Goal: Task Accomplishment & Management: Complete application form

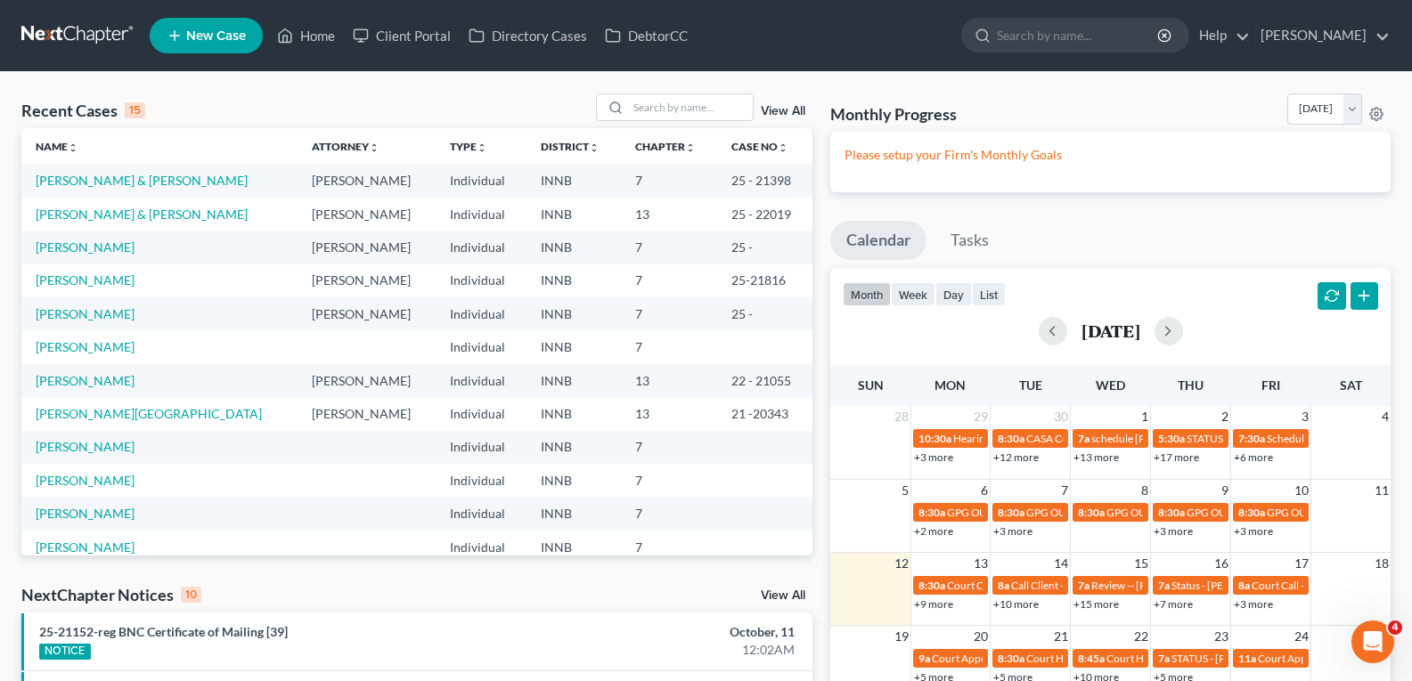
click at [220, 40] on span "New Case" at bounding box center [216, 35] width 60 height 13
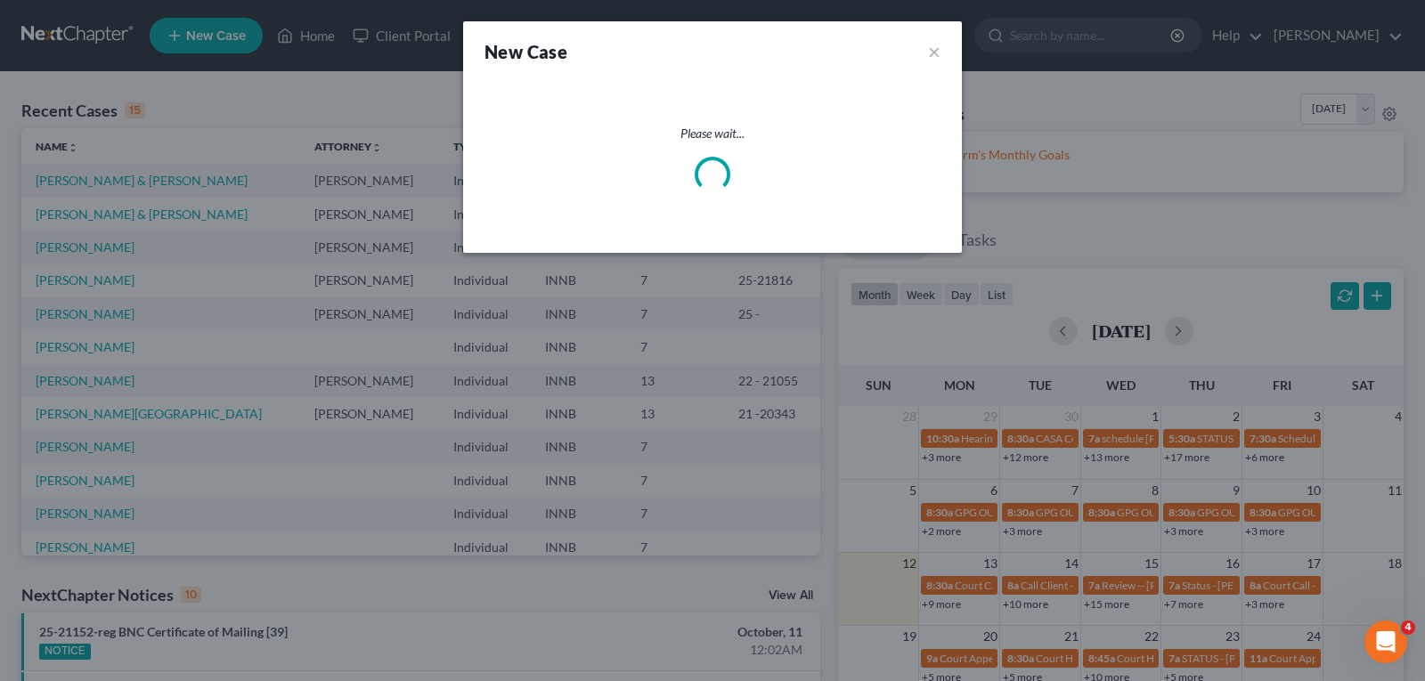
select select "27"
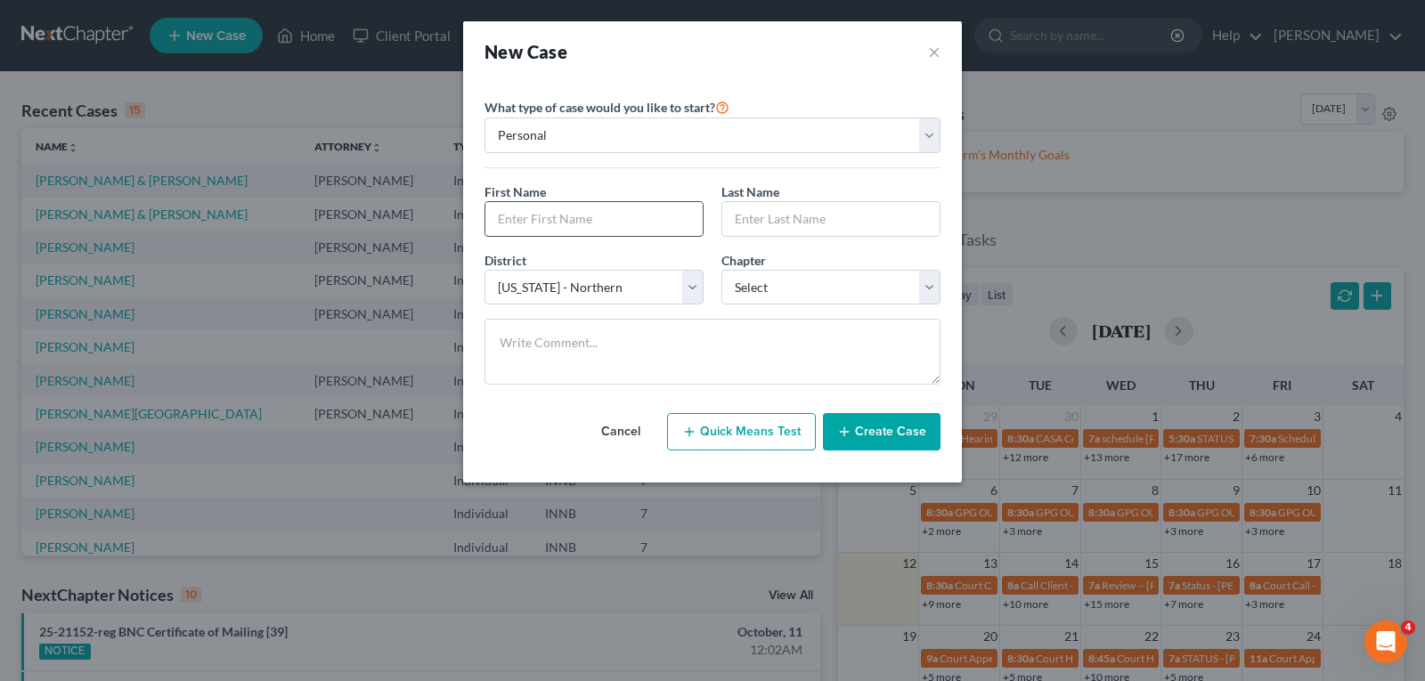
click at [612, 227] on input "text" at bounding box center [593, 219] width 217 height 34
type input "[PERSON_NAME]"
select select "0"
click at [886, 433] on button "Create Case" at bounding box center [882, 431] width 118 height 37
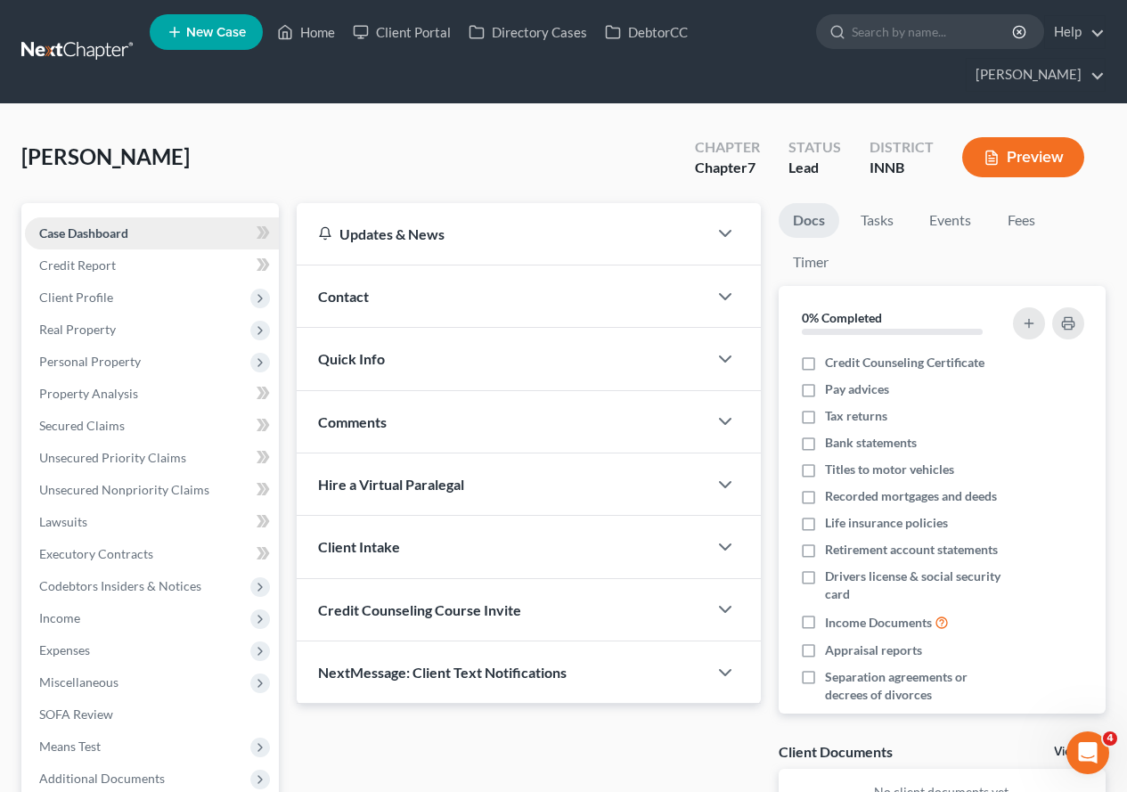
click at [109, 233] on span "Case Dashboard" at bounding box center [83, 232] width 89 height 15
click at [86, 267] on span "Credit Report" at bounding box center [77, 264] width 77 height 15
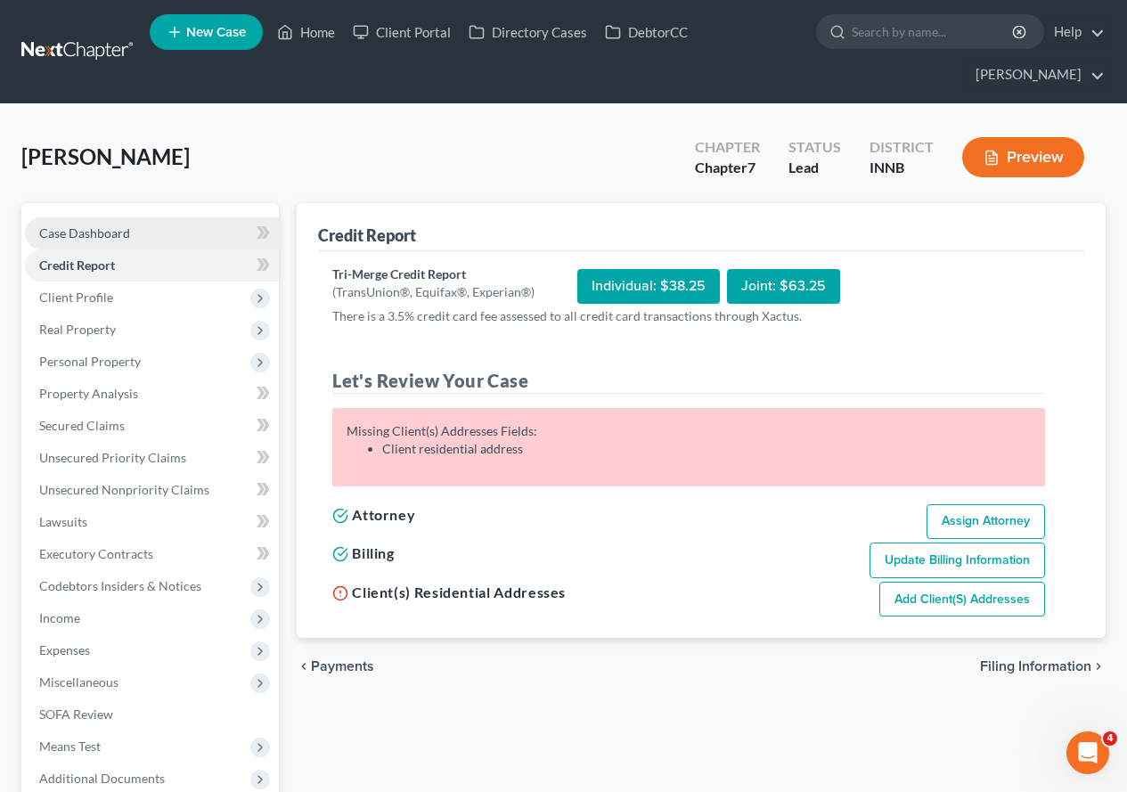
click at [120, 240] on span "Case Dashboard" at bounding box center [84, 232] width 91 height 15
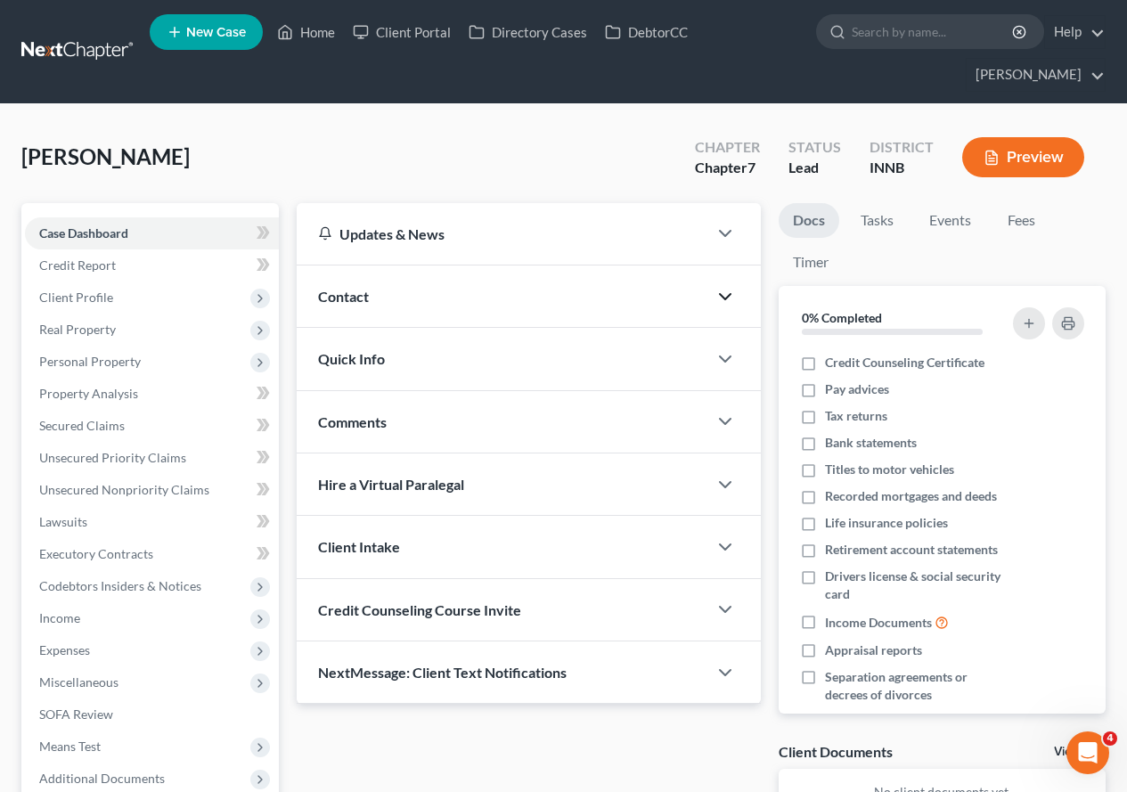
click at [727, 296] on icon "button" at bounding box center [724, 296] width 21 height 21
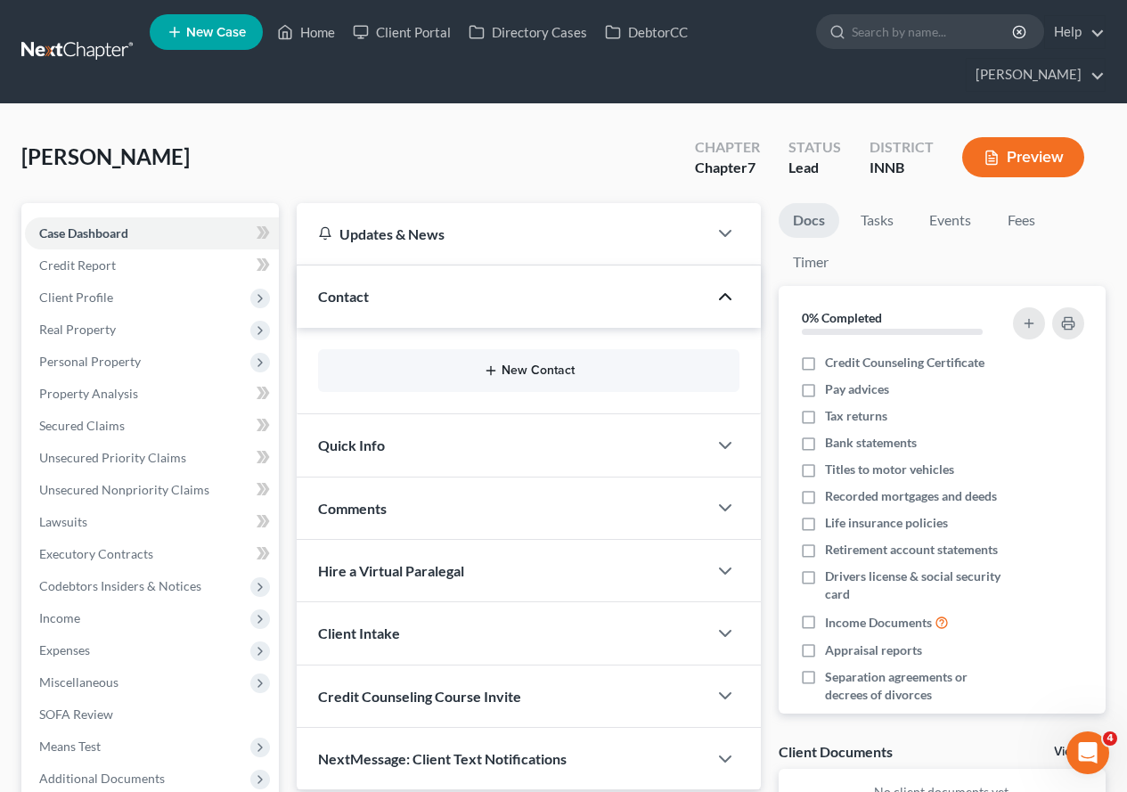
click at [510, 373] on button "New Contact" at bounding box center [528, 370] width 393 height 14
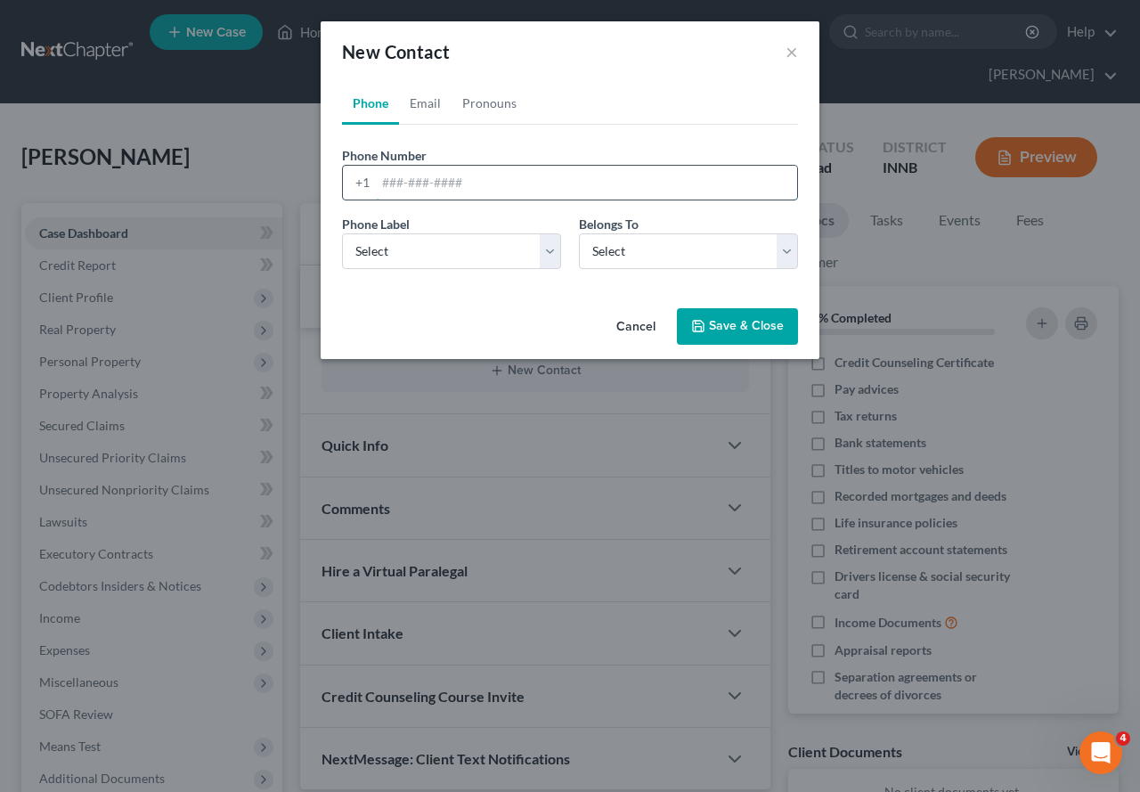
click at [396, 186] on input "tel" at bounding box center [586, 183] width 421 height 34
click at [390, 192] on input "tel" at bounding box center [586, 183] width 421 height 34
type input "[PHONE_NUMBER]"
select select "0"
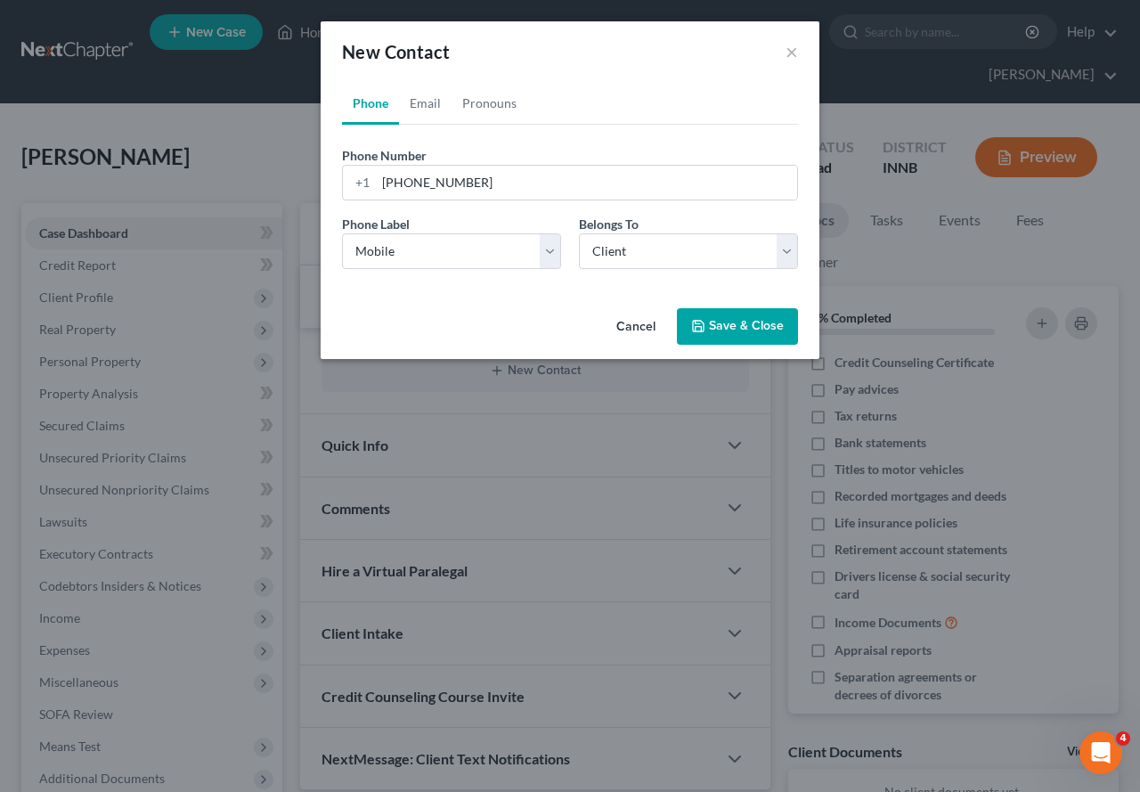
click at [759, 319] on button "Save & Close" at bounding box center [737, 326] width 121 height 37
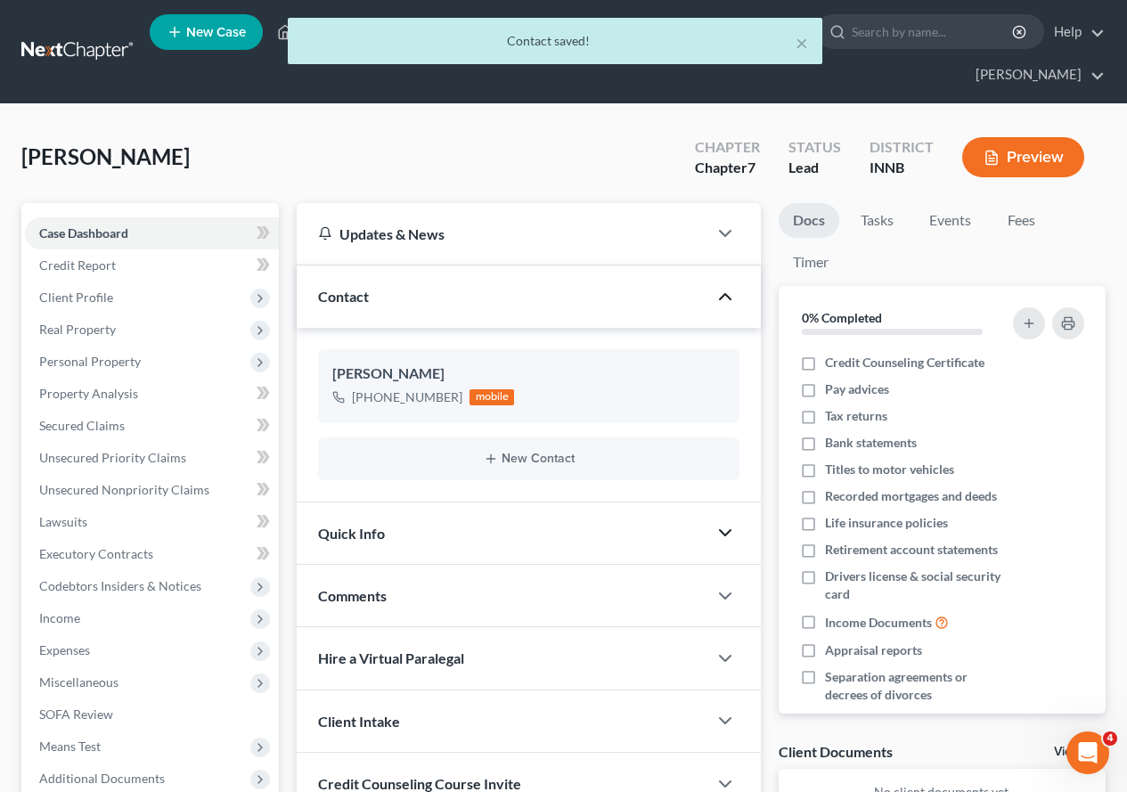
click at [729, 533] on polyline "button" at bounding box center [725, 532] width 11 height 5
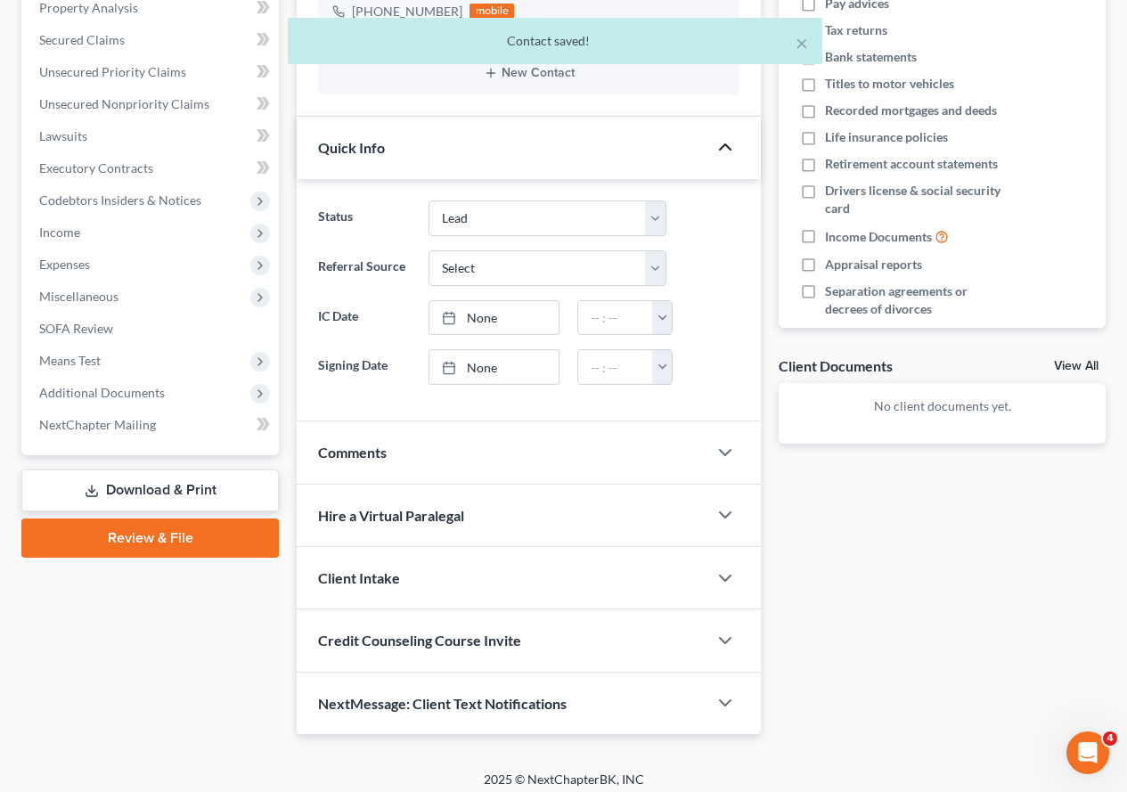
scroll to position [396, 0]
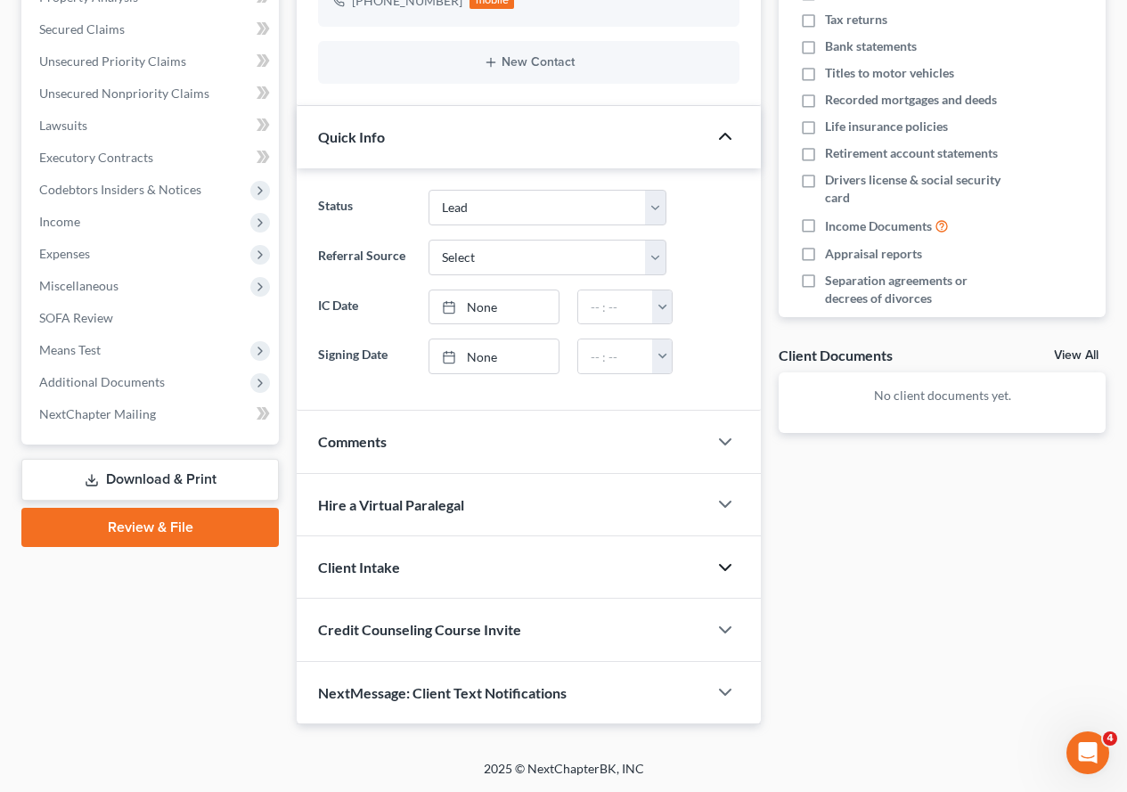
click at [720, 566] on icon "button" at bounding box center [724, 567] width 21 height 21
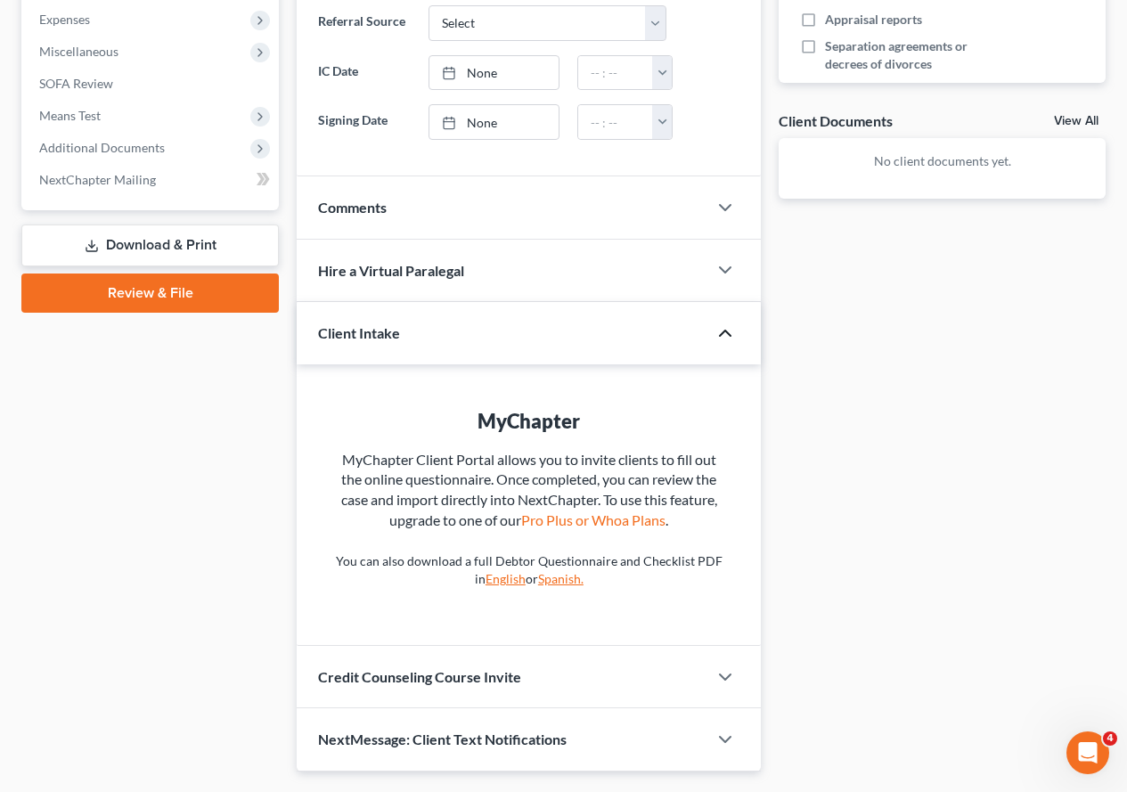
scroll to position [678, 0]
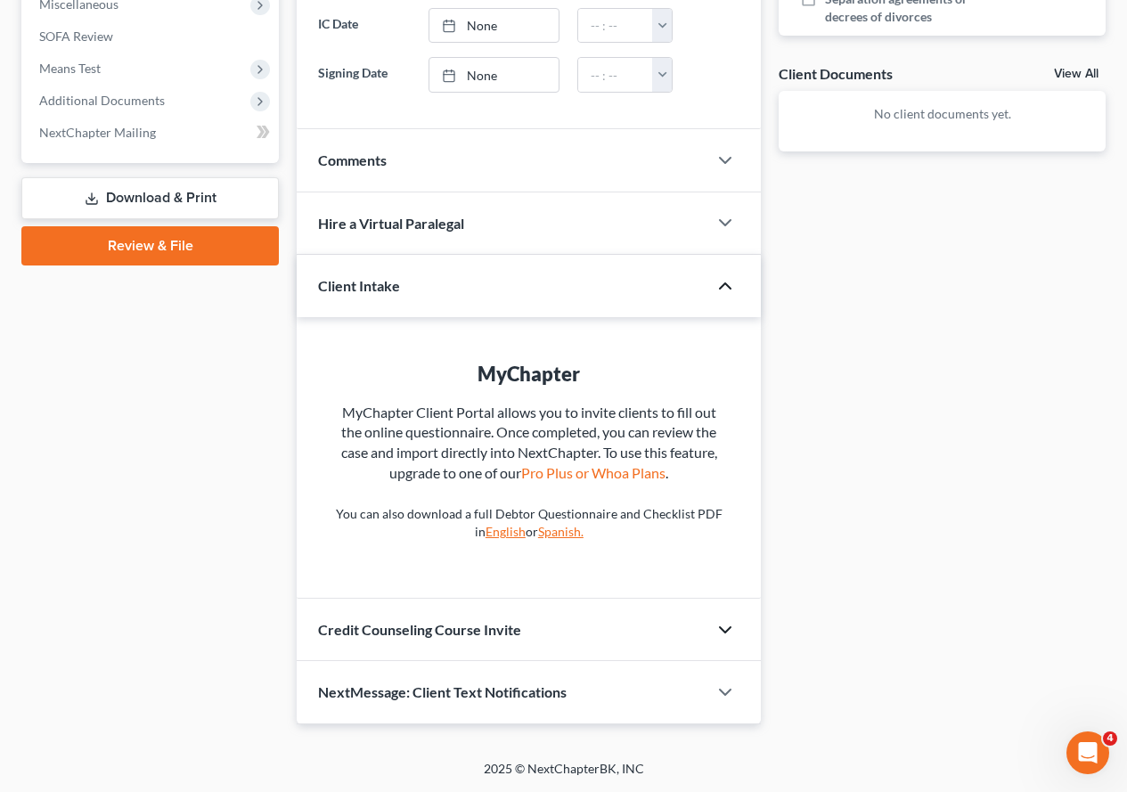
click at [718, 624] on icon "button" at bounding box center [724, 629] width 21 height 21
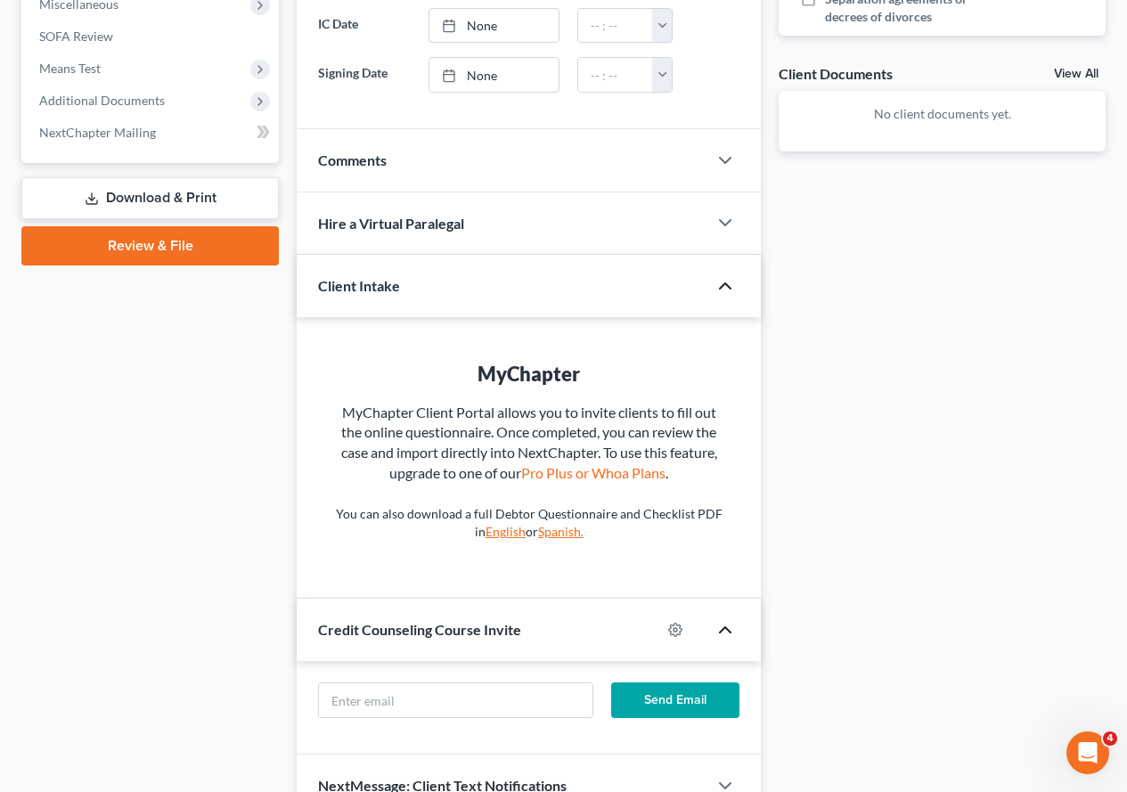
scroll to position [767, 0]
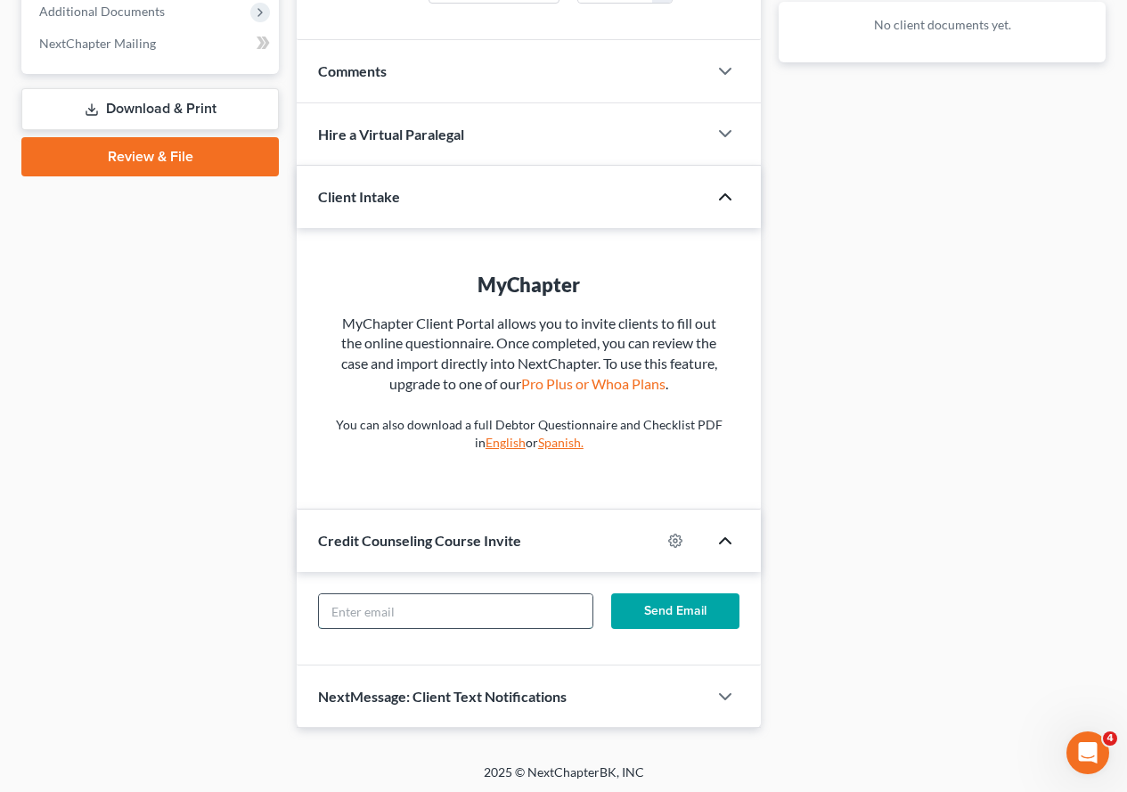
click at [462, 613] on input "text" at bounding box center [455, 611] width 273 height 34
type input "[EMAIL_ADDRESS][DOMAIN_NAME]"
click at [673, 608] on button "Send Email" at bounding box center [675, 611] width 128 height 36
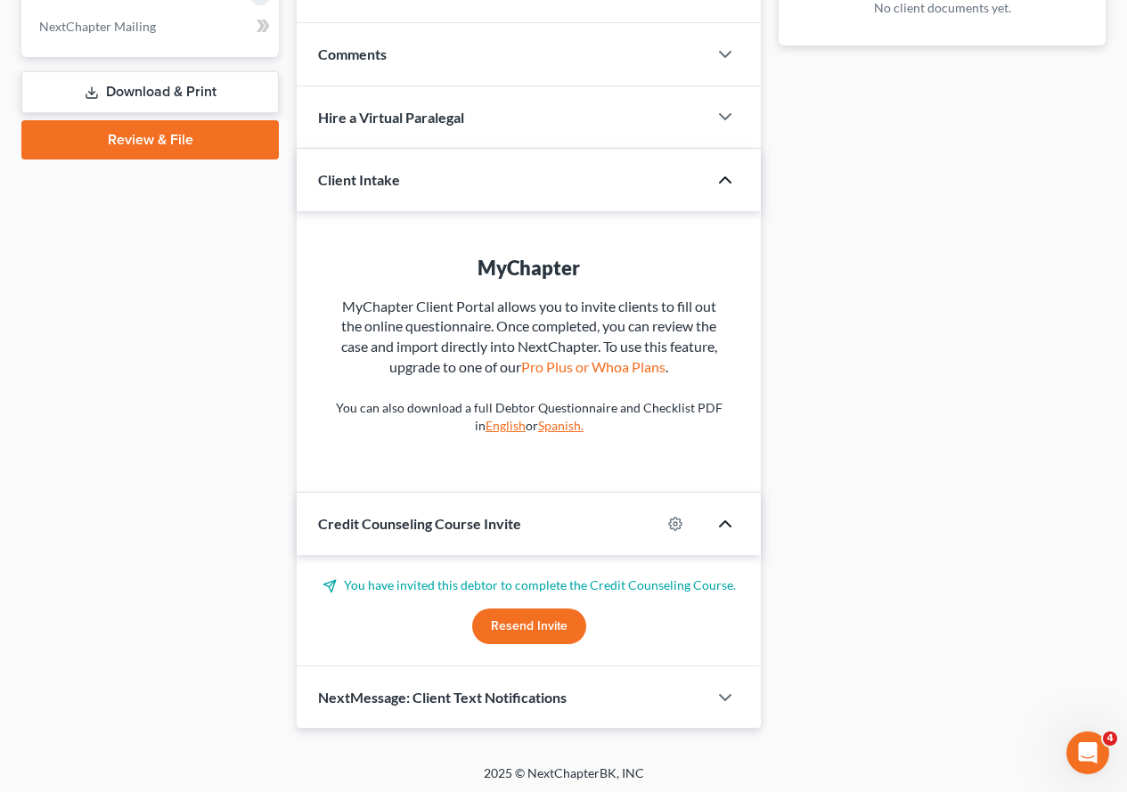
scroll to position [788, 0]
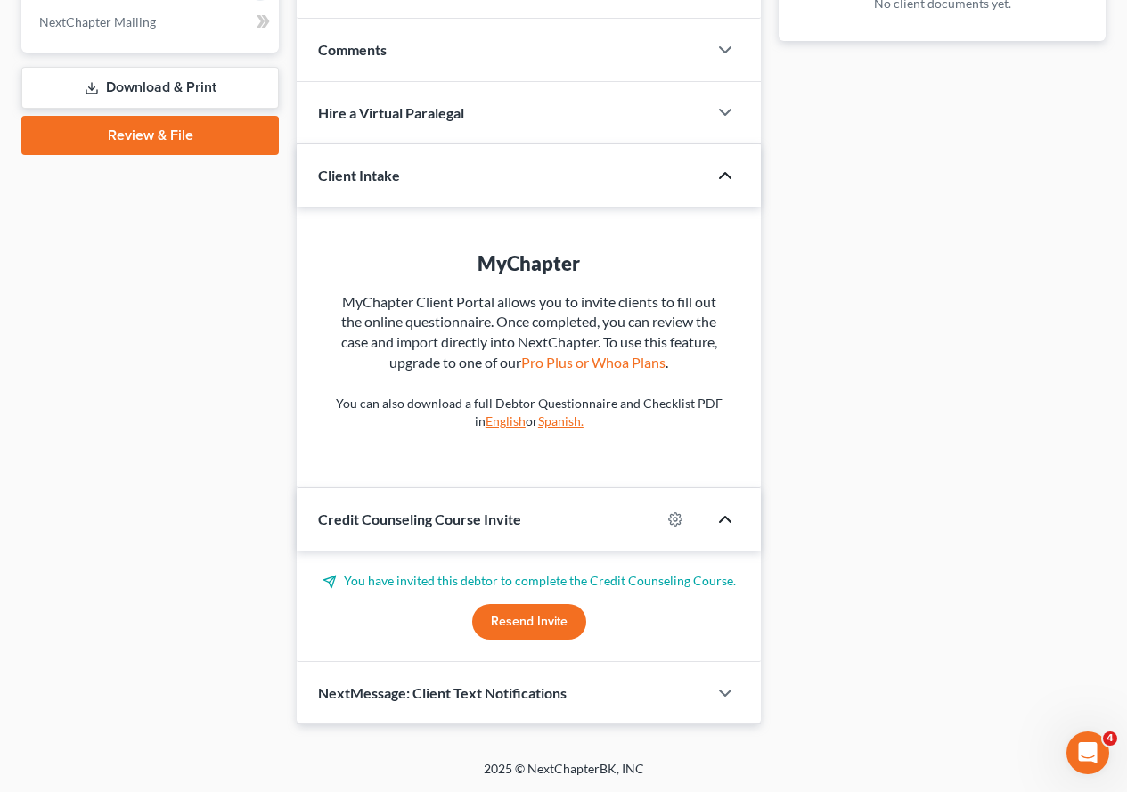
click at [702, 681] on div "NextMessage: Client Text Notifications" at bounding box center [502, 692] width 411 height 61
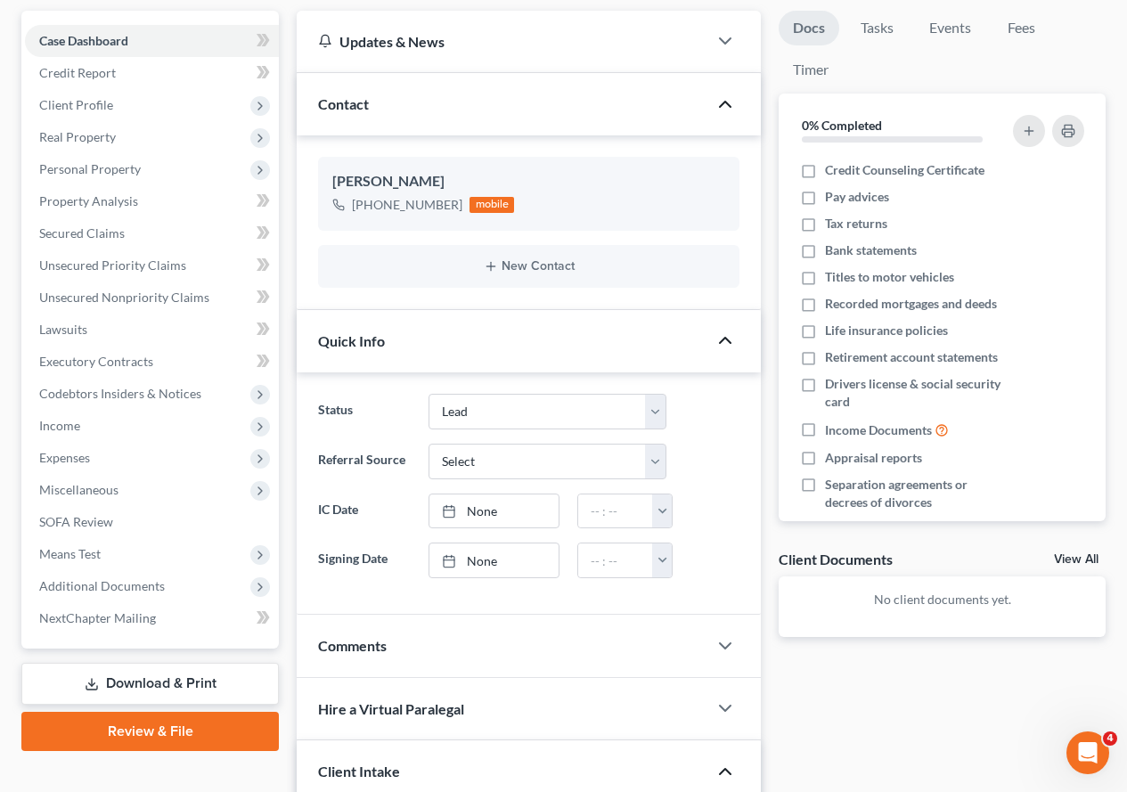
scroll to position [0, 0]
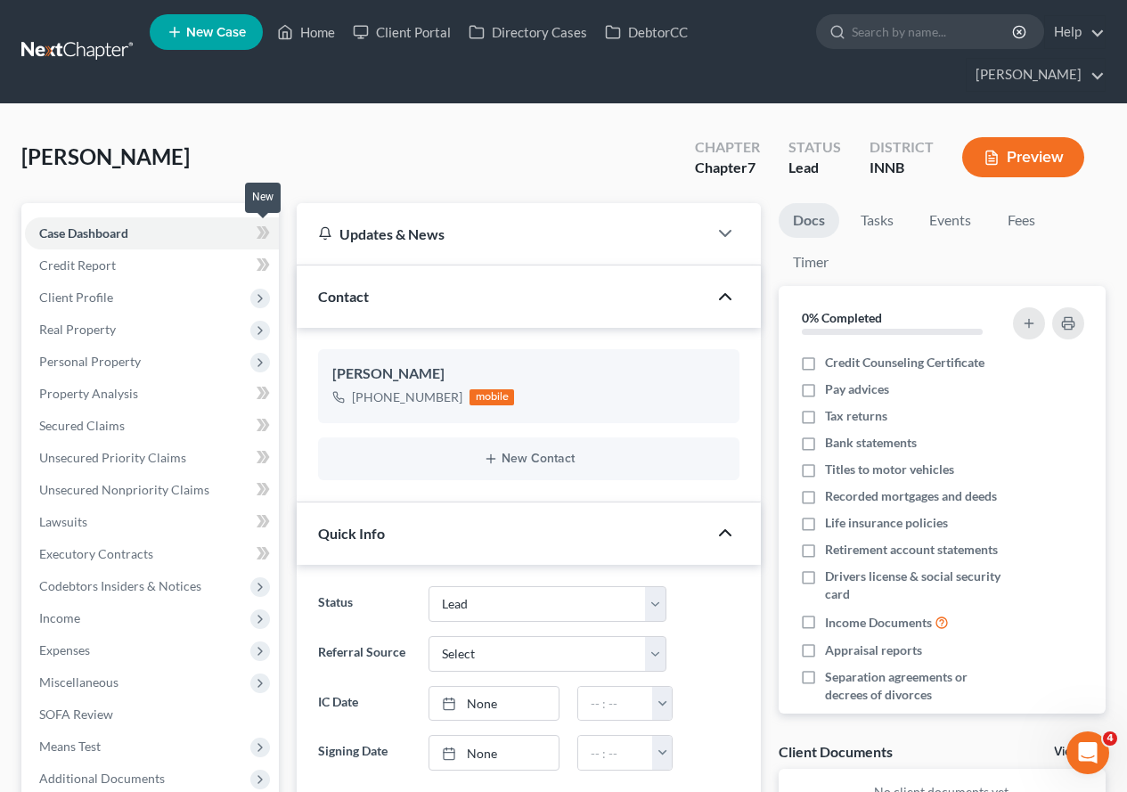
click at [262, 240] on icon at bounding box center [263, 233] width 13 height 22
click at [262, 237] on icon at bounding box center [263, 233] width 13 height 22
click at [257, 263] on icon at bounding box center [263, 265] width 13 height 22
click at [147, 293] on span "Client Profile" at bounding box center [152, 297] width 254 height 32
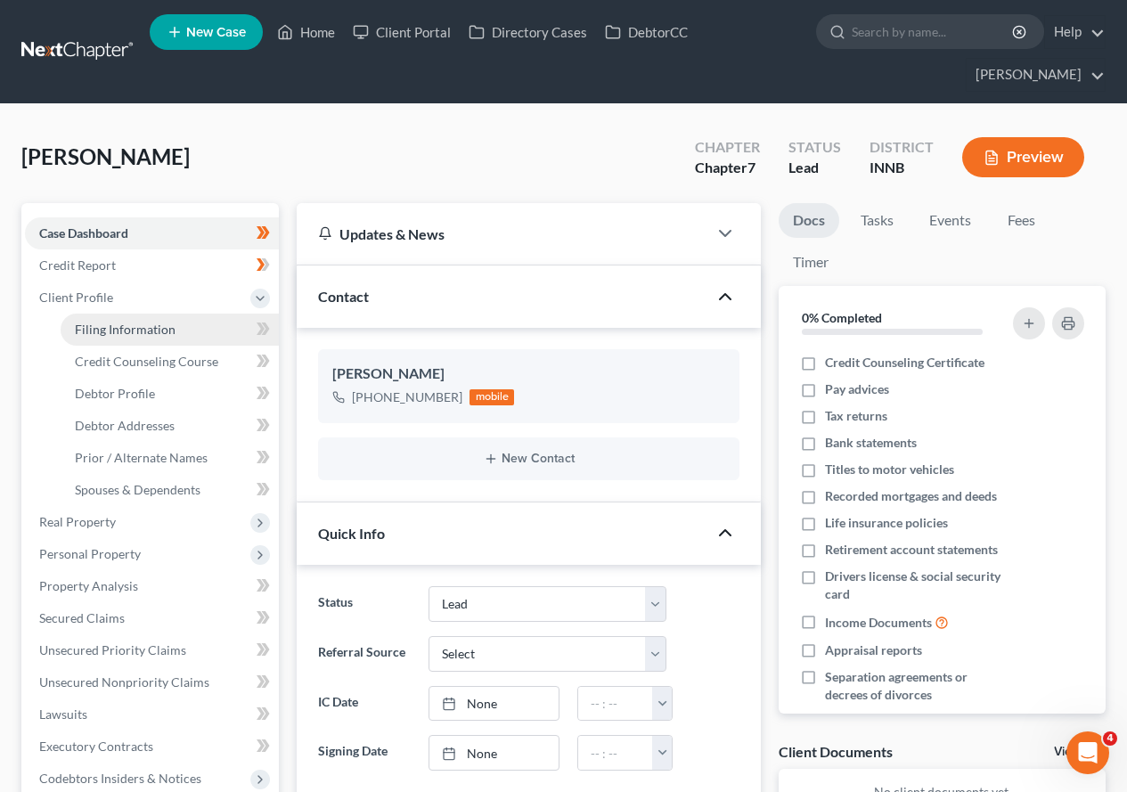
click at [154, 329] on span "Filing Information" at bounding box center [125, 329] width 101 height 15
select select "1"
select select "0"
select select "27"
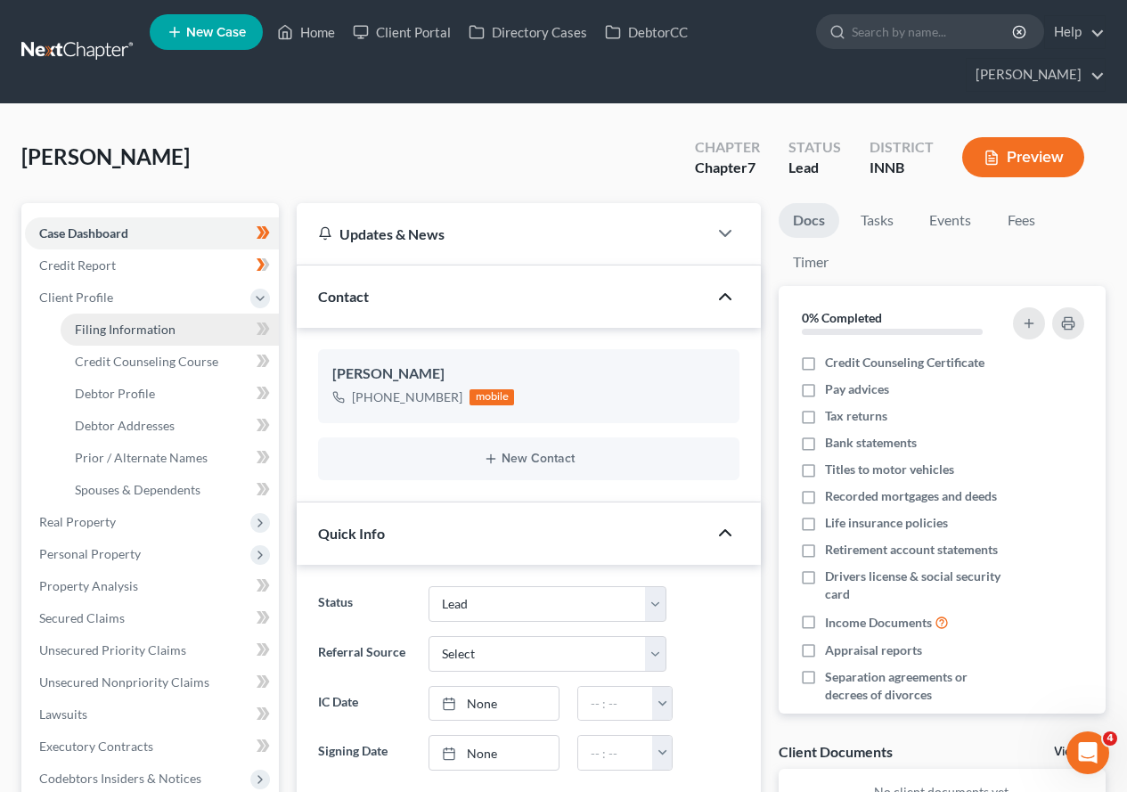
select select "15"
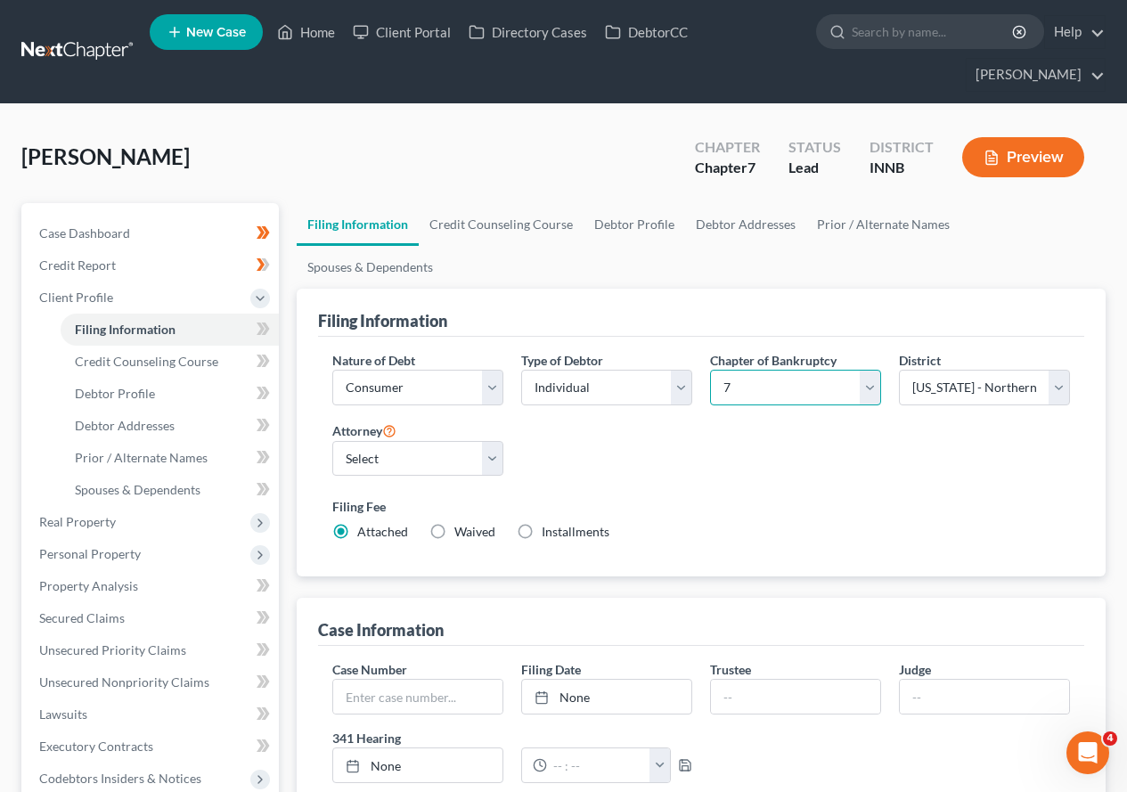
click at [871, 370] on select "Select 7 11 12 13" at bounding box center [795, 388] width 171 height 36
select select "3"
click at [710, 370] on select "Select 7 11 12 13" at bounding box center [795, 388] width 171 height 36
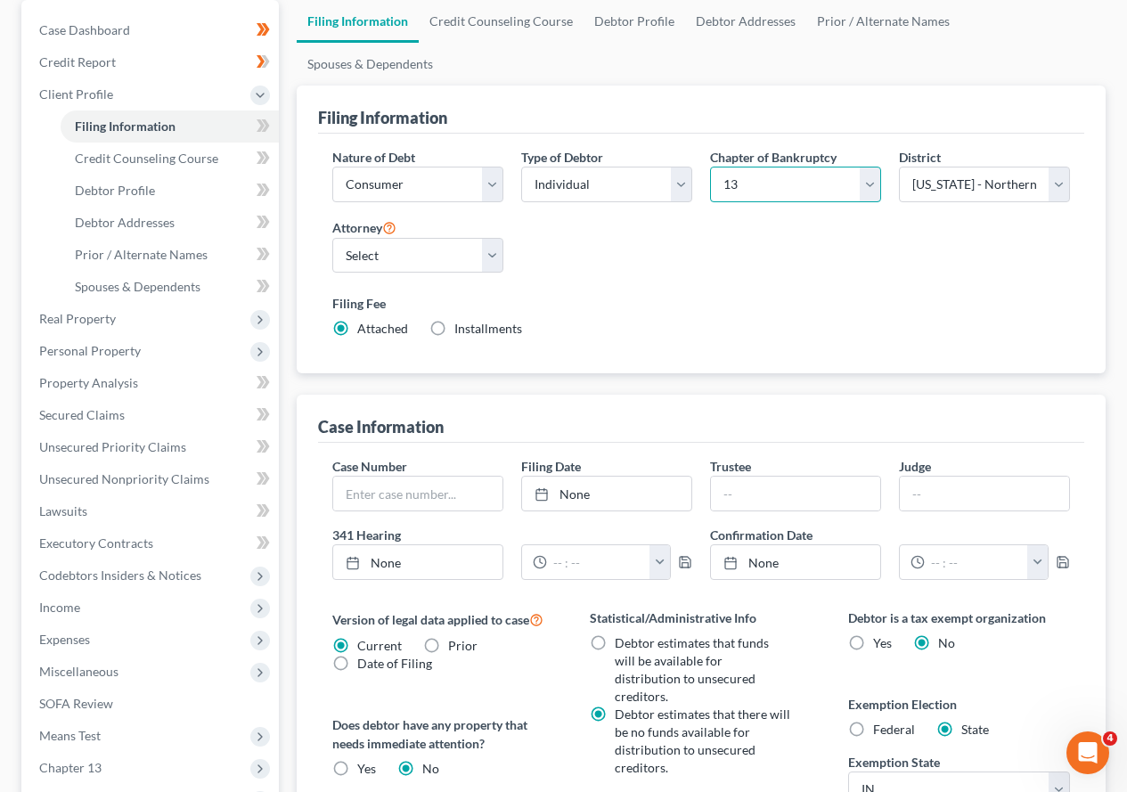
scroll to position [267, 0]
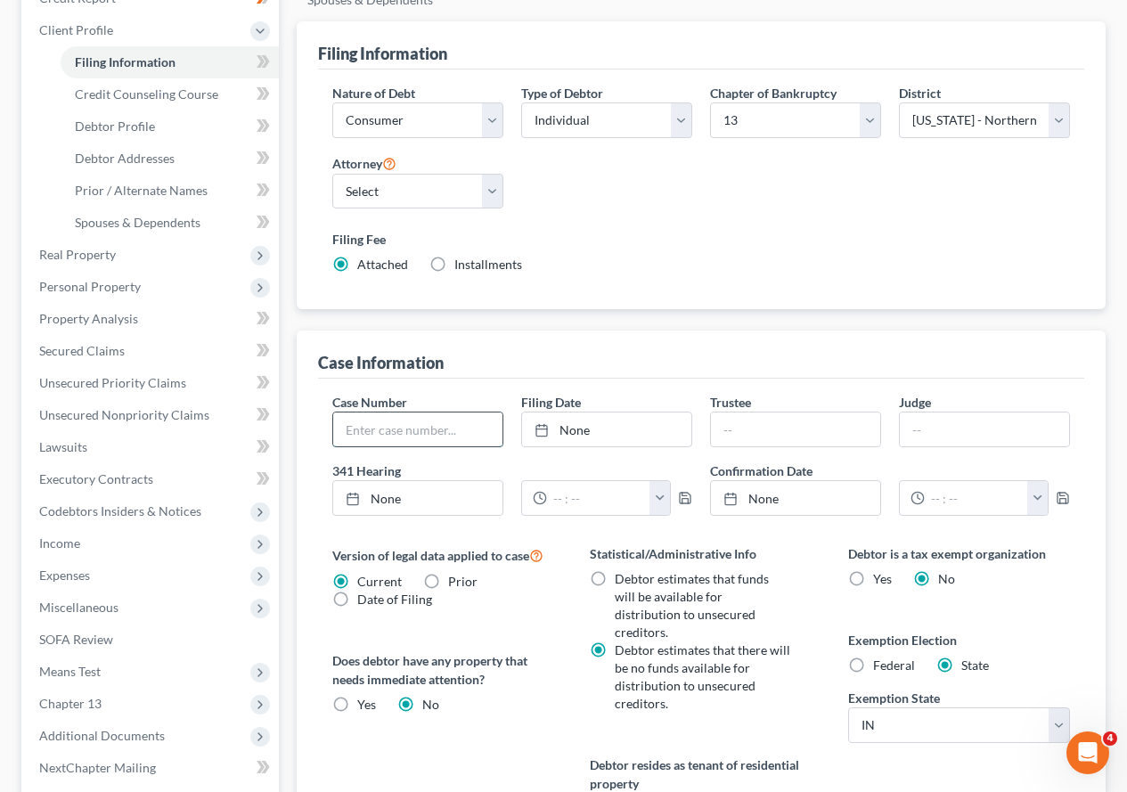
click at [469, 412] on input "text" at bounding box center [417, 429] width 169 height 34
type input "25 -"
click at [754, 412] on input "text" at bounding box center [795, 429] width 169 height 34
type input "[PERSON_NAME]"
click at [945, 412] on input "text" at bounding box center [984, 429] width 169 height 34
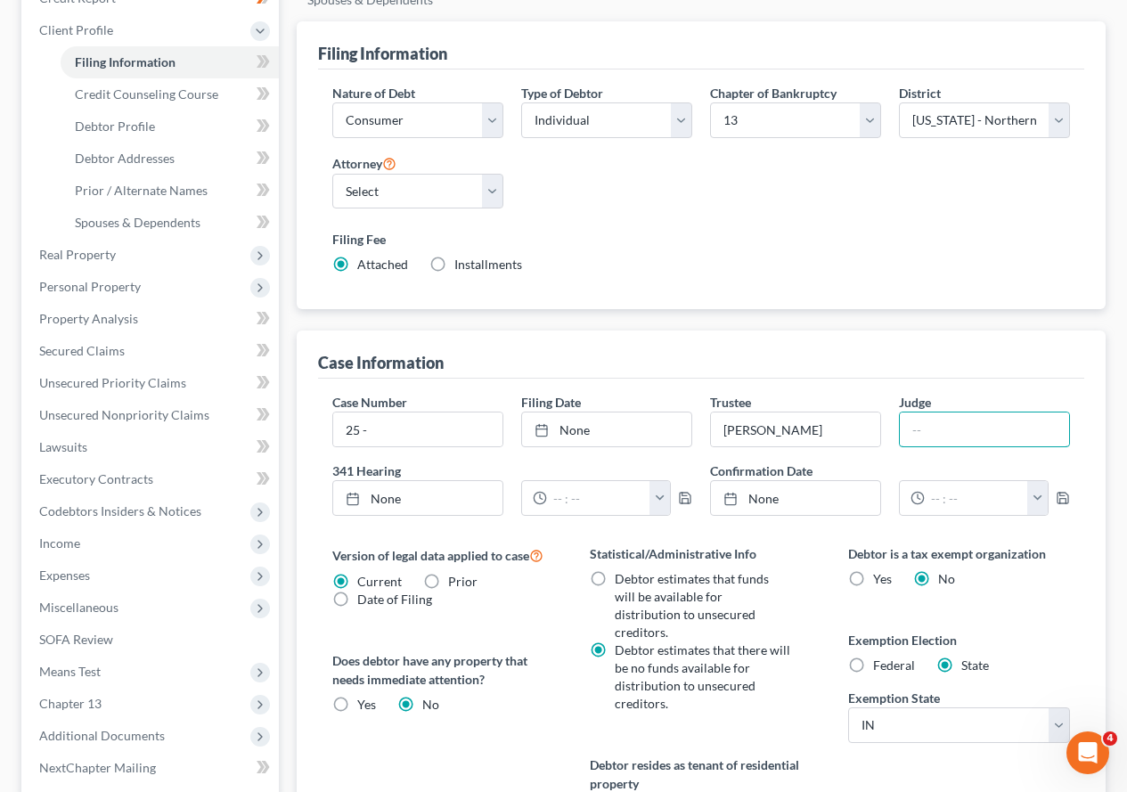
type input "[PERSON_NAME]"
click at [575, 481] on input "text" at bounding box center [598, 498] width 103 height 34
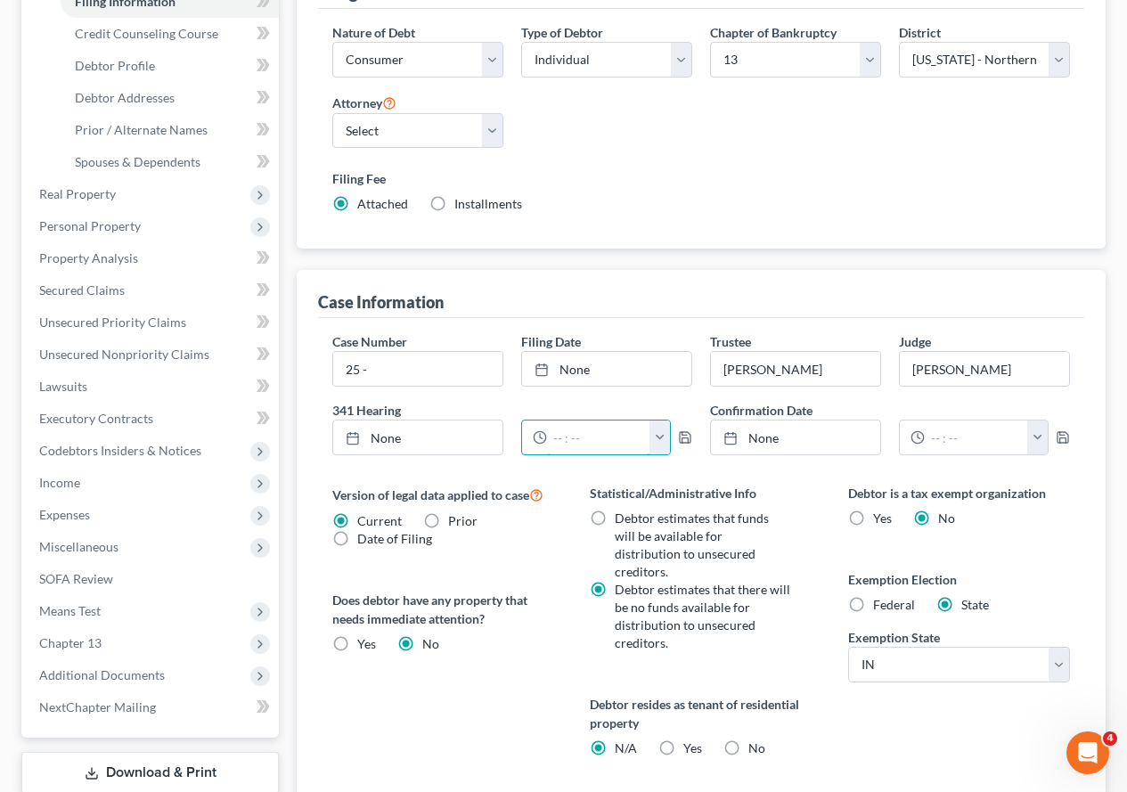
scroll to position [504, 0]
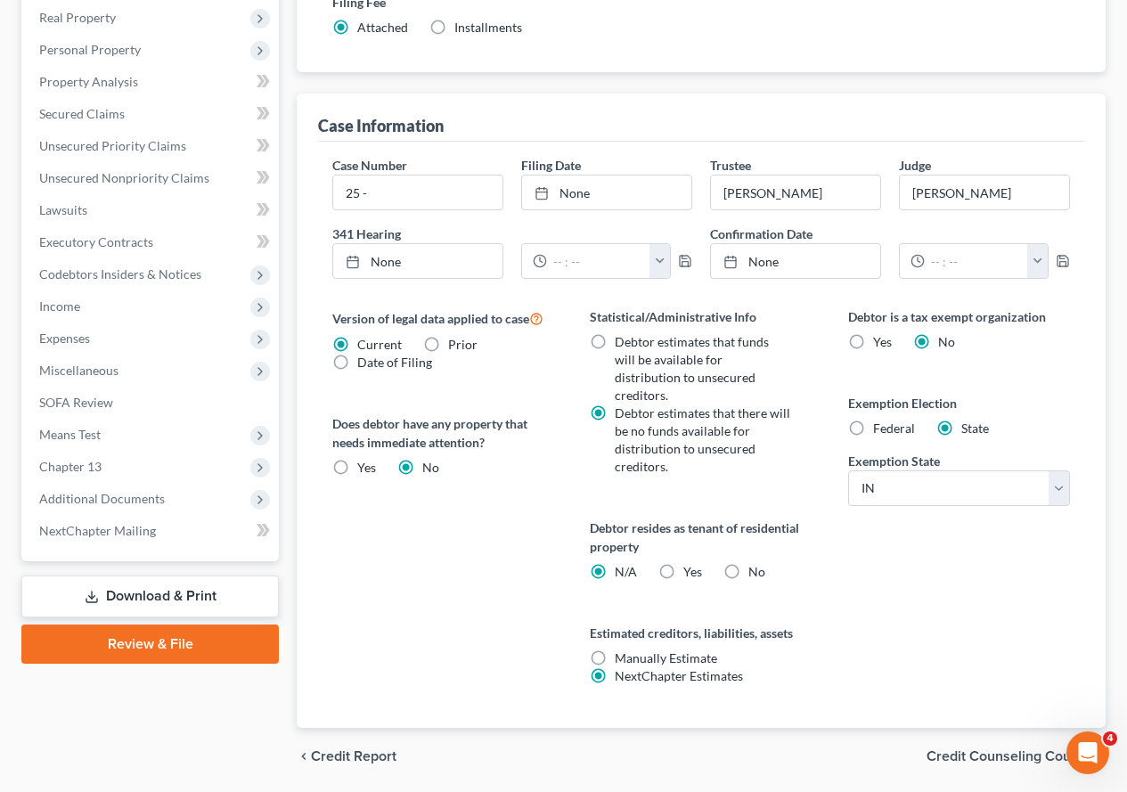
click at [1008, 681] on span "Credit Counseling Course" at bounding box center [1008, 756] width 165 height 14
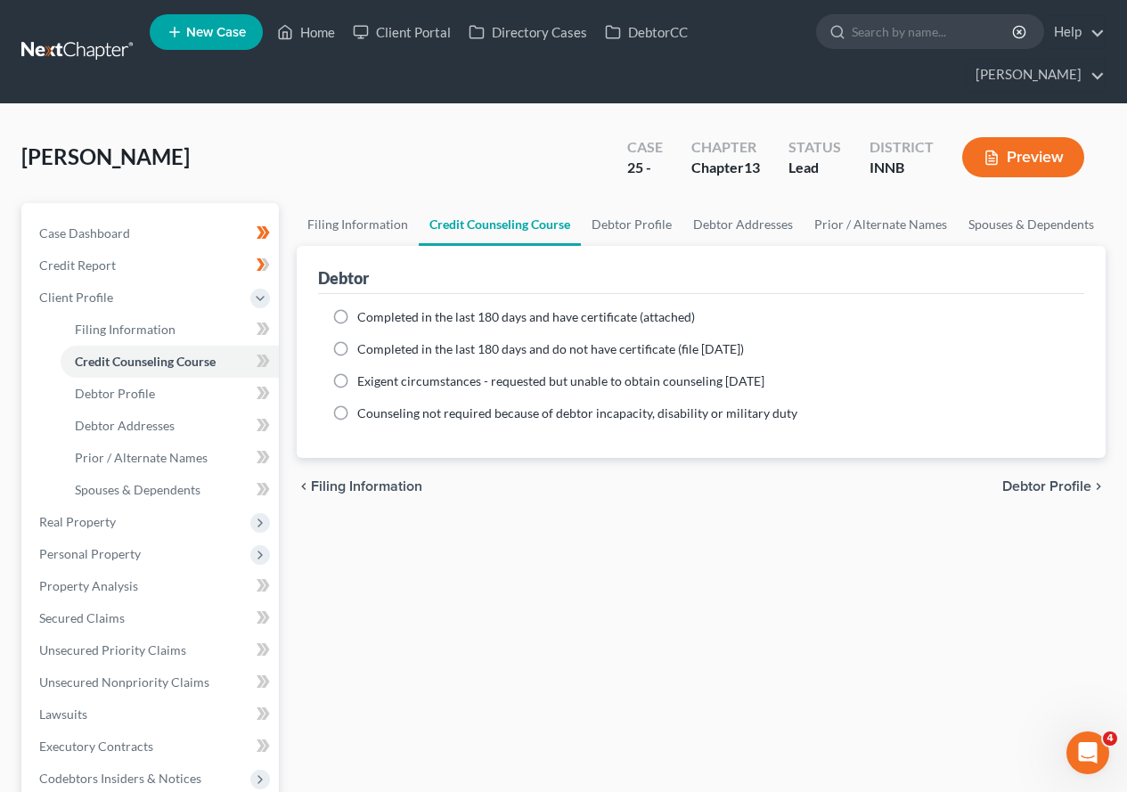
click at [357, 316] on label "Completed in the last 180 days and have certificate (attached)" at bounding box center [526, 317] width 338 height 18
click at [364, 316] on input "Completed in the last 180 days and have certificate (attached)" at bounding box center [370, 314] width 12 height 12
radio input "true"
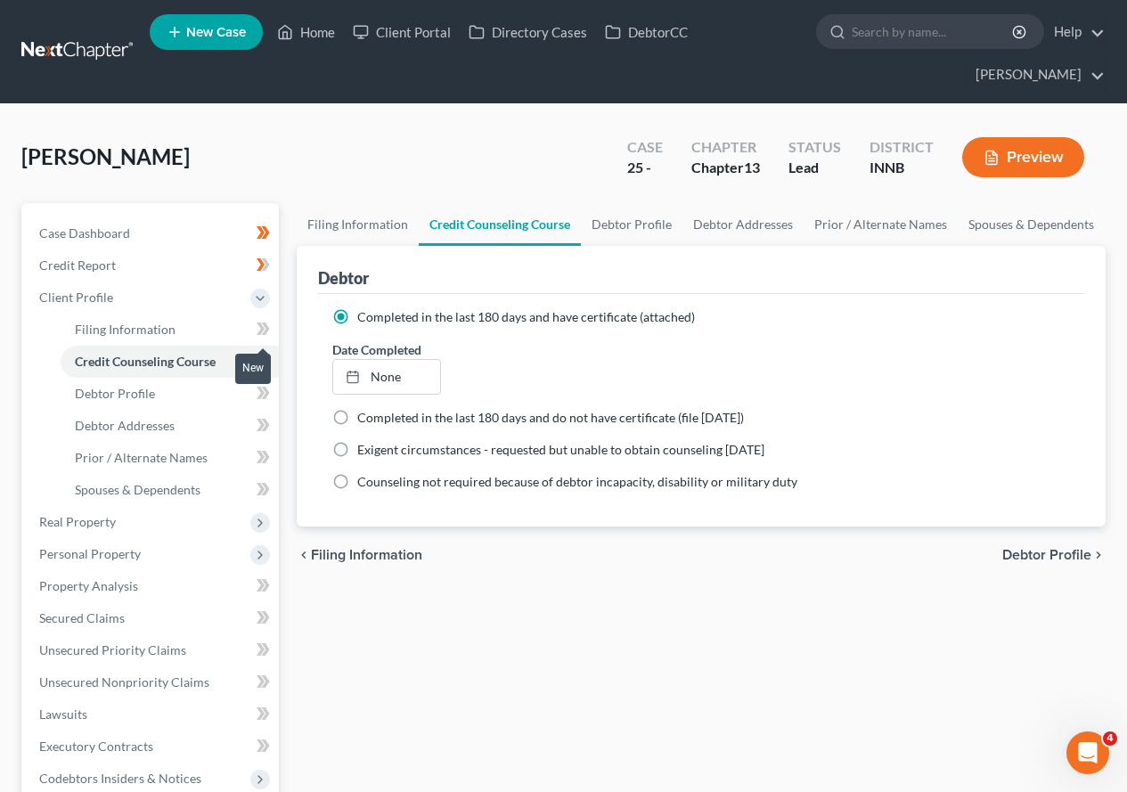
click at [260, 331] on icon at bounding box center [261, 328] width 8 height 12
click at [264, 331] on icon at bounding box center [263, 329] width 13 height 22
click at [259, 363] on icon at bounding box center [261, 361] width 8 height 12
click at [140, 396] on span "Debtor Profile" at bounding box center [115, 393] width 80 height 15
select select "0"
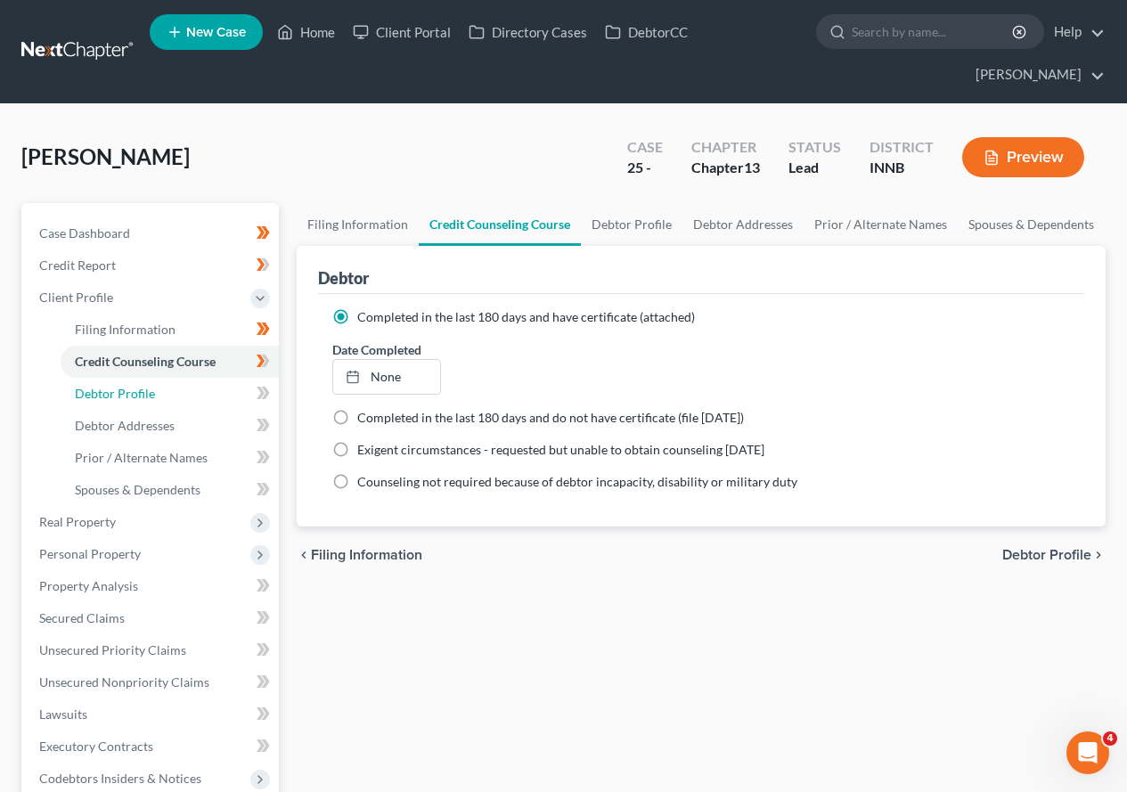
select select "0"
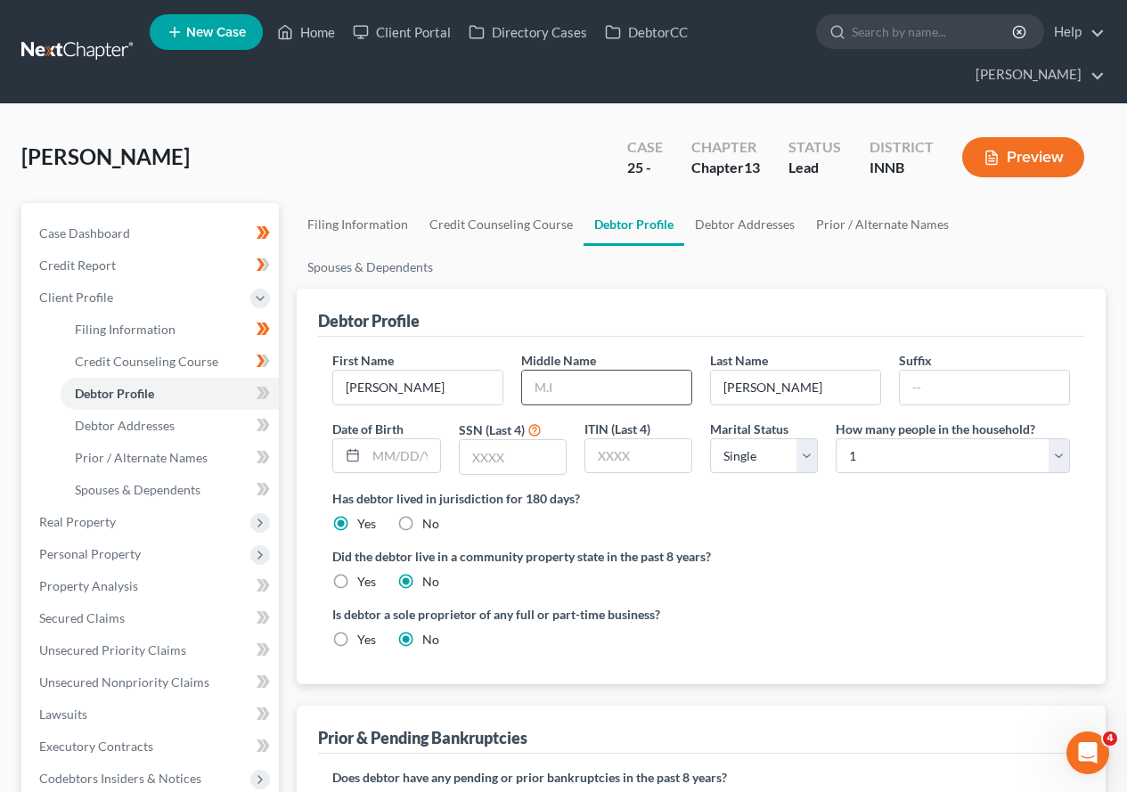
click at [559, 371] on input "text" at bounding box center [606, 388] width 169 height 34
click at [399, 439] on input "text" at bounding box center [402, 456] width 73 height 34
click at [379, 439] on input "text" at bounding box center [402, 456] width 73 height 34
type input "[DATE]"
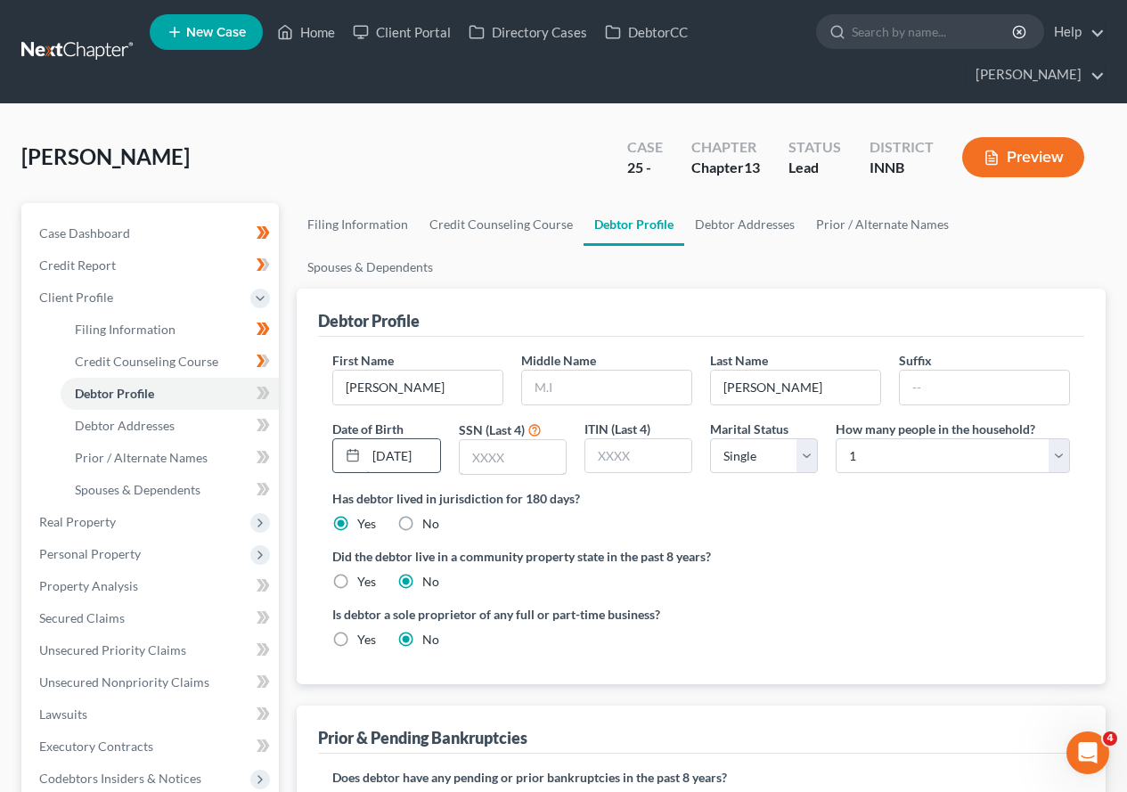
scroll to position [0, 0]
click at [522, 440] on input "text" at bounding box center [513, 457] width 106 height 34
type input "6754"
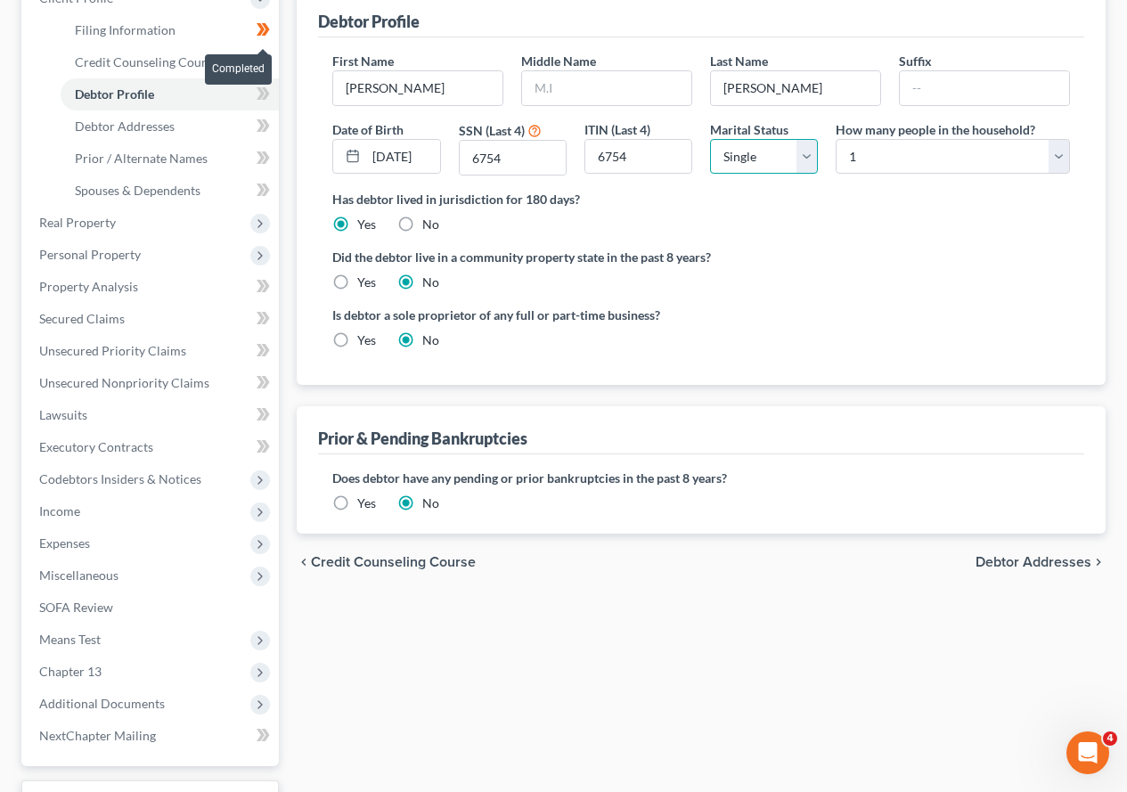
scroll to position [267, 0]
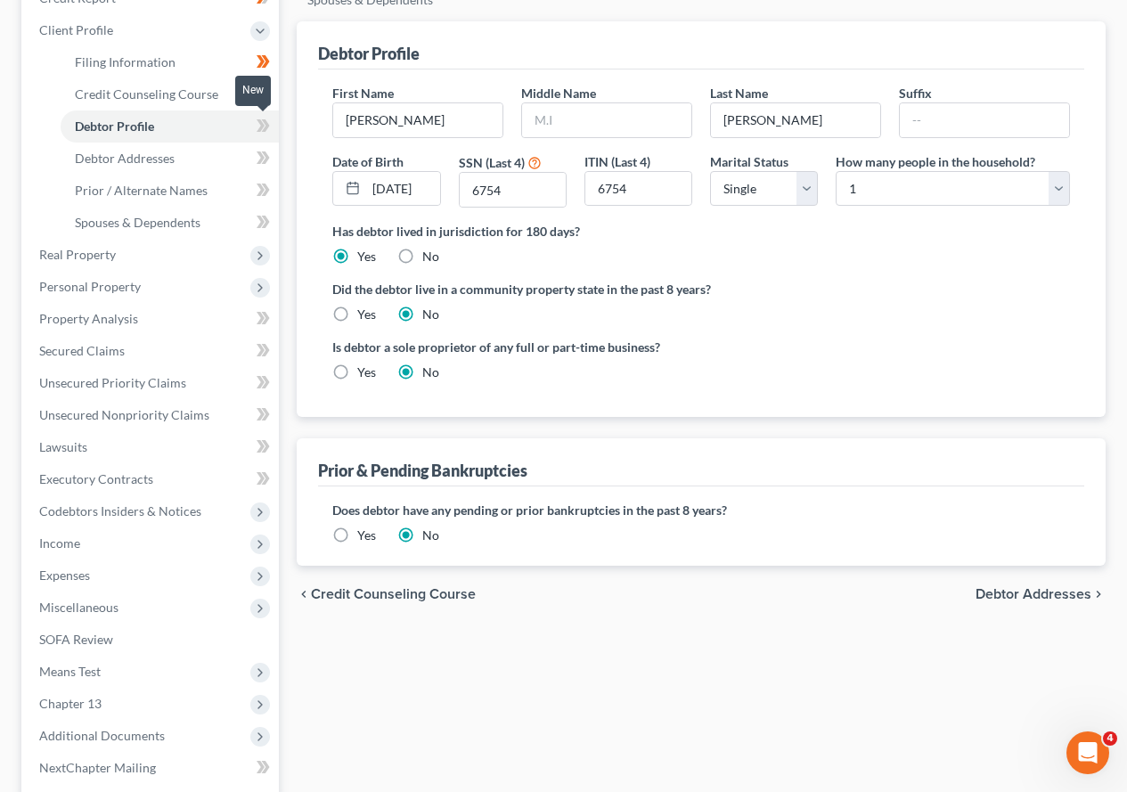
click at [260, 126] on icon at bounding box center [263, 126] width 13 height 22
click at [153, 158] on span "Debtor Addresses" at bounding box center [125, 158] width 100 height 15
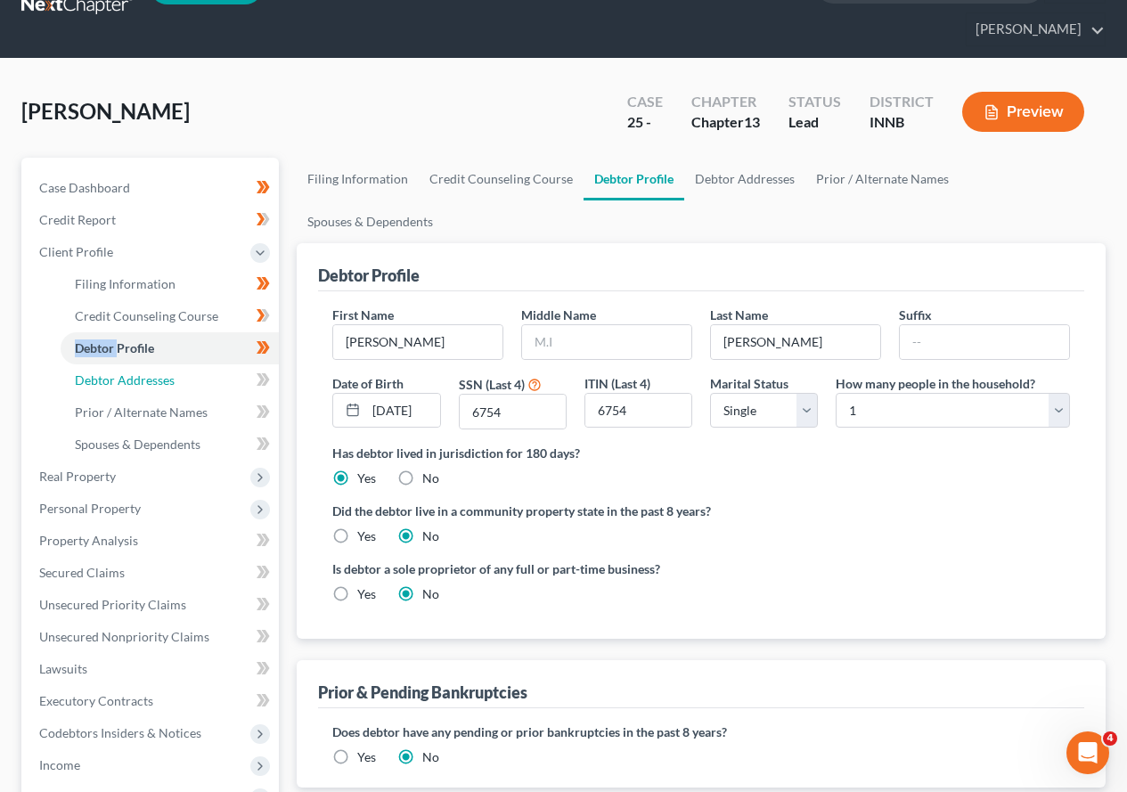
select select "0"
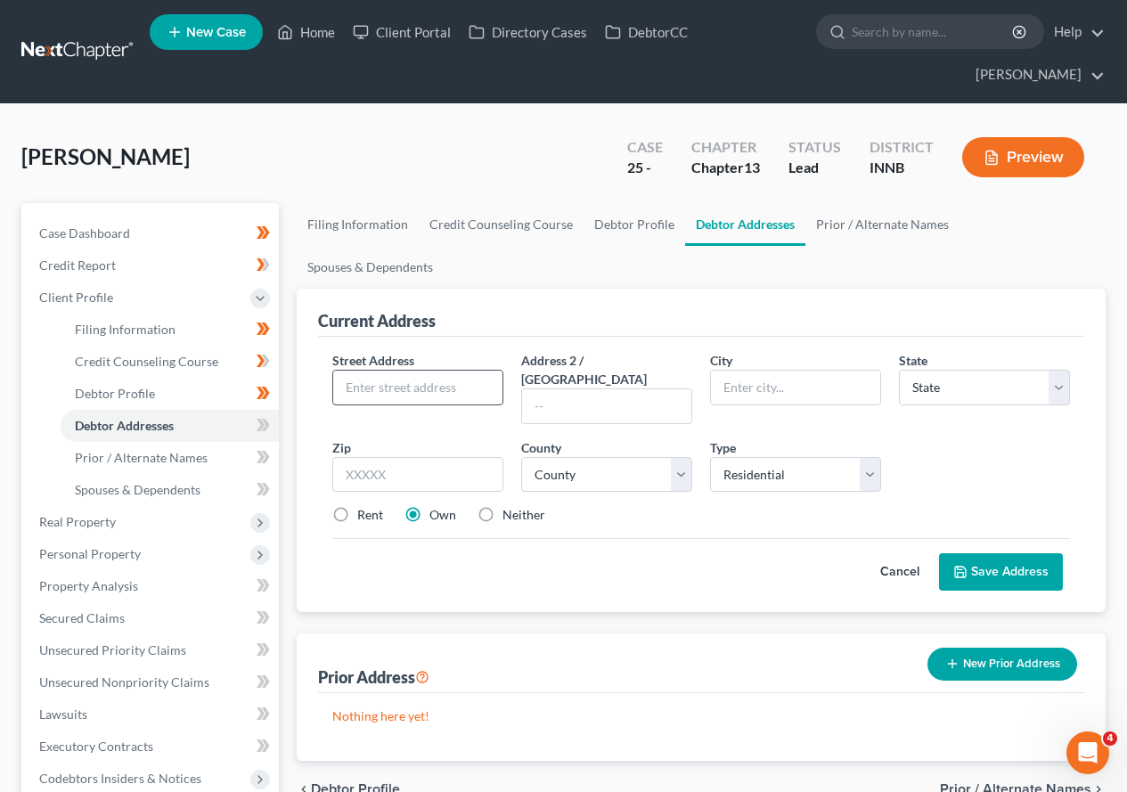
click at [438, 371] on input "text" at bounding box center [417, 388] width 169 height 34
click at [408, 371] on input "text" at bounding box center [417, 388] width 169 height 34
type input "[STREET_ADDRESS][US_STATE]"
type input "[GEOGRAPHIC_DATA]"
select select "15"
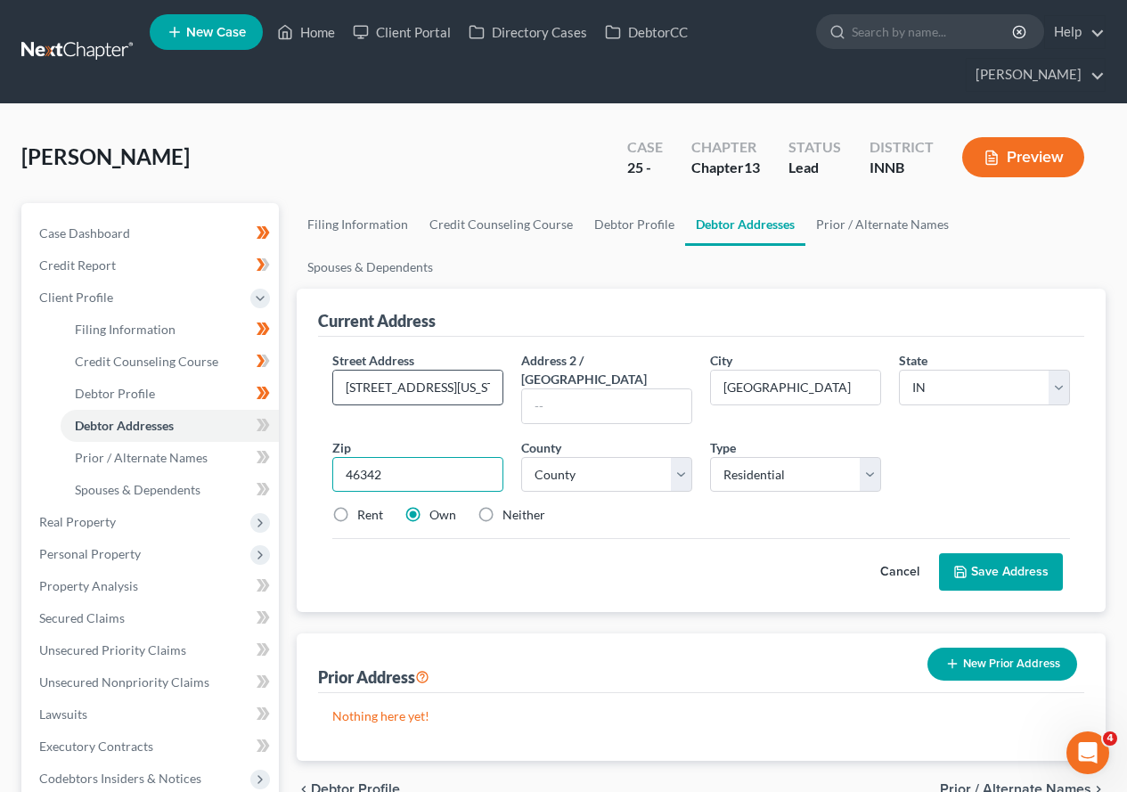
type input "46342"
select select "45"
click at [990, 553] on button "Save Address" at bounding box center [1001, 571] width 124 height 37
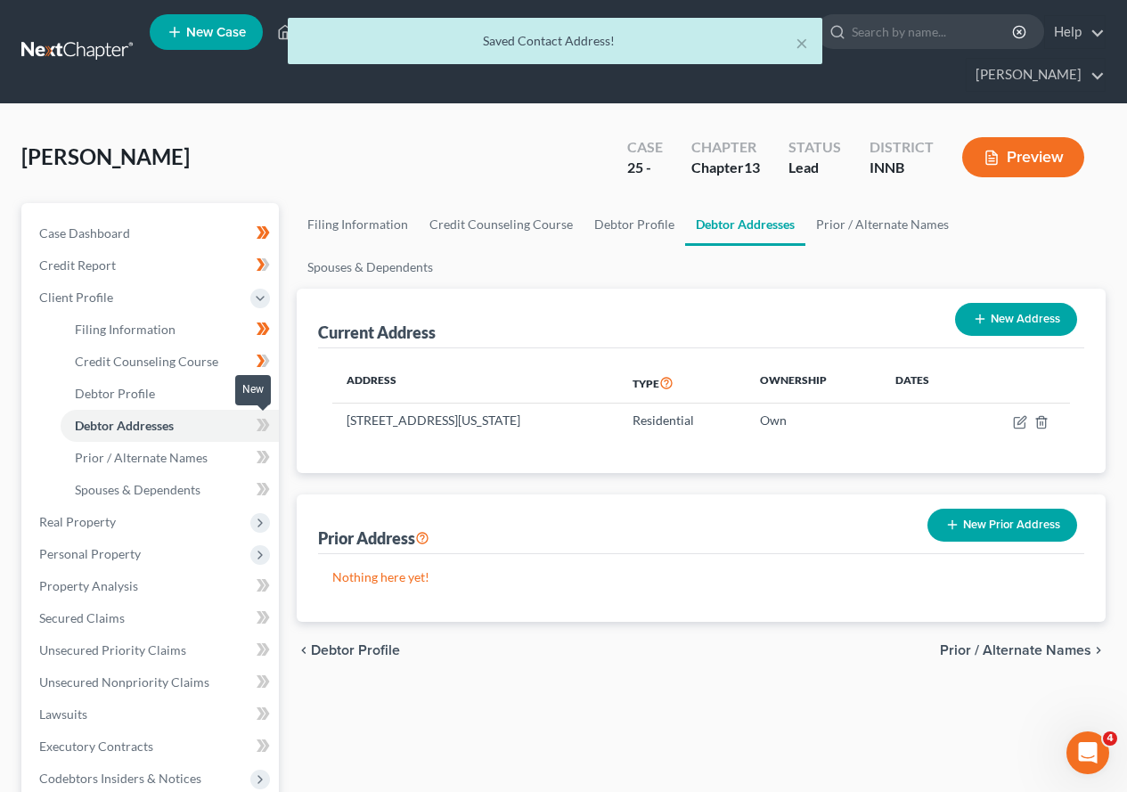
click at [265, 421] on icon at bounding box center [266, 425] width 8 height 12
click at [257, 458] on icon at bounding box center [263, 457] width 13 height 22
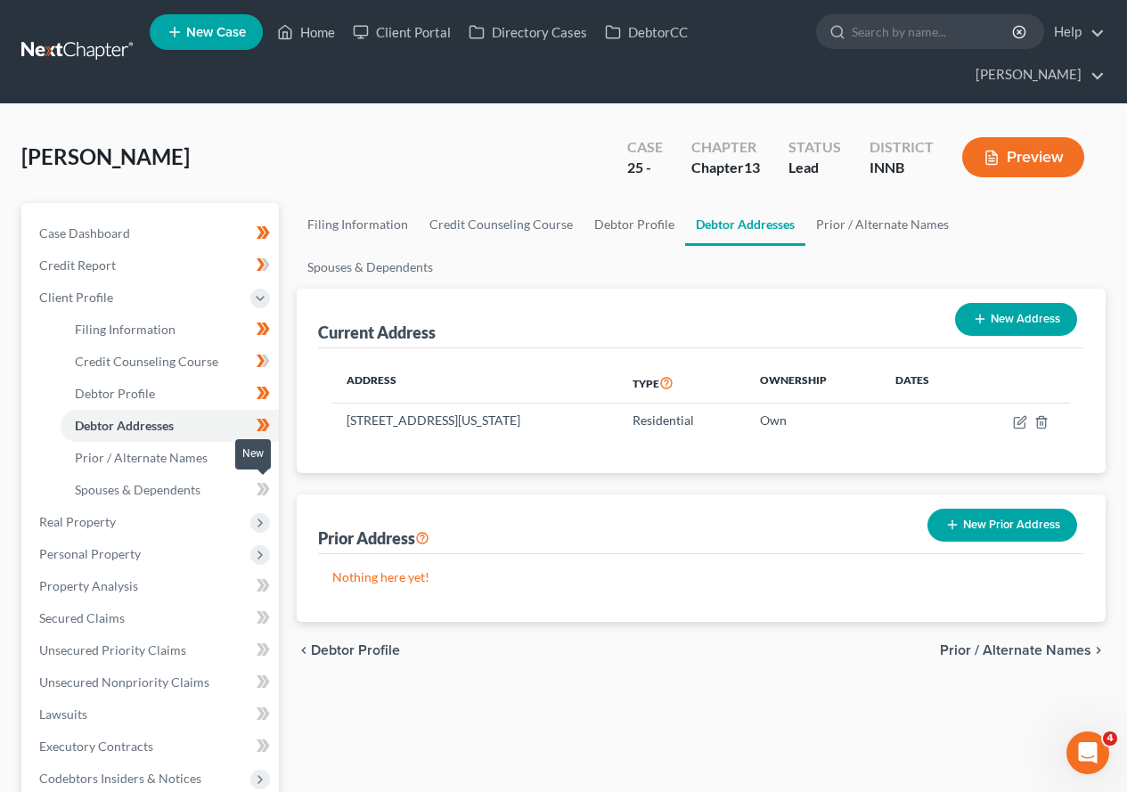
click at [260, 490] on icon at bounding box center [263, 489] width 13 height 22
click at [166, 489] on span "Spouses & Dependents" at bounding box center [138, 489] width 126 height 15
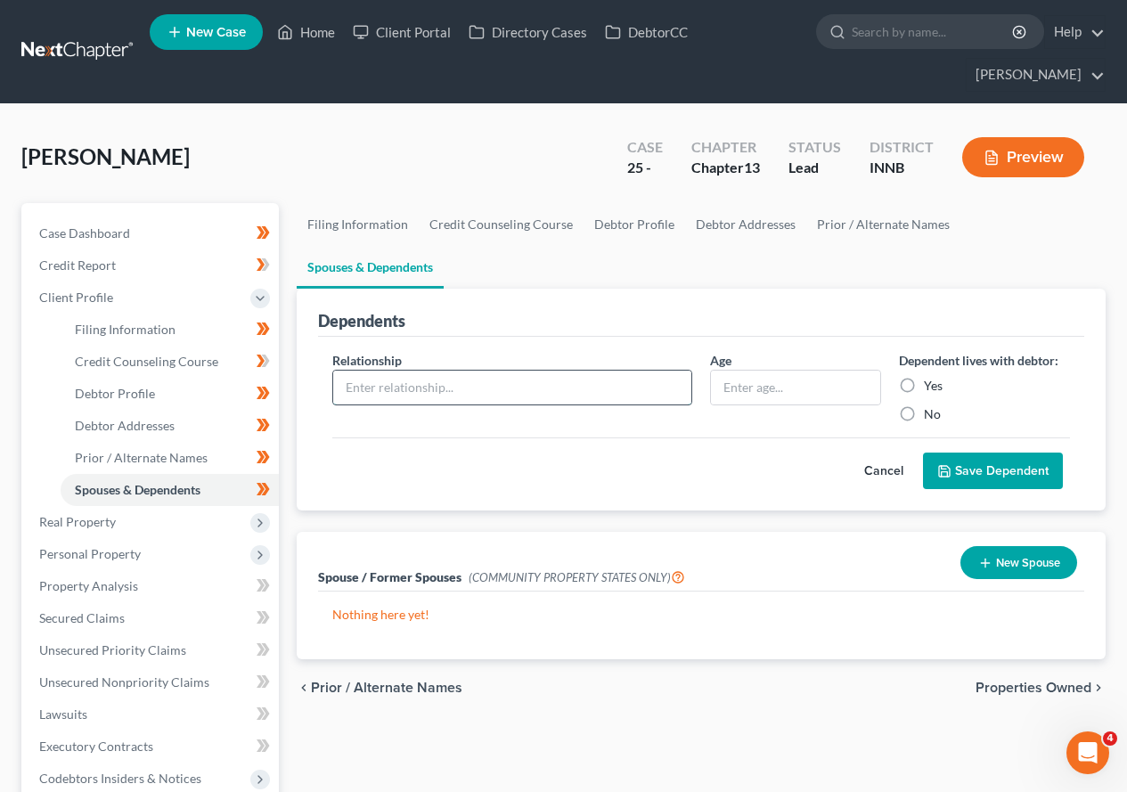
click at [547, 371] on input "text" at bounding box center [512, 388] width 358 height 34
type input "son"
type input "14"
click at [931, 377] on input "Yes" at bounding box center [937, 383] width 12 height 12
radio input "true"
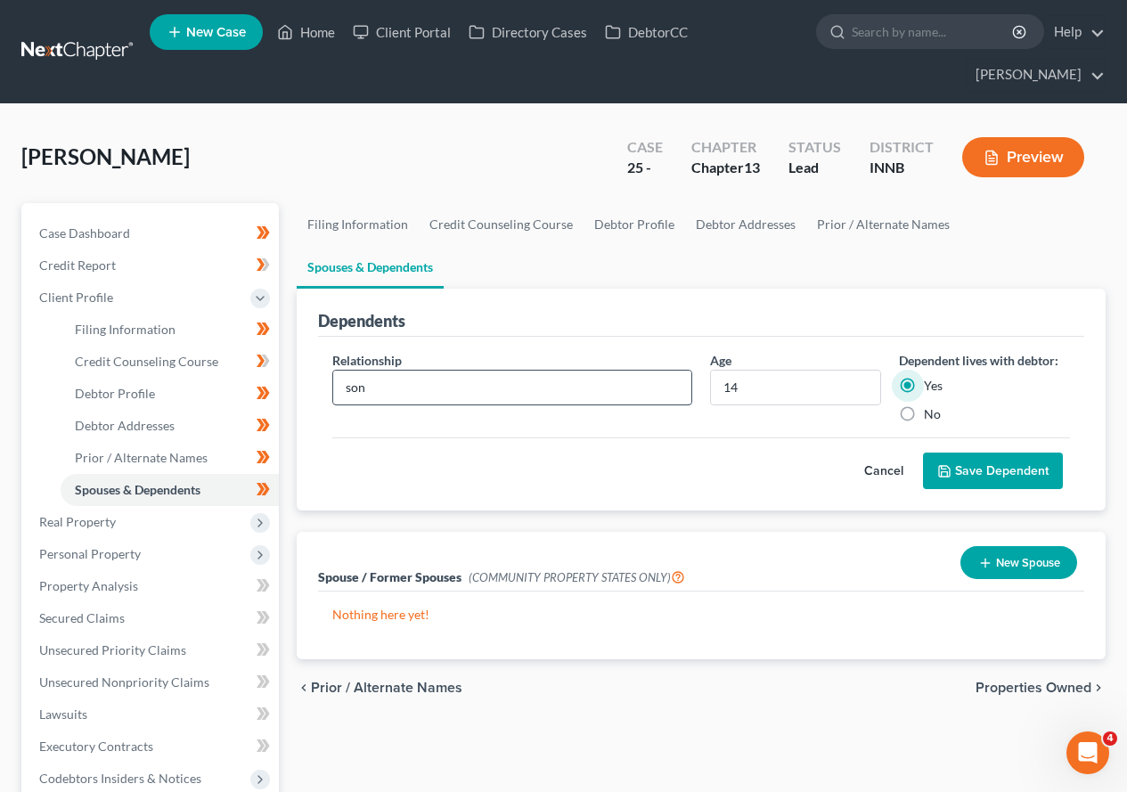
click at [931, 405] on input "No" at bounding box center [937, 411] width 12 height 12
radio input "true"
click at [990, 453] on button "Save Dependent" at bounding box center [993, 471] width 140 height 37
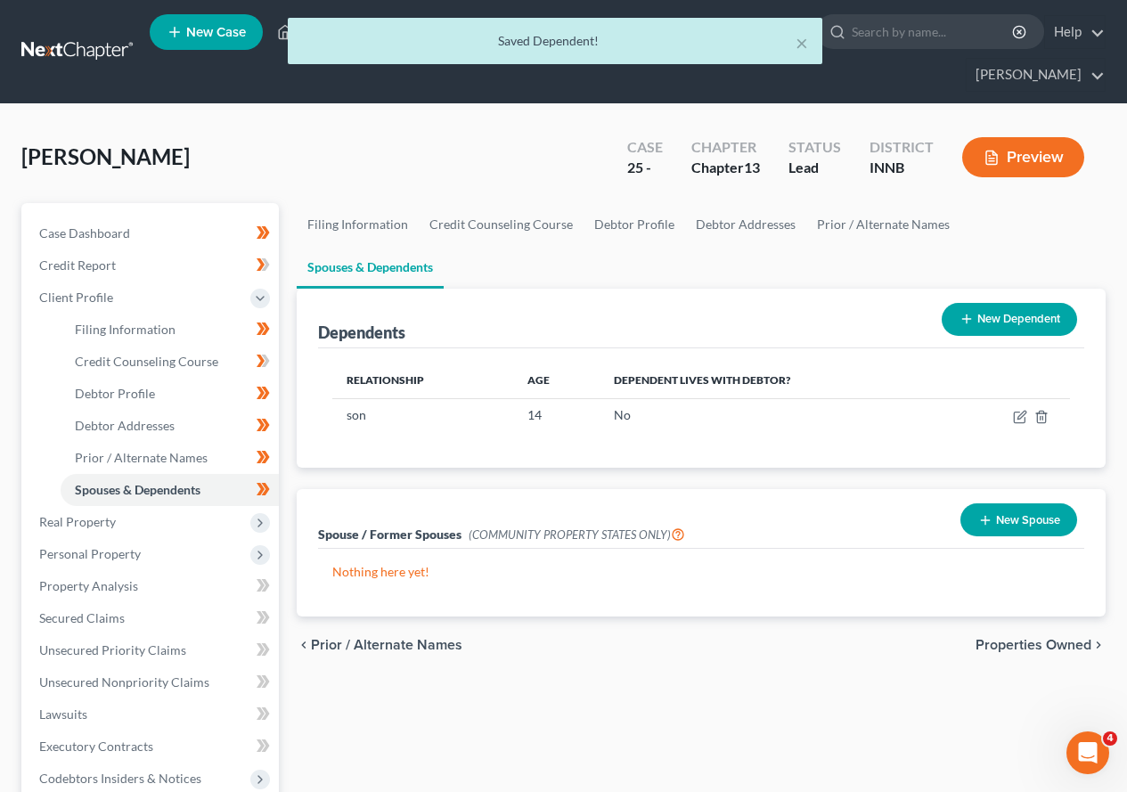
click at [1000, 303] on button "New Dependent" at bounding box center [1009, 319] width 135 height 33
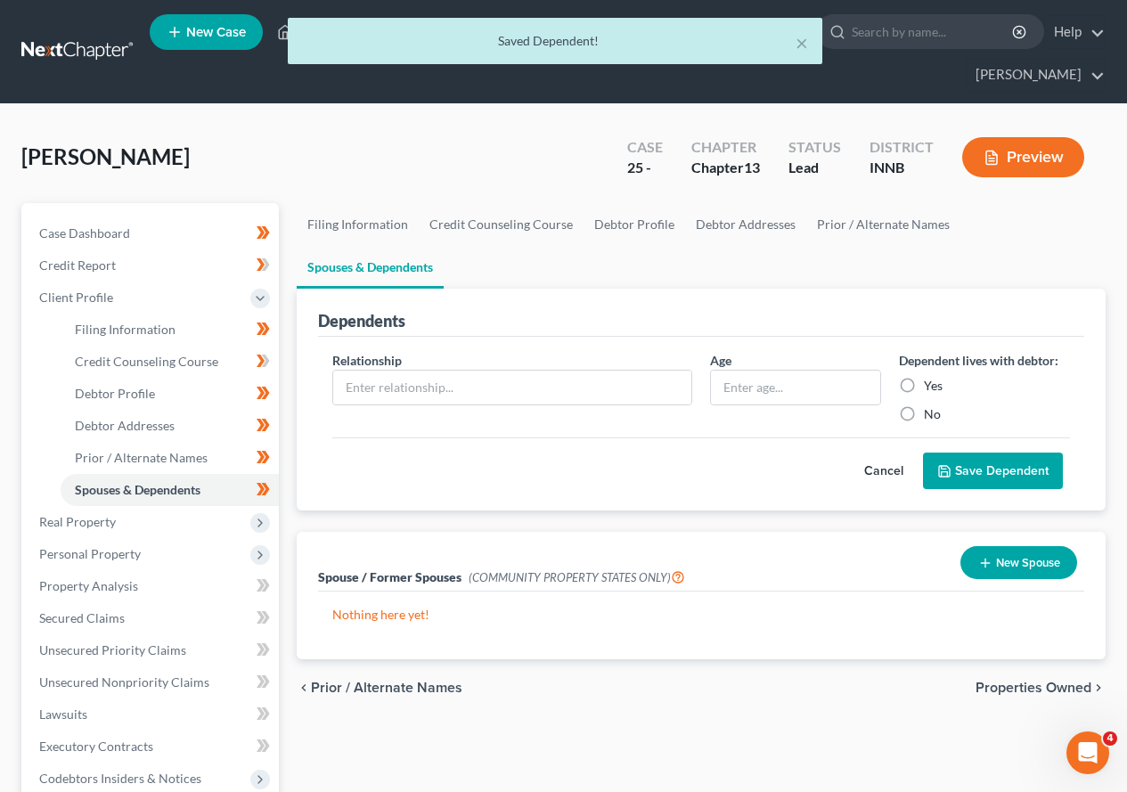
click at [435, 351] on div "Relationship *" at bounding box center [512, 387] width 378 height 72
click at [437, 371] on input "text" at bounding box center [512, 388] width 358 height 34
type input "daughter"
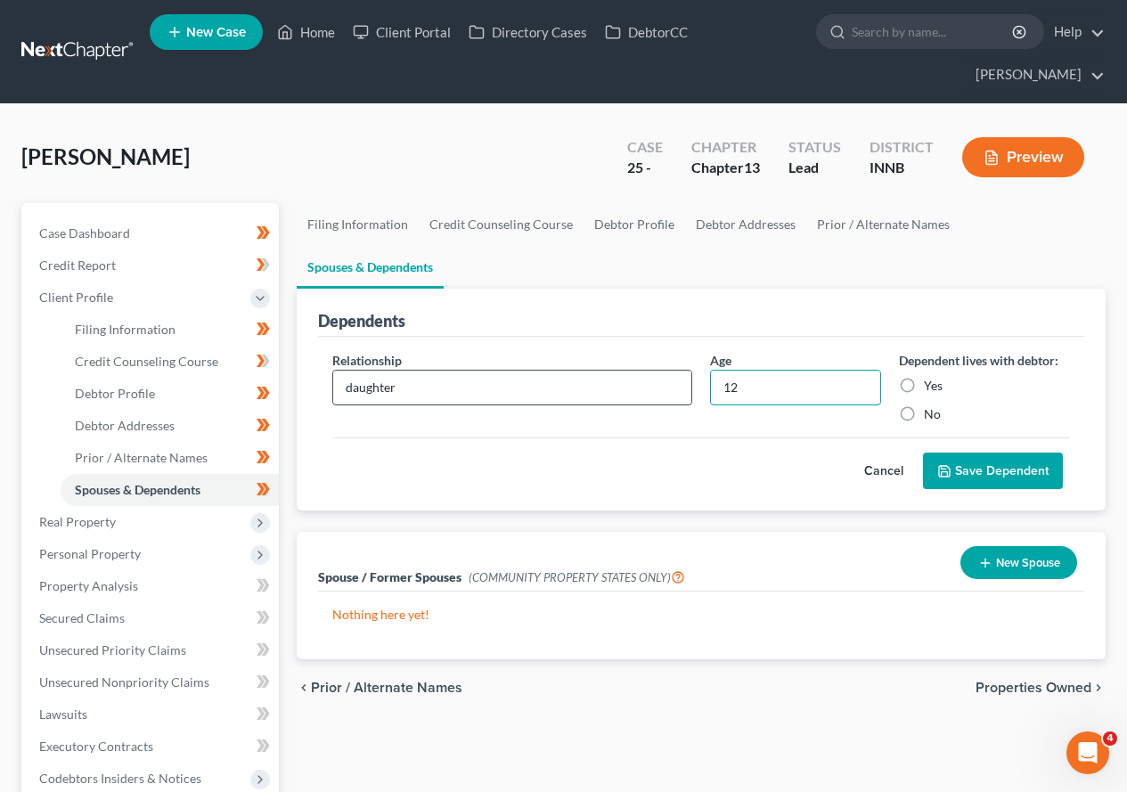
type input "12"
click at [931, 377] on input "Yes" at bounding box center [937, 383] width 12 height 12
radio input "true"
click at [931, 405] on input "No" at bounding box center [937, 411] width 12 height 12
radio input "true"
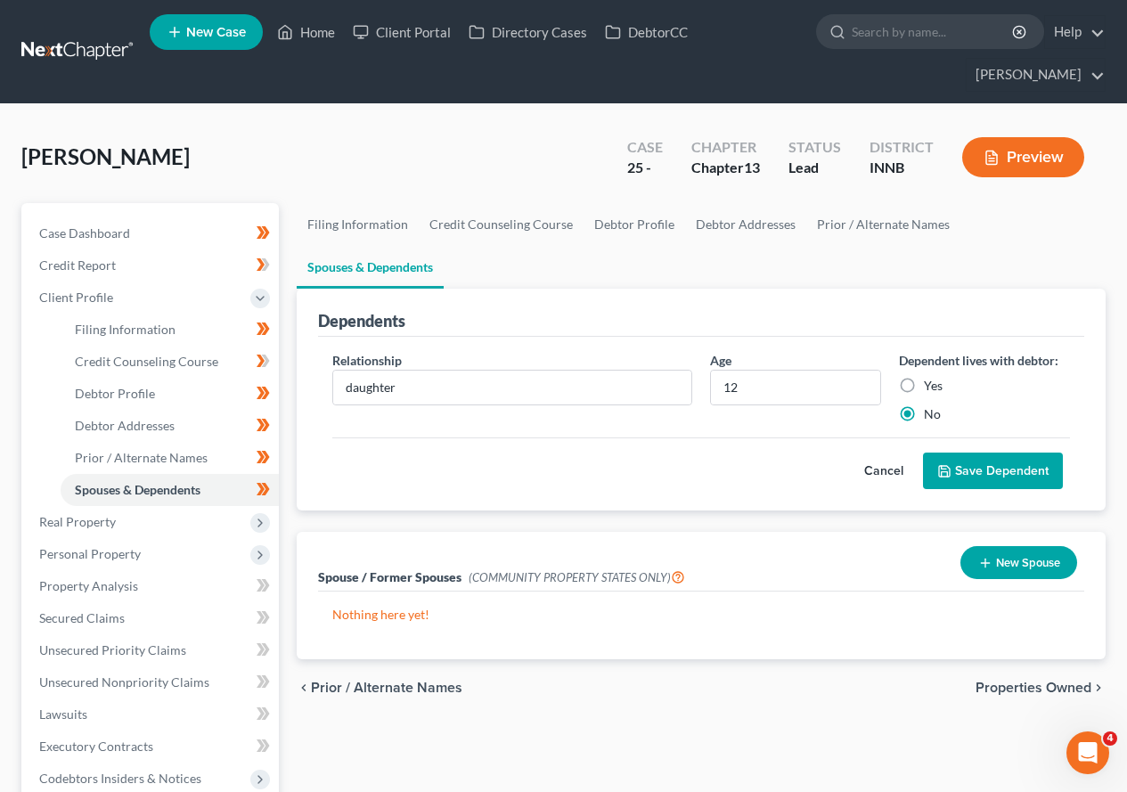
click at [1020, 453] on button "Save Dependent" at bounding box center [993, 471] width 140 height 37
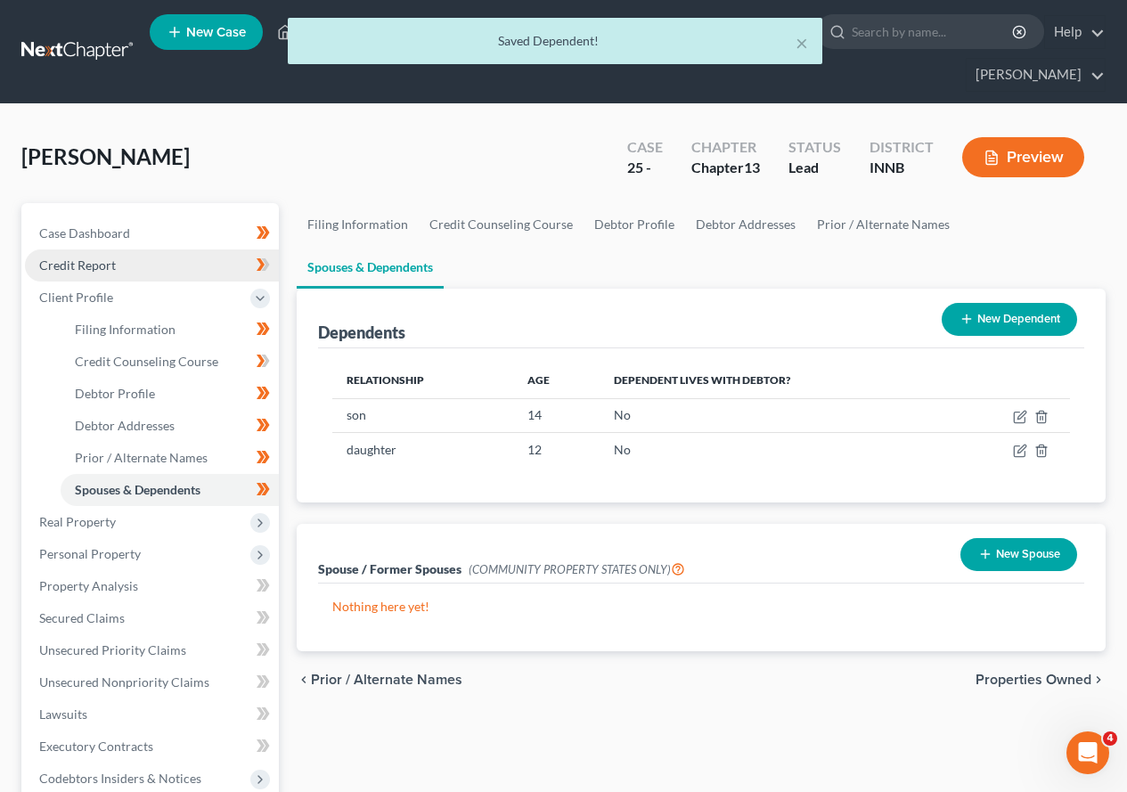
click at [116, 267] on link "Credit Report" at bounding box center [152, 265] width 254 height 32
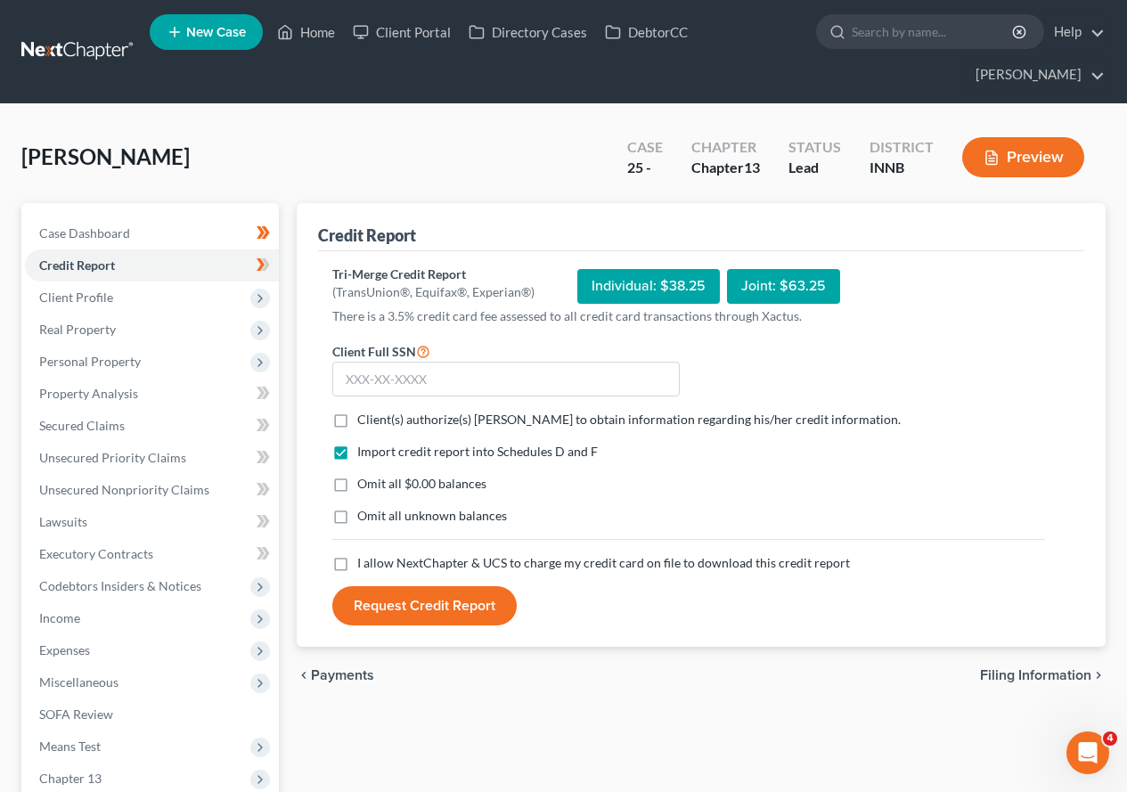
click at [357, 560] on label "I allow NextChapter & UCS to charge my credit card on file to download this cre…" at bounding box center [603, 563] width 493 height 18
click at [364, 560] on input "I allow NextChapter & UCS to charge my credit card on file to download this cre…" at bounding box center [370, 560] width 12 height 12
checkbox input "true"
click at [357, 420] on label "Client(s) authorize(s) [PERSON_NAME] to obtain information regarding his/her cr…" at bounding box center [628, 420] width 543 height 18
click at [364, 420] on input "Client(s) authorize(s) [PERSON_NAME] to obtain information regarding his/her cr…" at bounding box center [370, 417] width 12 height 12
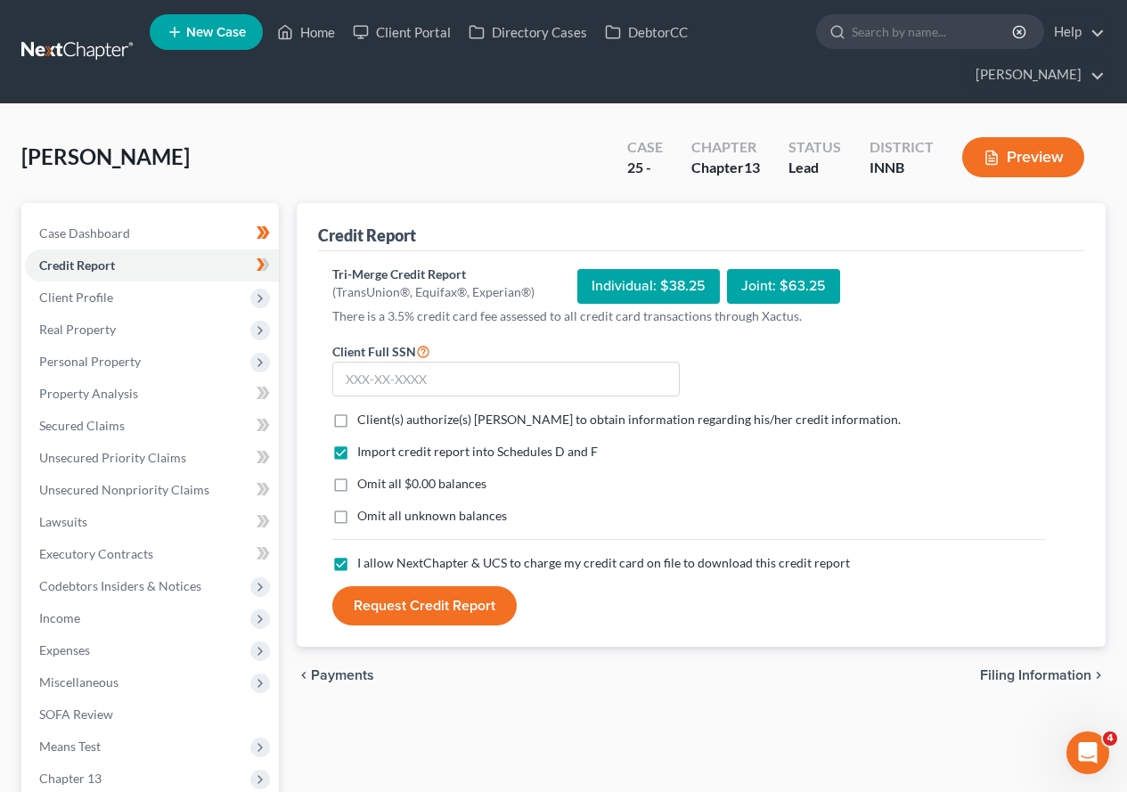
checkbox input "true"
click at [373, 390] on input "text" at bounding box center [505, 380] width 347 height 36
type input "307-90-6754"
click at [436, 610] on button "Request Credit Report" at bounding box center [424, 605] width 184 height 39
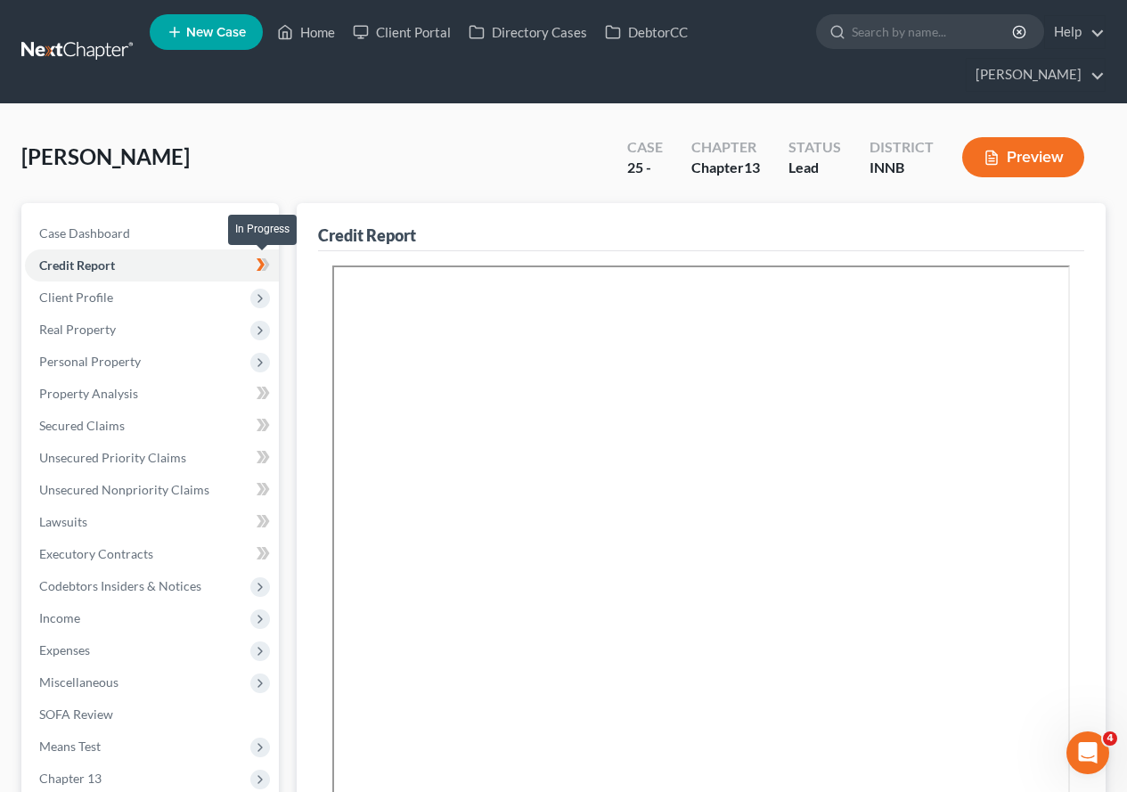
click at [266, 264] on icon at bounding box center [266, 264] width 8 height 12
click at [247, 292] on span "Client Profile" at bounding box center [152, 297] width 254 height 32
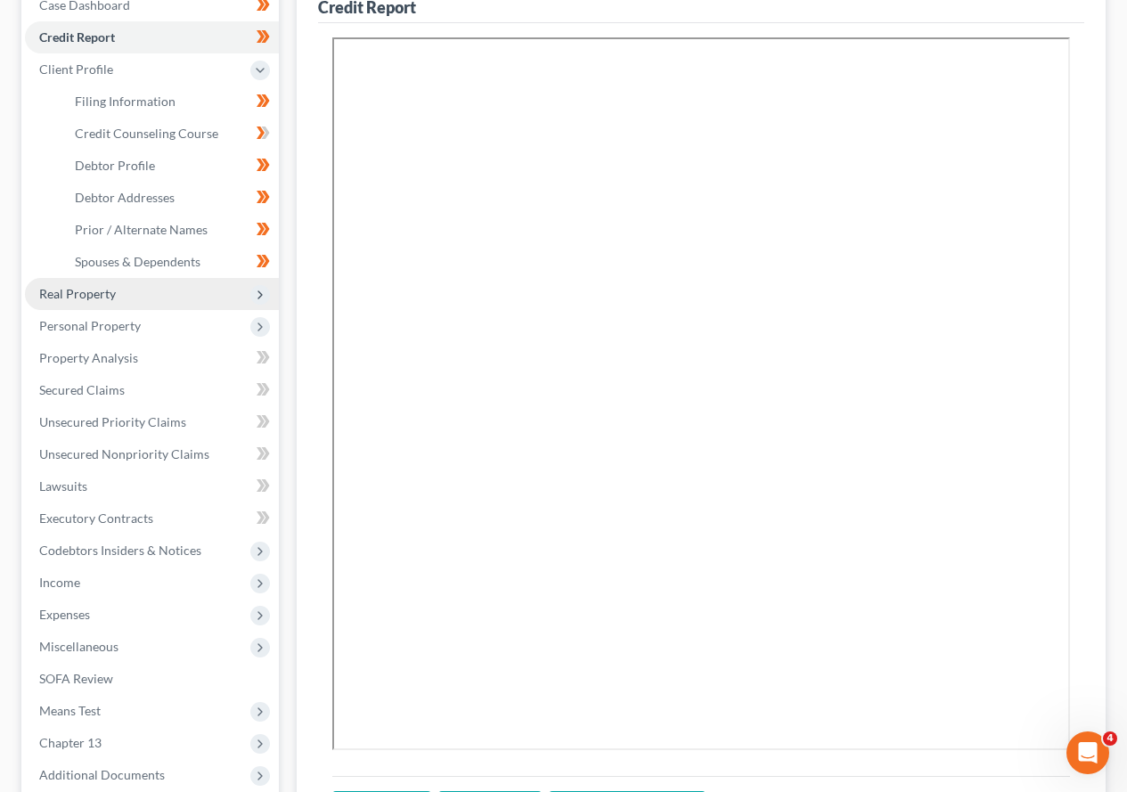
scroll to position [267, 0]
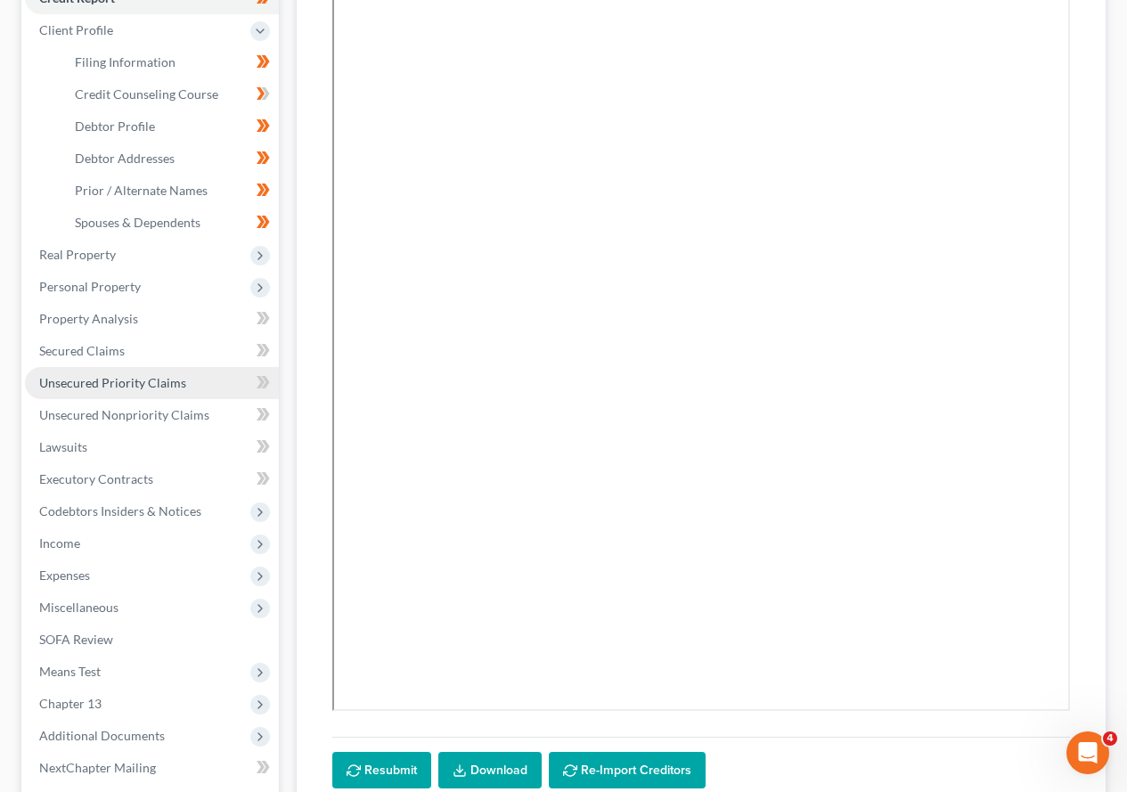
click at [143, 386] on span "Unsecured Priority Claims" at bounding box center [112, 382] width 147 height 15
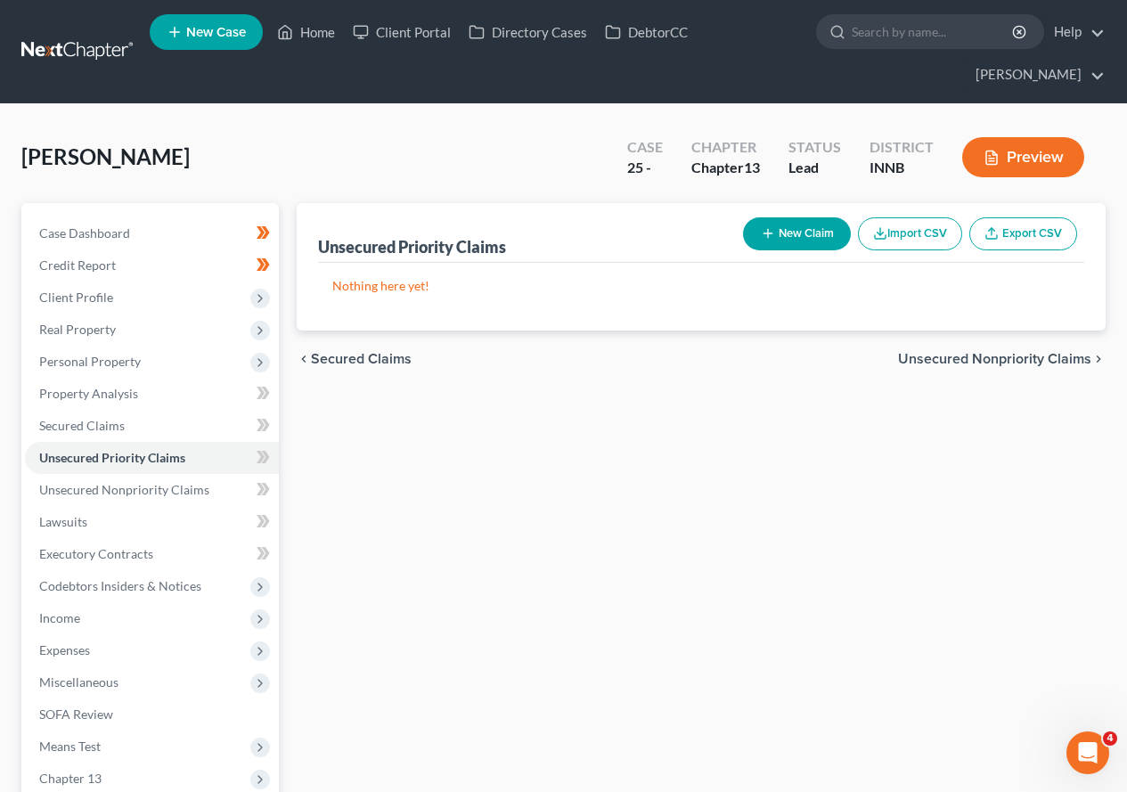
click at [812, 239] on button "New Claim" at bounding box center [797, 233] width 108 height 33
select select "0"
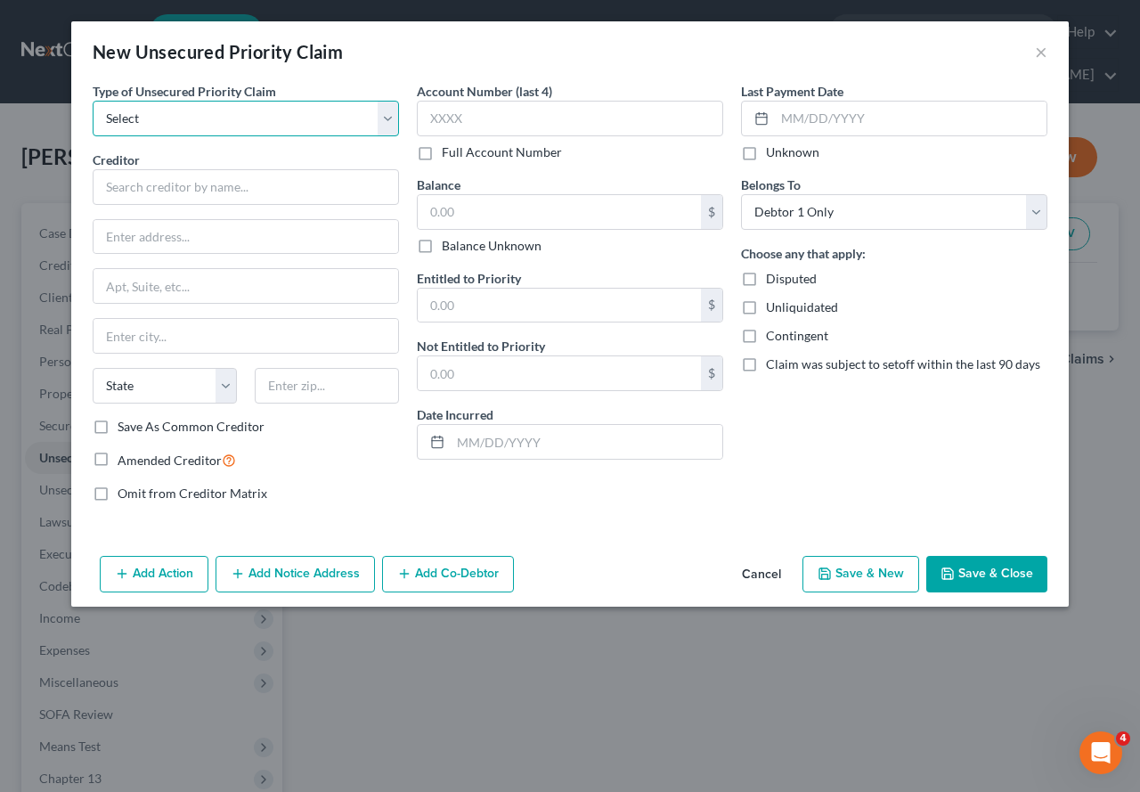
click at [395, 115] on select "Select Taxes & Other Government Units Domestic Support Obligations Extensions o…" at bounding box center [246, 119] width 306 height 36
select select "0"
click at [93, 101] on select "Select Taxes & Other Government Units Domestic Support Obligations Extensions o…" at bounding box center [246, 119] width 306 height 36
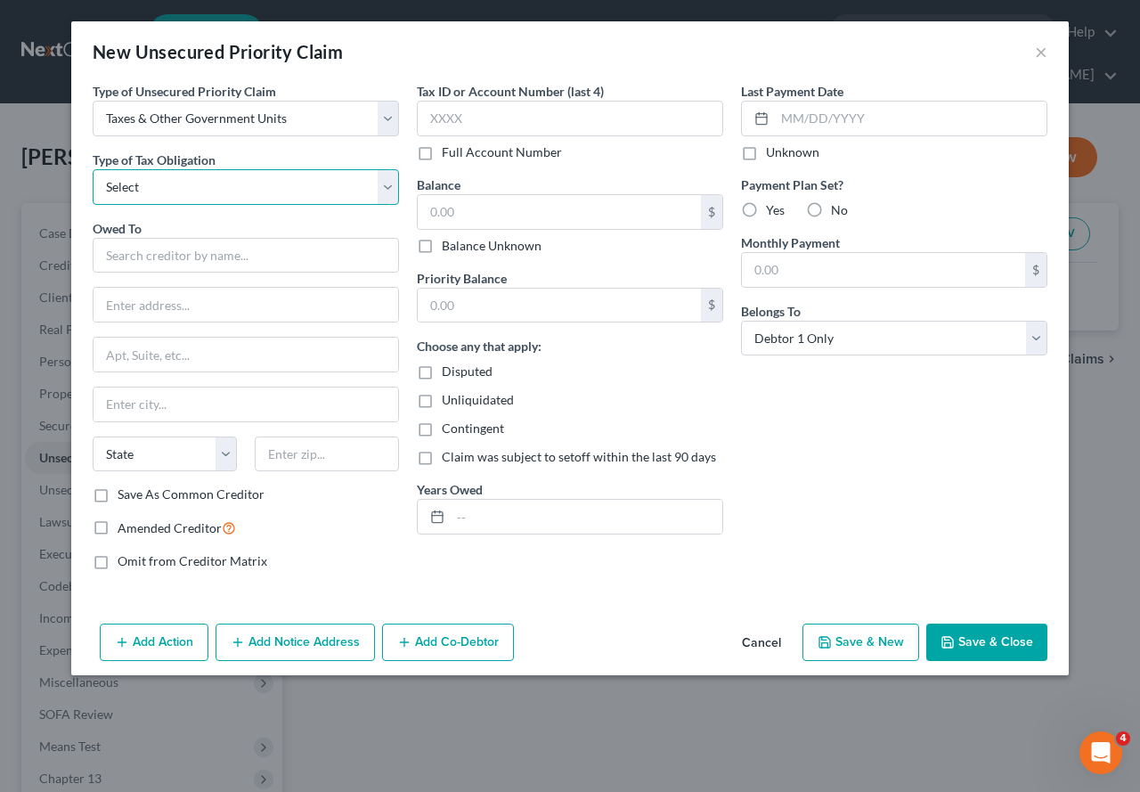
click at [215, 183] on select "Select Federal City State Franchise Tax Board Other" at bounding box center [246, 187] width 306 height 36
select select "0"
click at [93, 169] on select "Select Federal City State Franchise Tax Board Other" at bounding box center [246, 187] width 306 height 36
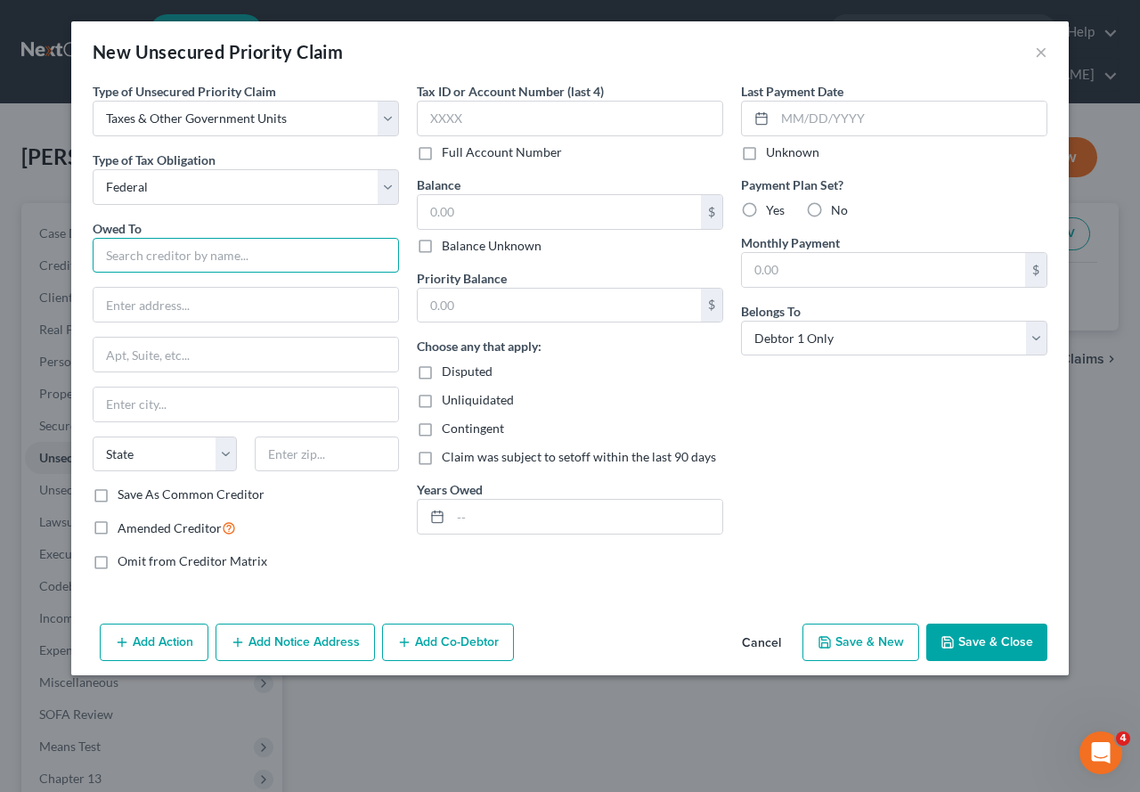
click at [144, 257] on input "text" at bounding box center [246, 256] width 306 height 36
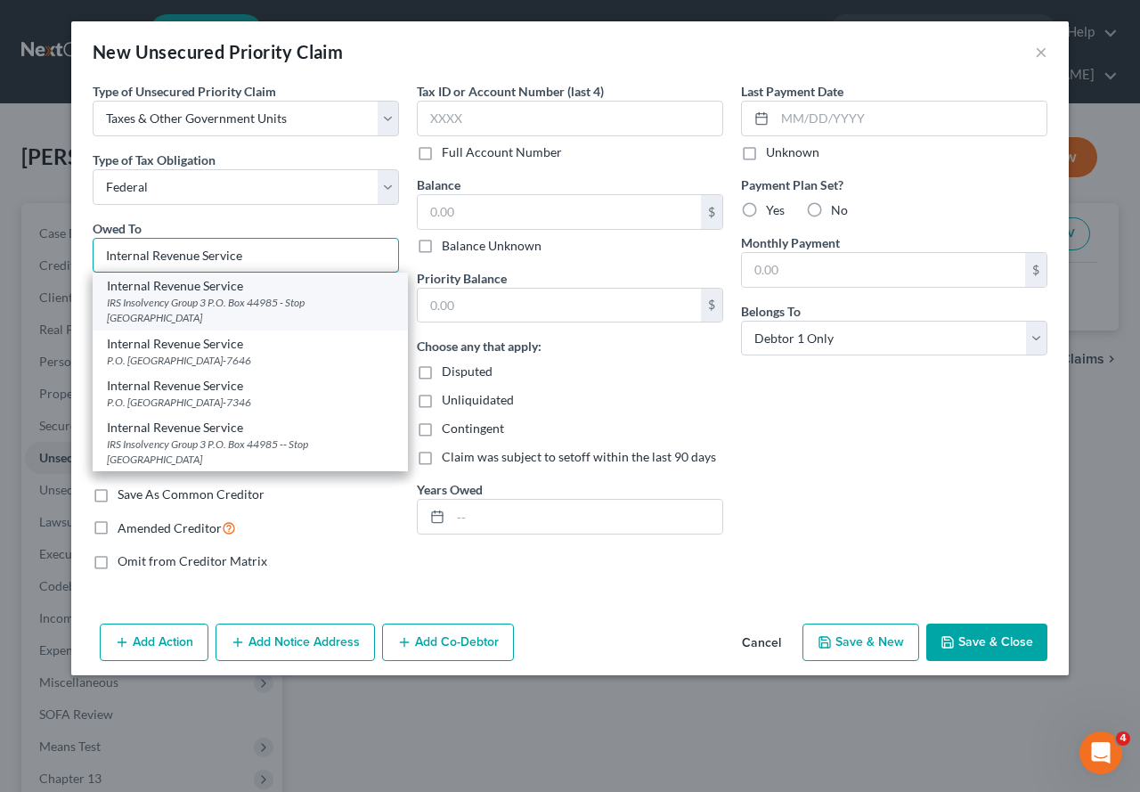
type input "Internal Revenue Service"
click at [167, 297] on div "IRS Insolvency Group 3 P.O. Box 44985 - Stop [GEOGRAPHIC_DATA]" at bounding box center [250, 310] width 287 height 30
type input "IRS Insolvency Group 3"
type input "P.O. Box 44985 - Stop SB380"
type input "[GEOGRAPHIC_DATA]"
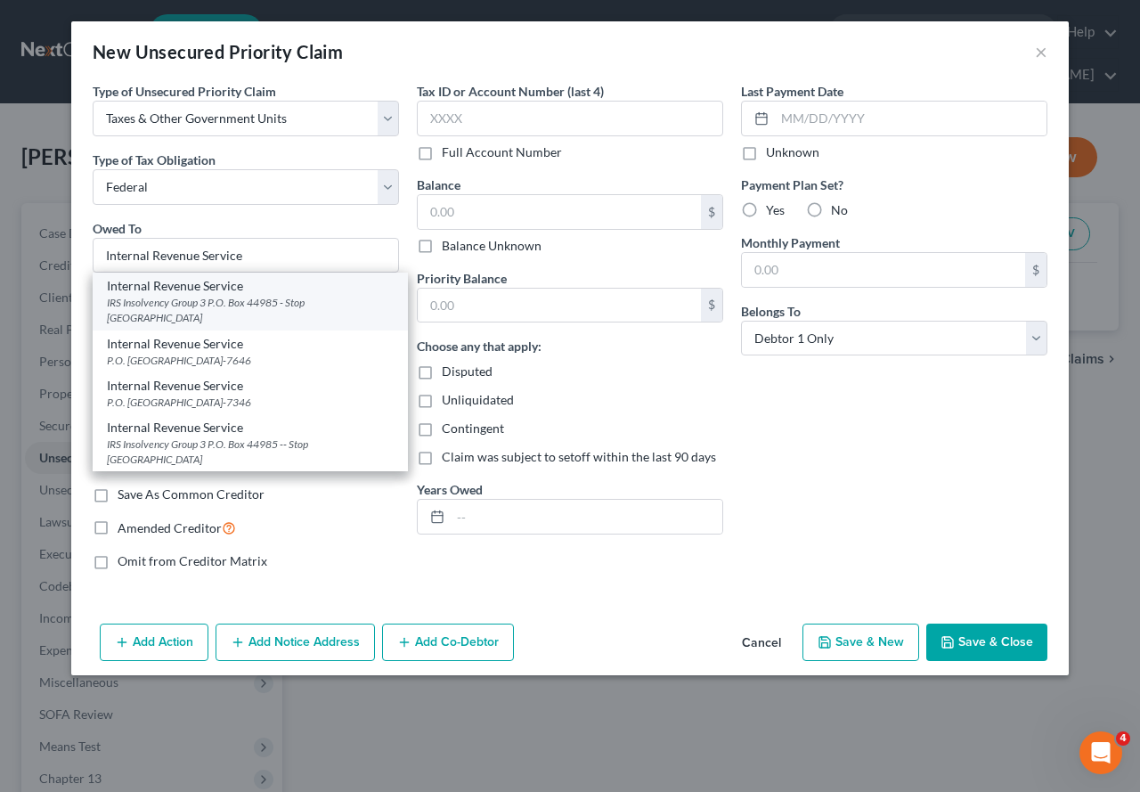
select select "15"
type input "46244"
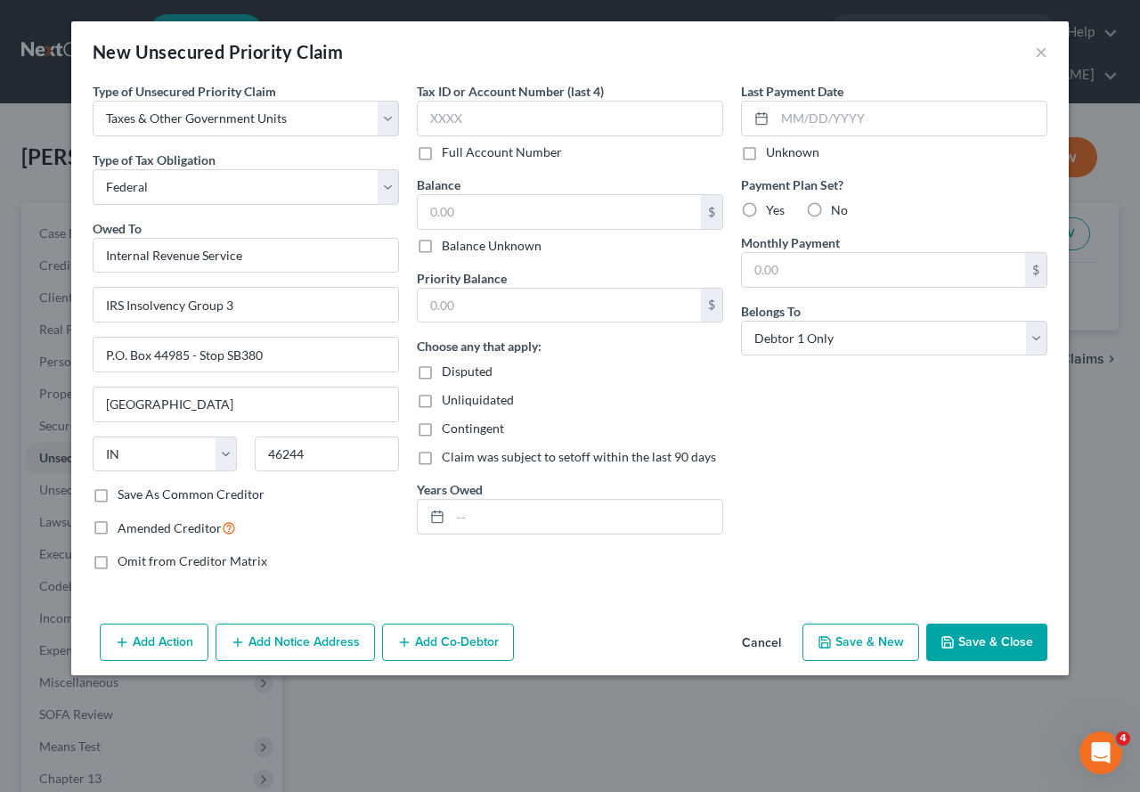
click at [305, 636] on button "Add Notice Address" at bounding box center [295, 642] width 159 height 37
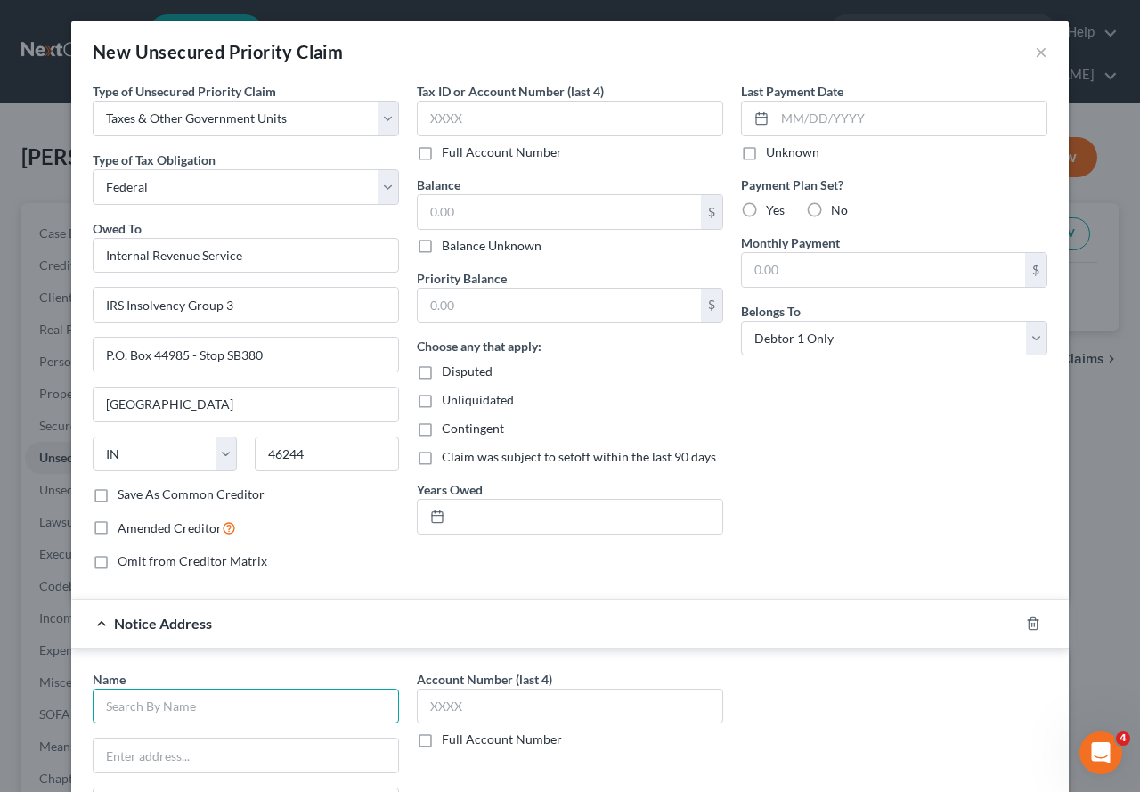
click at [197, 681] on input "text" at bounding box center [246, 707] width 306 height 36
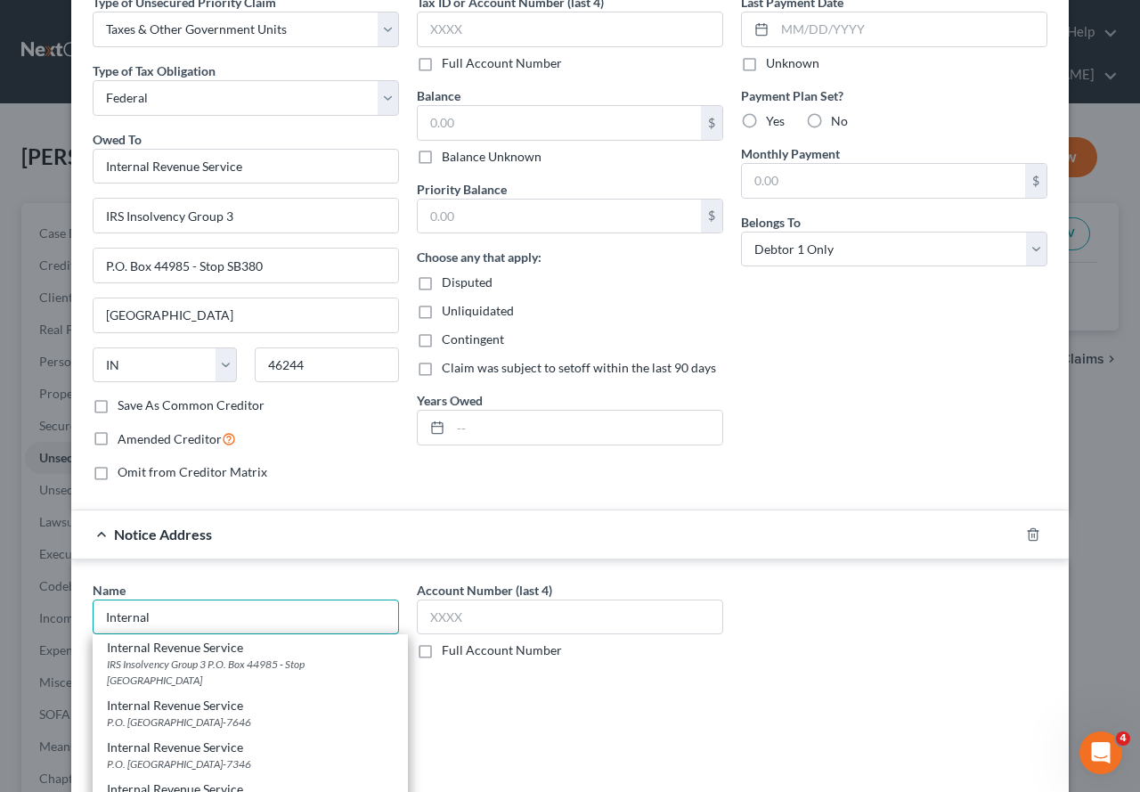
scroll to position [178, 0]
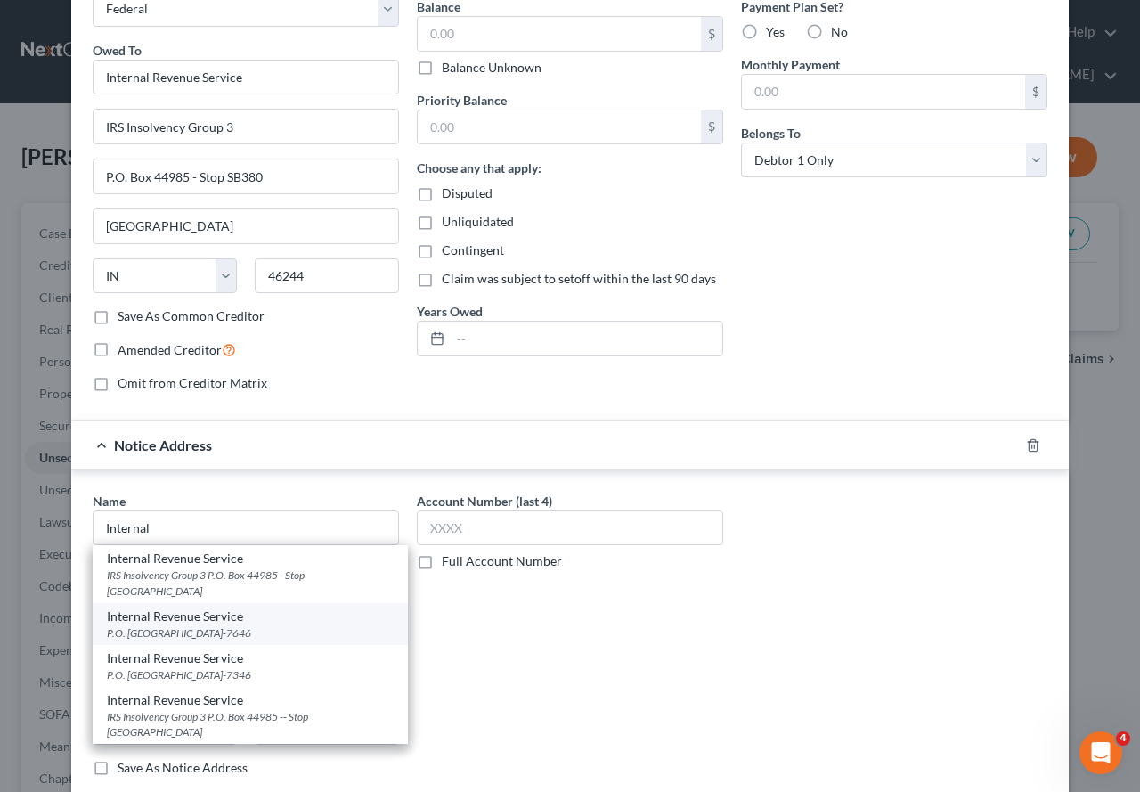
click at [176, 631] on div "P.O. [GEOGRAPHIC_DATA]-7646" at bounding box center [250, 632] width 287 height 15
type input "Internal Revenue Service"
type input "P.O. Box 7346"
type input "[GEOGRAPHIC_DATA]"
select select "39"
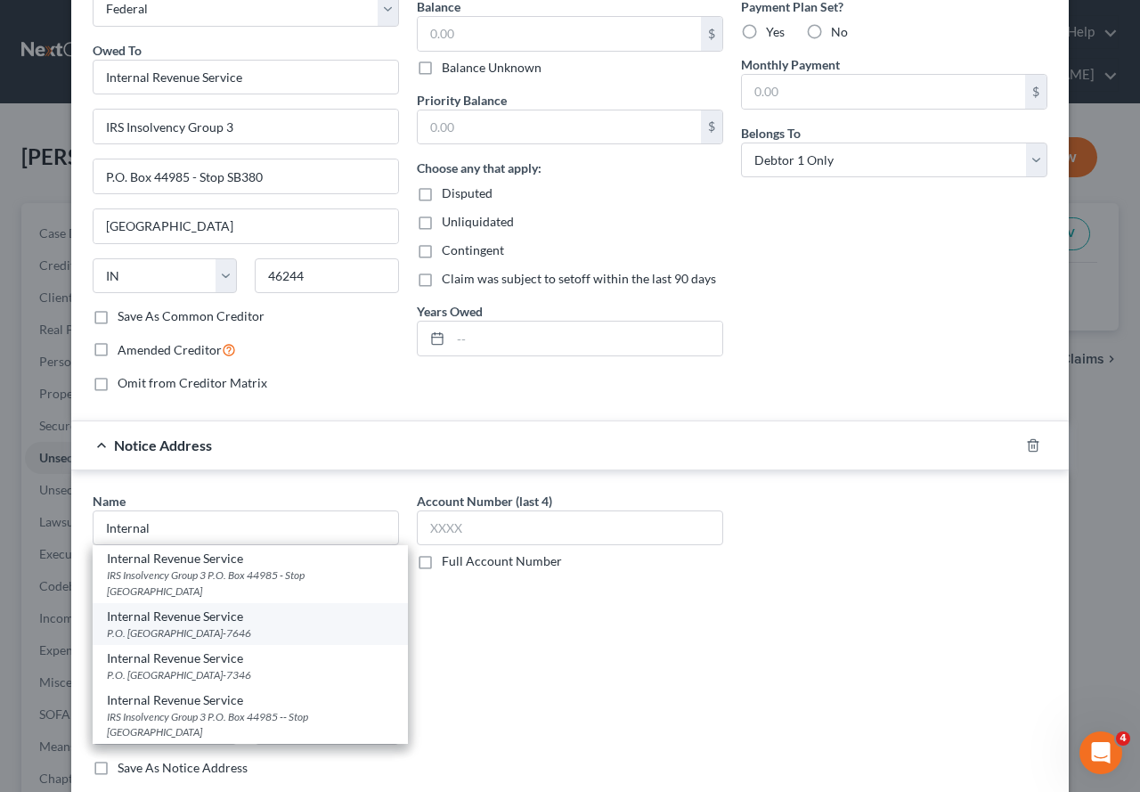
type input "19101-7646"
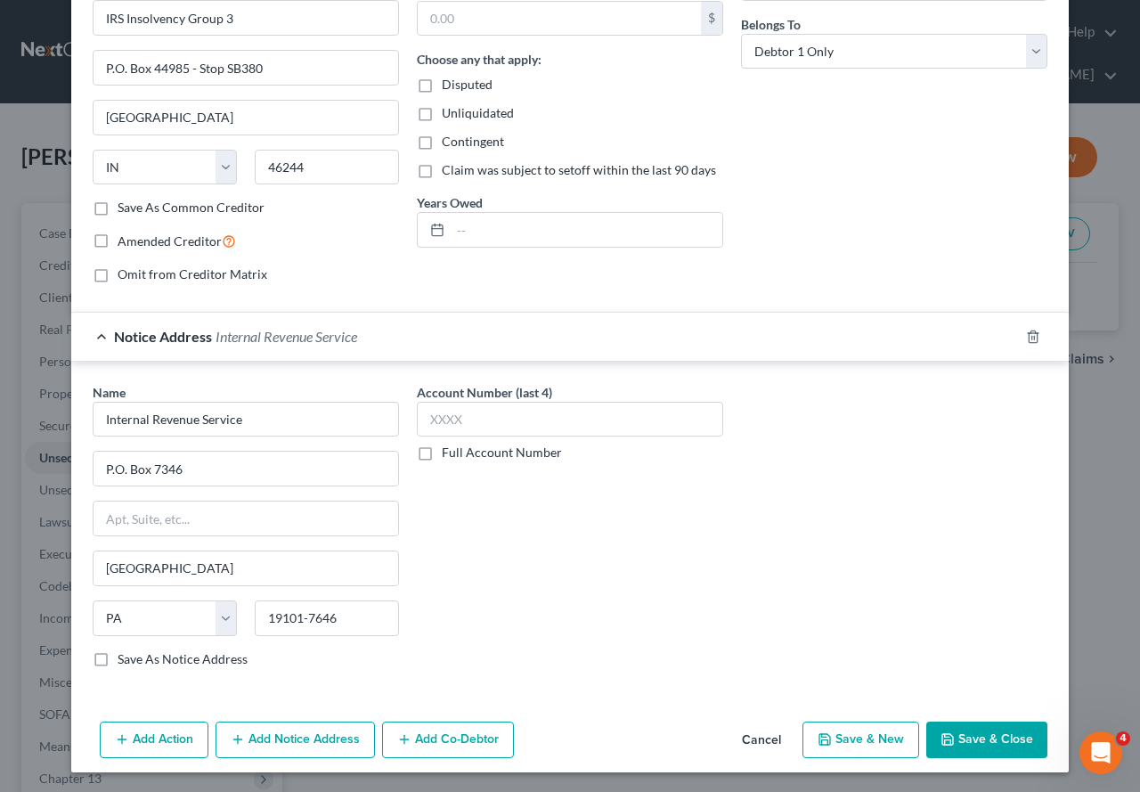
scroll to position [289, 0]
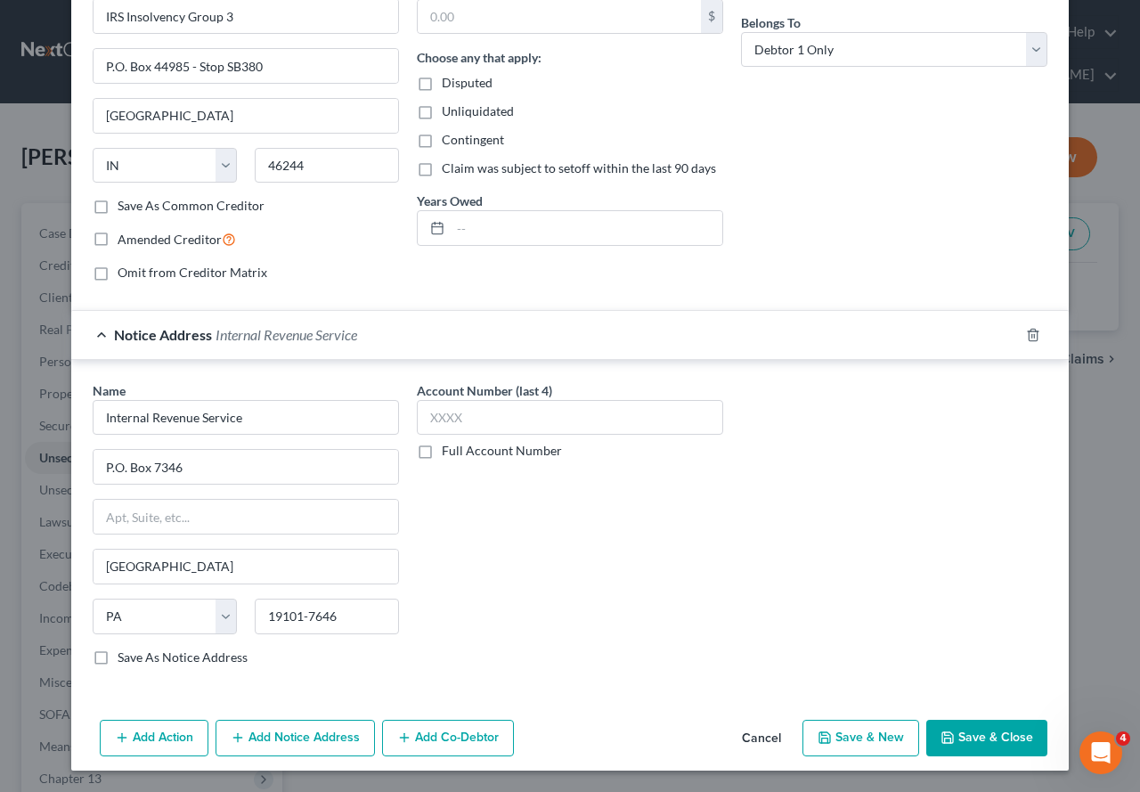
click at [289, 681] on button "Add Notice Address" at bounding box center [295, 738] width 159 height 37
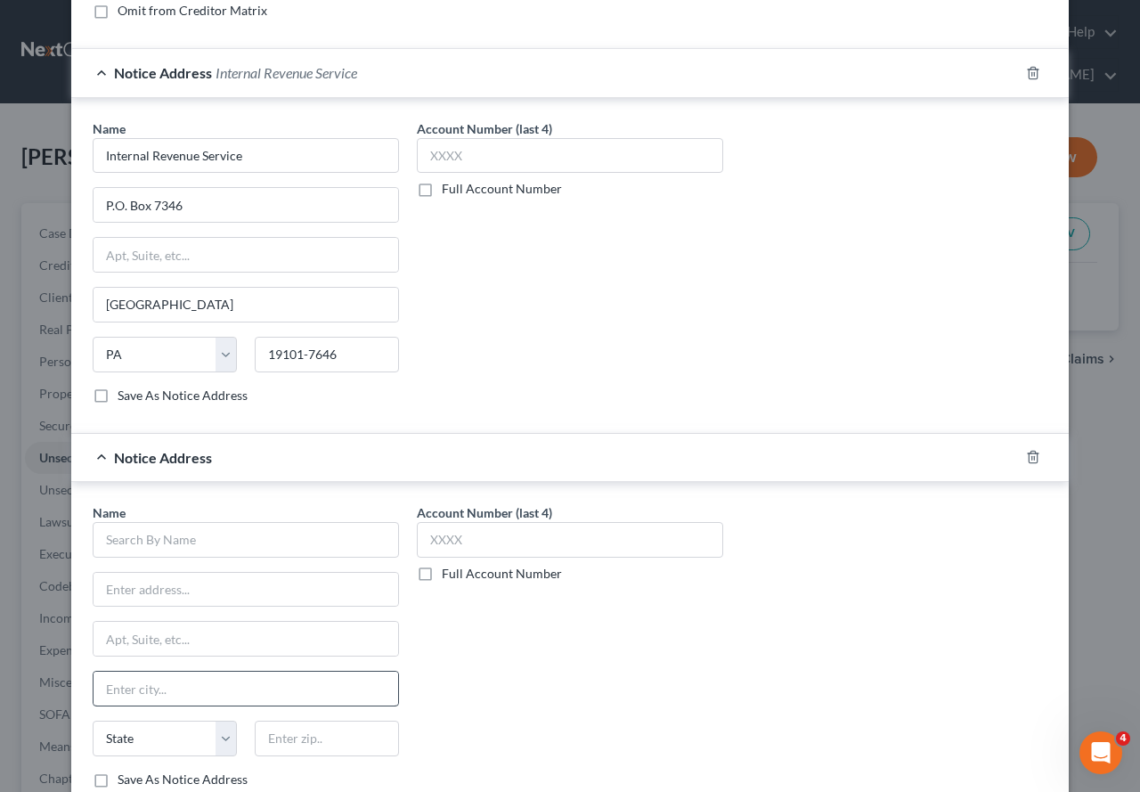
scroll to position [556, 0]
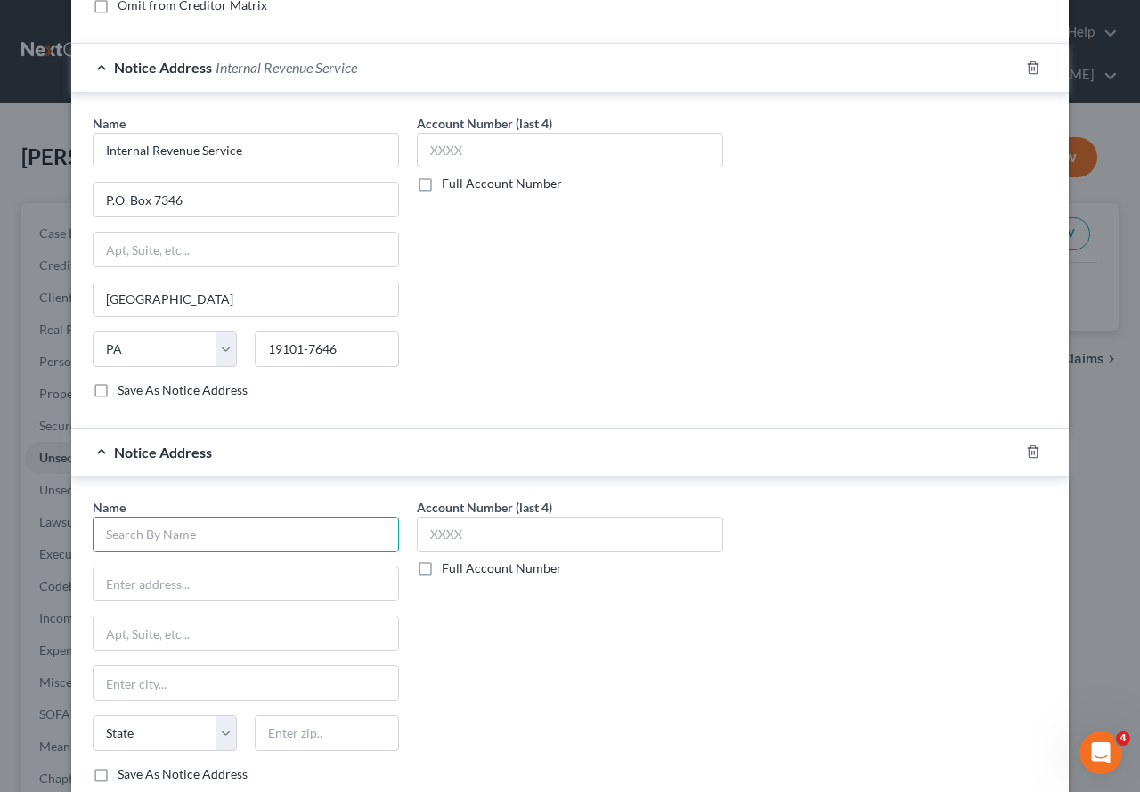
click at [219, 543] on input "text" at bounding box center [246, 535] width 306 height 36
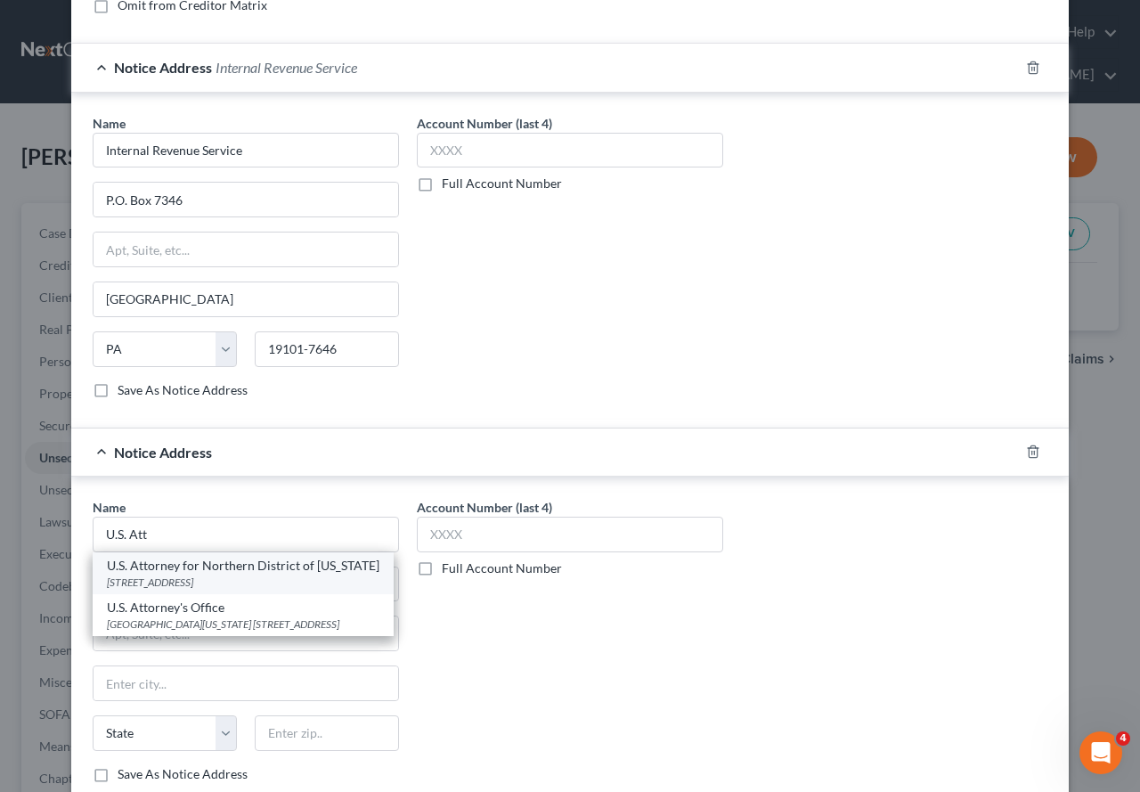
click at [172, 570] on div "U.S. Attorney for Northern District of [US_STATE]" at bounding box center [243, 566] width 273 height 18
type input "U.S. Attorney for Northern District of [US_STATE]"
type input "[STREET_ADDRESS]"
type input "[PERSON_NAME]"
select select "15"
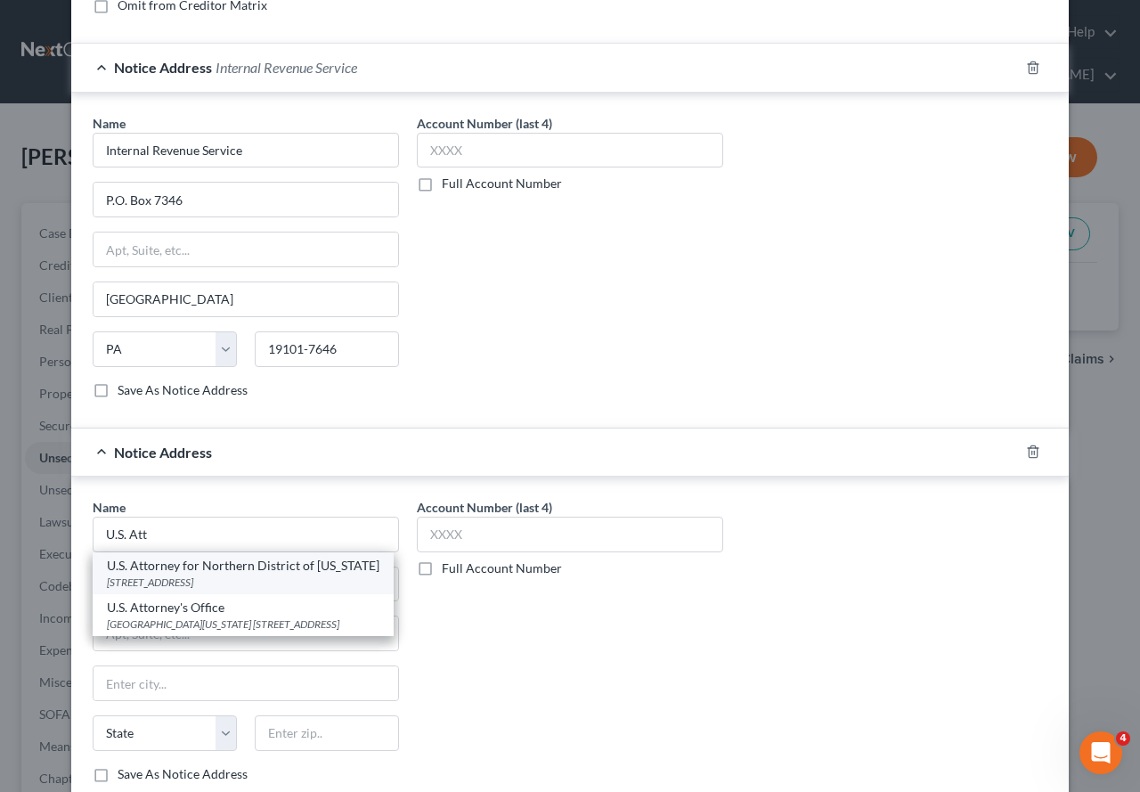
type input "46320"
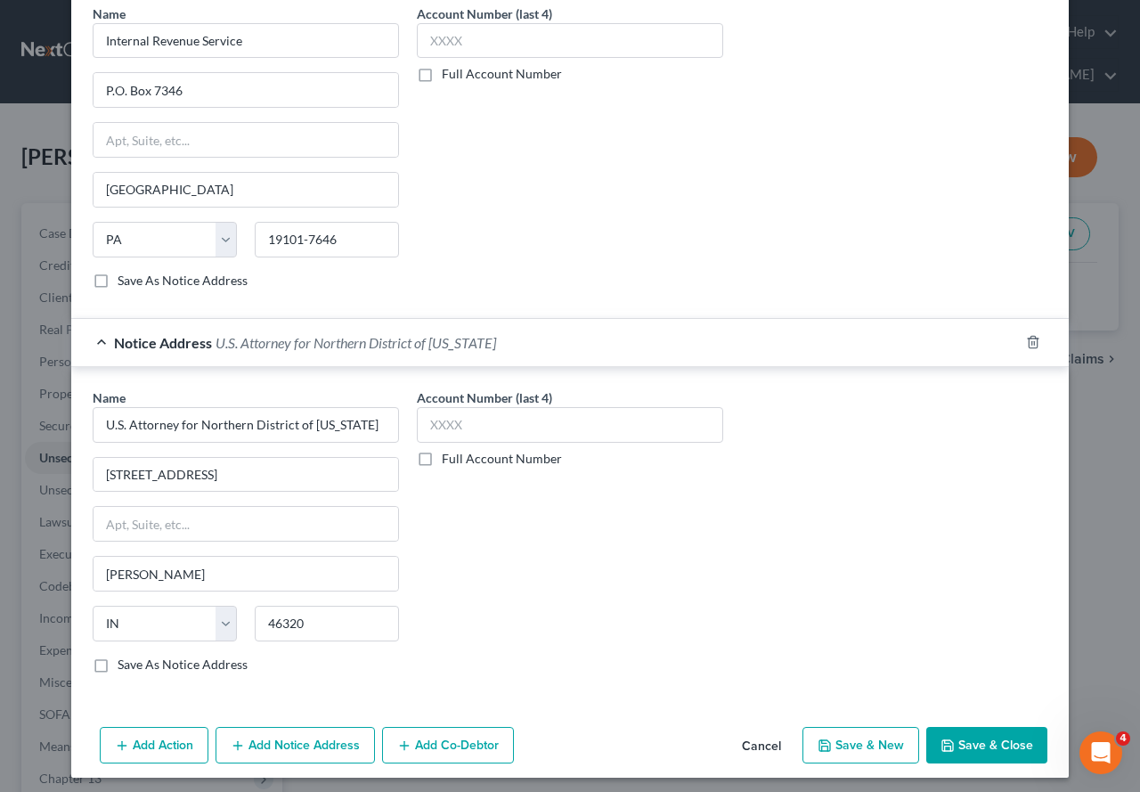
scroll to position [673, 0]
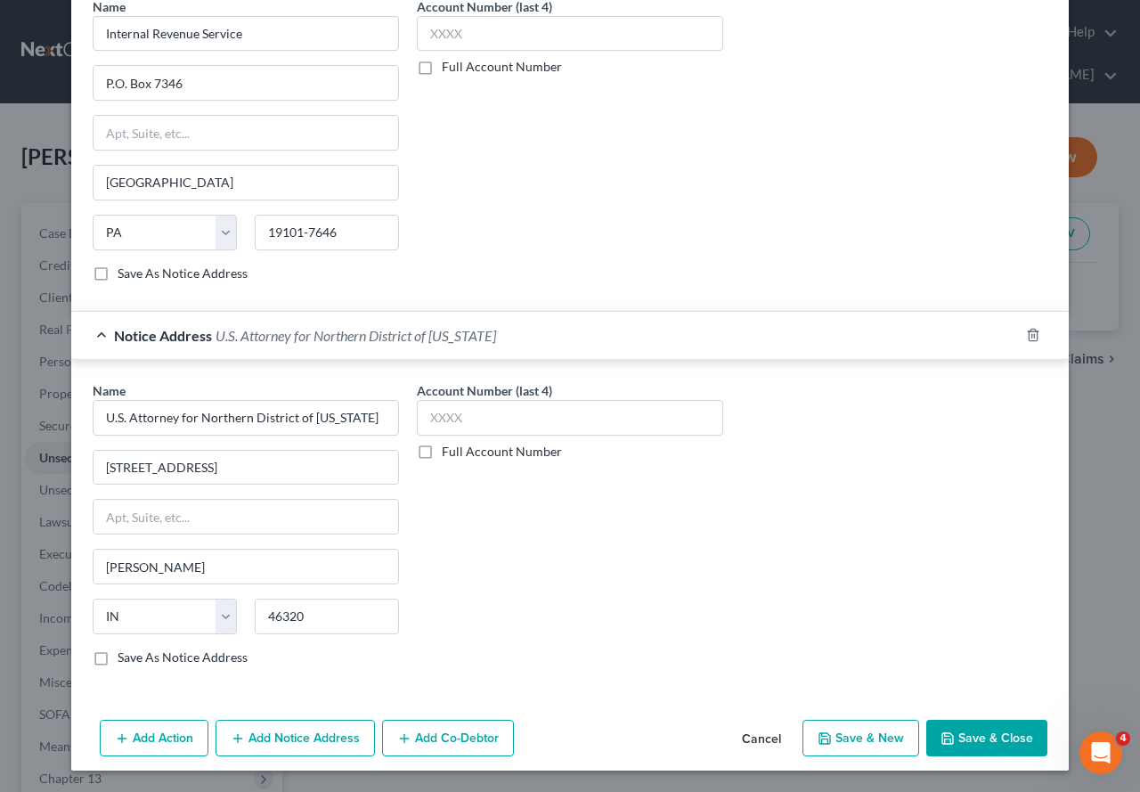
click at [278, 681] on button "Add Notice Address" at bounding box center [295, 738] width 159 height 37
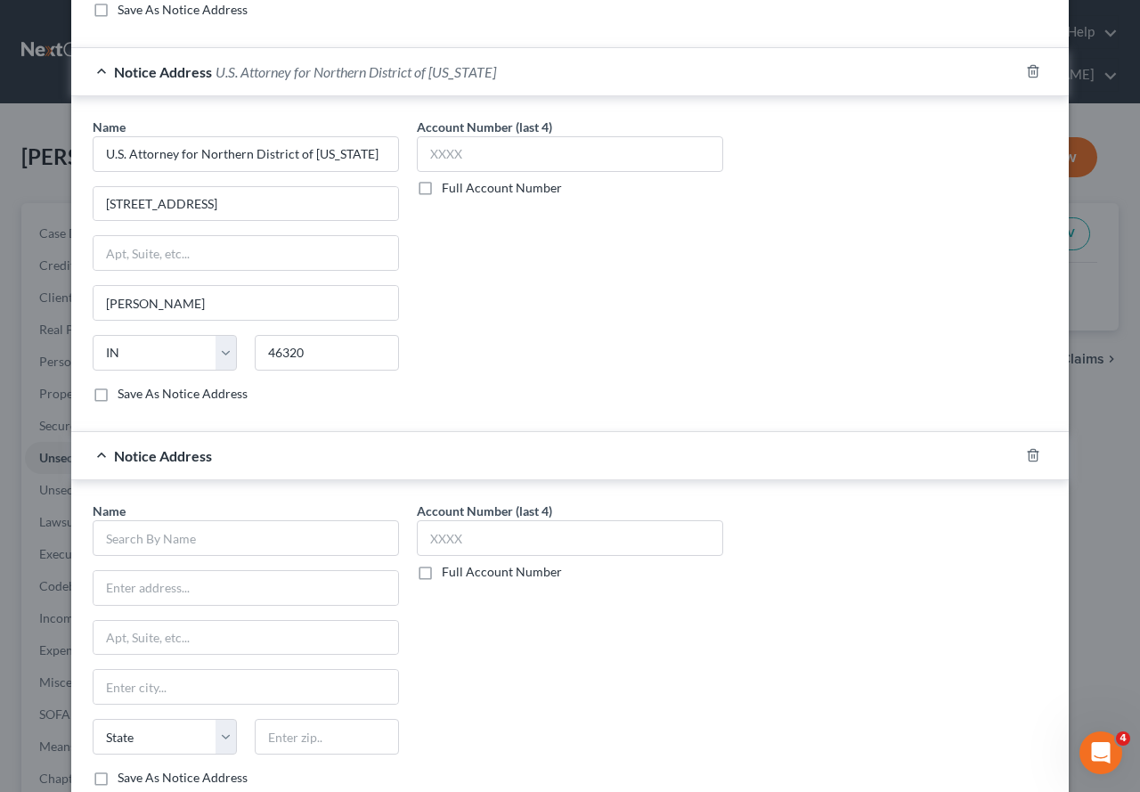
scroll to position [1029, 0]
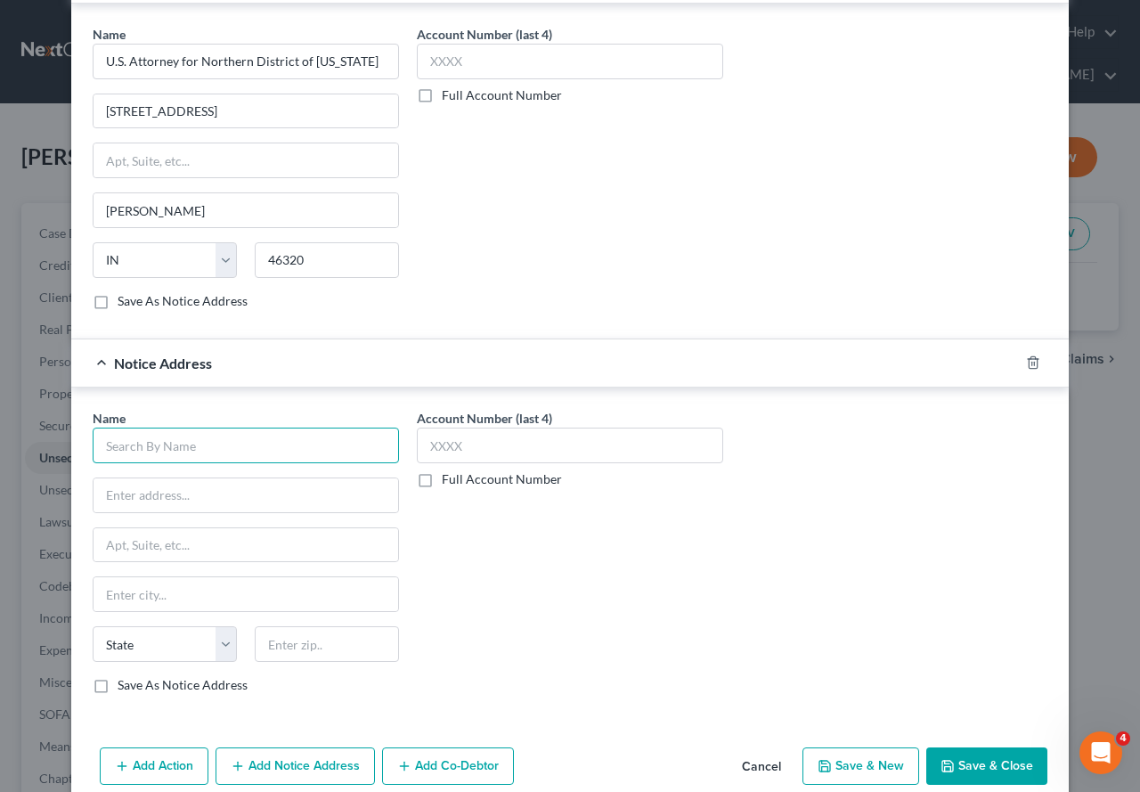
click at [209, 444] on input "text" at bounding box center [246, 446] width 306 height 36
type input "d"
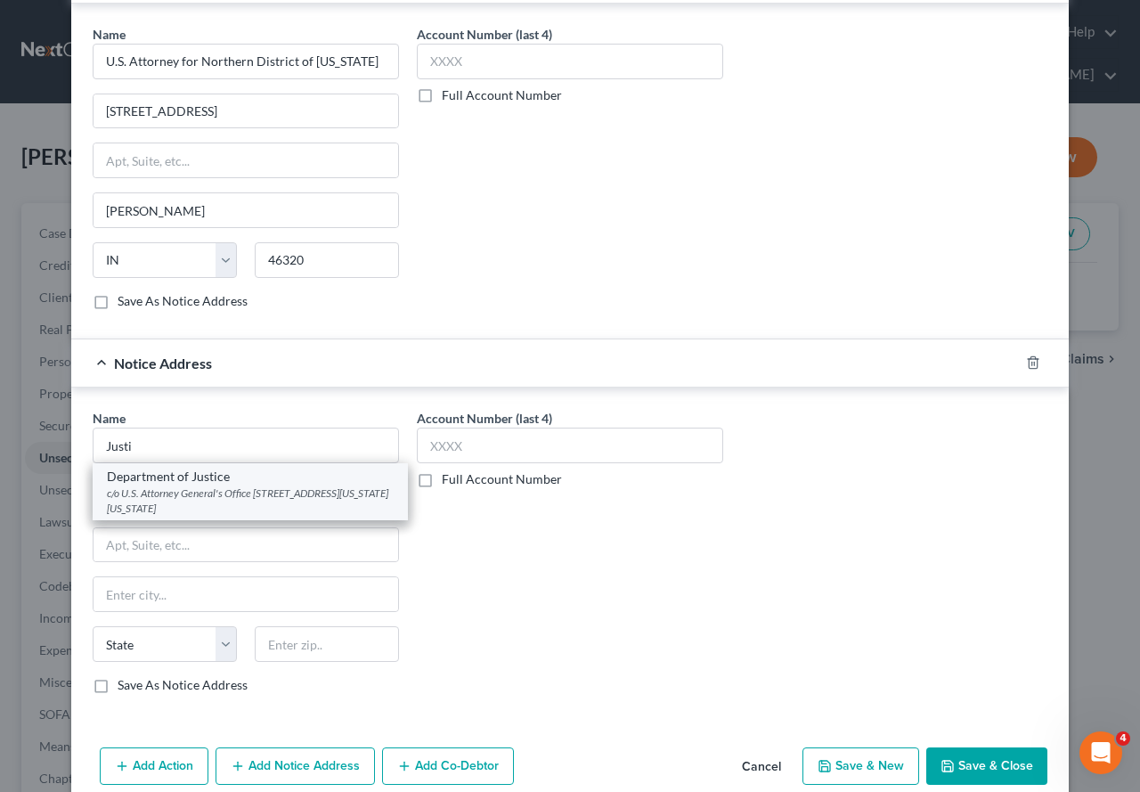
click at [161, 492] on div "c/o U.S. Attorney General's Office [STREET_ADDRESS][US_STATE][US_STATE]" at bounding box center [250, 500] width 287 height 30
type input "Department of Justice"
type input "c/o U.S. Attorney General's Office"
type input "[STREET_ADDRESS][US_STATE]"
type input "[US_STATE]"
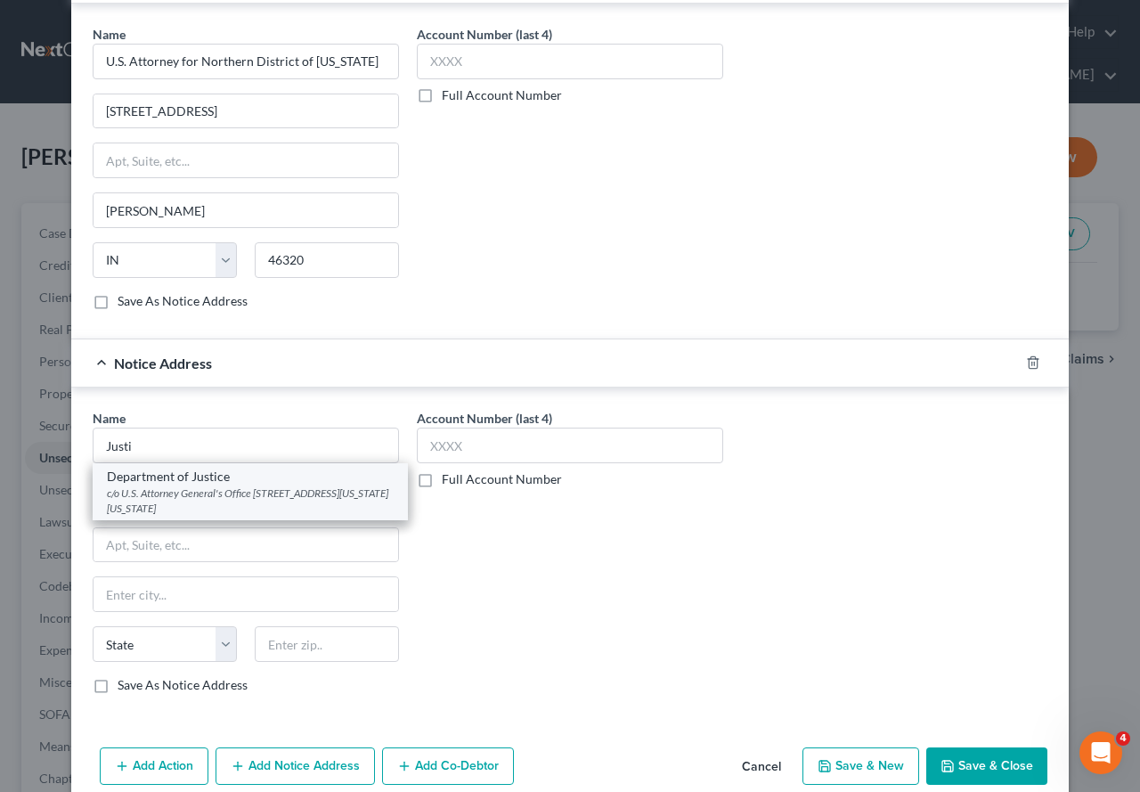
select select "8"
type input "20530"
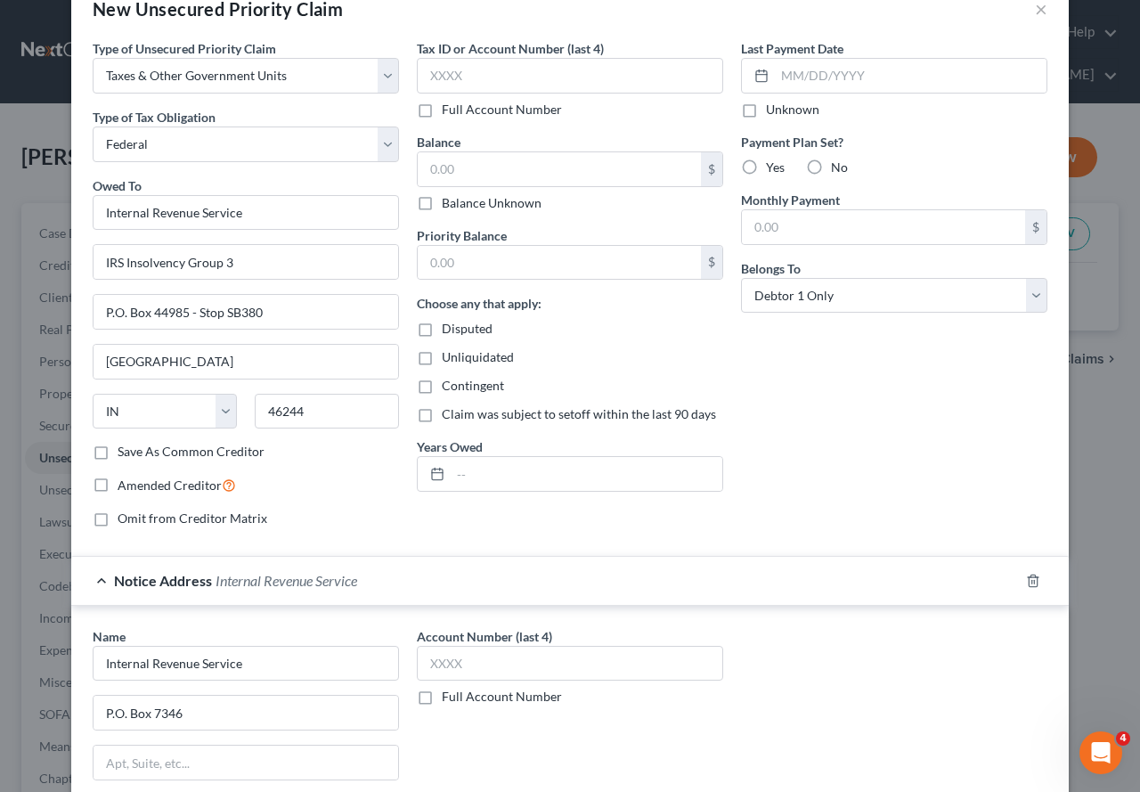
scroll to position [0, 0]
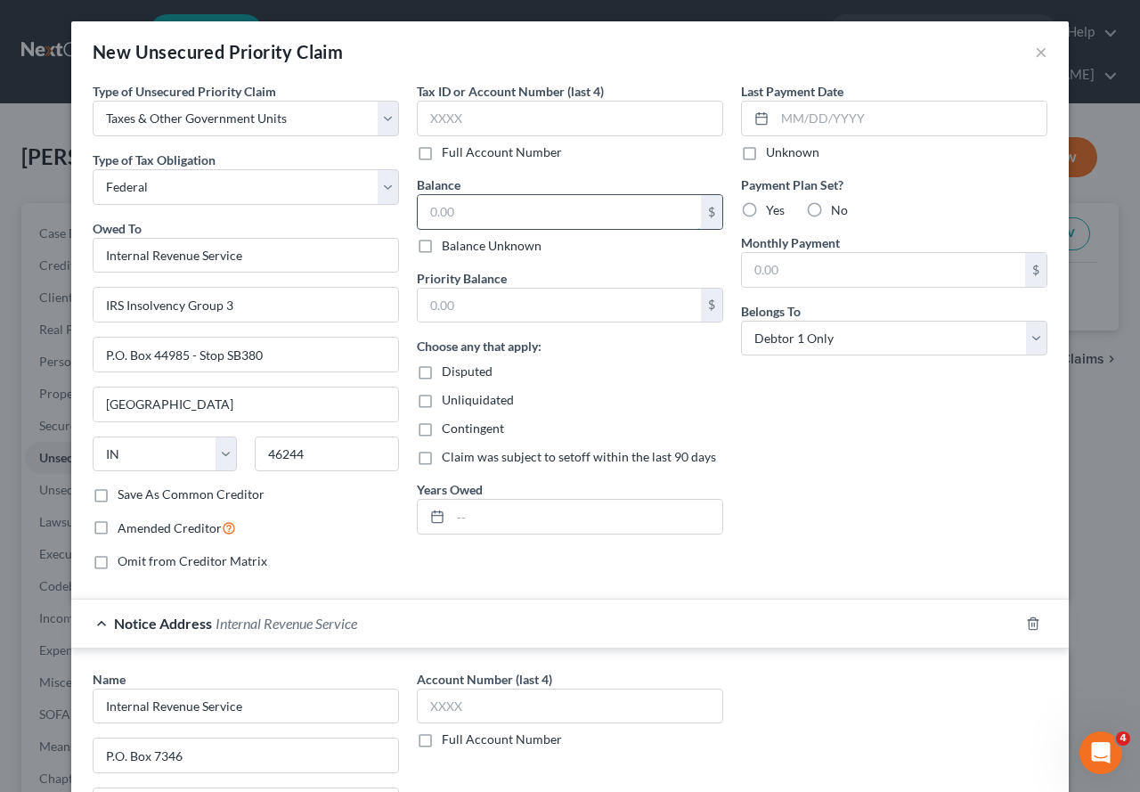
click at [491, 202] on input "text" at bounding box center [559, 212] width 283 height 34
type input "0.00"
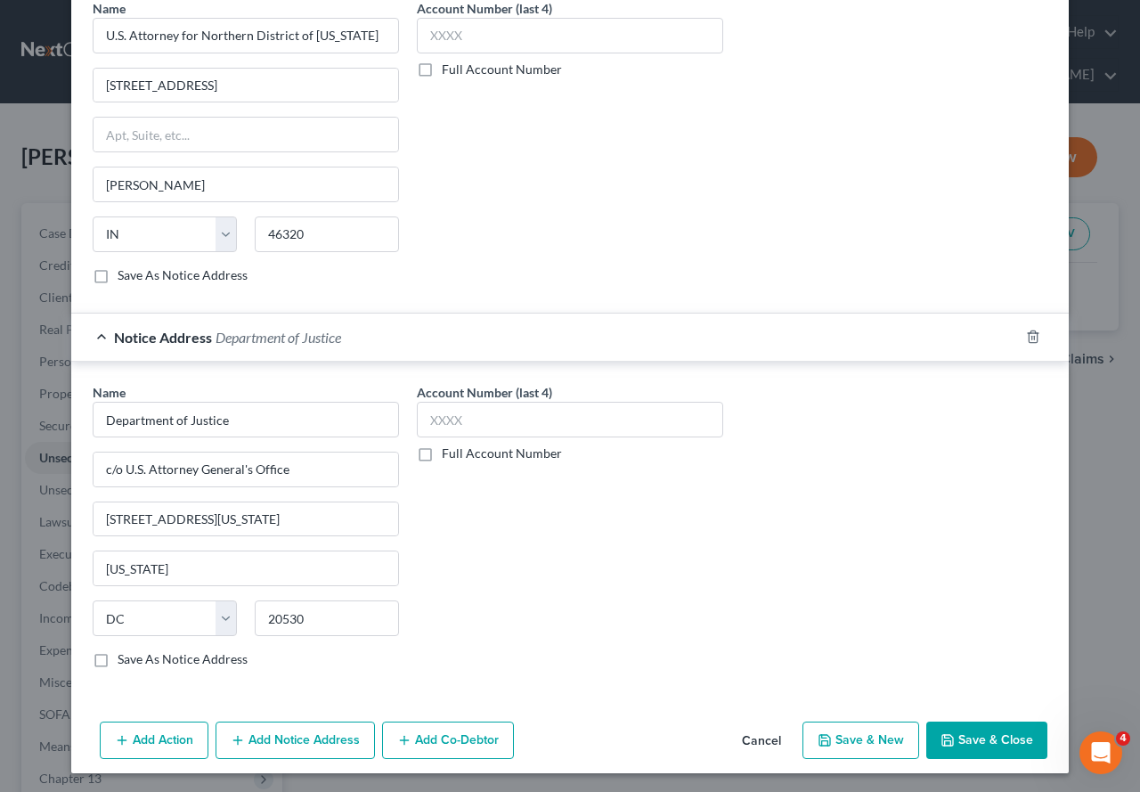
scroll to position [1057, 0]
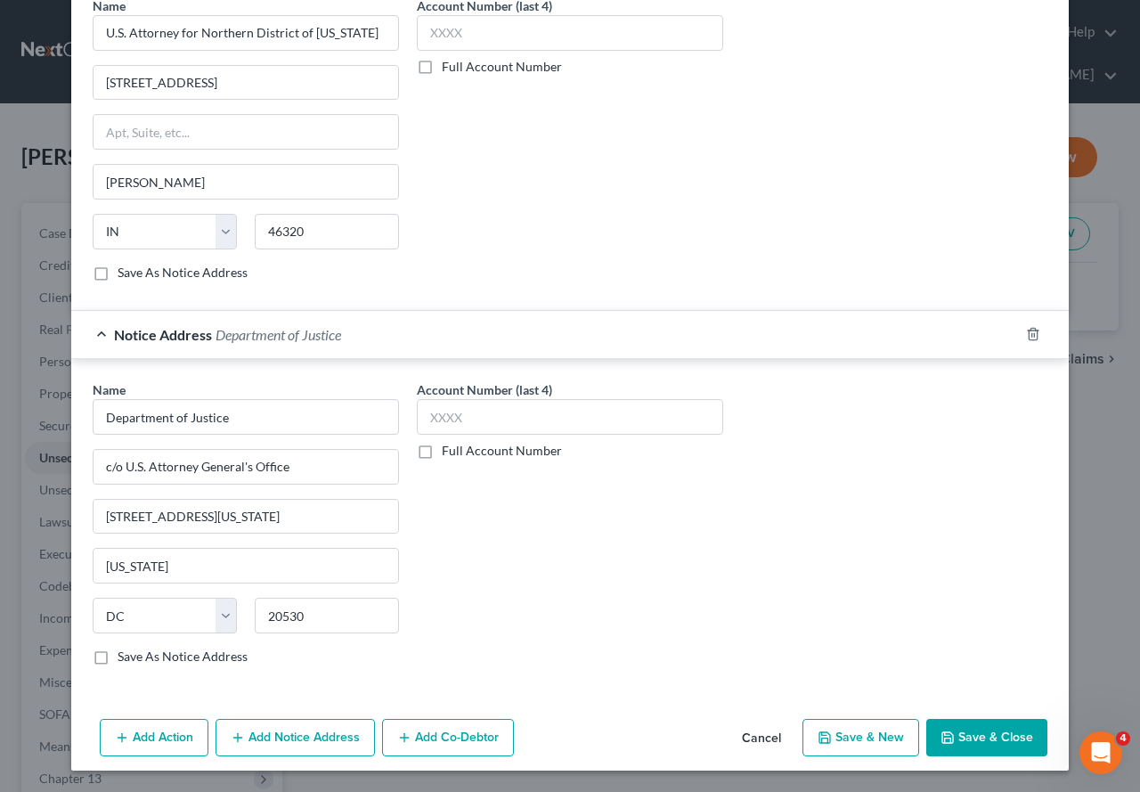
click at [985, 681] on button "Save & Close" at bounding box center [986, 737] width 121 height 37
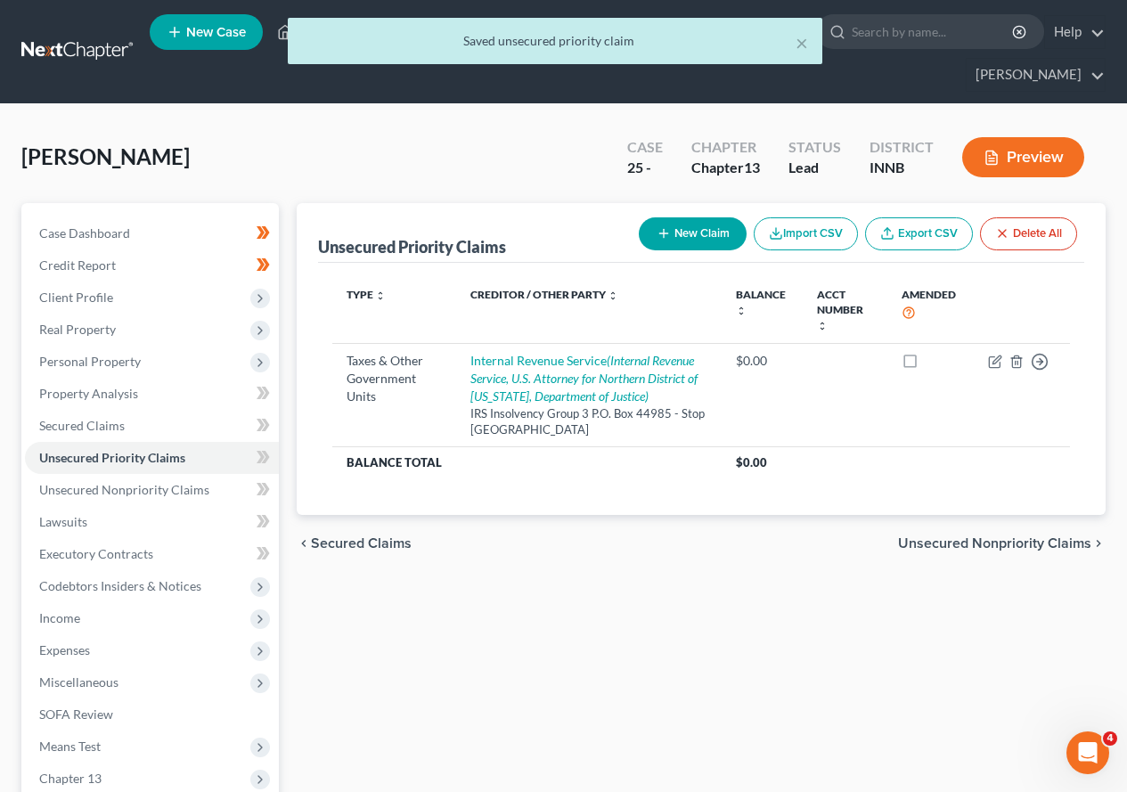
click at [682, 233] on button "New Claim" at bounding box center [693, 233] width 108 height 33
select select "0"
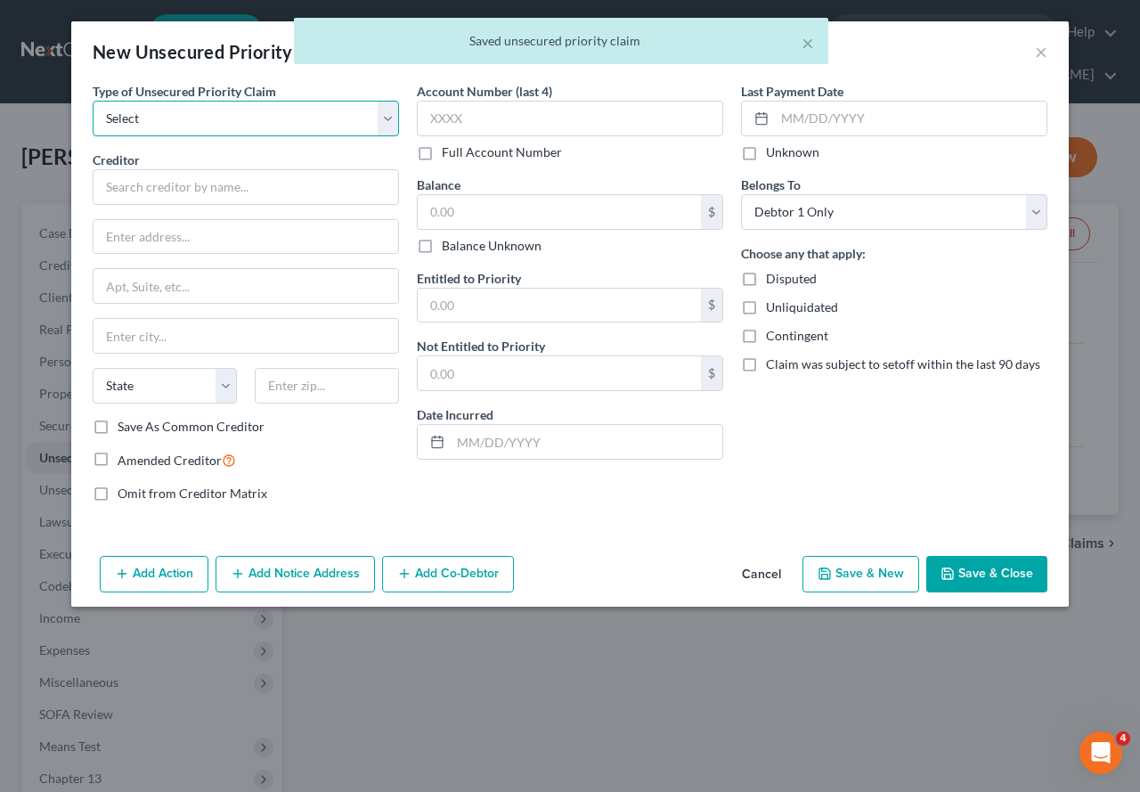
click at [387, 119] on select "Select Taxes & Other Government Units Domestic Support Obligations Extensions o…" at bounding box center [246, 119] width 306 height 36
select select "0"
click at [93, 101] on select "Select Taxes & Other Government Units Domestic Support Obligations Extensions o…" at bounding box center [246, 119] width 306 height 36
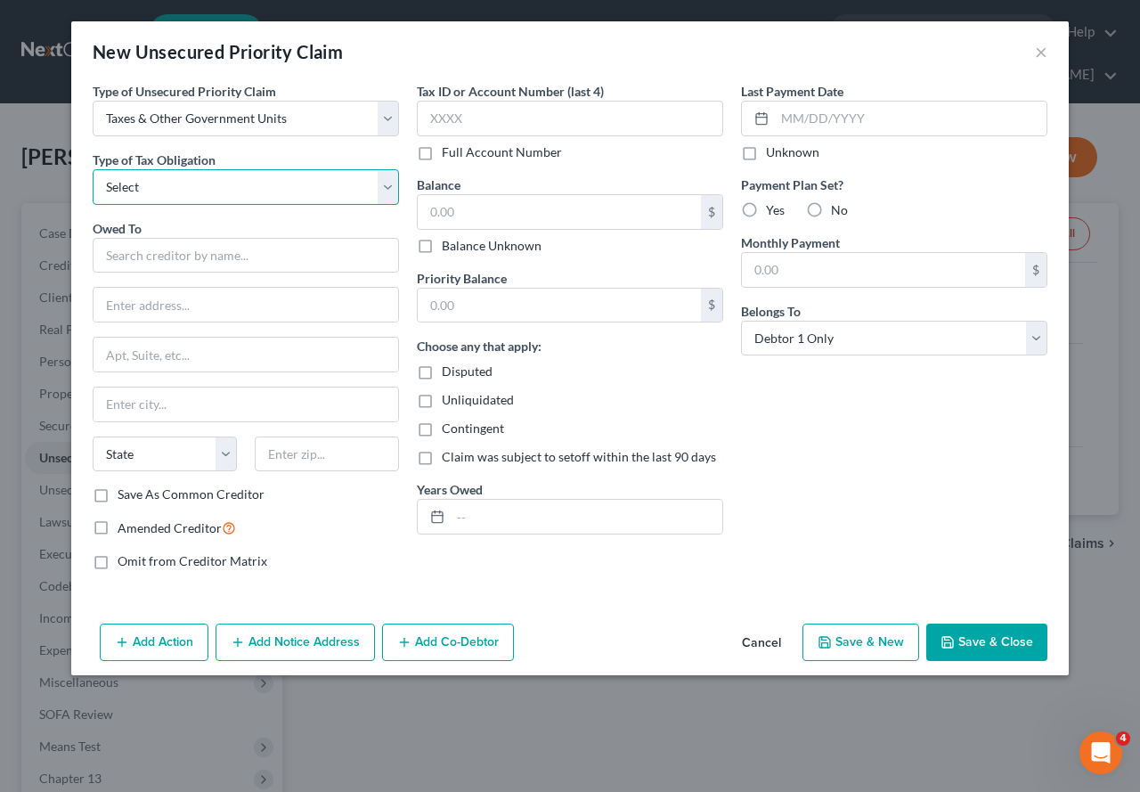
click at [392, 188] on select "Select Federal City State Franchise Tax Board Other" at bounding box center [246, 187] width 306 height 36
select select "2"
click at [93, 169] on select "Select Federal City State Franchise Tax Board Other" at bounding box center [246, 187] width 306 height 36
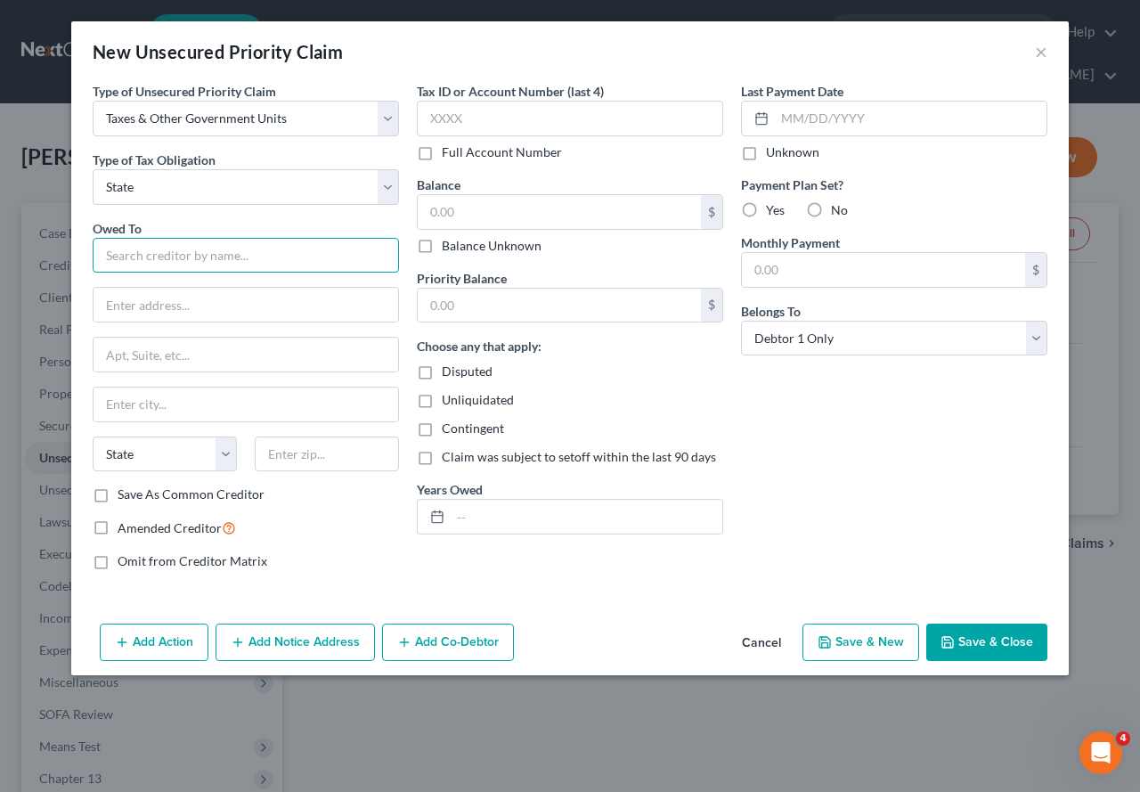
click at [190, 261] on input "text" at bounding box center [246, 256] width 306 height 36
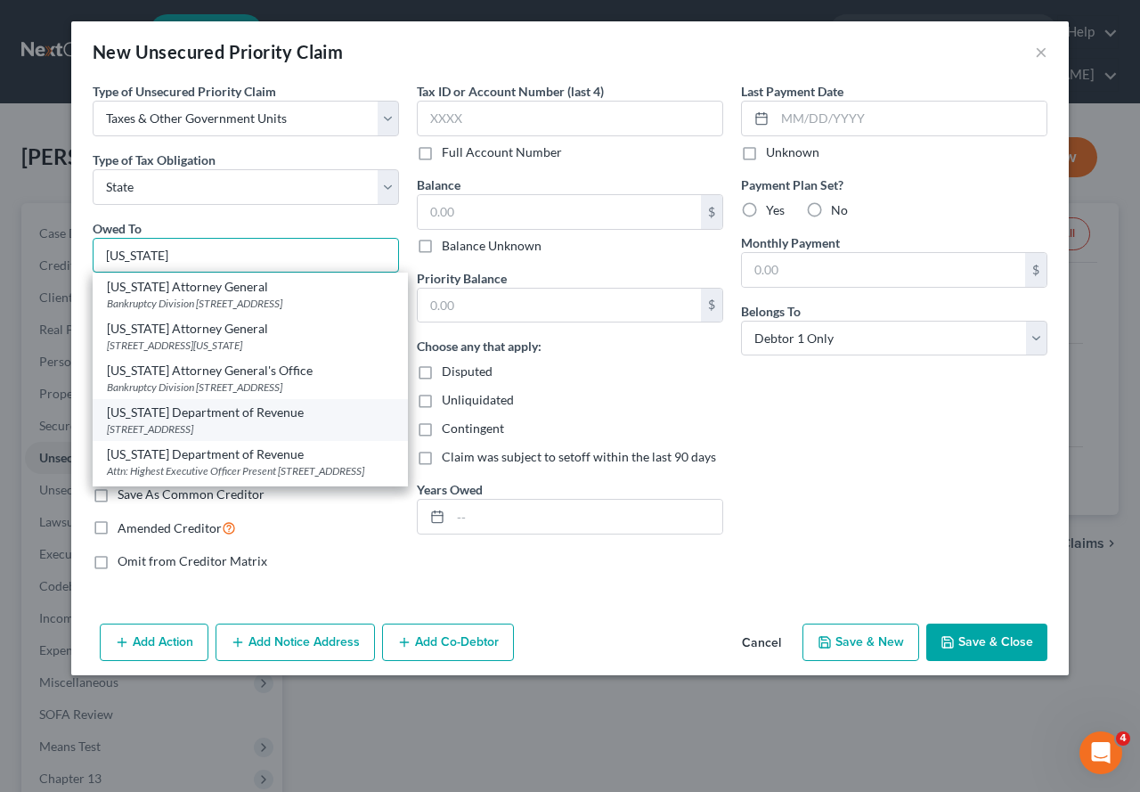
scroll to position [324, 0]
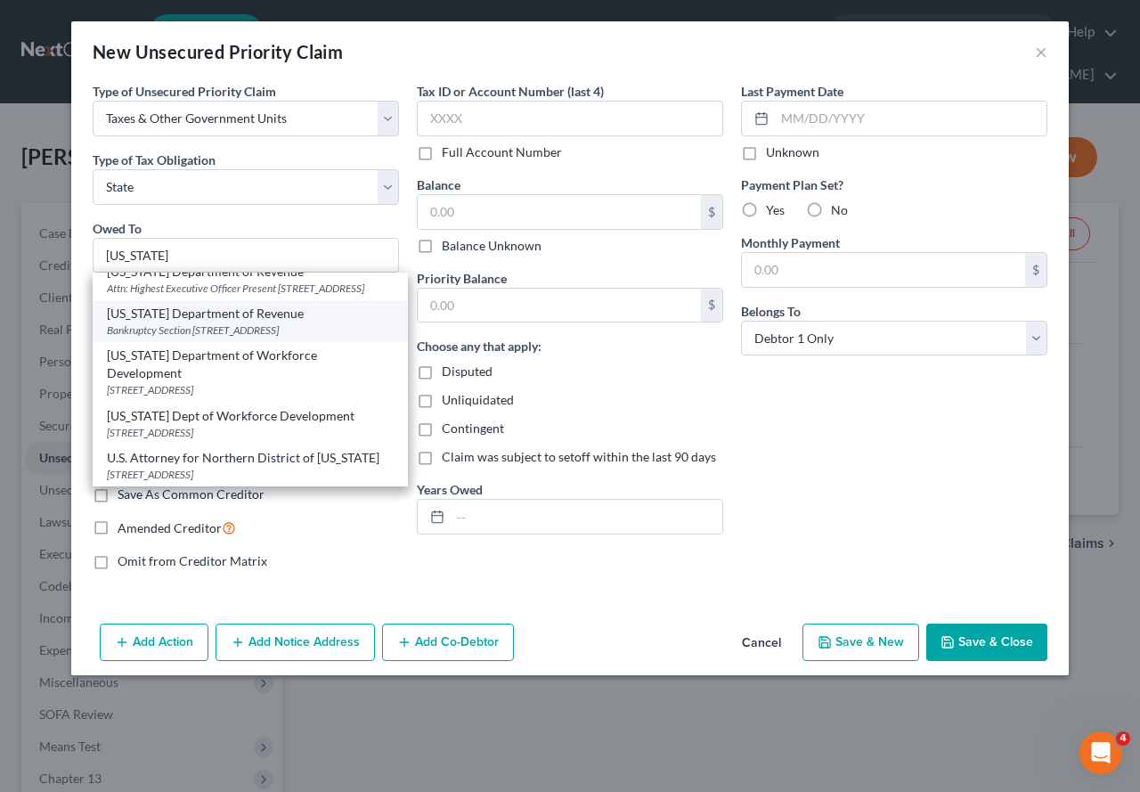
click at [216, 338] on div "Bankruptcy Section [STREET_ADDRESS]" at bounding box center [250, 329] width 287 height 15
type input "[US_STATE] Department of Revenue"
type input "Bankruptcy Section"
type input "[STREET_ADDRESS]"
type input "[GEOGRAPHIC_DATA]"
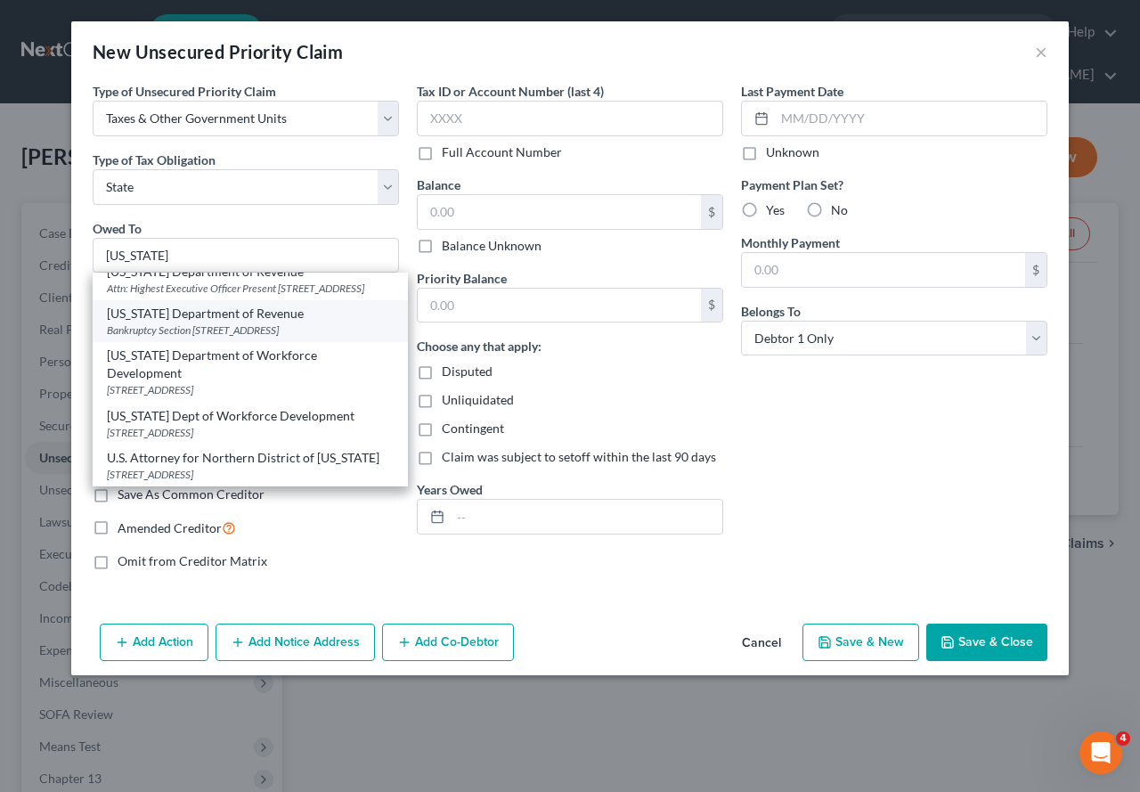
select select "15"
type input "46204"
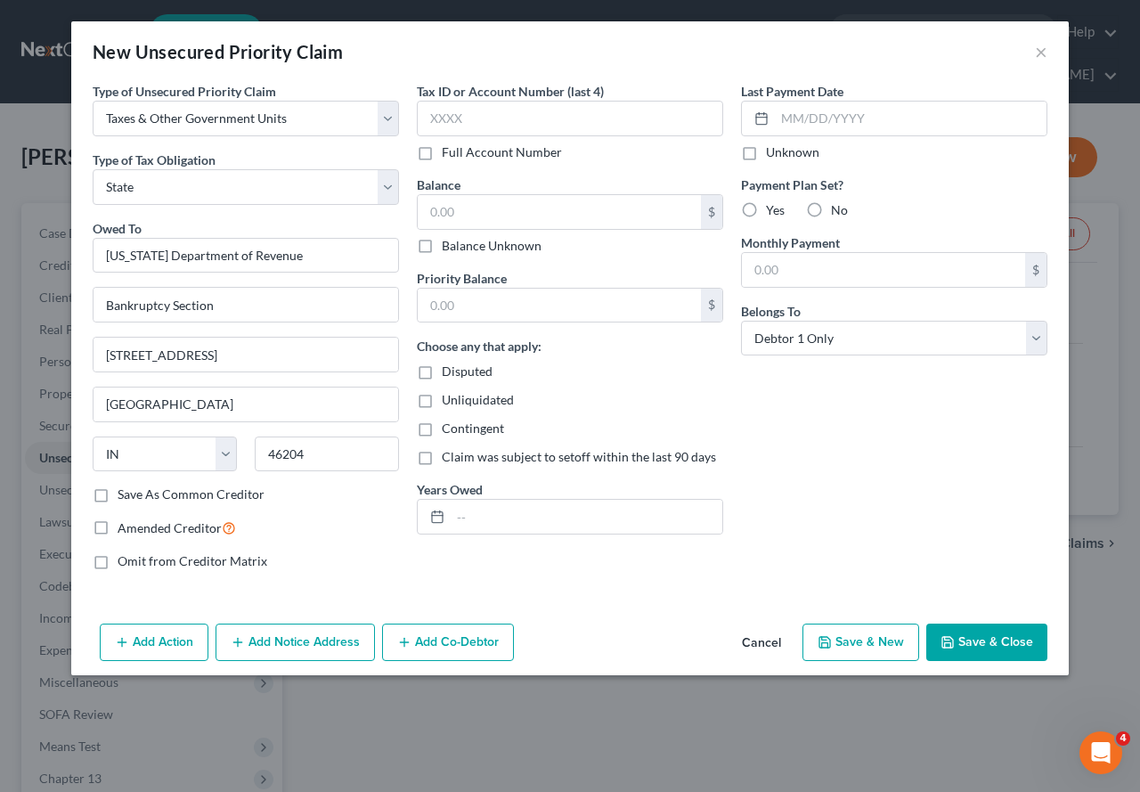
scroll to position [0, 0]
click at [265, 644] on button "Add Notice Address" at bounding box center [295, 642] width 159 height 37
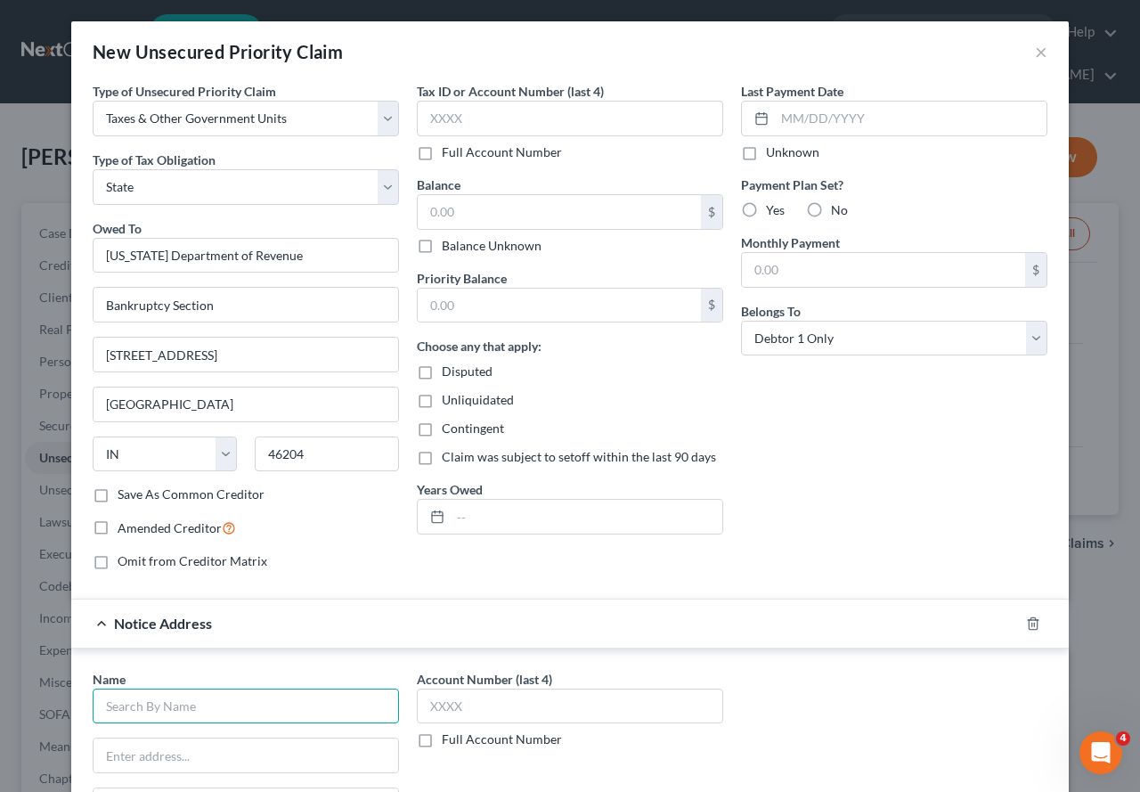
click at [261, 681] on input "text" at bounding box center [246, 707] width 306 height 36
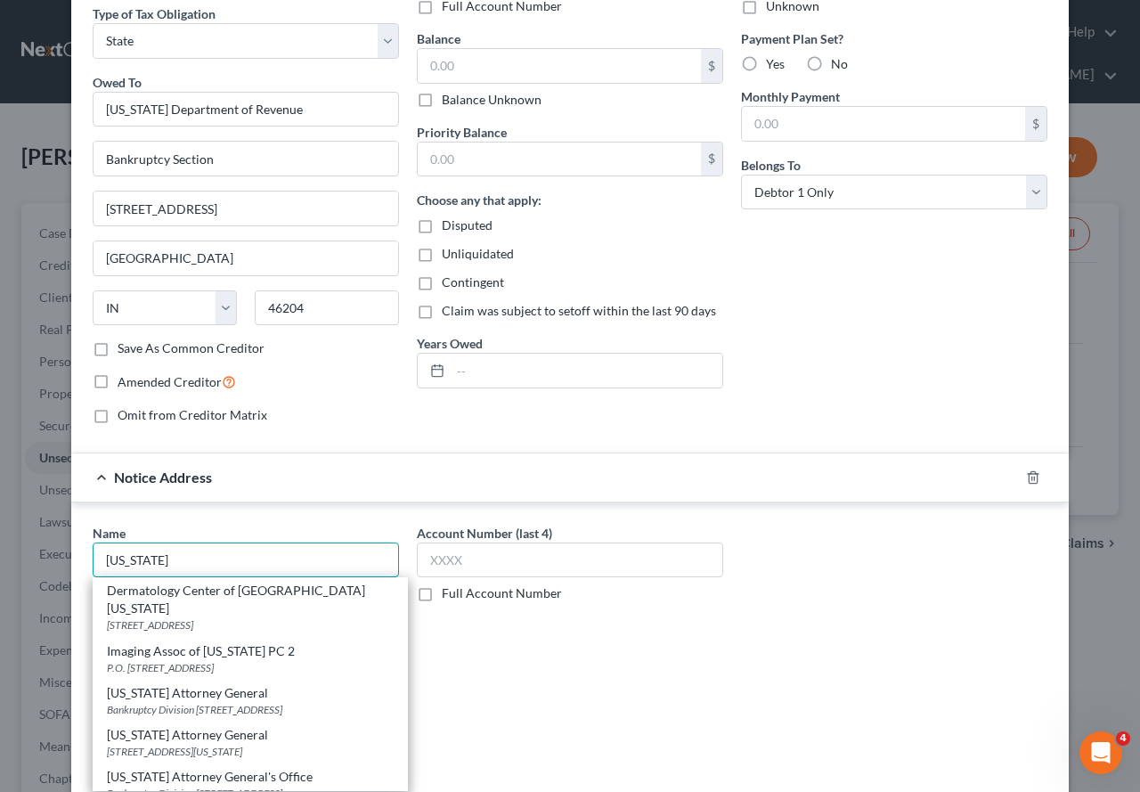
scroll to position [178, 0]
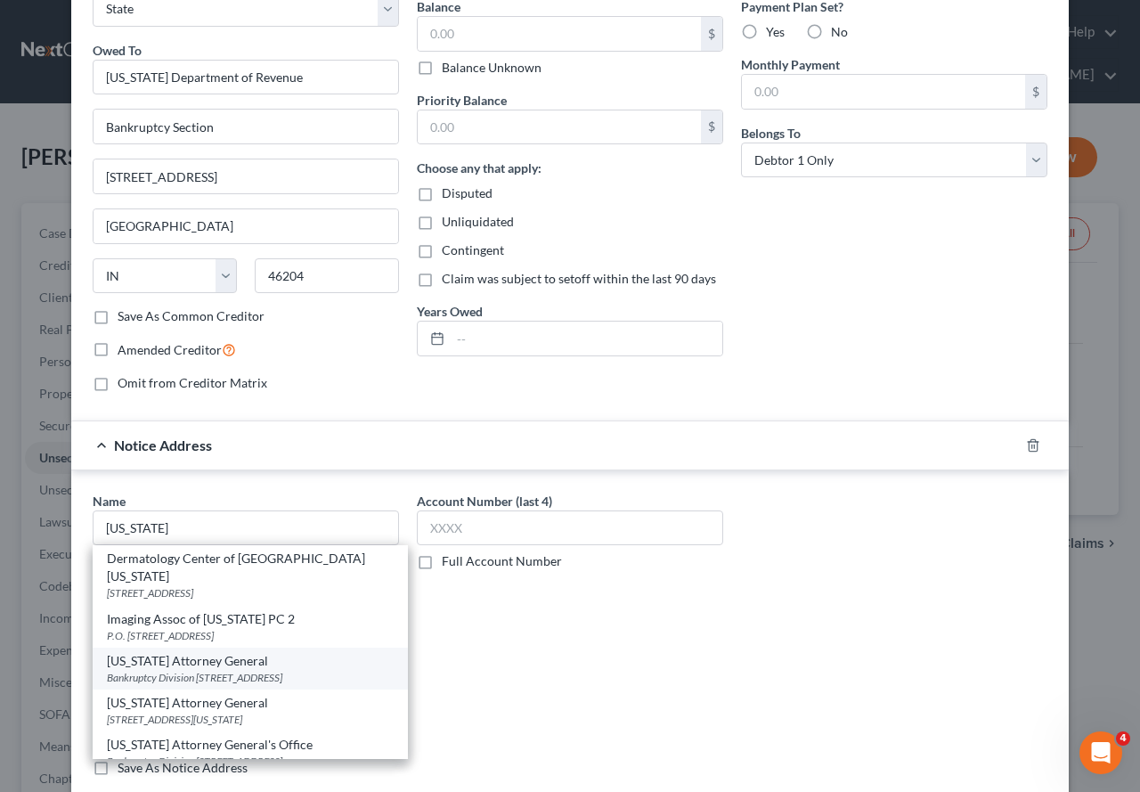
click at [192, 670] on div "Bankruptcy Division [STREET_ADDRESS]" at bounding box center [250, 677] width 287 height 15
type input "[US_STATE] Attorney General"
type input "Bankruptcy Division"
type input "[STREET_ADDRESS]"
type input "[GEOGRAPHIC_DATA]"
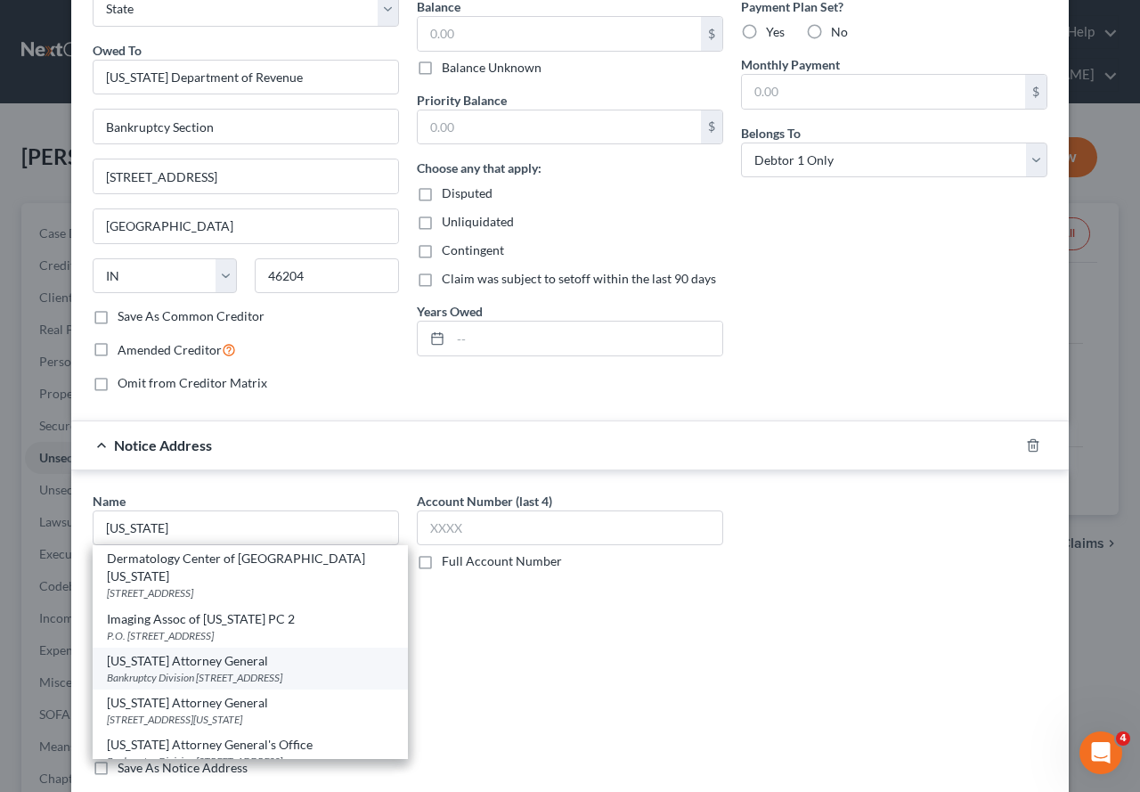
select select "15"
type input "46204"
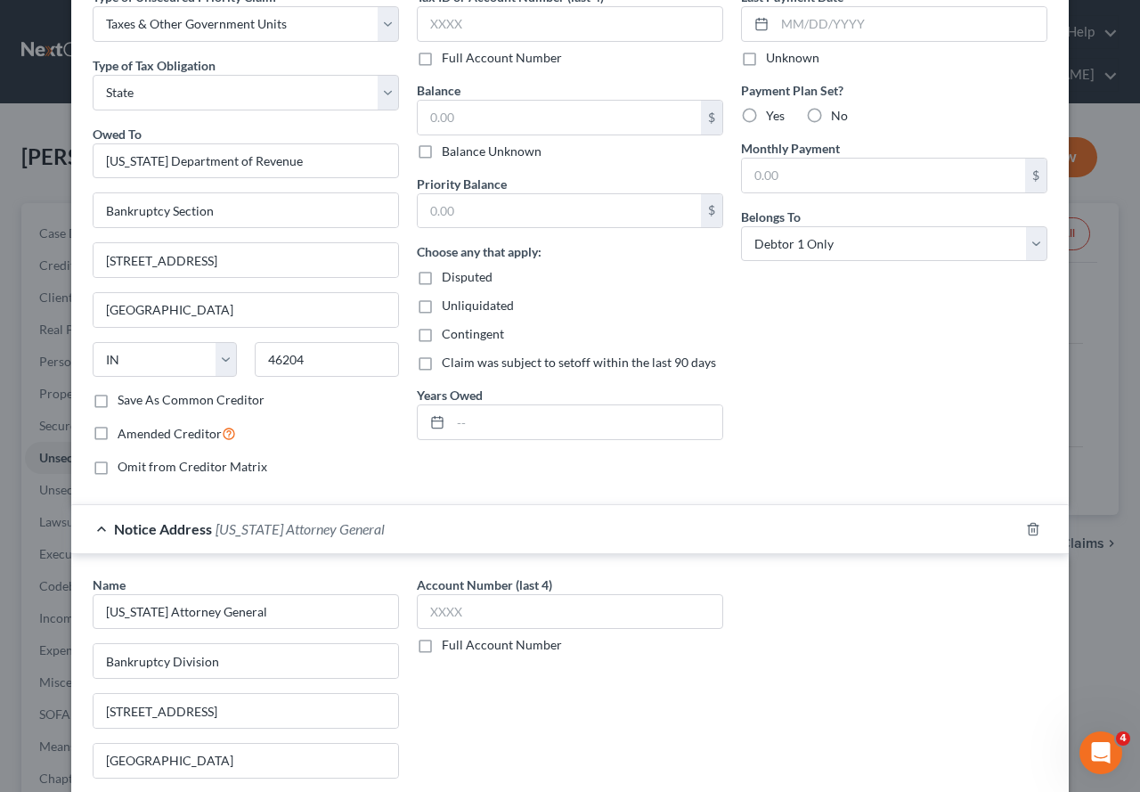
scroll to position [0, 0]
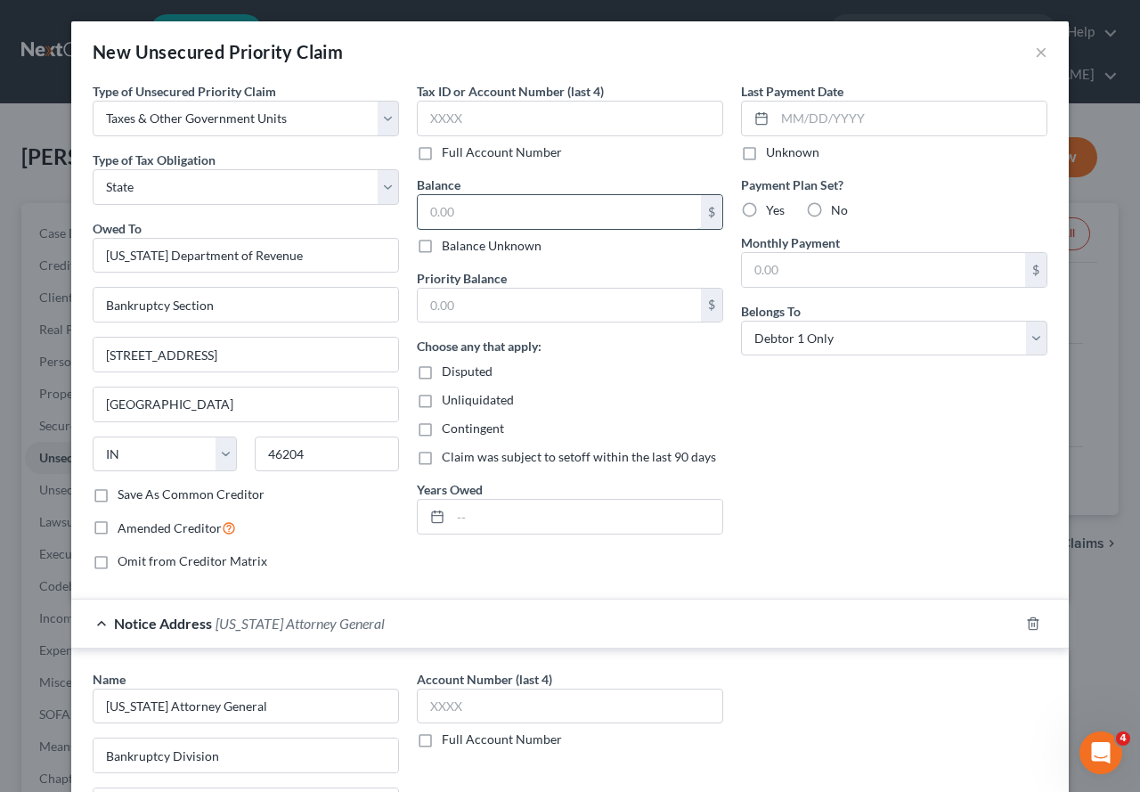
click at [493, 201] on input "text" at bounding box center [559, 212] width 283 height 34
type input "0.00"
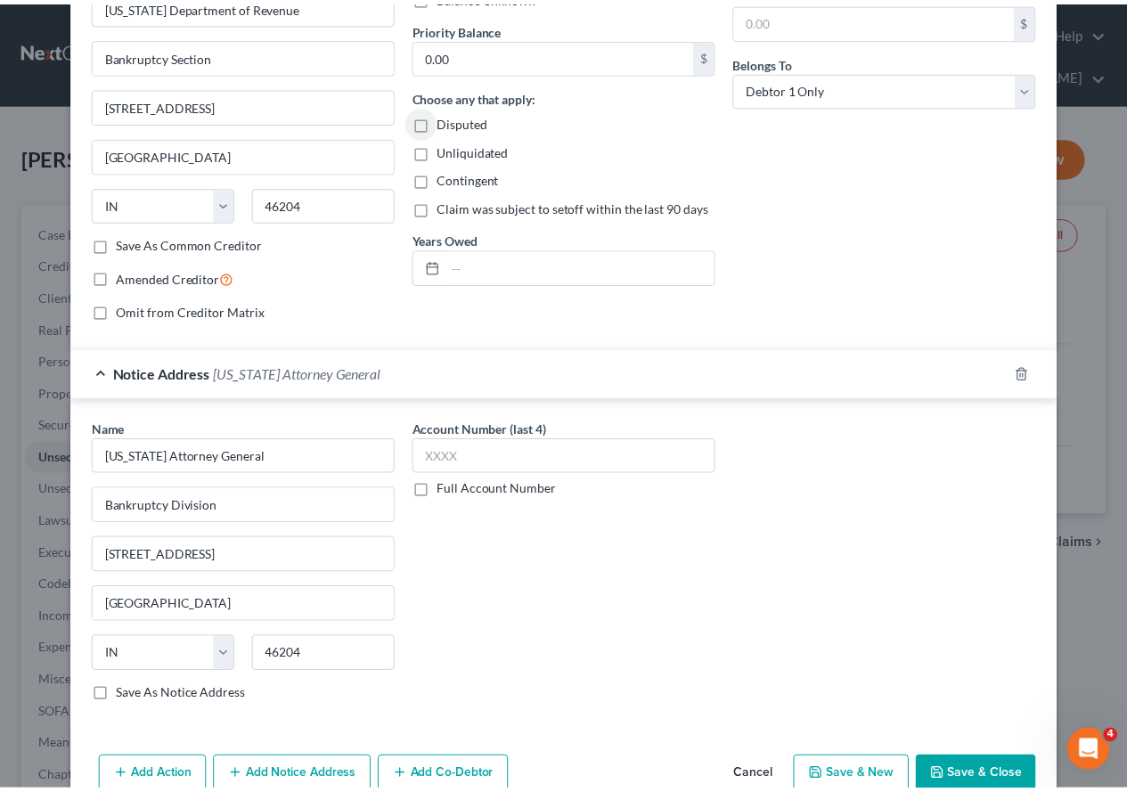
scroll to position [289, 0]
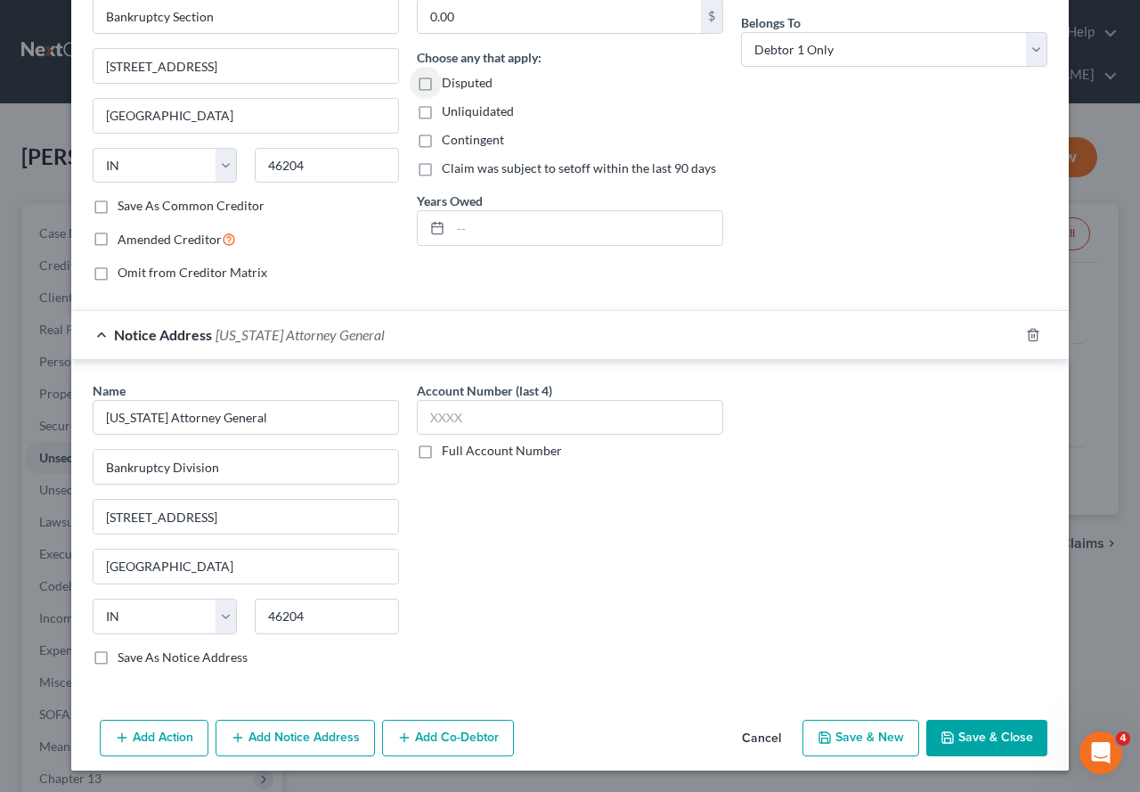
click at [979, 681] on button "Save & Close" at bounding box center [986, 738] width 121 height 37
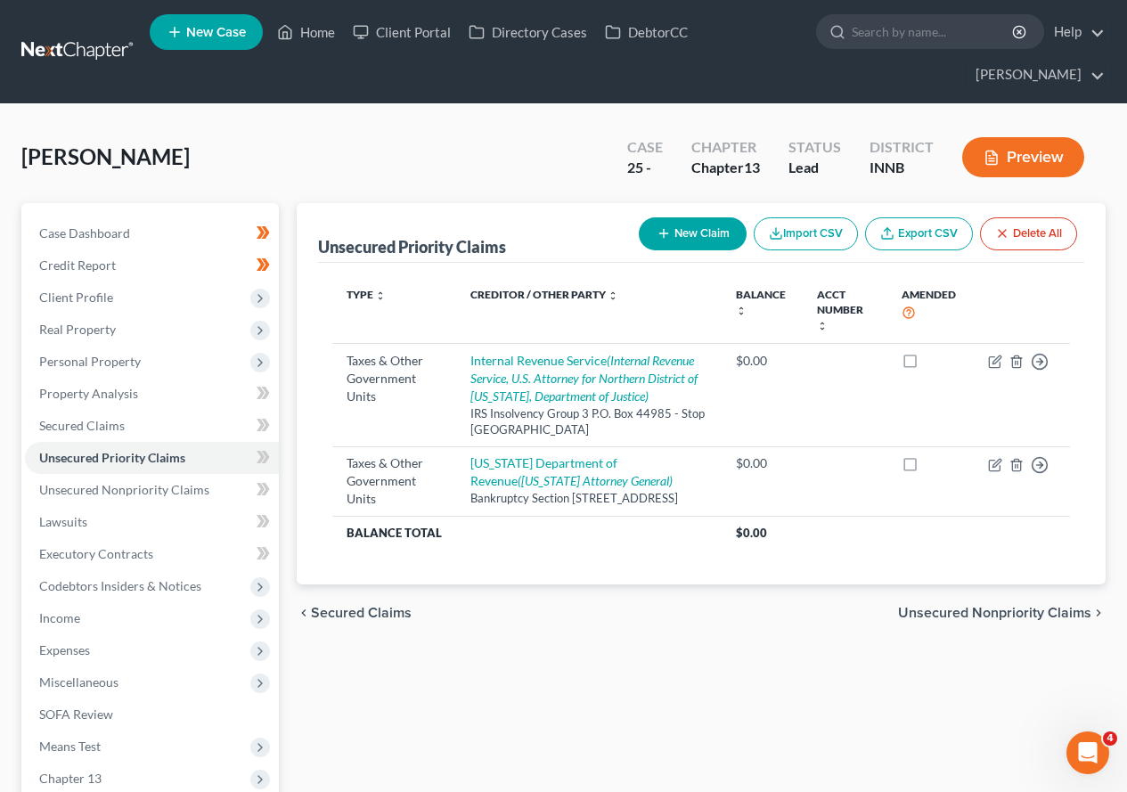
click at [711, 232] on button "New Claim" at bounding box center [693, 233] width 108 height 33
select select "0"
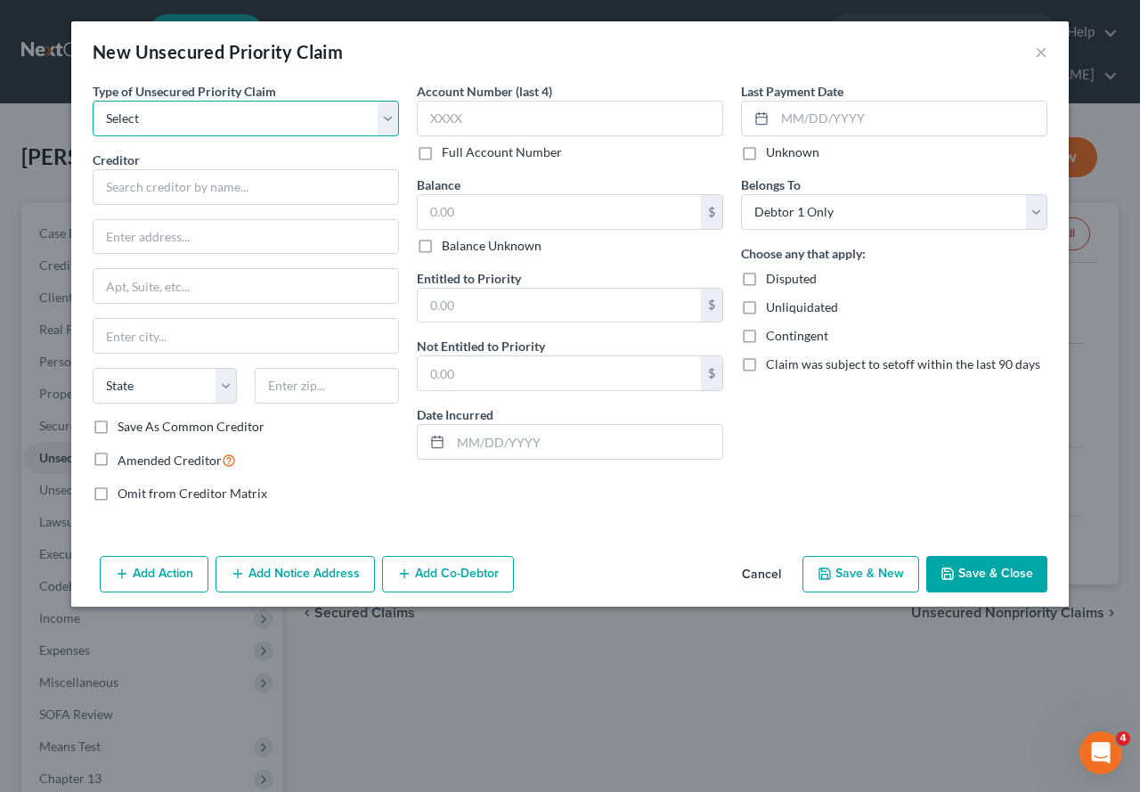
click at [390, 114] on select "Select Taxes & Other Government Units Domestic Support Obligations Extensions o…" at bounding box center [246, 119] width 306 height 36
select select "1"
click at [93, 101] on select "Select Taxes & Other Government Units Domestic Support Obligations Extensions o…" at bounding box center [246, 119] width 306 height 36
click at [217, 191] on input "text" at bounding box center [246, 187] width 306 height 36
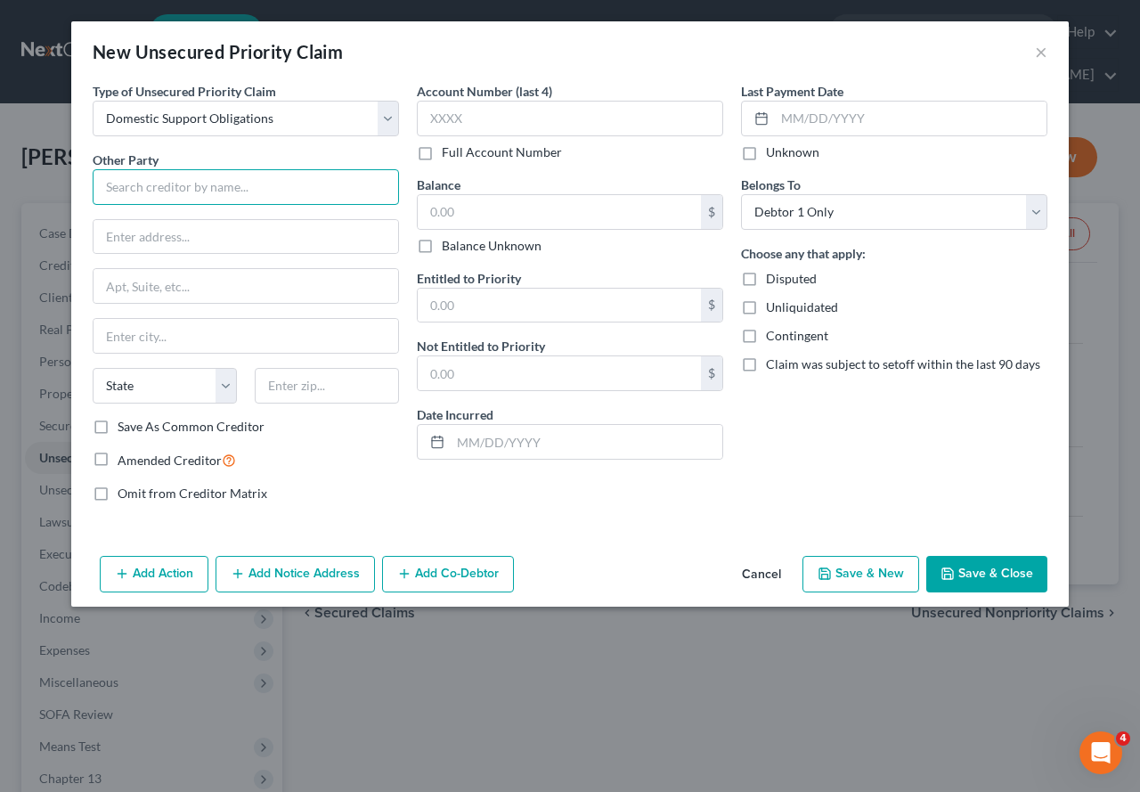
click at [223, 178] on input "text" at bounding box center [246, 187] width 306 height 36
type input "[PERSON_NAME]"
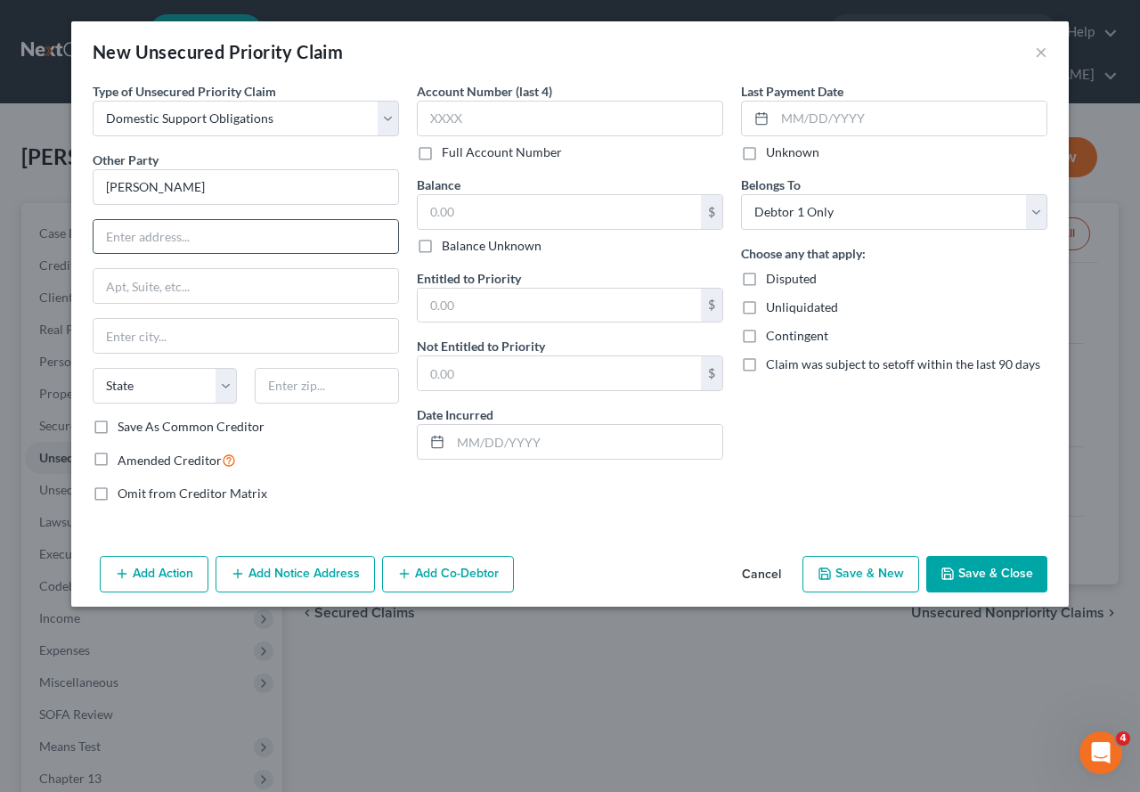
click at [136, 233] on input "text" at bounding box center [246, 237] width 305 height 34
type input "12374 Tippecanoe"
type input "Crown Point"
select select "15"
type input "46307"
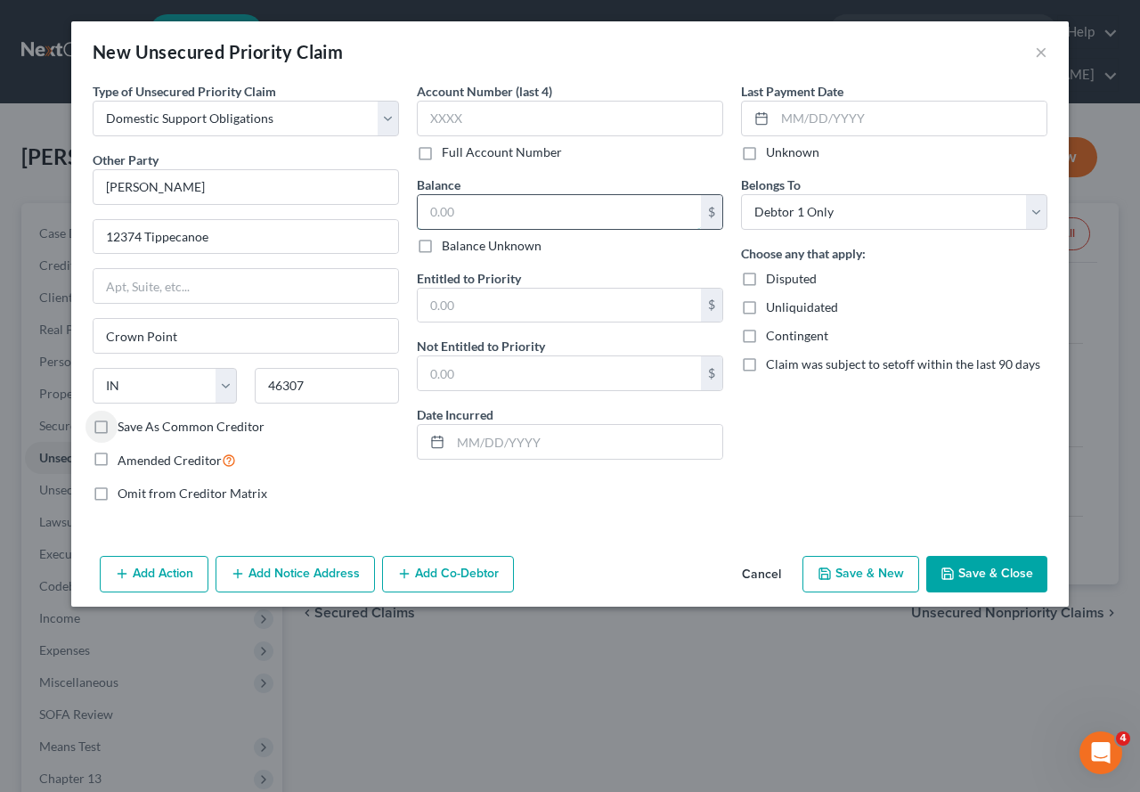
click at [511, 214] on input "text" at bounding box center [559, 212] width 283 height 34
type input "0.00"
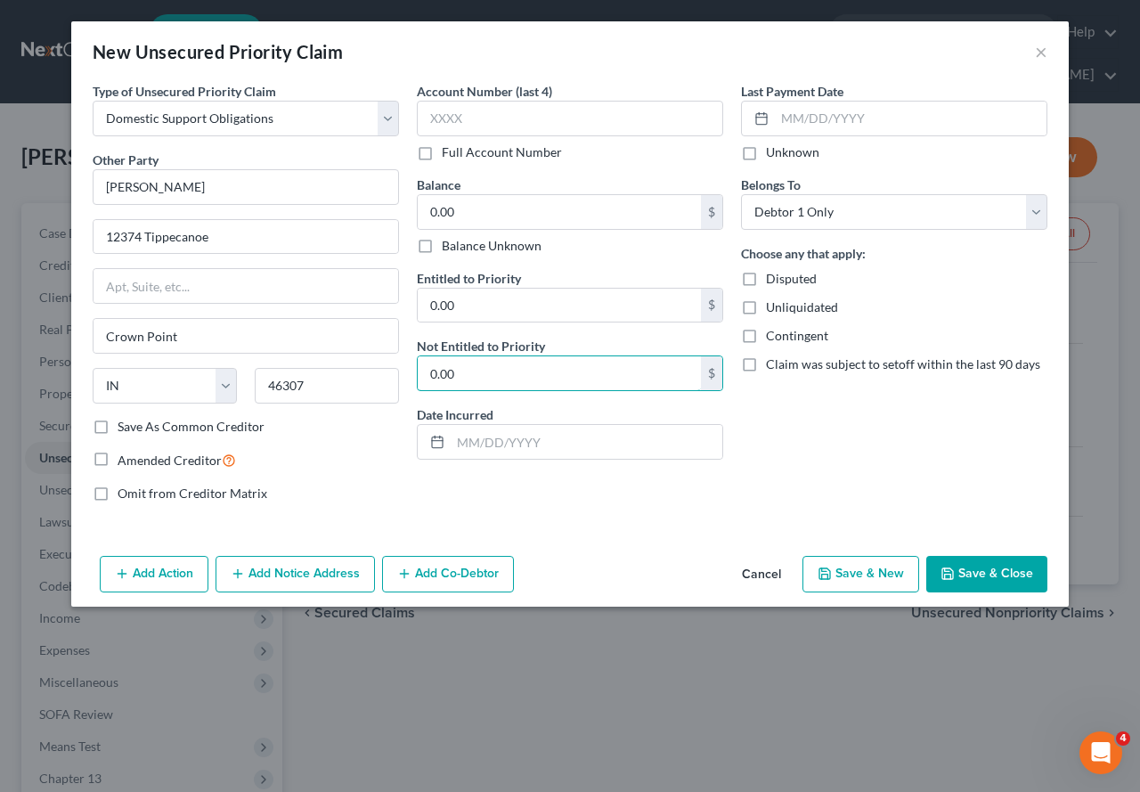
type input "0.00"
click at [442, 157] on label "Full Account Number" at bounding box center [502, 152] width 120 height 18
click at [449, 155] on input "Full Account Number" at bounding box center [455, 149] width 12 height 12
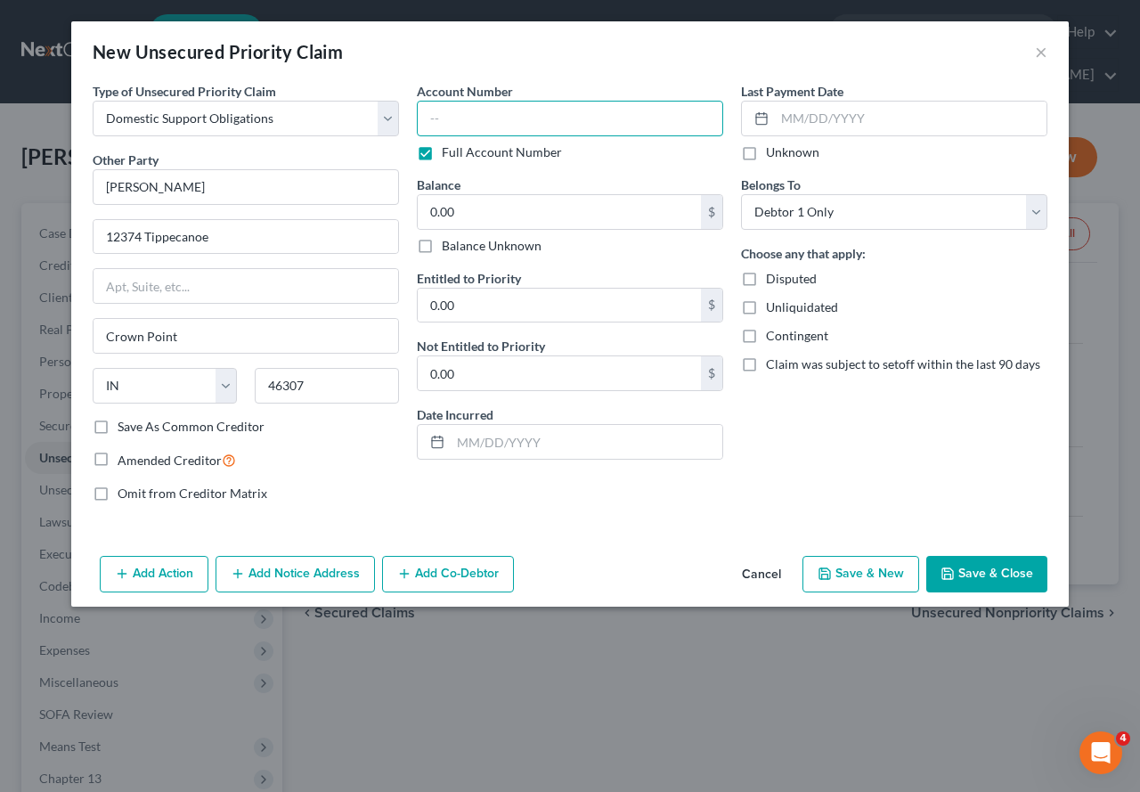
click at [439, 125] on input "text" at bounding box center [570, 119] width 306 height 36
type input "45D03-1509-DR-000633"
click at [967, 571] on button "Save & Close" at bounding box center [986, 574] width 121 height 37
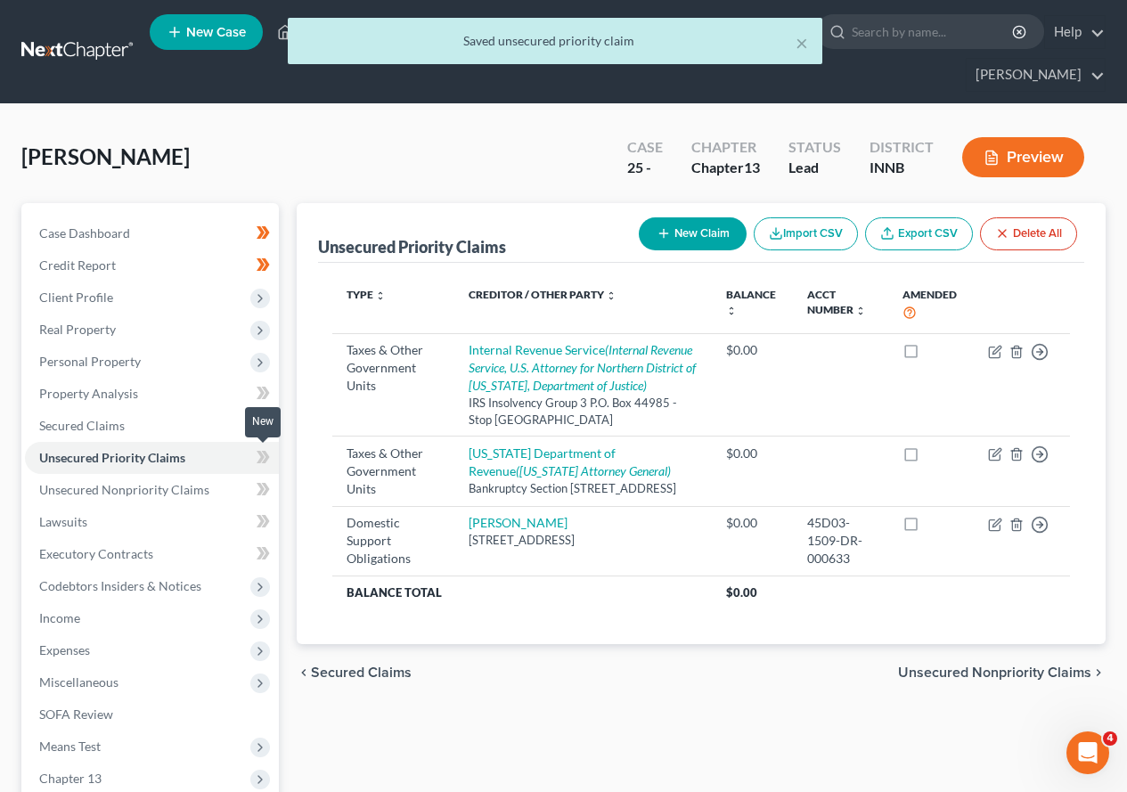
click at [266, 462] on icon at bounding box center [263, 457] width 13 height 22
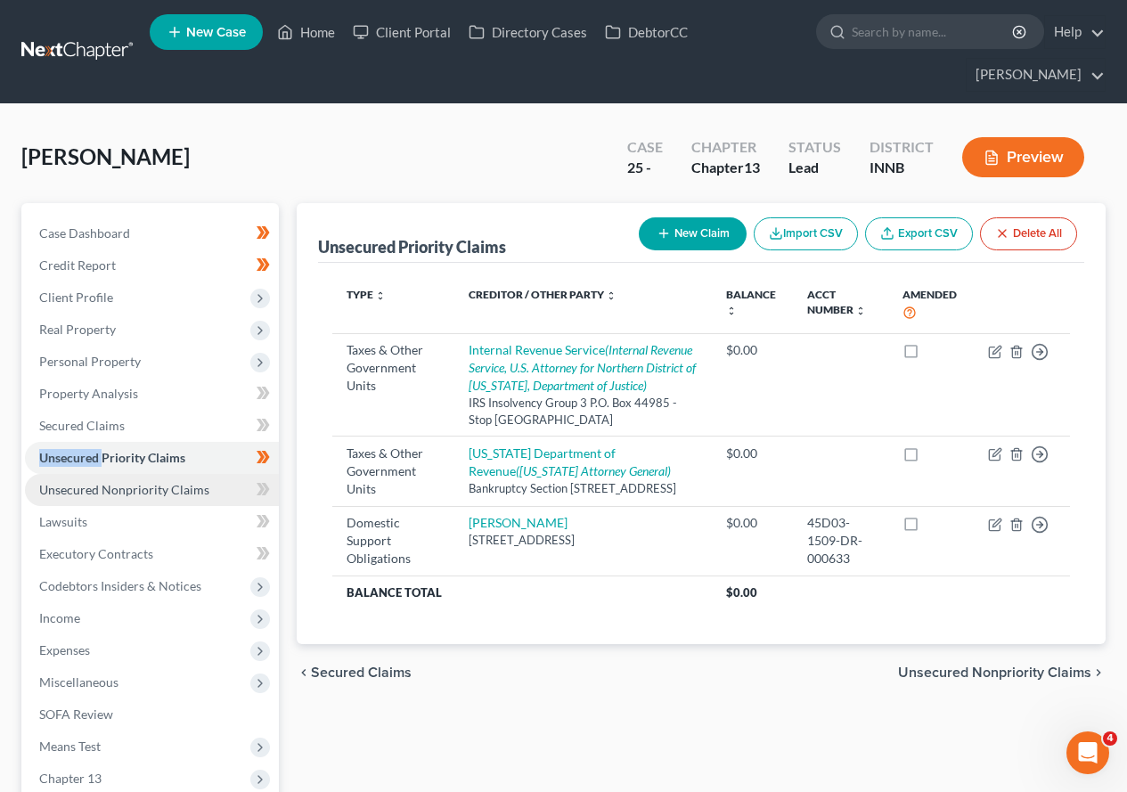
click at [152, 486] on span "Unsecured Nonpriority Claims" at bounding box center [124, 489] width 170 height 15
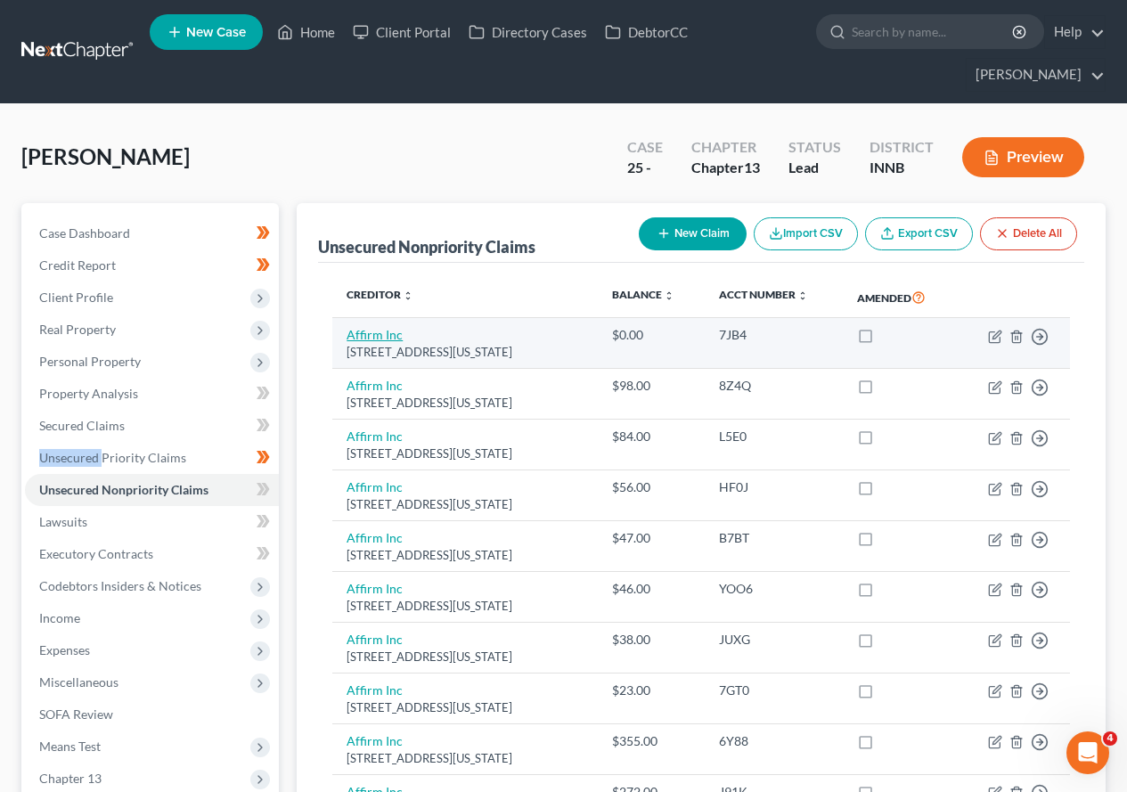
click at [370, 335] on link "Affirm Inc" at bounding box center [375, 334] width 56 height 15
select select "4"
select select "0"
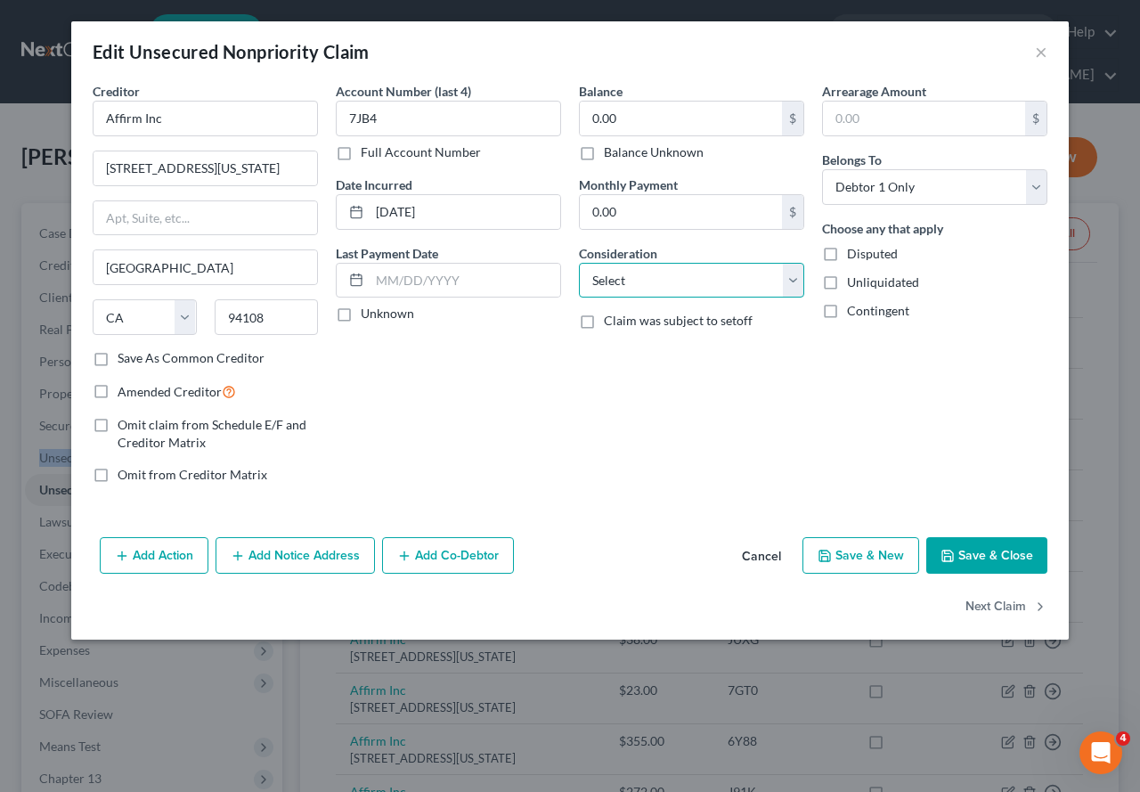
click at [788, 289] on select "Select Cable / Satellite Services Collection Agency Credit Card Debt Debt Couns…" at bounding box center [691, 281] width 225 height 36
select select "10"
click at [579, 263] on select "Select Cable / Satellite Services Collection Agency Credit Card Debt Debt Couns…" at bounding box center [691, 281] width 225 height 36
click at [998, 608] on button "Next Claim" at bounding box center [1007, 606] width 82 height 37
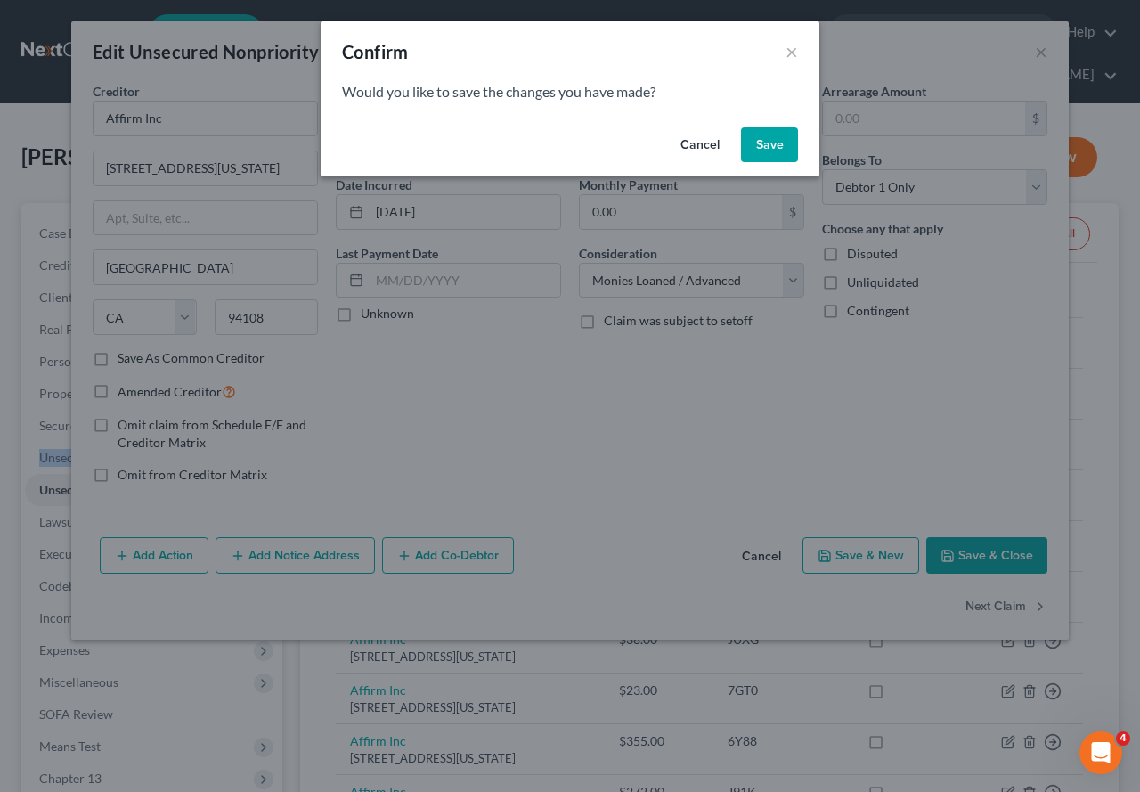
click at [763, 151] on button "Save" at bounding box center [769, 145] width 57 height 36
select select "4"
select select "0"
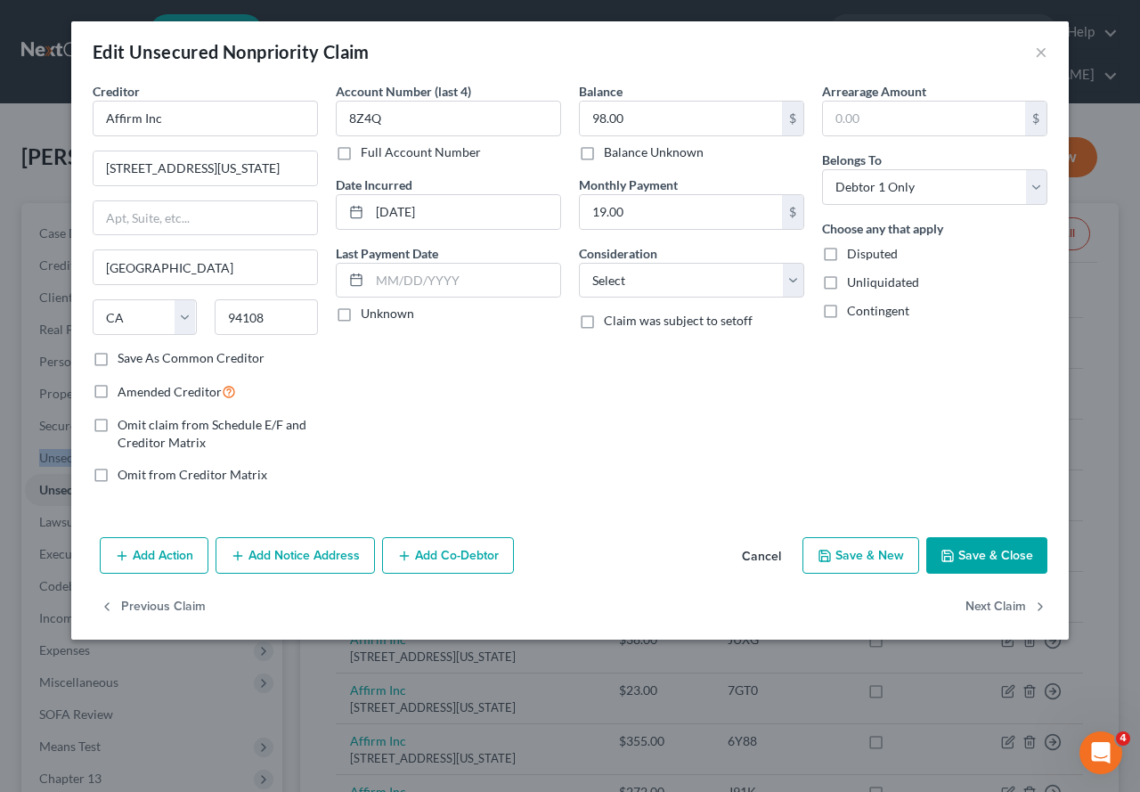
type input "0"
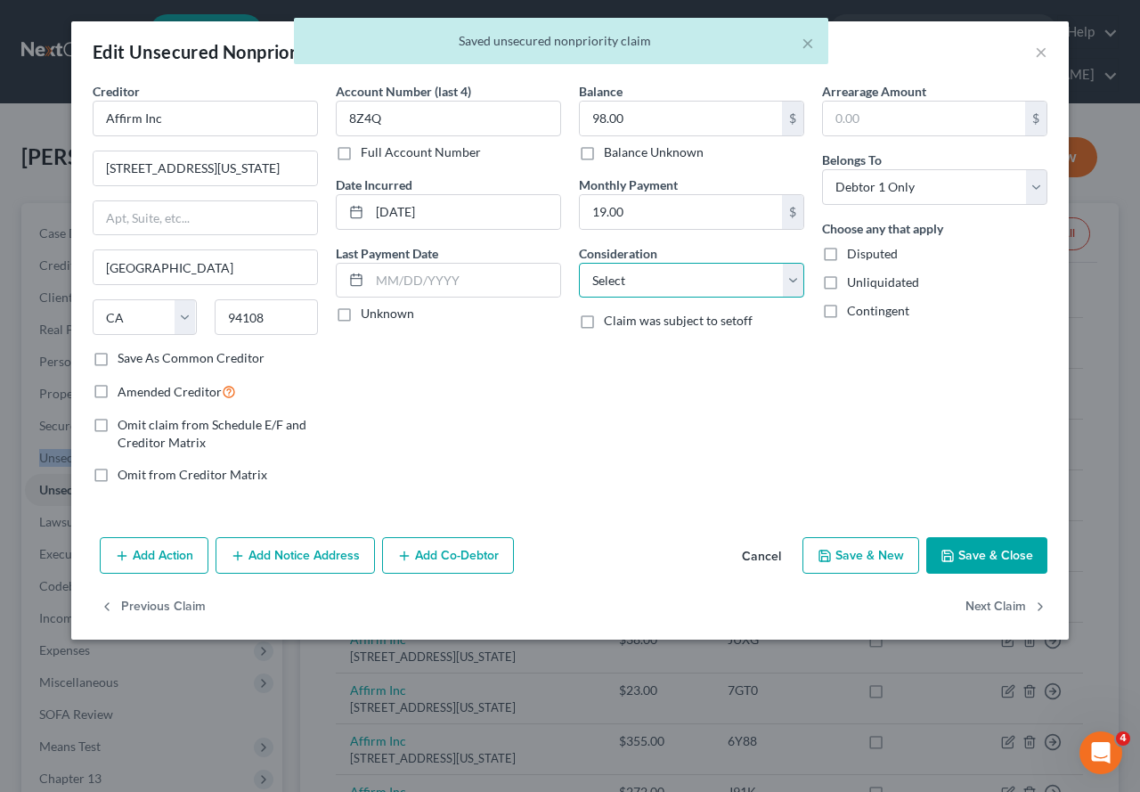
click at [787, 276] on select "Select Cable / Satellite Services Collection Agency Credit Card Debt Debt Couns…" at bounding box center [691, 281] width 225 height 36
select select "10"
click at [579, 263] on select "Select Cable / Satellite Services Collection Agency Credit Card Debt Debt Couns…" at bounding box center [691, 281] width 225 height 36
click at [1010, 605] on button "Next Claim" at bounding box center [1007, 606] width 82 height 37
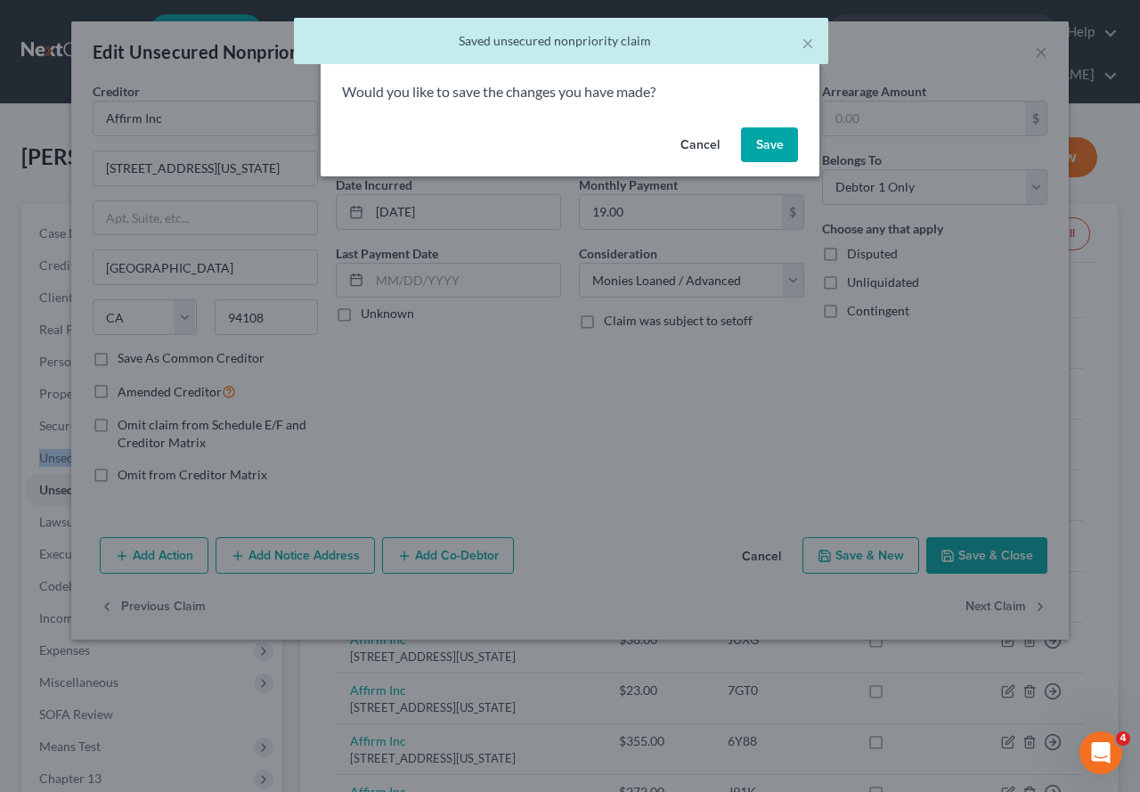
click at [769, 146] on button "Save" at bounding box center [769, 145] width 57 height 36
select select "4"
select select "0"
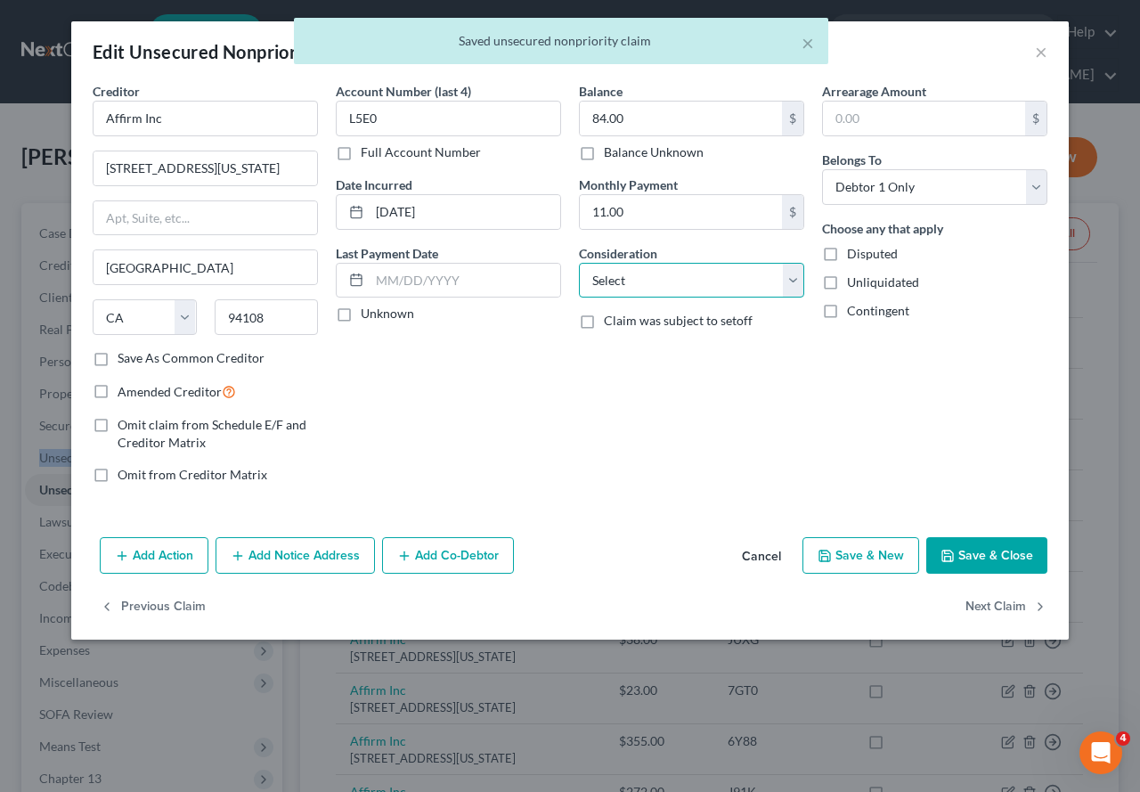
click at [793, 277] on select "Select Cable / Satellite Services Collection Agency Credit Card Debt Debt Couns…" at bounding box center [691, 281] width 225 height 36
select select "10"
click at [579, 263] on select "Select Cable / Satellite Services Collection Agency Credit Card Debt Debt Couns…" at bounding box center [691, 281] width 225 height 36
click at [994, 608] on button "Next Claim" at bounding box center [1007, 606] width 82 height 37
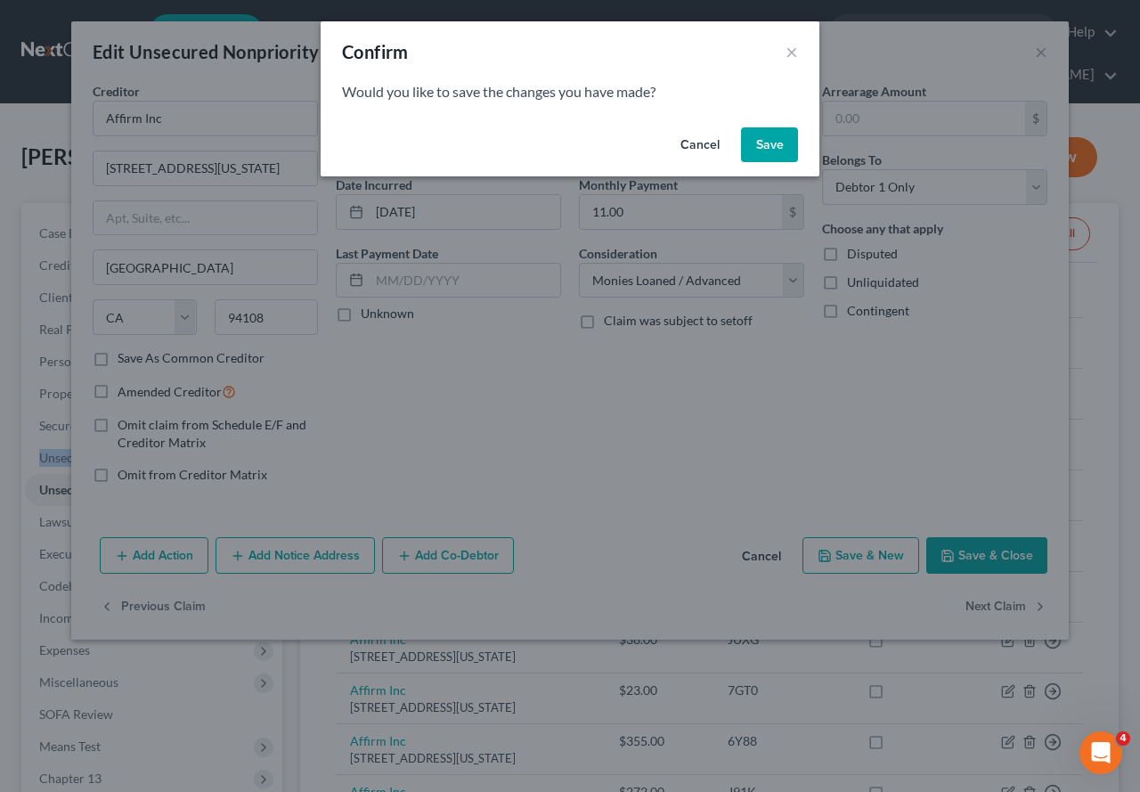
click at [763, 148] on button "Save" at bounding box center [769, 145] width 57 height 36
select select "4"
select select "0"
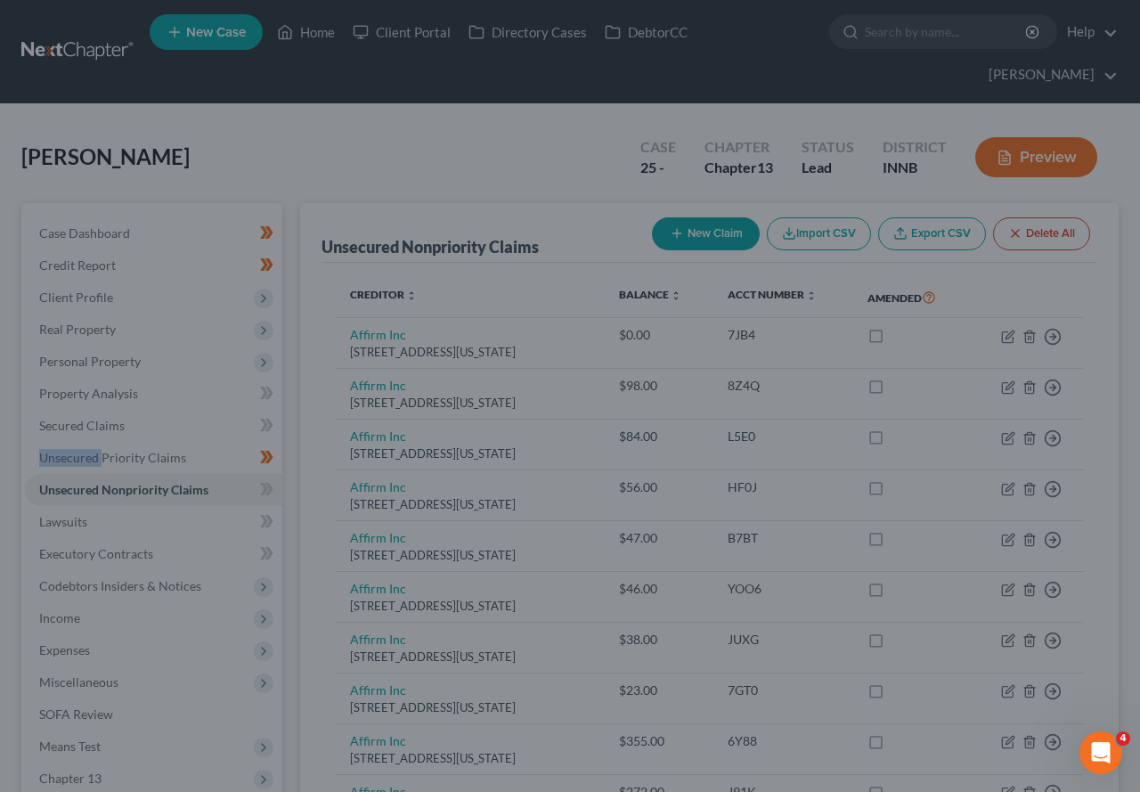
type input "0"
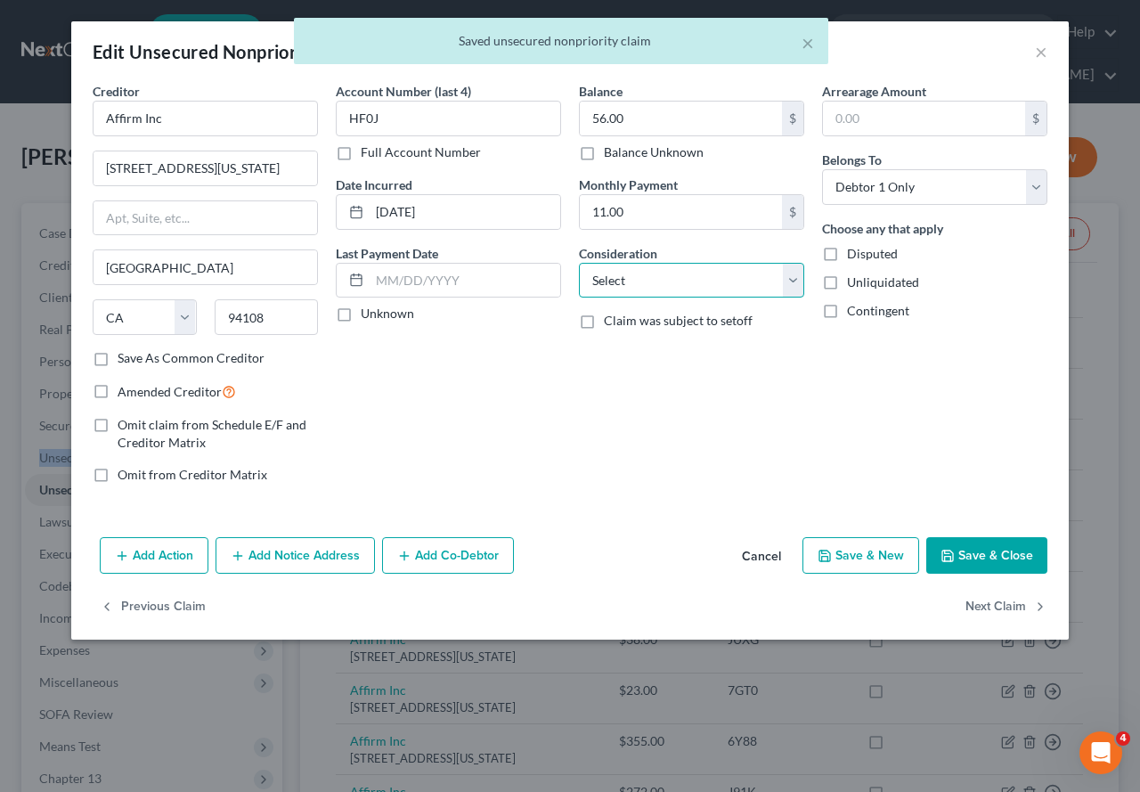
click at [797, 287] on select "Select Cable / Satellite Services Collection Agency Credit Card Debt Debt Couns…" at bounding box center [691, 281] width 225 height 36
select select "10"
click at [579, 263] on select "Select Cable / Satellite Services Collection Agency Credit Card Debt Debt Couns…" at bounding box center [691, 281] width 225 height 36
click at [998, 554] on button "Save & Close" at bounding box center [986, 555] width 121 height 37
type input "0"
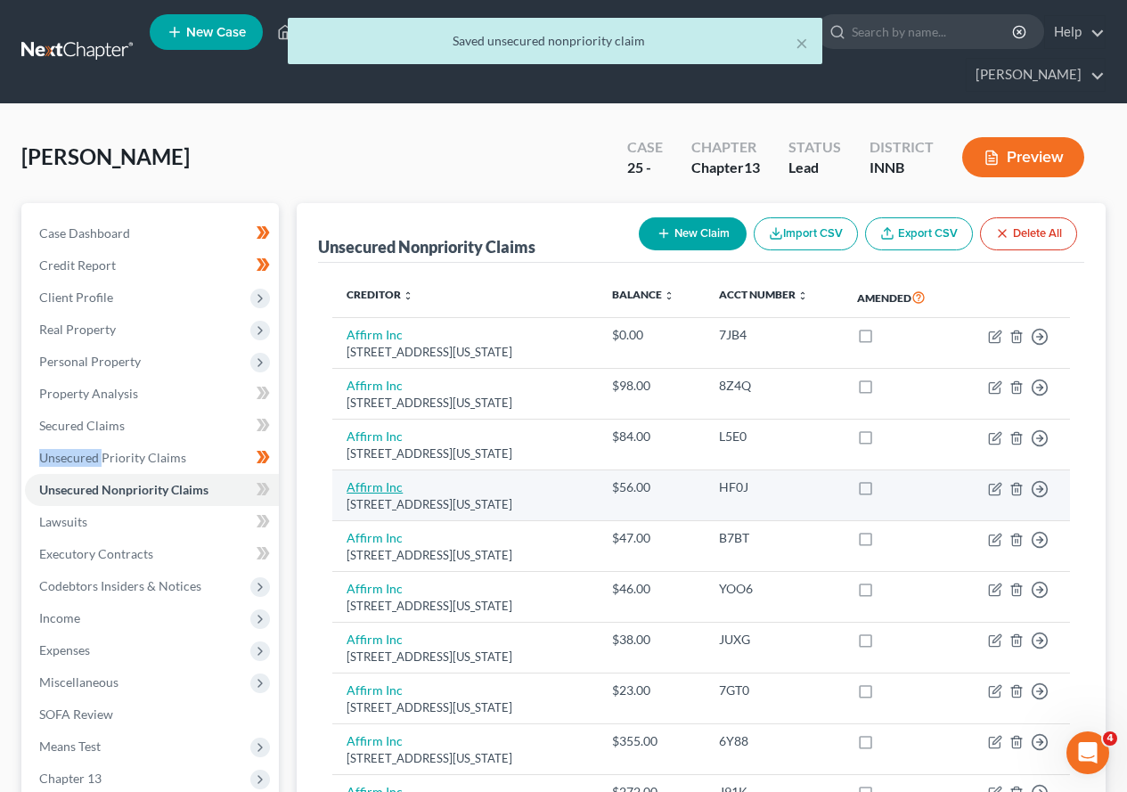
click at [376, 486] on link "Affirm Inc" at bounding box center [375, 486] width 56 height 15
select select "4"
select select "10"
select select "0"
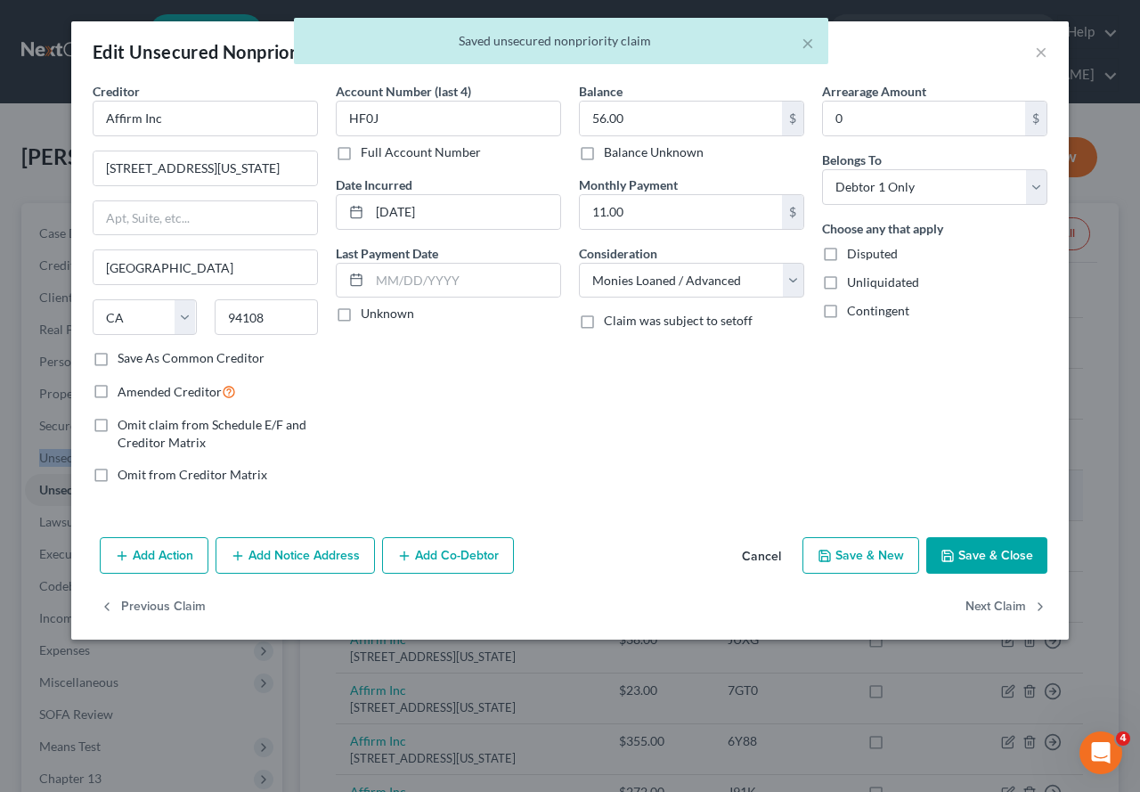
click at [376, 486] on div "Creditor * Affirm Inc 650 [US_STATE] [GEOGRAPHIC_DATA] 12 [GEOGRAPHIC_DATA] [US…" at bounding box center [570, 306] width 998 height 448
click at [1009, 605] on button "Next Claim" at bounding box center [1007, 606] width 82 height 37
select select "4"
select select "0"
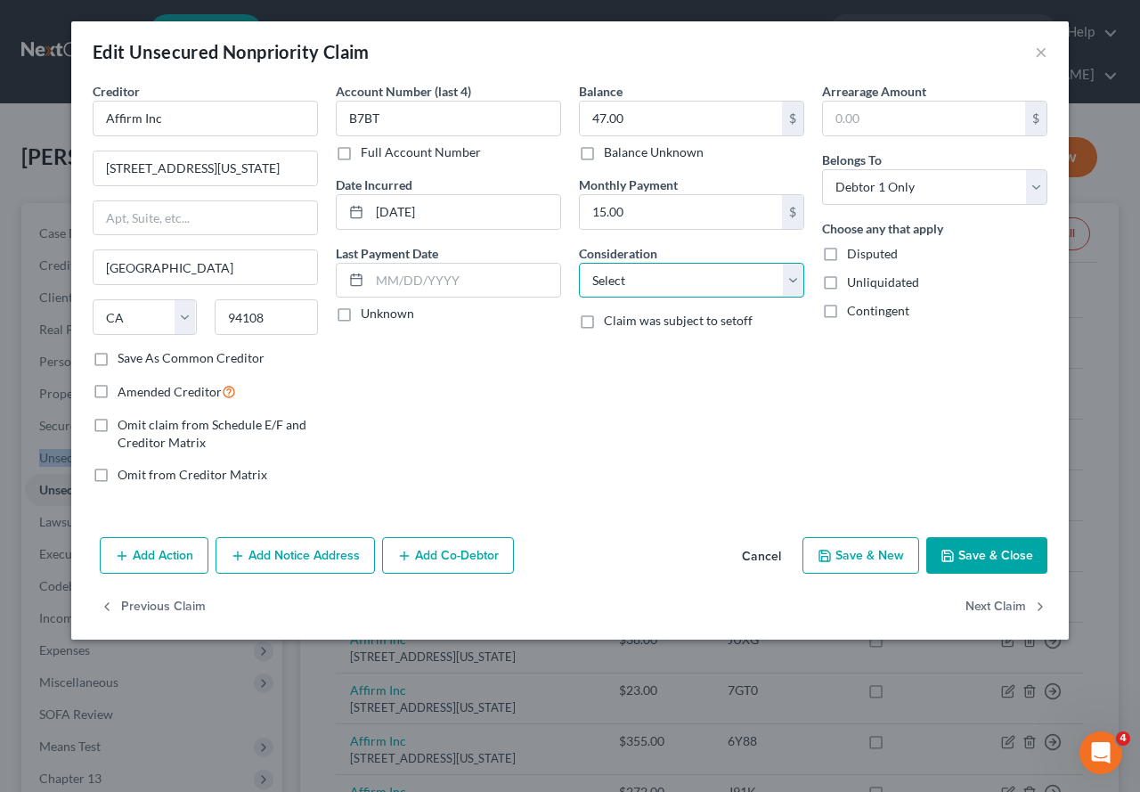
click at [793, 285] on select "Select Cable / Satellite Services Collection Agency Credit Card Debt Debt Couns…" at bounding box center [691, 281] width 225 height 36
select select "10"
click at [579, 263] on select "Select Cable / Satellite Services Collection Agency Credit Card Debt Debt Couns…" at bounding box center [691, 281] width 225 height 36
click at [1014, 600] on button "Next Claim" at bounding box center [1007, 606] width 82 height 37
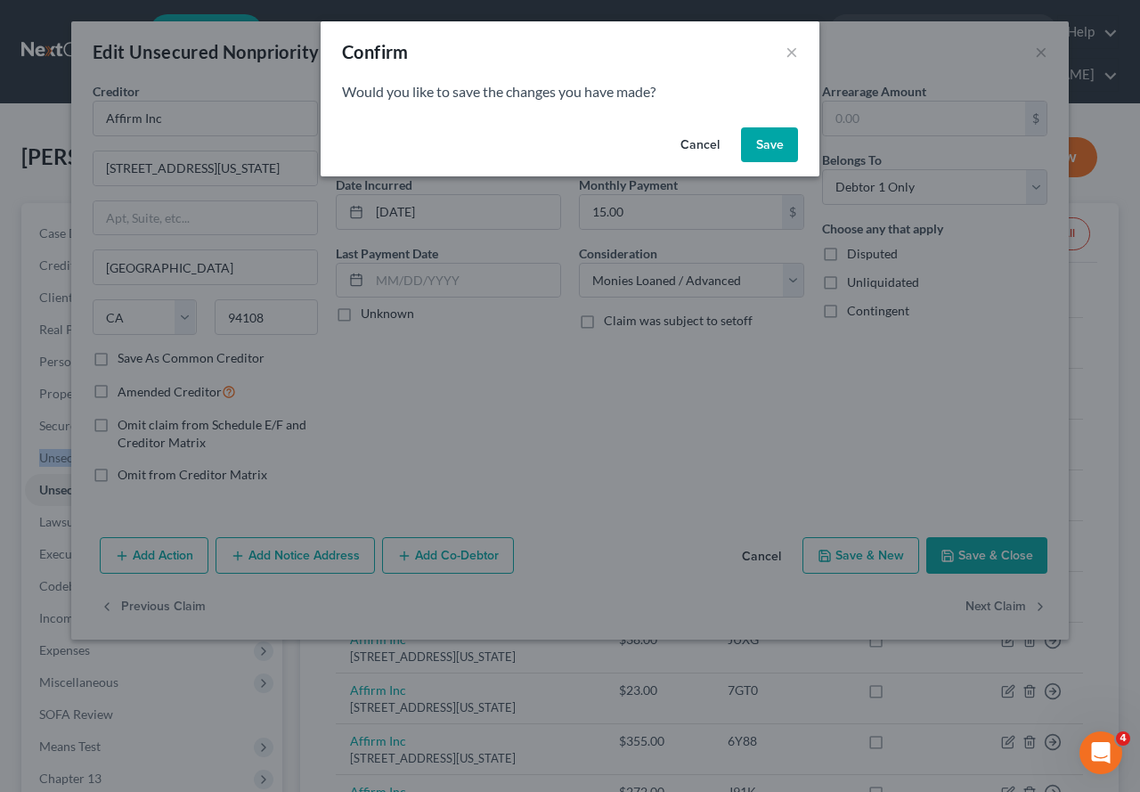
click at [763, 151] on button "Save" at bounding box center [769, 145] width 57 height 36
select select "4"
select select "0"
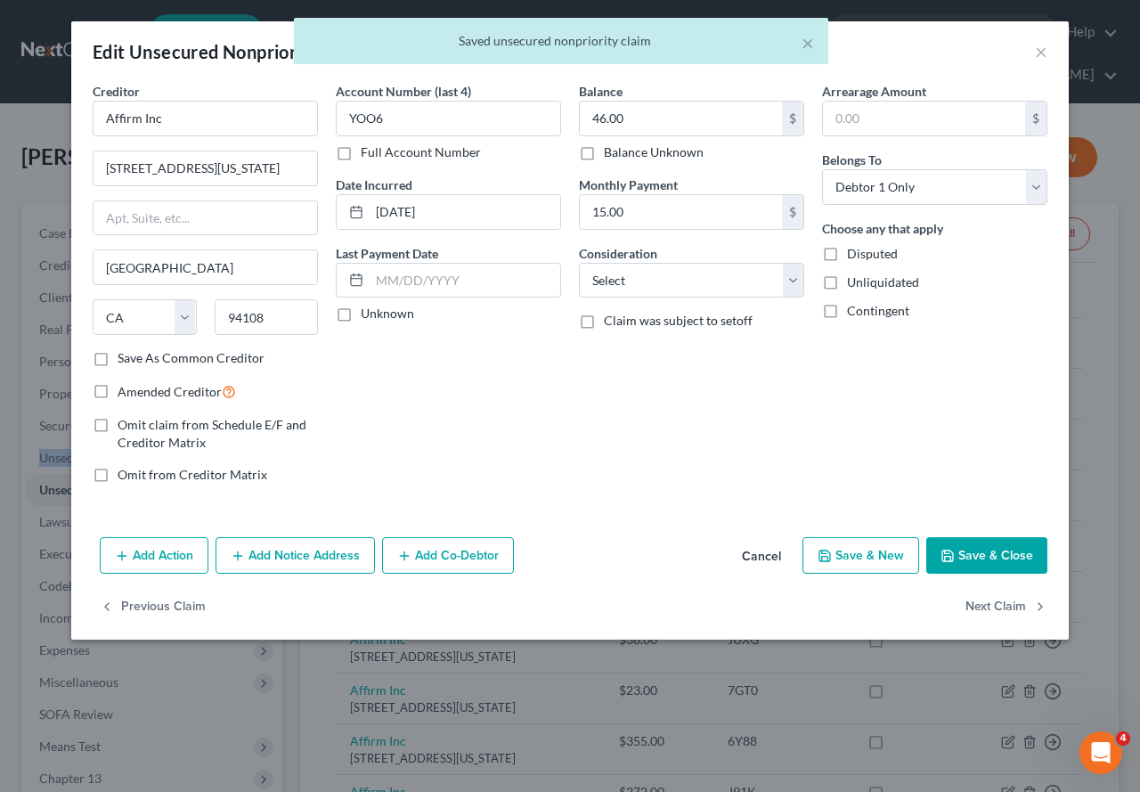
type input "0"
click at [795, 279] on select "Select Cable / Satellite Services Collection Agency Credit Card Debt Debt Couns…" at bounding box center [691, 281] width 225 height 36
select select "10"
click at [579, 263] on select "Select Cable / Satellite Services Collection Agency Credit Card Debt Debt Couns…" at bounding box center [691, 281] width 225 height 36
click at [994, 609] on button "Next Claim" at bounding box center [1007, 606] width 82 height 37
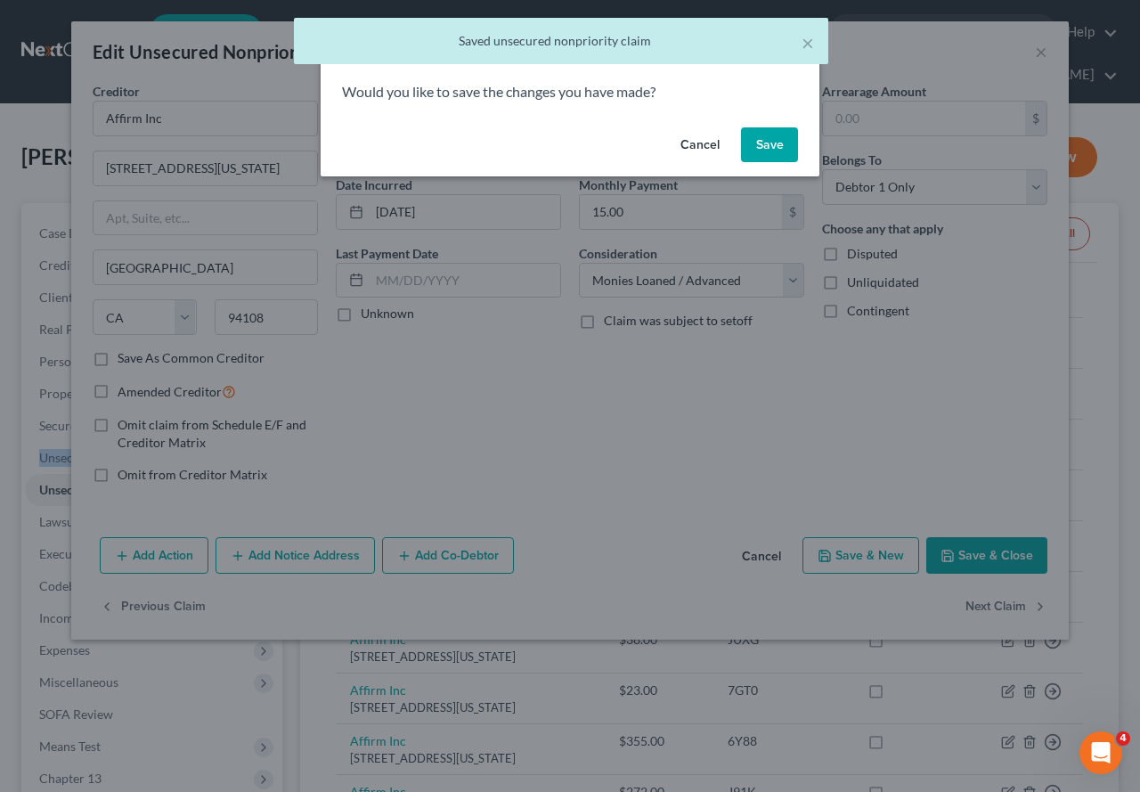
click at [759, 139] on button "Save" at bounding box center [769, 145] width 57 height 36
select select "4"
select select "0"
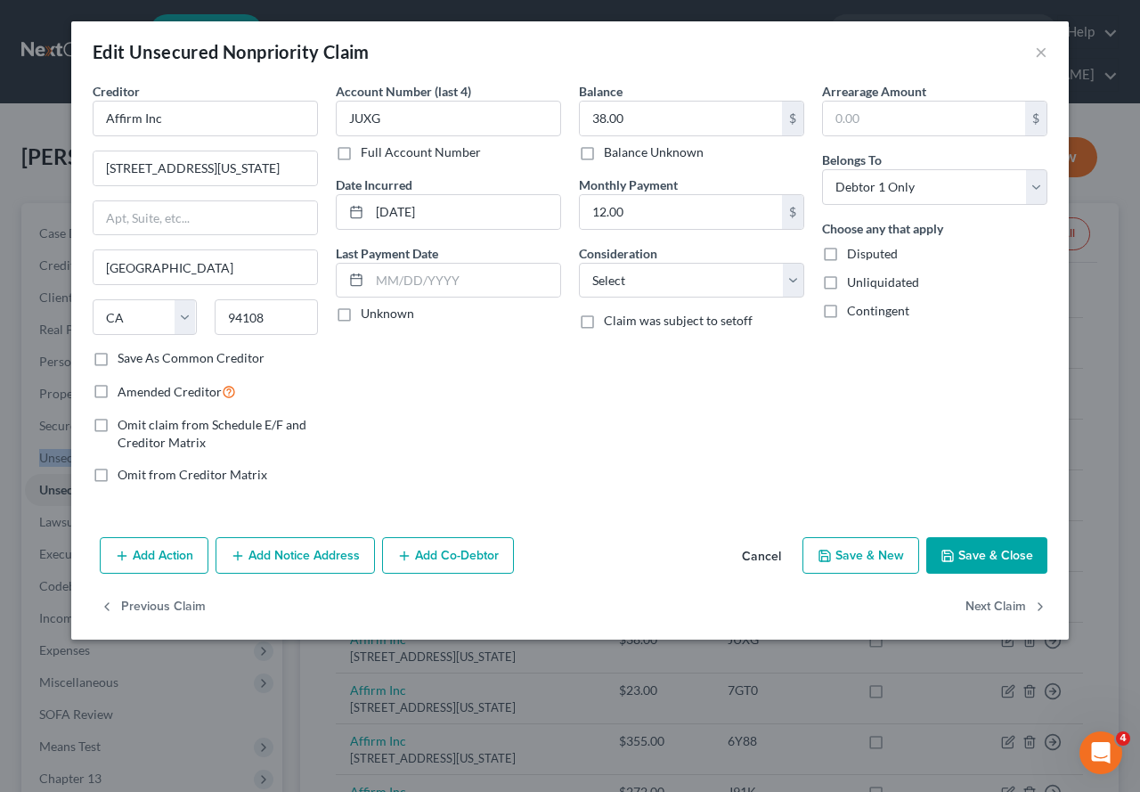
type input "0"
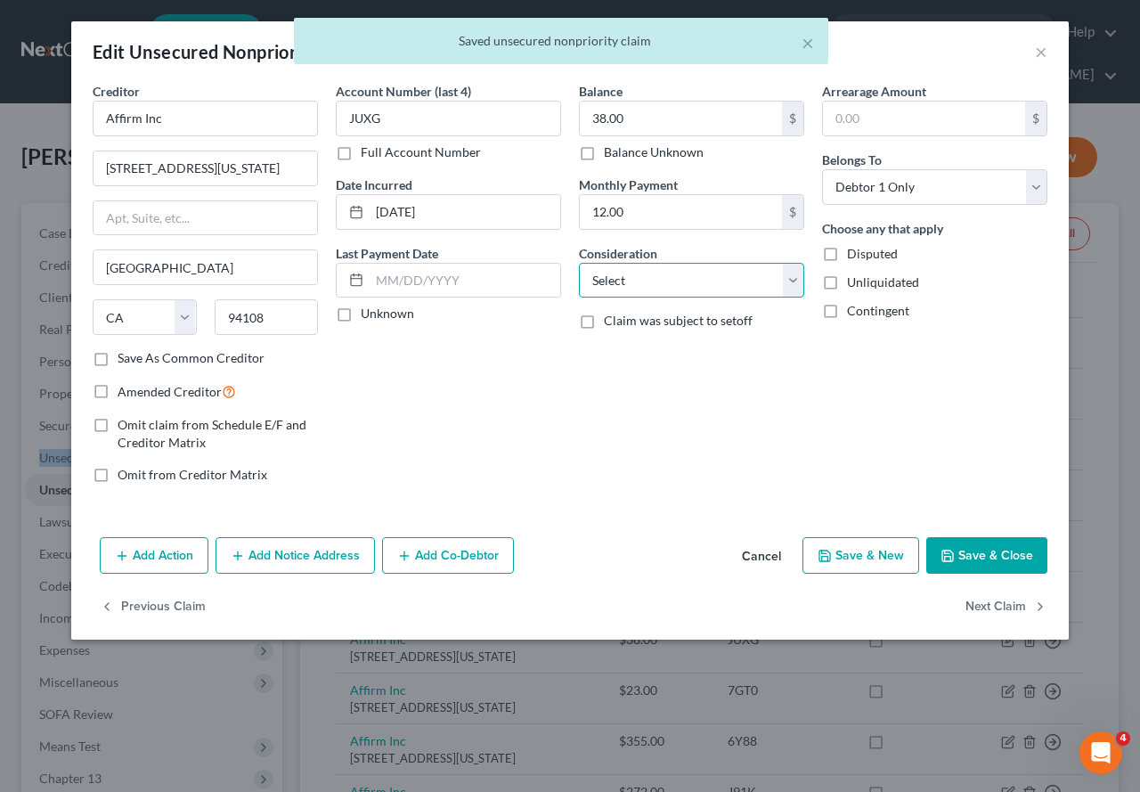
click at [792, 276] on select "Select Cable / Satellite Services Collection Agency Credit Card Debt Debt Couns…" at bounding box center [691, 281] width 225 height 36
select select "10"
click at [579, 263] on select "Select Cable / Satellite Services Collection Agency Credit Card Debt Debt Couns…" at bounding box center [691, 281] width 225 height 36
click at [982, 604] on button "Next Claim" at bounding box center [1007, 606] width 82 height 37
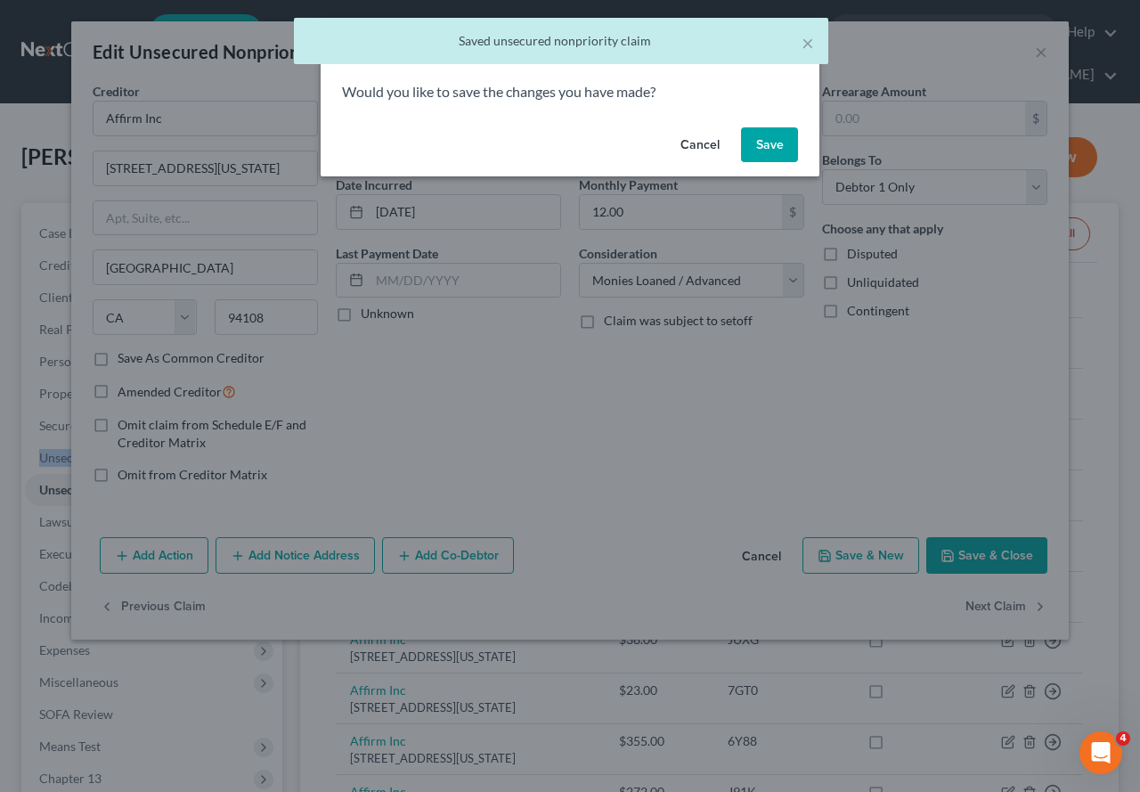
click at [763, 147] on button "Save" at bounding box center [769, 145] width 57 height 36
type input "0"
select select "4"
select select "0"
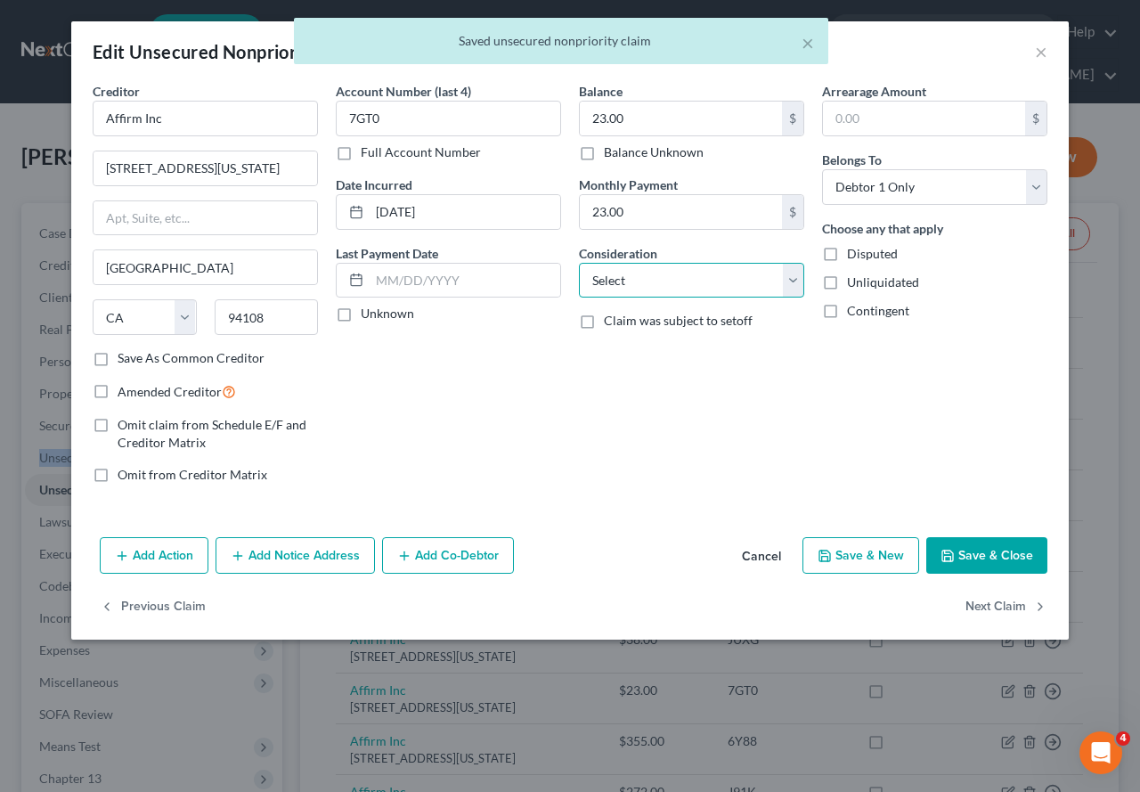
click at [795, 281] on select "Select Cable / Satellite Services Collection Agency Credit Card Debt Debt Couns…" at bounding box center [691, 281] width 225 height 36
select select "10"
click at [579, 263] on select "Select Cable / Satellite Services Collection Agency Credit Card Debt Debt Couns…" at bounding box center [691, 281] width 225 height 36
click at [974, 603] on button "Next Claim" at bounding box center [1007, 606] width 82 height 37
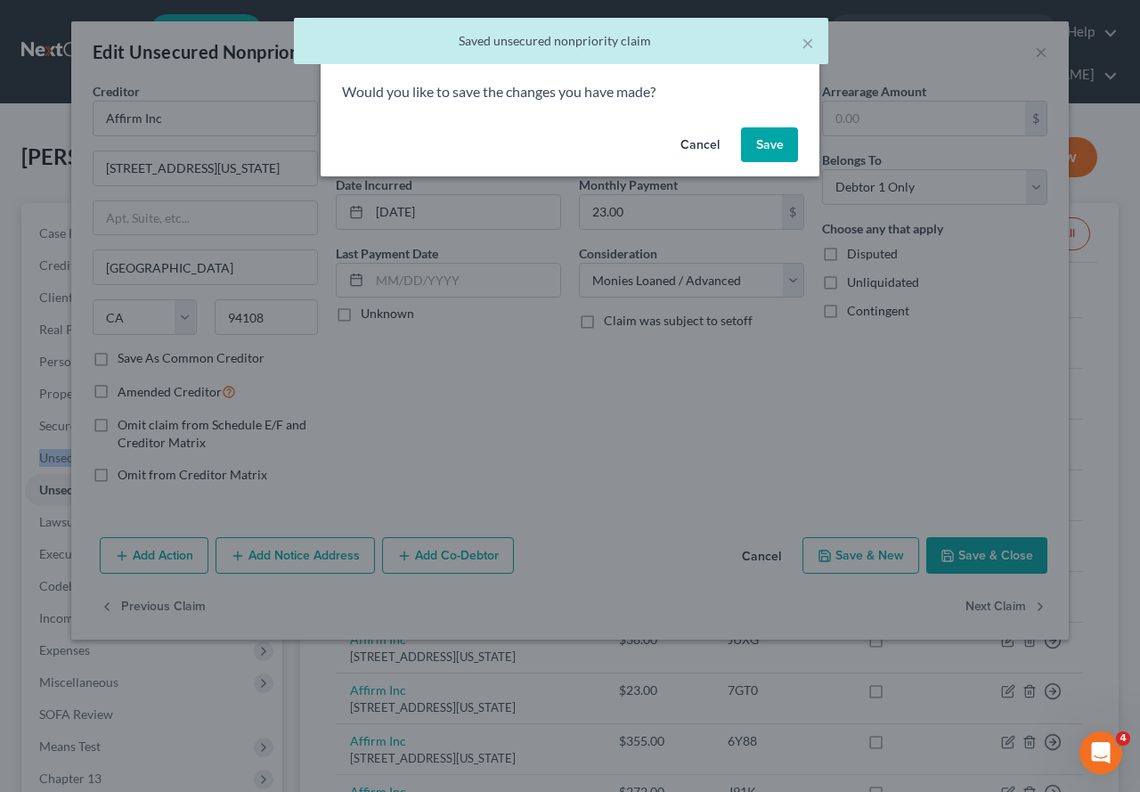
click at [759, 144] on button "Save" at bounding box center [769, 145] width 57 height 36
select select "4"
select select "0"
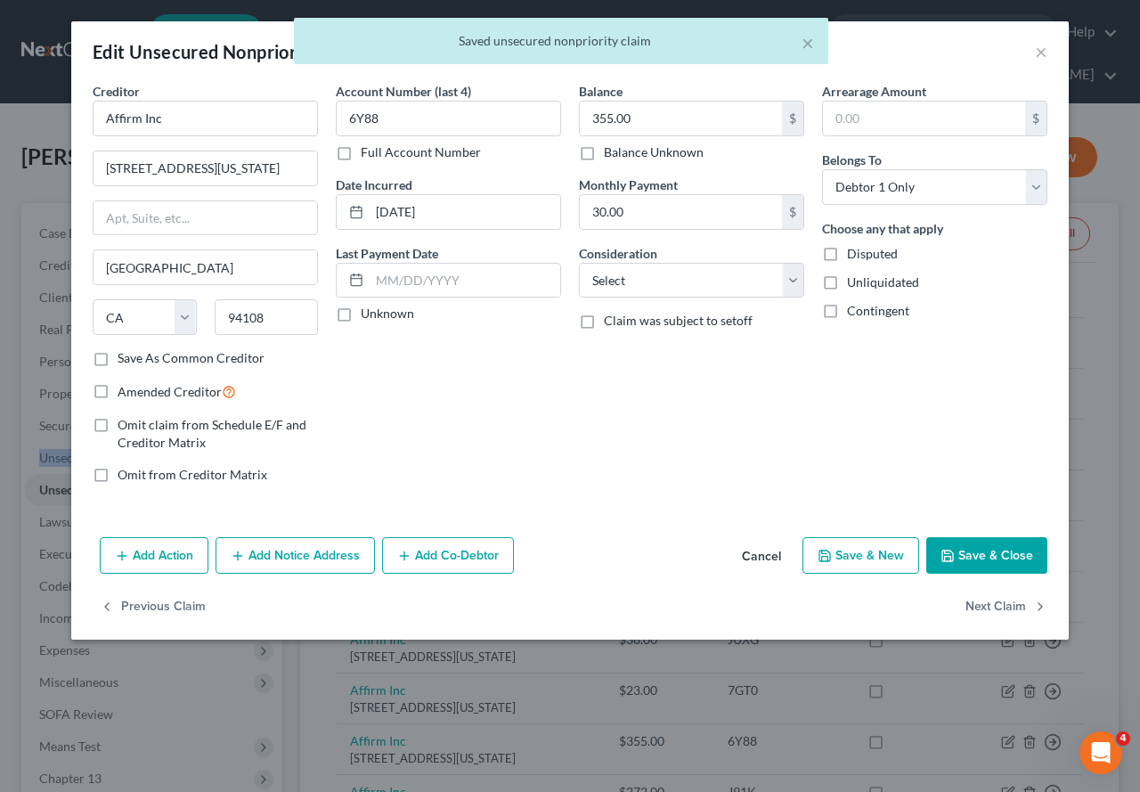
type input "0"
click at [801, 285] on select "Select Cable / Satellite Services Collection Agency Credit Card Debt Debt Couns…" at bounding box center [691, 281] width 225 height 36
select select "10"
click at [579, 263] on select "Select Cable / Satellite Services Collection Agency Credit Card Debt Debt Couns…" at bounding box center [691, 281] width 225 height 36
click at [983, 603] on button "Next Claim" at bounding box center [1007, 606] width 82 height 37
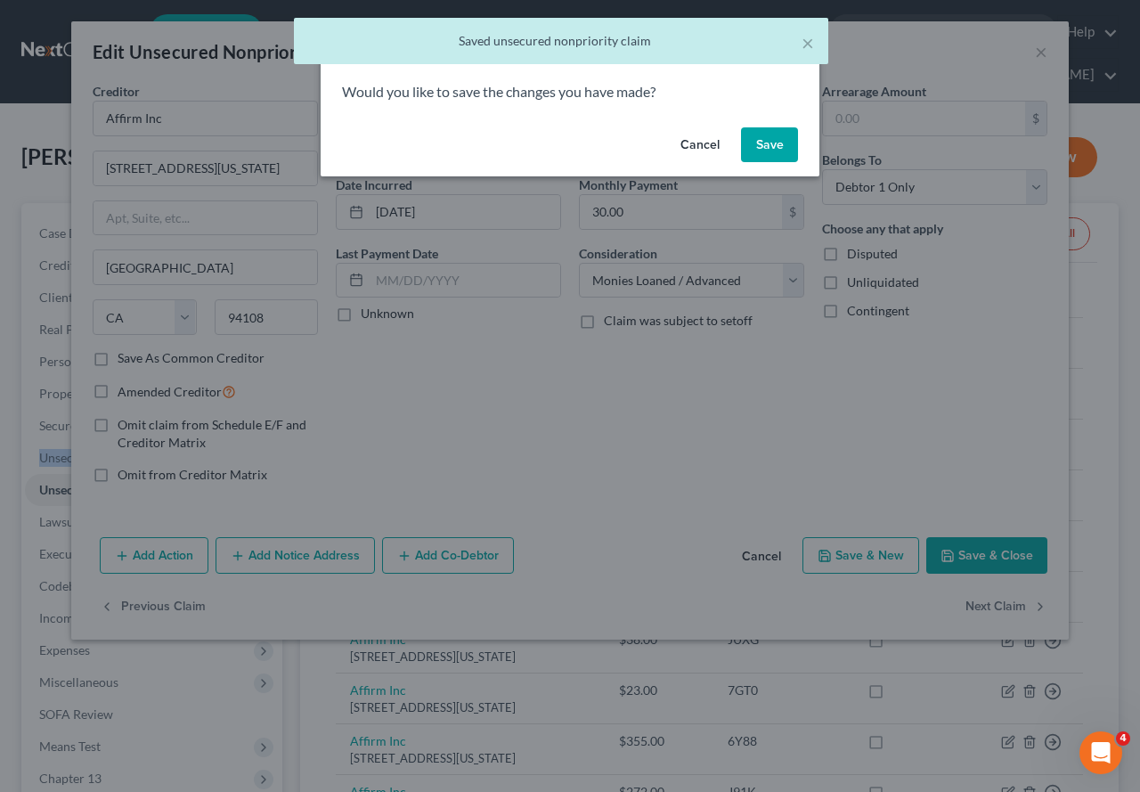
click at [768, 156] on button "Save" at bounding box center [769, 145] width 57 height 36
select select "4"
select select "0"
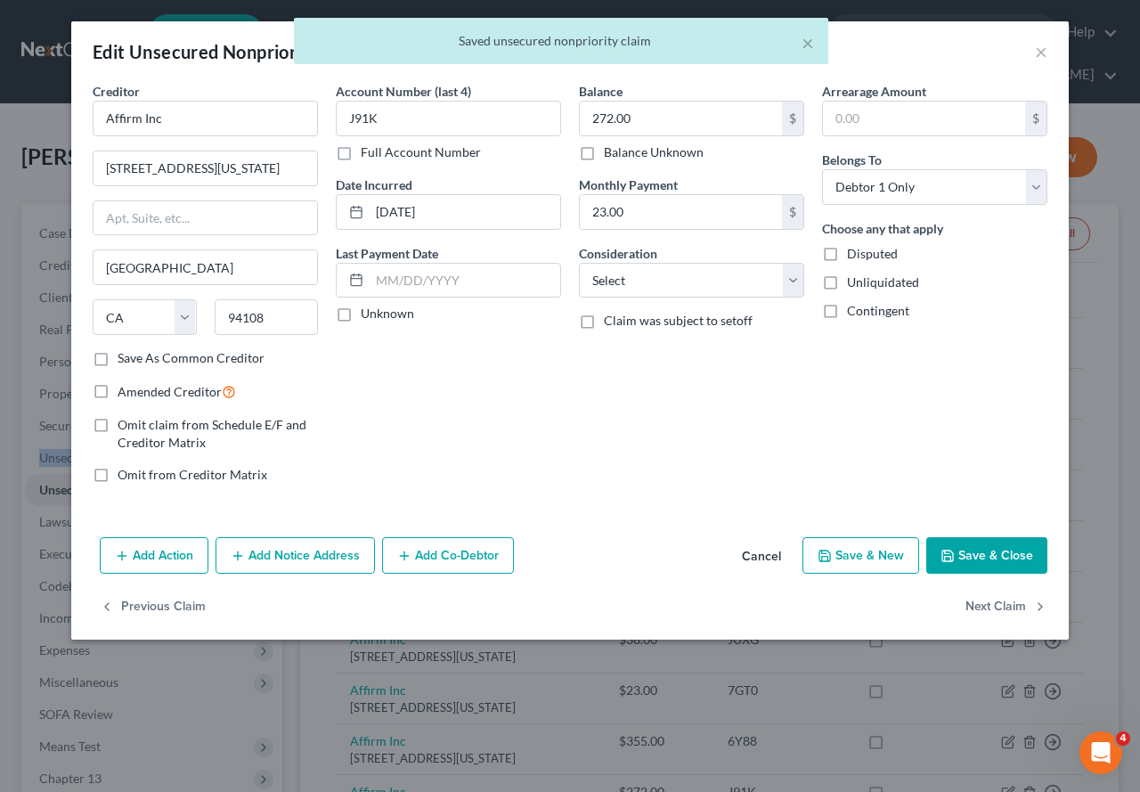
type input "0"
click at [798, 291] on select "Select Cable / Satellite Services Collection Agency Credit Card Debt Debt Couns…" at bounding box center [691, 281] width 225 height 36
select select "10"
click at [579, 263] on select "Select Cable / Satellite Services Collection Agency Credit Card Debt Debt Couns…" at bounding box center [691, 281] width 225 height 36
click at [991, 602] on button "Next Claim" at bounding box center [1007, 606] width 82 height 37
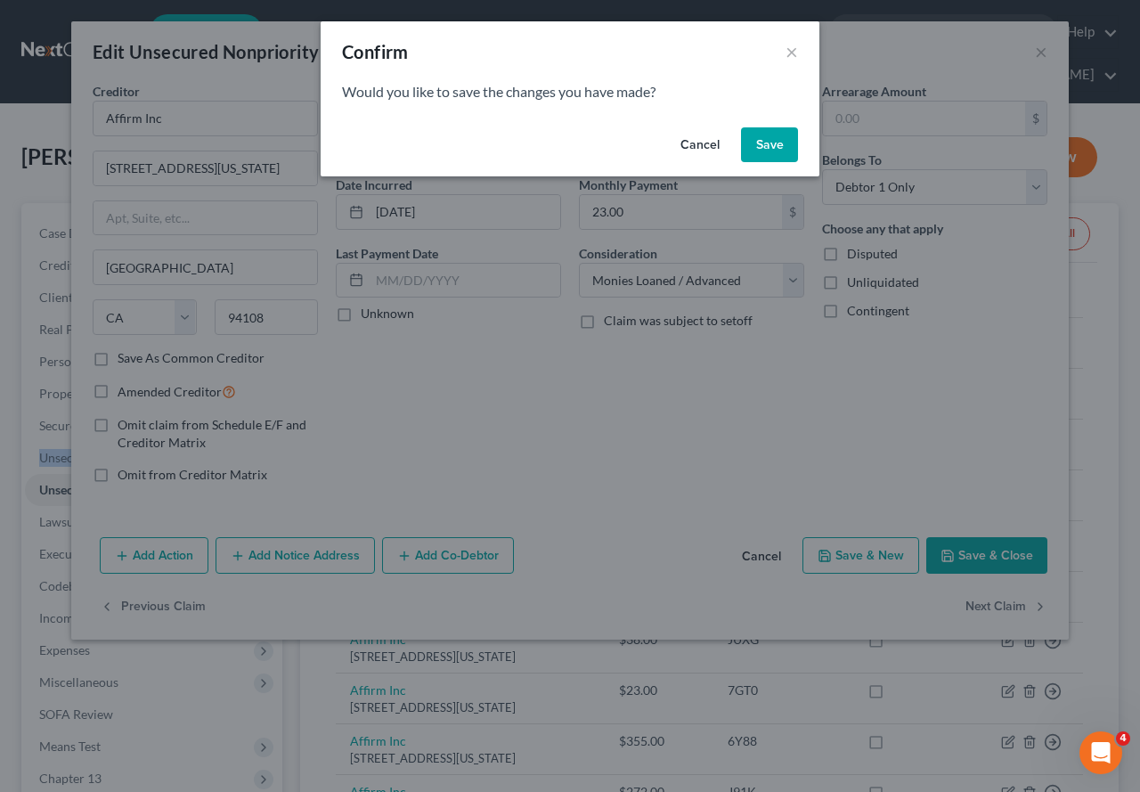
click at [774, 151] on button "Save" at bounding box center [769, 145] width 57 height 36
select select "4"
select select "0"
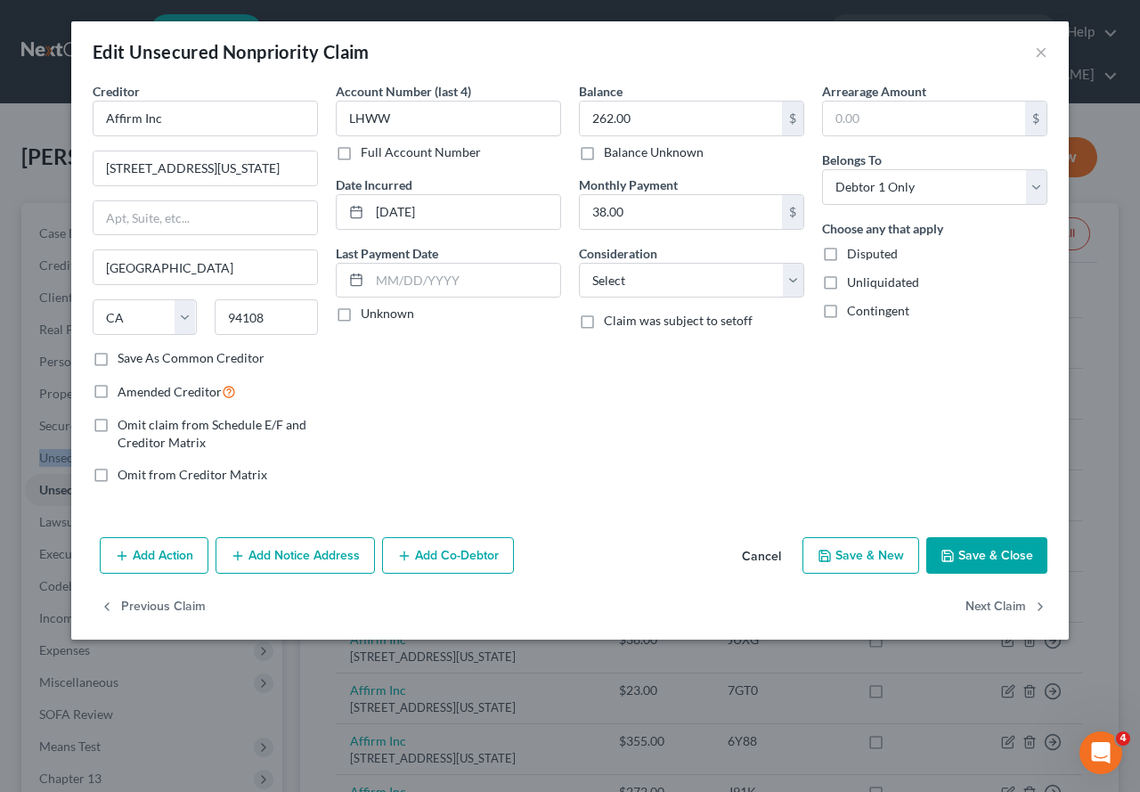
type input "0"
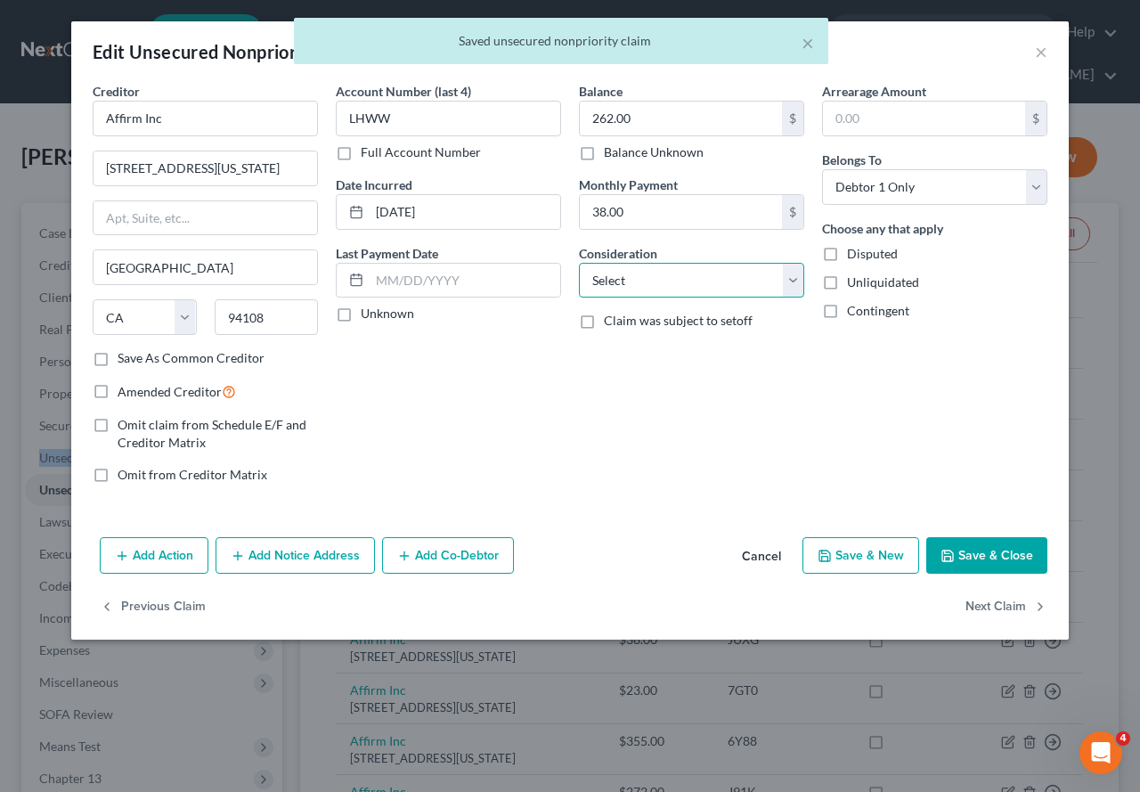
click at [796, 283] on select "Select Cable / Satellite Services Collection Agency Credit Card Debt Debt Couns…" at bounding box center [691, 281] width 225 height 36
select select "10"
click at [579, 263] on select "Select Cable / Satellite Services Collection Agency Credit Card Debt Debt Couns…" at bounding box center [691, 281] width 225 height 36
click at [997, 604] on button "Next Claim" at bounding box center [1007, 606] width 82 height 37
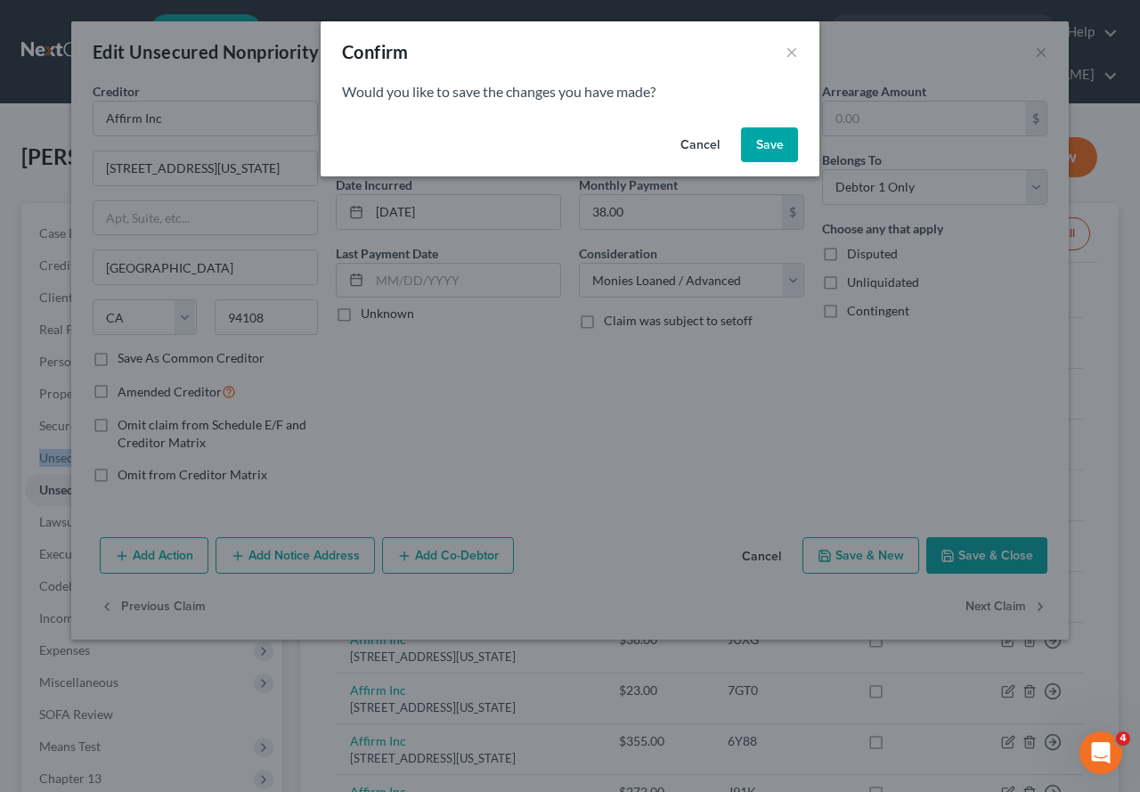
click at [762, 142] on button "Save" at bounding box center [769, 145] width 57 height 36
select select "4"
select select "0"
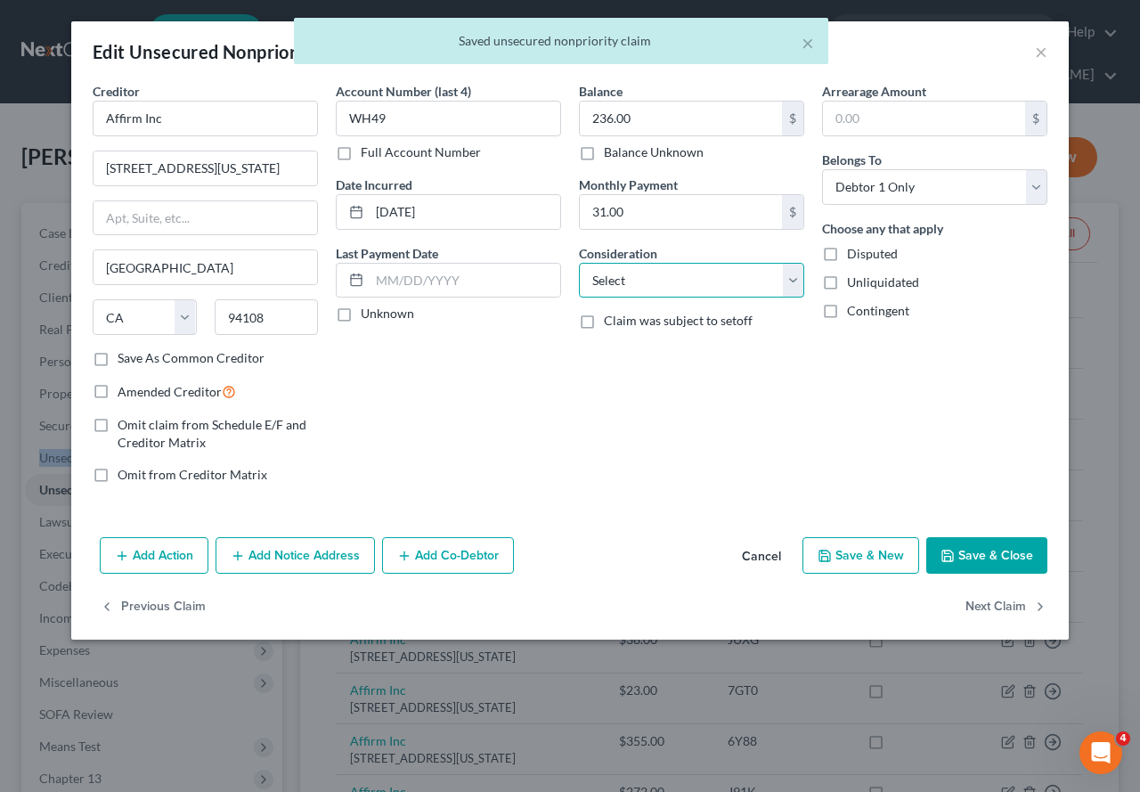
click at [784, 283] on select "Select Cable / Satellite Services Collection Agency Credit Card Debt Debt Couns…" at bounding box center [691, 281] width 225 height 36
select select "10"
click at [579, 263] on select "Select Cable / Satellite Services Collection Agency Credit Card Debt Debt Couns…" at bounding box center [691, 281] width 225 height 36
click at [979, 600] on button "Next Claim" at bounding box center [1007, 606] width 82 height 37
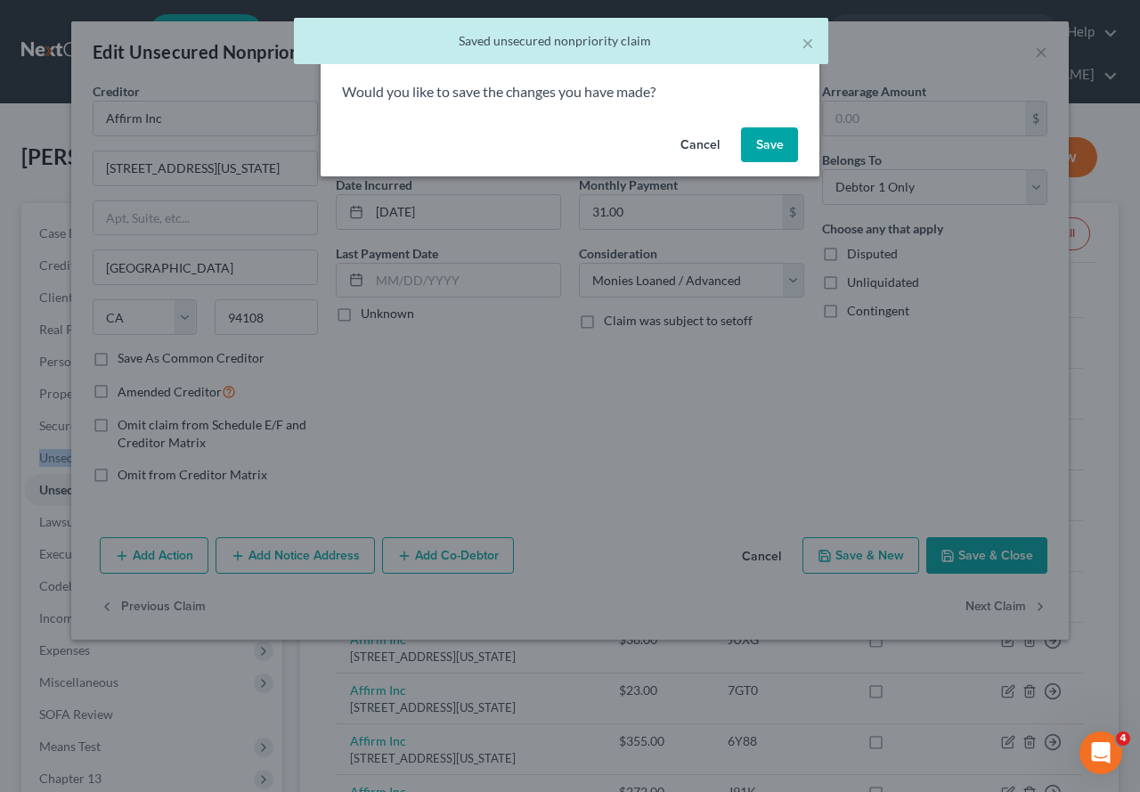
click at [760, 139] on button "Save" at bounding box center [769, 145] width 57 height 36
select select "4"
select select "0"
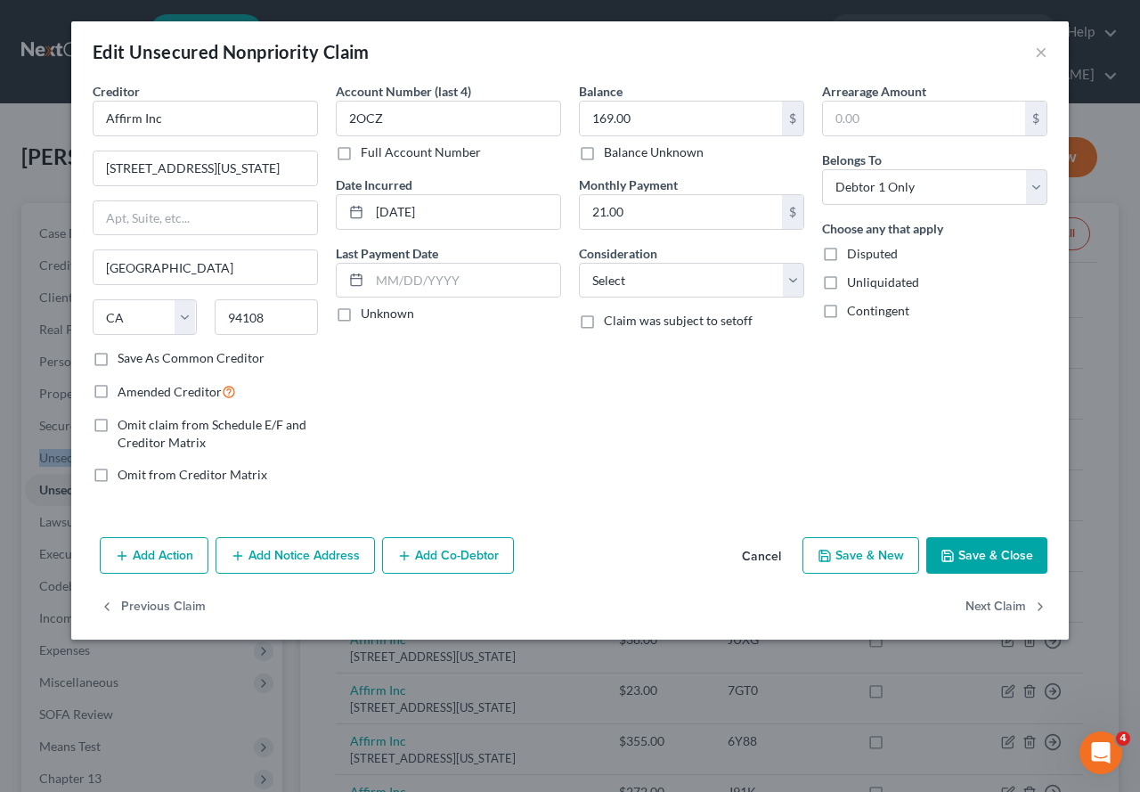
type input "0"
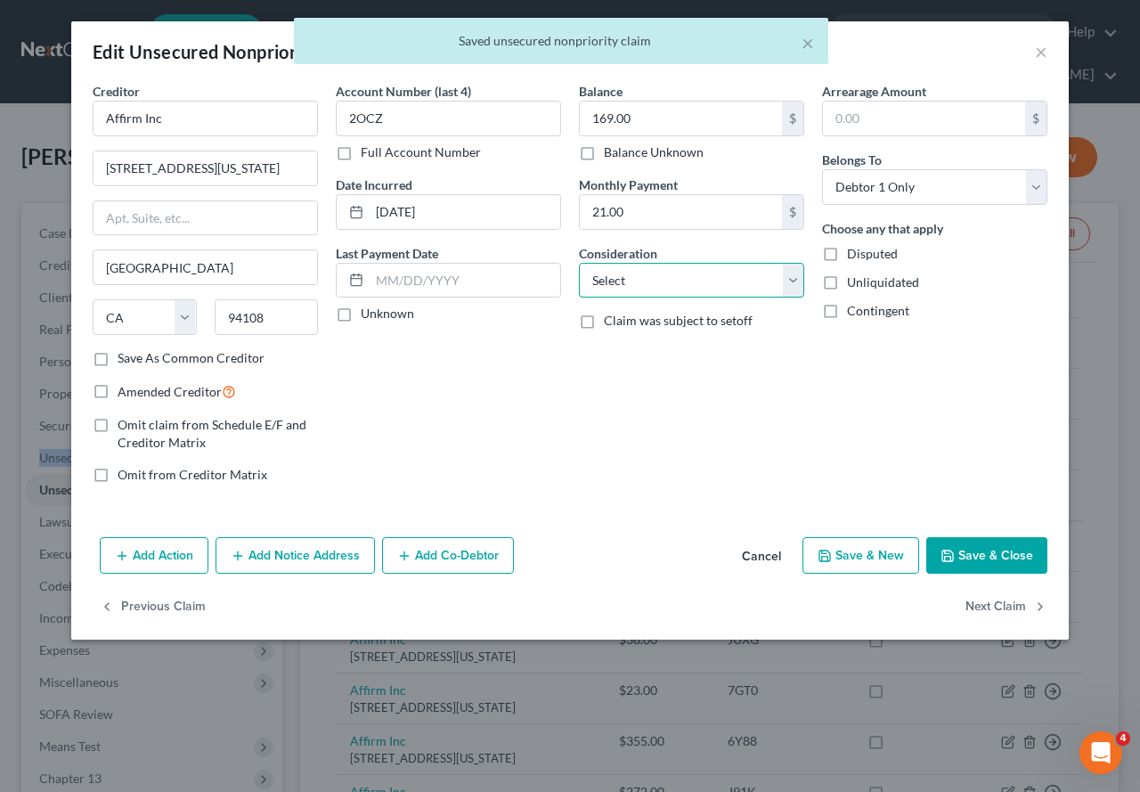
click at [791, 281] on select "Select Cable / Satellite Services Collection Agency Credit Card Debt Debt Couns…" at bounding box center [691, 281] width 225 height 36
select select "10"
click at [579, 263] on select "Select Cable / Satellite Services Collection Agency Credit Card Debt Debt Couns…" at bounding box center [691, 281] width 225 height 36
click at [989, 600] on button "Next Claim" at bounding box center [1007, 606] width 82 height 37
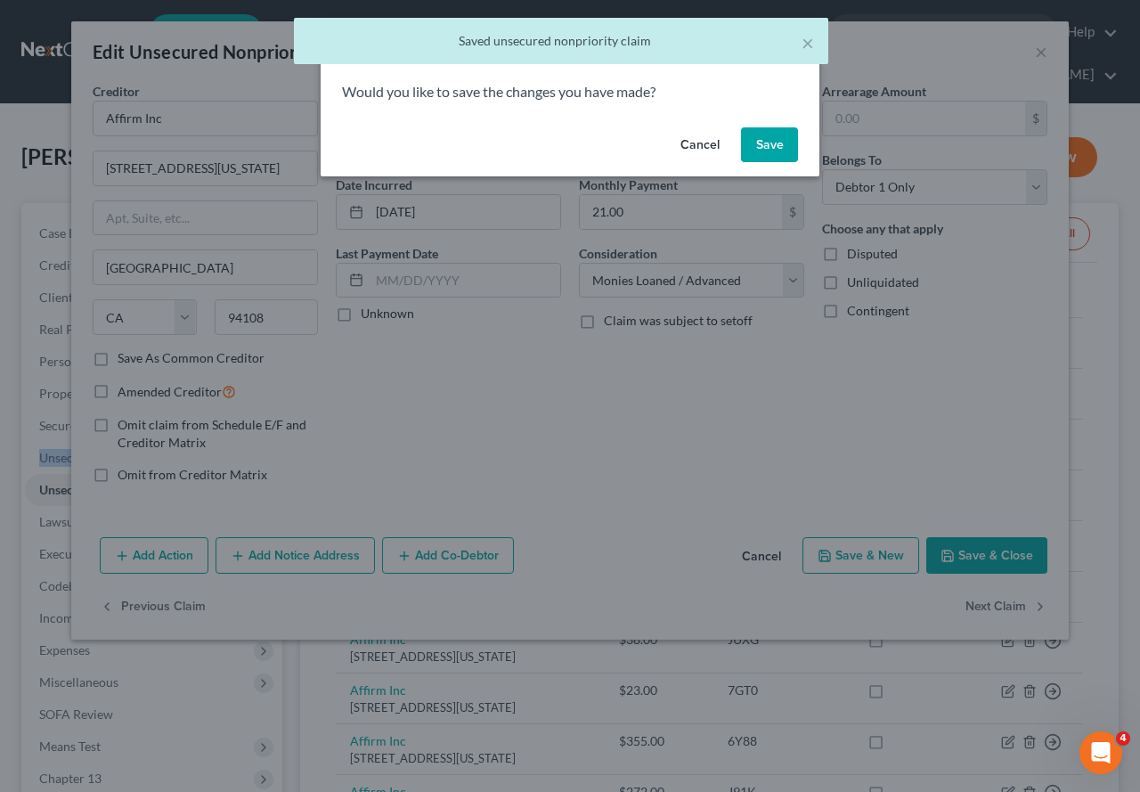
click at [779, 151] on button "Save" at bounding box center [769, 145] width 57 height 36
type input "0"
select select "4"
select select "0"
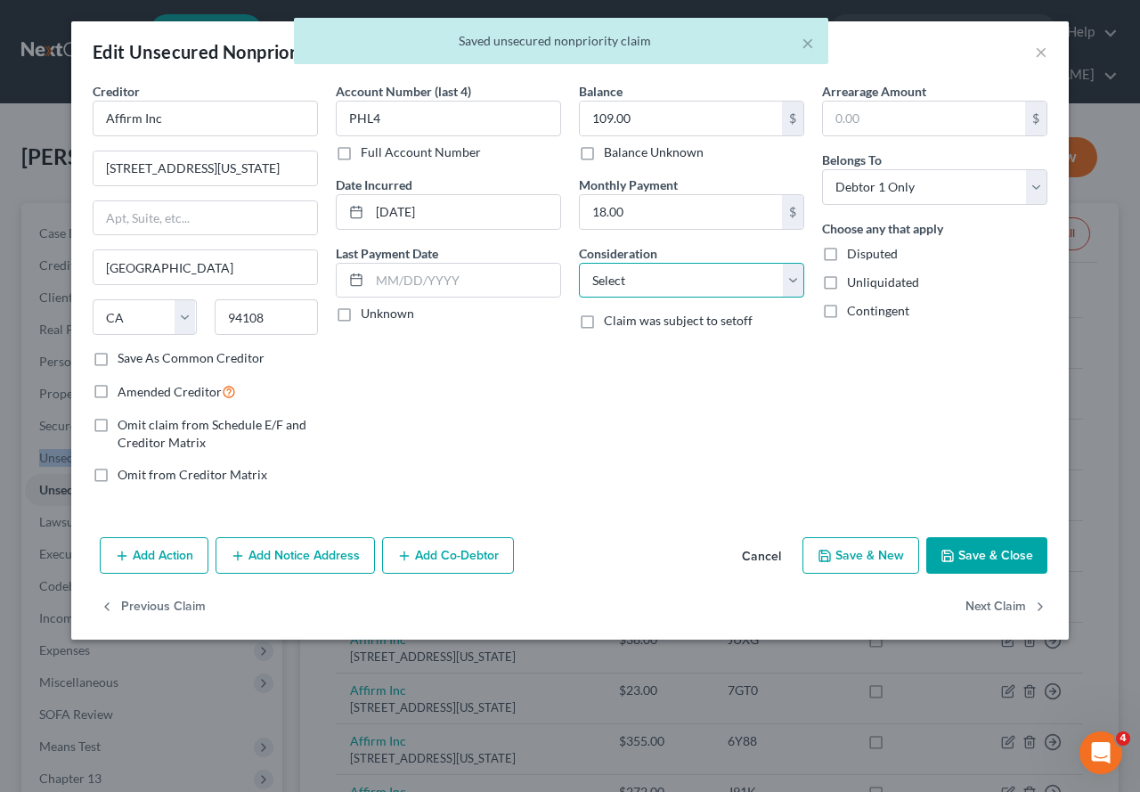
drag, startPoint x: 788, startPoint y: 281, endPoint x: 788, endPoint y: 293, distance: 12.5
click at [788, 283] on select "Select Cable / Satellite Services Collection Agency Credit Card Debt Debt Couns…" at bounding box center [691, 281] width 225 height 36
select select "10"
click at [579, 263] on select "Select Cable / Satellite Services Collection Agency Credit Card Debt Debt Couns…" at bounding box center [691, 281] width 225 height 36
click at [995, 601] on button "Next Claim" at bounding box center [1007, 606] width 82 height 37
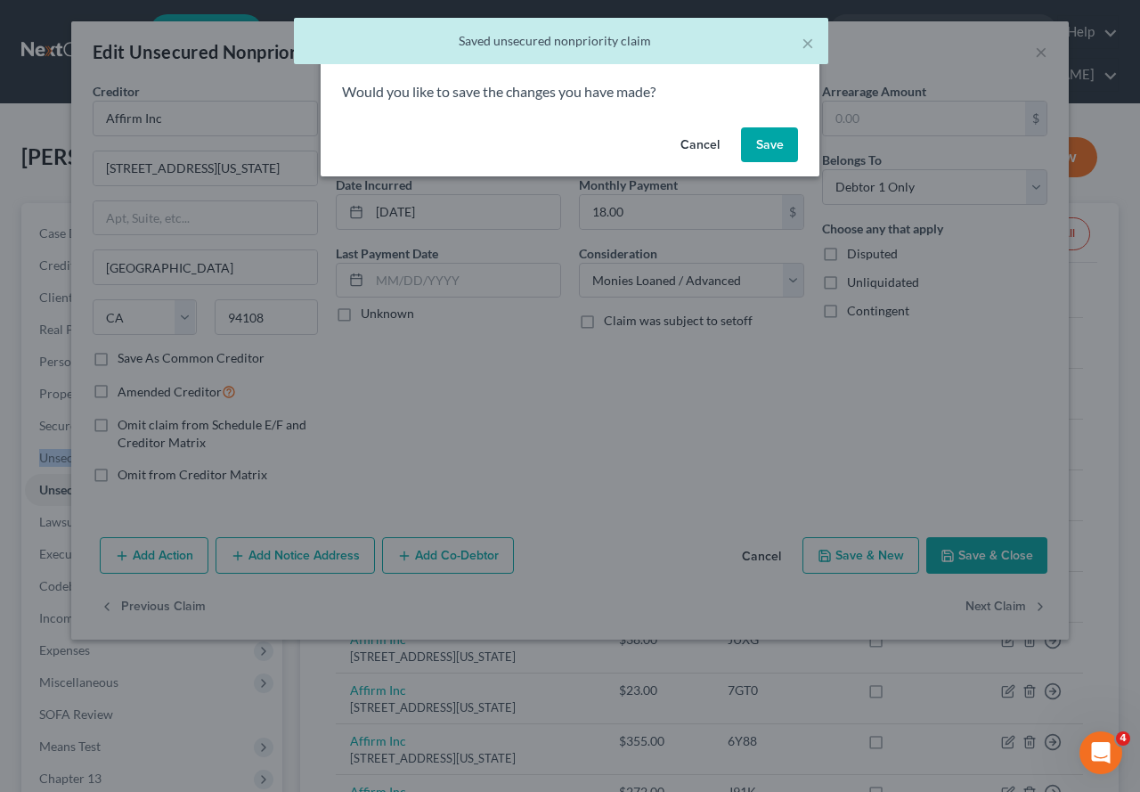
click at [762, 150] on button "Save" at bounding box center [769, 145] width 57 height 36
select select "14"
select select "2"
select select "0"
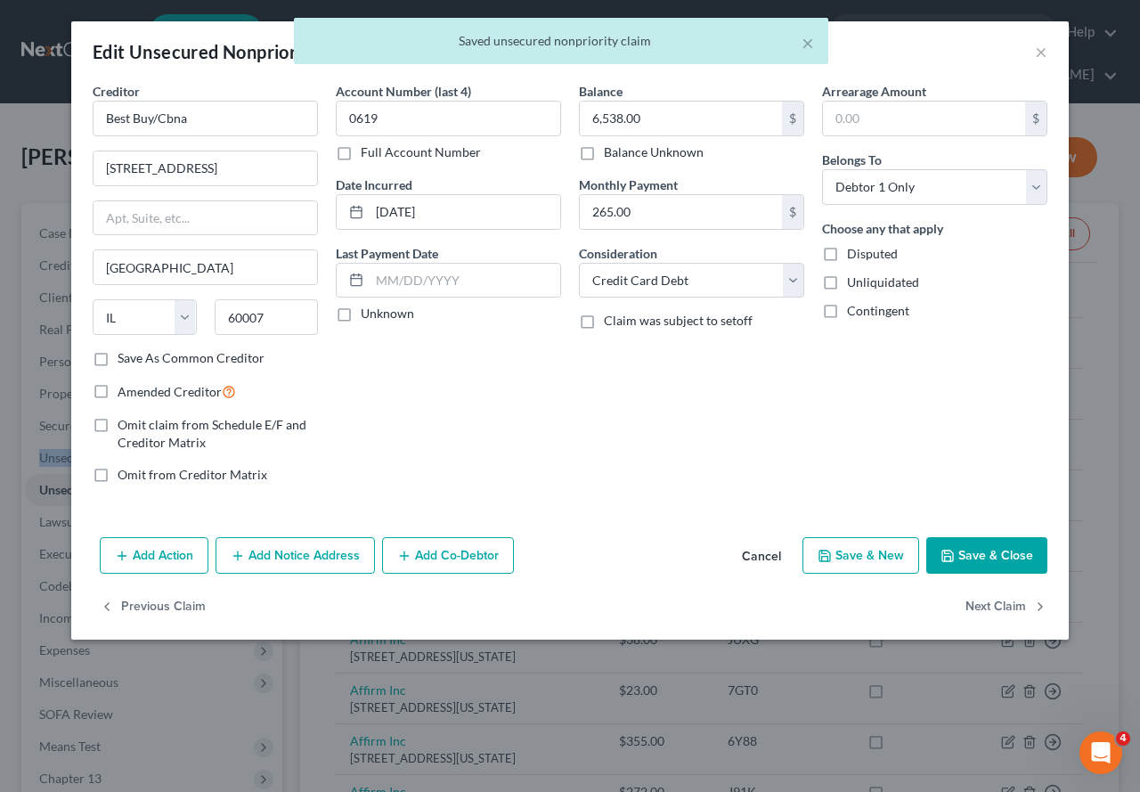
type input "0"
click at [1003, 608] on button "Next Claim" at bounding box center [1007, 606] width 82 height 37
select select "46"
select select "2"
select select "0"
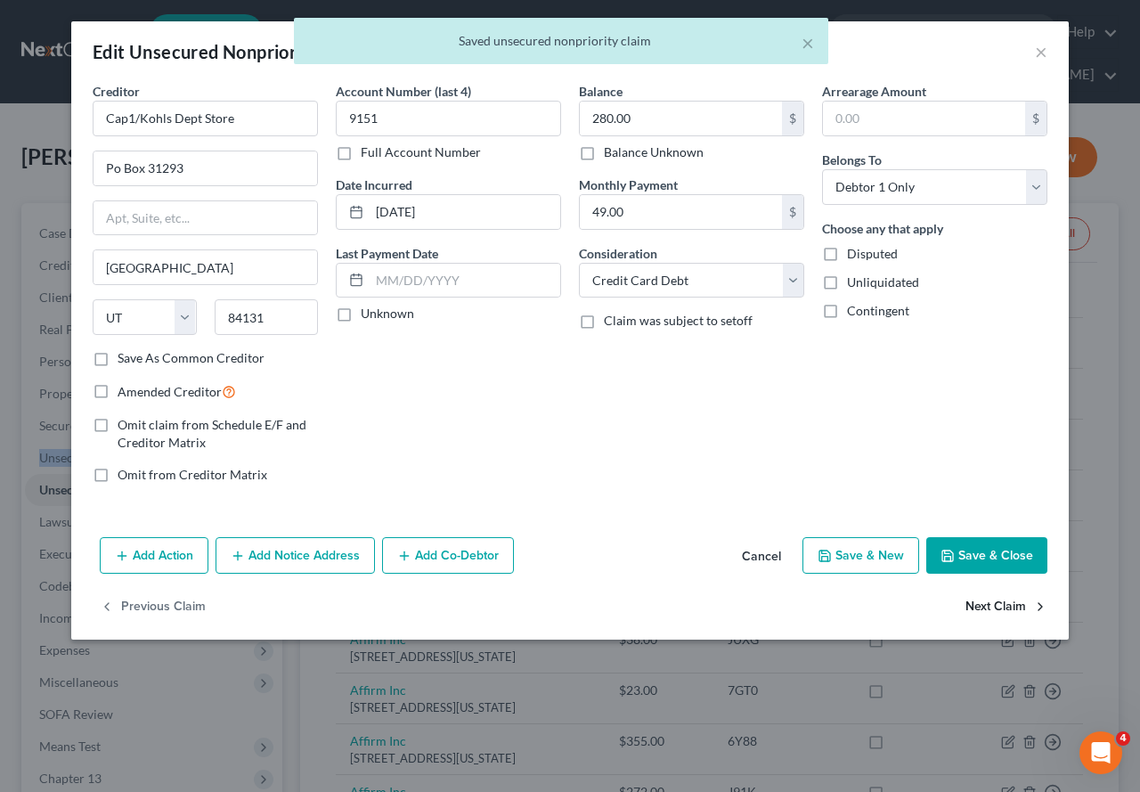
click at [1006, 607] on button "Next Claim" at bounding box center [1007, 606] width 82 height 37
select select "46"
select select "2"
select select "0"
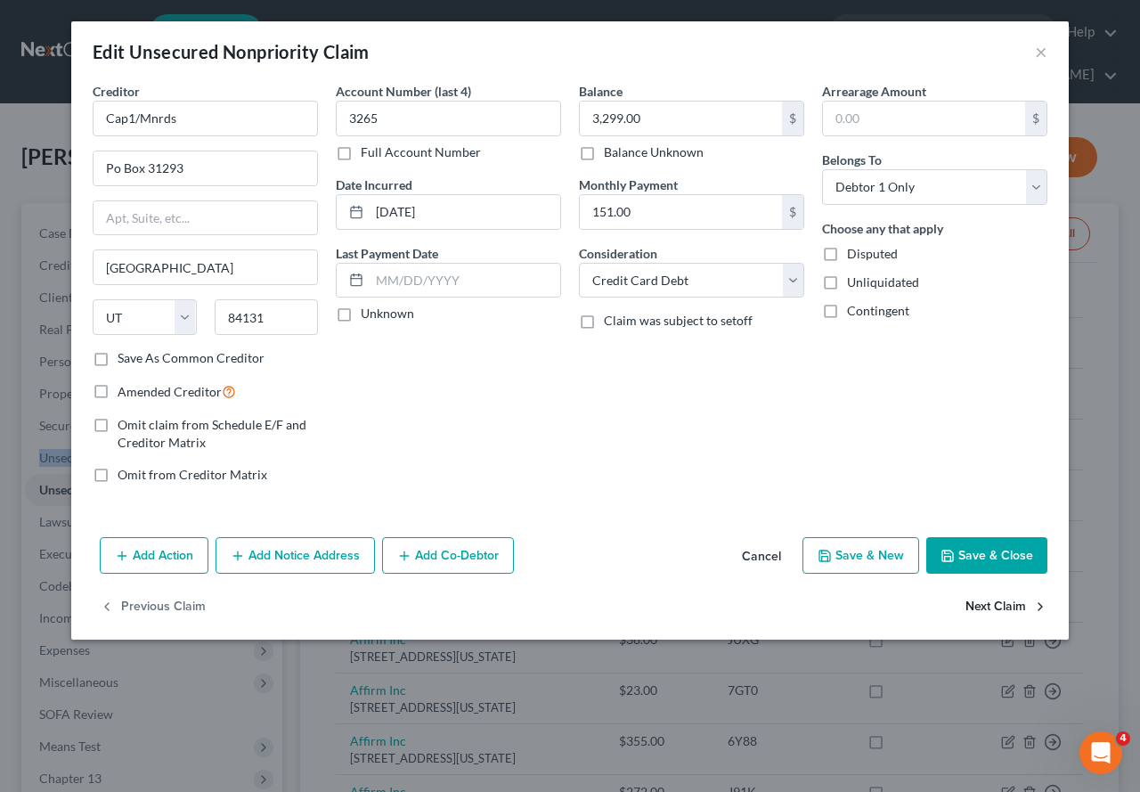
click at [1006, 607] on button "Next Claim" at bounding box center [1007, 606] width 82 height 37
select select "46"
select select "2"
select select "0"
click at [1006, 607] on button "Next Claim" at bounding box center [1007, 606] width 82 height 37
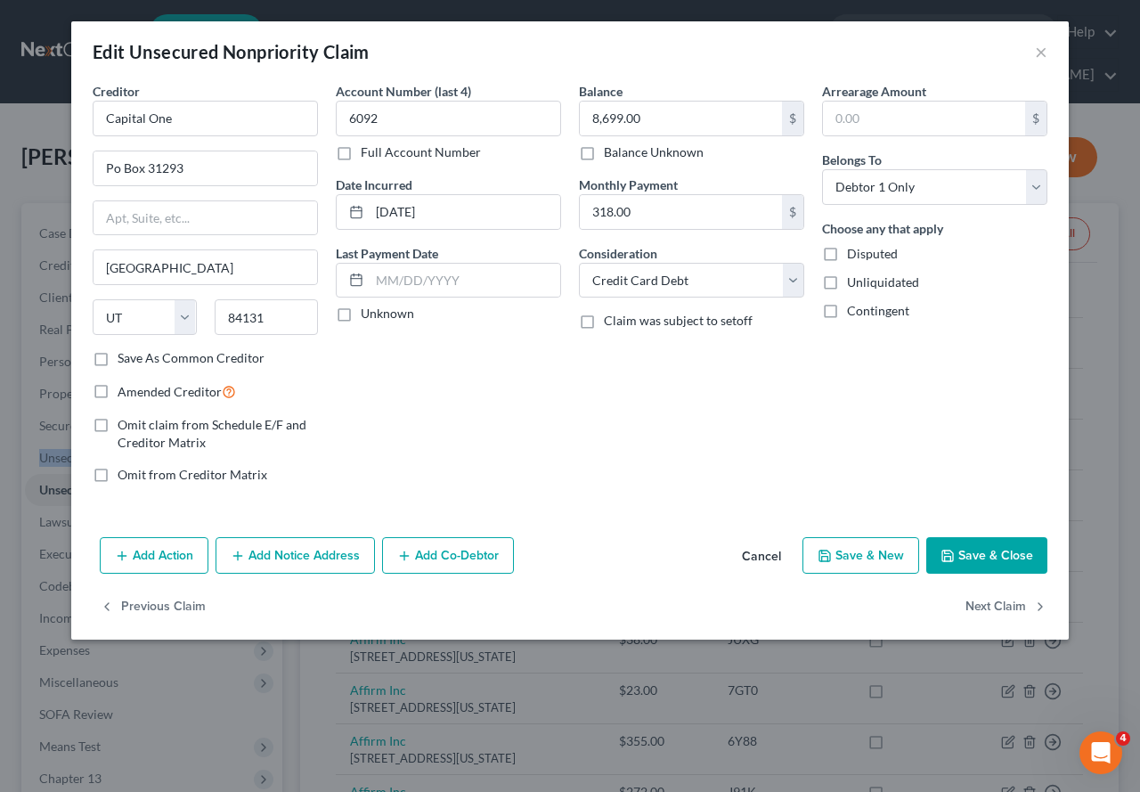
select select "43"
select select "2"
select select "0"
click at [1009, 607] on button "Next Claim" at bounding box center [1007, 606] width 82 height 37
select select "43"
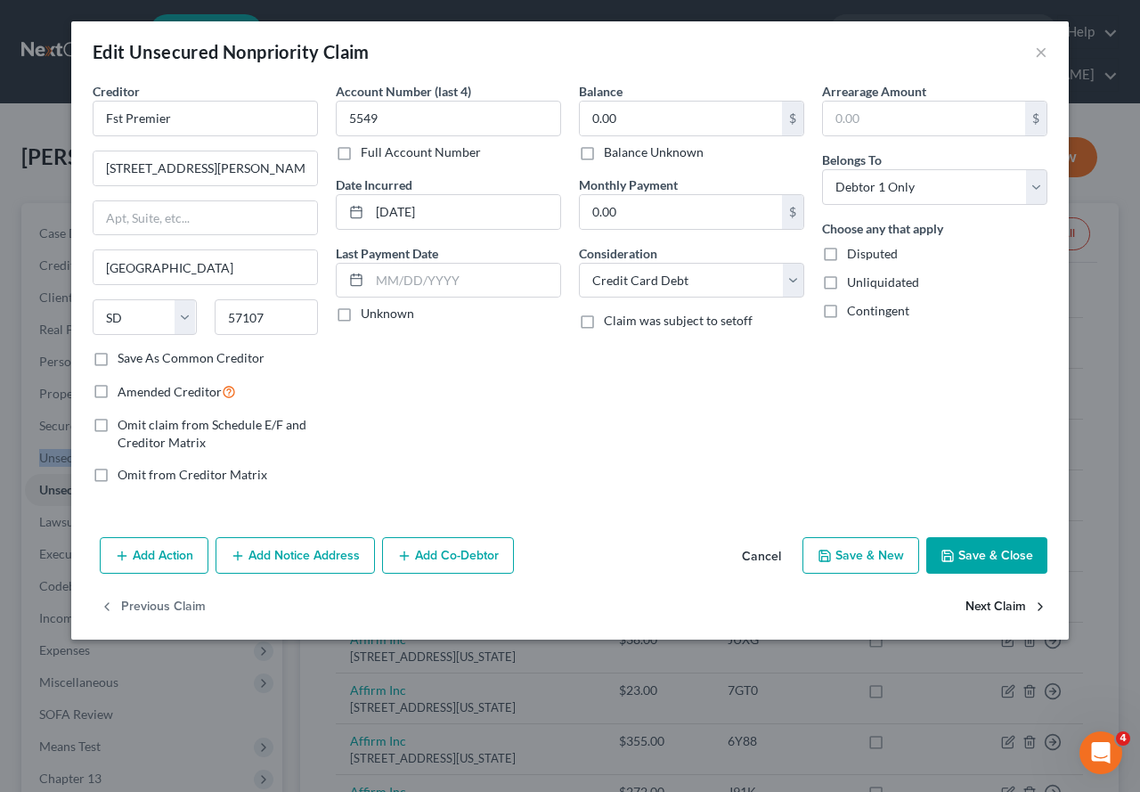
select select "2"
select select "0"
click at [1010, 607] on button "Next Claim" at bounding box center [1007, 606] width 82 height 37
select select "7"
select select "0"
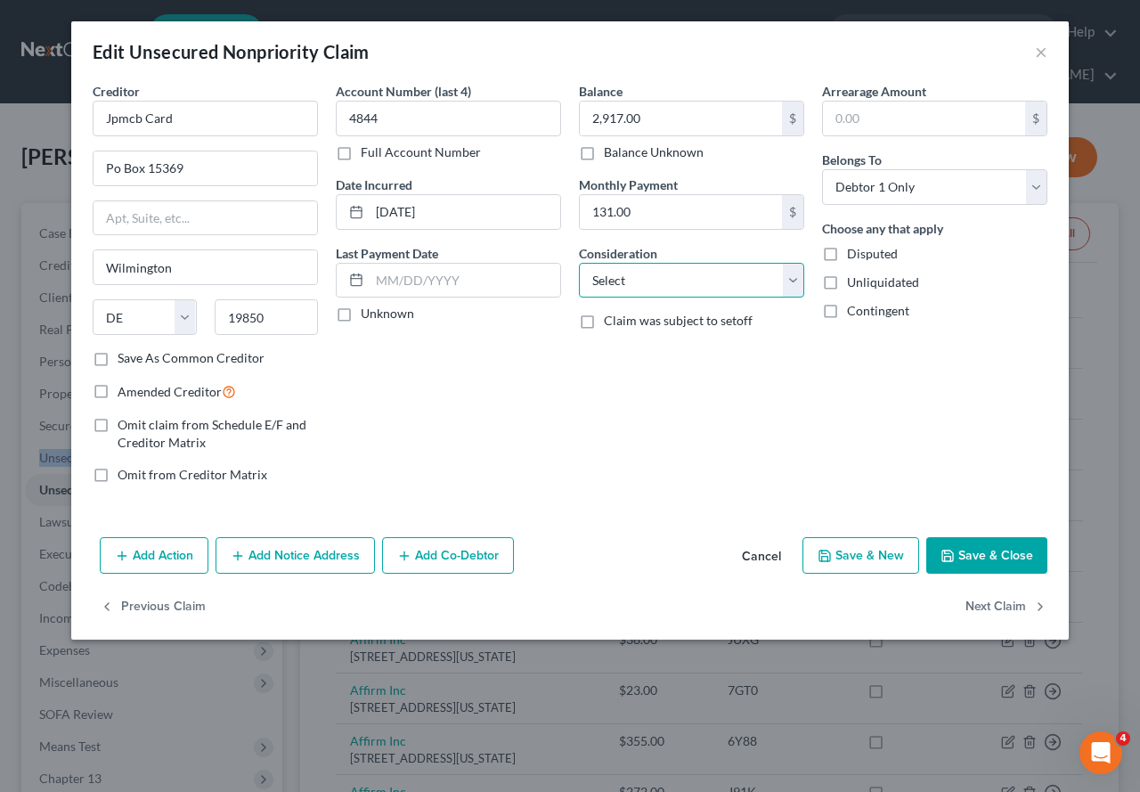
click at [798, 286] on select "Select Cable / Satellite Services Collection Agency Credit Card Debt Debt Couns…" at bounding box center [691, 281] width 225 height 36
select select "2"
click at [579, 263] on select "Select Cable / Satellite Services Collection Agency Credit Card Debt Debt Couns…" at bounding box center [691, 281] width 225 height 36
click at [989, 608] on button "Next Claim" at bounding box center [1007, 606] width 82 height 37
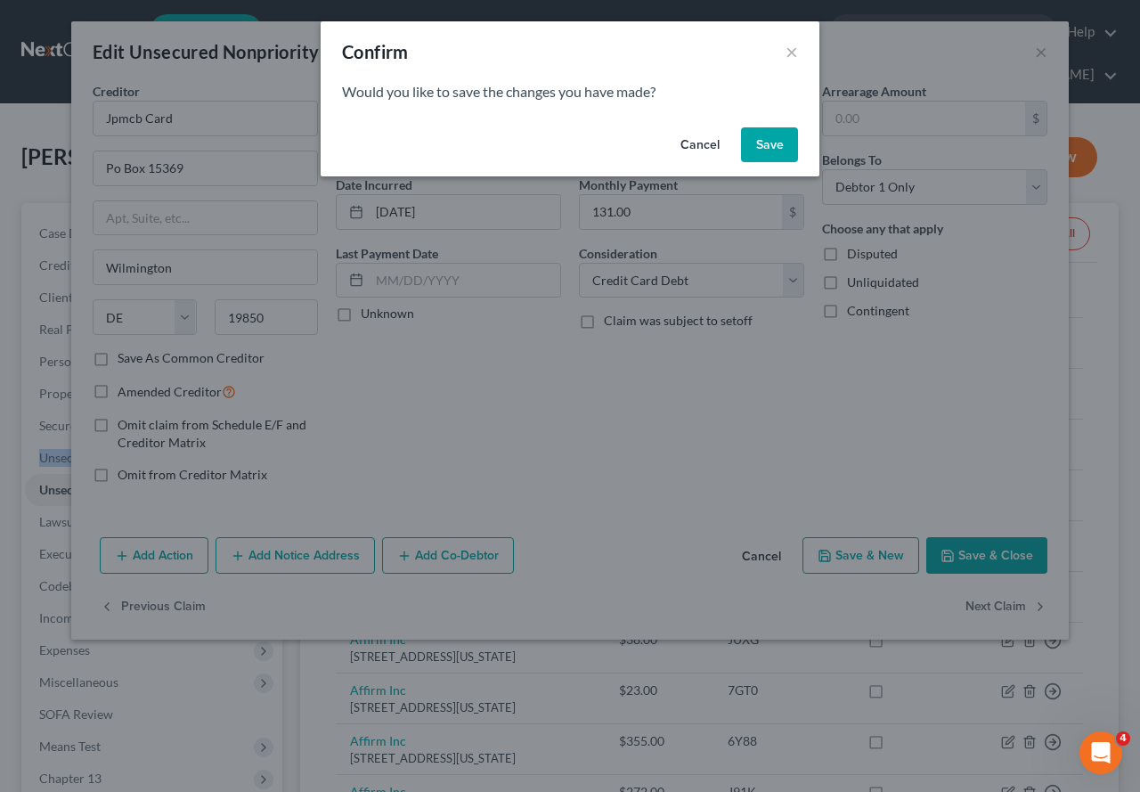
click at [782, 149] on button "Save" at bounding box center [769, 145] width 57 height 36
select select "26"
select select "17"
select select "0"
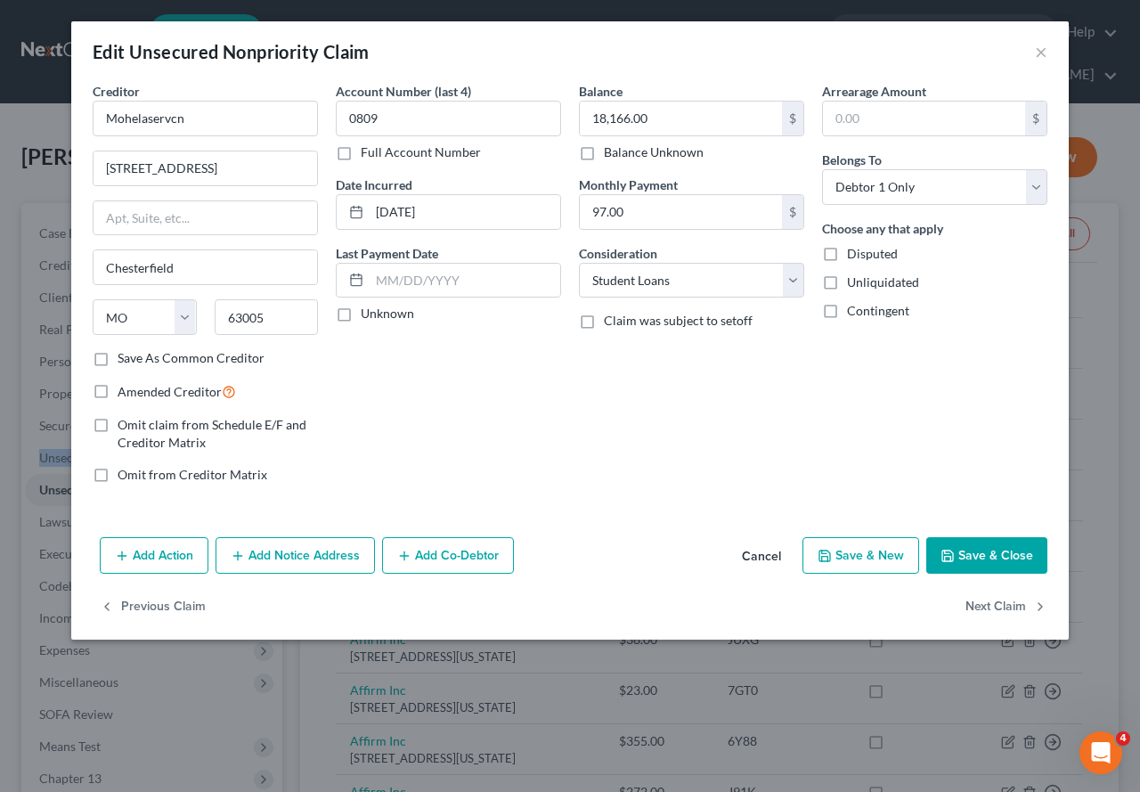
type input "0"
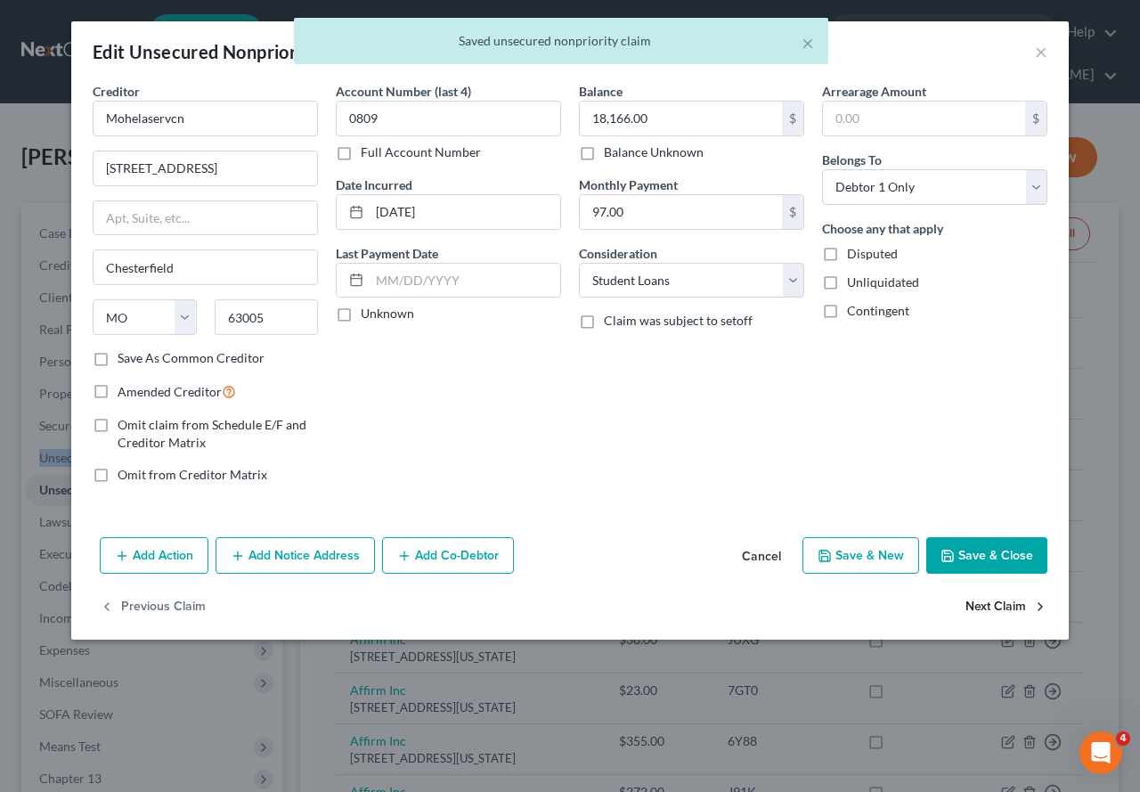
click at [995, 604] on button "Next Claim" at bounding box center [1007, 606] width 82 height 37
select select "39"
select select "2"
select select "0"
click at [995, 604] on button "Next Claim" at bounding box center [1007, 606] width 82 height 37
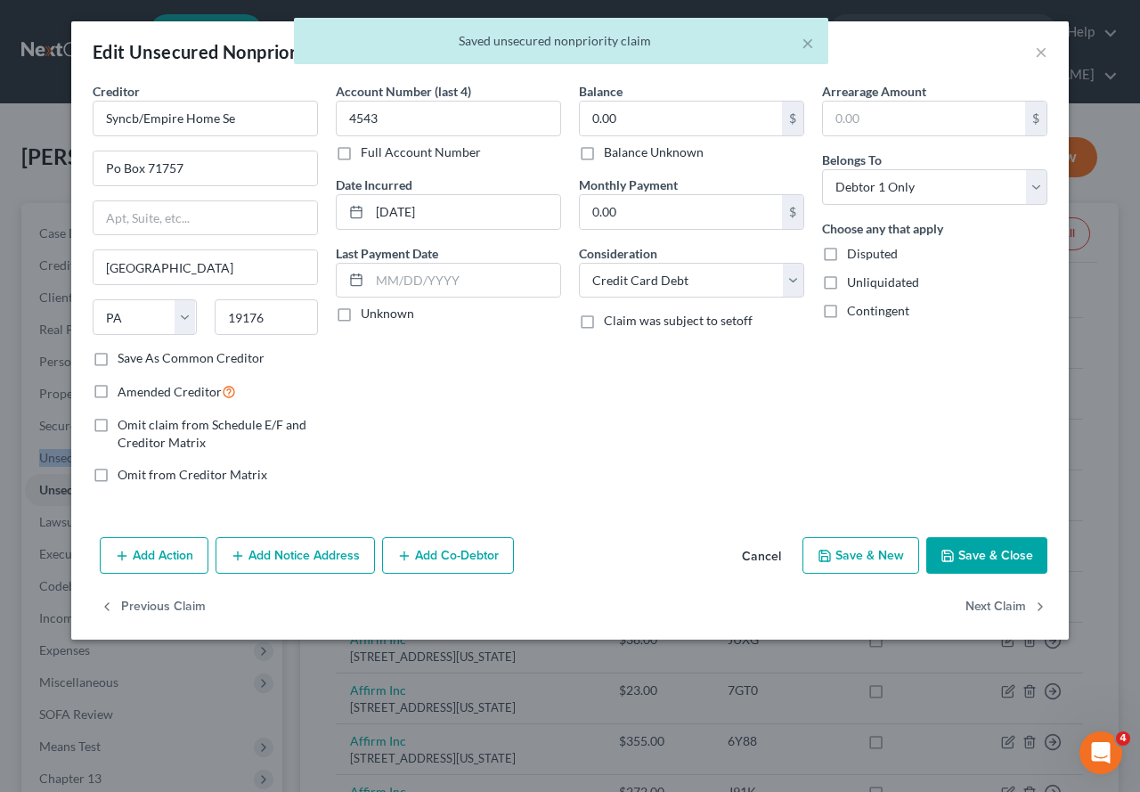
select select "39"
select select "2"
select select "0"
click at [995, 604] on button "Next Claim" at bounding box center [1007, 606] width 82 height 37
select select "16"
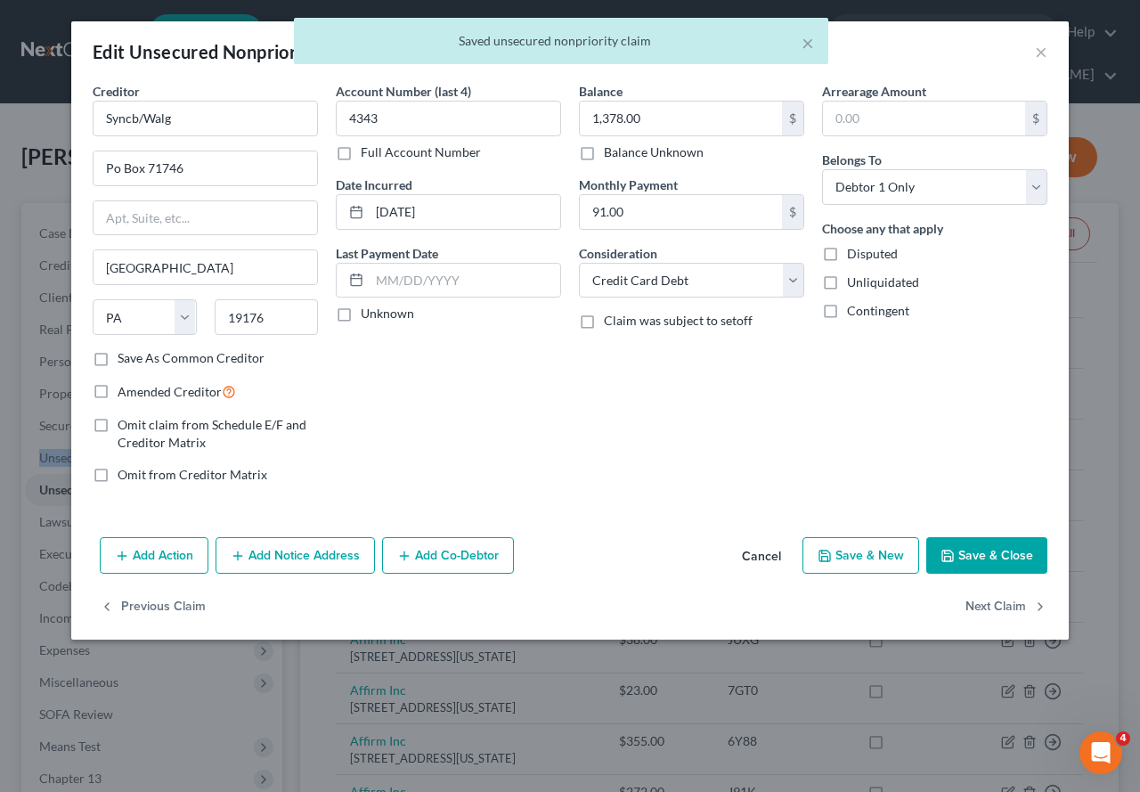
select select "2"
select select "0"
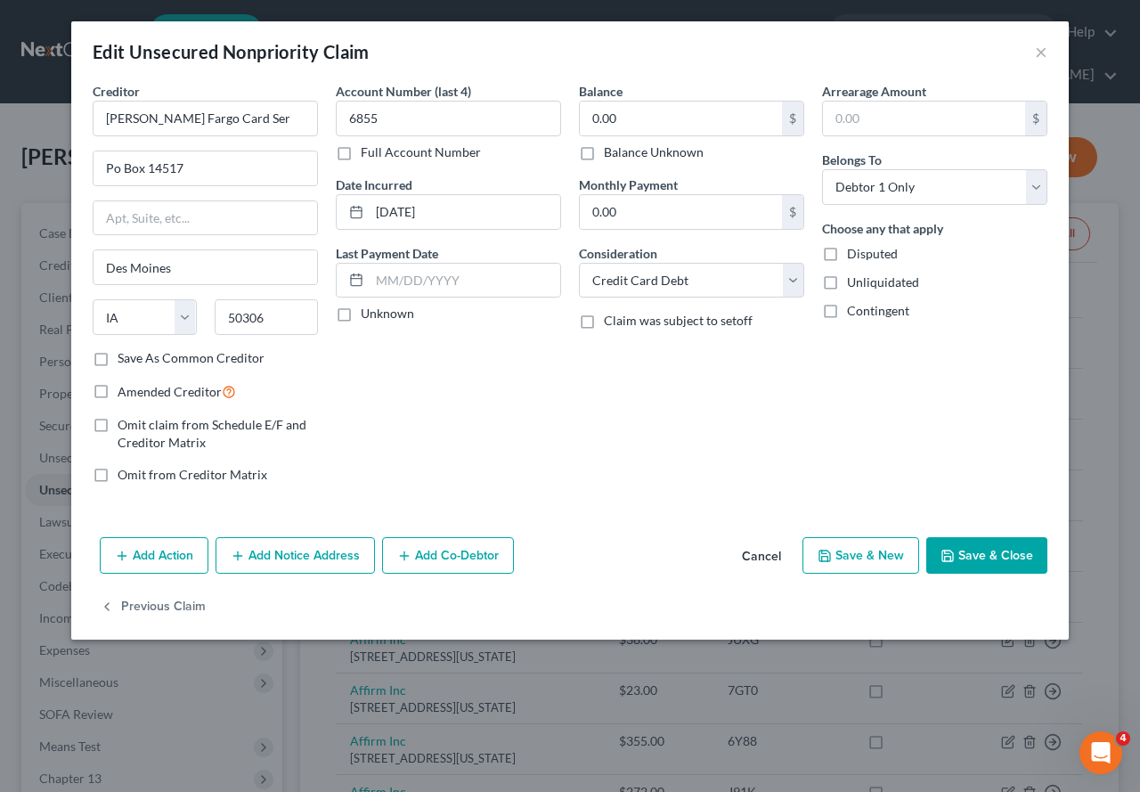
click at [995, 604] on div "Previous Claim" at bounding box center [570, 614] width 998 height 52
click at [983, 560] on button "Save & Close" at bounding box center [986, 555] width 121 height 37
type input "0"
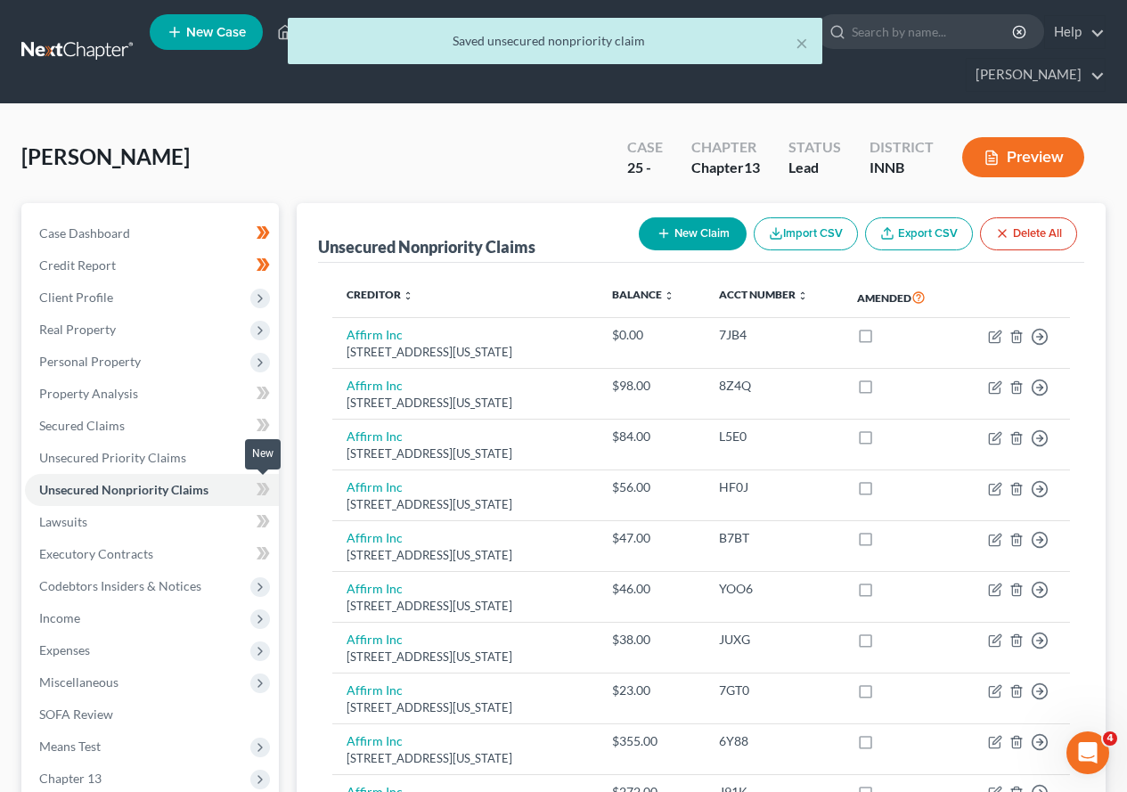
click at [264, 486] on icon at bounding box center [263, 489] width 13 height 22
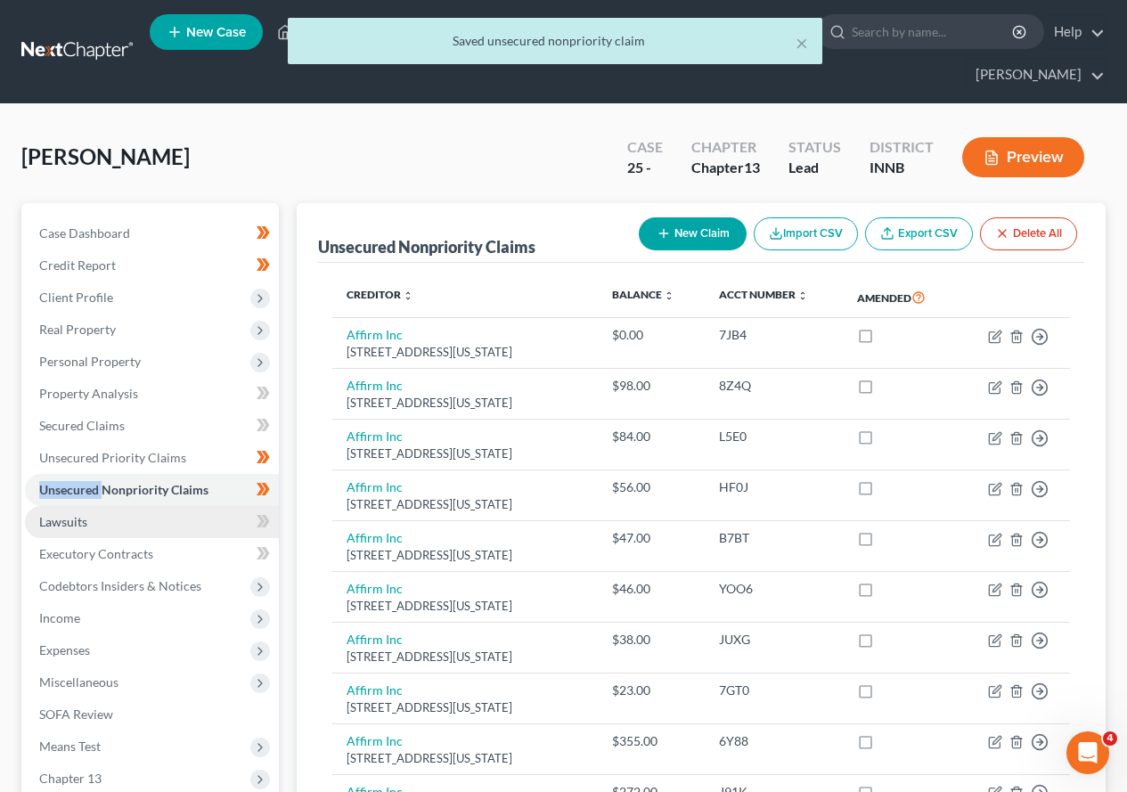
click at [70, 523] on span "Lawsuits" at bounding box center [63, 521] width 48 height 15
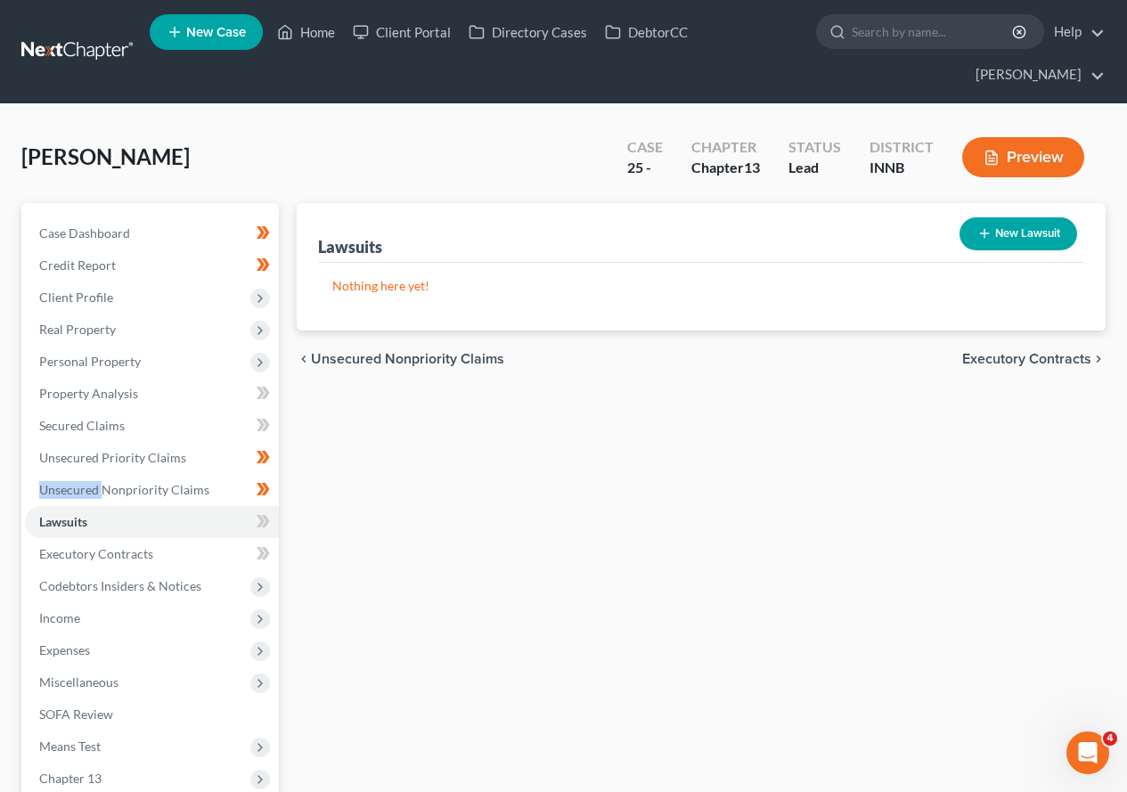
click at [990, 237] on icon "button" at bounding box center [984, 233] width 14 height 14
select select "0"
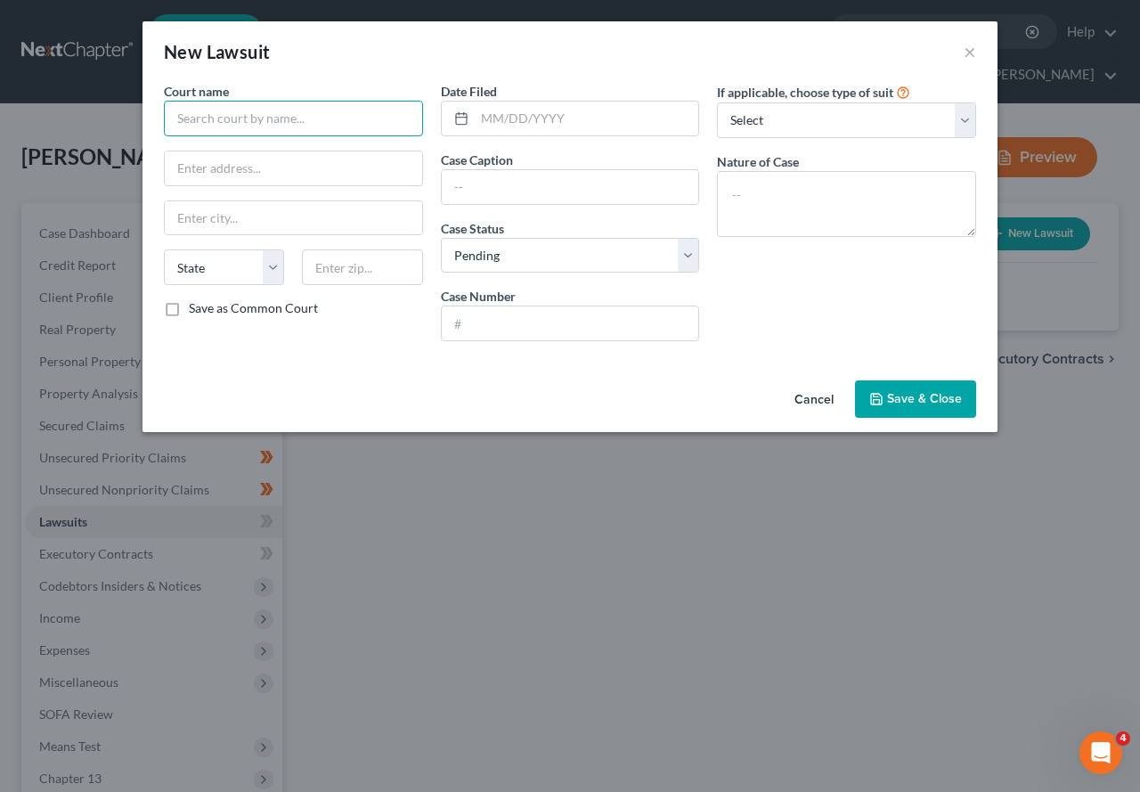
click at [361, 110] on input "text" at bounding box center [293, 119] width 259 height 36
type input "Lake Superior Court"
type input "[STREET_ADDRESS]"
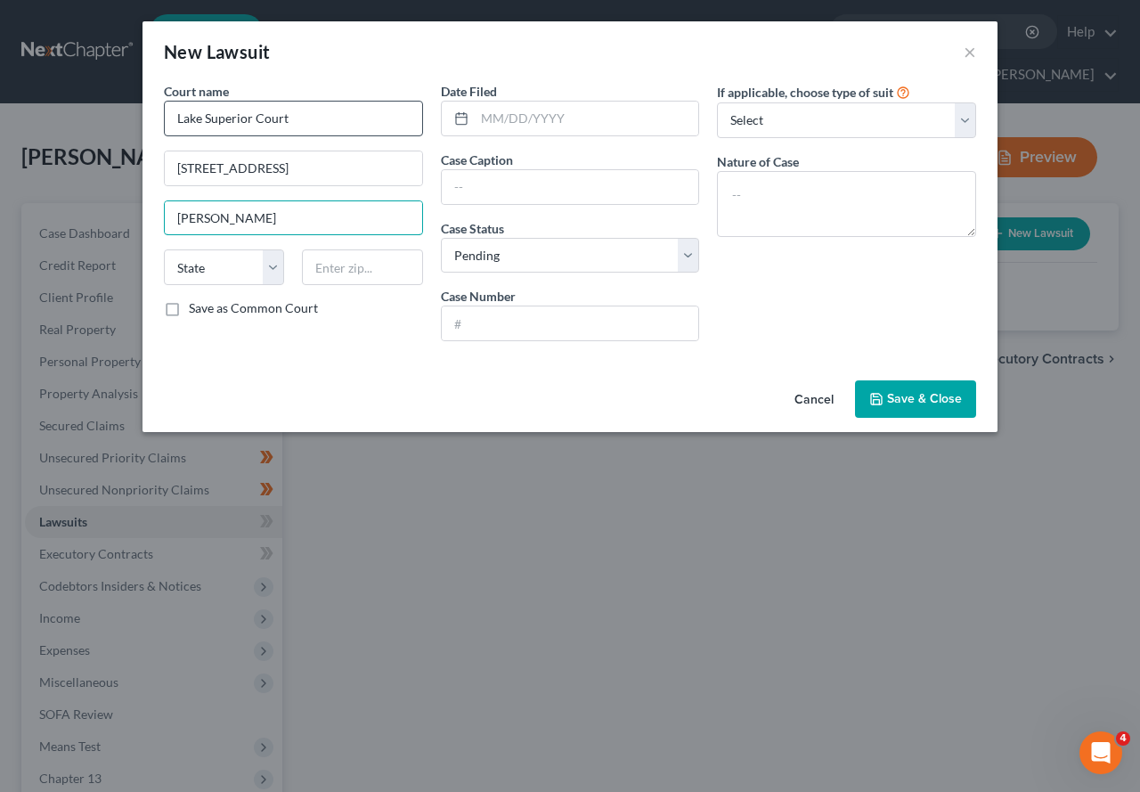
type input "[PERSON_NAME]"
select select "15"
type input "46402"
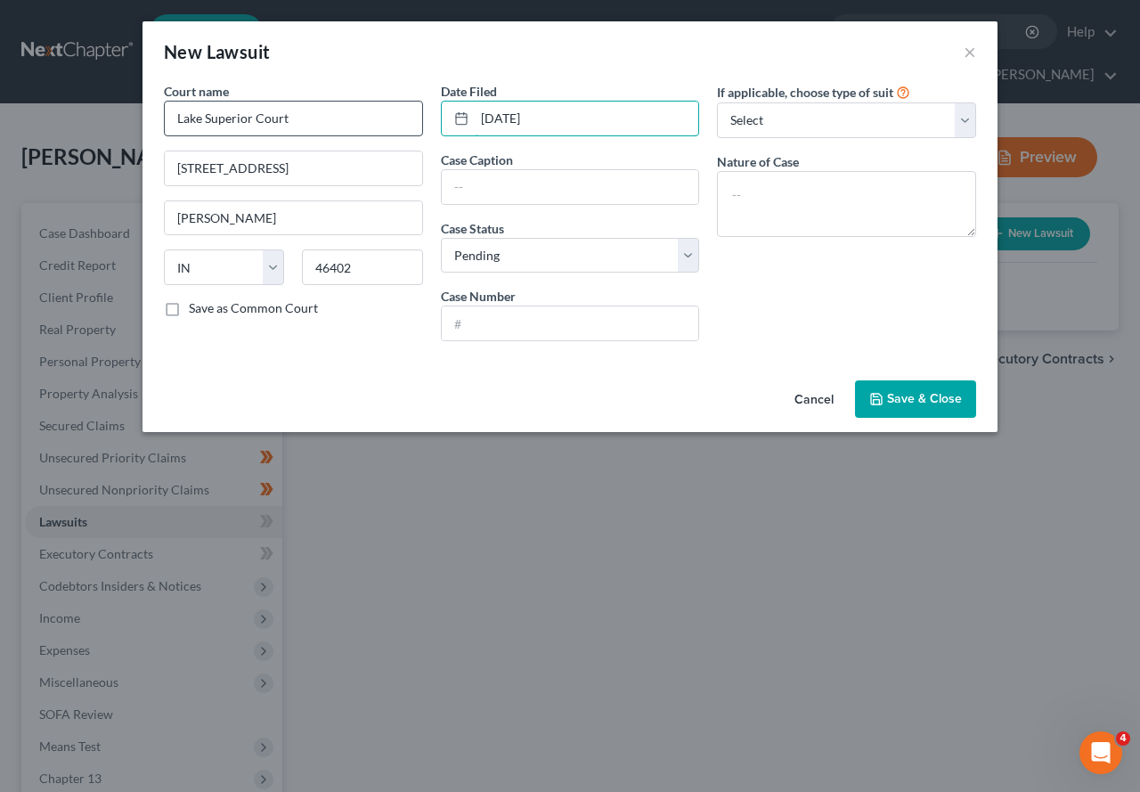
type input "[DATE]"
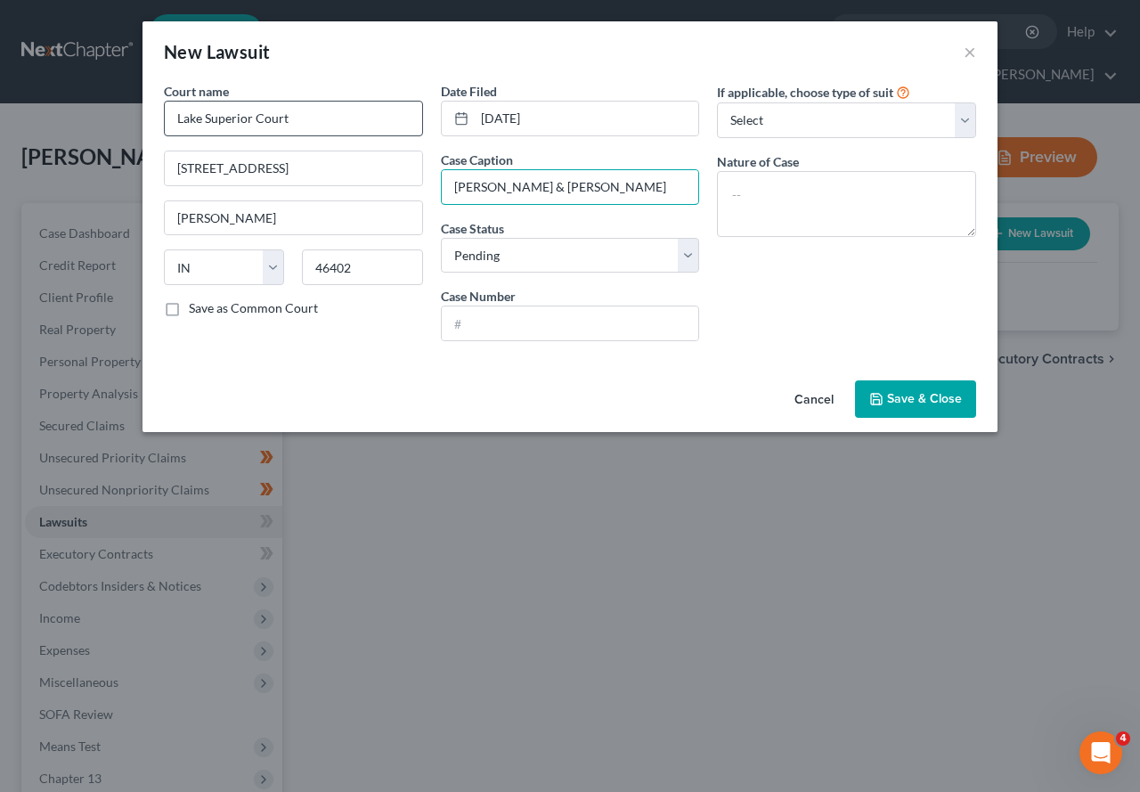
type input "[PERSON_NAME] & [PERSON_NAME]"
select select "2"
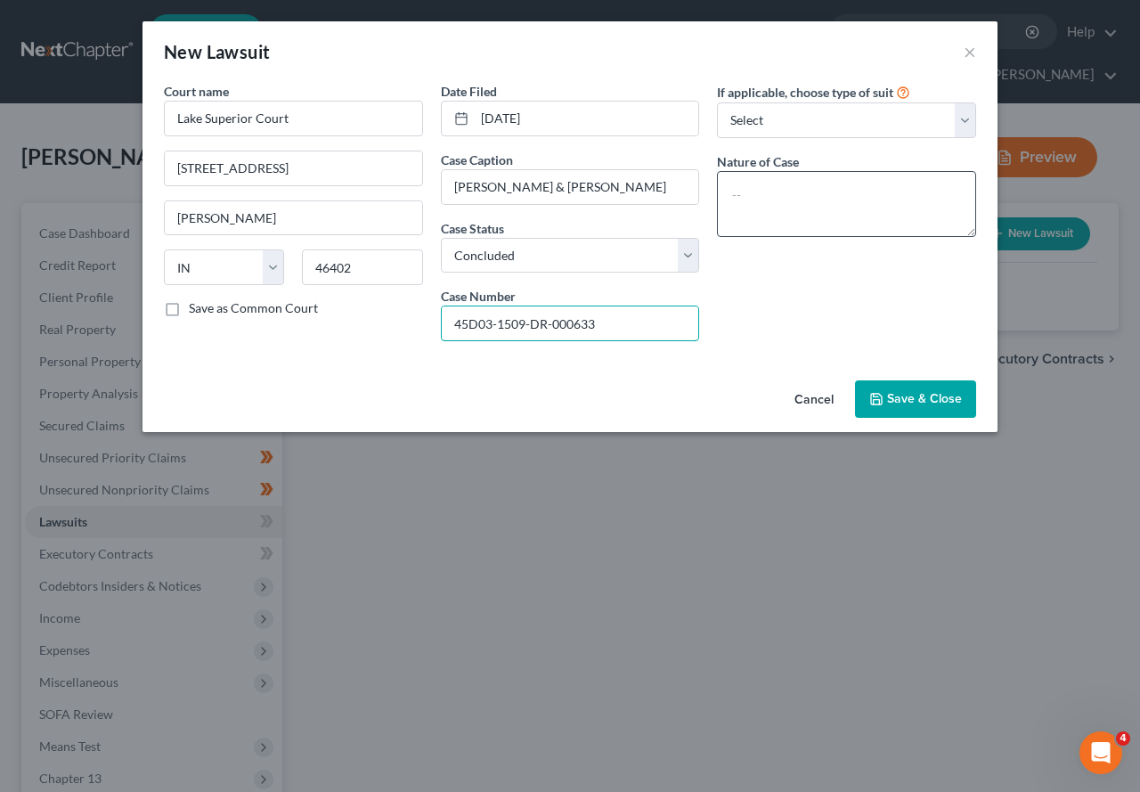
type input "45D03-1509-DR-000633"
click at [778, 200] on textarea at bounding box center [846, 204] width 259 height 66
type textarea "Family Law - Dissolution of Marriage - post decree"
click at [927, 403] on span "Save & Close" at bounding box center [924, 398] width 75 height 15
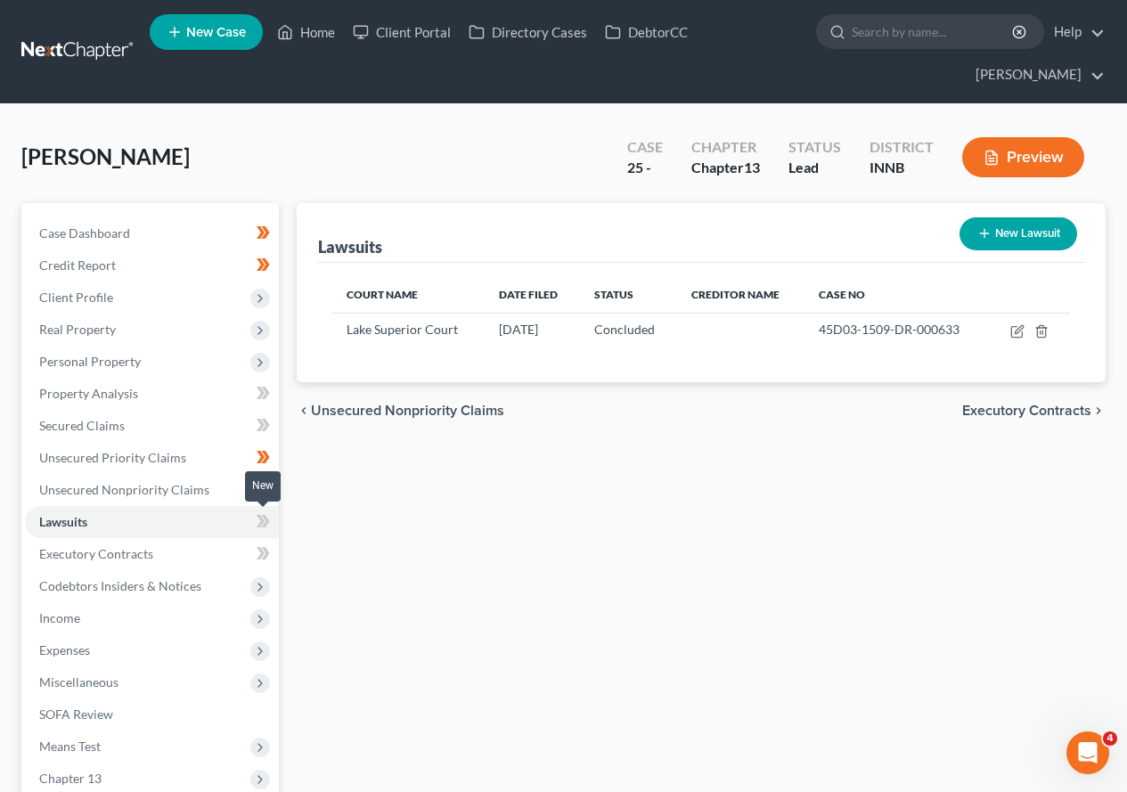
click at [262, 521] on icon at bounding box center [261, 521] width 8 height 12
click at [262, 554] on icon at bounding box center [261, 553] width 8 height 12
drag, startPoint x: 262, startPoint y: 554, endPoint x: 261, endPoint y: 566, distance: 11.6
click at [261, 558] on icon at bounding box center [261, 553] width 8 height 12
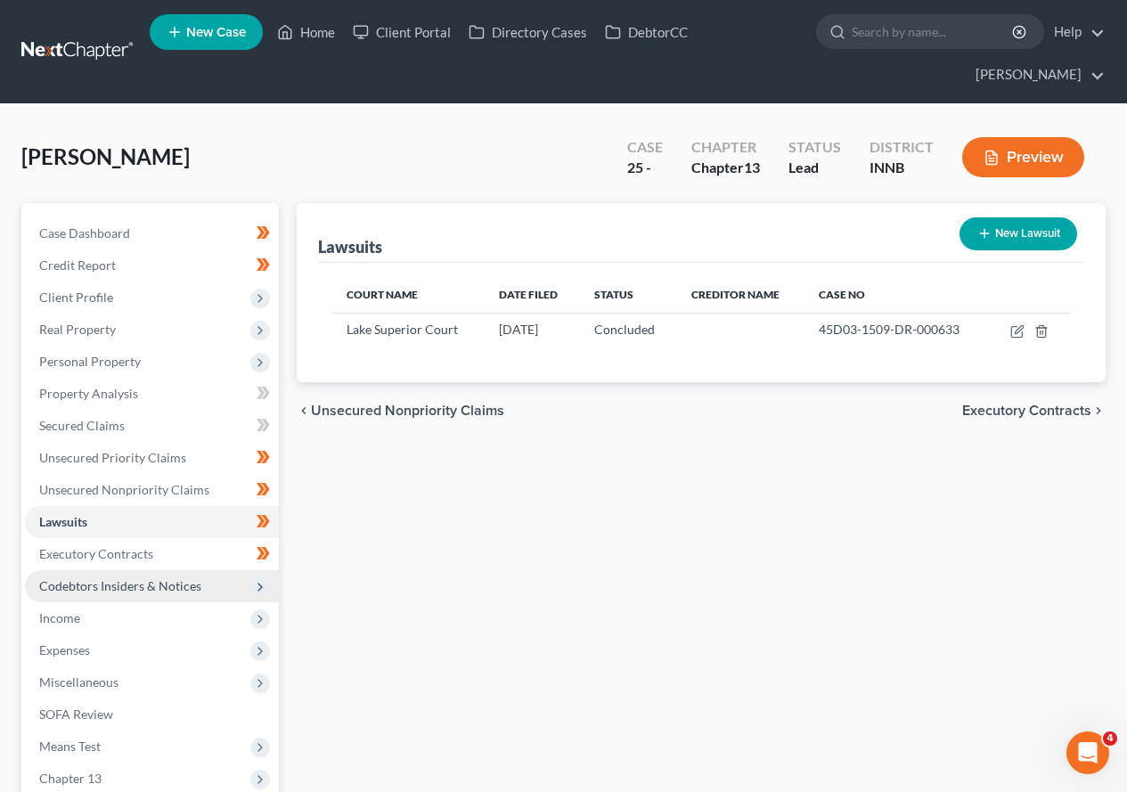
click at [259, 589] on icon at bounding box center [260, 587] width 14 height 14
click at [263, 620] on icon at bounding box center [261, 617] width 8 height 12
click at [265, 650] on body "Home New Case Client Portal Directory Cases DebtorCC [PERSON_NAME] [EMAIL_ADDRE…" at bounding box center [563, 569] width 1127 height 1139
drag, startPoint x: 265, startPoint y: 650, endPoint x: 270, endPoint y: 678, distance: 28.1
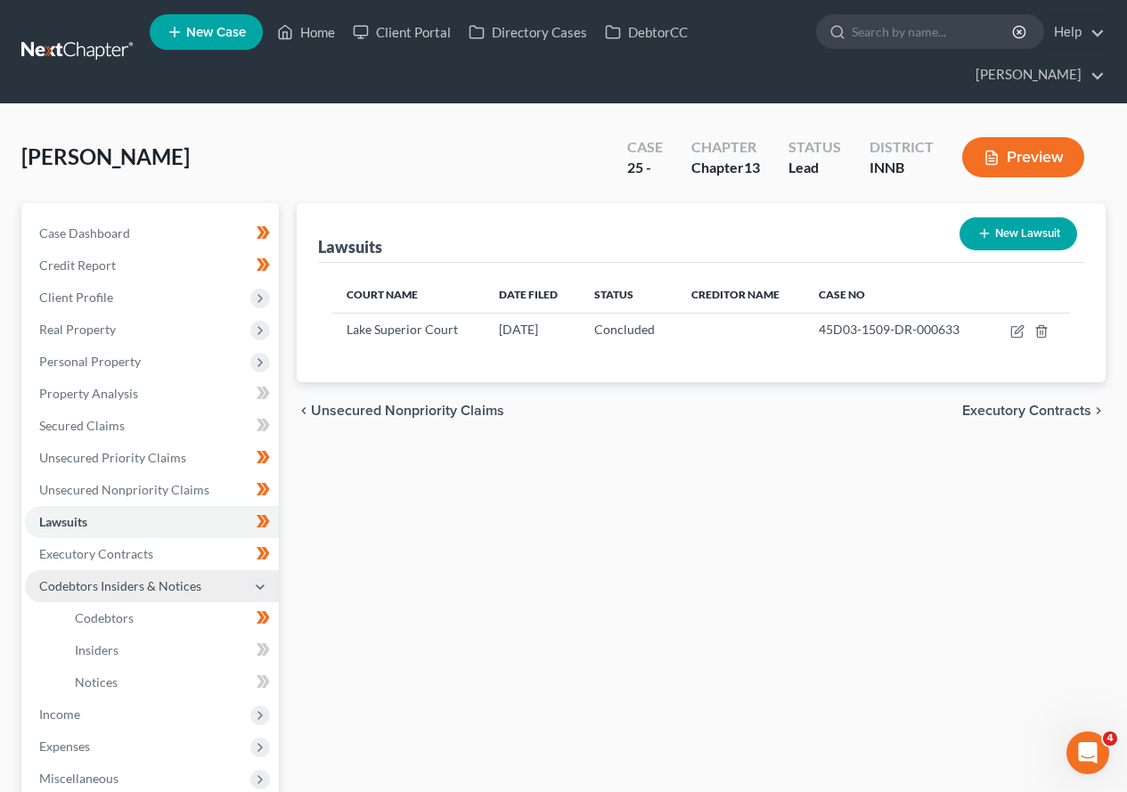
click at [265, 656] on div "New" at bounding box center [253, 669] width 36 height 41
click at [259, 652] on div at bounding box center [263, 651] width 12 height 5
click at [260, 677] on icon at bounding box center [261, 681] width 8 height 12
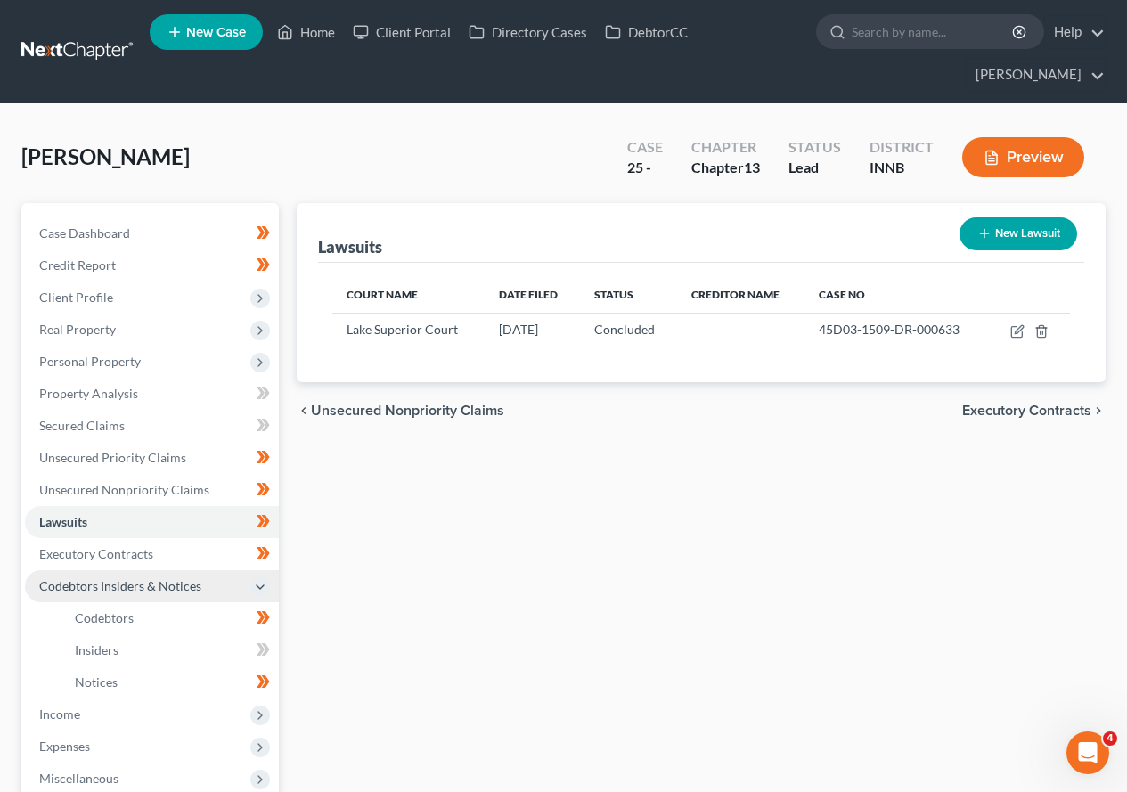
click at [262, 653] on div at bounding box center [263, 651] width 12 height 5
click at [262, 653] on body "Home New Case Client Portal Directory Cases DebtorCC [PERSON_NAME] [EMAIL_ADDRE…" at bounding box center [563, 569] width 1127 height 1139
click at [265, 650] on icon at bounding box center [266, 649] width 8 height 12
click at [258, 583] on icon at bounding box center [260, 587] width 14 height 14
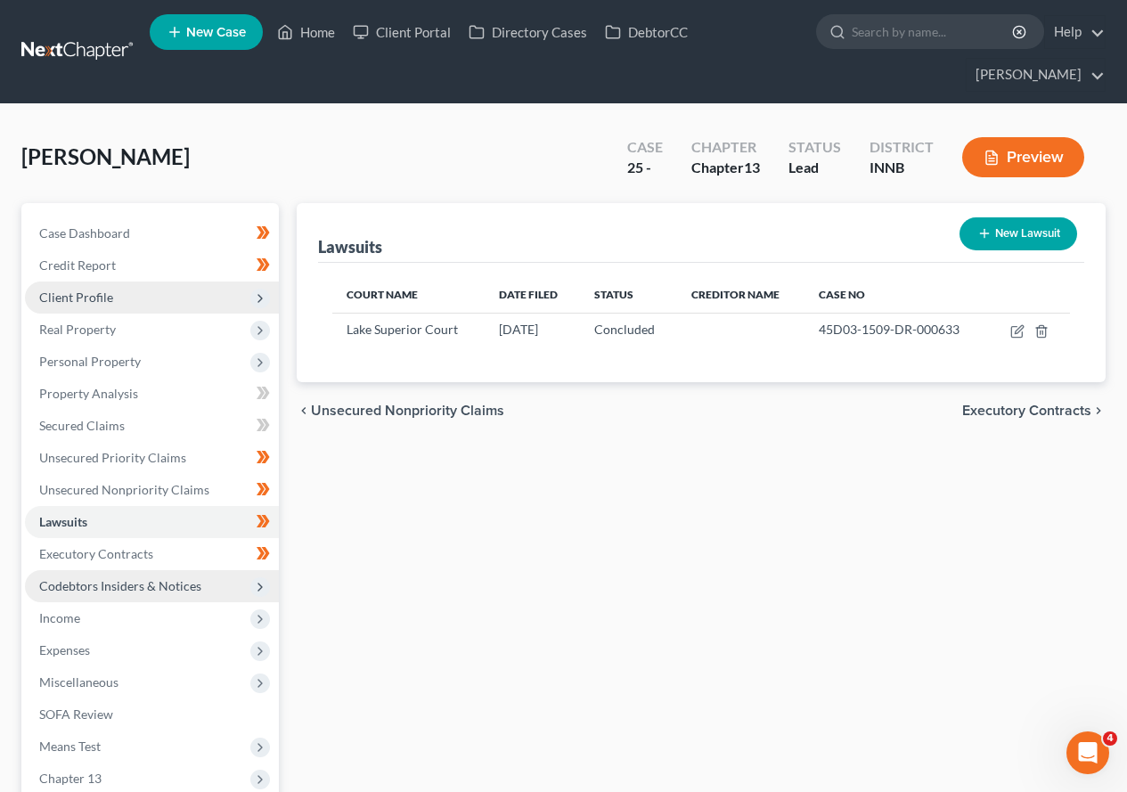
click at [263, 301] on icon at bounding box center [260, 298] width 14 height 14
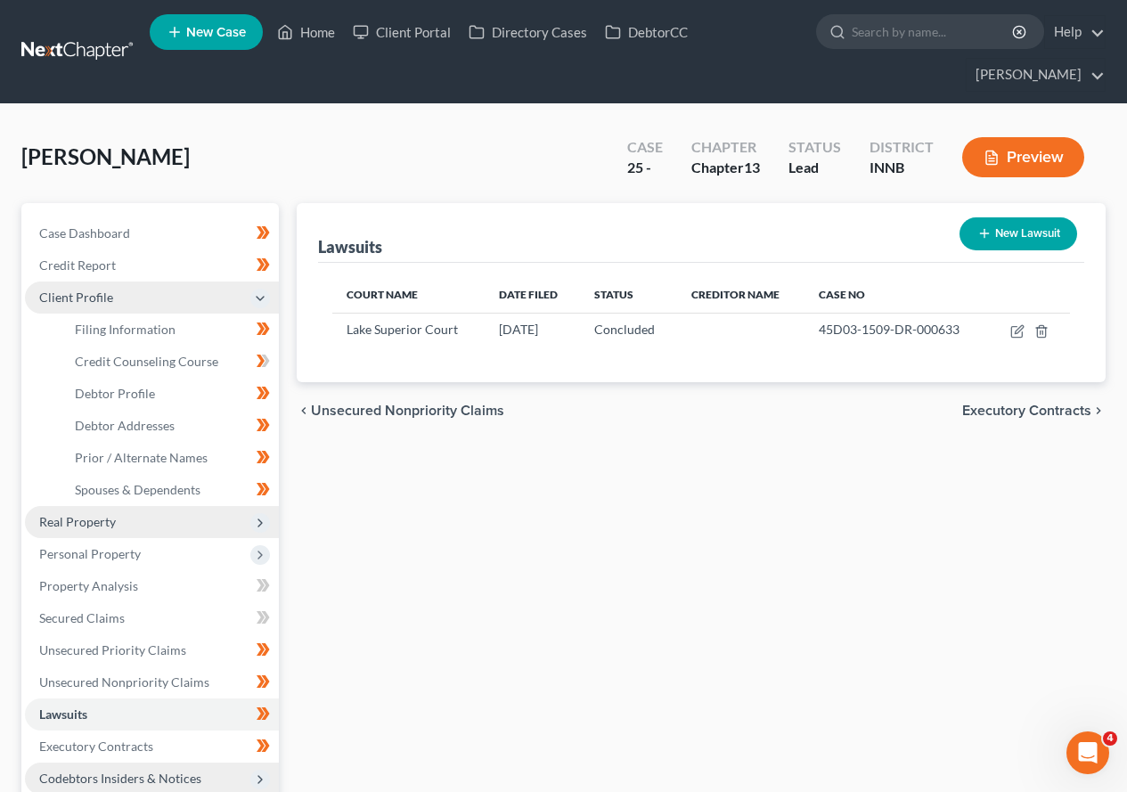
click at [259, 523] on icon at bounding box center [260, 523] width 14 height 14
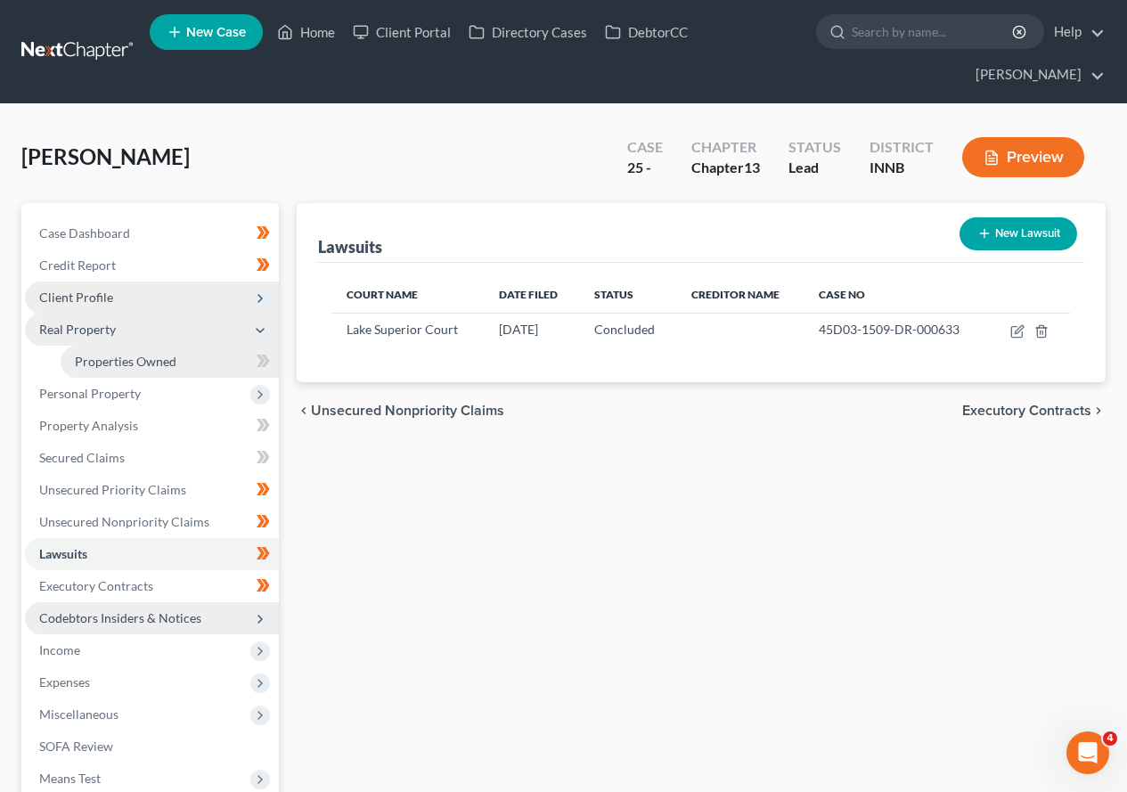
click at [116, 362] on span "Properties Owned" at bounding box center [126, 361] width 102 height 15
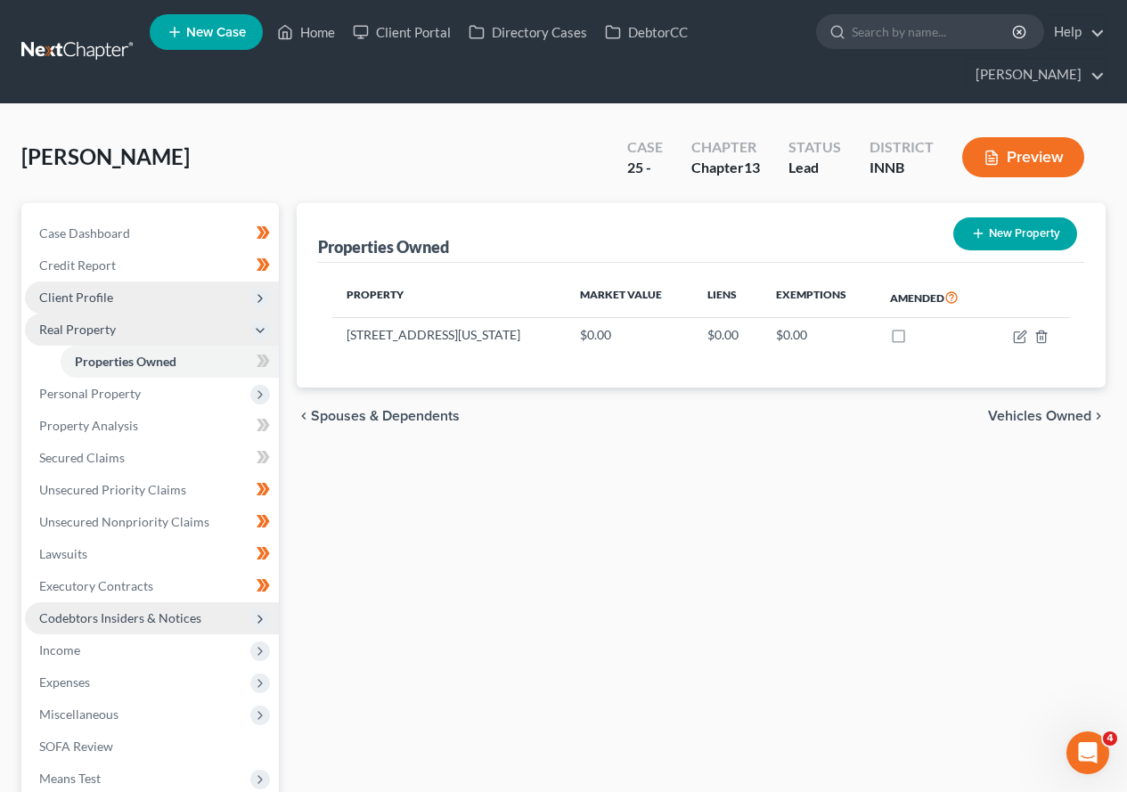
click at [260, 360] on div "New" at bounding box center [253, 348] width 36 height 29
click at [129, 464] on link "Secured Claims" at bounding box center [152, 458] width 254 height 32
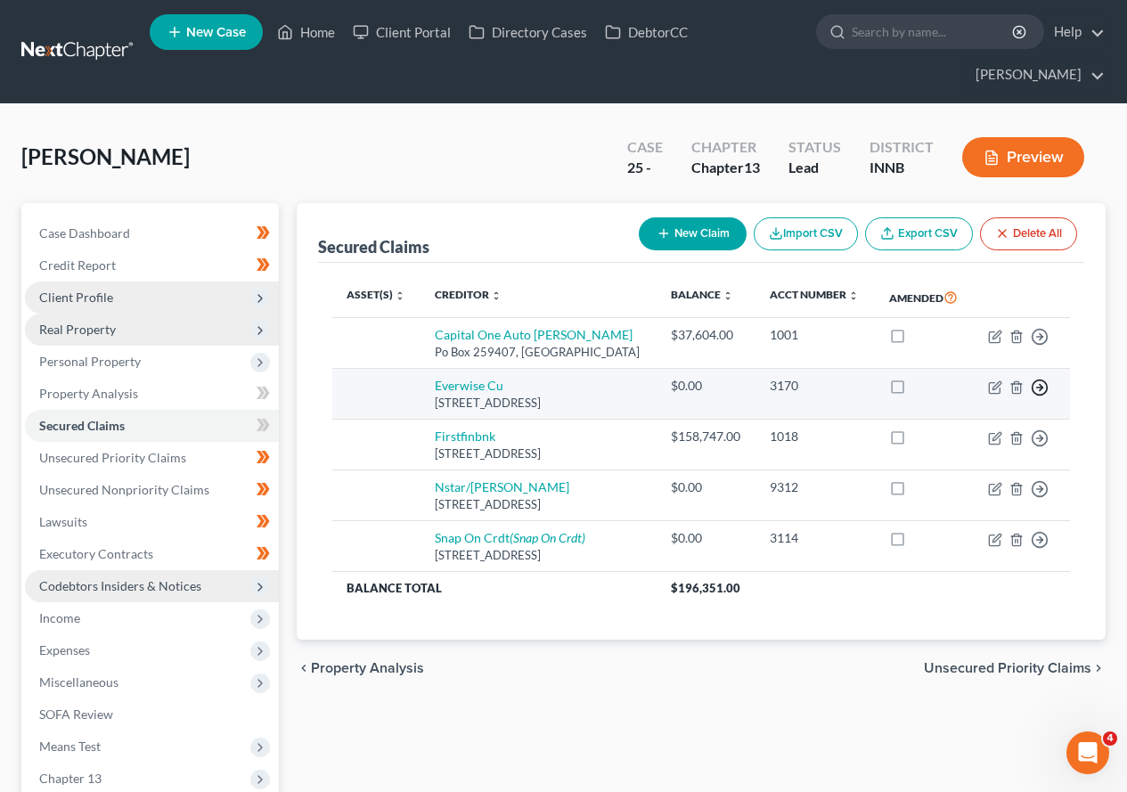
click at [1040, 395] on circle "button" at bounding box center [1039, 386] width 15 height 15
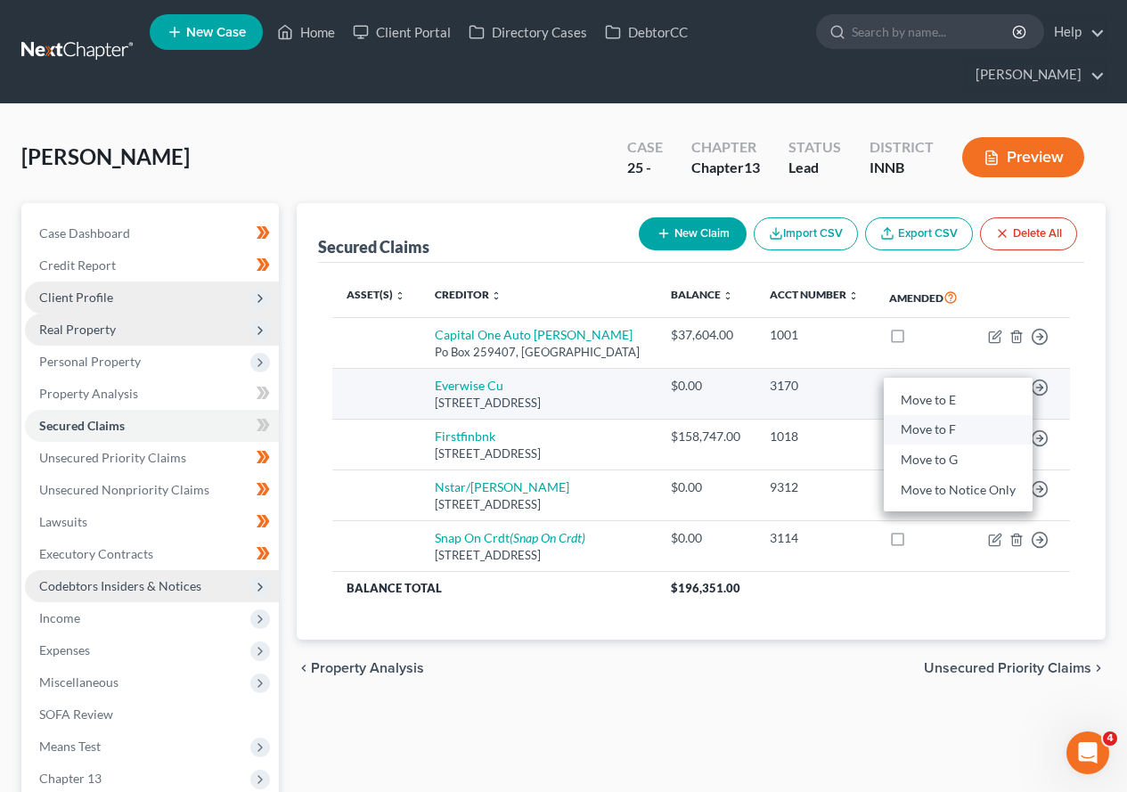
click at [919, 443] on link "Move to F" at bounding box center [958, 430] width 149 height 30
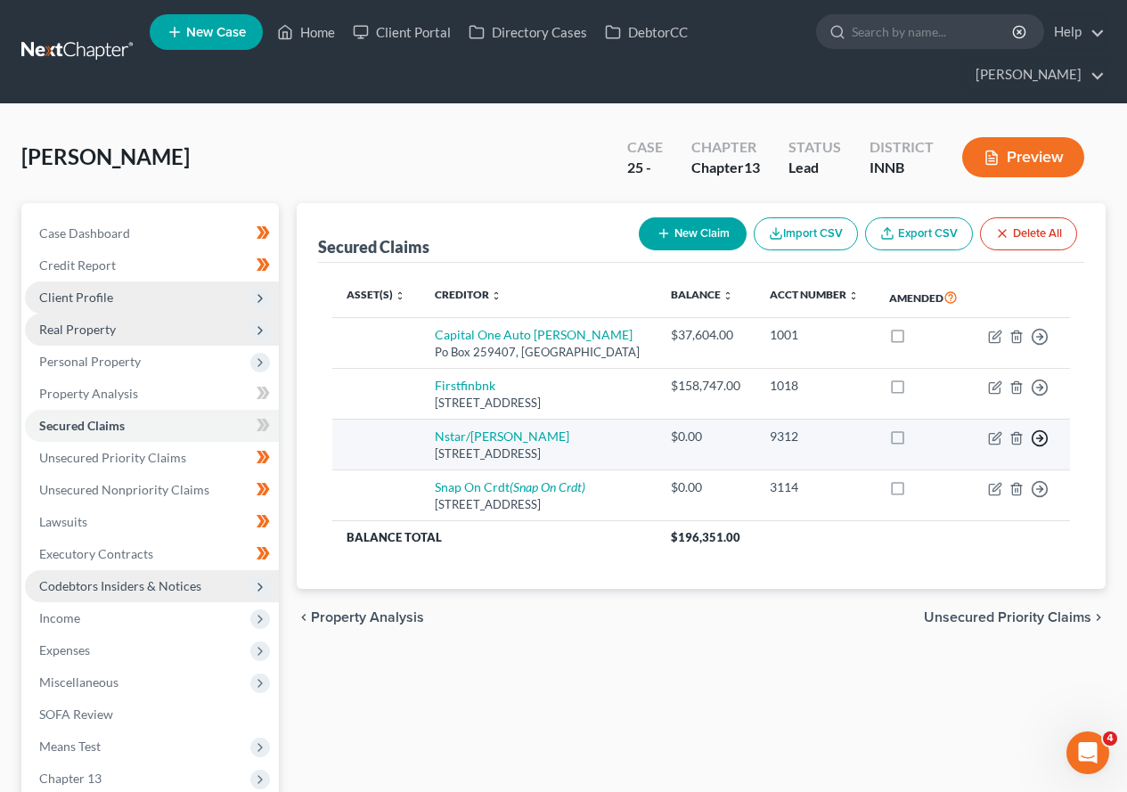
click at [1038, 447] on icon "button" at bounding box center [1040, 438] width 18 height 18
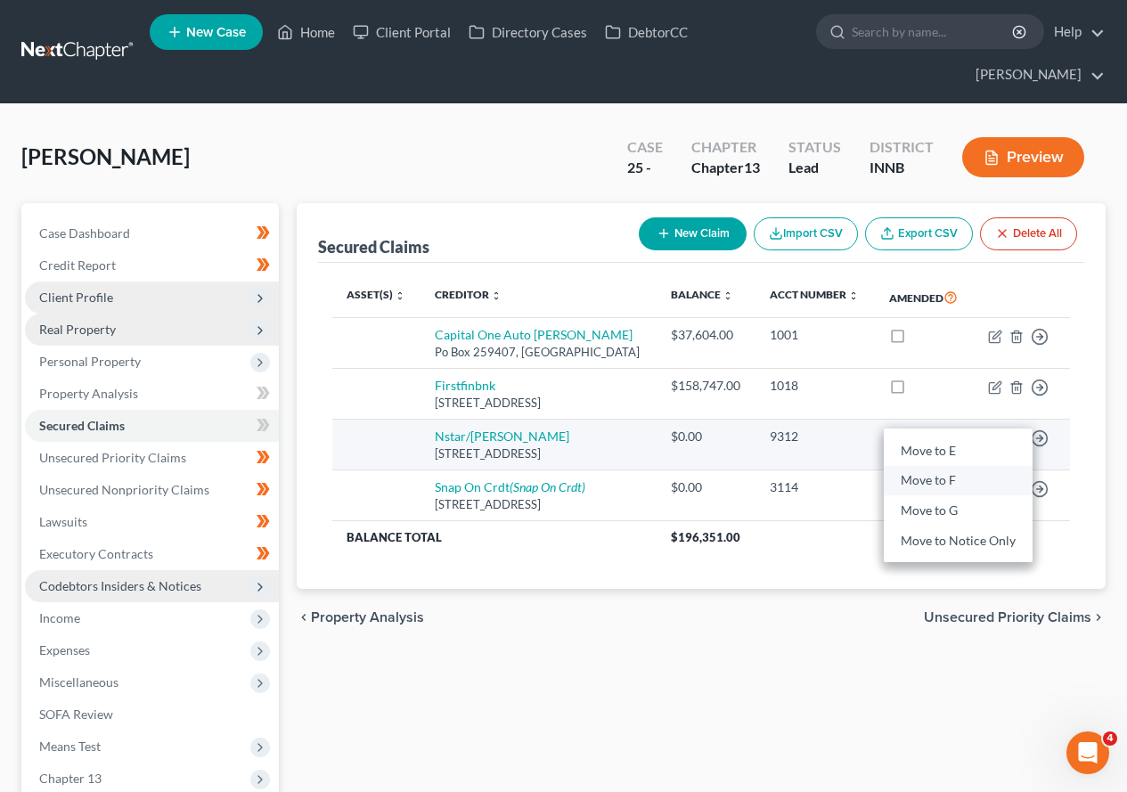
click at [942, 492] on link "Move to F" at bounding box center [958, 481] width 149 height 30
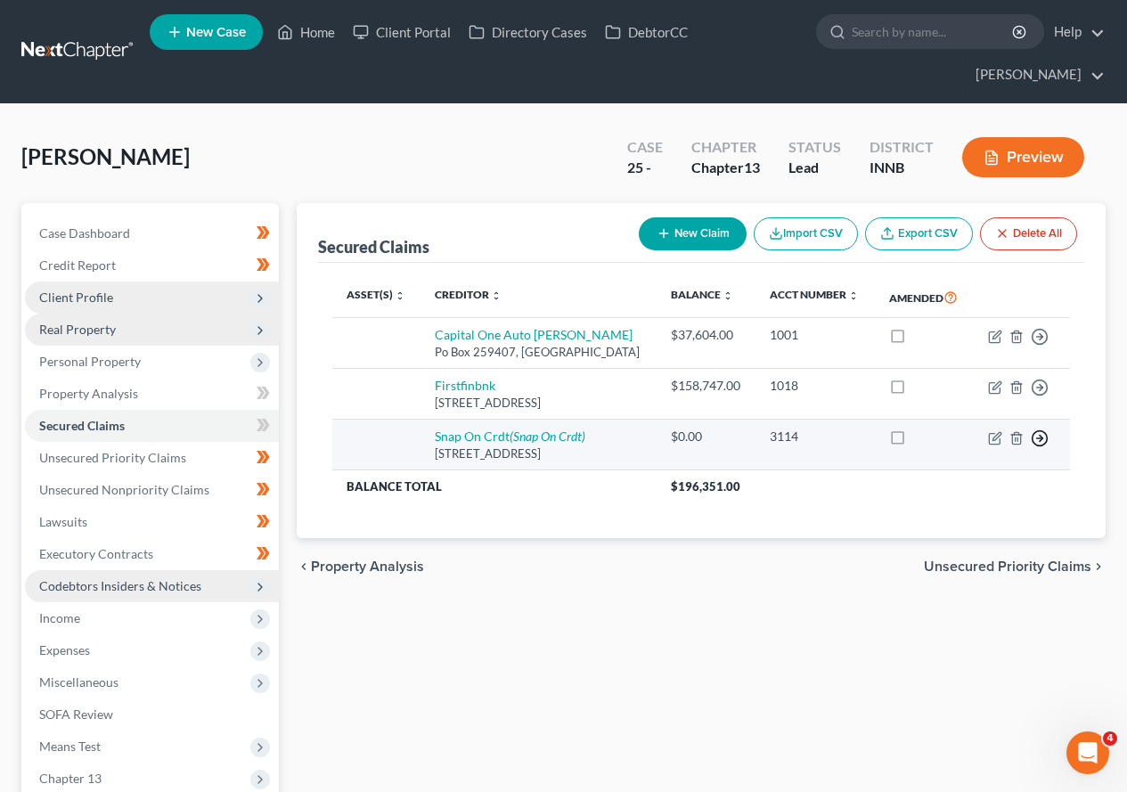
click at [1036, 447] on icon "button" at bounding box center [1040, 438] width 18 height 18
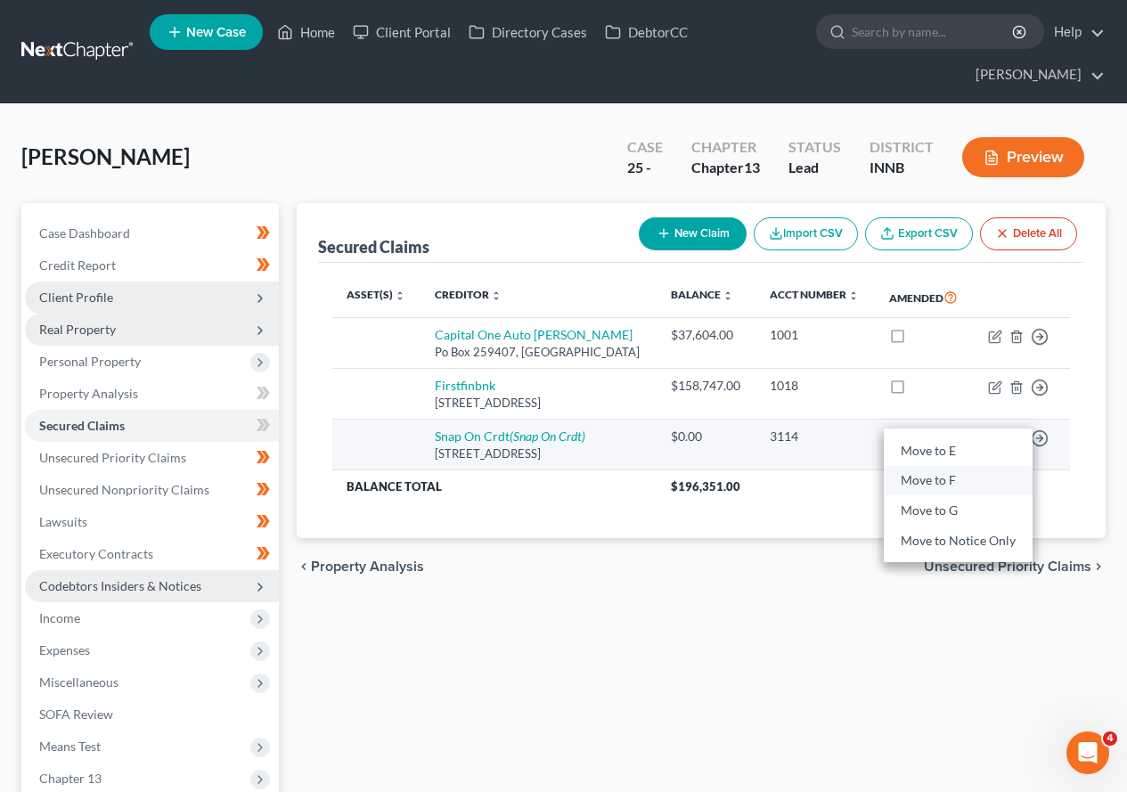
click at [937, 490] on link "Move to F" at bounding box center [958, 481] width 149 height 30
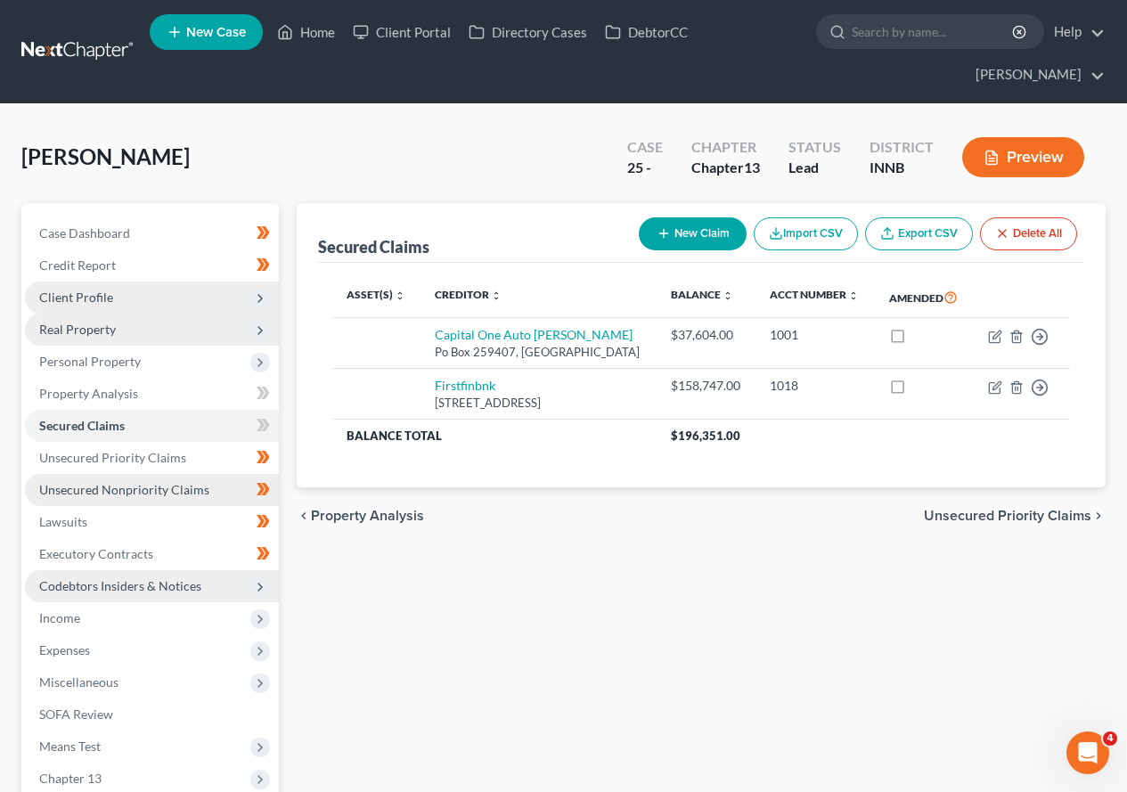
click at [130, 493] on span "Unsecured Nonpriority Claims" at bounding box center [124, 489] width 170 height 15
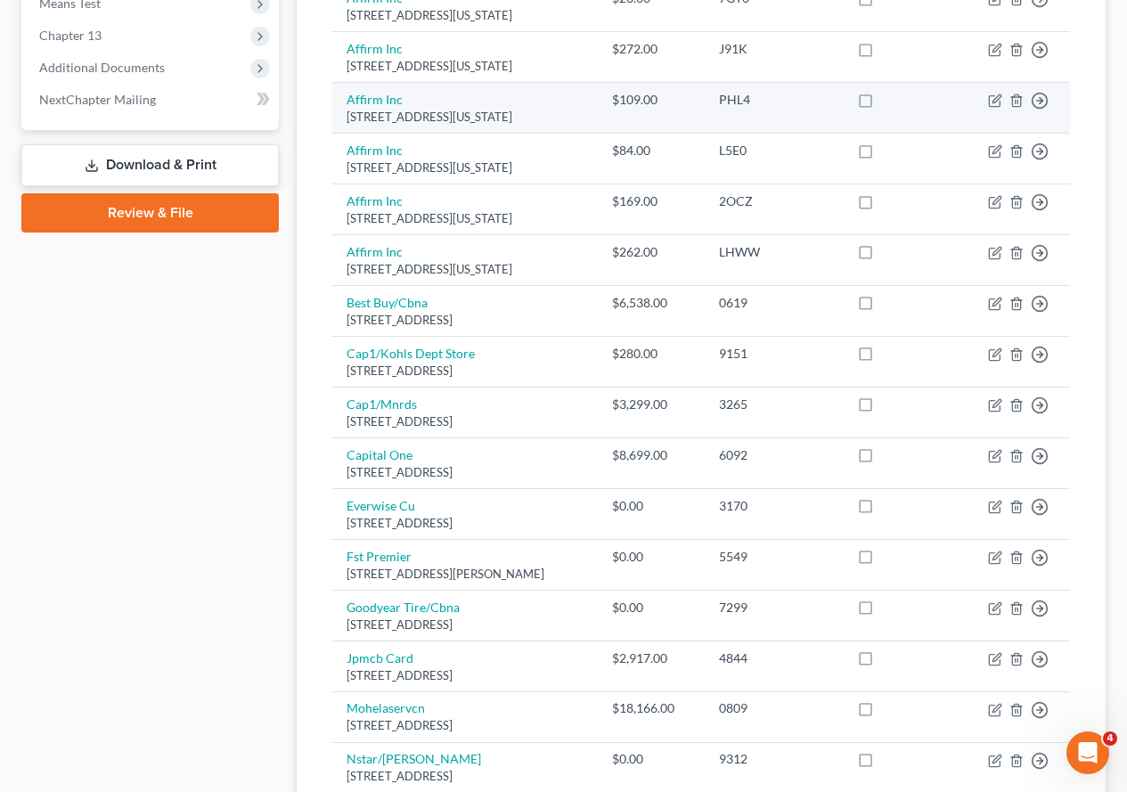
scroll to position [802, 0]
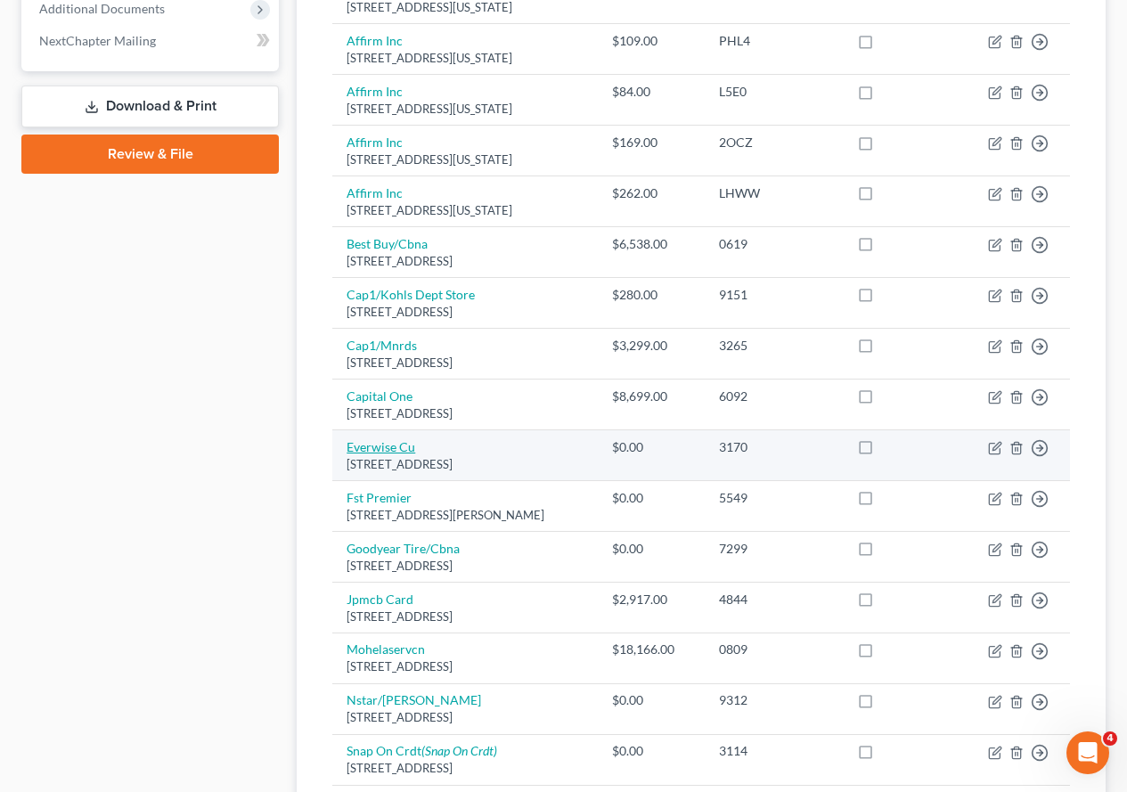
click at [390, 448] on link "Everwise Cu" at bounding box center [381, 446] width 69 height 15
select select "15"
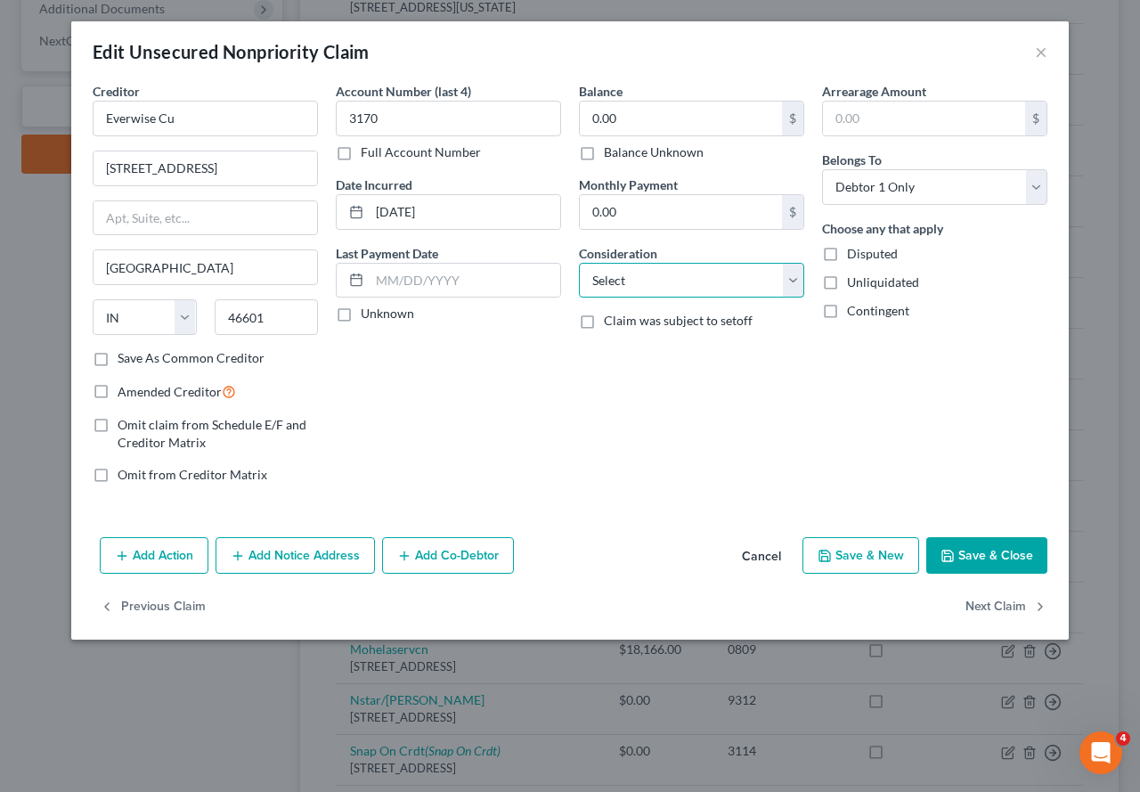
click at [794, 287] on select "Select Cable / Satellite Services Collection Agency Credit Card Debt Debt Couns…" at bounding box center [691, 281] width 225 height 36
click at [579, 263] on select "Select Cable / Satellite Services Collection Agency Credit Card Debt Debt Couns…" at bounding box center [691, 281] width 225 height 36
click at [987, 607] on button "Next Claim" at bounding box center [1007, 606] width 82 height 37
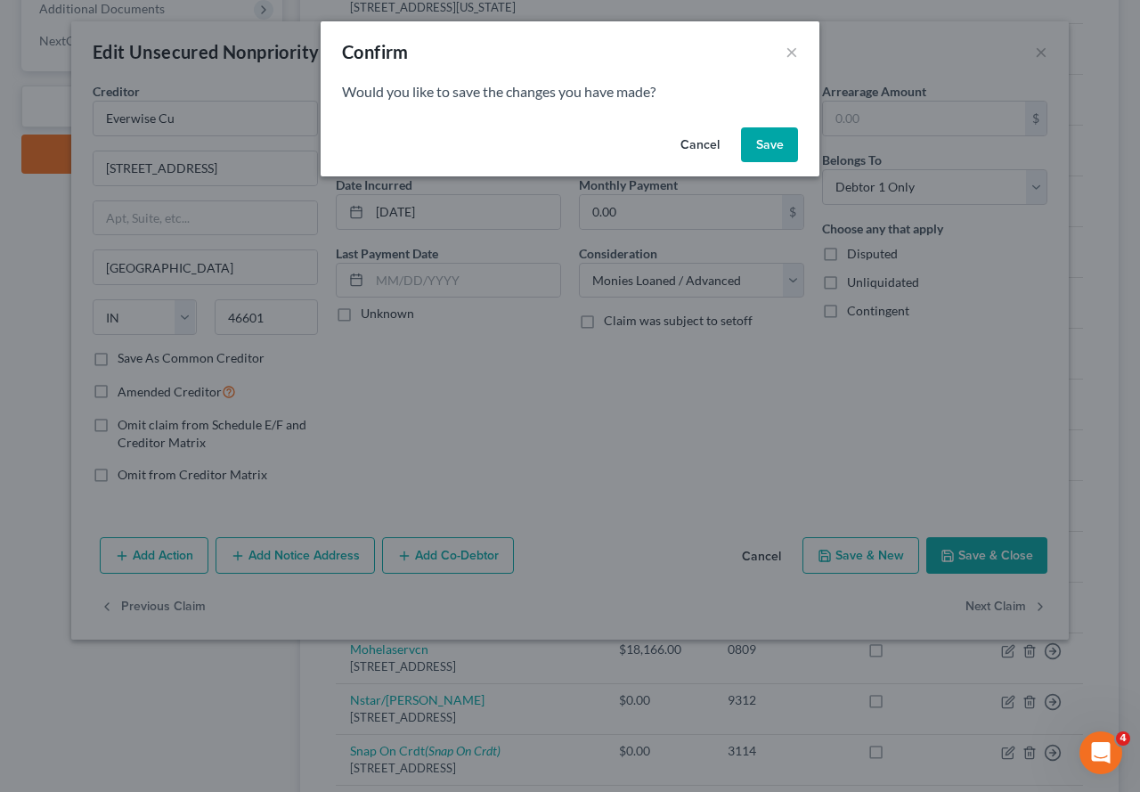
click at [769, 150] on button "Save" at bounding box center [769, 145] width 57 height 36
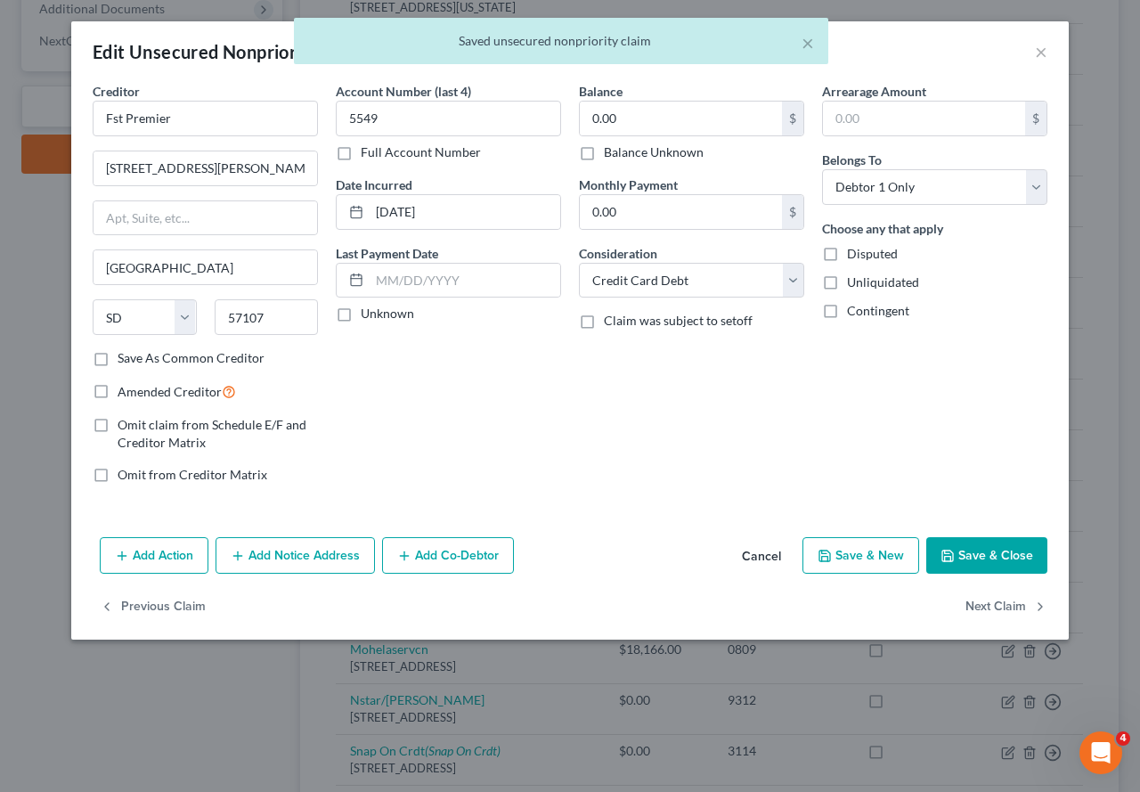
click at [765, 552] on button "Cancel" at bounding box center [762, 557] width 68 height 36
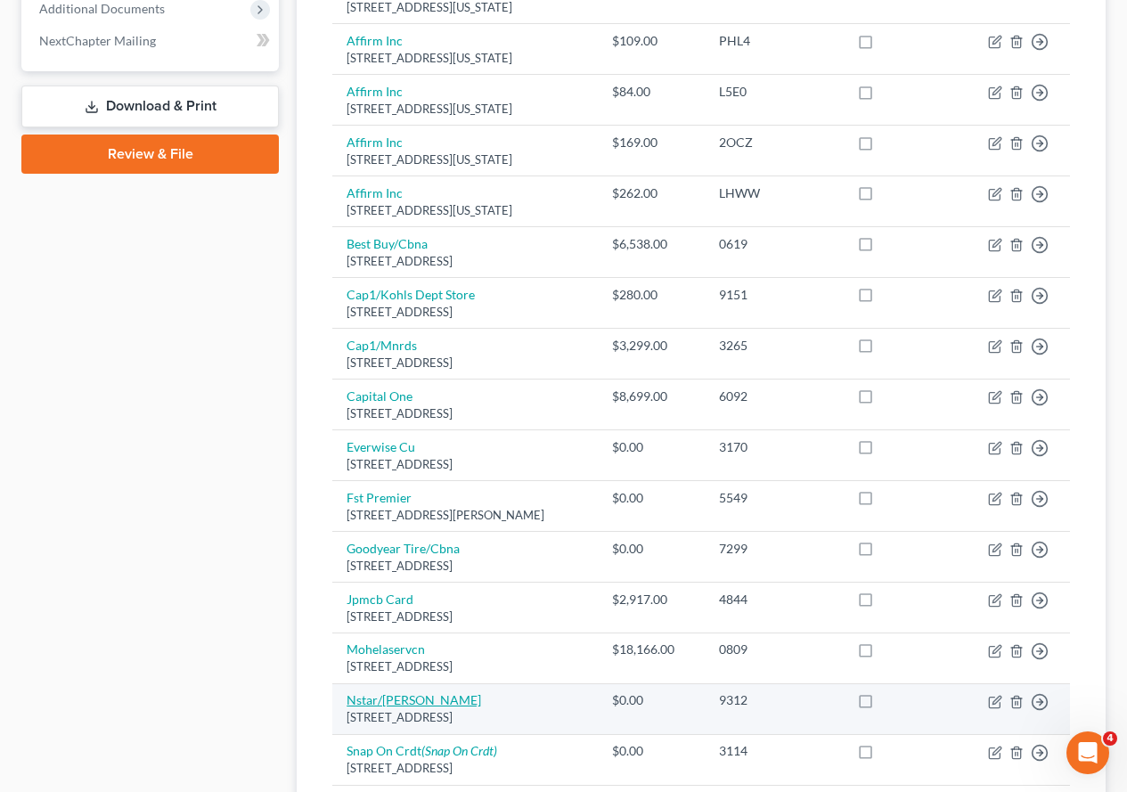
click at [377, 681] on link "Nstar/[PERSON_NAME]" at bounding box center [414, 699] width 135 height 15
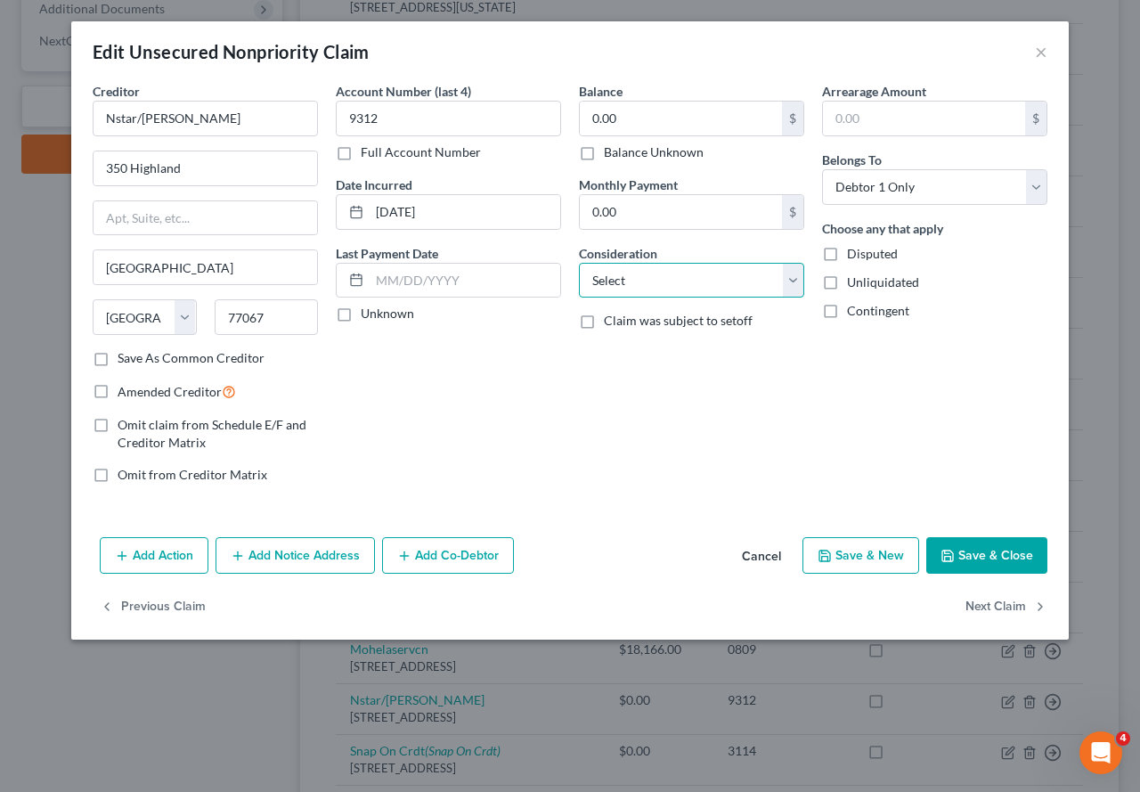
click at [794, 282] on select "Select Cable / Satellite Services Collection Agency Credit Card Debt Debt Couns…" at bounding box center [691, 281] width 225 height 36
click at [579, 263] on select "Select Cable / Satellite Services Collection Agency Credit Card Debt Debt Couns…" at bounding box center [691, 281] width 225 height 36
click at [1000, 556] on button "Save & Close" at bounding box center [986, 555] width 121 height 37
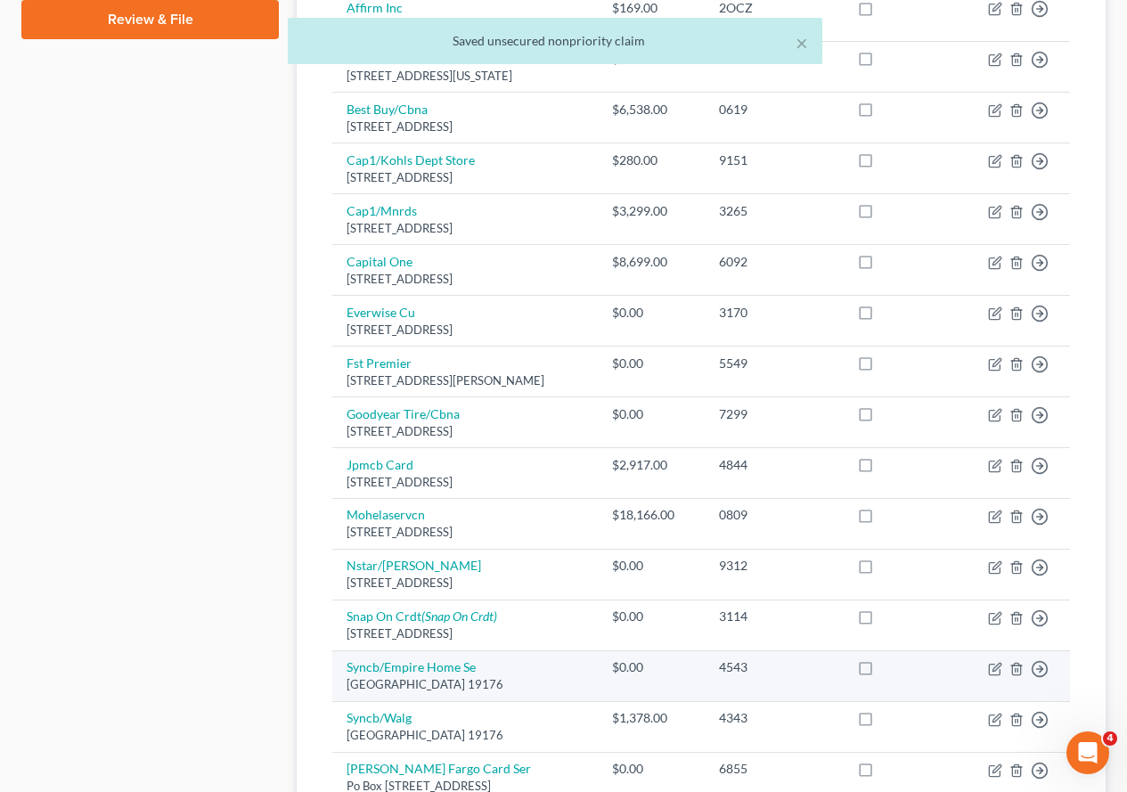
scroll to position [980, 0]
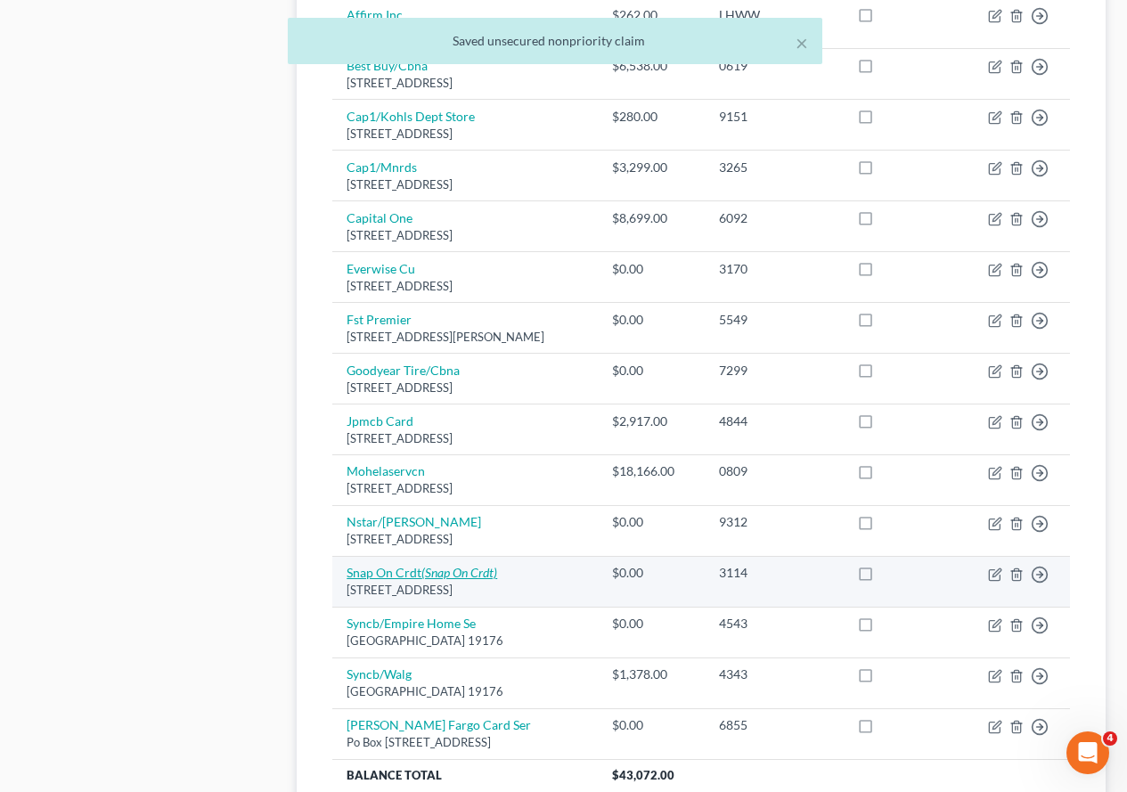
click at [386, 573] on link "Snap On Crdt (Snap On Crdt)" at bounding box center [422, 572] width 151 height 15
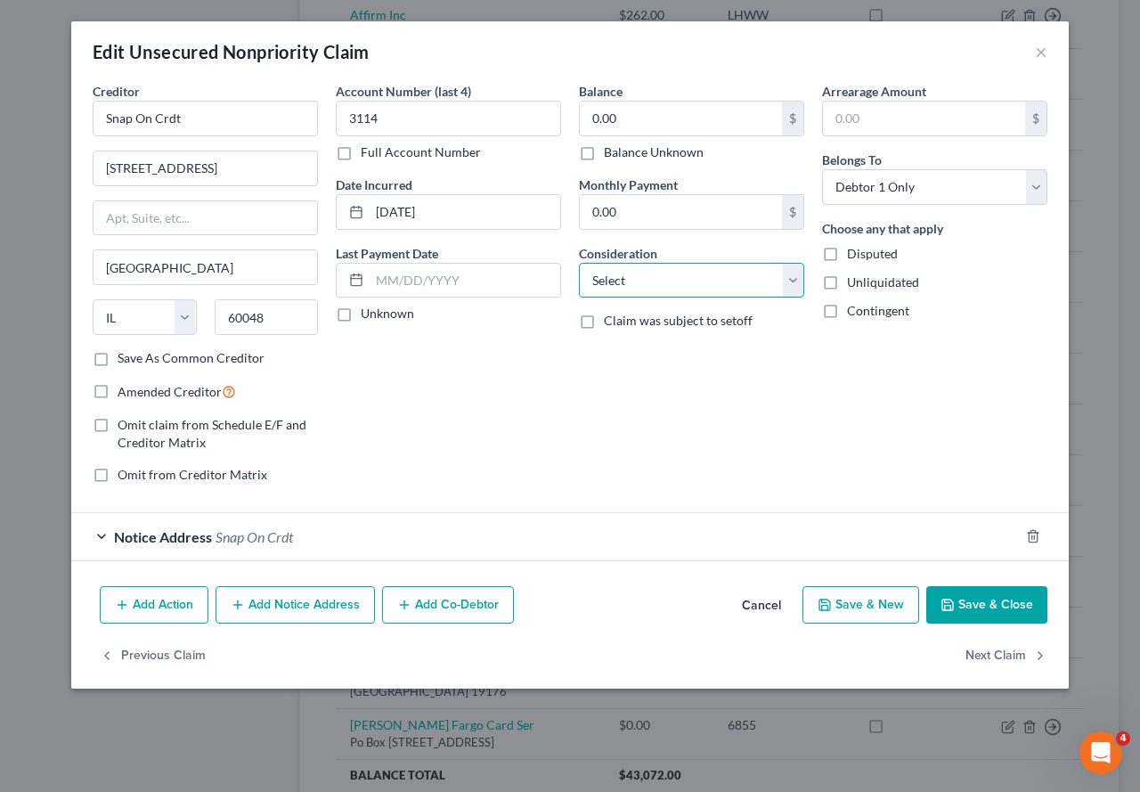
click at [795, 277] on select "Select Cable / Satellite Services Collection Agency Credit Card Debt Debt Couns…" at bounding box center [691, 281] width 225 height 36
click at [579, 263] on select "Select Cable / Satellite Services Collection Agency Credit Card Debt Debt Couns…" at bounding box center [691, 281] width 225 height 36
click at [987, 610] on button "Save & Close" at bounding box center [986, 604] width 121 height 37
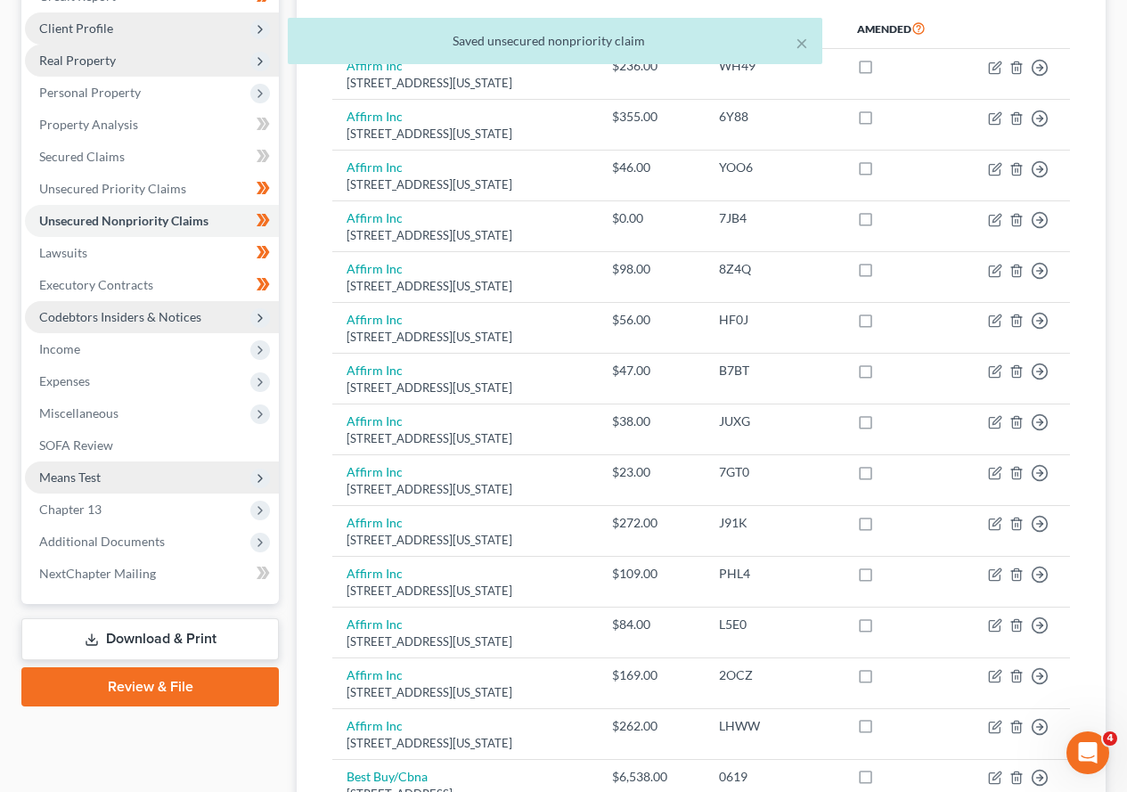
scroll to position [267, 0]
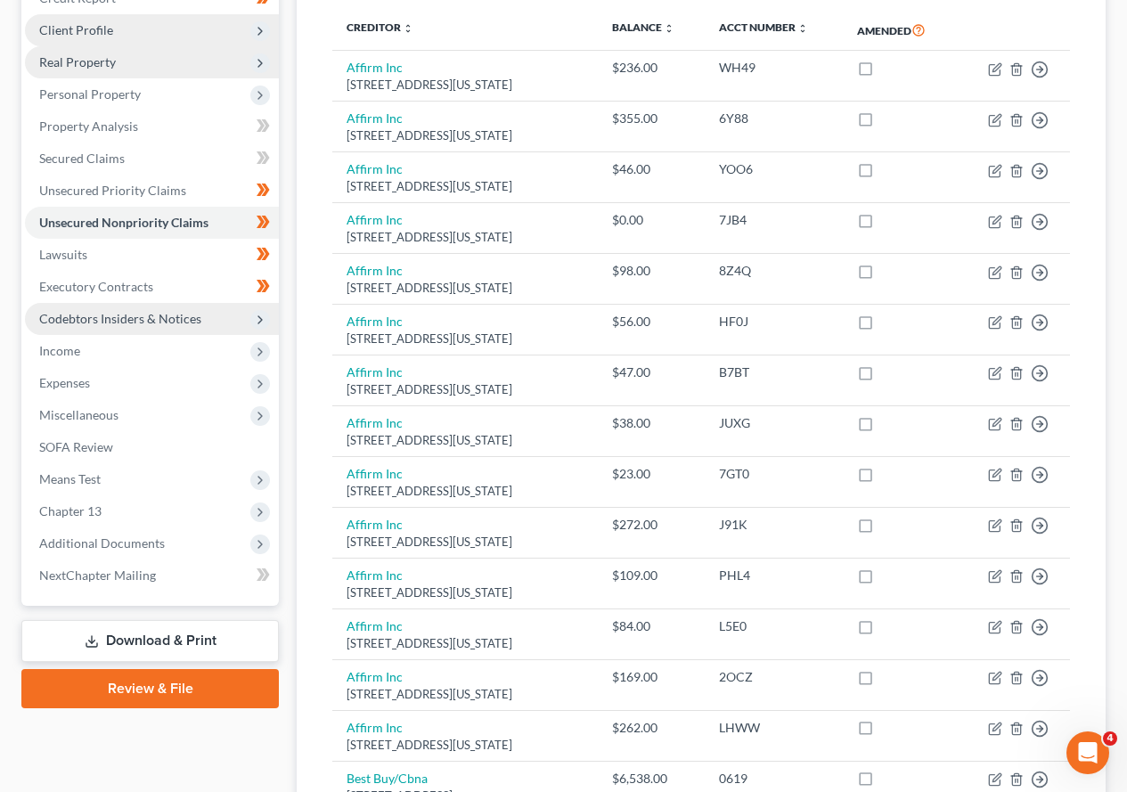
click at [196, 59] on span "Real Property" at bounding box center [152, 62] width 254 height 32
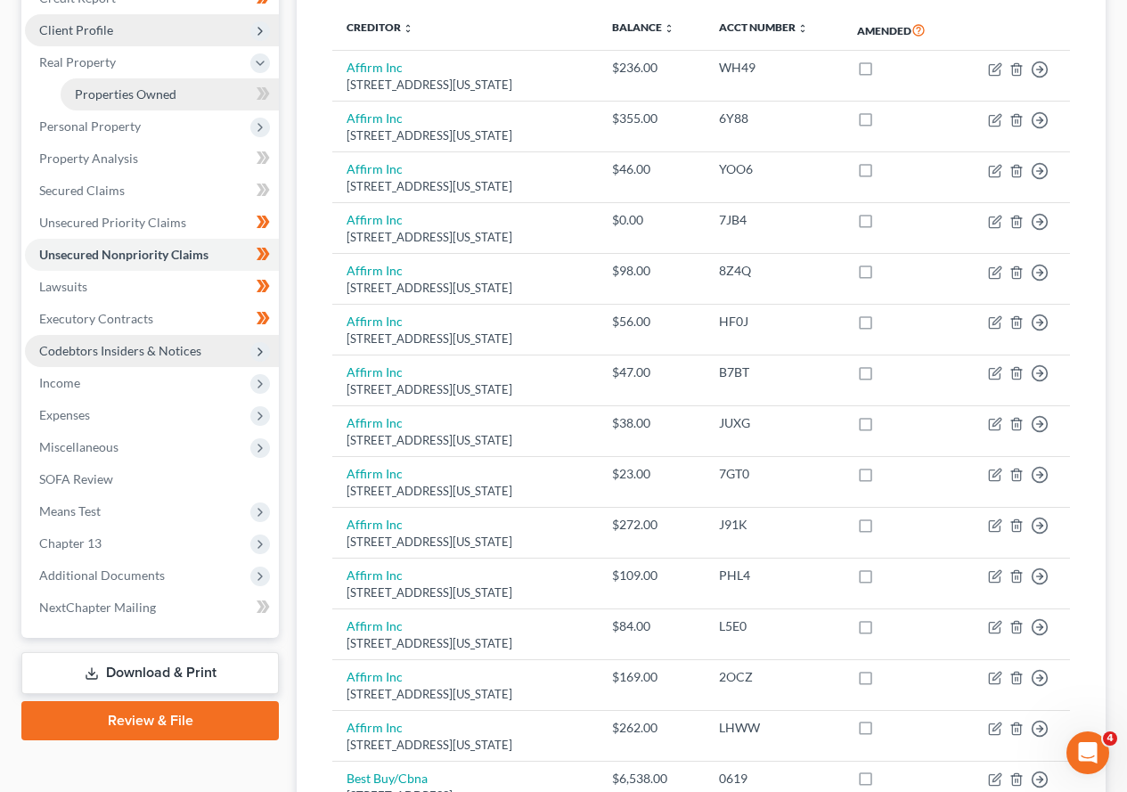
click at [168, 88] on span "Properties Owned" at bounding box center [126, 93] width 102 height 15
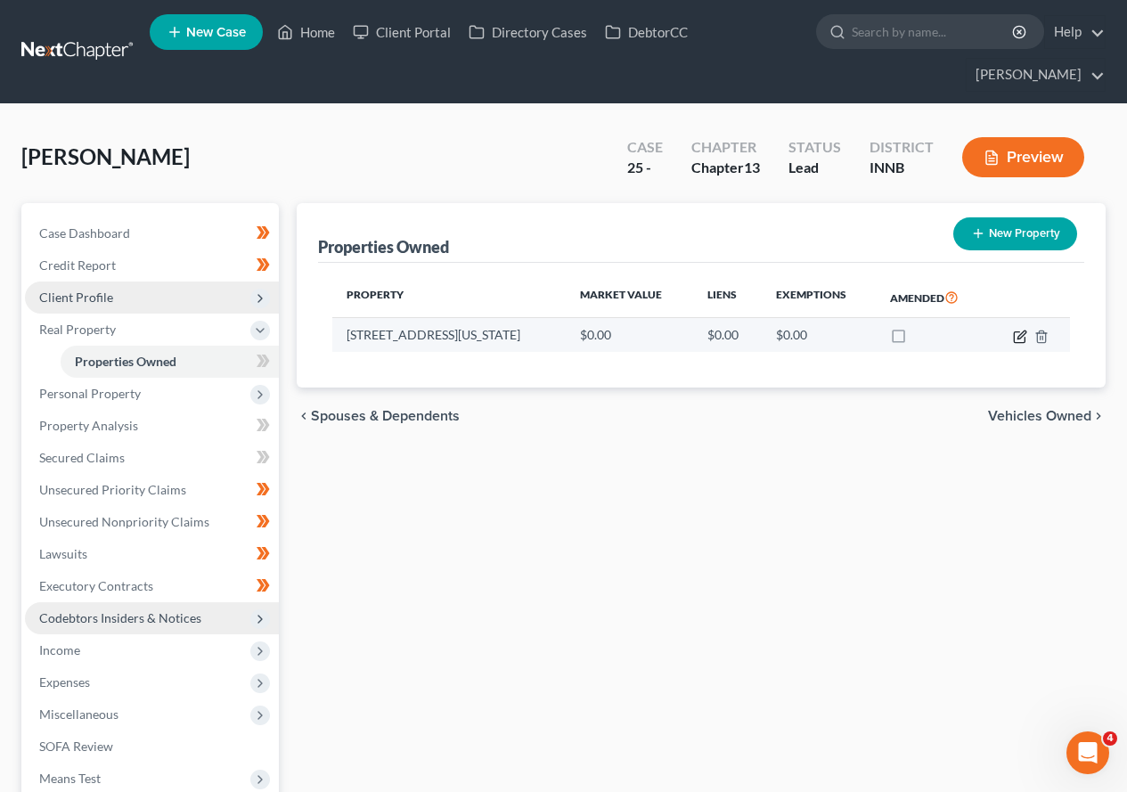
click at [1024, 342] on icon "button" at bounding box center [1019, 336] width 11 height 11
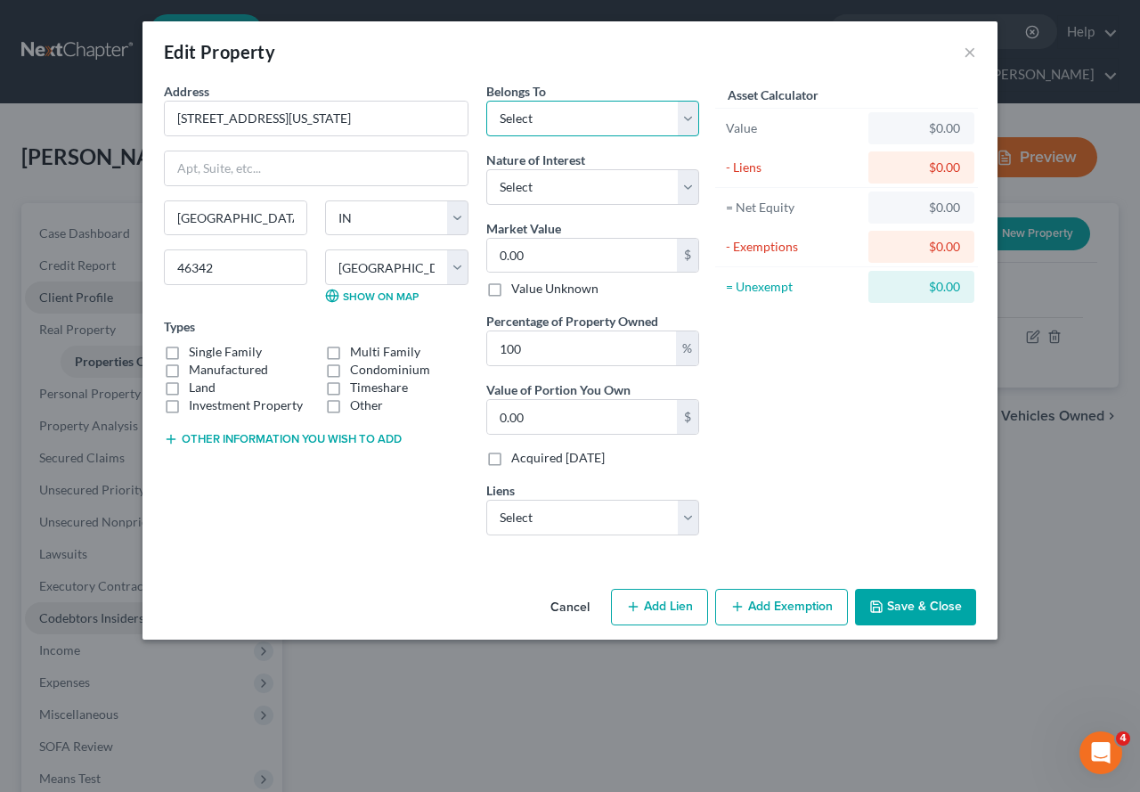
click at [689, 122] on select "Select Debtor 1 Only Debtor 2 Only Debtor 1 And Debtor 2 Only At Least One Of T…" at bounding box center [592, 119] width 213 height 36
click at [486, 101] on select "Select Debtor 1 Only Debtor 2 Only Debtor 1 And Debtor 2 Only At Least One Of T…" at bounding box center [592, 119] width 213 height 36
click at [689, 192] on select "Select Fee Simple Joint Tenant Life Estate Equitable Interest Future Interest T…" at bounding box center [592, 187] width 213 height 36
click at [486, 169] on select "Select Fee Simple Joint Tenant Life Estate Equitable Interest Future Interest T…" at bounding box center [592, 187] width 213 height 36
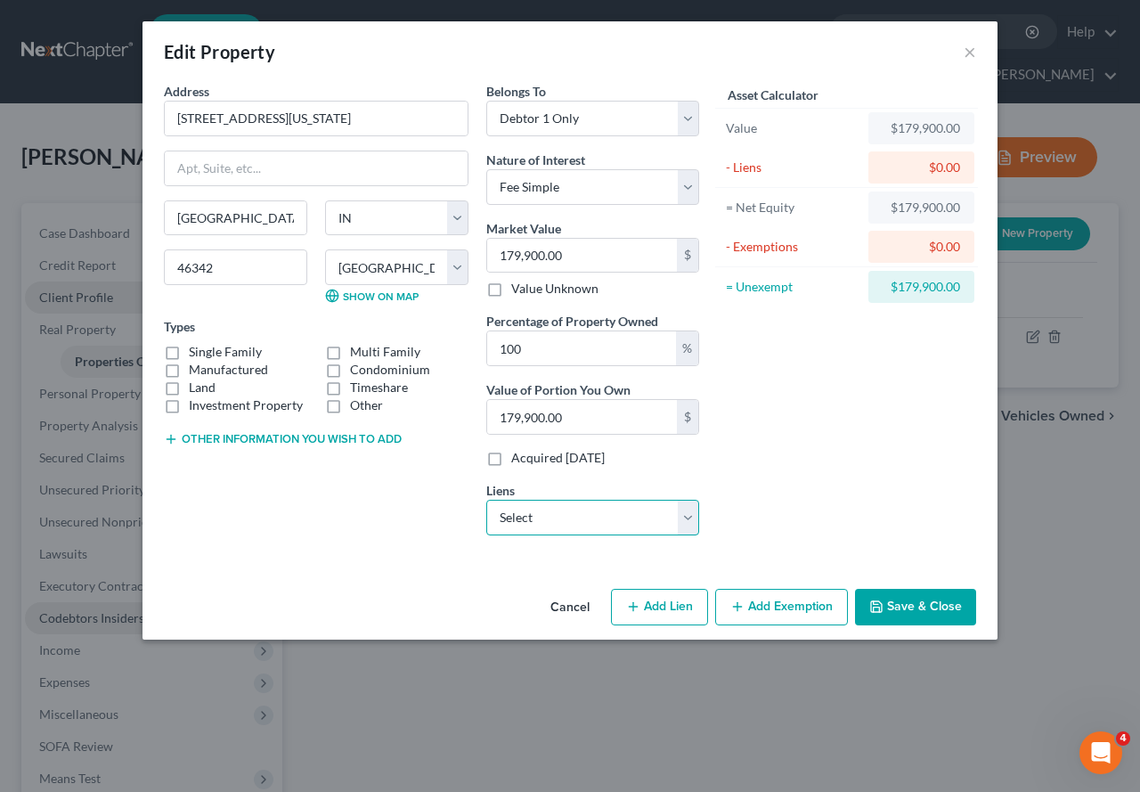
click at [681, 520] on select "Select Firstfinbnk - $158,747.00 Capital One Auto [PERSON_NAME] - $37,604.00" at bounding box center [592, 518] width 213 height 36
click at [486, 500] on select "Select Firstfinbnk - $158,747.00 Capital One Auto [PERSON_NAME] - $37,604.00" at bounding box center [592, 518] width 213 height 36
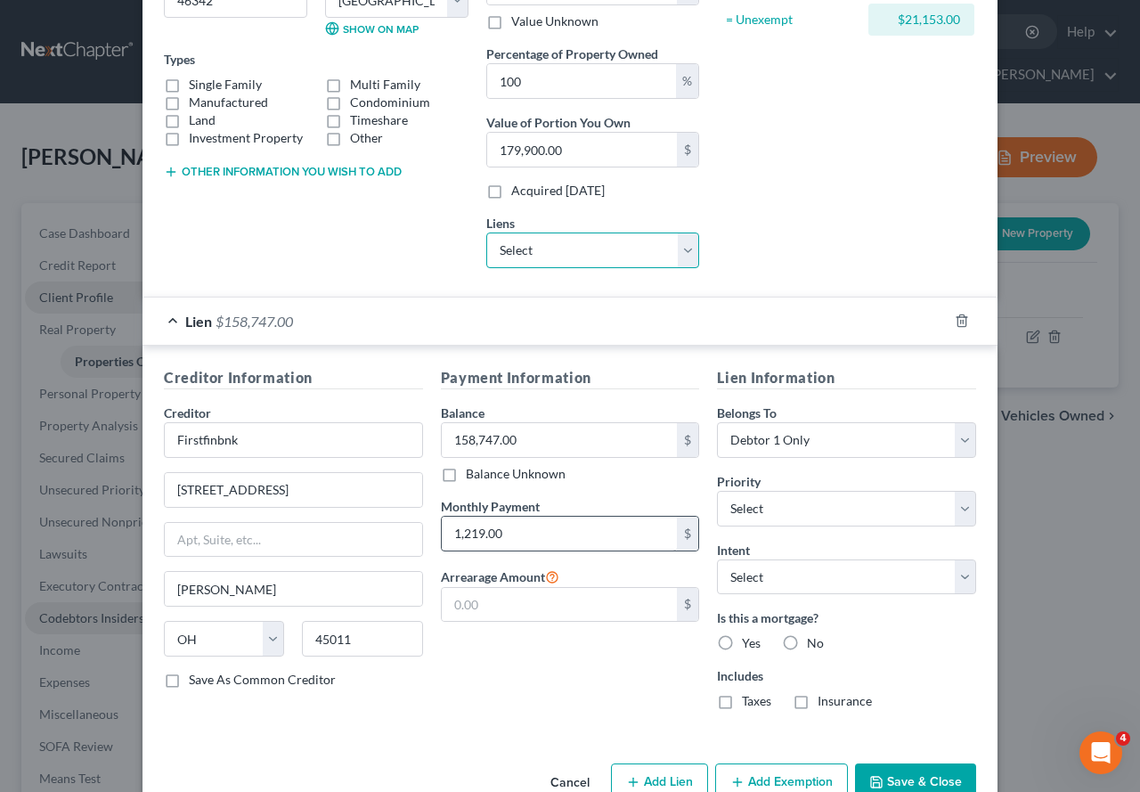
scroll to position [312, 0]
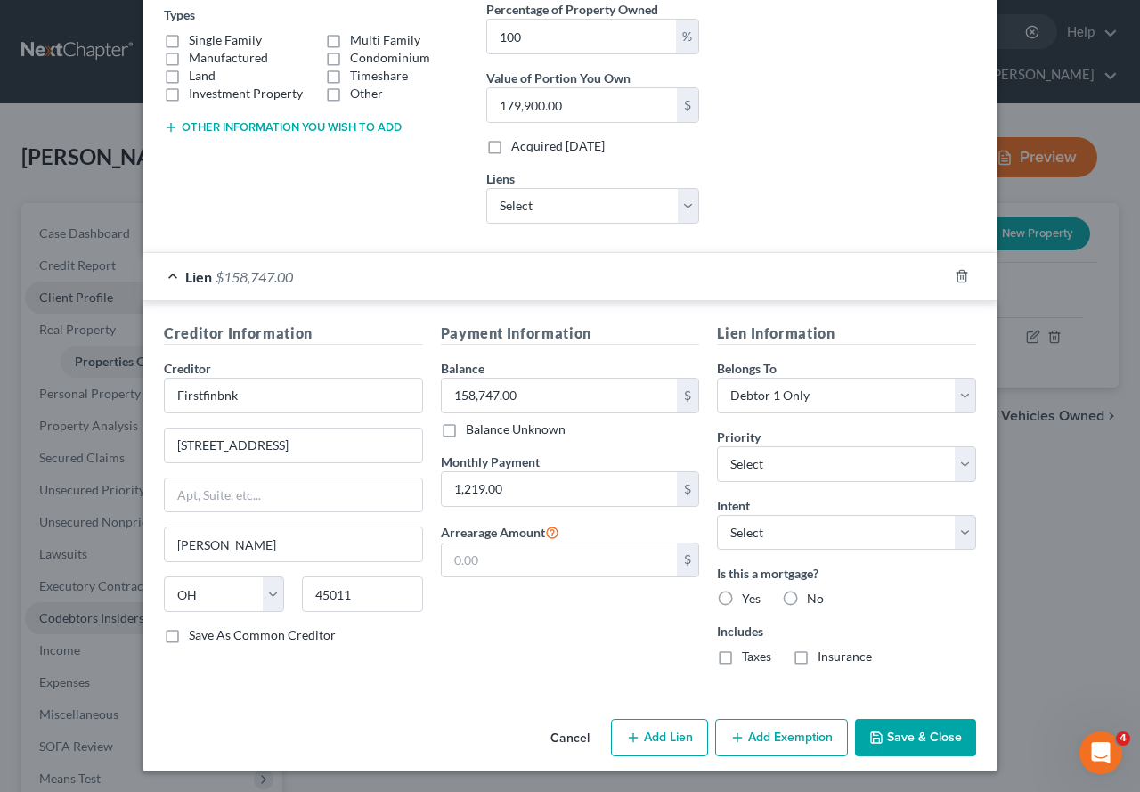
click at [760, 681] on button "Add Exemption" at bounding box center [781, 737] width 133 height 37
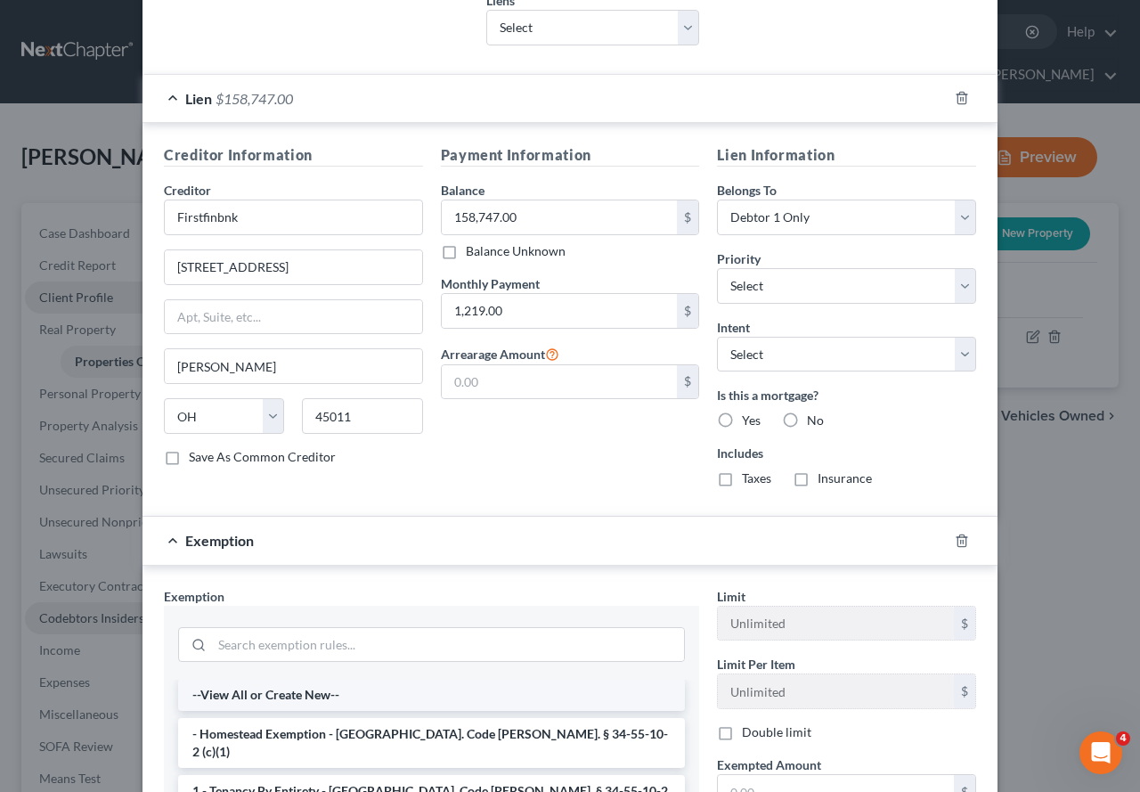
scroll to position [0, 0]
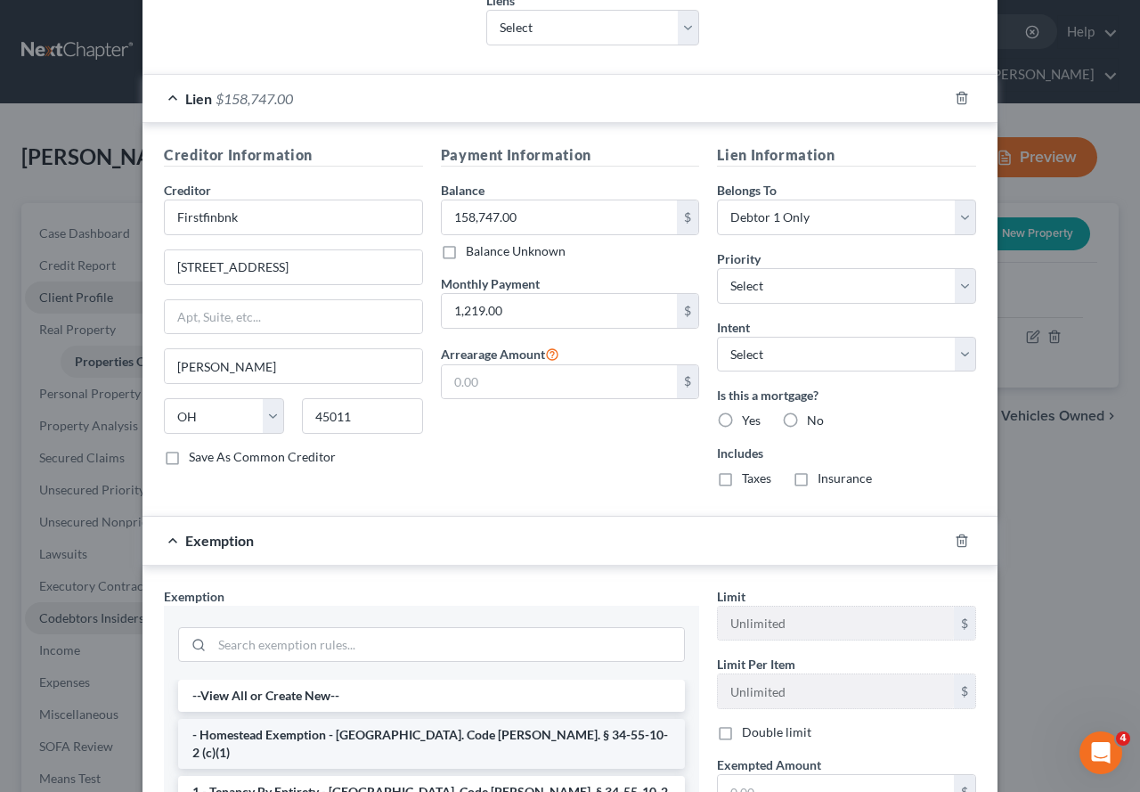
click at [290, 681] on li "- Homestead Exemption - [GEOGRAPHIC_DATA]. Code [PERSON_NAME]. § 34-55-10-2 (c)…" at bounding box center [431, 744] width 507 height 50
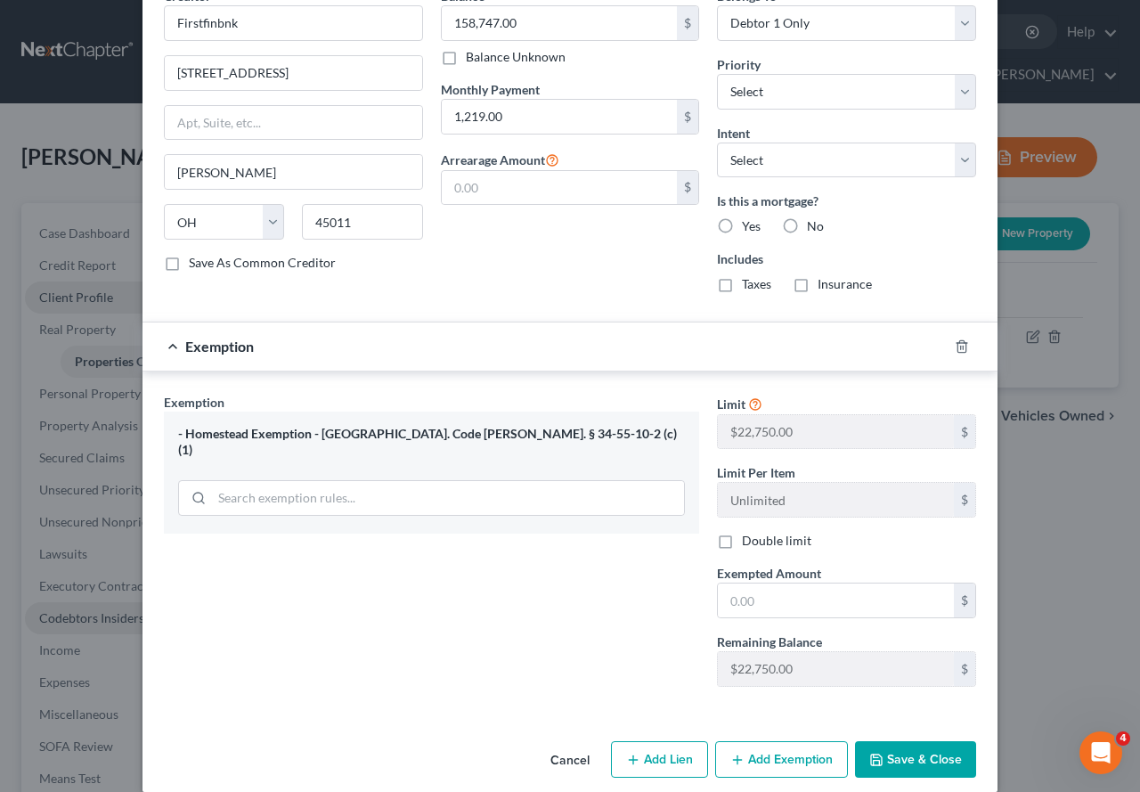
scroll to position [706, 0]
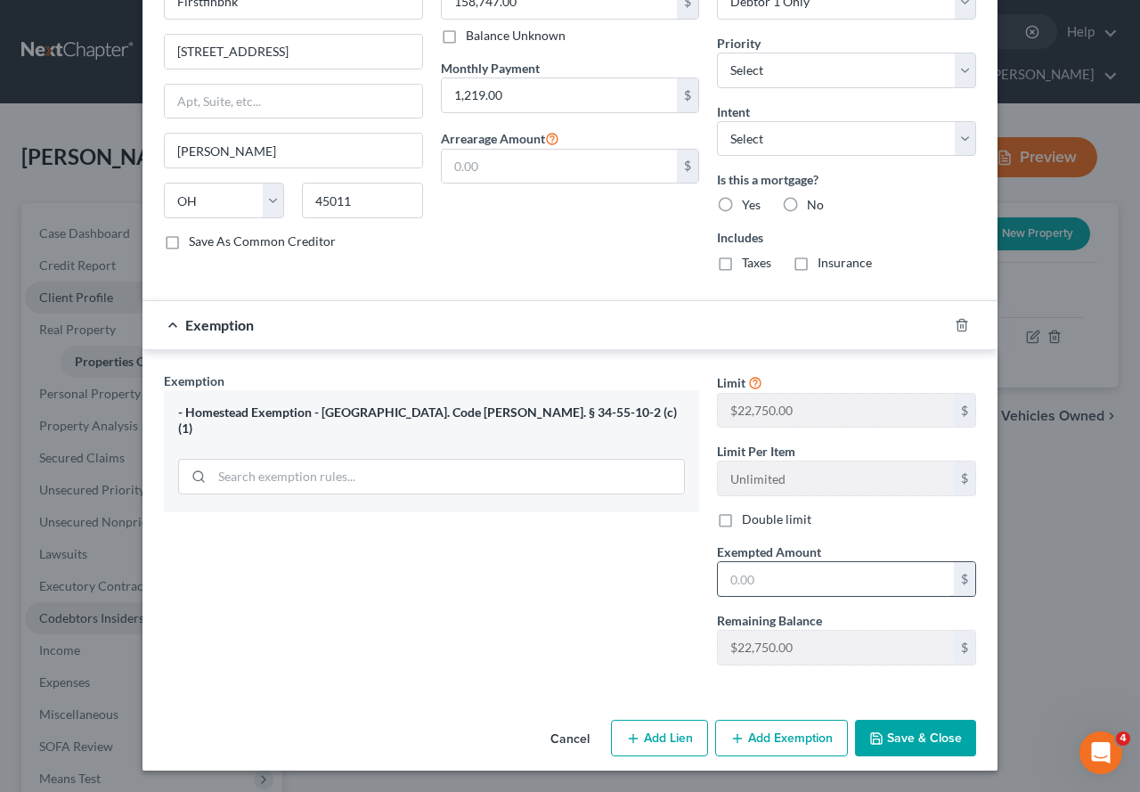
click at [788, 577] on input "text" at bounding box center [836, 579] width 236 height 34
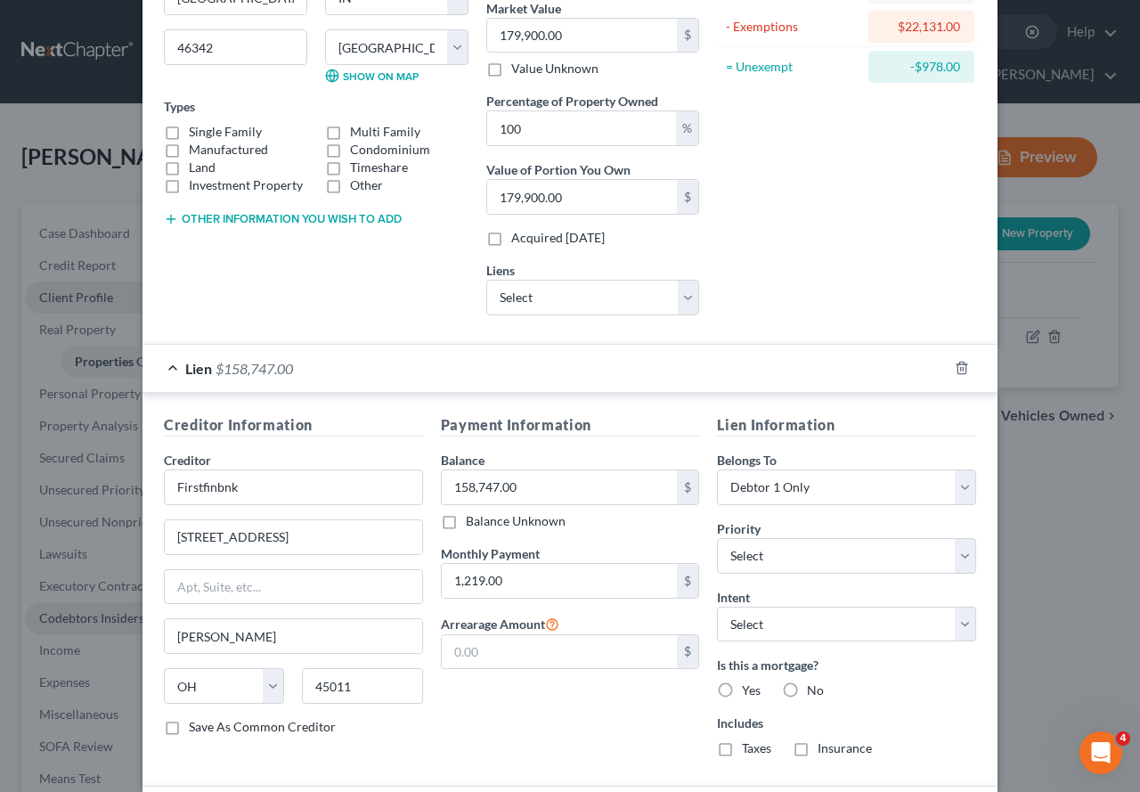
scroll to position [260, 0]
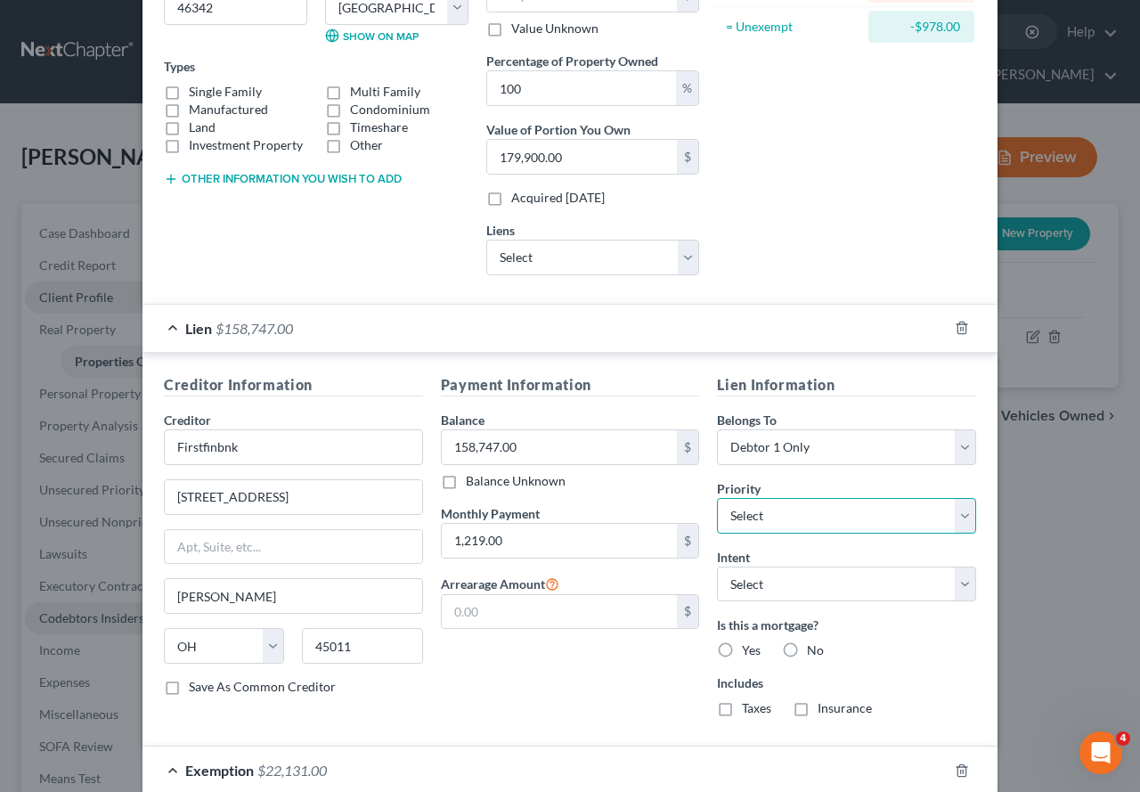
click at [959, 523] on select "Select 1st 2nd 3rd 4th 5th 6th 7th 8th 9th 10th 11th 12th 13th 14th 15th 16th 1…" at bounding box center [846, 516] width 259 height 36
click at [717, 498] on select "Select 1st 2nd 3rd 4th 5th 6th 7th 8th 9th 10th 11th 12th 13th 14th 15th 16th 1…" at bounding box center [846, 516] width 259 height 36
click at [956, 587] on select "Select Surrender Redeem Reaffirm Avoid Other" at bounding box center [846, 585] width 259 height 36
click at [717, 567] on select "Select Surrender Redeem Reaffirm Avoid Other" at bounding box center [846, 585] width 259 height 36
click at [742, 648] on label "Yes" at bounding box center [751, 650] width 19 height 18
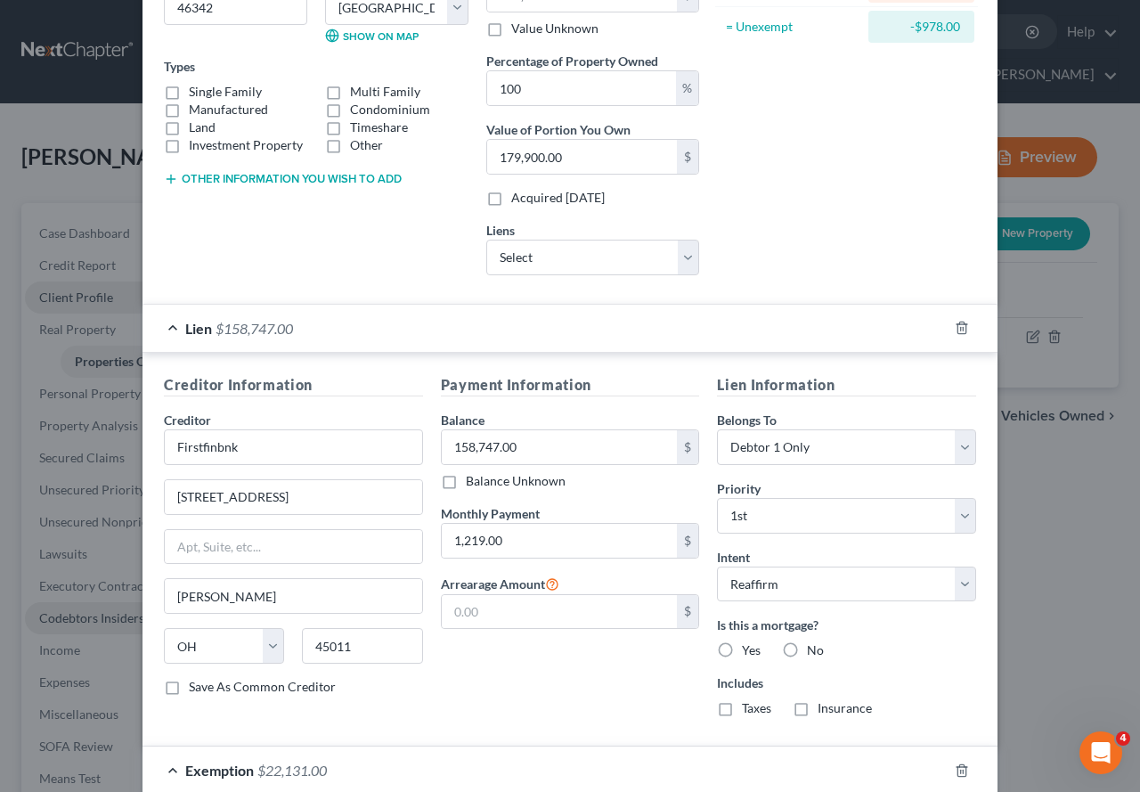
click at [749, 648] on input "Yes" at bounding box center [755, 647] width 12 height 12
click at [742, 681] on label "Taxes" at bounding box center [756, 708] width 29 height 18
click at [749, 681] on input "Taxes" at bounding box center [755, 705] width 12 height 12
click at [818, 681] on label "Insurance" at bounding box center [845, 708] width 54 height 18
click at [825, 681] on input "Insurance" at bounding box center [831, 705] width 12 height 12
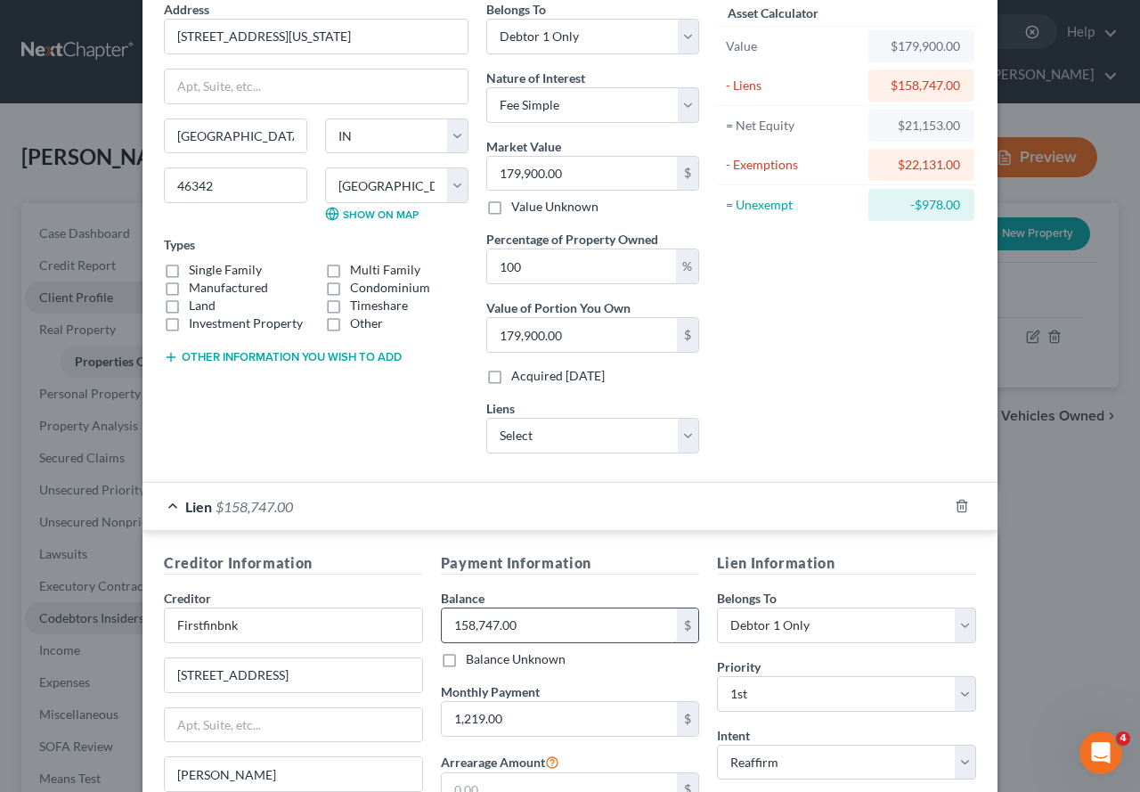
scroll to position [0, 0]
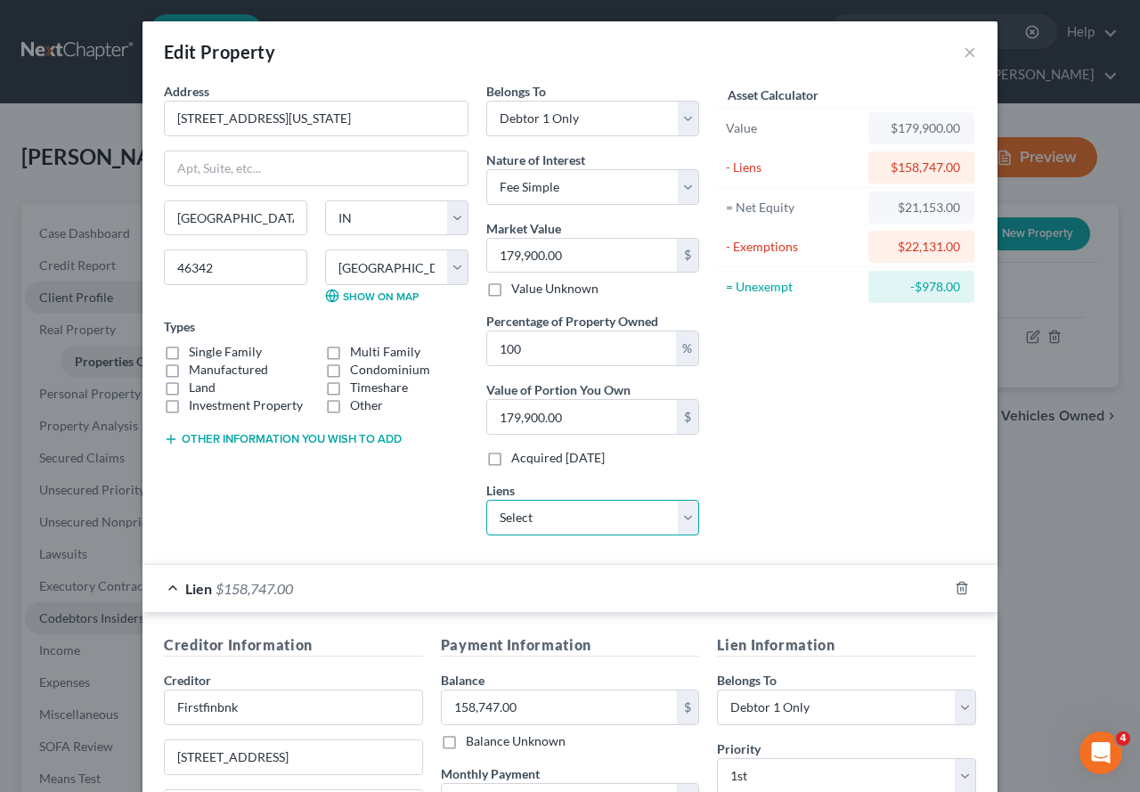
click at [683, 512] on select "Select Capital One Auto [PERSON_NAME] - $37,604.00" at bounding box center [592, 518] width 213 height 36
click at [833, 510] on div "Asset Calculator Value $179,900.00 - Liens $158,747.00 = Net Equity $21,153.00 …" at bounding box center [846, 316] width 277 height 468
click at [189, 352] on label "Single Family" at bounding box center [225, 352] width 73 height 18
click at [196, 352] on input "Single Family" at bounding box center [202, 349] width 12 height 12
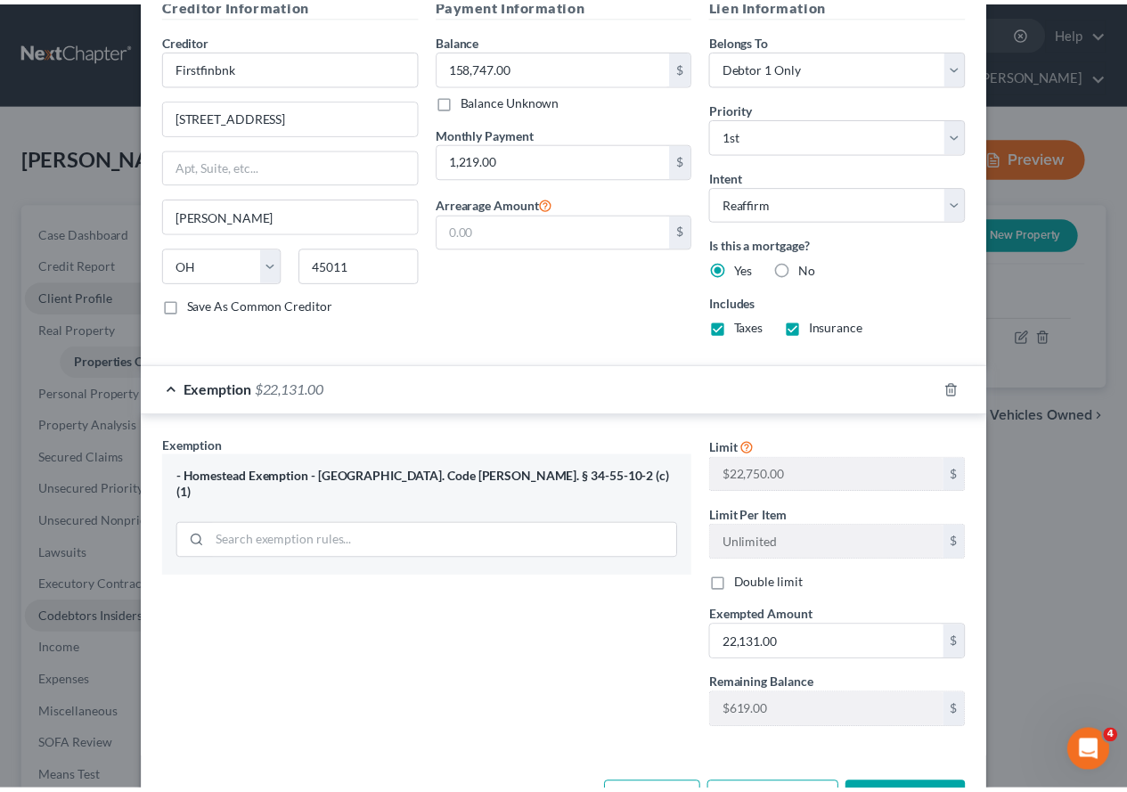
scroll to position [706, 0]
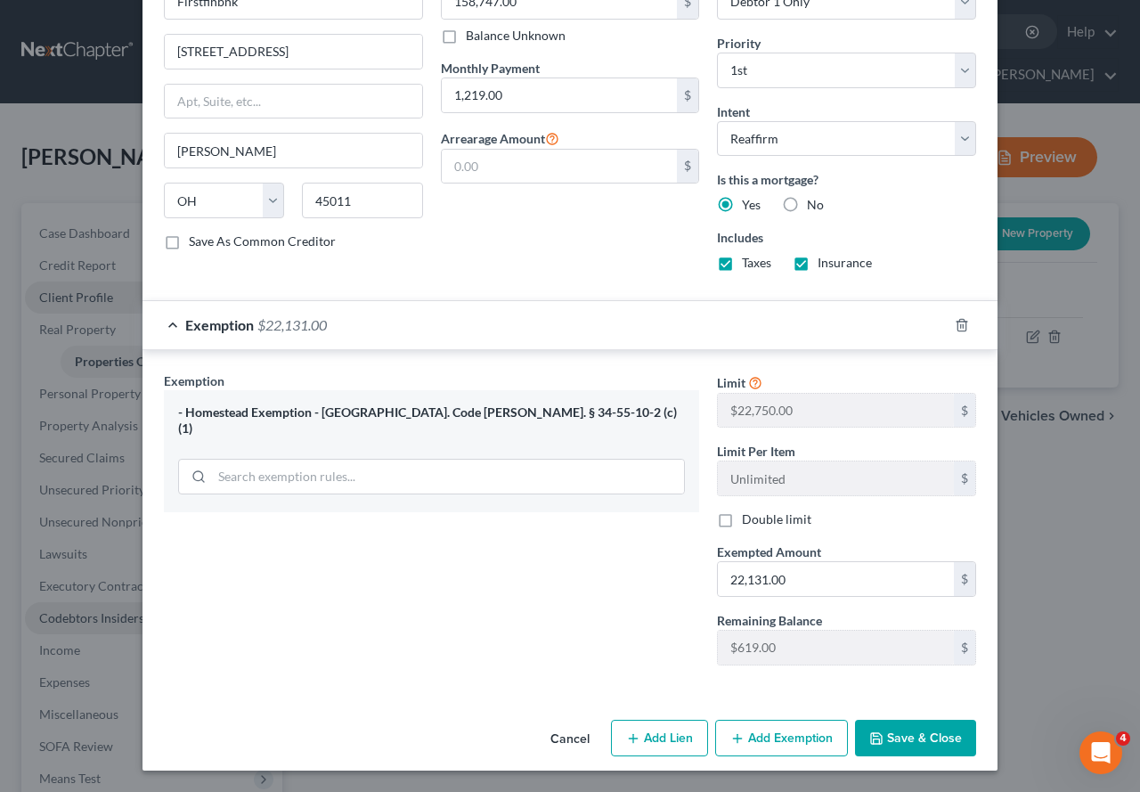
click at [917, 681] on button "Save & Close" at bounding box center [915, 738] width 121 height 37
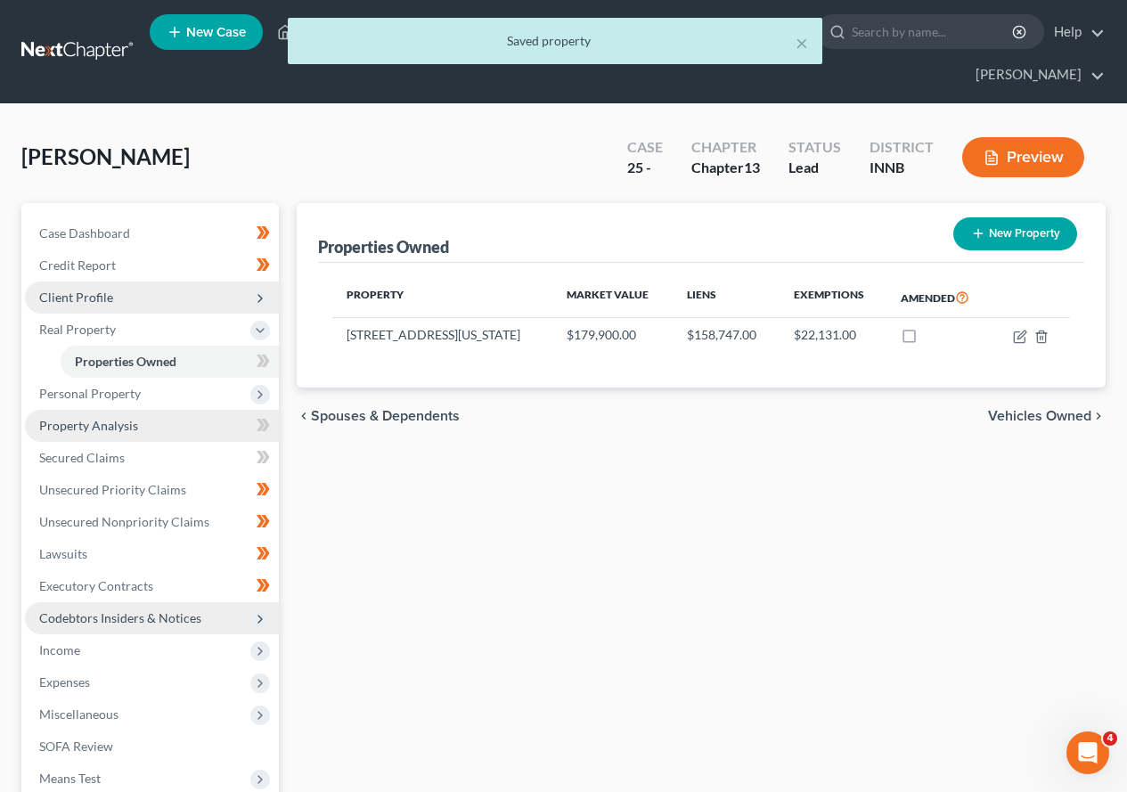
click at [126, 426] on span "Property Analysis" at bounding box center [88, 425] width 99 height 15
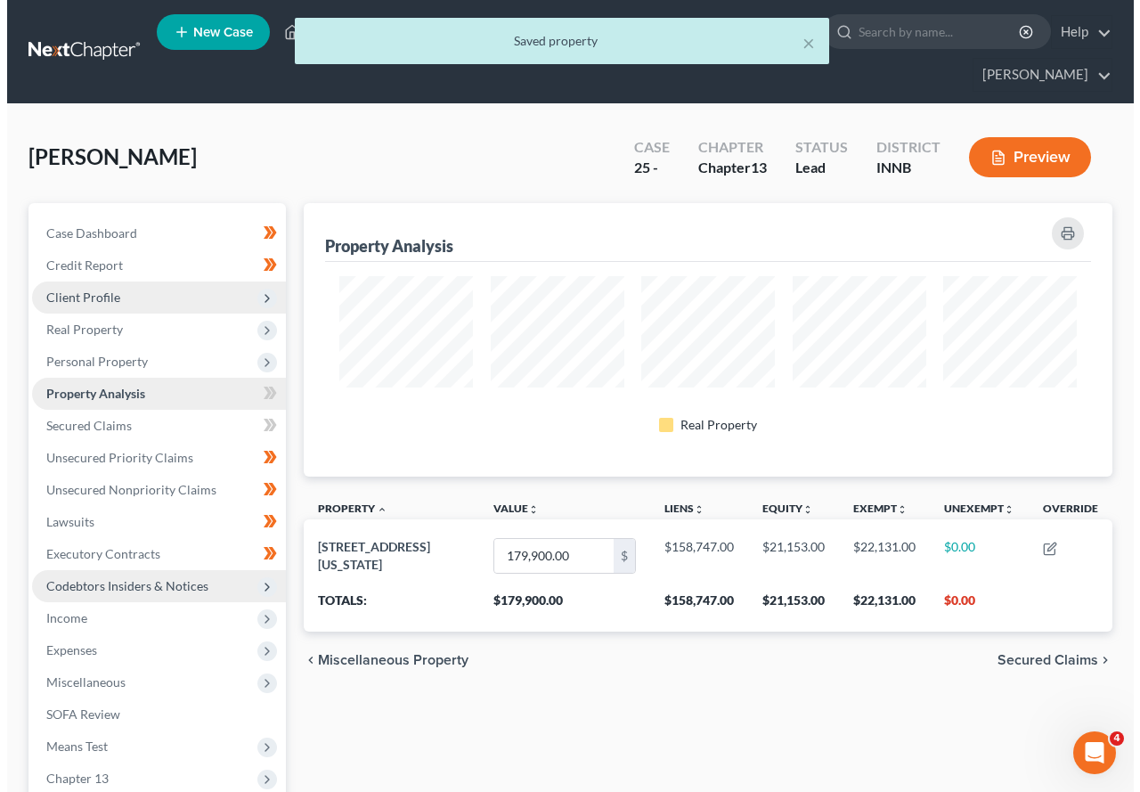
scroll to position [273, 809]
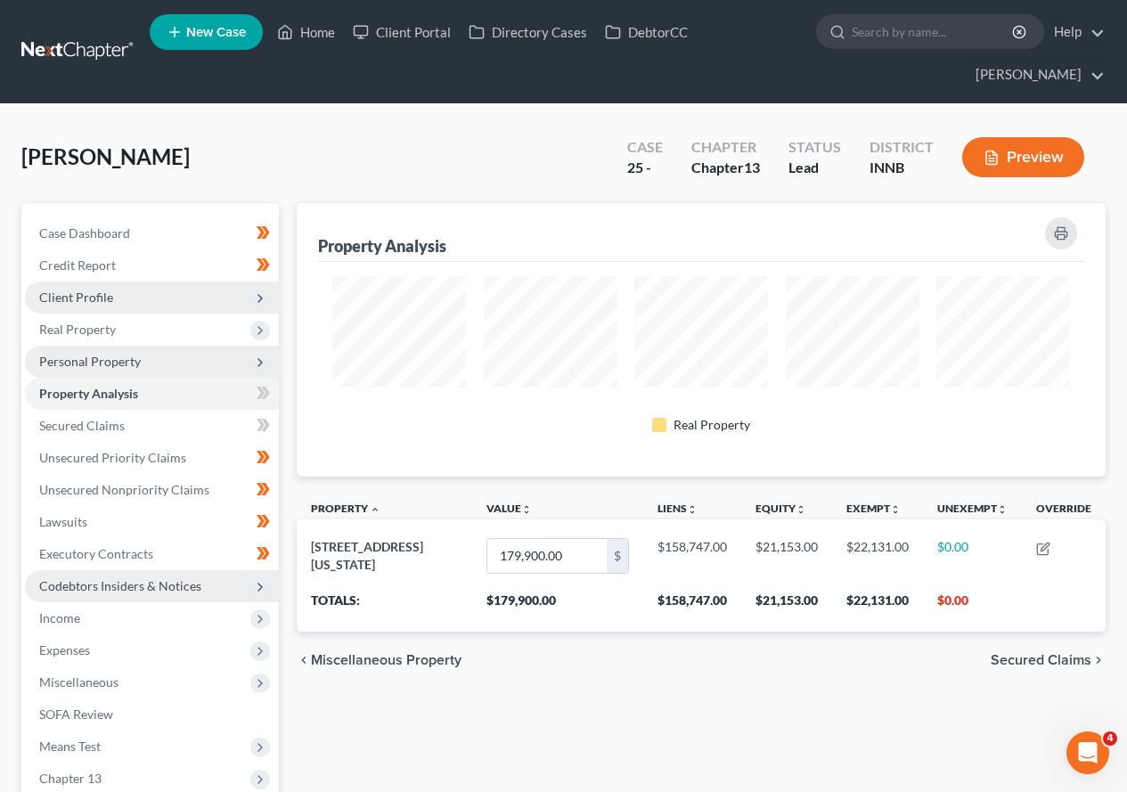
click at [102, 361] on span "Personal Property" at bounding box center [90, 361] width 102 height 15
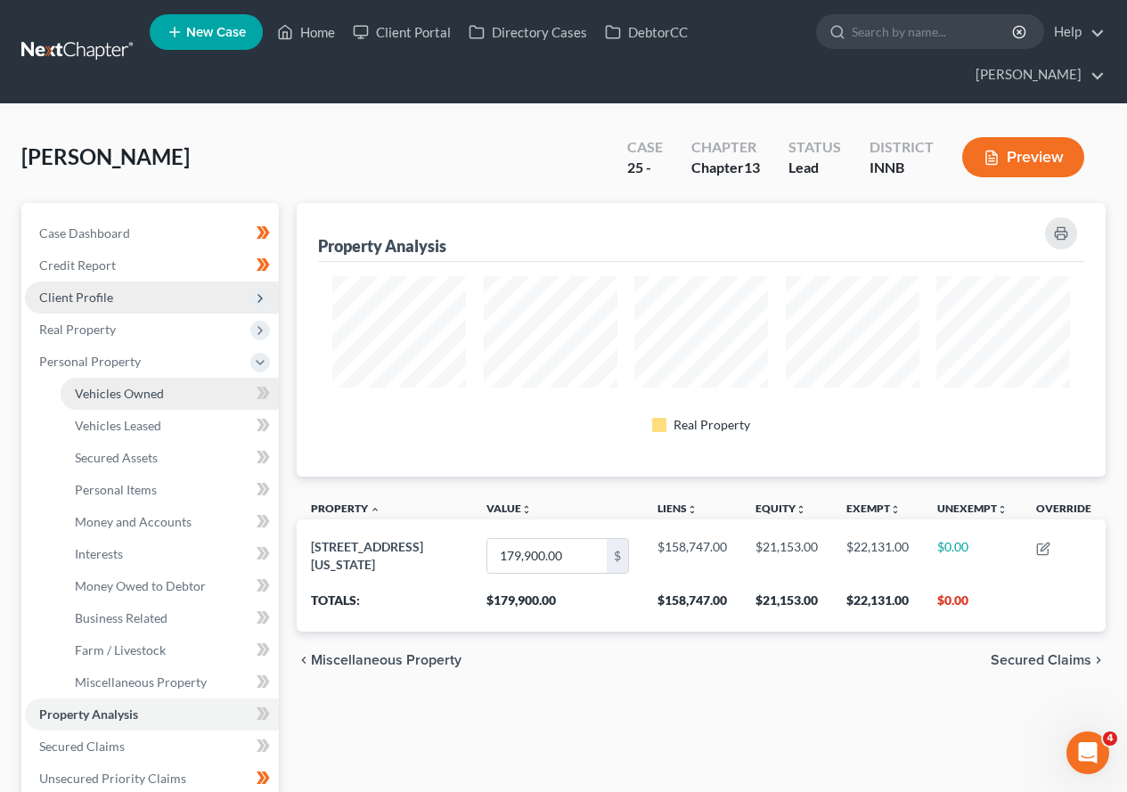
click at [104, 391] on span "Vehicles Owned" at bounding box center [119, 393] width 89 height 15
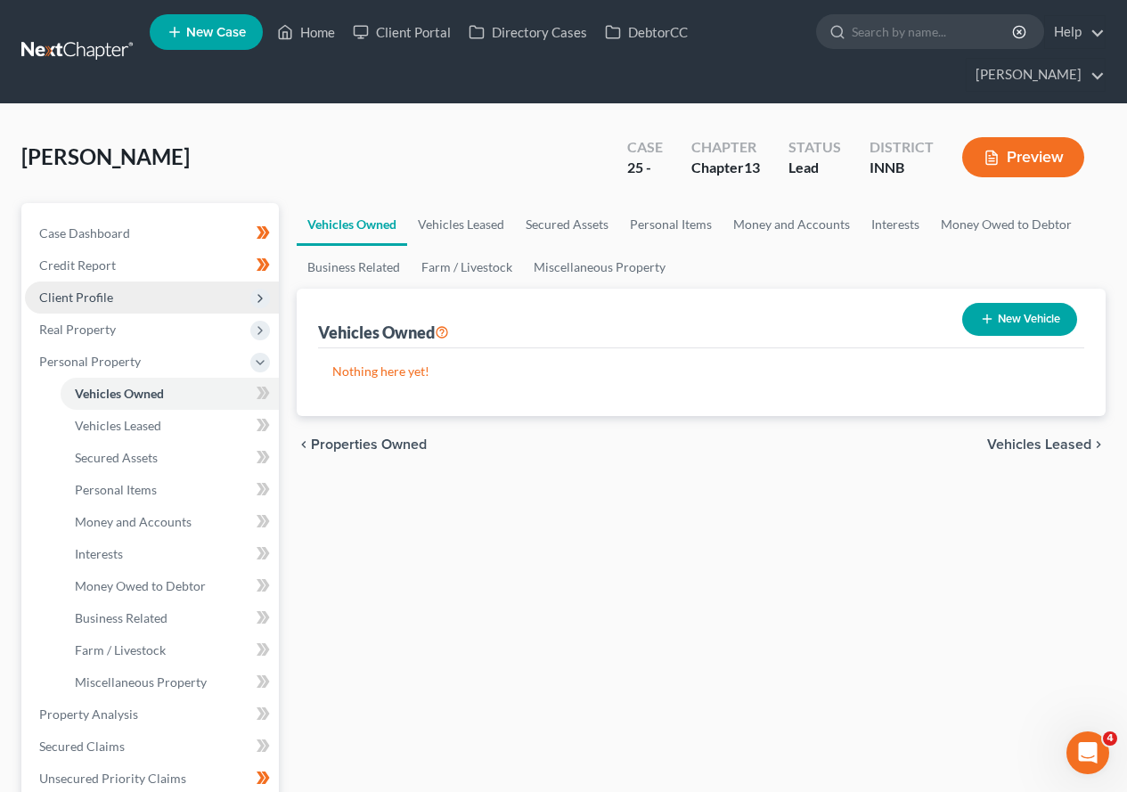
click at [1020, 323] on button "New Vehicle" at bounding box center [1019, 319] width 115 height 33
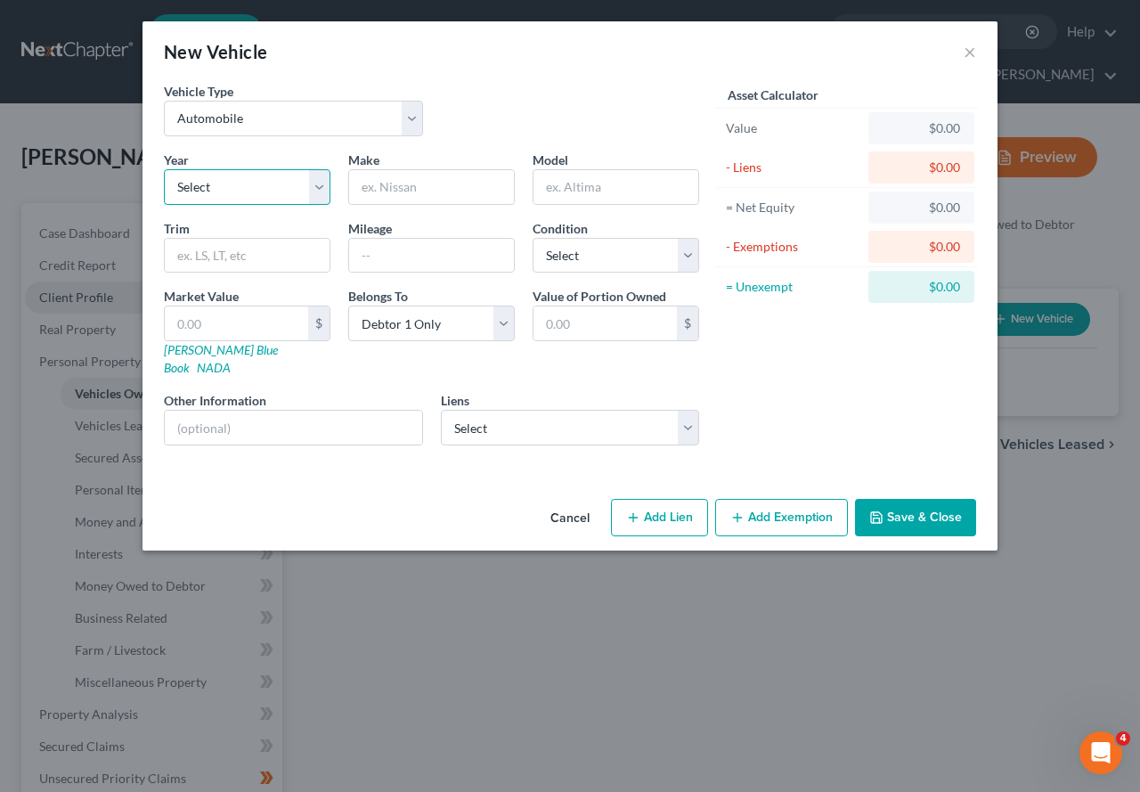
click at [320, 186] on select "Select 2026 2025 2024 2023 2022 2021 2020 2019 2018 2017 2016 2015 2014 2013 20…" at bounding box center [247, 187] width 167 height 36
click at [164, 169] on select "Select 2026 2025 2024 2023 2022 2021 2020 2019 2018 2017 2016 2015 2014 2013 20…" at bounding box center [247, 187] width 167 height 36
click at [438, 189] on input "text" at bounding box center [431, 187] width 165 height 34
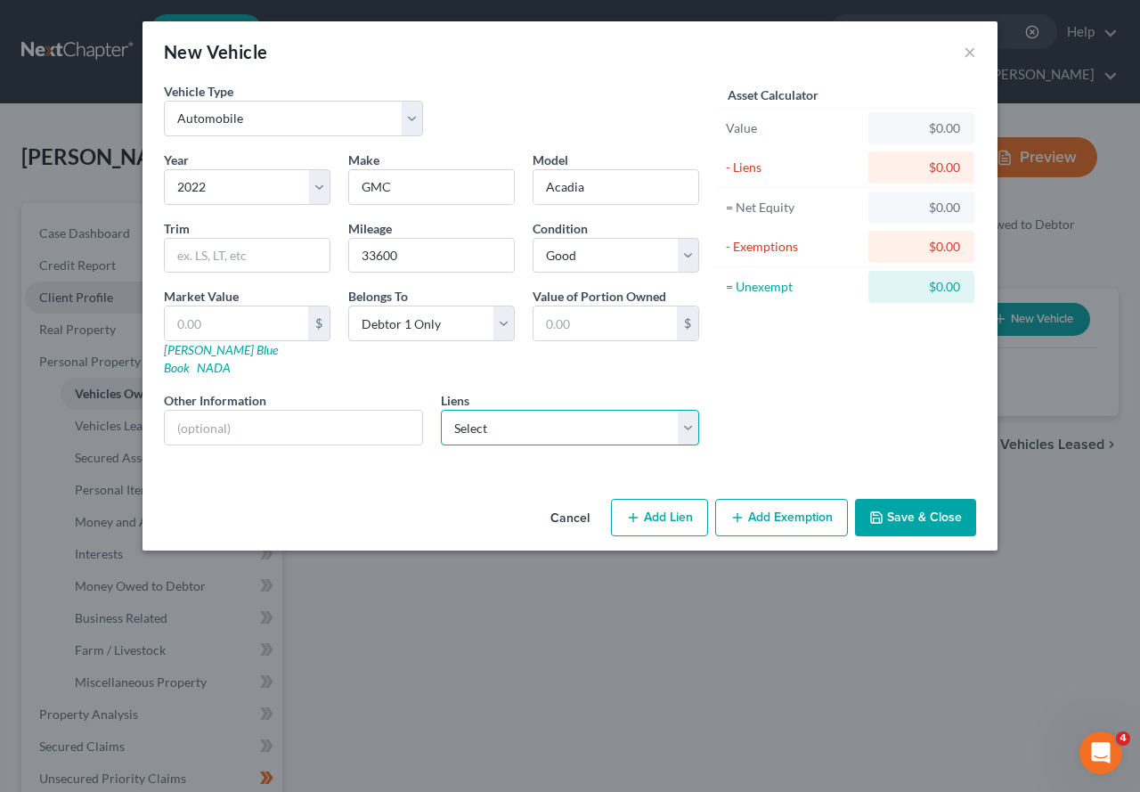
click at [691, 412] on select "Select Capital One Auto [PERSON_NAME] - $37,604.00" at bounding box center [570, 428] width 259 height 36
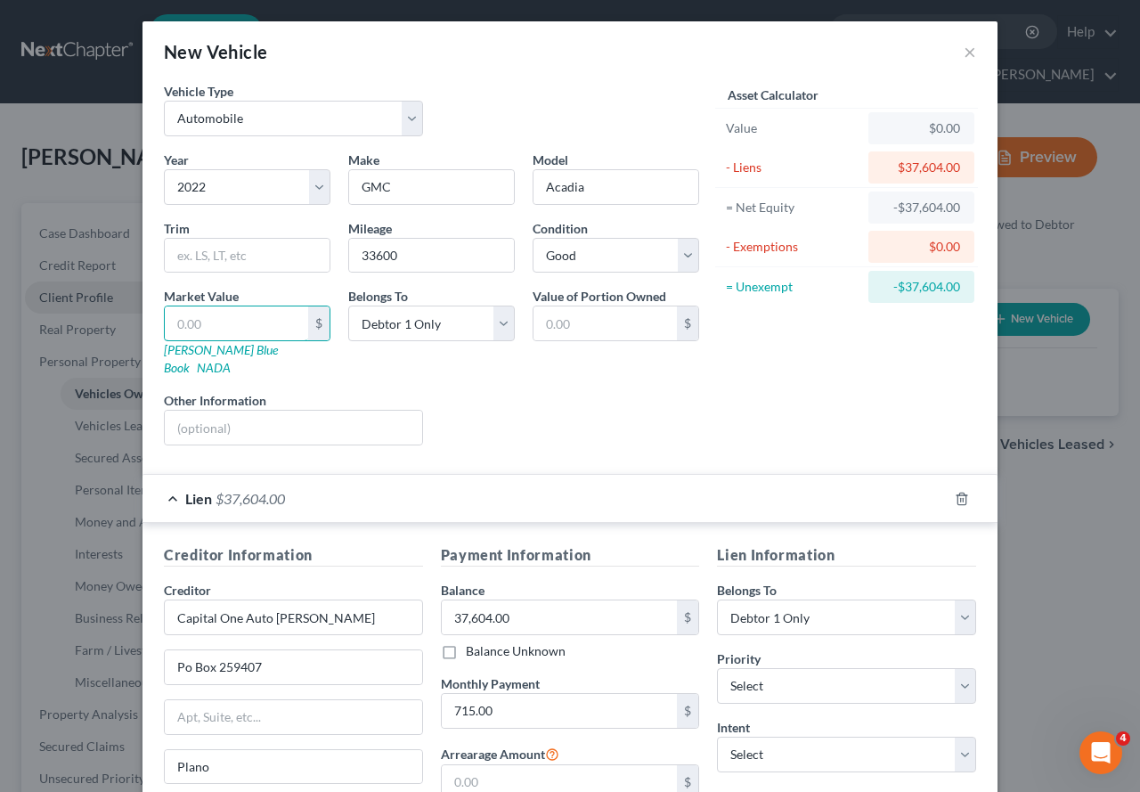
drag, startPoint x: 240, startPoint y: 336, endPoint x: -29, endPoint y: 309, distance: 269.5
click at [0, 309] on html "Home New Case Client Portal Directory Cases DebtorCC [PERSON_NAME] [EMAIL_ADDRE…" at bounding box center [570, 682] width 1140 height 1364
click at [613, 437] on div "Year Select 2026 2025 2024 2023 2022 2021 2020 2019 2018 2017 2016 2015 2014 20…" at bounding box center [431, 305] width 553 height 309
drag, startPoint x: 253, startPoint y: 332, endPoint x: 239, endPoint y: 344, distance: 18.4
click at [239, 344] on div "Market Value $ [PERSON_NAME] Blue Book NADA" at bounding box center [247, 332] width 184 height 90
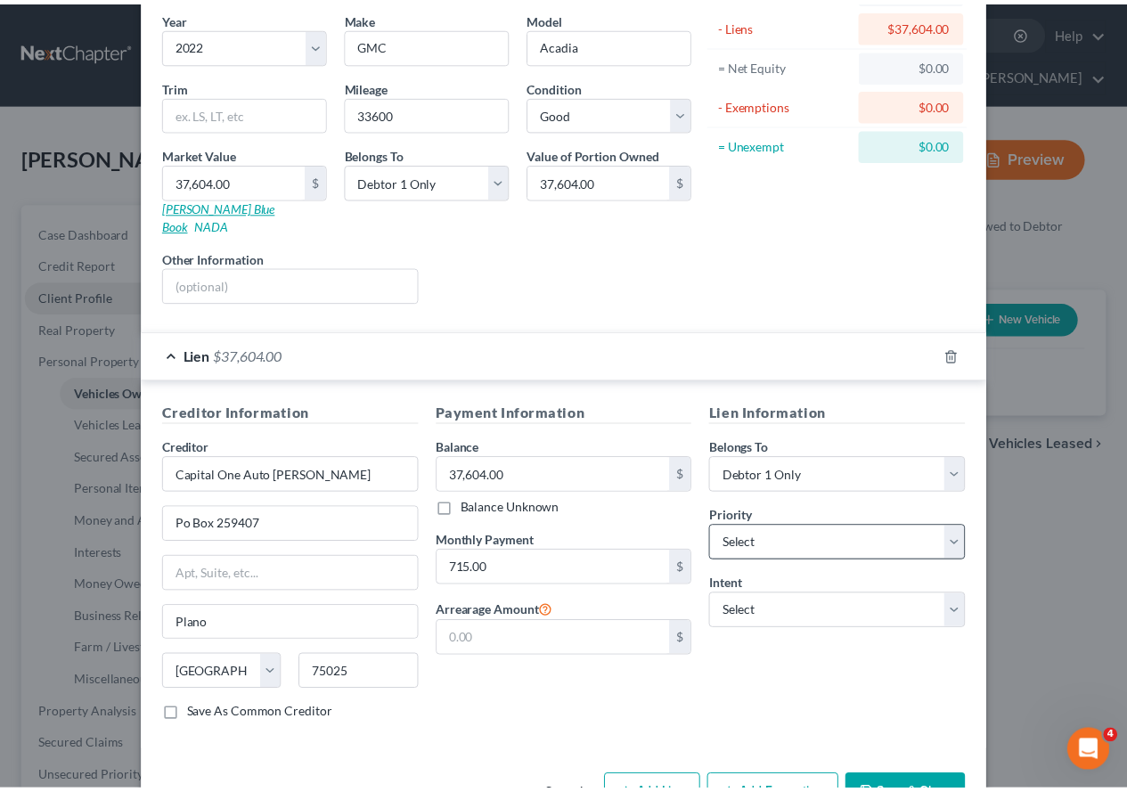
scroll to position [183, 0]
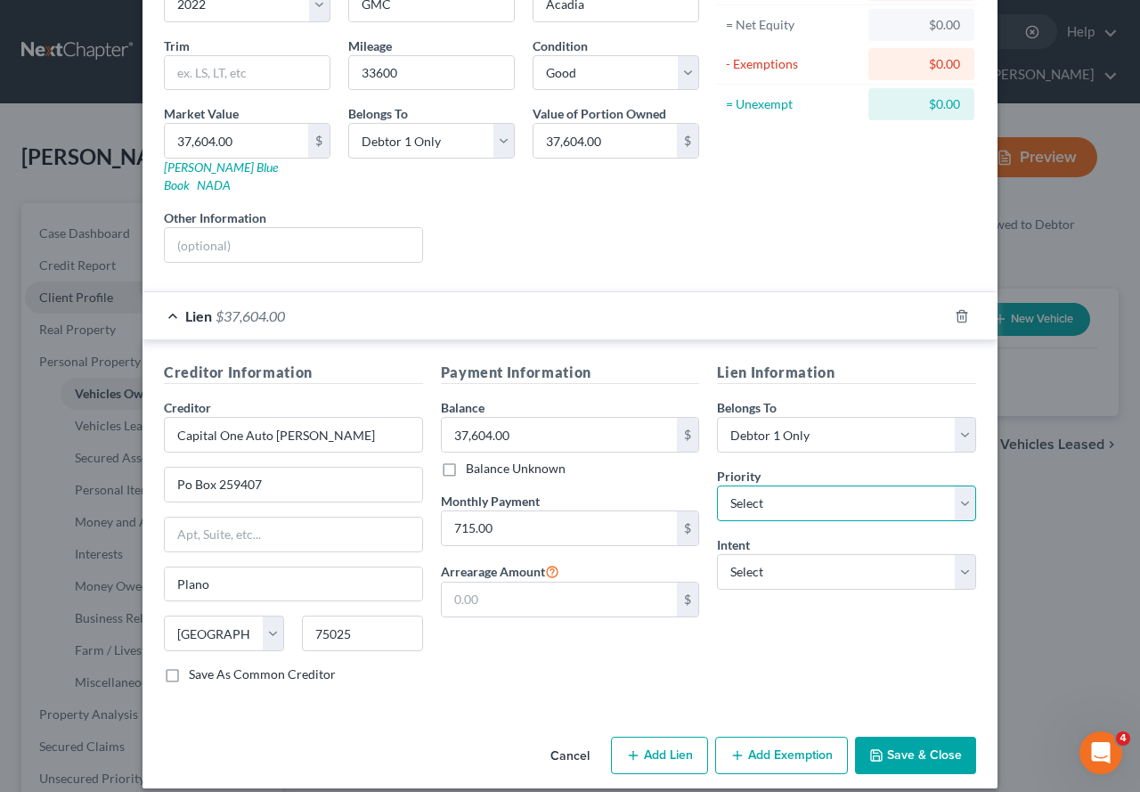
click at [956, 485] on select "Select 1st 2nd 3rd 4th 5th 6th 7th 8th 9th 10th 11th 12th 13th 14th 15th 16th 1…" at bounding box center [846, 503] width 259 height 36
click at [717, 485] on select "Select 1st 2nd 3rd 4th 5th 6th 7th 8th 9th 10th 11th 12th 13th 14th 15th 16th 1…" at bounding box center [846, 503] width 259 height 36
click at [951, 555] on select "Select Surrender Redeem Reaffirm Avoid Other" at bounding box center [846, 572] width 259 height 36
click at [717, 554] on select "Select Surrender Redeem Reaffirm Avoid Other" at bounding box center [846, 572] width 259 height 36
click at [908, 681] on button "Save & Close" at bounding box center [915, 755] width 121 height 37
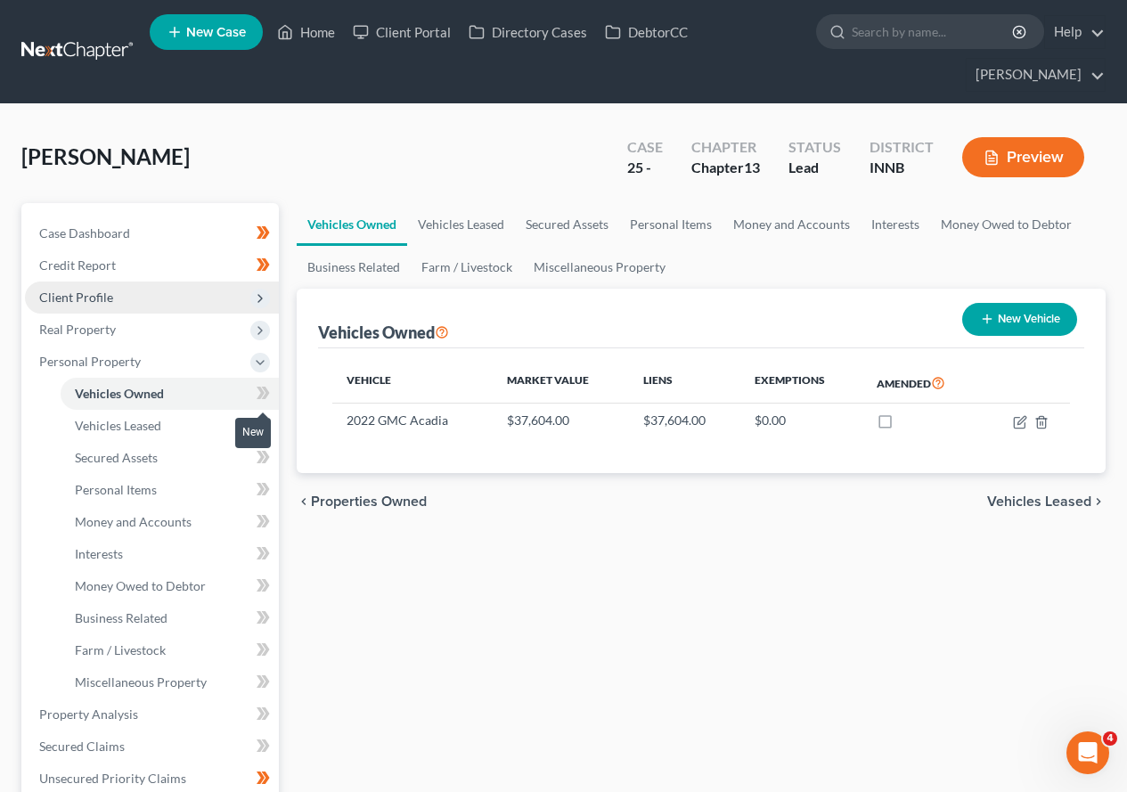
click at [266, 395] on icon at bounding box center [266, 393] width 8 height 12
click at [260, 429] on icon at bounding box center [261, 425] width 8 height 12
click at [179, 459] on link "Secured Assets" at bounding box center [170, 458] width 218 height 32
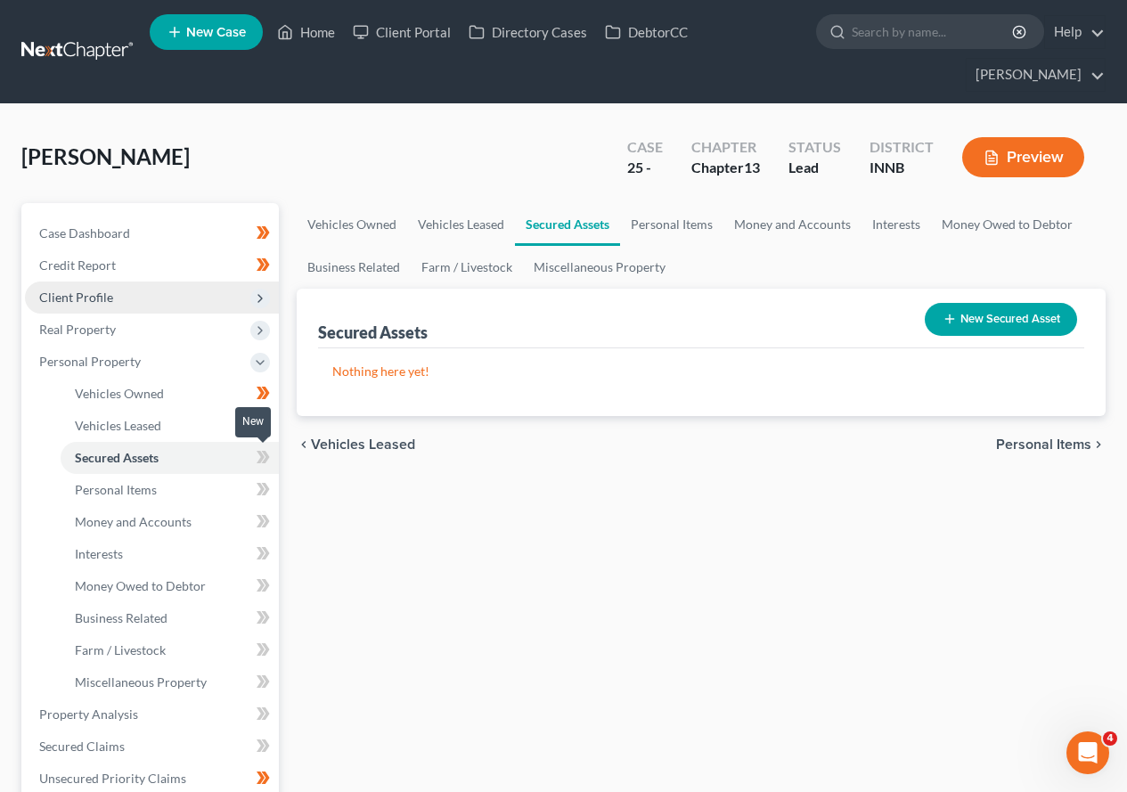
click at [262, 458] on icon at bounding box center [261, 457] width 8 height 12
click at [175, 488] on link "Personal Items" at bounding box center [170, 490] width 218 height 32
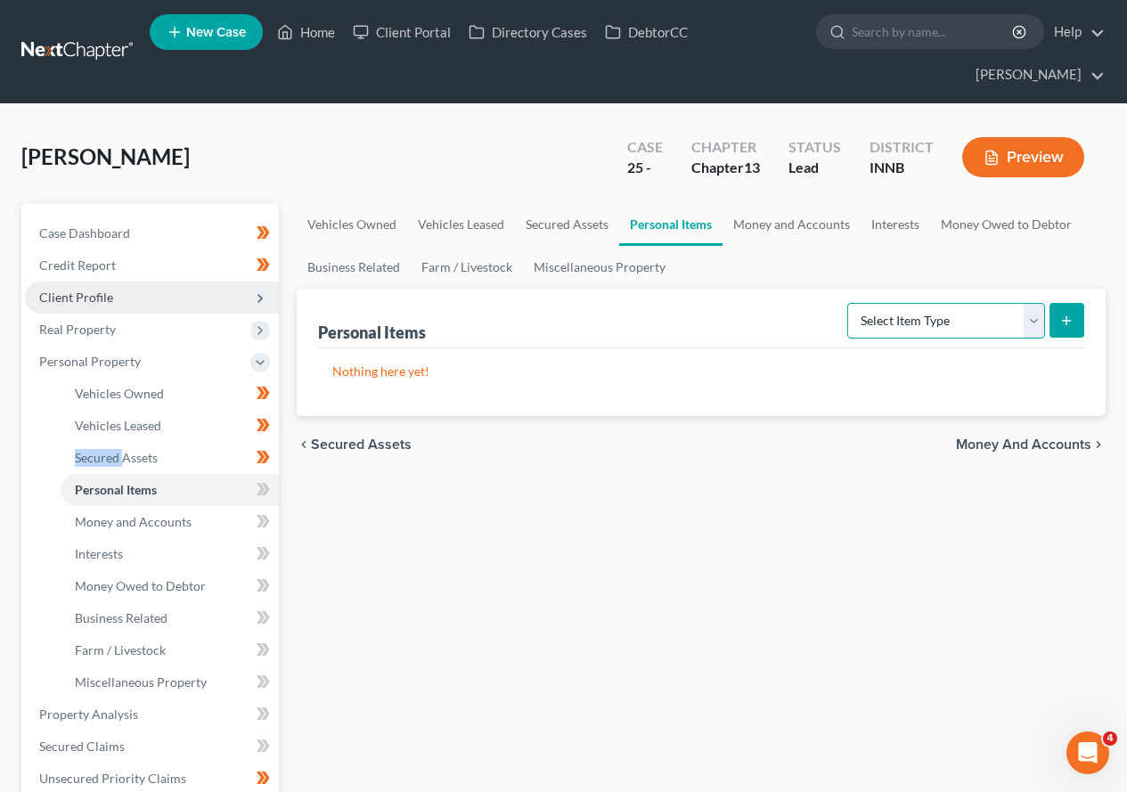
click at [1032, 319] on select "Select Item Type Clothing Collectibles Of Value Electronics Firearms Household …" at bounding box center [946, 321] width 198 height 36
click at [849, 303] on select "Select Item Type Clothing Collectibles Of Value Electronics Firearms Household …" at bounding box center [946, 321] width 198 height 36
click at [1069, 318] on icon "submit" at bounding box center [1066, 321] width 14 height 14
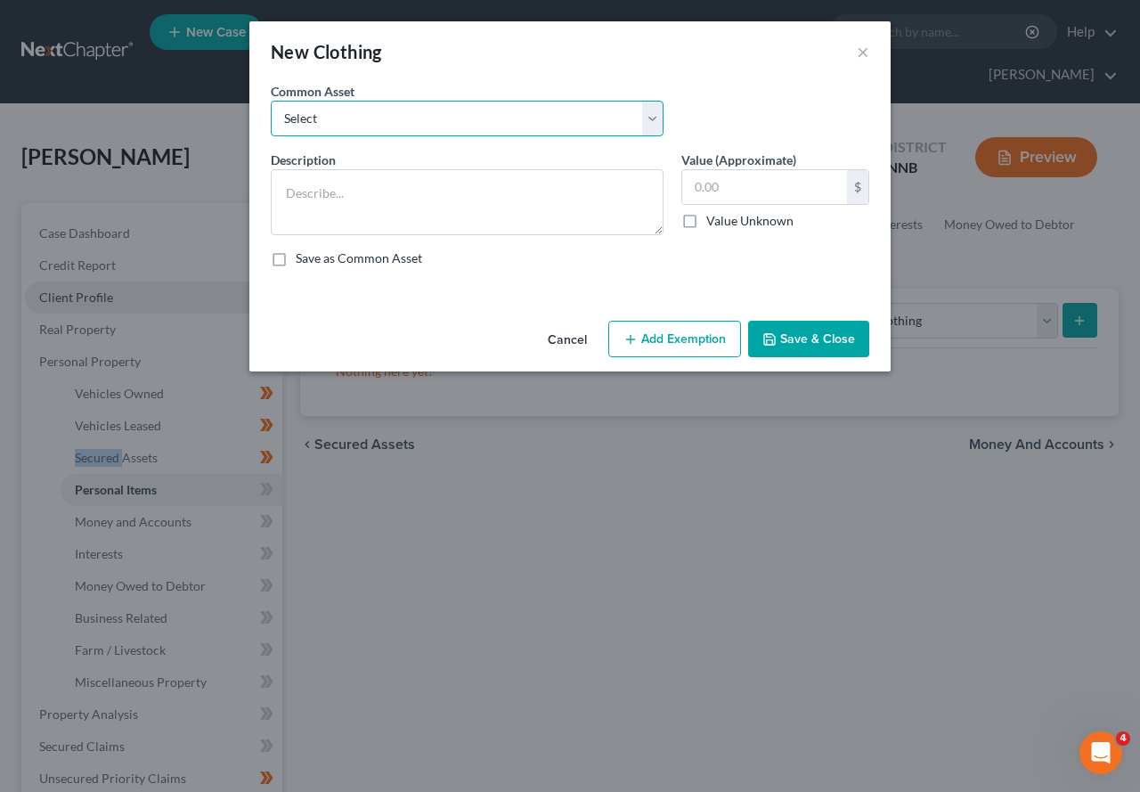
click at [649, 121] on select "Select Clothing & Wearing Apparel" at bounding box center [467, 119] width 393 height 36
click at [271, 101] on select "Select Clothing & Wearing Apparel" at bounding box center [467, 119] width 393 height 36
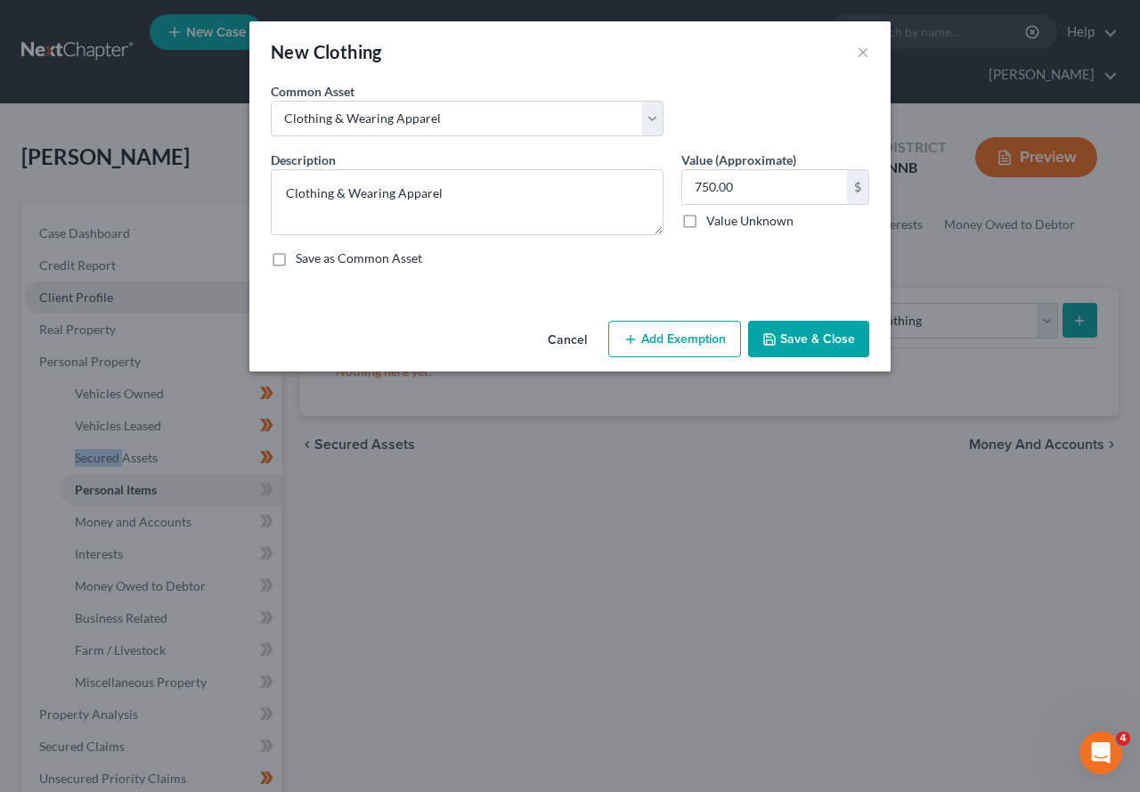
click at [707, 342] on button "Add Exemption" at bounding box center [674, 339] width 133 height 37
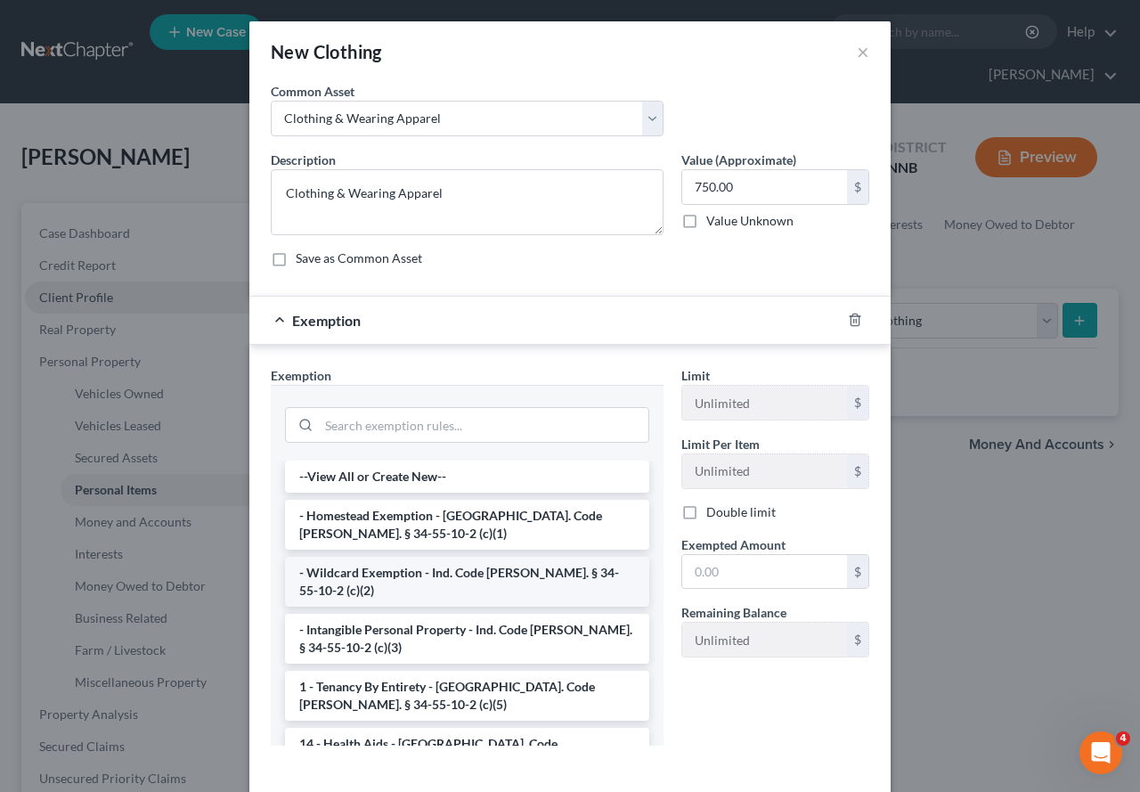
click at [445, 567] on li "- Wildcard Exemption - Ind. Code [PERSON_NAME]. § 34-55-10-2 (c)(2)" at bounding box center [467, 582] width 364 height 50
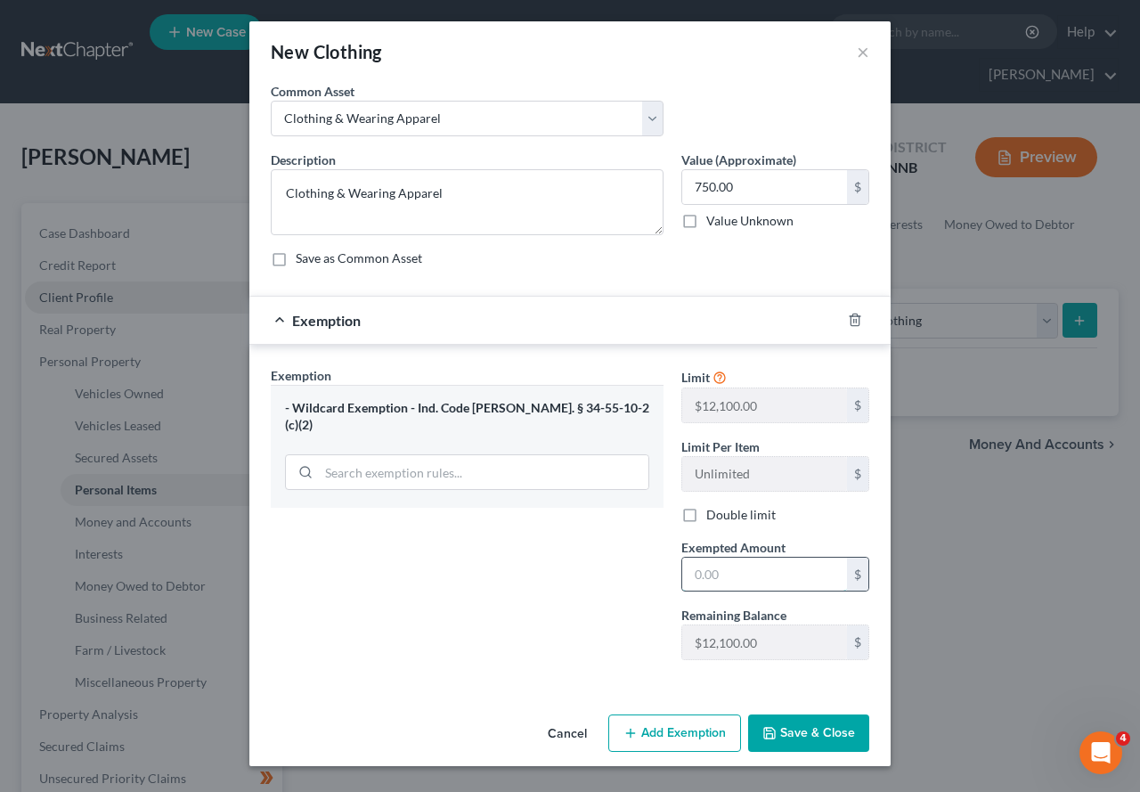
click at [730, 581] on input "text" at bounding box center [764, 575] width 165 height 34
click at [826, 681] on button "Save & Close" at bounding box center [808, 732] width 121 height 37
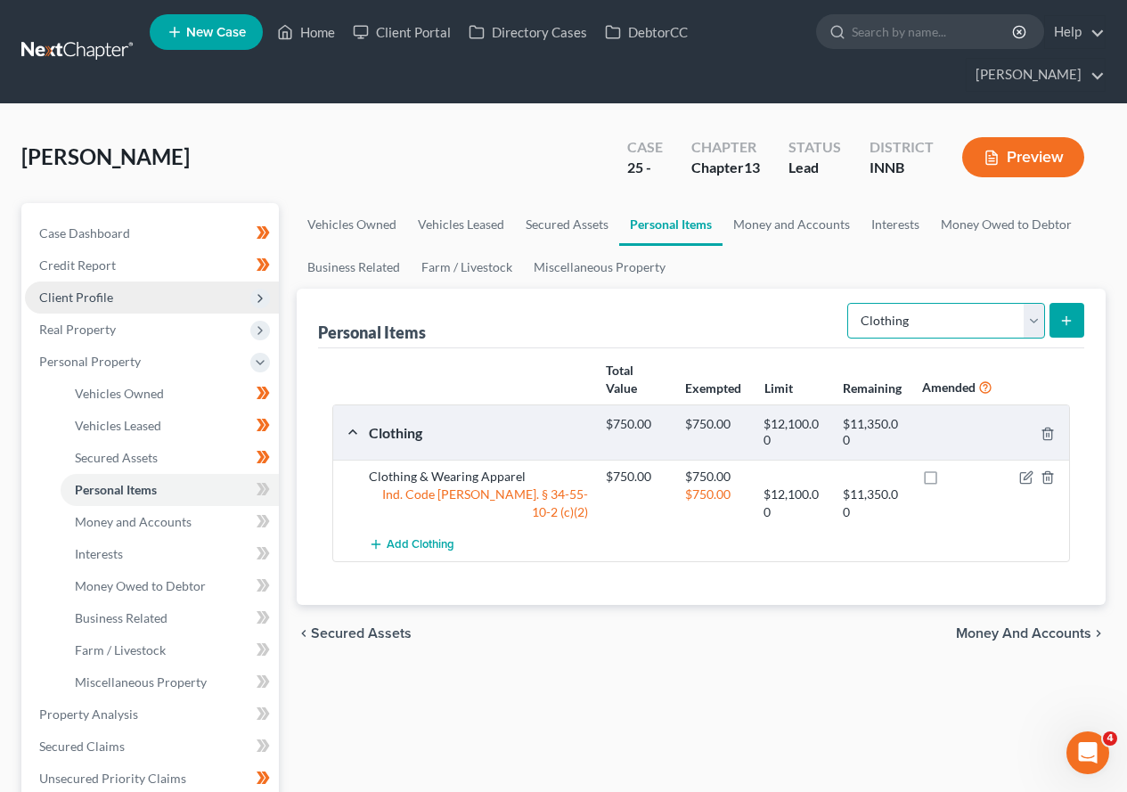
click at [1033, 321] on select "Select Item Type Clothing Collectibles Of Value Electronics Firearms Household …" at bounding box center [946, 321] width 198 height 36
click at [849, 303] on select "Select Item Type Clothing Collectibles Of Value Electronics Firearms Household …" at bounding box center [946, 321] width 198 height 36
click at [1062, 323] on icon "submit" at bounding box center [1066, 321] width 14 height 14
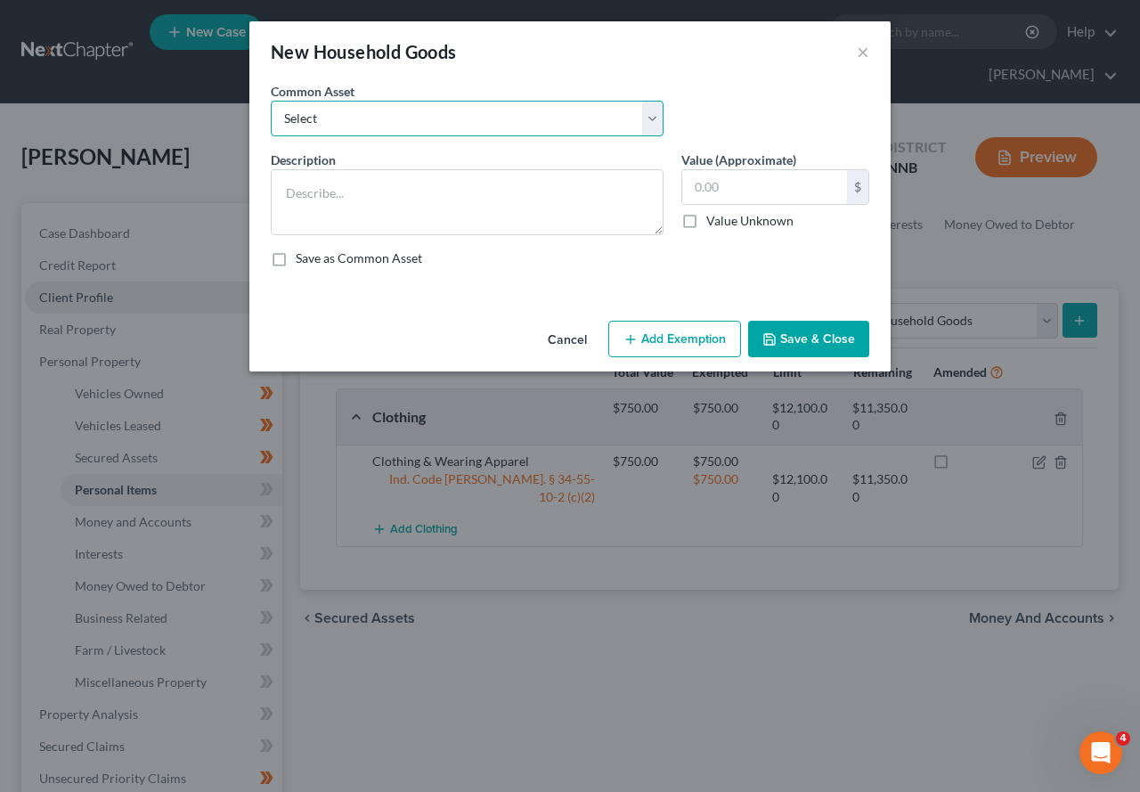
click at [658, 114] on select "Select Household Furnishings & Goods" at bounding box center [467, 119] width 393 height 36
click at [271, 101] on select "Select Household Furnishings & Goods" at bounding box center [467, 119] width 393 height 36
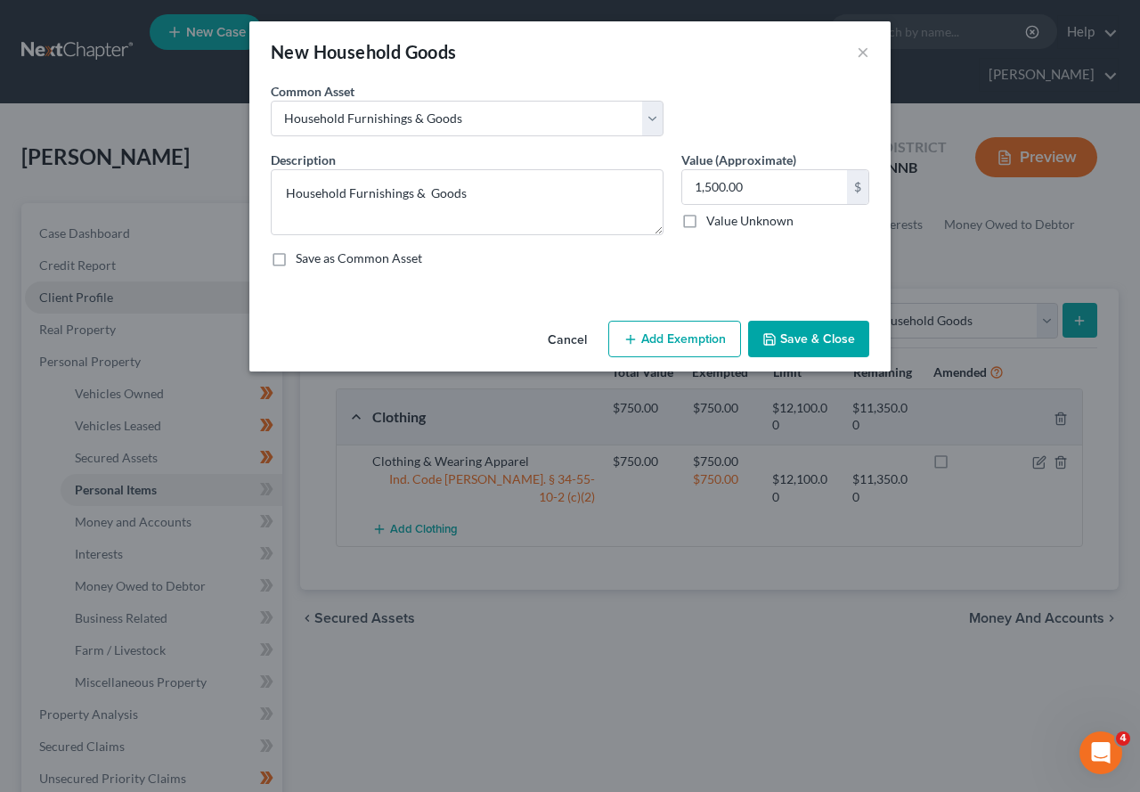
click at [686, 345] on button "Add Exemption" at bounding box center [674, 339] width 133 height 37
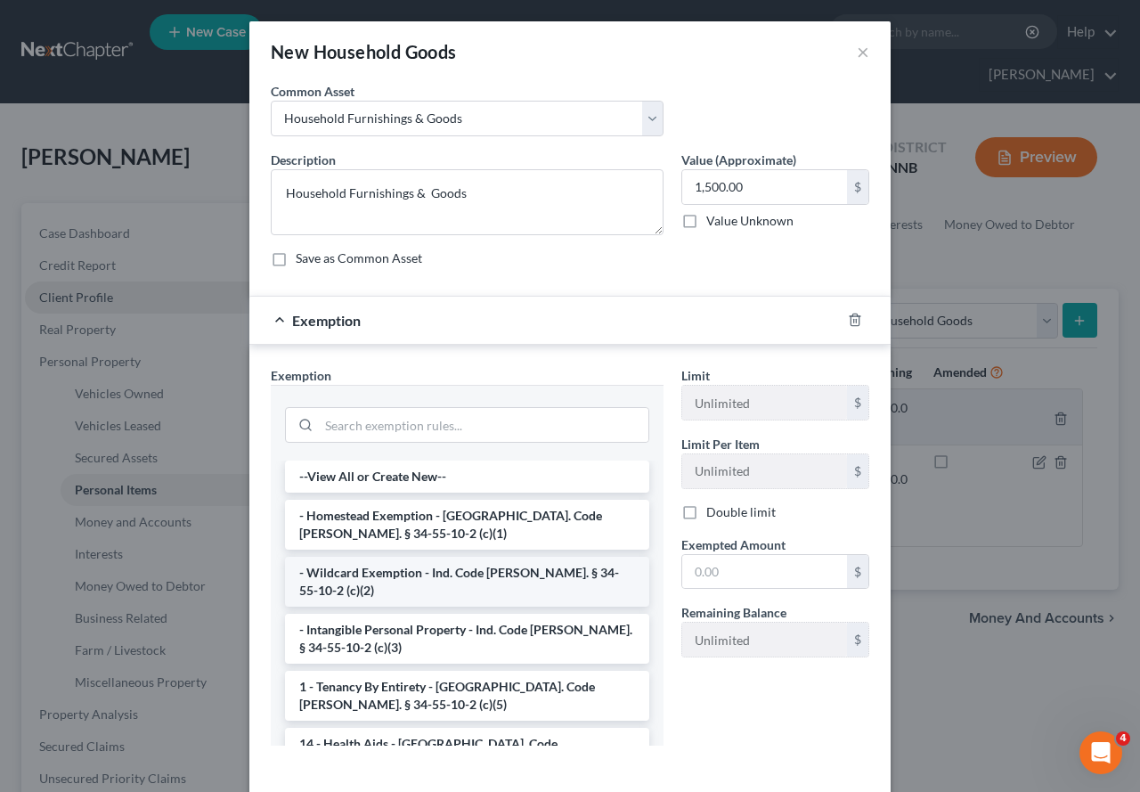
click at [467, 575] on li "- Wildcard Exemption - Ind. Code [PERSON_NAME]. § 34-55-10-2 (c)(2)" at bounding box center [467, 582] width 364 height 50
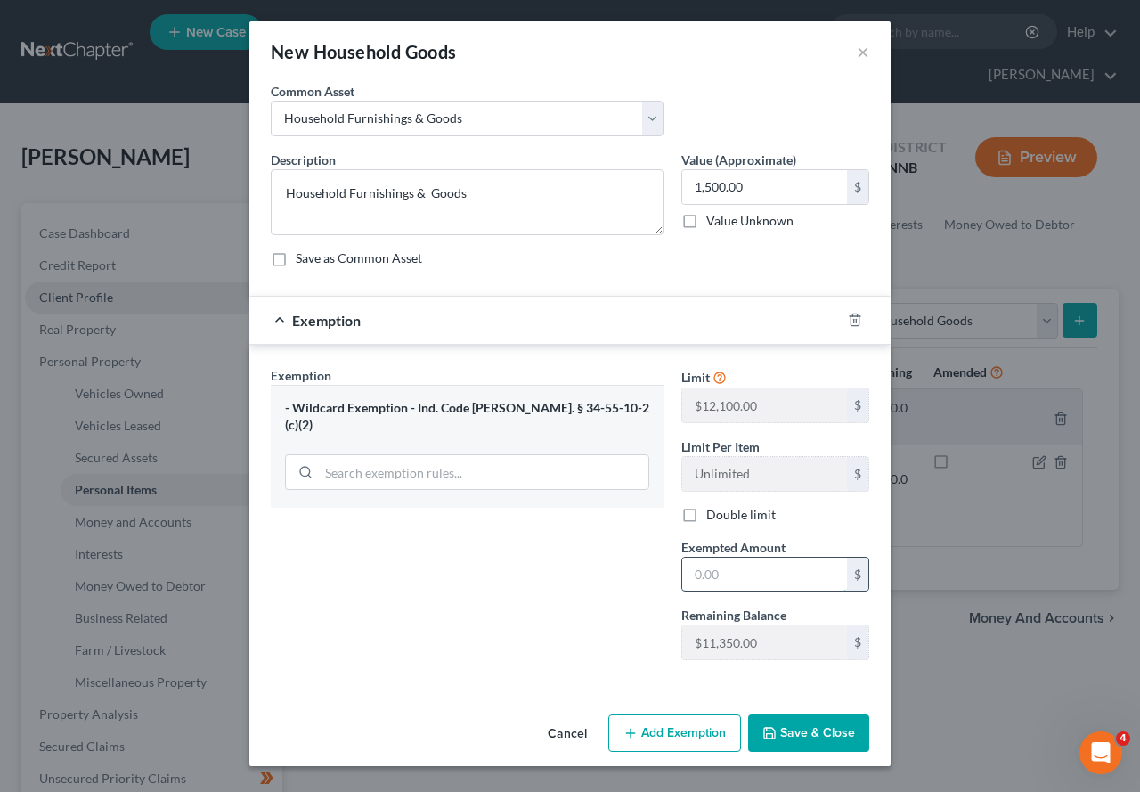
click at [730, 566] on input "text" at bounding box center [764, 575] width 165 height 34
click at [837, 681] on button "Save & Close" at bounding box center [808, 732] width 121 height 37
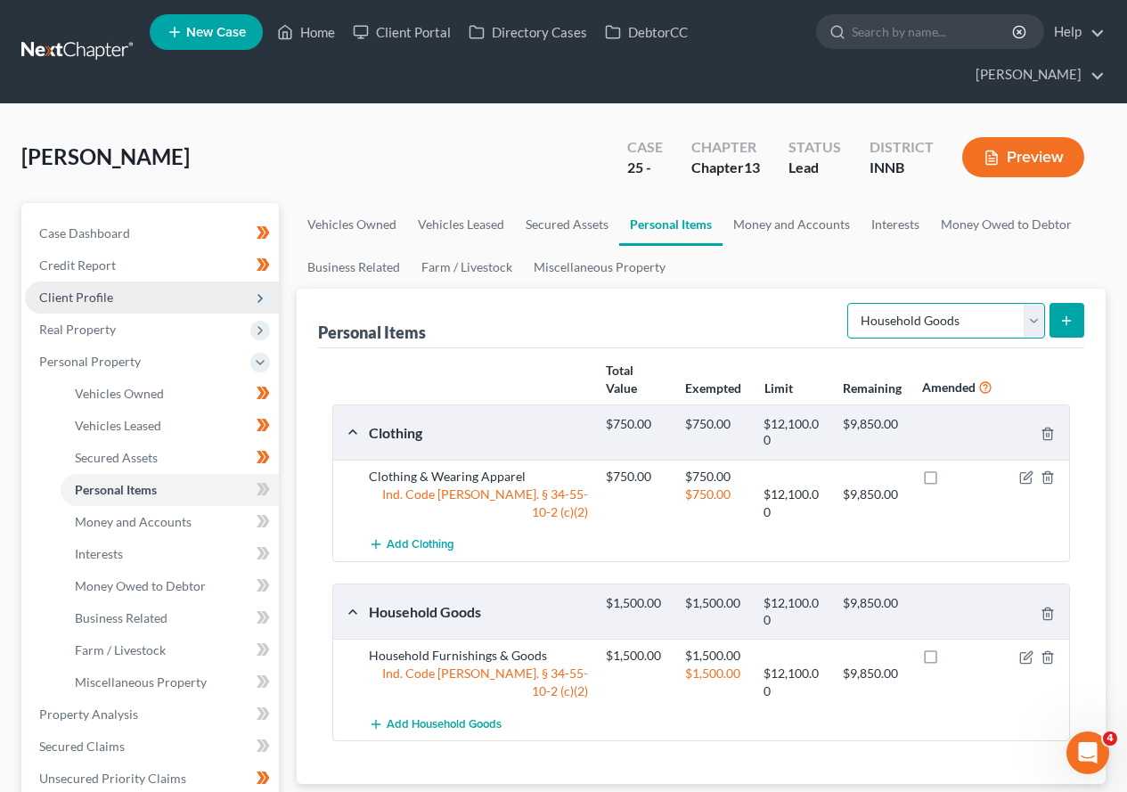
click at [1036, 321] on select "Select Item Type Clothing Collectibles Of Value Electronics Firearms Household …" at bounding box center [946, 321] width 198 height 36
click at [881, 261] on ul "Vehicles Owned Vehicles Leased Secured Assets Personal Items Money and Accounts…" at bounding box center [701, 246] width 809 height 86
click at [263, 489] on icon at bounding box center [261, 489] width 8 height 12
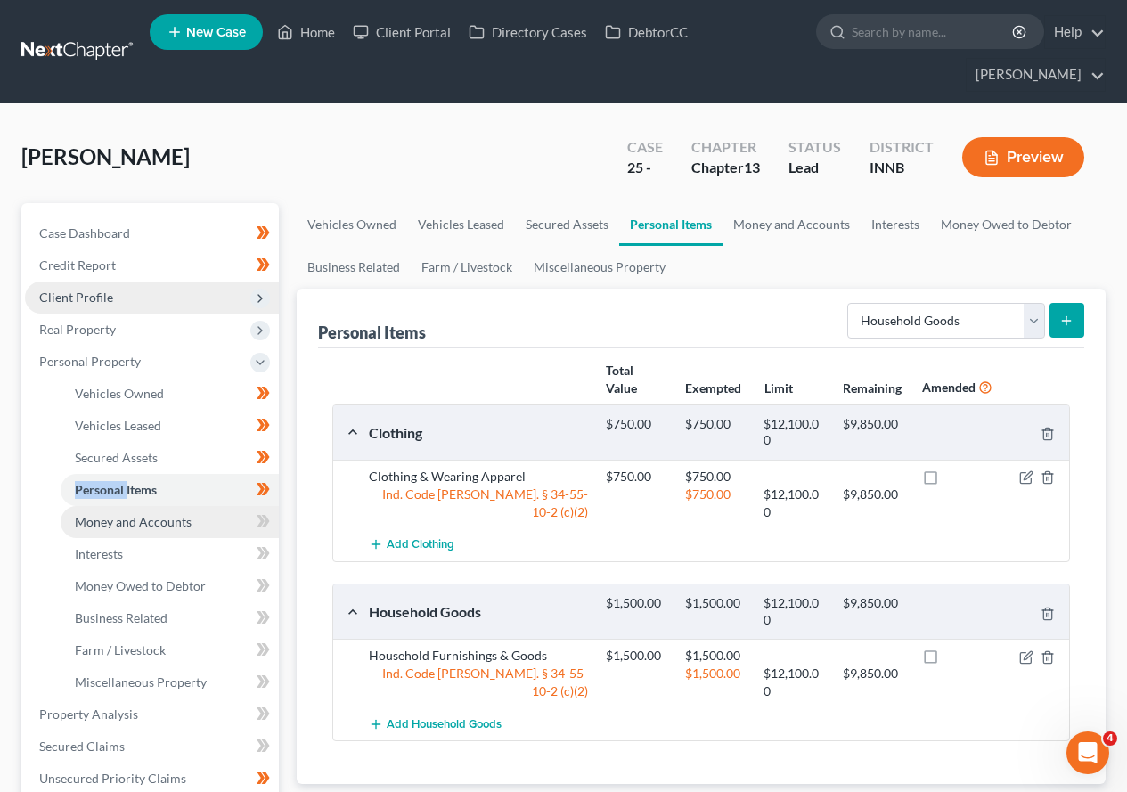
click at [165, 519] on span "Money and Accounts" at bounding box center [133, 521] width 117 height 15
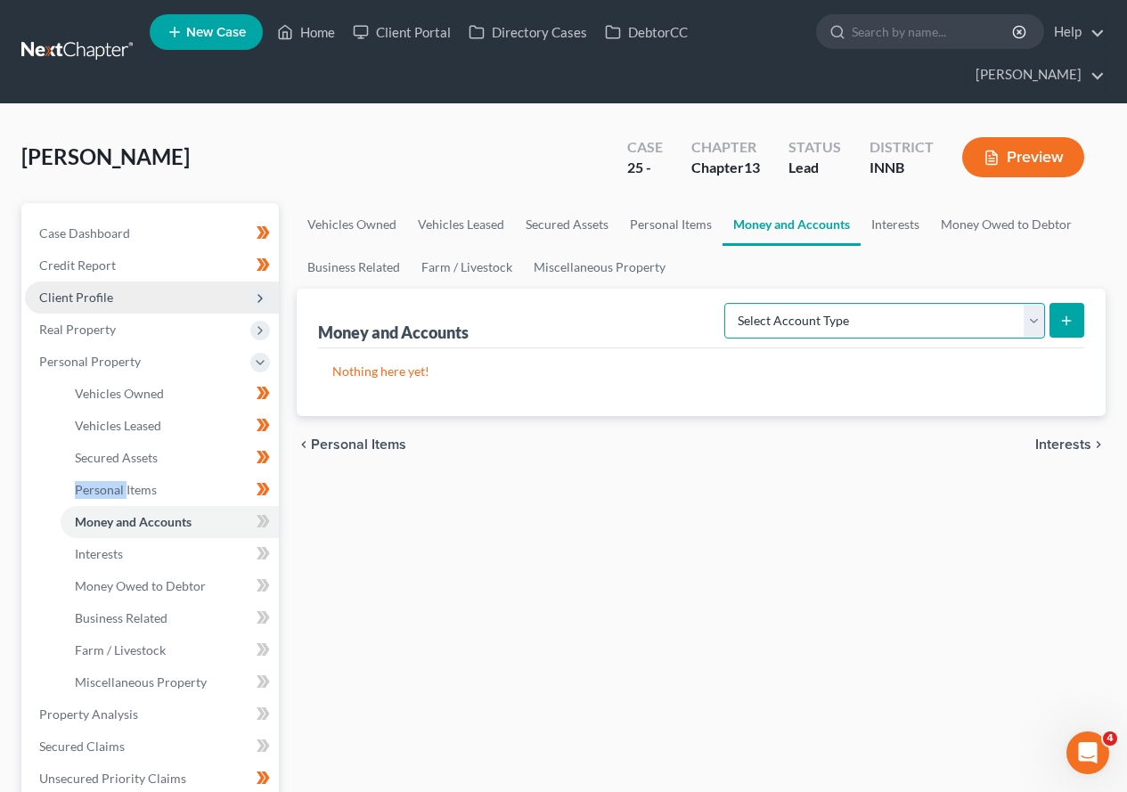
click at [1039, 323] on select "Select Account Type Brokerage Cash on Hand Certificates of Deposit Checking Acc…" at bounding box center [884, 321] width 321 height 36
click at [728, 303] on select "Select Account Type Brokerage Cash on Hand Certificates of Deposit Checking Acc…" at bounding box center [884, 321] width 321 height 36
click at [1069, 326] on icon "submit" at bounding box center [1066, 321] width 14 height 14
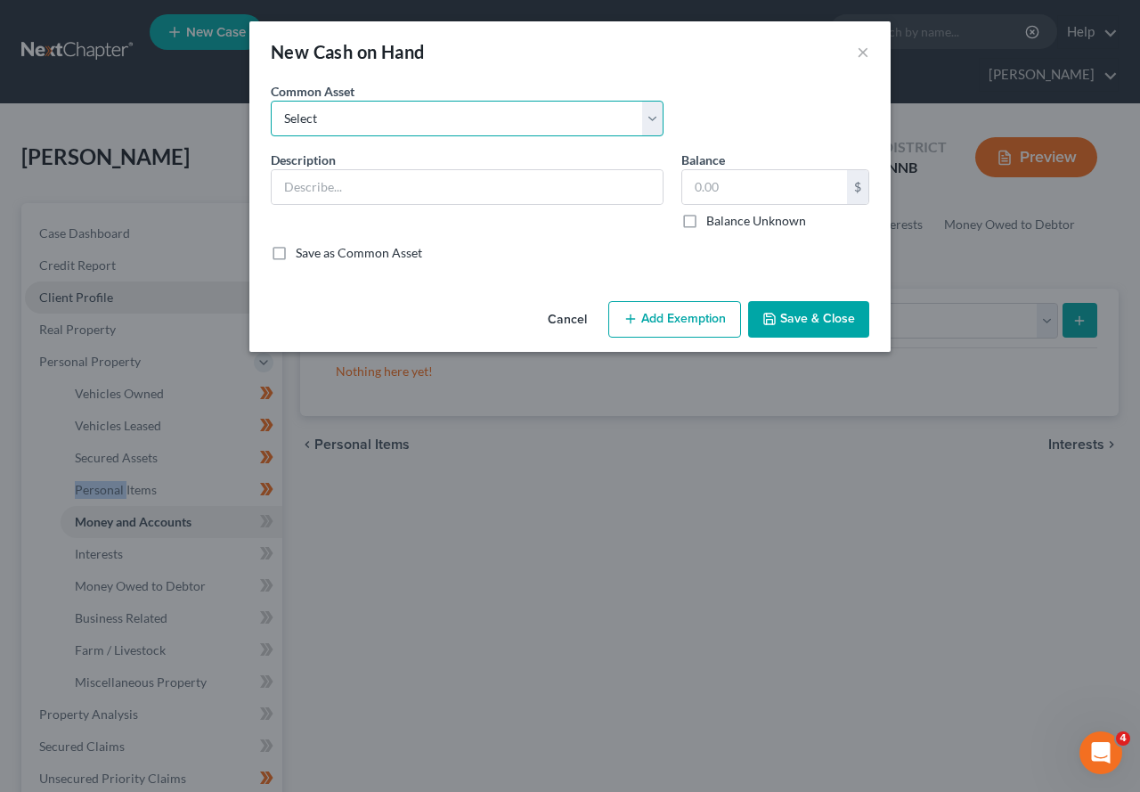
click at [659, 115] on select "Select Money on Hand" at bounding box center [467, 119] width 393 height 36
click at [271, 101] on select "Select Money on Hand" at bounding box center [467, 119] width 393 height 36
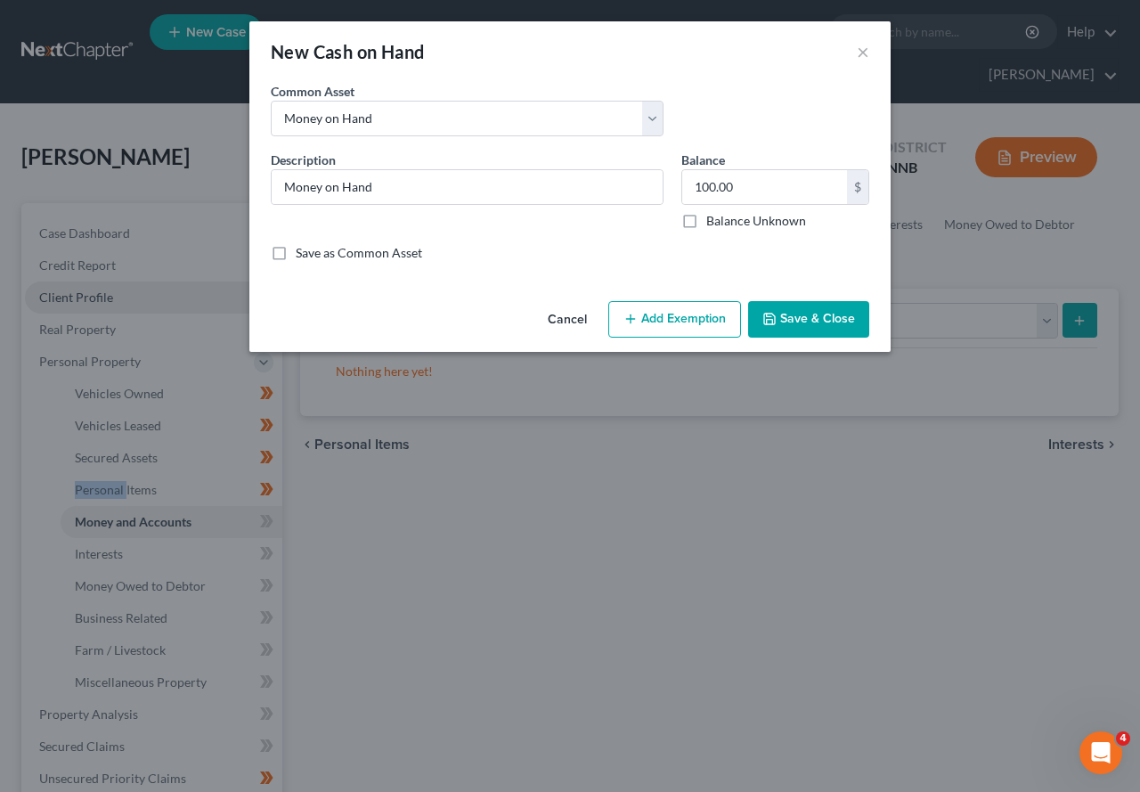
click at [697, 311] on button "Add Exemption" at bounding box center [674, 319] width 133 height 37
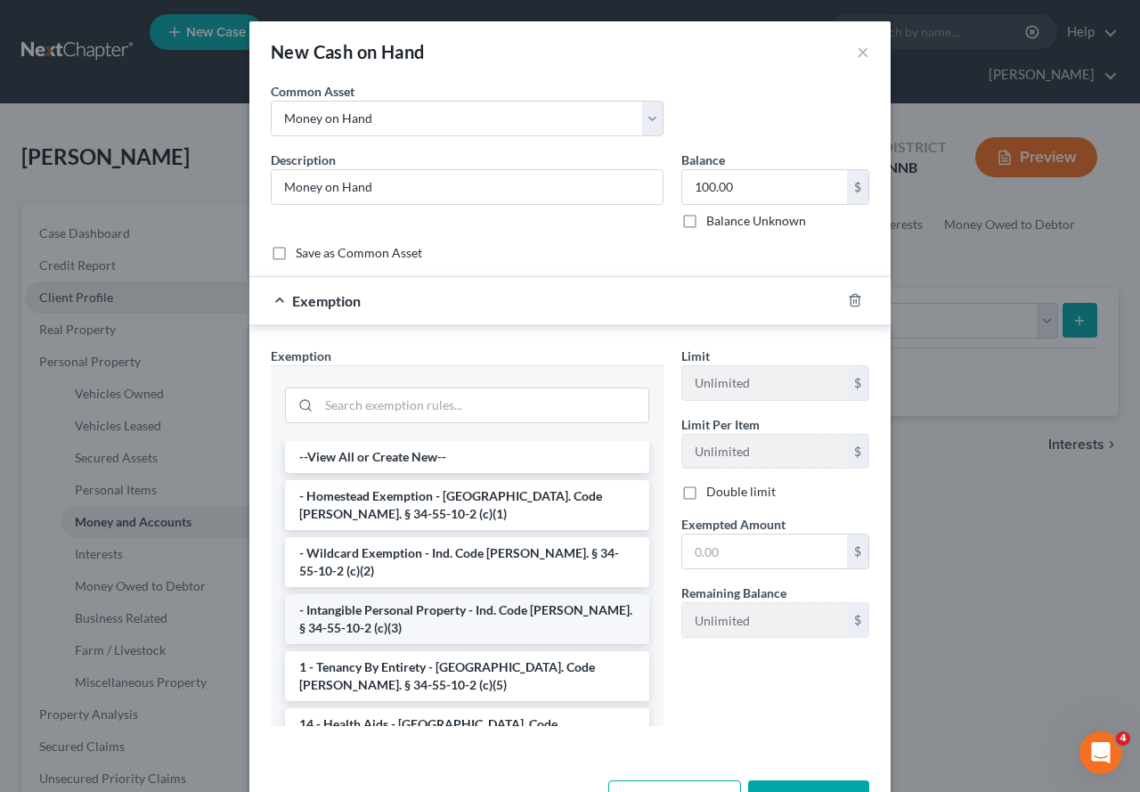
click at [421, 597] on li "- Intangible Personal Property - Ind. Code [PERSON_NAME]. § 34-55-10-2 (c)(3)" at bounding box center [467, 619] width 364 height 50
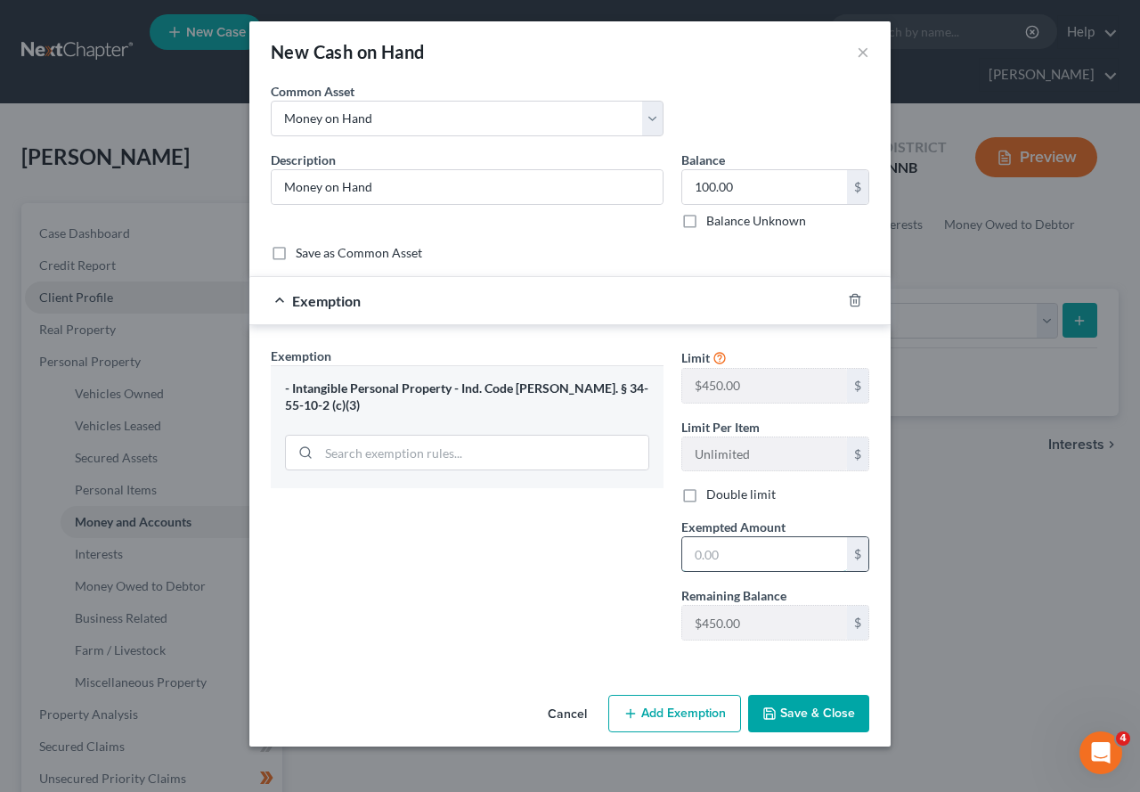
click at [738, 548] on input "text" at bounding box center [764, 554] width 165 height 34
click at [812, 681] on button "Save & Close" at bounding box center [808, 713] width 121 height 37
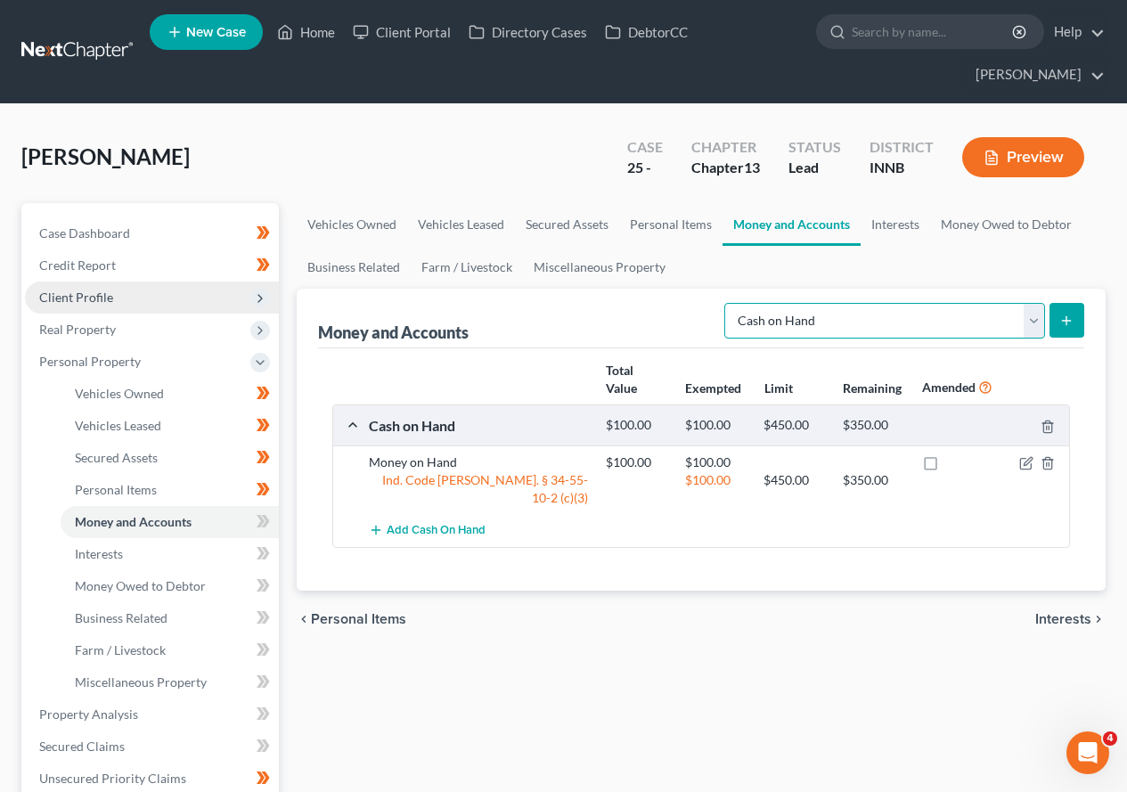
click at [1036, 318] on select "Select Account Type Brokerage Cash on Hand Certificates of Deposit Checking Acc…" at bounding box center [884, 321] width 321 height 36
click at [728, 303] on select "Select Account Type Brokerage Cash on Hand Certificates of Deposit Checking Acc…" at bounding box center [884, 321] width 321 height 36
click at [1065, 318] on icon "submit" at bounding box center [1066, 321] width 14 height 14
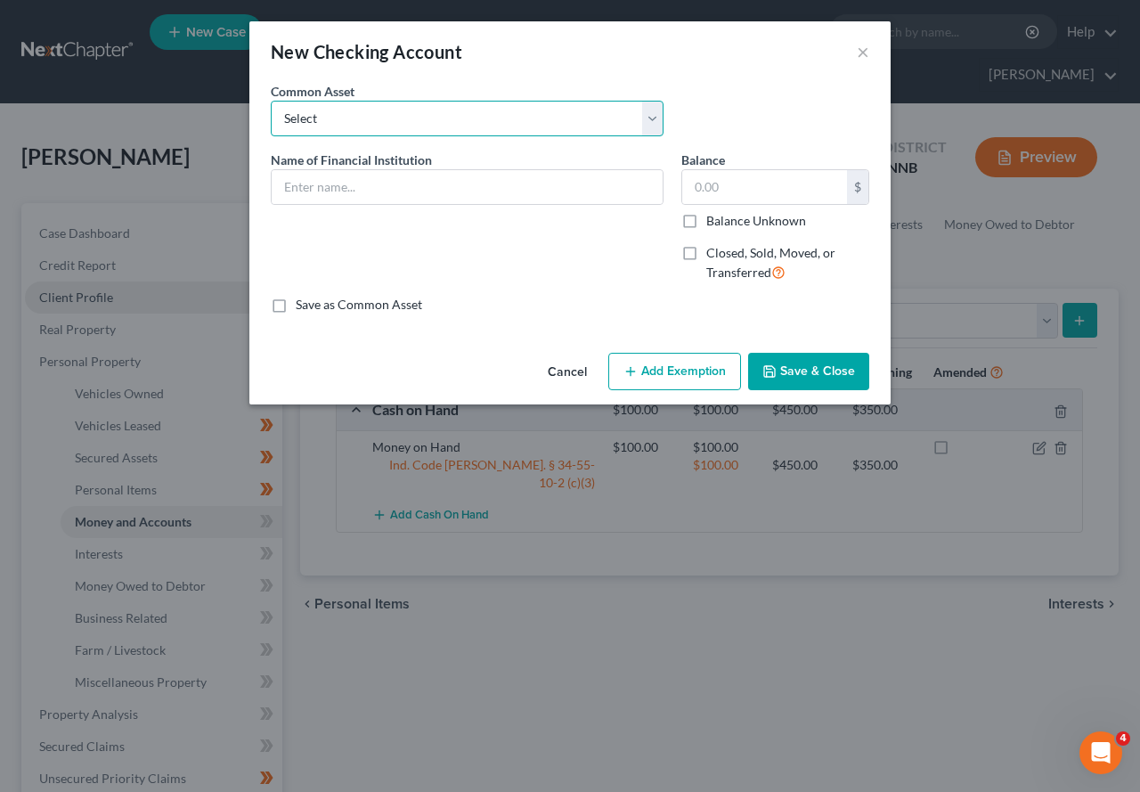
click at [655, 117] on select "Select Bankers Trust - Checking Centier Bank - Checking Account Fifth Third Ban…" at bounding box center [467, 119] width 393 height 36
click at [271, 101] on select "Select Bankers Trust - Checking Centier Bank - Checking Account Fifth Third Ban…" at bounding box center [467, 119] width 393 height 36
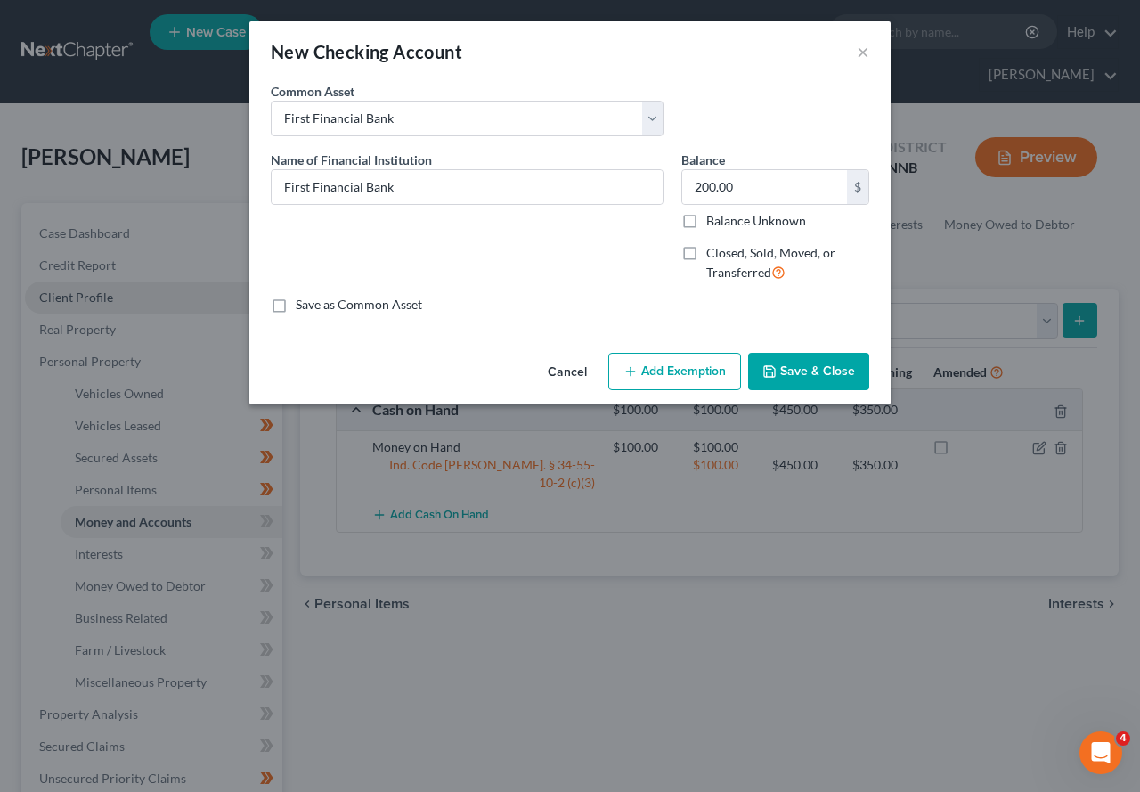
click at [687, 375] on button "Add Exemption" at bounding box center [674, 371] width 133 height 37
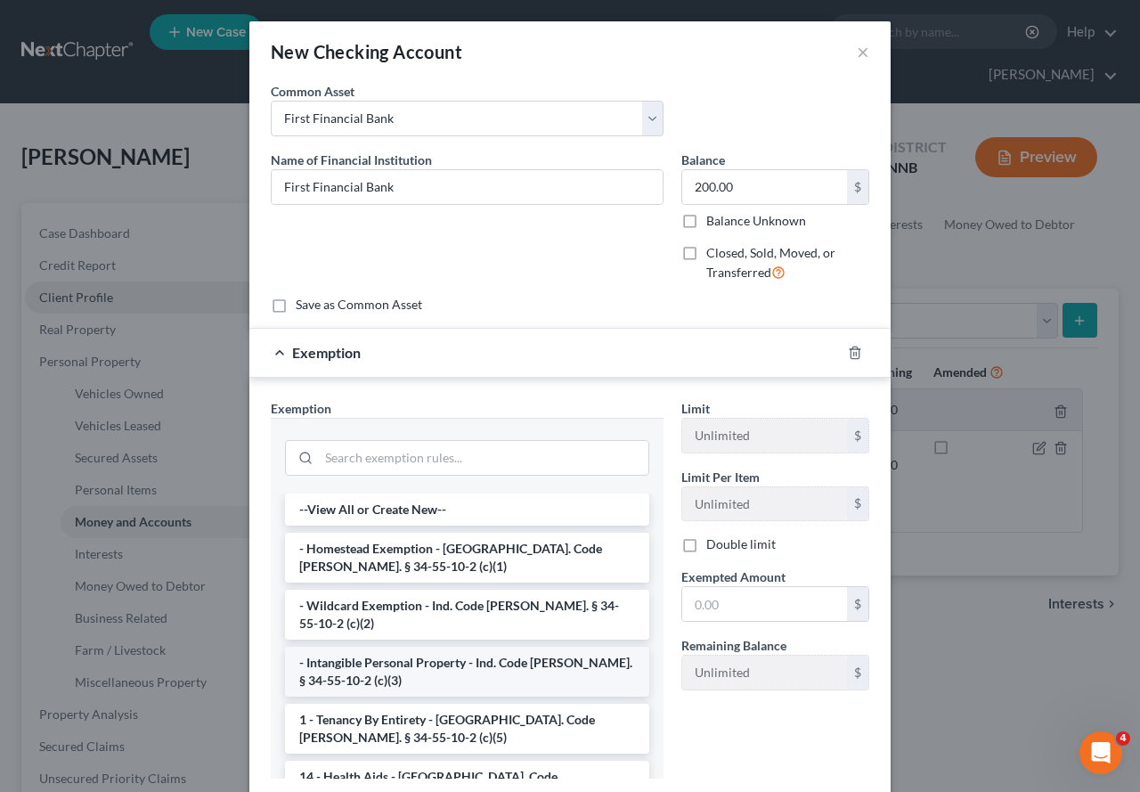
click at [401, 650] on li "- Intangible Personal Property - Ind. Code [PERSON_NAME]. § 34-55-10-2 (c)(3)" at bounding box center [467, 672] width 364 height 50
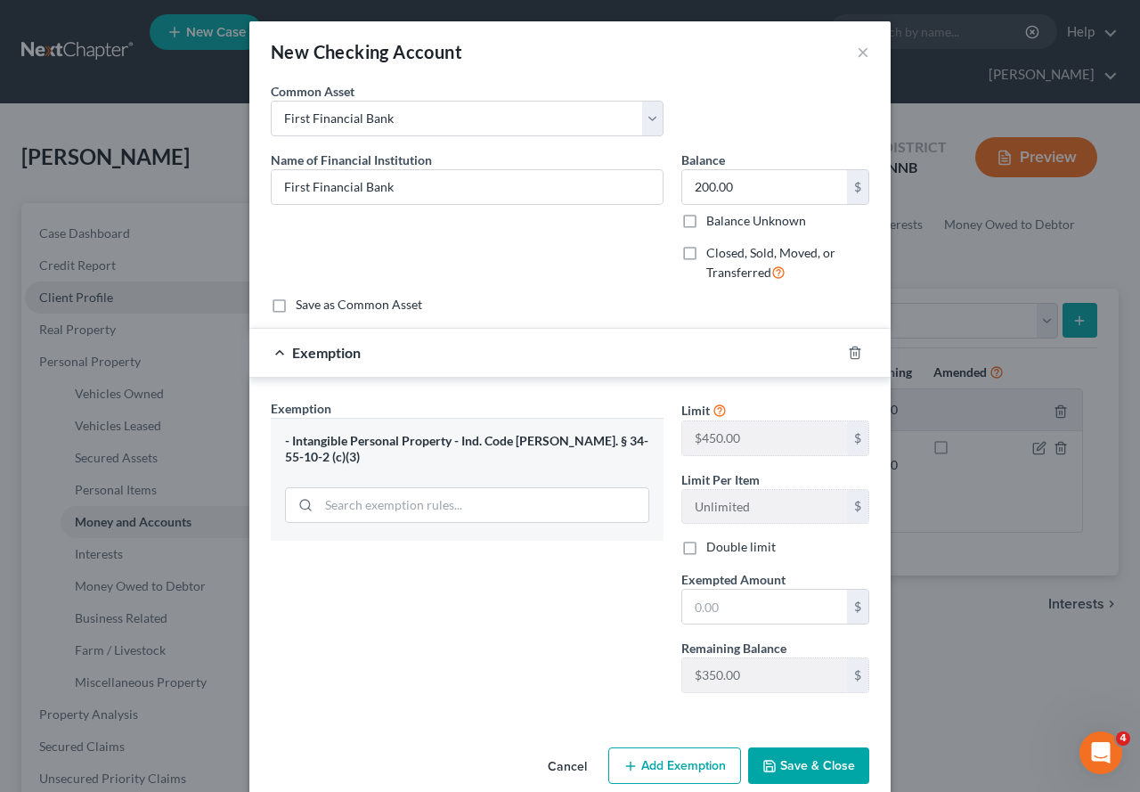
click at [784, 681] on button "Save & Close" at bounding box center [808, 765] width 121 height 37
drag, startPoint x: 742, startPoint y: 604, endPoint x: 787, endPoint y: 666, distance: 77.2
click at [698, 638] on div "Limit $450.00 $ Limit Per Item Unlimited $ Double limit Exempted Amount * $ Rem…" at bounding box center [776, 553] width 206 height 308
click at [816, 681] on button "Save & Close" at bounding box center [808, 765] width 121 height 37
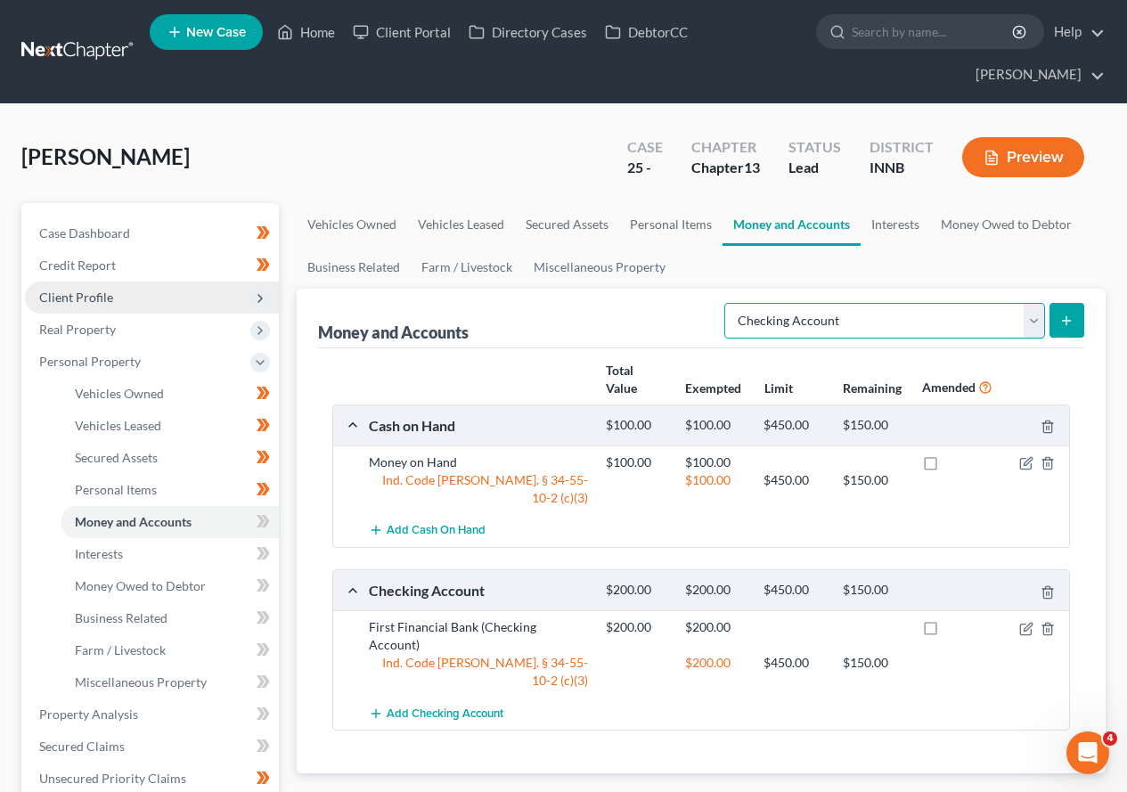
click at [1033, 314] on select "Select Account Type Brokerage Cash on Hand Certificates of Deposit Checking Acc…" at bounding box center [884, 321] width 321 height 36
click at [986, 259] on ul "Vehicles Owned Vehicles Leased Secured Assets Personal Items Money and Accounts…" at bounding box center [701, 246] width 809 height 86
click at [265, 523] on icon at bounding box center [263, 521] width 13 height 22
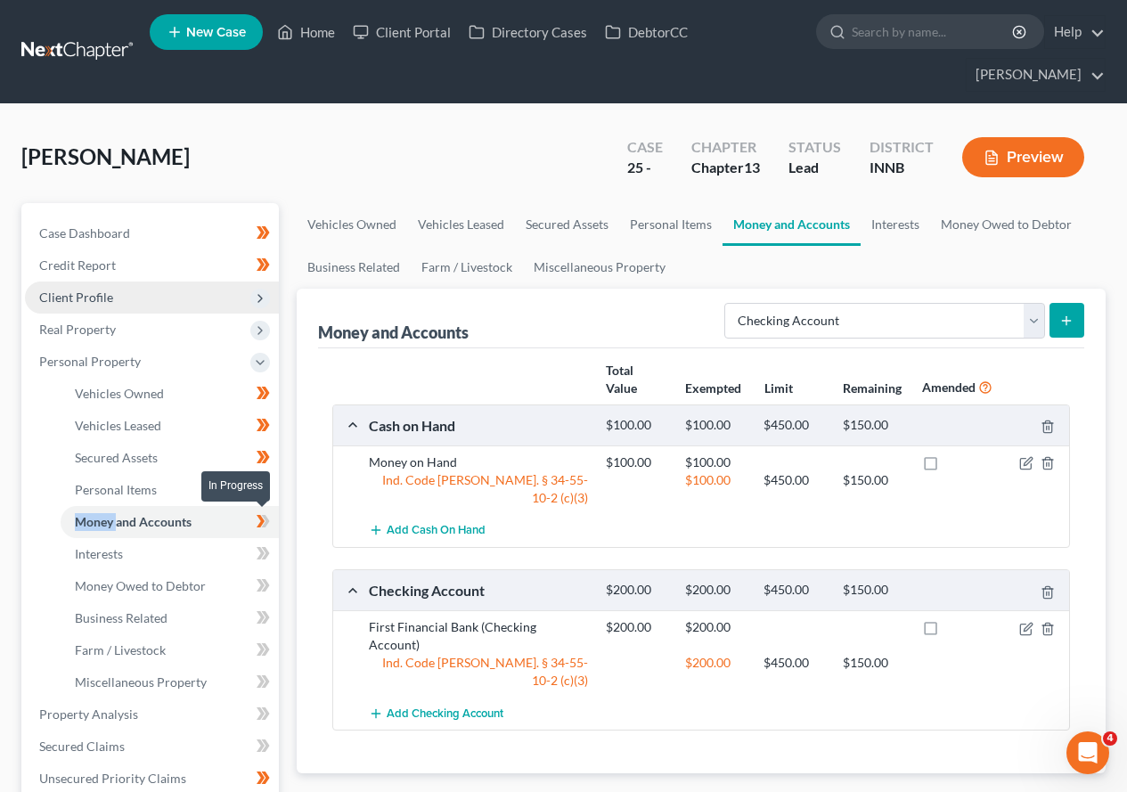
click at [265, 523] on icon at bounding box center [263, 521] width 13 height 22
click at [111, 560] on span "Interests" at bounding box center [99, 553] width 48 height 15
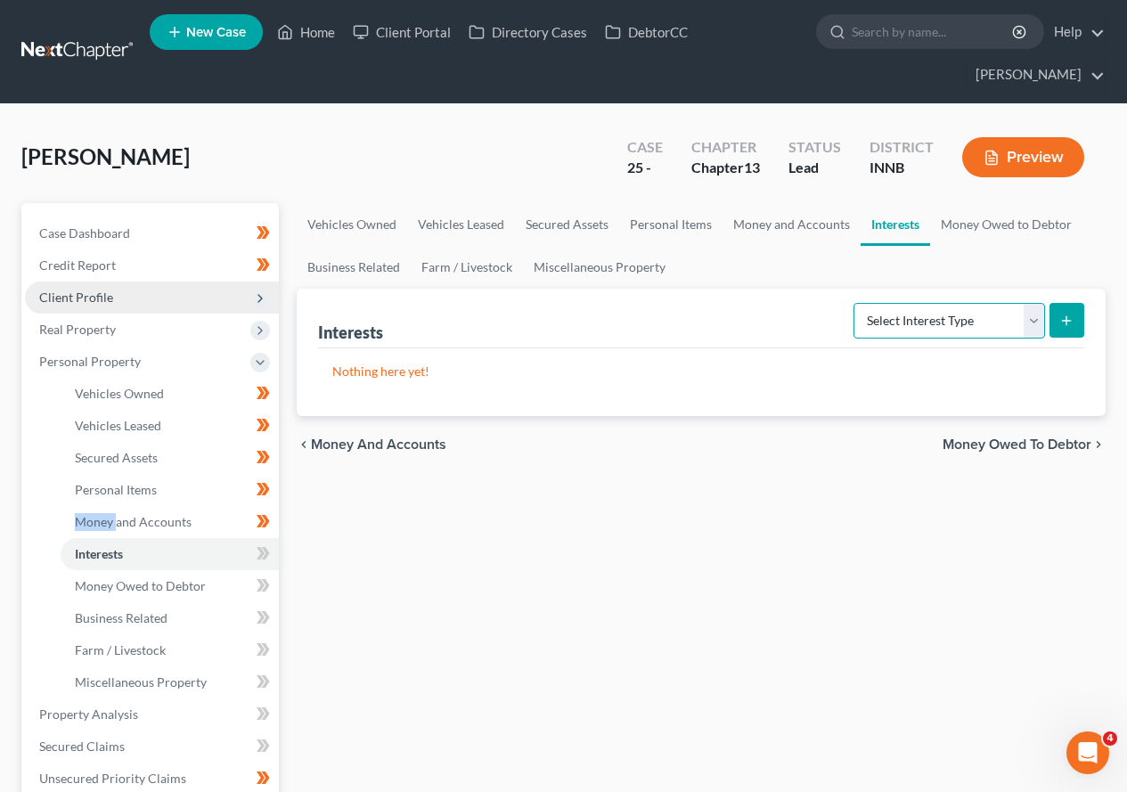
click at [1036, 326] on select "Select Interest Type 401K Annuity Bond Education IRA Government Bond Government…" at bounding box center [949, 321] width 192 height 36
click at [855, 303] on select "Select Interest Type 401K Annuity Bond Education IRA Government Bond Government…" at bounding box center [949, 321] width 192 height 36
click at [1069, 331] on button "submit" at bounding box center [1066, 320] width 35 height 35
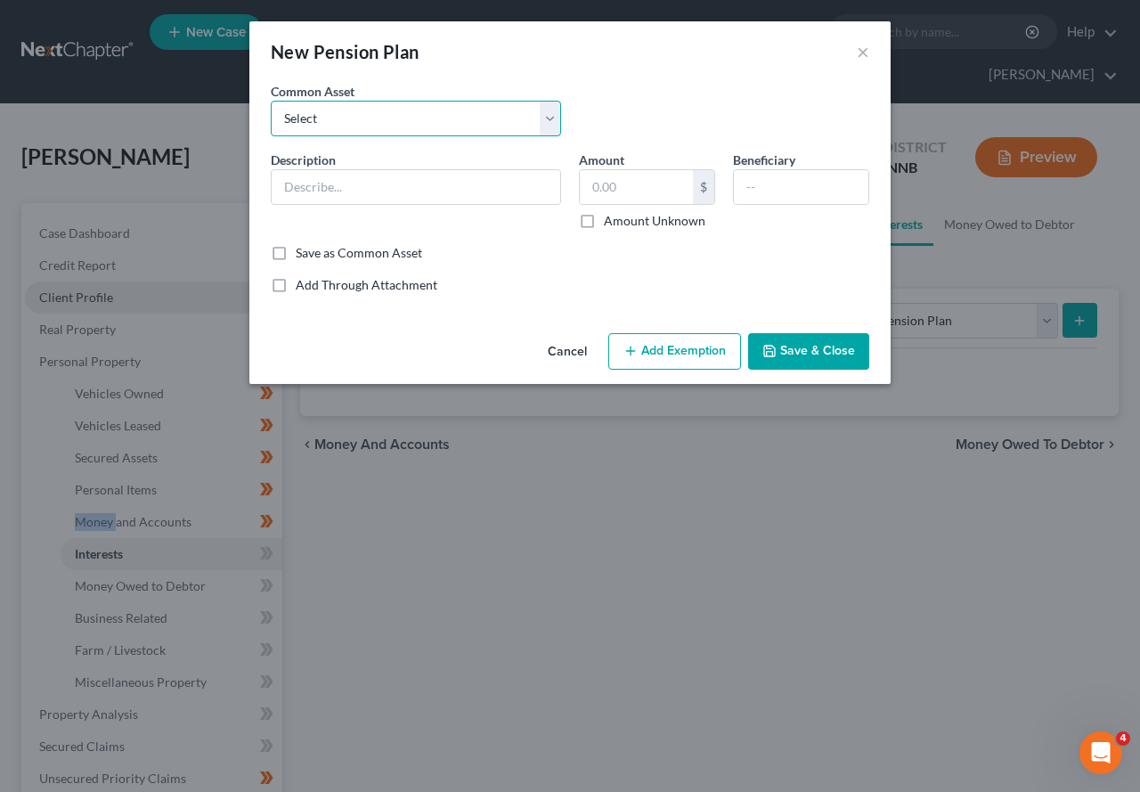
click at [552, 113] on select "Select USS - Carnagie Pension Fund Pipefitters Local 597 Pension Ford Pension T…" at bounding box center [416, 119] width 290 height 36
click at [635, 98] on div "Common Asset Select USS - Carnagie Pension Fund Pipefitters Local 597 Pension F…" at bounding box center [570, 116] width 616 height 69
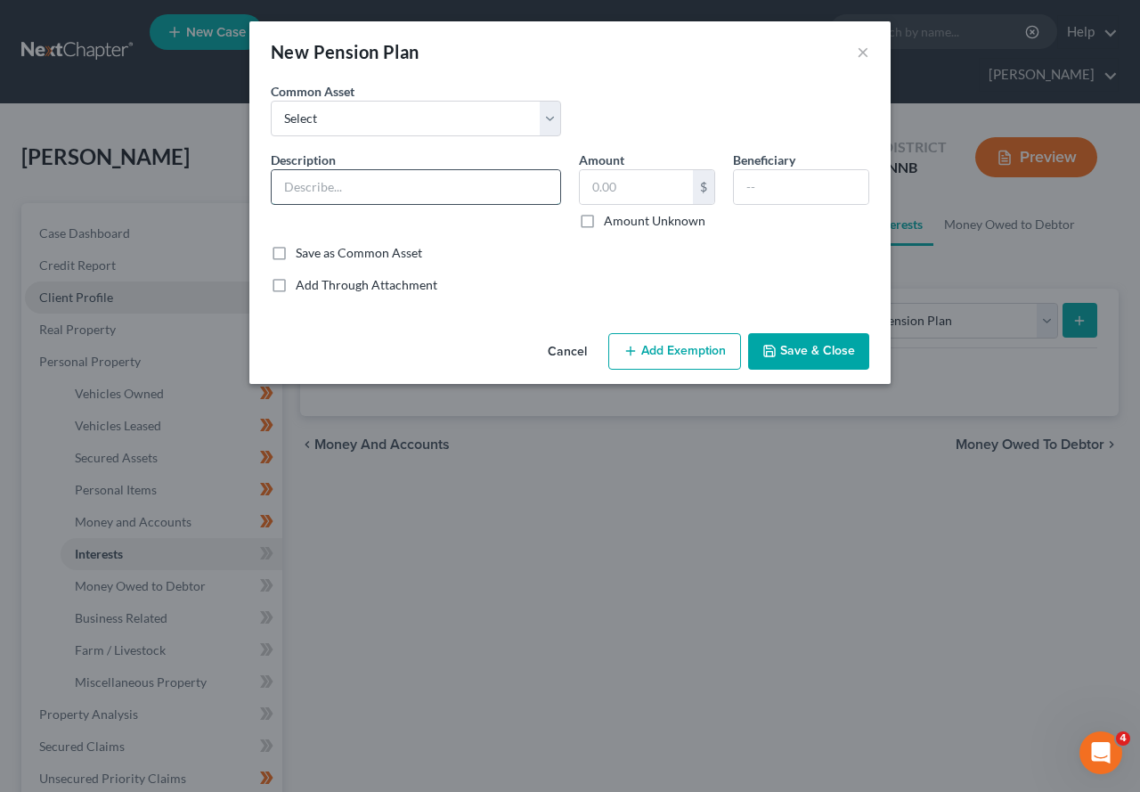
click at [409, 180] on input "text" at bounding box center [416, 187] width 289 height 34
click at [604, 222] on label "Amount Unknown" at bounding box center [655, 221] width 102 height 18
click at [611, 222] on input "Amount Unknown" at bounding box center [617, 218] width 12 height 12
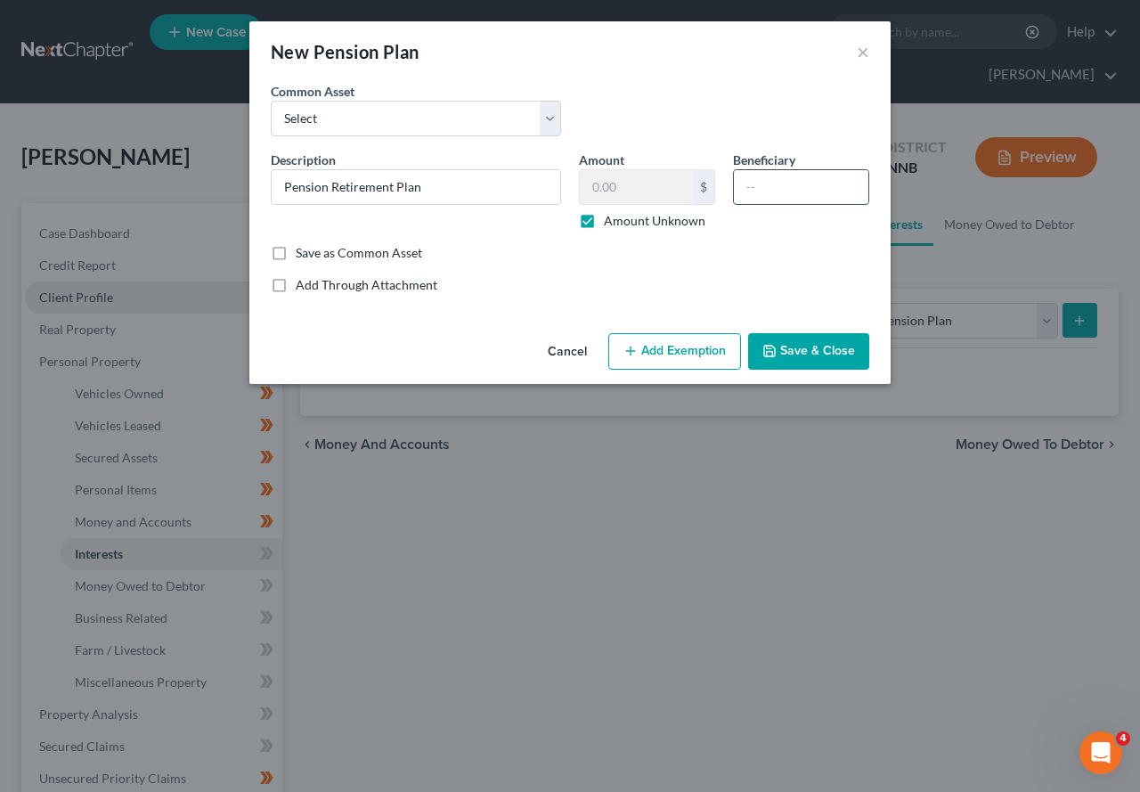
click at [762, 184] on input "text" at bounding box center [801, 187] width 135 height 34
click at [684, 349] on button "Add Exemption" at bounding box center [674, 351] width 133 height 37
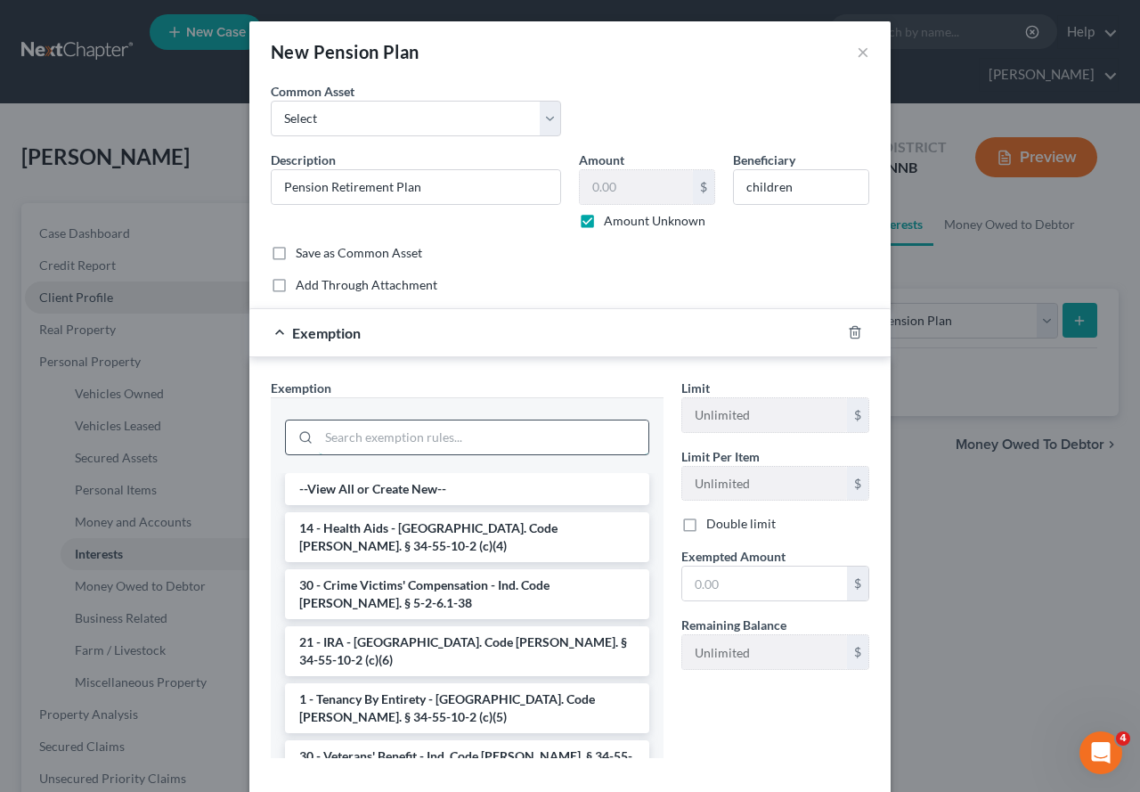
click at [370, 437] on input "search" at bounding box center [484, 437] width 330 height 34
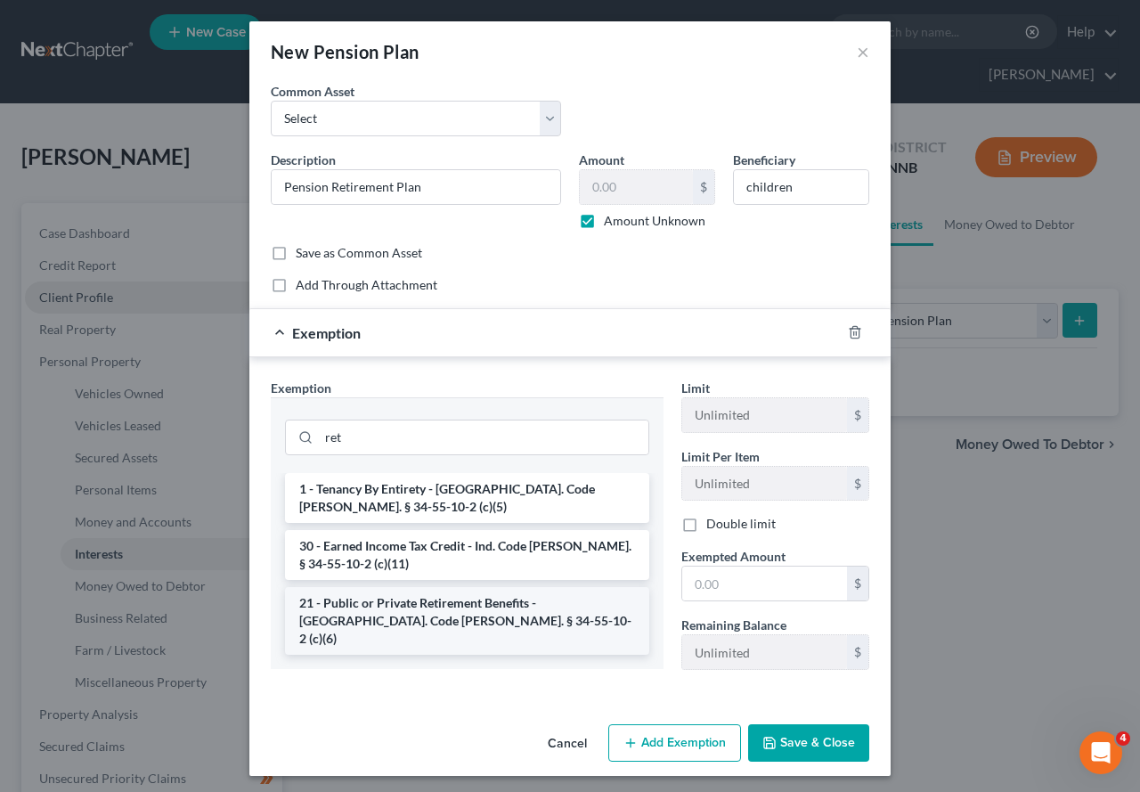
click at [379, 592] on li "21 - Public or Private Retirement Benefits - [GEOGRAPHIC_DATA]. Code [PERSON_NA…" at bounding box center [467, 621] width 364 height 68
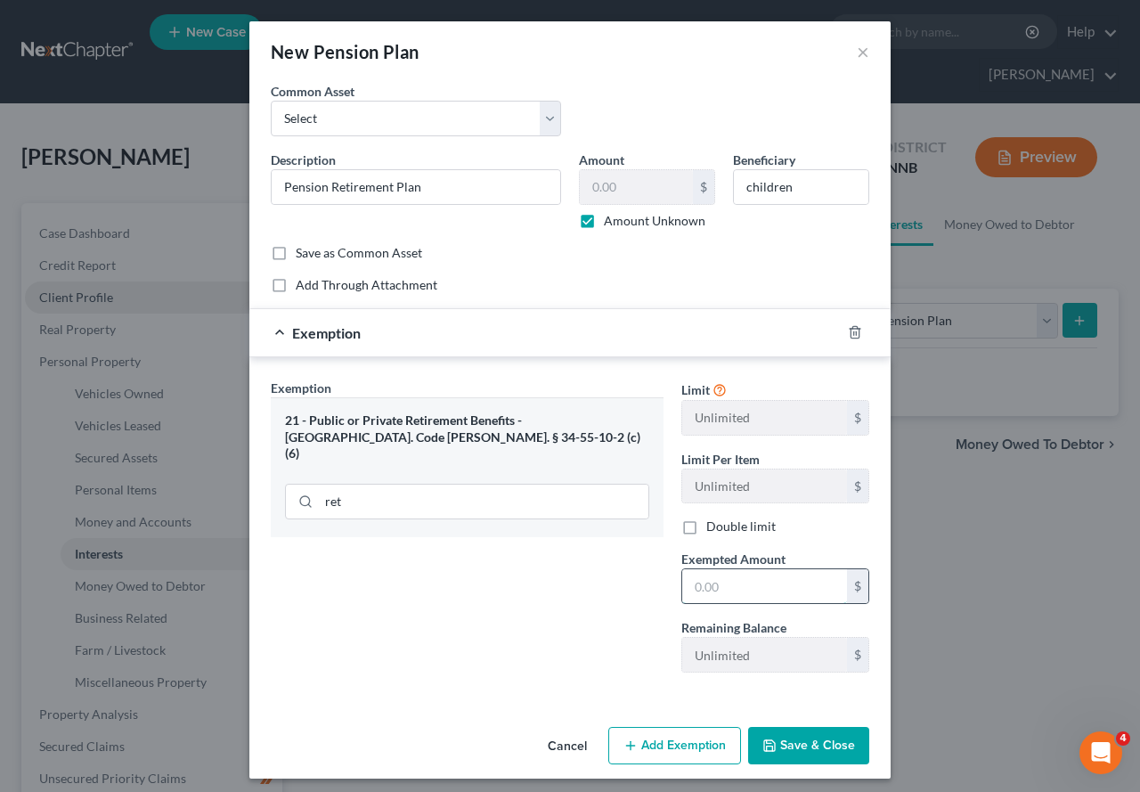
click at [720, 583] on input "text" at bounding box center [764, 586] width 165 height 34
click at [807, 681] on button "Save & Close" at bounding box center [808, 745] width 121 height 37
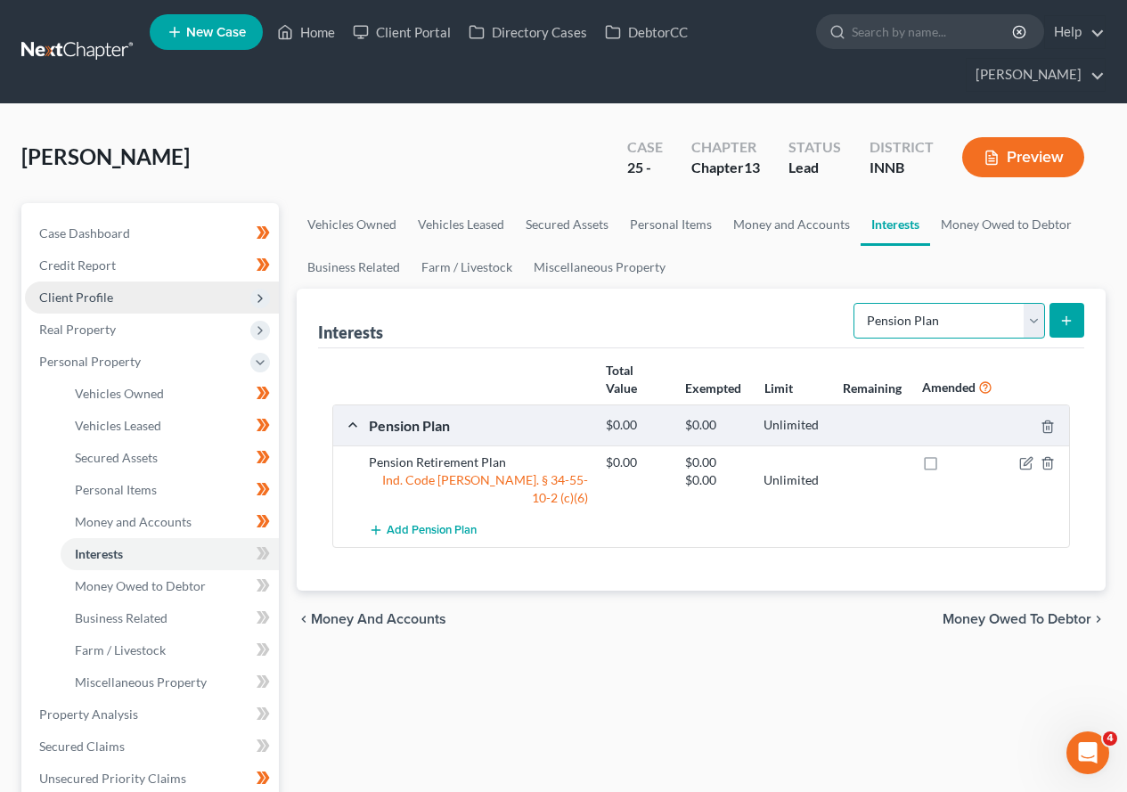
click at [1039, 319] on select "Select Interest Type 401K Annuity Bond Education IRA Government Bond Government…" at bounding box center [949, 321] width 192 height 36
click at [855, 303] on select "Select Interest Type 401K Annuity Bond Education IRA Government Bond Government…" at bounding box center [949, 321] width 192 height 36
click at [1058, 315] on button "submit" at bounding box center [1066, 320] width 35 height 35
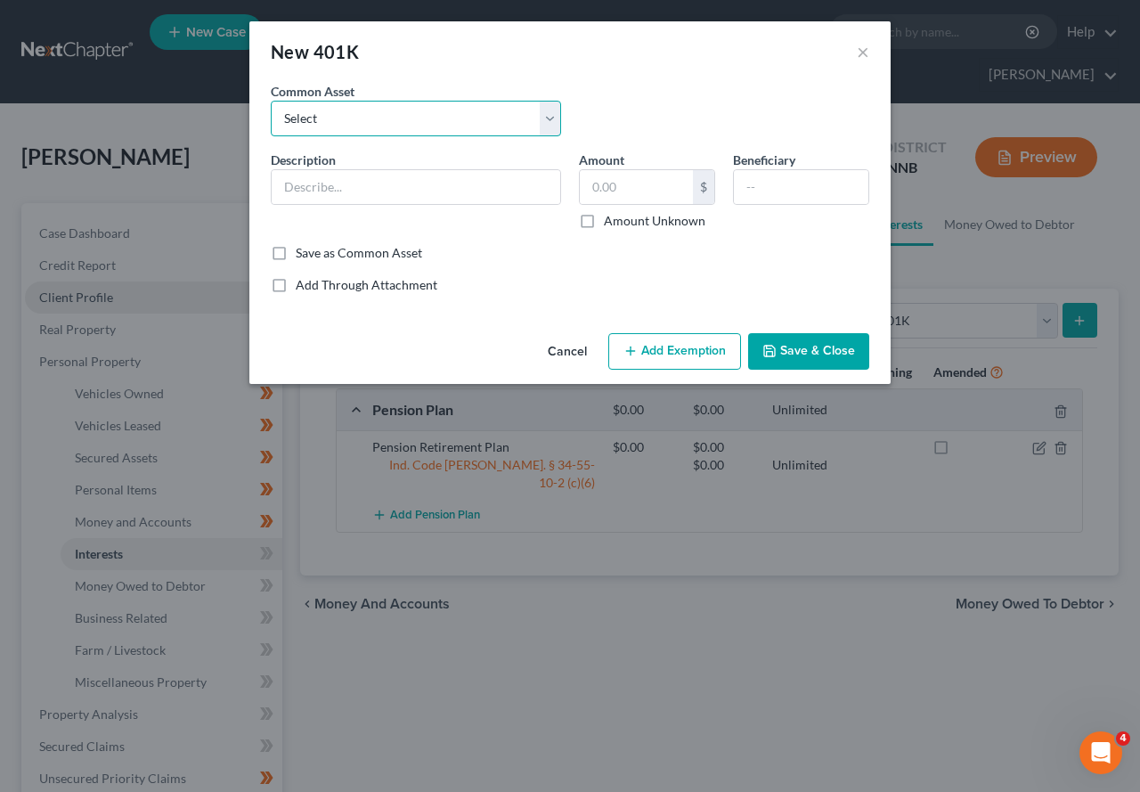
click at [549, 116] on select "Select [GEOGRAPHIC_DATA], LLC 401(k)" at bounding box center [416, 119] width 290 height 36
drag, startPoint x: 636, startPoint y: 90, endPoint x: 603, endPoint y: 110, distance: 38.3
click at [633, 93] on div "Common Asset Select Alverno Provena Hospital laboratories, LLC 401(k)" at bounding box center [570, 116] width 616 height 69
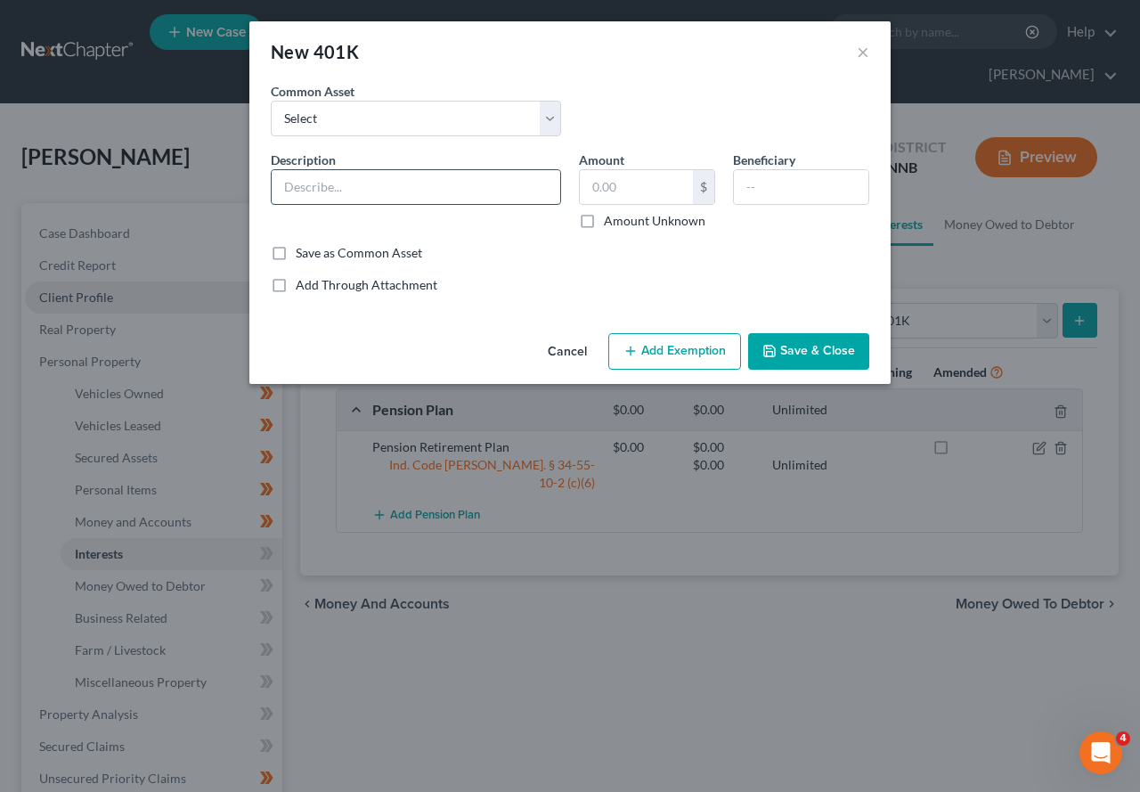
click at [501, 179] on input "text" at bounding box center [416, 187] width 289 height 34
click at [604, 223] on label "Amount Unknown" at bounding box center [655, 221] width 102 height 18
click at [611, 223] on input "Amount Unknown" at bounding box center [617, 218] width 12 height 12
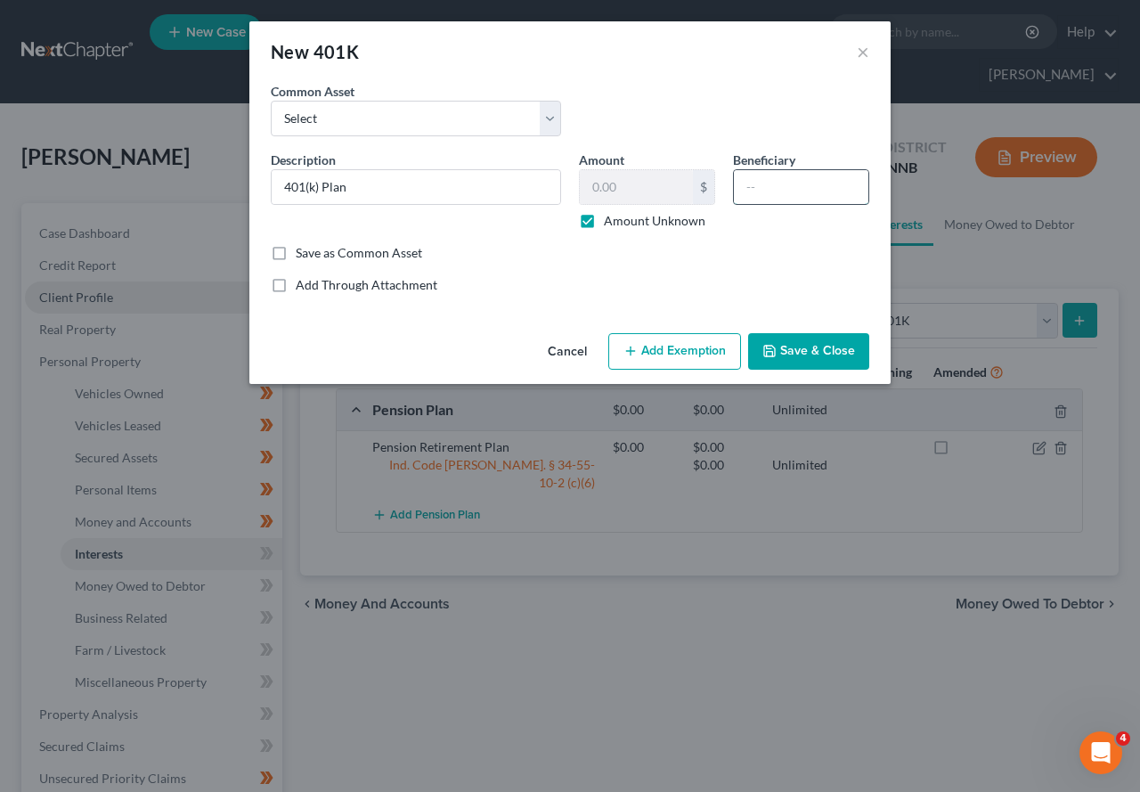
click at [768, 186] on input "text" at bounding box center [801, 187] width 135 height 34
click at [706, 341] on button "Add Exemption" at bounding box center [674, 351] width 133 height 37
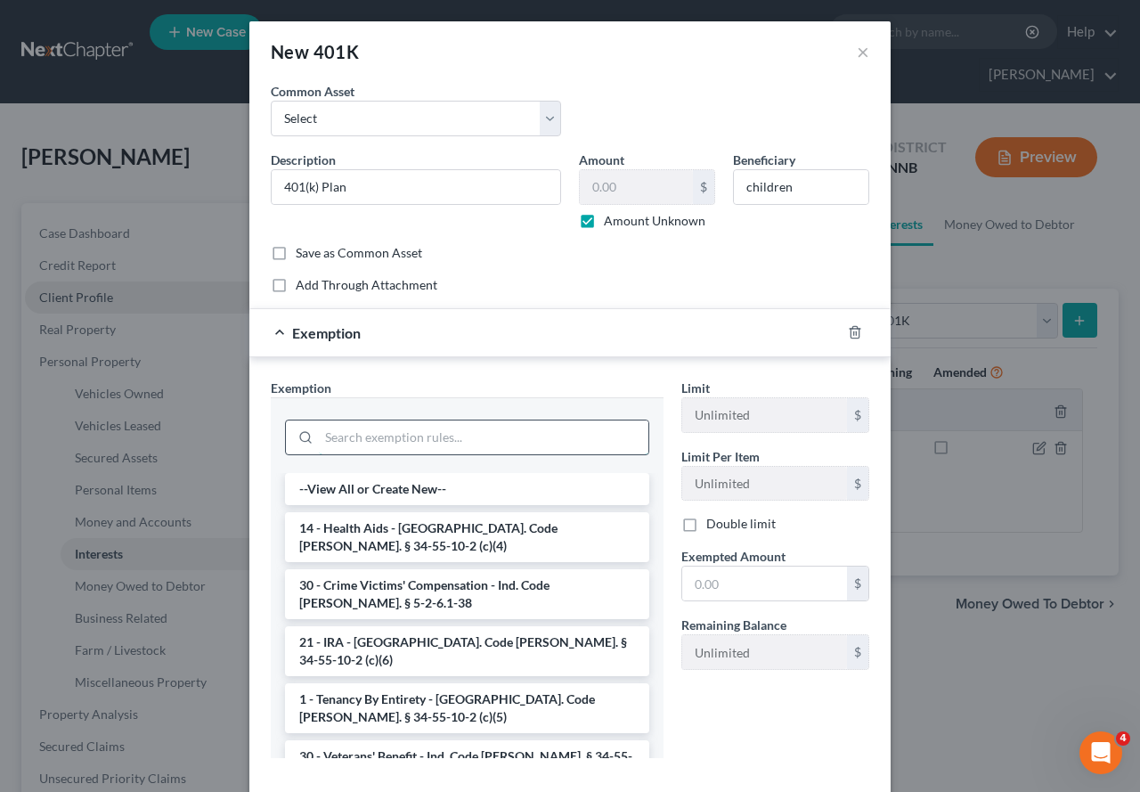
click at [454, 445] on input "search" at bounding box center [484, 437] width 330 height 34
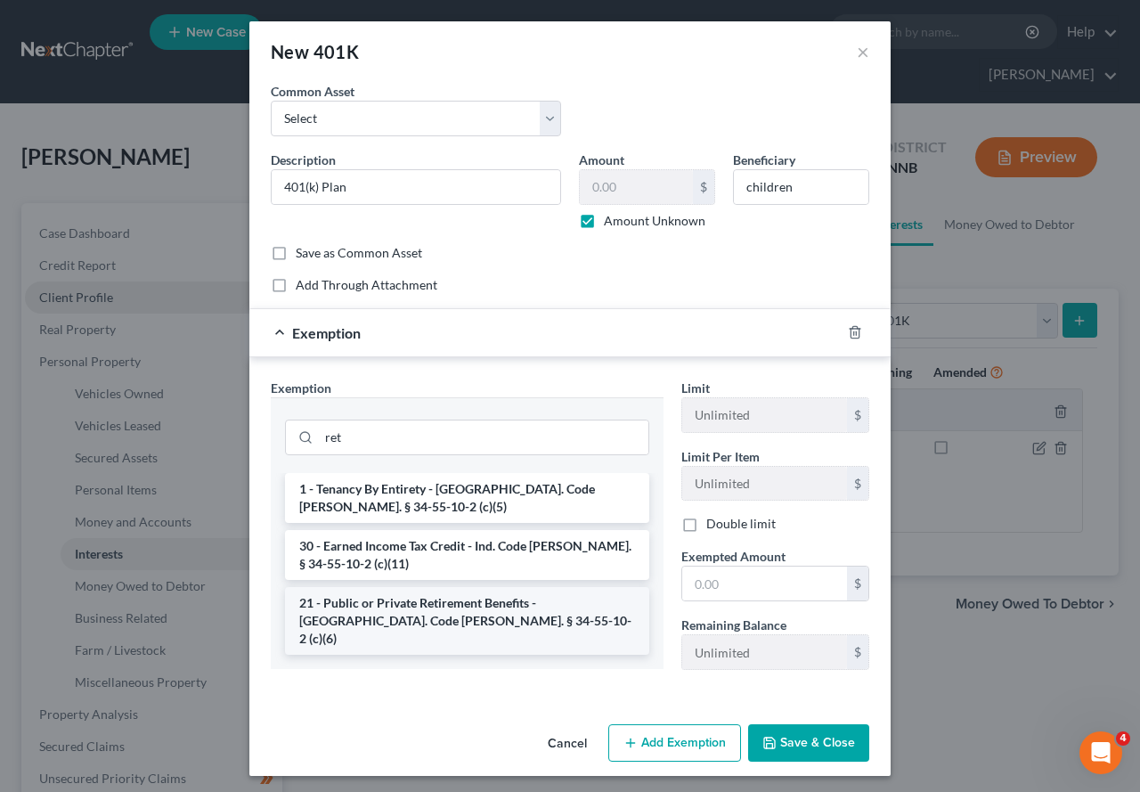
click at [382, 587] on li "21 - Public or Private Retirement Benefits - [GEOGRAPHIC_DATA]. Code [PERSON_NA…" at bounding box center [467, 621] width 364 height 68
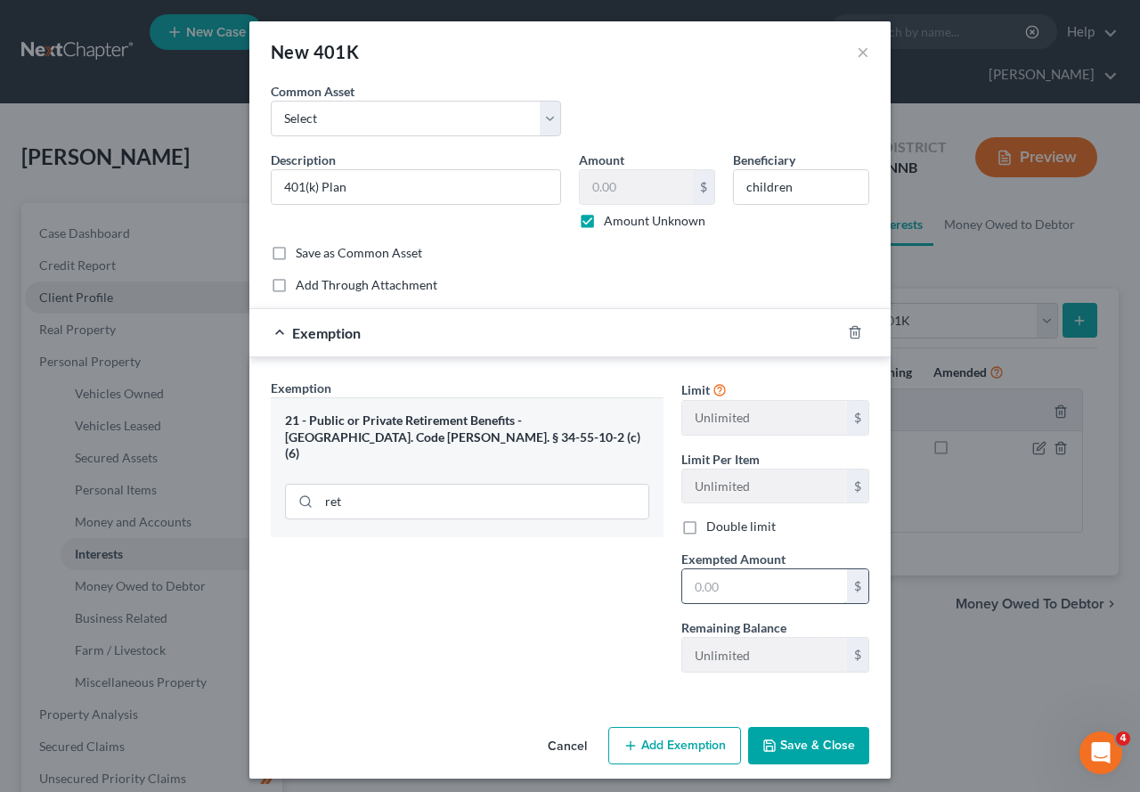
click at [740, 592] on input "text" at bounding box center [764, 586] width 165 height 34
click at [804, 681] on button "Save & Close" at bounding box center [808, 745] width 121 height 37
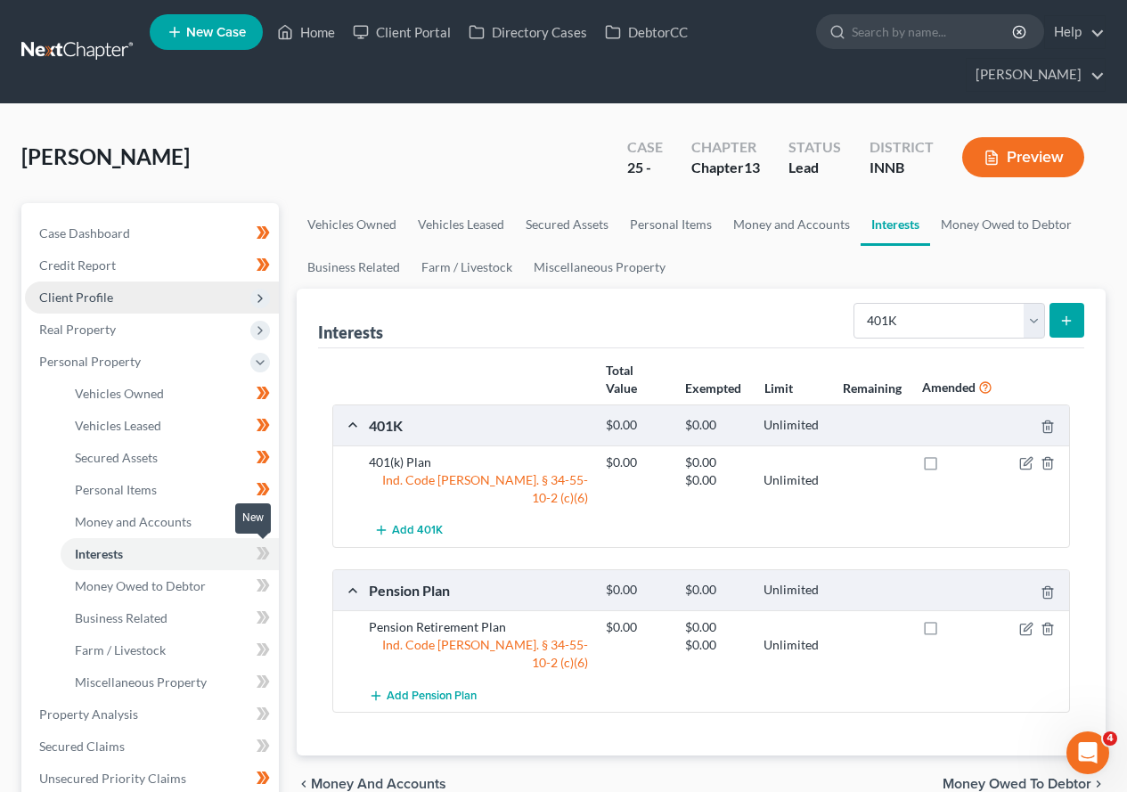
click at [261, 554] on icon at bounding box center [261, 553] width 8 height 12
click at [261, 588] on icon at bounding box center [261, 585] width 8 height 12
click at [263, 622] on icon at bounding box center [263, 618] width 13 height 22
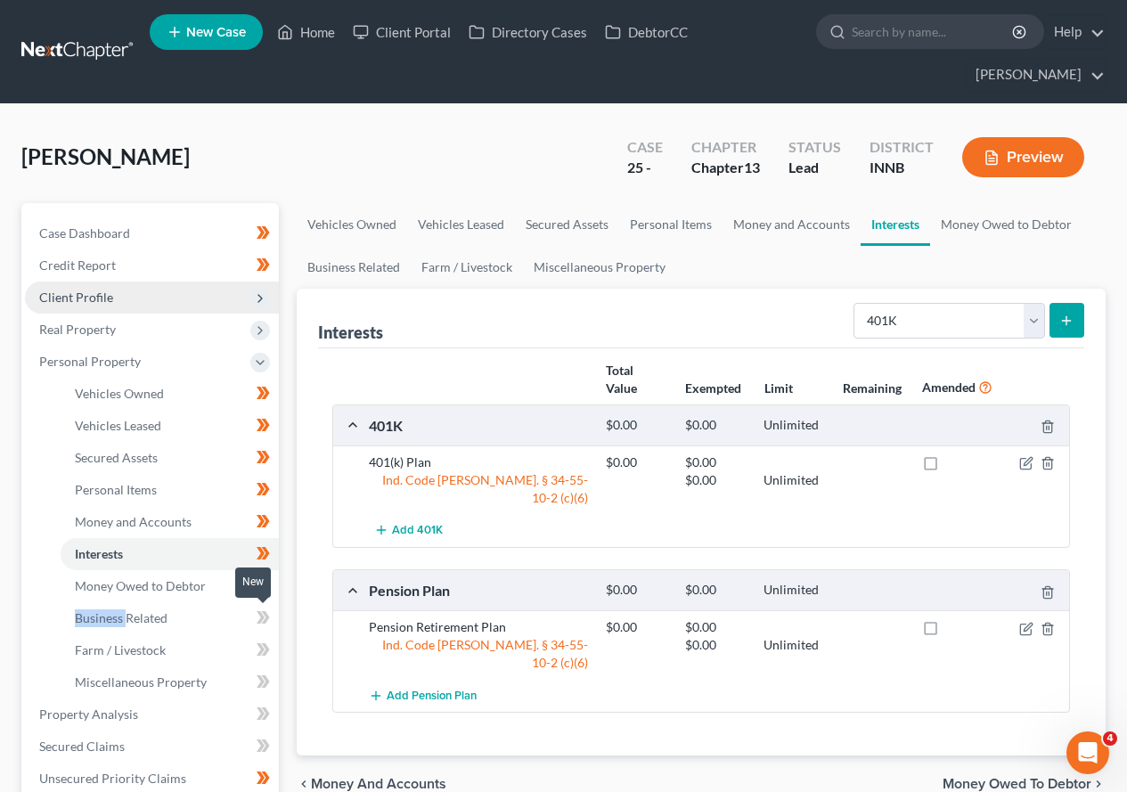
click at [263, 622] on icon at bounding box center [263, 618] width 13 height 22
click at [261, 649] on icon at bounding box center [261, 649] width 8 height 12
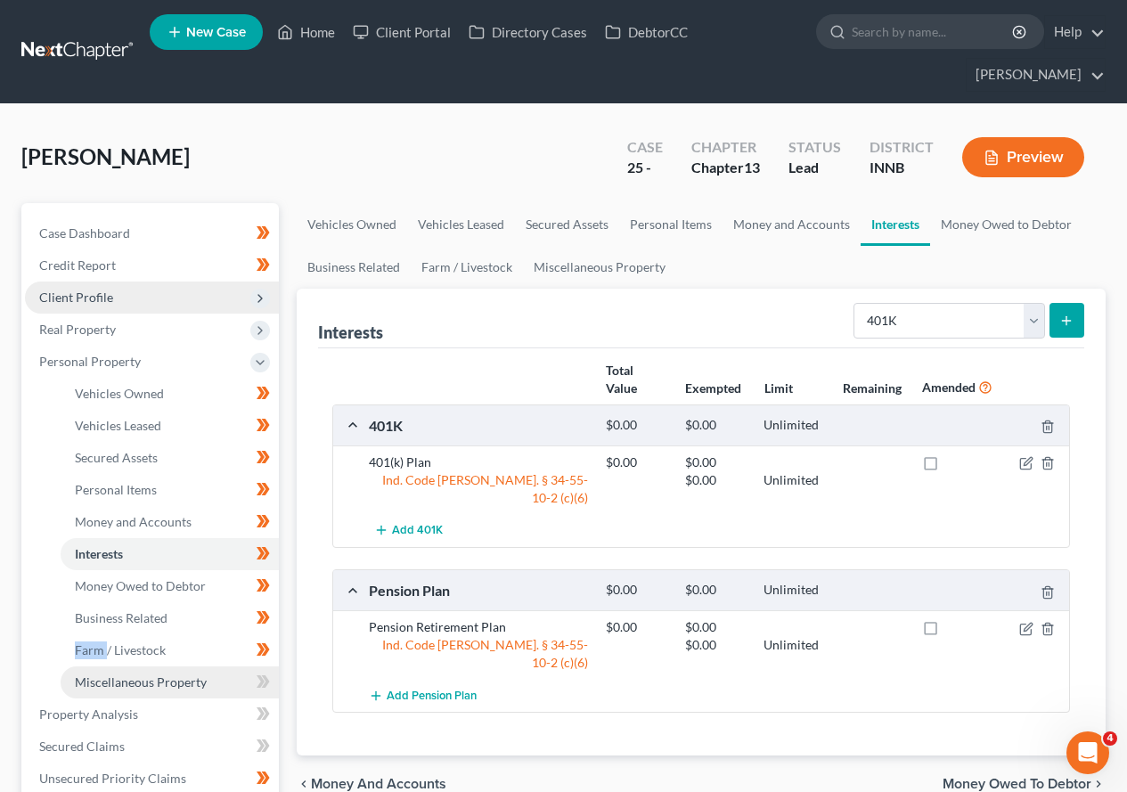
click at [200, 681] on span "Miscellaneous Property" at bounding box center [141, 681] width 132 height 15
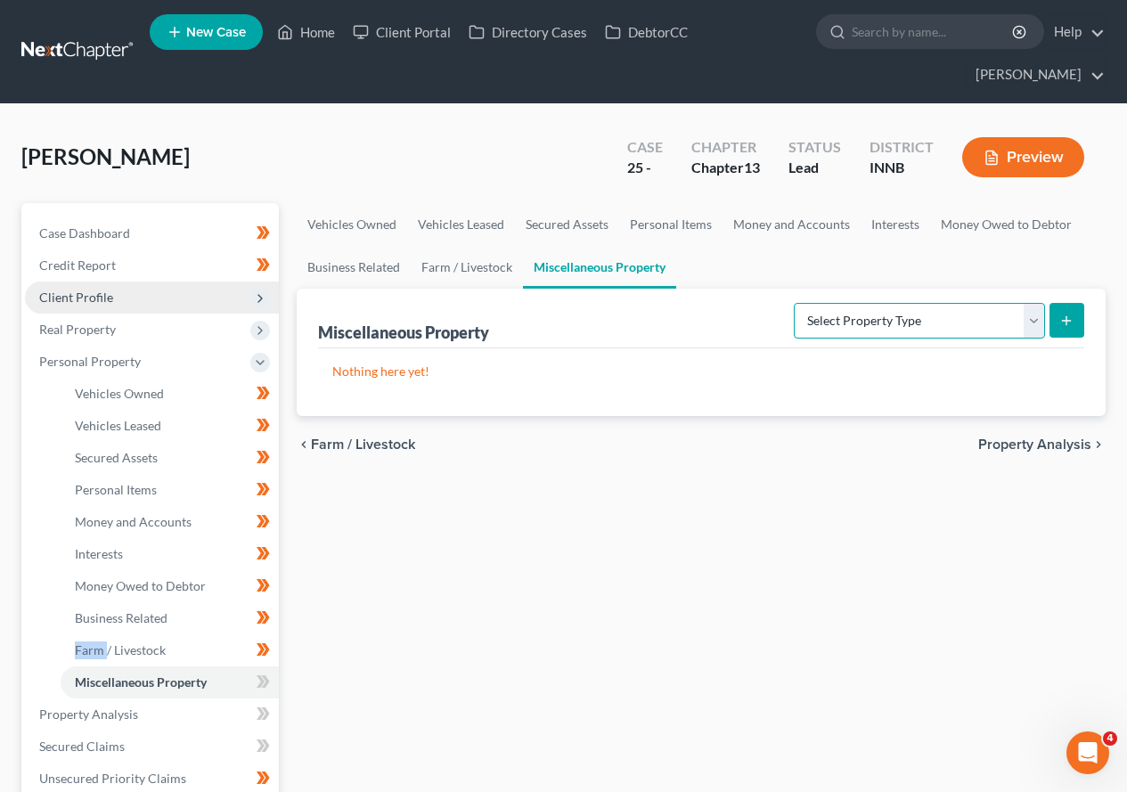
click at [1030, 322] on select "Select Property Type Assigned for Creditor Benefit [DATE] Holding for Another N…" at bounding box center [919, 321] width 251 height 36
click at [632, 348] on div "Nothing here yet!" at bounding box center [701, 382] width 766 height 68
click at [265, 681] on icon at bounding box center [266, 681] width 8 height 12
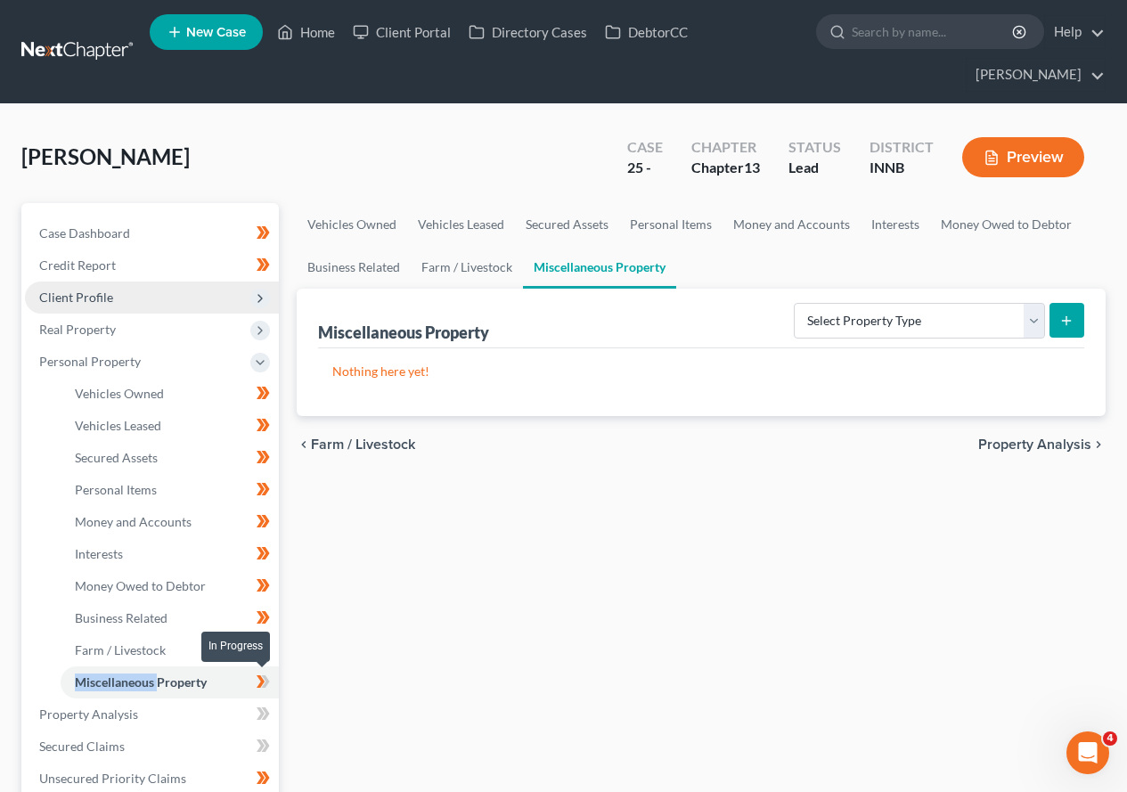
click at [265, 681] on icon at bounding box center [266, 681] width 8 height 12
click at [265, 681] on icon at bounding box center [263, 714] width 13 height 22
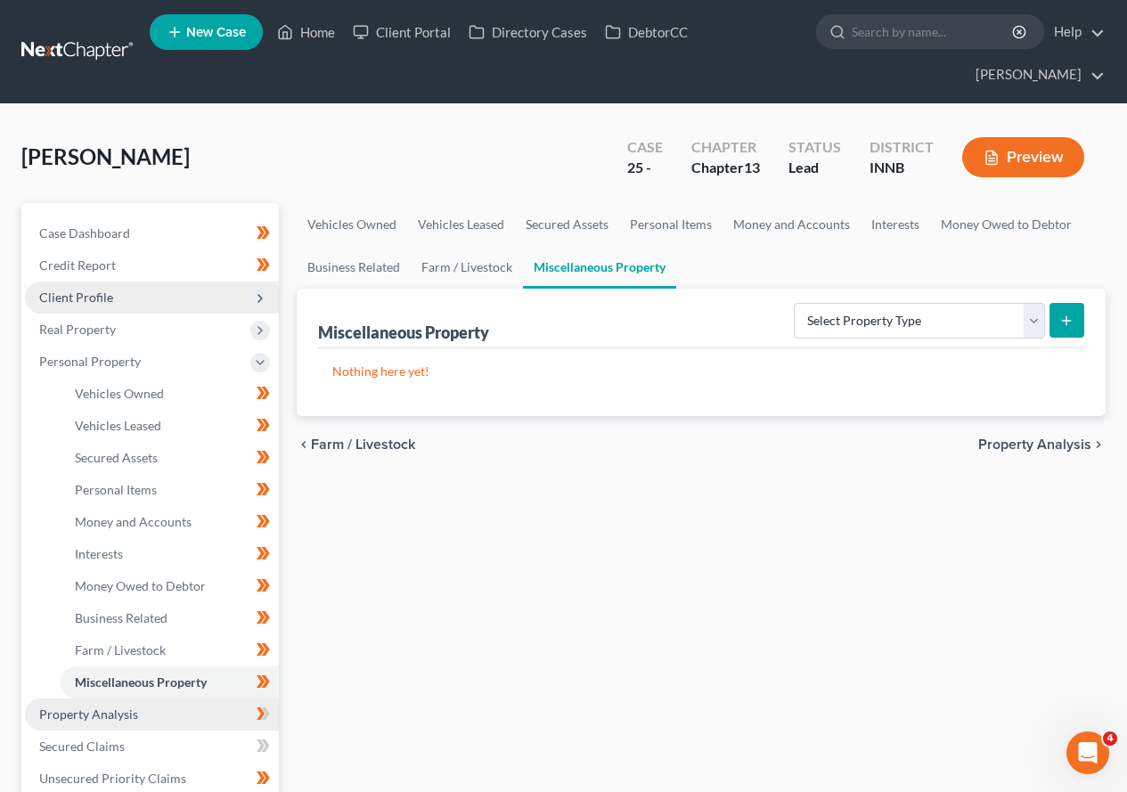
click at [172, 681] on link "Property Analysis" at bounding box center [152, 714] width 254 height 32
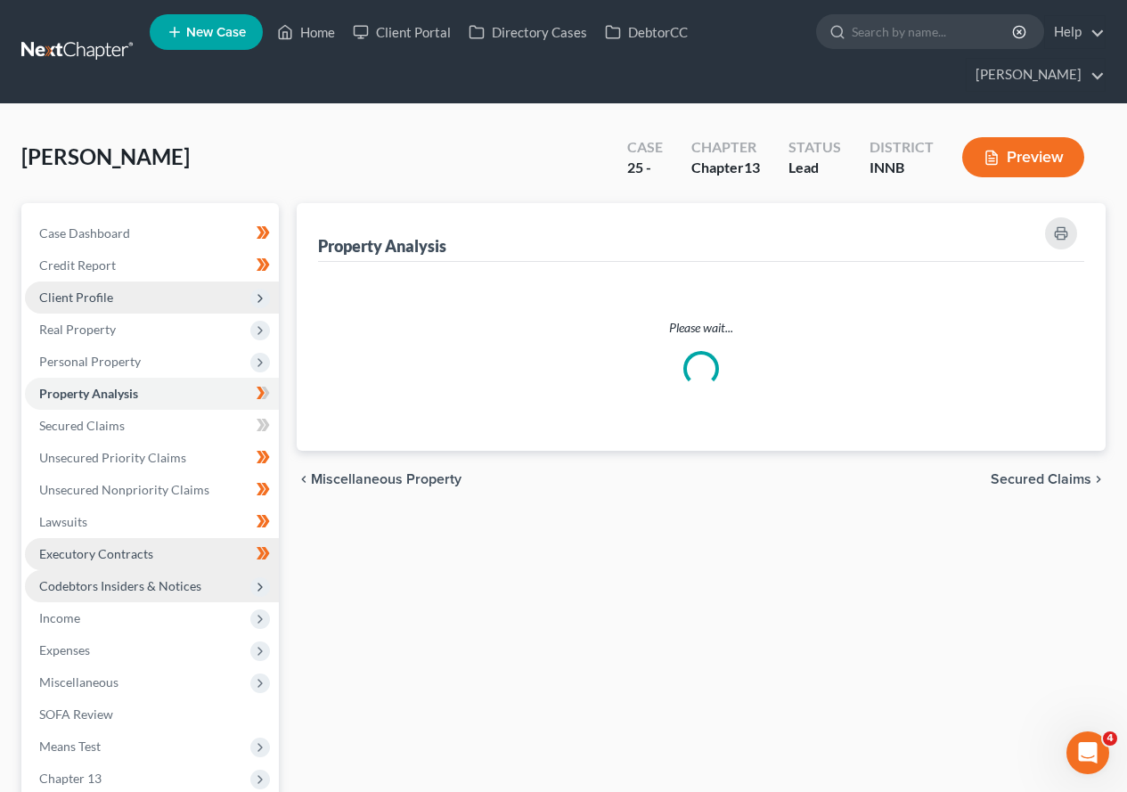
click at [173, 681] on ul "Case Dashboard Payments Invoices Payments Payments Credit Report Client Profile" at bounding box center [152, 537] width 254 height 641
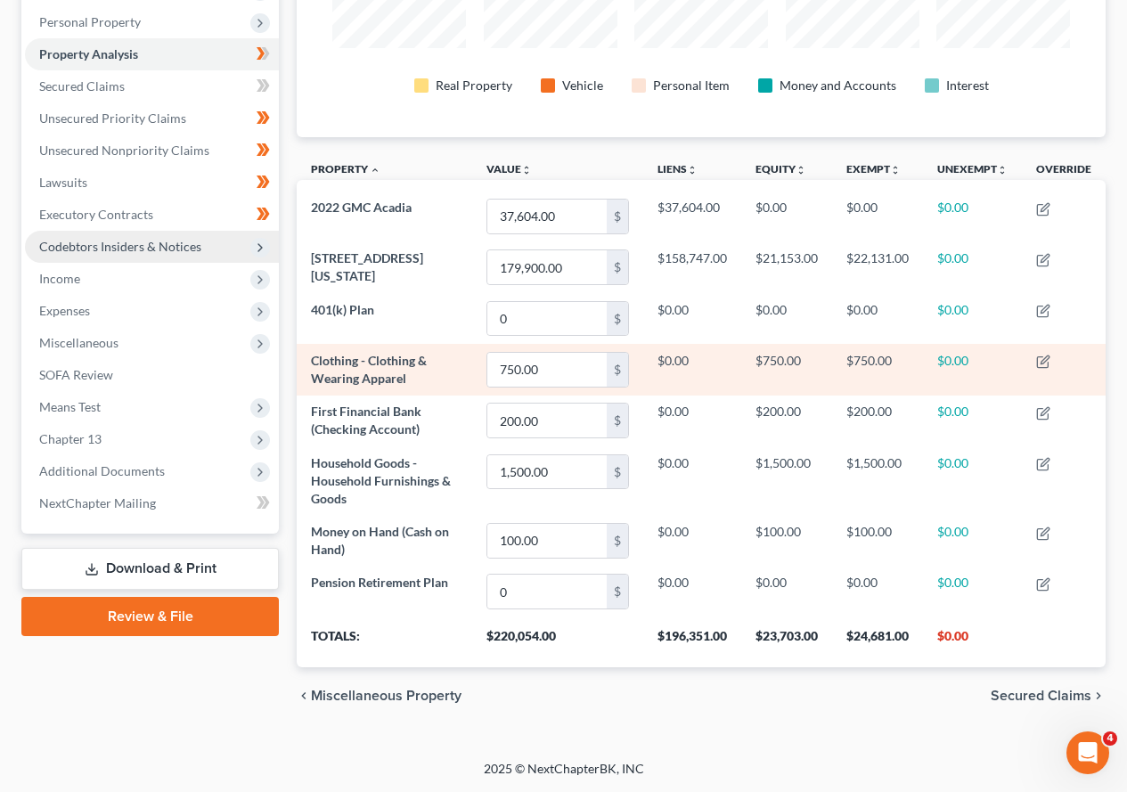
scroll to position [250, 0]
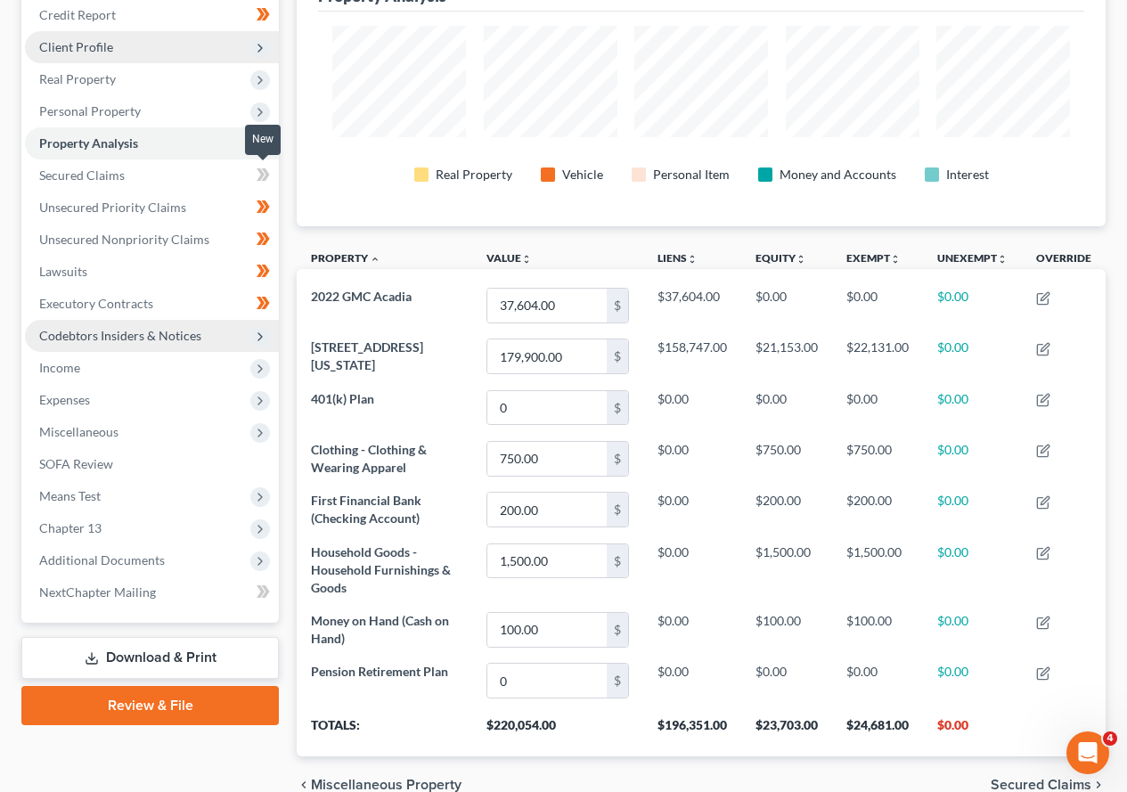
click at [263, 174] on icon at bounding box center [261, 174] width 8 height 12
click at [266, 144] on icon at bounding box center [266, 142] width 8 height 12
click at [266, 146] on icon at bounding box center [266, 142] width 8 height 12
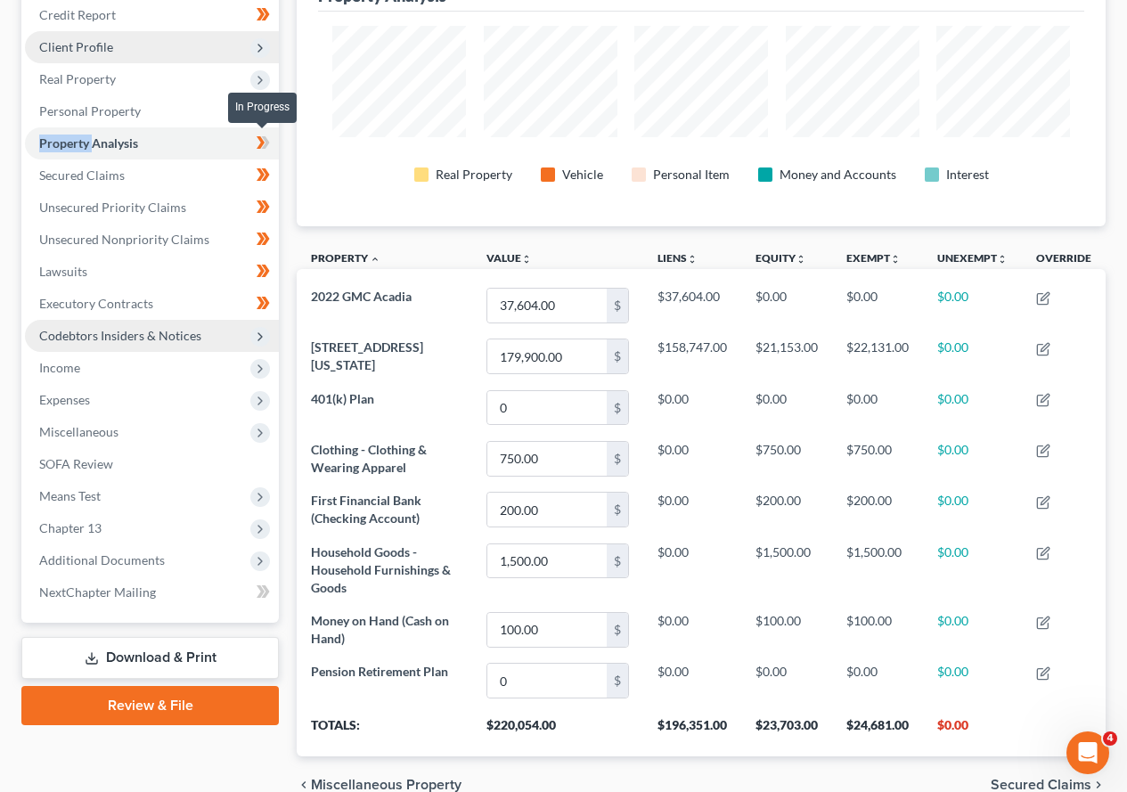
click at [265, 144] on icon at bounding box center [263, 143] width 13 height 22
click at [135, 337] on span "Codebtors Insiders & Notices" at bounding box center [120, 335] width 162 height 15
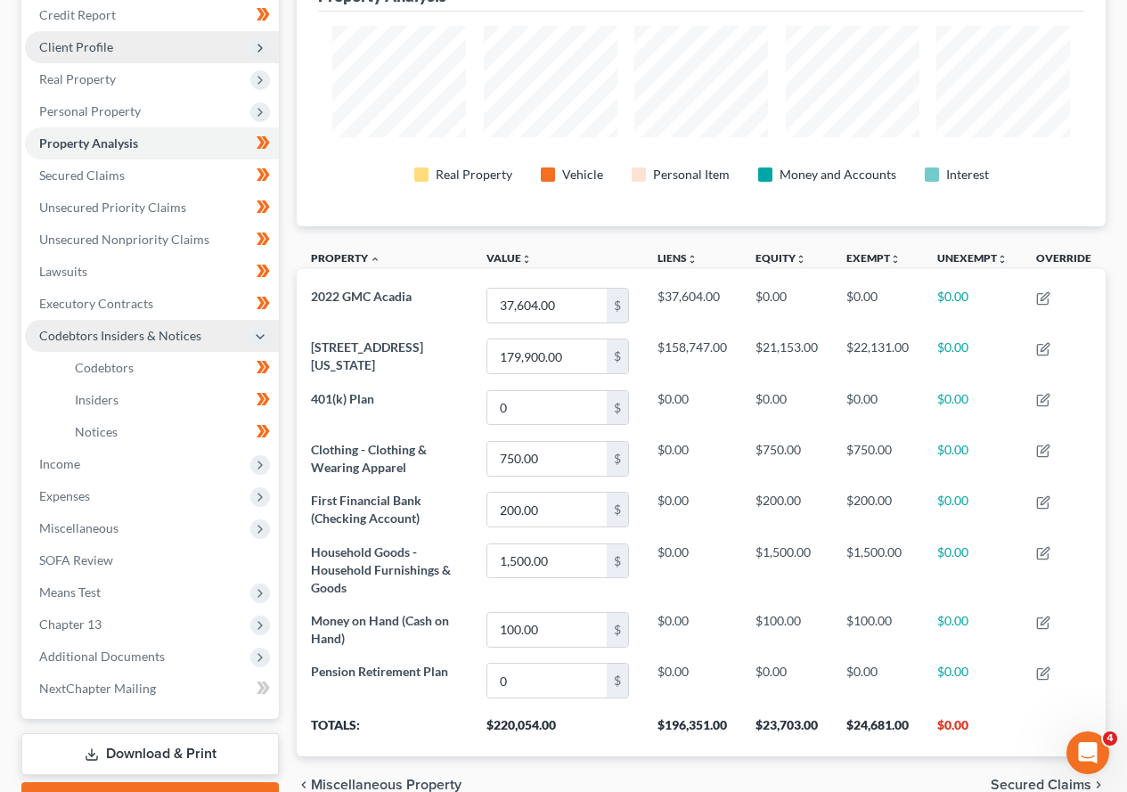
click at [257, 337] on icon at bounding box center [260, 337] width 14 height 14
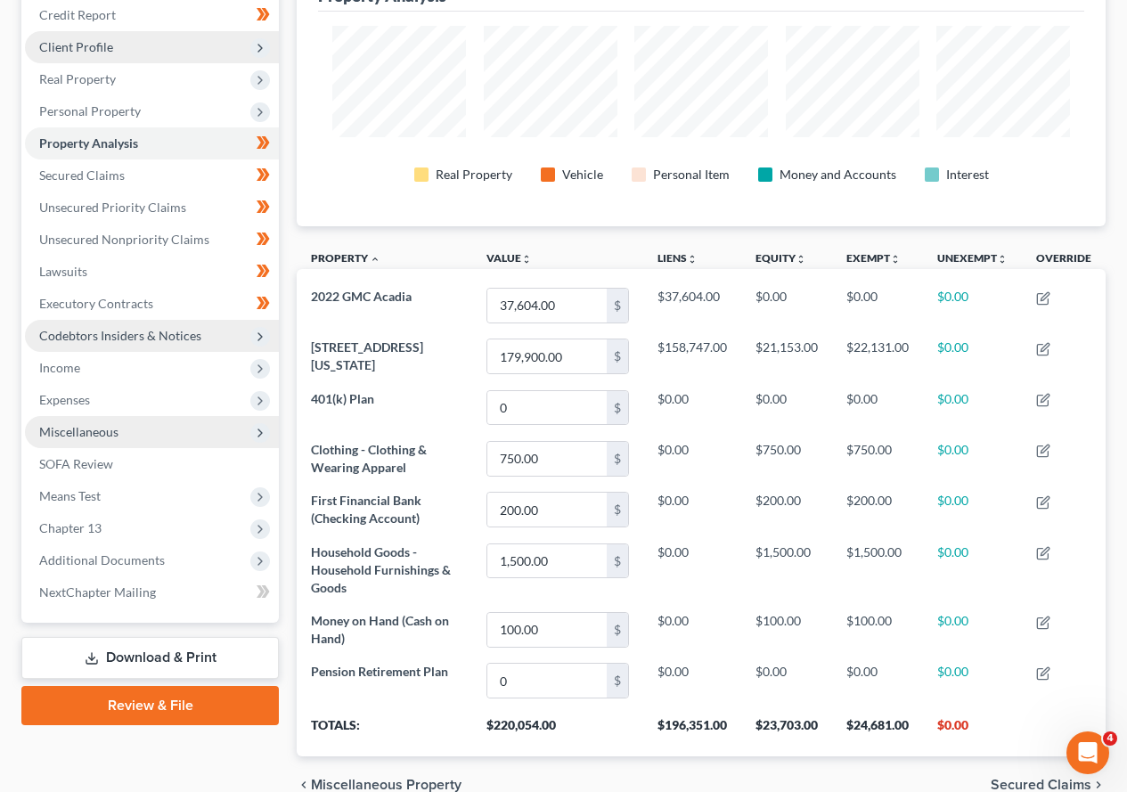
click at [257, 430] on icon at bounding box center [260, 433] width 14 height 14
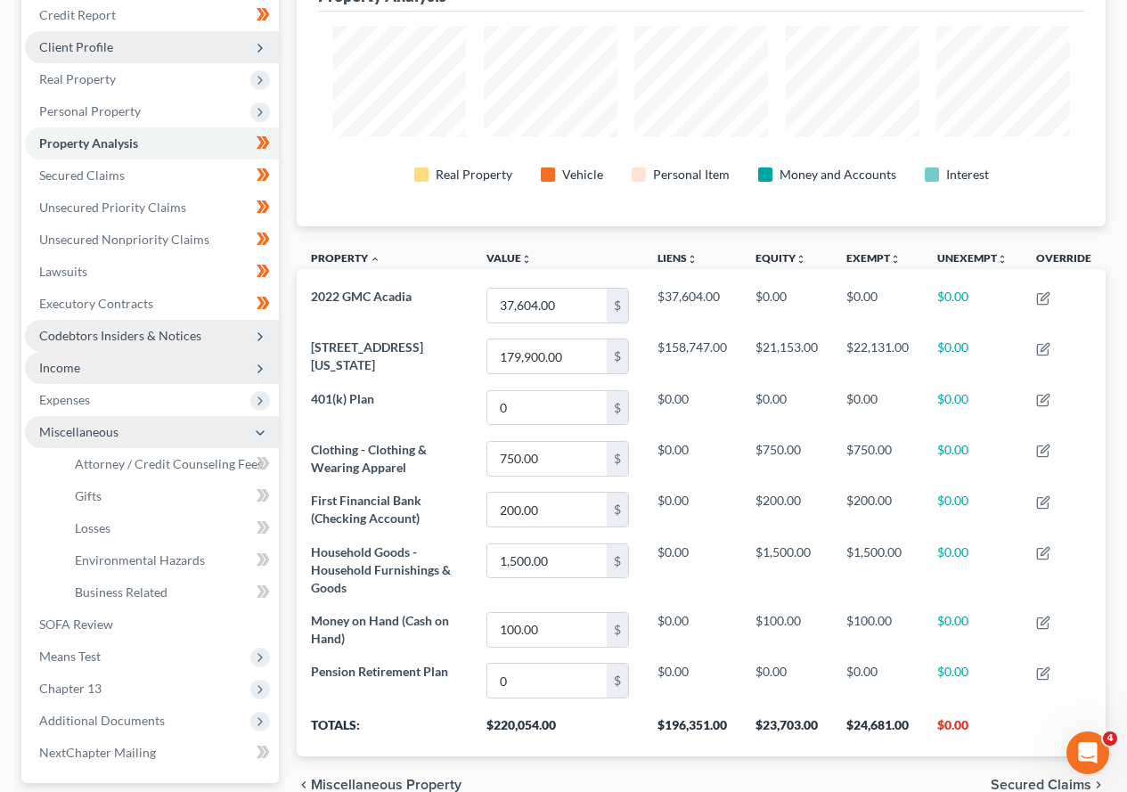
click at [110, 372] on span "Income" at bounding box center [152, 368] width 254 height 32
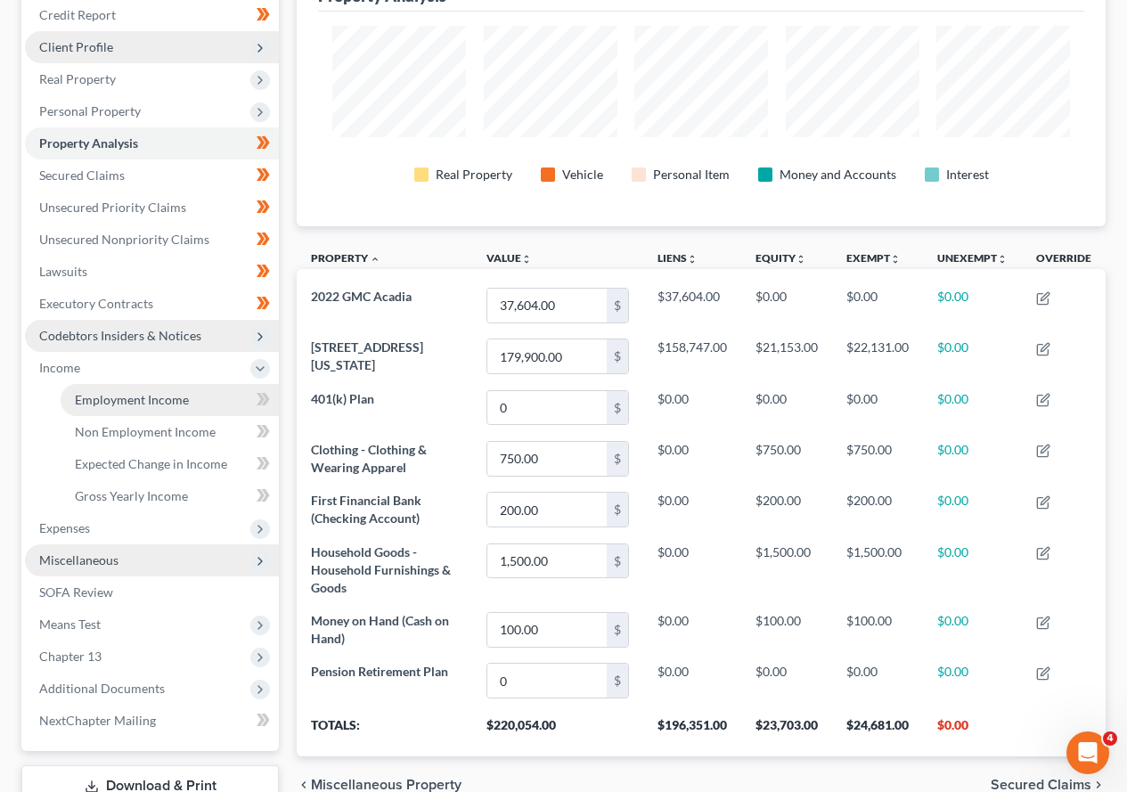
click at [132, 400] on span "Employment Income" at bounding box center [132, 399] width 114 height 15
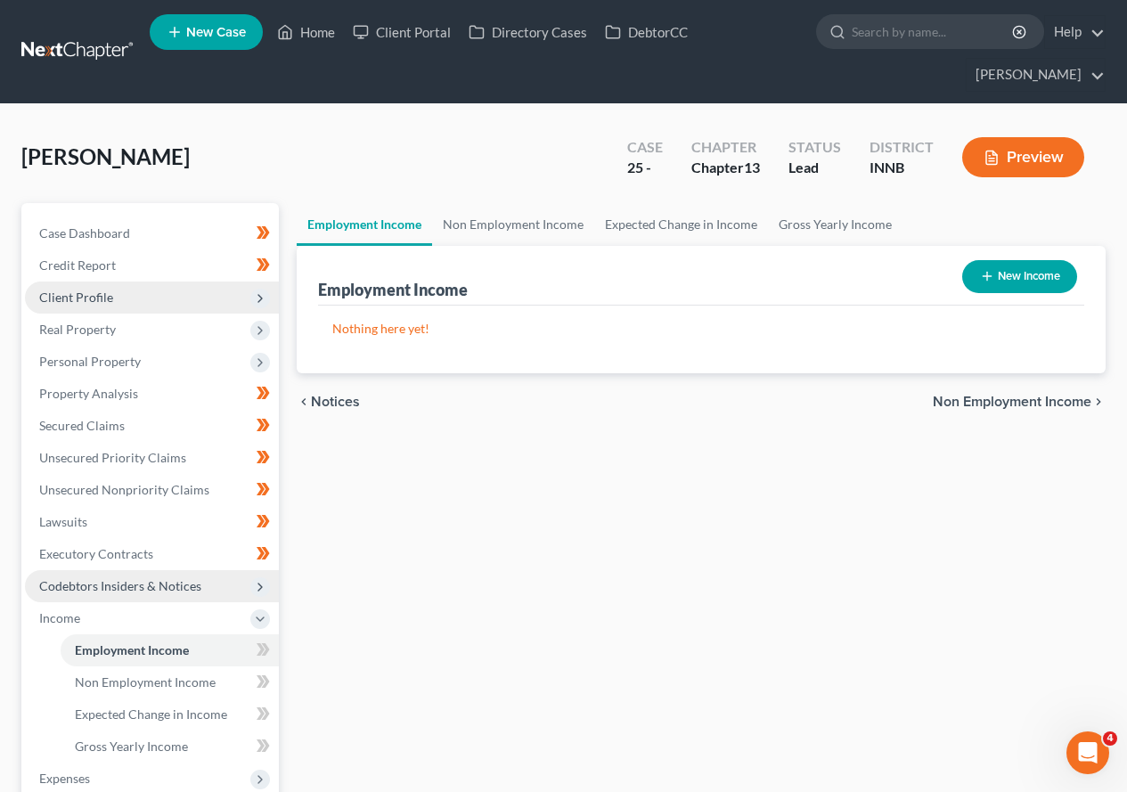
click at [1014, 273] on button "New Income" at bounding box center [1019, 276] width 115 height 33
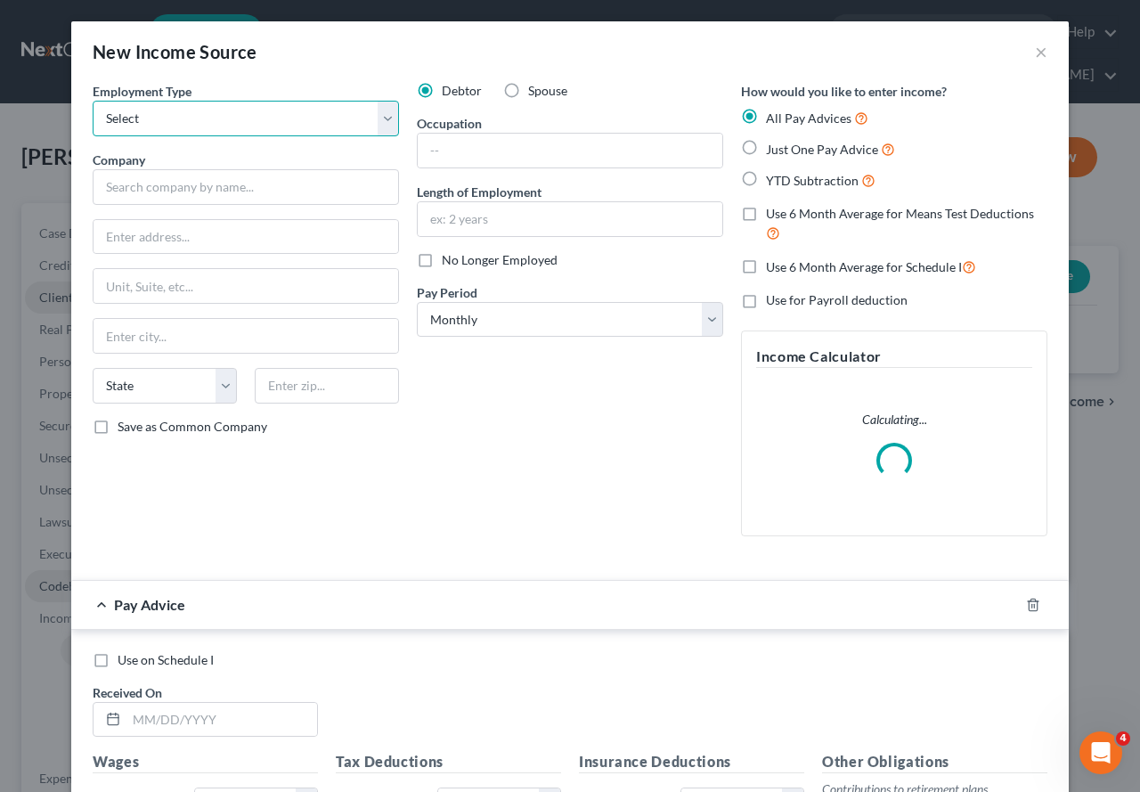
click at [386, 122] on select "Select Full or [DEMOGRAPHIC_DATA] Employment Self Employment" at bounding box center [246, 119] width 306 height 36
click at [93, 101] on select "Select Full or [DEMOGRAPHIC_DATA] Employment Self Employment" at bounding box center [246, 119] width 306 height 36
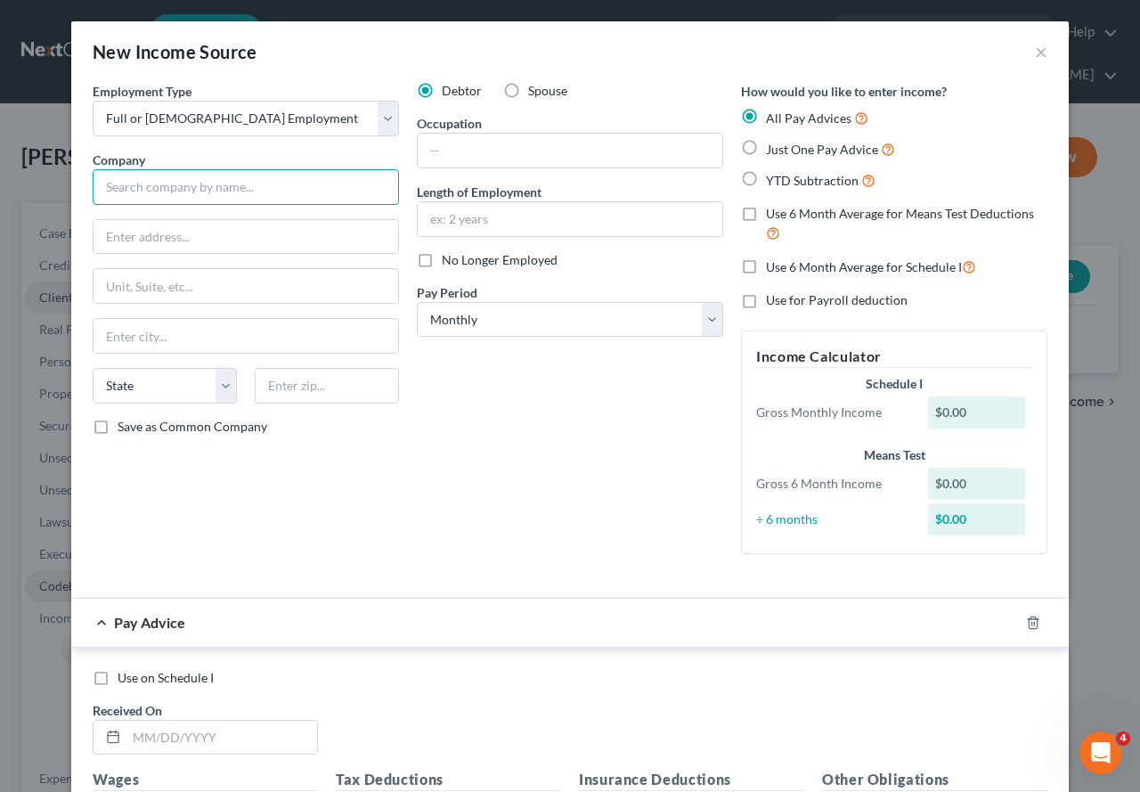
click at [224, 184] on input "text" at bounding box center [246, 187] width 306 height 36
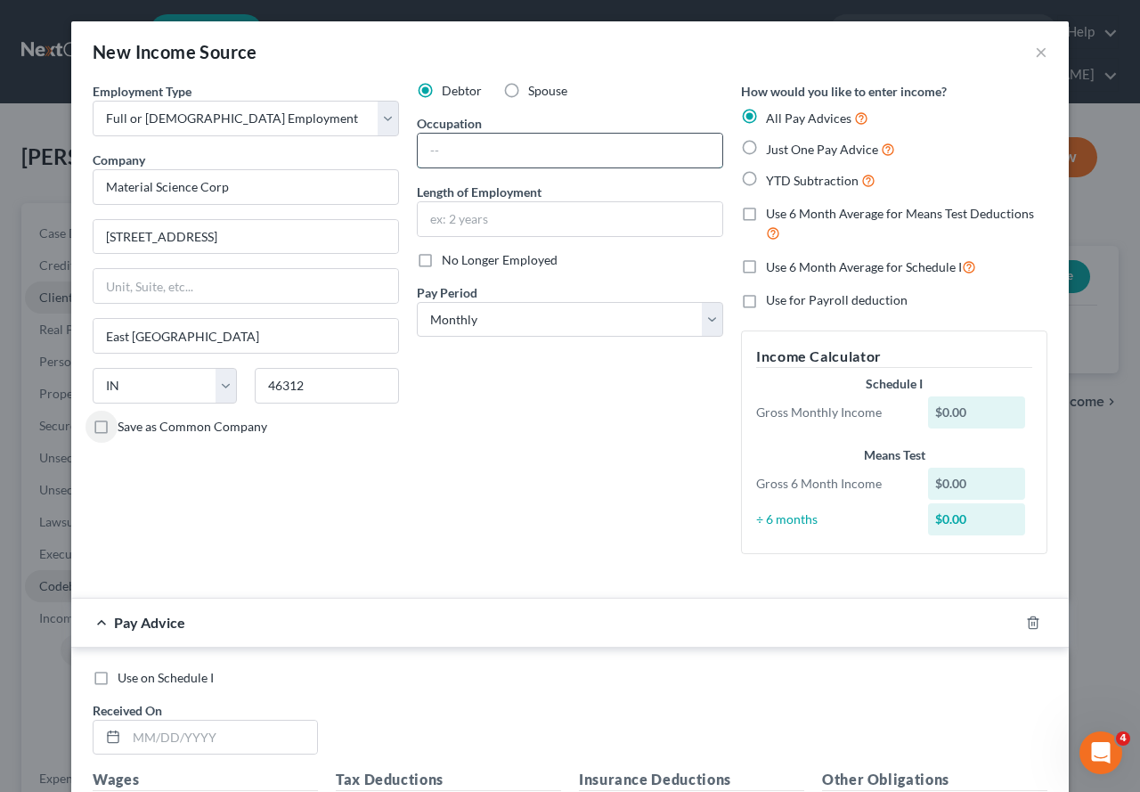
click at [450, 144] on input "text" at bounding box center [570, 151] width 305 height 34
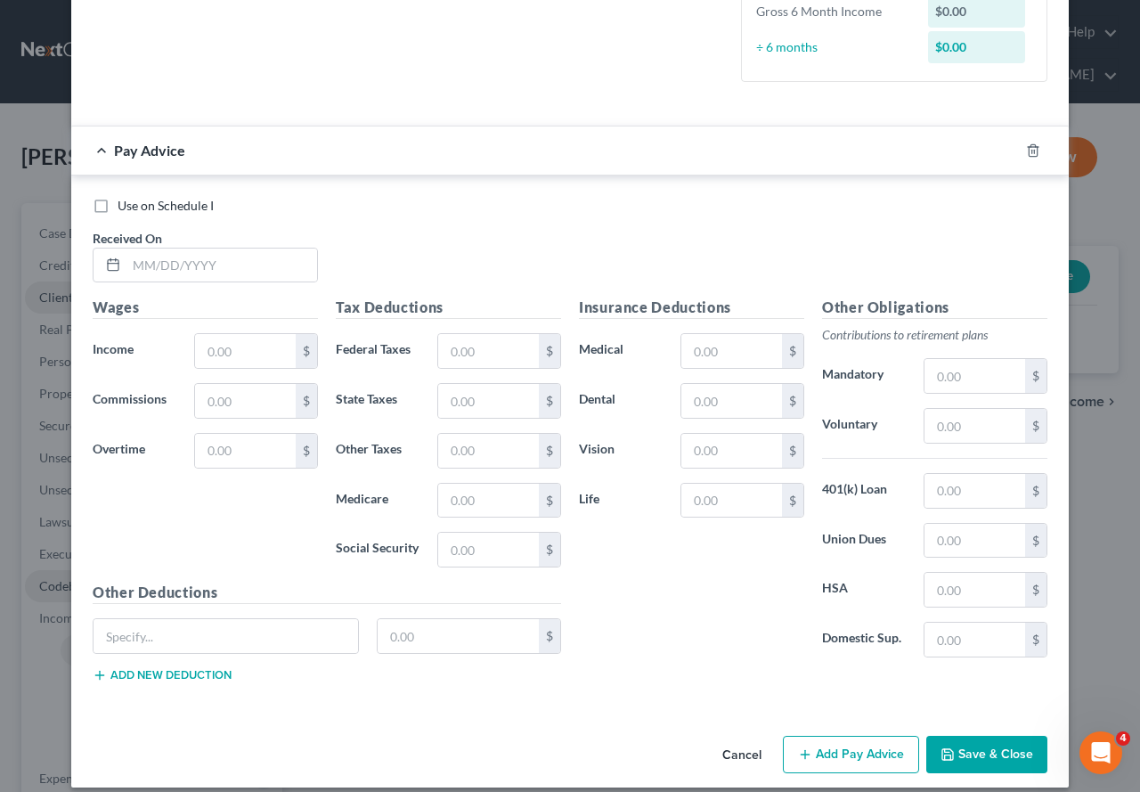
scroll to position [528, 0]
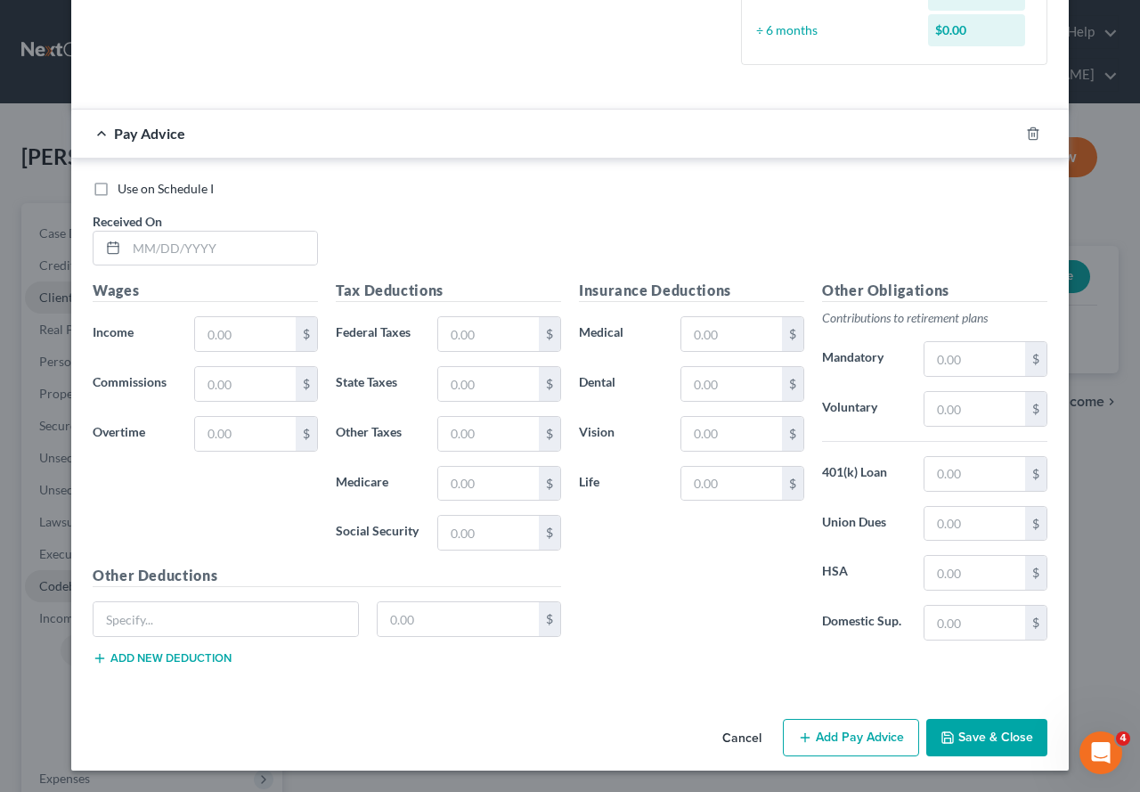
click at [1002, 681] on button "Save & Close" at bounding box center [986, 737] width 121 height 37
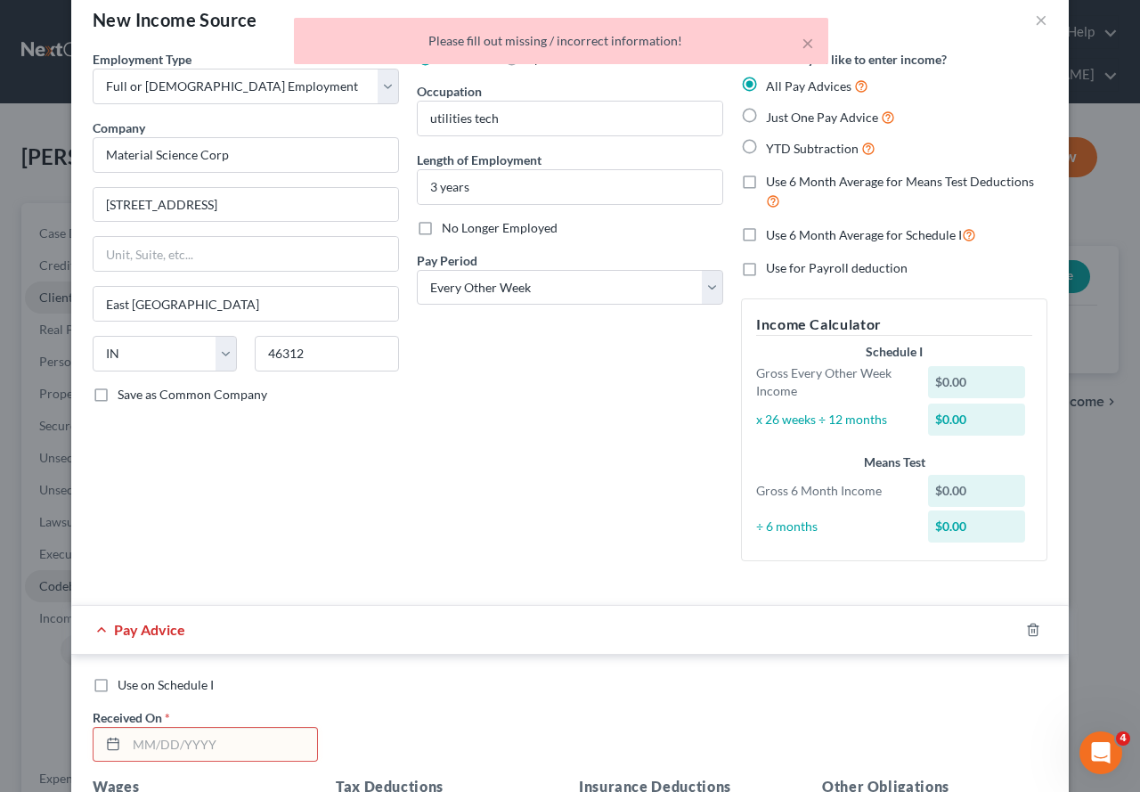
scroll to position [0, 0]
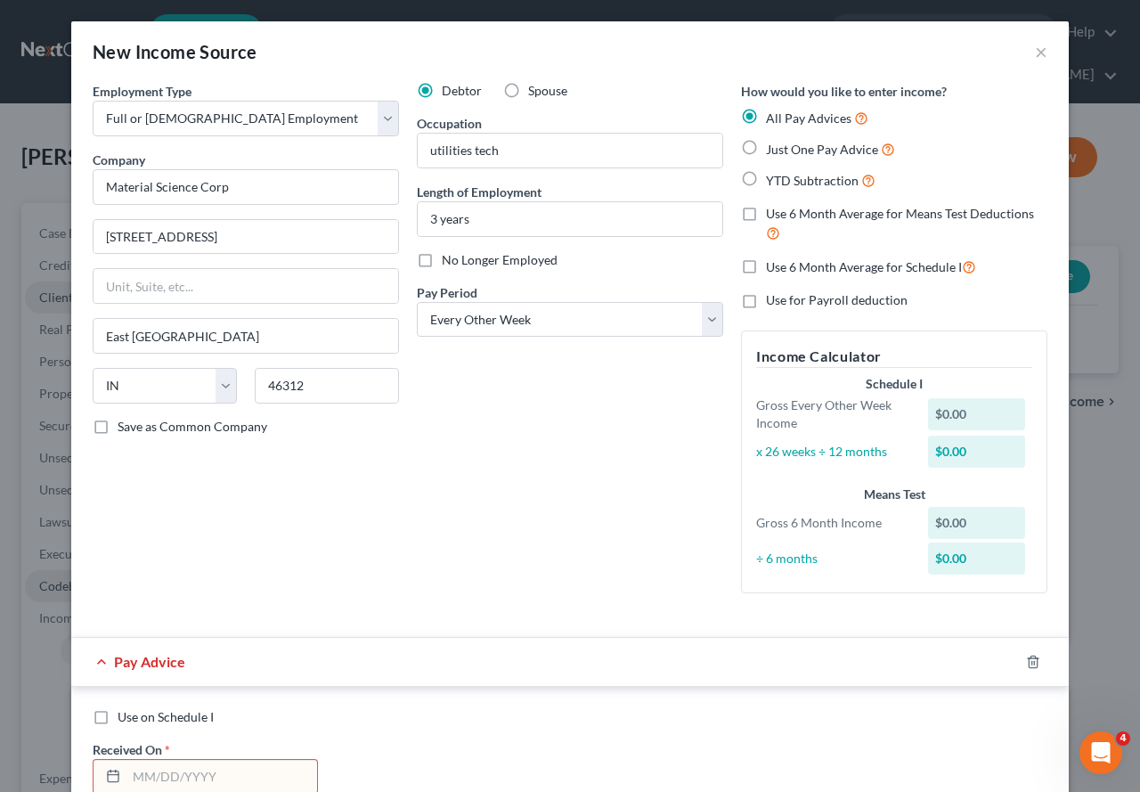
click at [766, 180] on label "YTD Subtraction" at bounding box center [821, 180] width 110 height 20
click at [773, 180] on input "YTD Subtraction" at bounding box center [779, 176] width 12 height 12
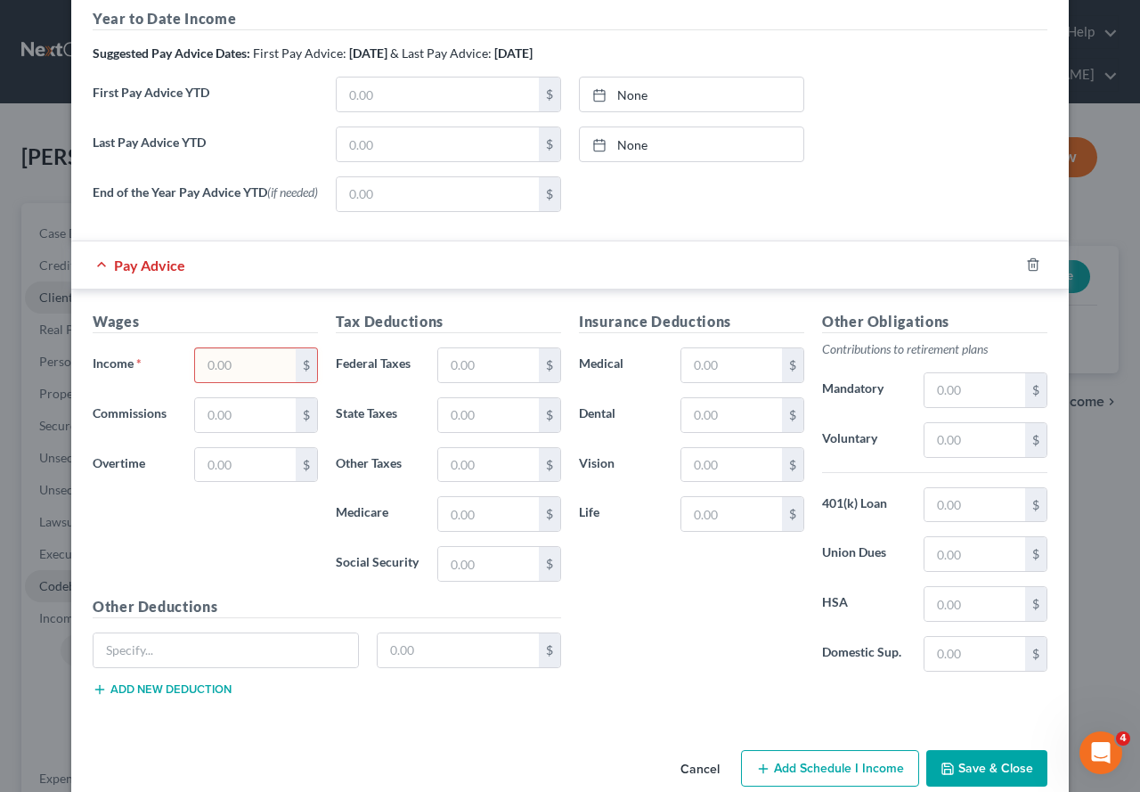
scroll to position [624, 0]
click at [230, 364] on input "text" at bounding box center [245, 364] width 101 height 34
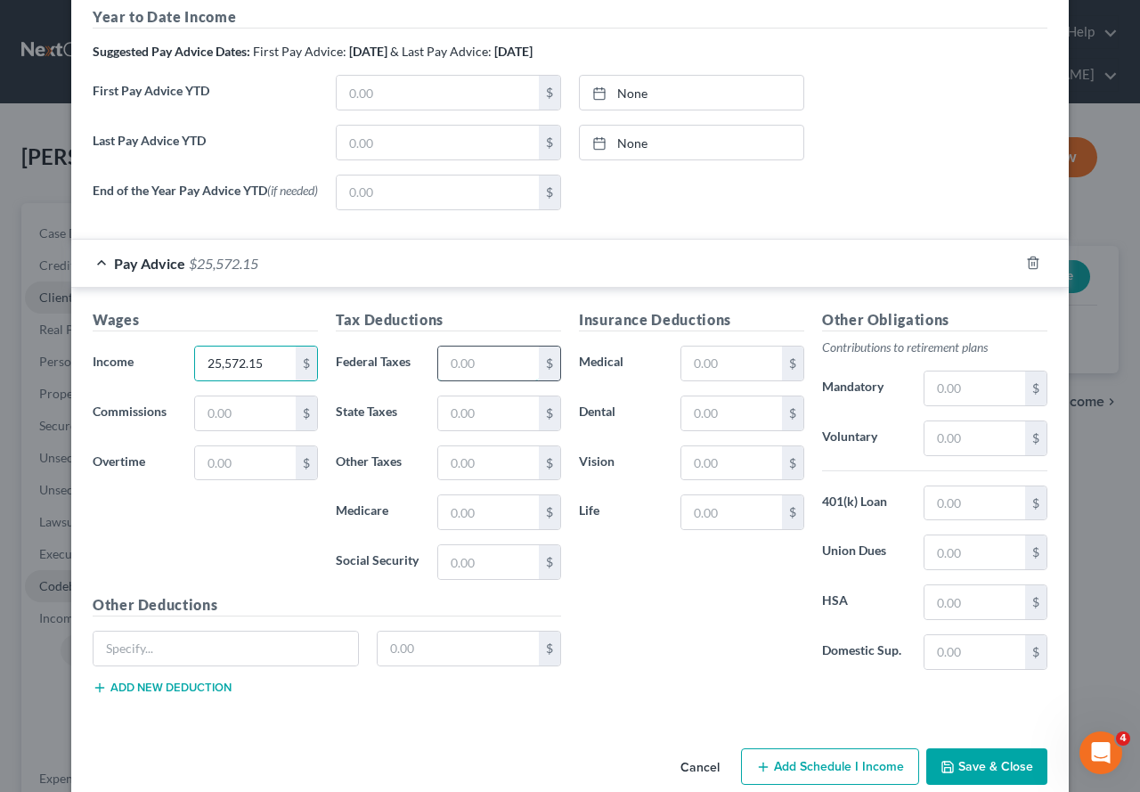
click at [480, 379] on input "text" at bounding box center [488, 364] width 101 height 34
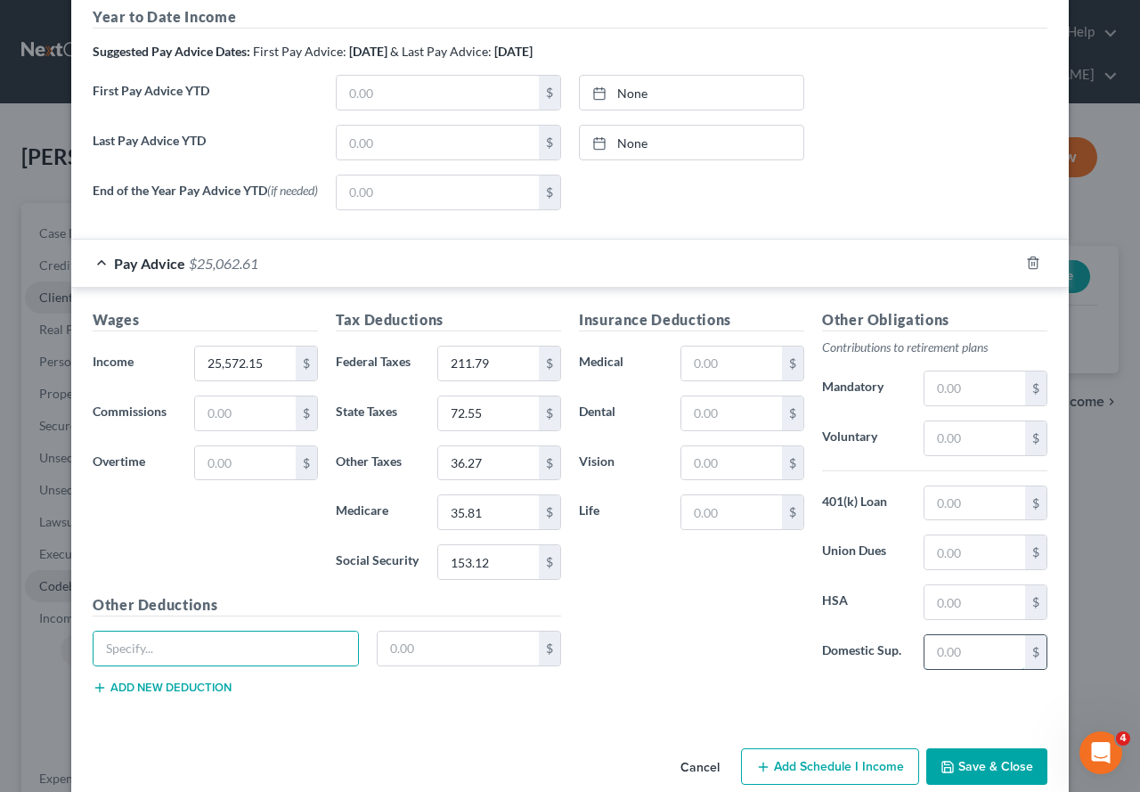
click at [974, 652] on input "text" at bounding box center [975, 652] width 101 height 34
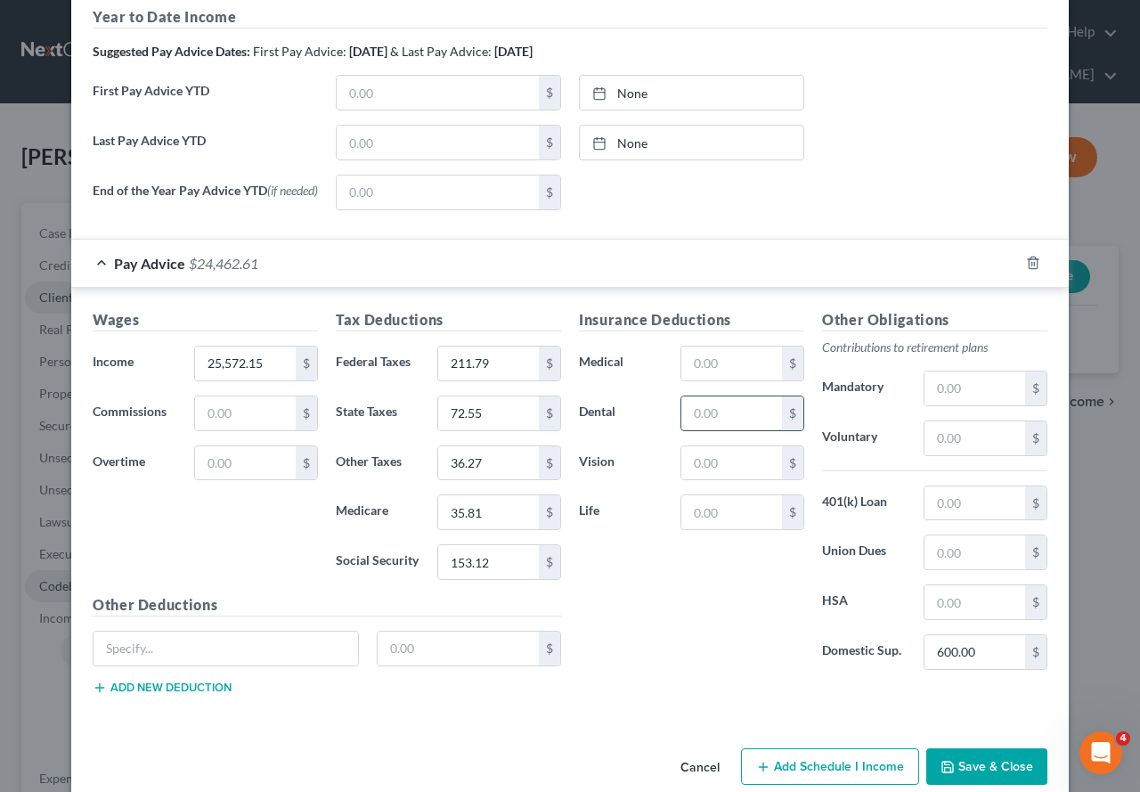
click at [712, 417] on input "text" at bounding box center [731, 413] width 101 height 34
click at [709, 366] on input "text" at bounding box center [731, 364] width 101 height 34
click at [956, 607] on input "text" at bounding box center [975, 602] width 101 height 34
click at [974, 511] on input "text" at bounding box center [975, 503] width 101 height 34
click at [967, 394] on input "text" at bounding box center [975, 388] width 101 height 34
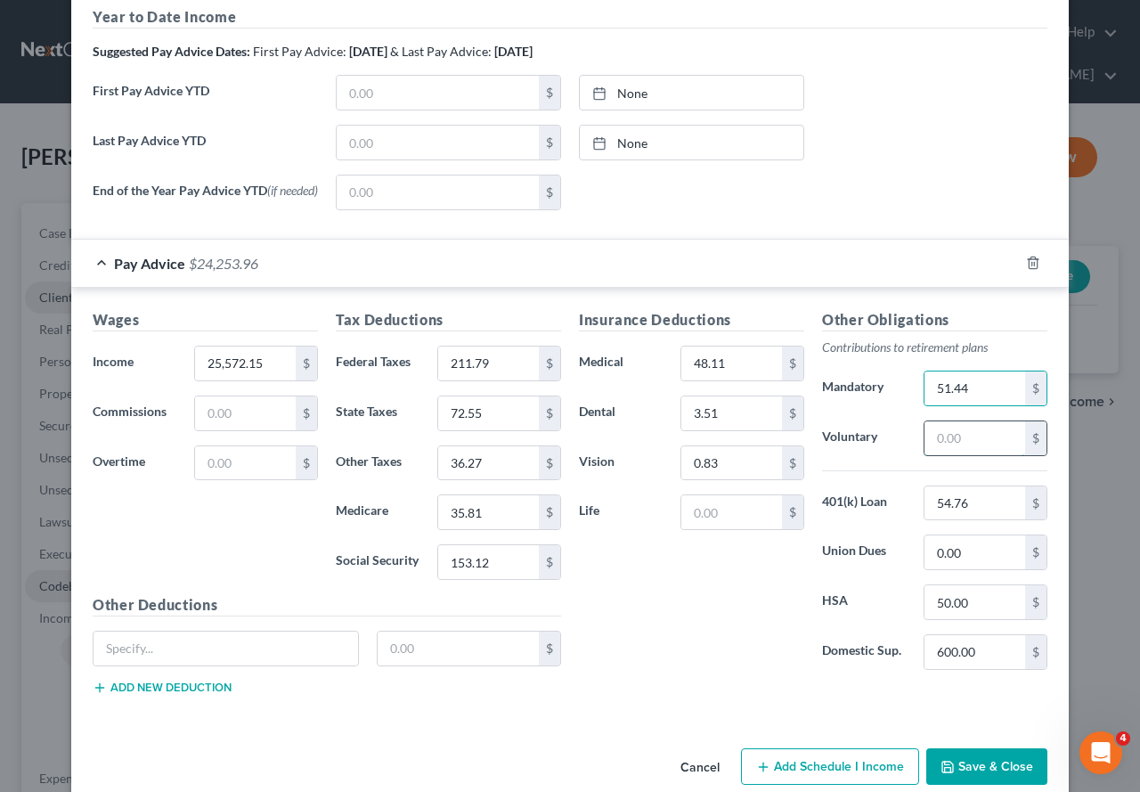
click at [959, 442] on input "text" at bounding box center [975, 438] width 101 height 34
click at [981, 681] on button "Save & Close" at bounding box center [986, 766] width 121 height 37
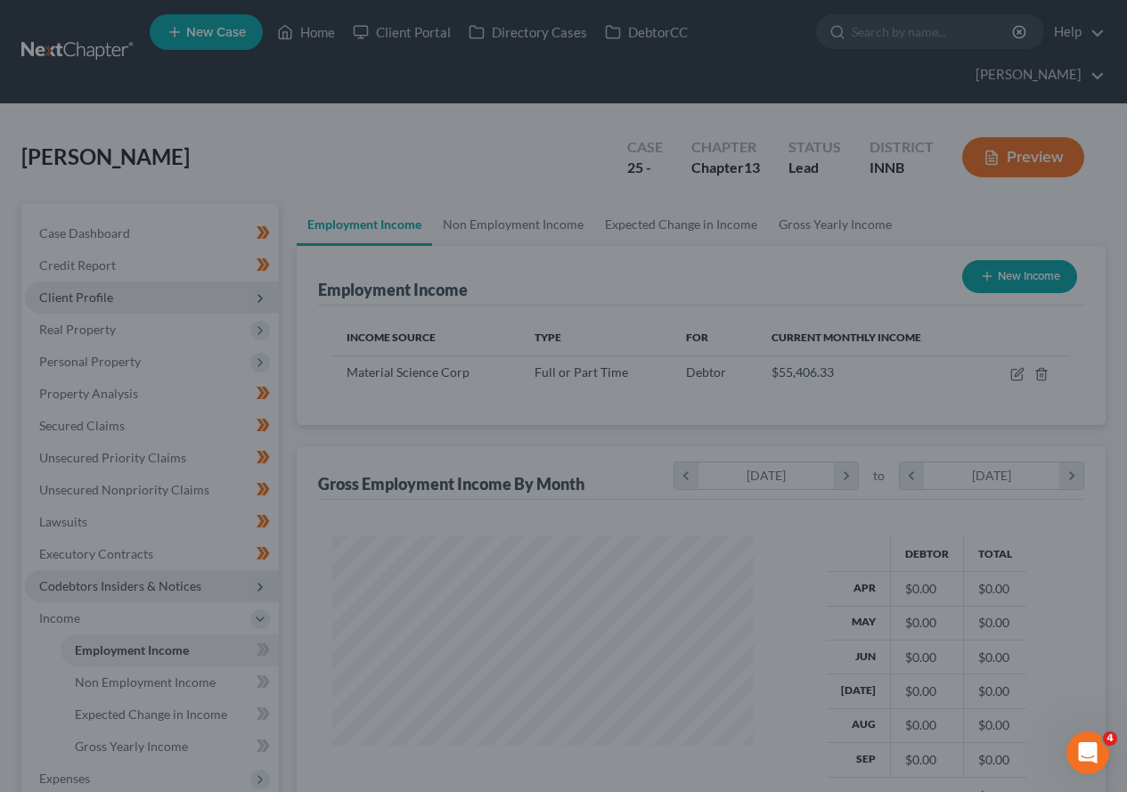
scroll to position [890503, 890371]
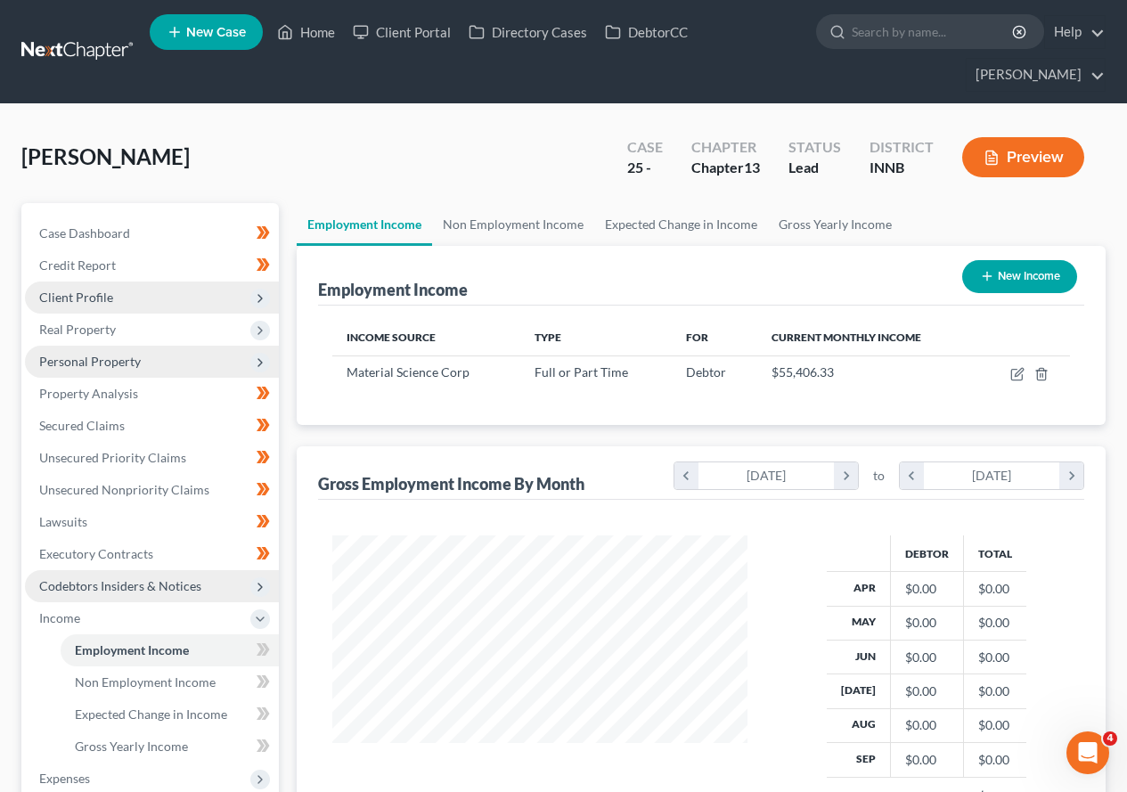
click at [110, 360] on span "Personal Property" at bounding box center [90, 361] width 102 height 15
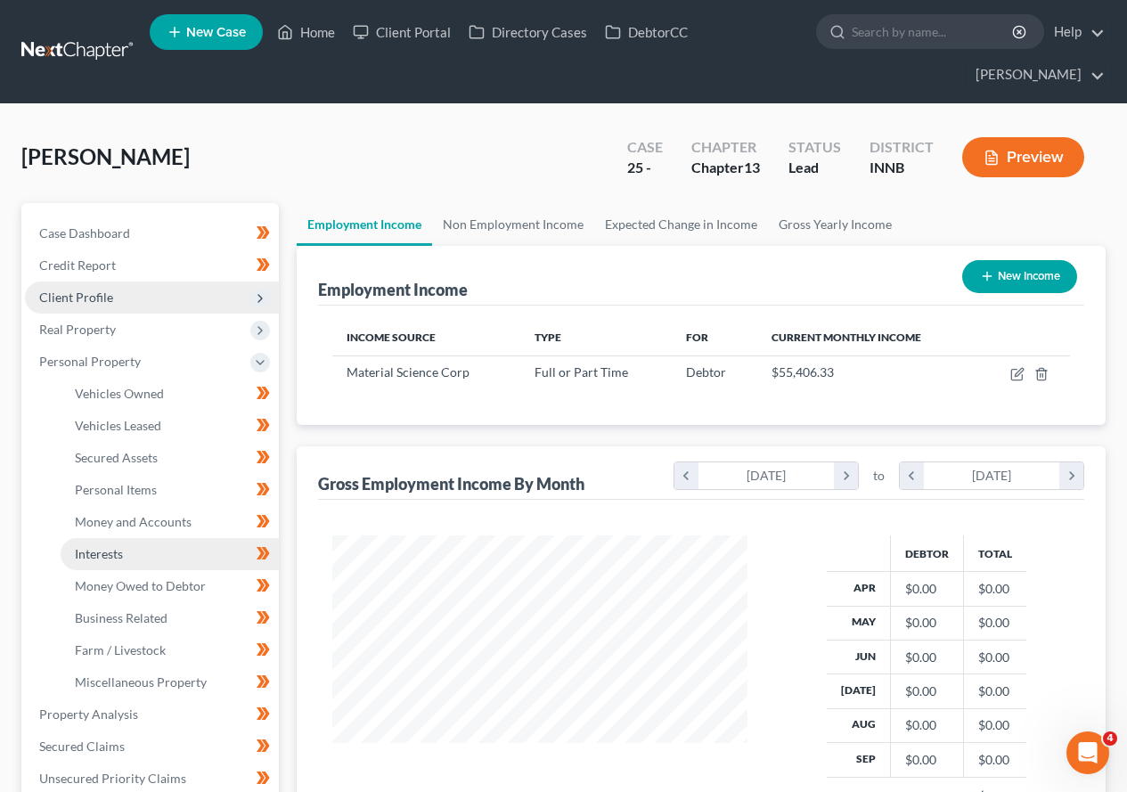
click at [118, 559] on span "Interests" at bounding box center [99, 553] width 48 height 15
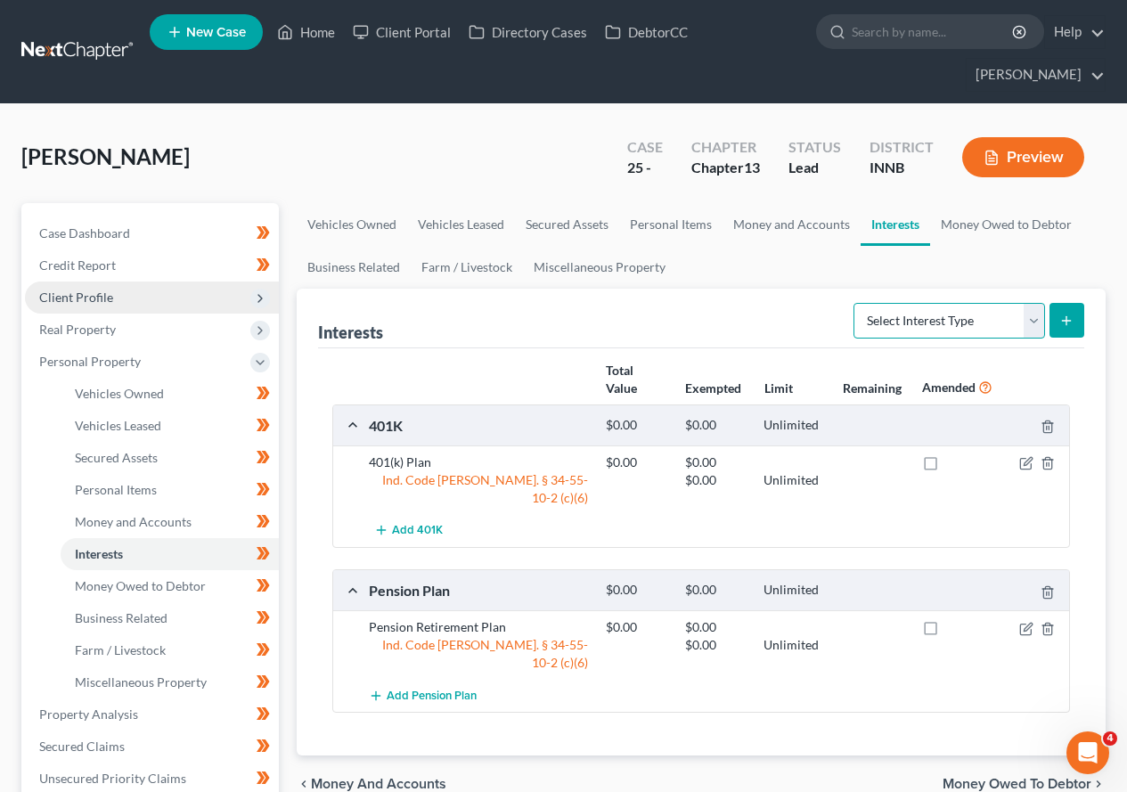
click at [1036, 322] on select "Select Interest Type 401K Annuity Bond Education IRA Government Bond Government…" at bounding box center [949, 321] width 192 height 36
click at [855, 303] on select "Select Interest Type 401K Annuity Bond Education IRA Government Bond Government…" at bounding box center [949, 321] width 192 height 36
click at [1073, 315] on icon "submit" at bounding box center [1066, 321] width 14 height 14
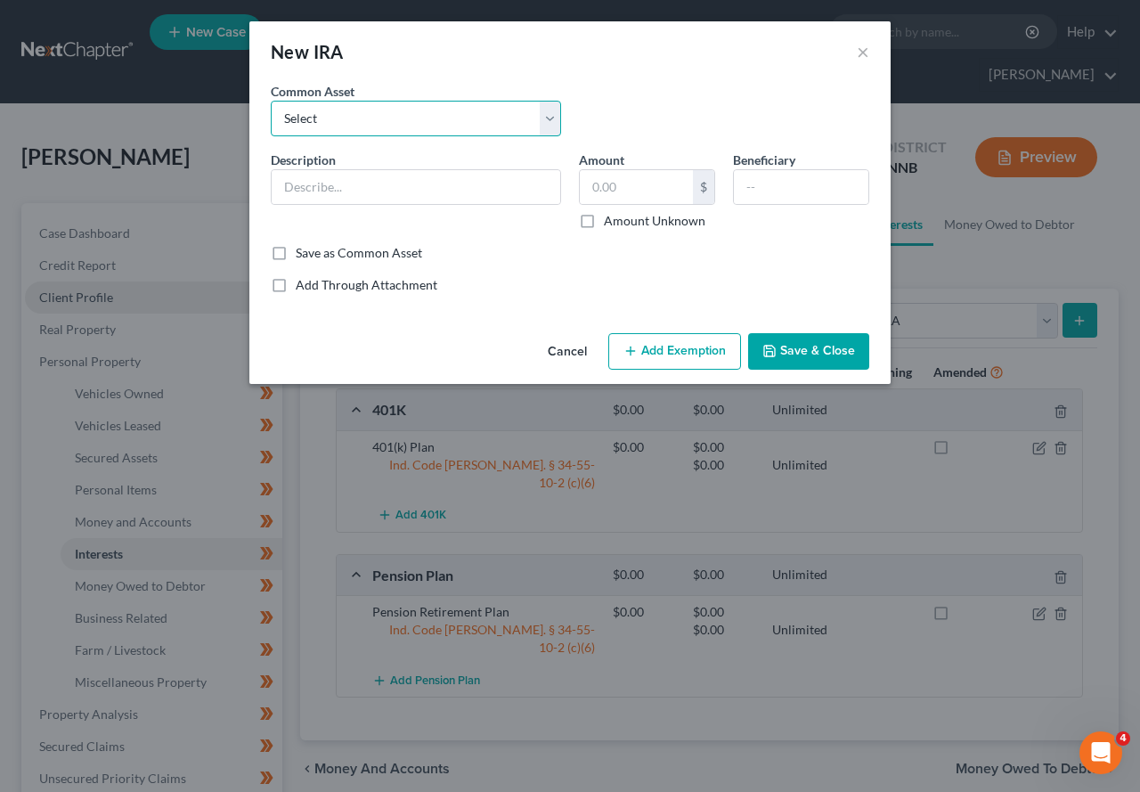
click at [552, 119] on select "Select First Financial Bank" at bounding box center [416, 119] width 290 height 36
drag, startPoint x: 600, startPoint y: 101, endPoint x: 566, endPoint y: 118, distance: 38.6
click at [600, 101] on div "Common Asset Select First Financial Bank" at bounding box center [570, 116] width 616 height 69
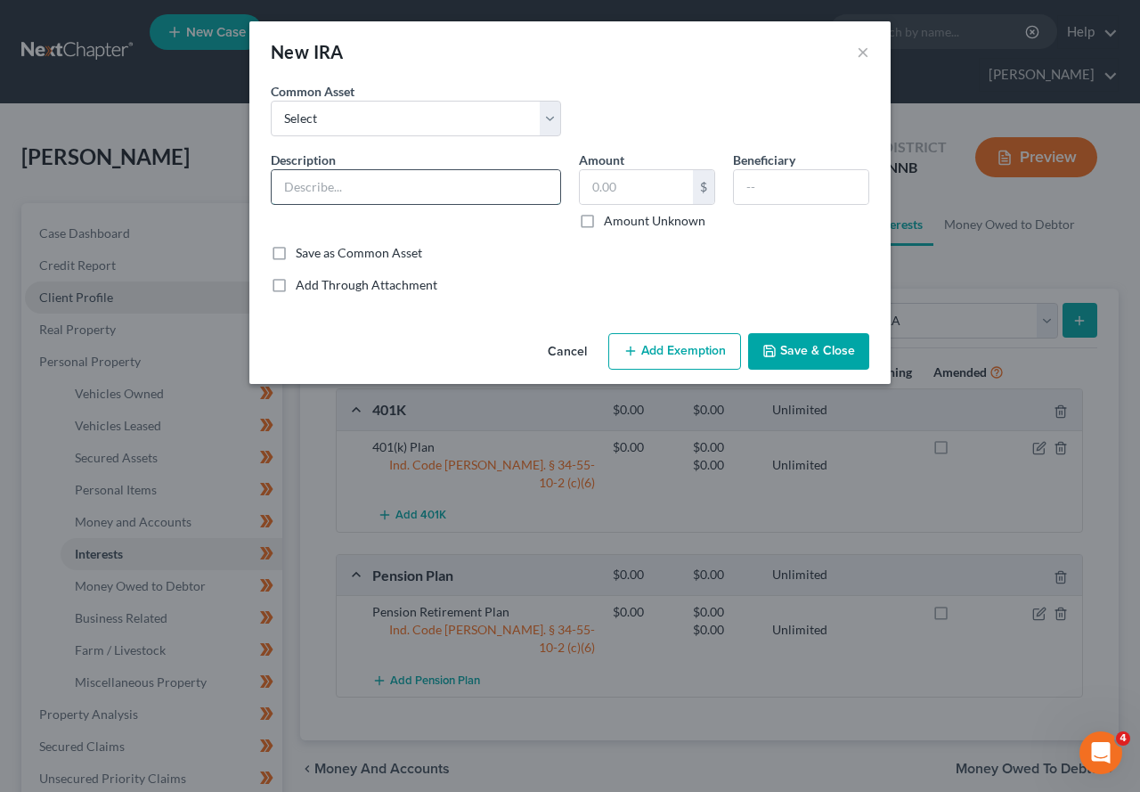
click at [373, 186] on input "text" at bounding box center [416, 187] width 289 height 34
click at [604, 221] on label "Amount Unknown" at bounding box center [655, 221] width 102 height 18
click at [611, 221] on input "Amount Unknown" at bounding box center [617, 218] width 12 height 12
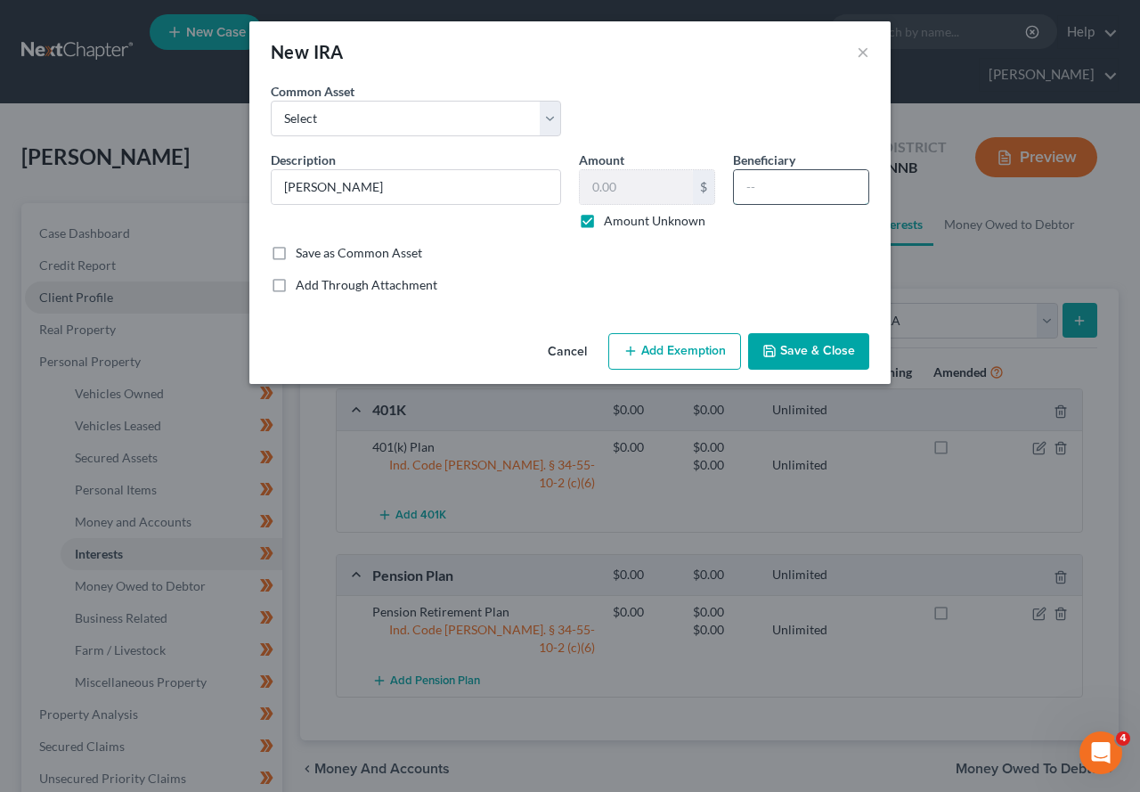
click at [758, 184] on input "text" at bounding box center [801, 187] width 135 height 34
click at [698, 356] on button "Add Exemption" at bounding box center [674, 351] width 133 height 37
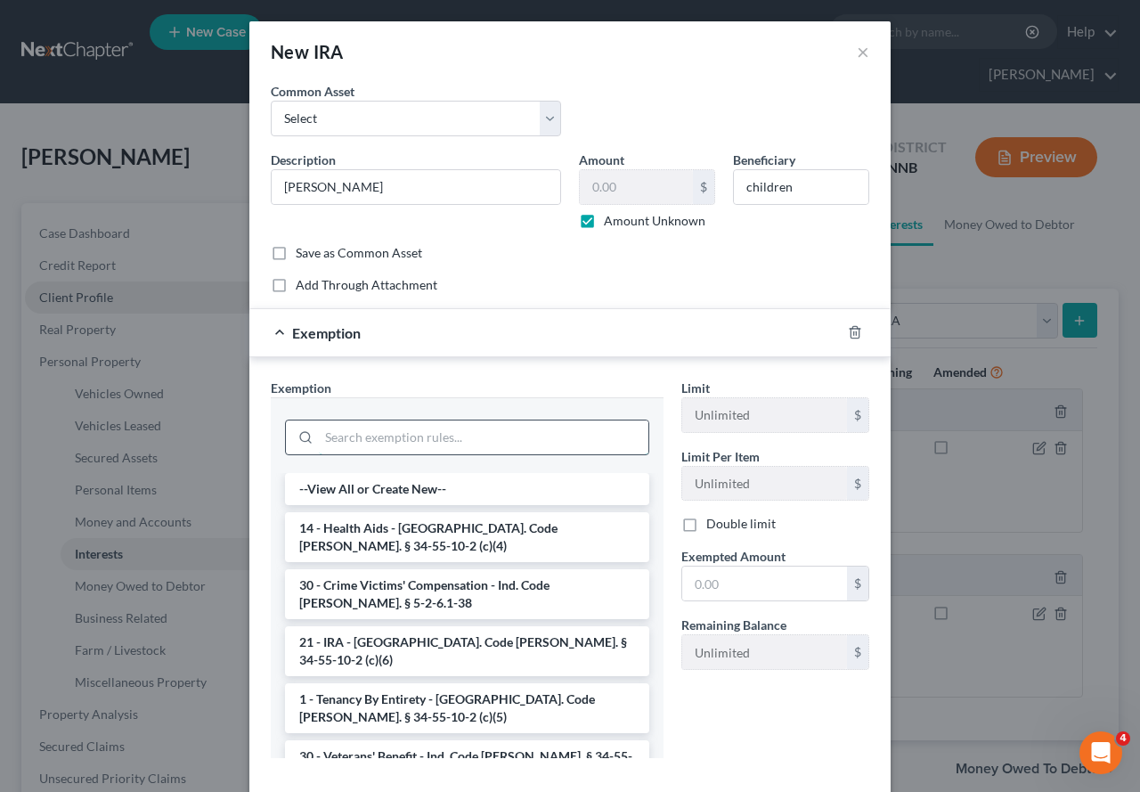
click at [454, 432] on input "search" at bounding box center [484, 437] width 330 height 34
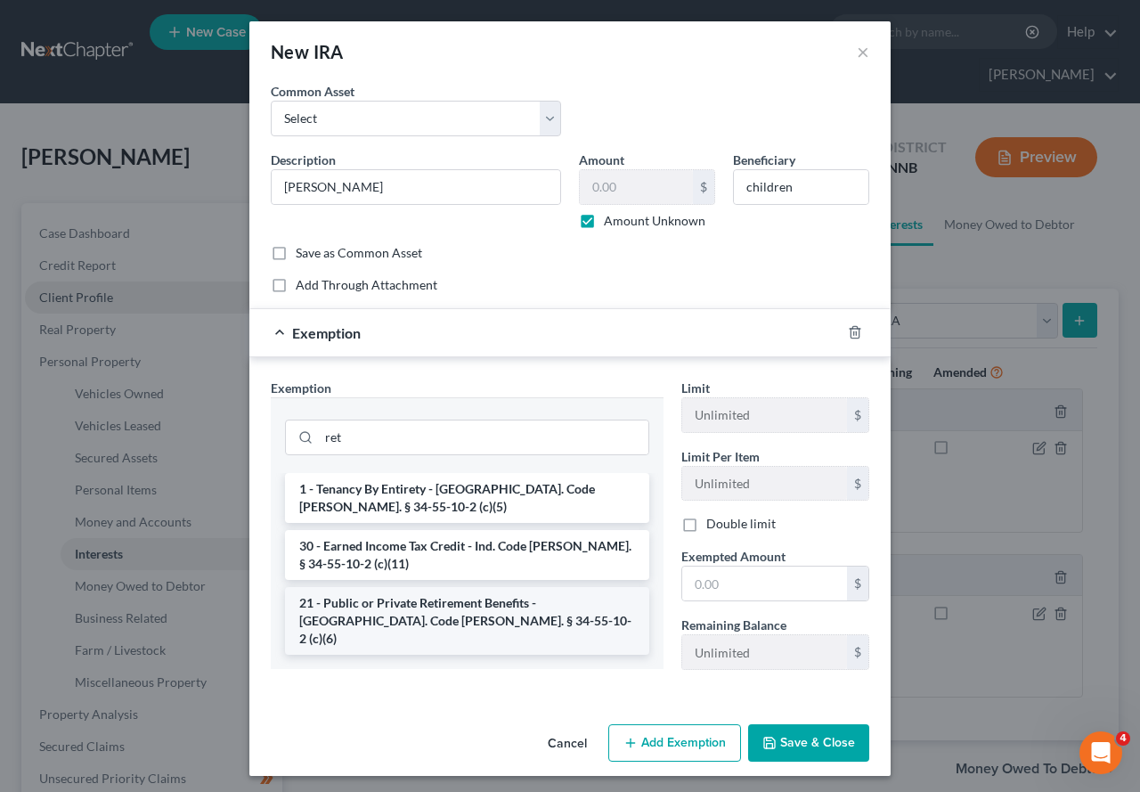
click at [396, 592] on li "21 - Public or Private Retirement Benefits - [GEOGRAPHIC_DATA]. Code [PERSON_NA…" at bounding box center [467, 621] width 364 height 68
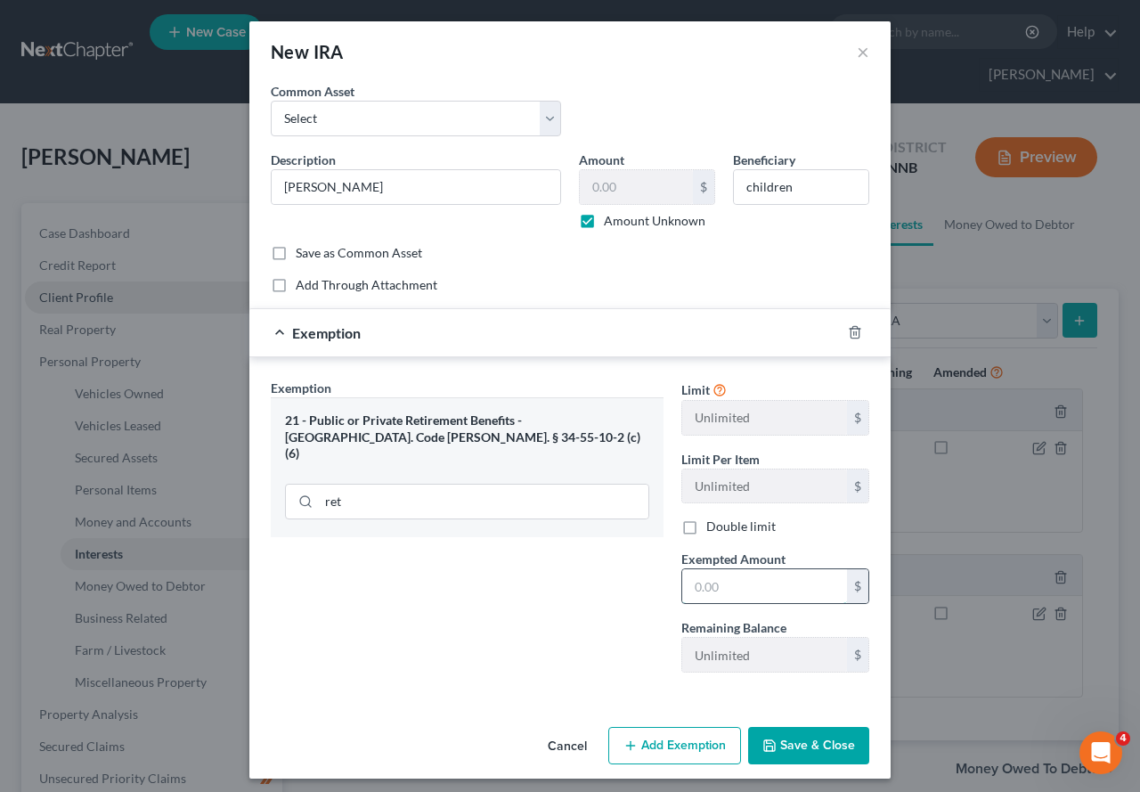
click at [725, 596] on input "text" at bounding box center [764, 586] width 165 height 34
drag, startPoint x: 498, startPoint y: 174, endPoint x: 143, endPoint y: 161, distance: 355.7
click at [148, 163] on div "New IRA × An exemption set must first be selected from the Filing Information s…" at bounding box center [570, 396] width 1140 height 792
click at [833, 681] on button "Save & Close" at bounding box center [808, 745] width 121 height 37
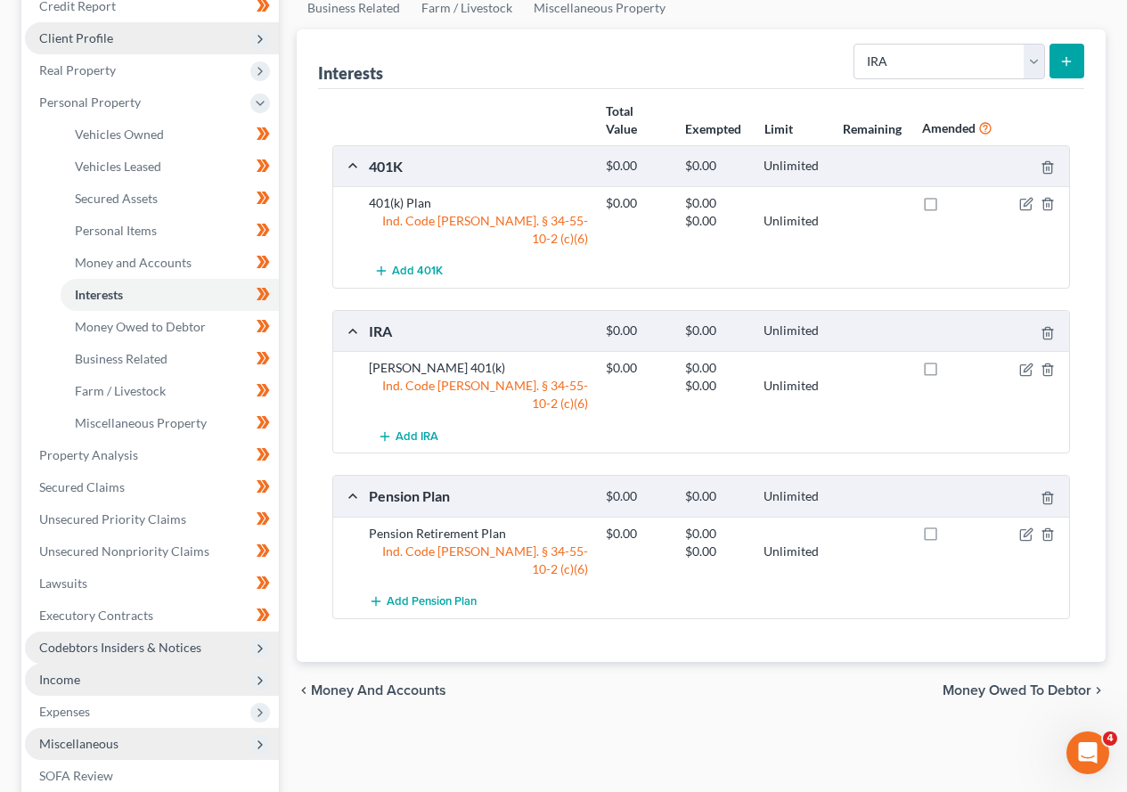
scroll to position [267, 0]
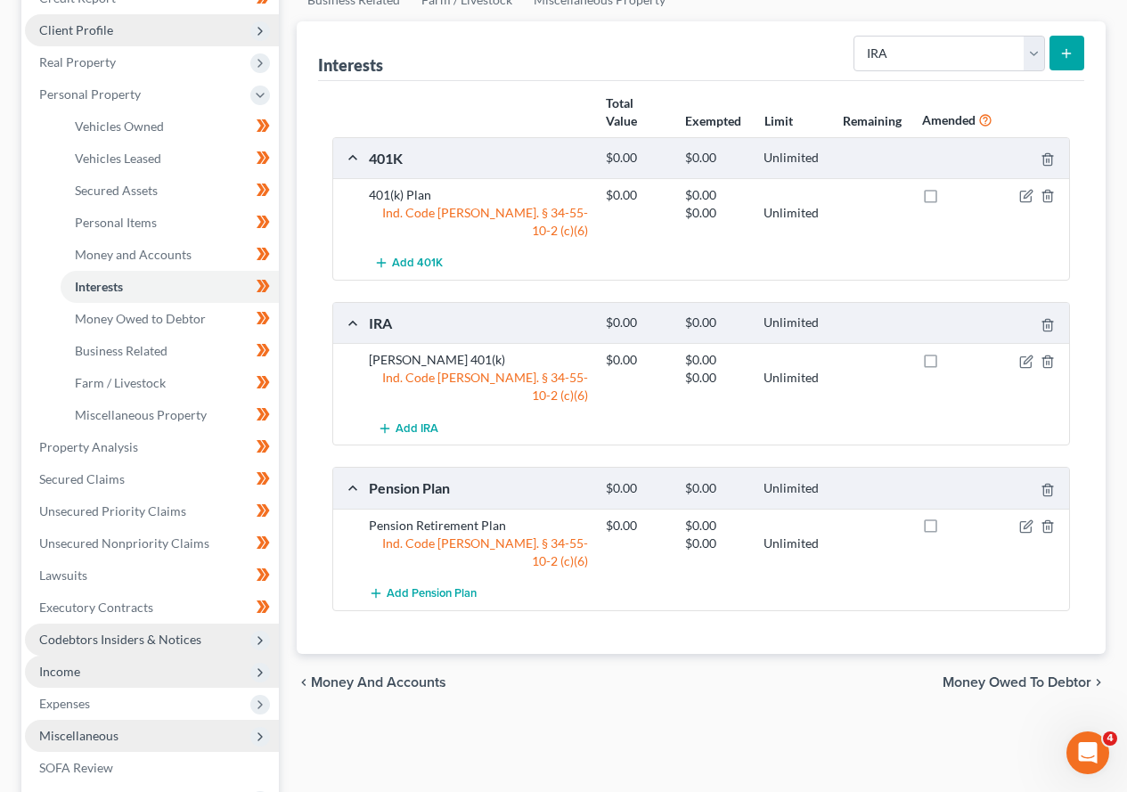
click at [70, 670] on span "Income" at bounding box center [59, 671] width 41 height 15
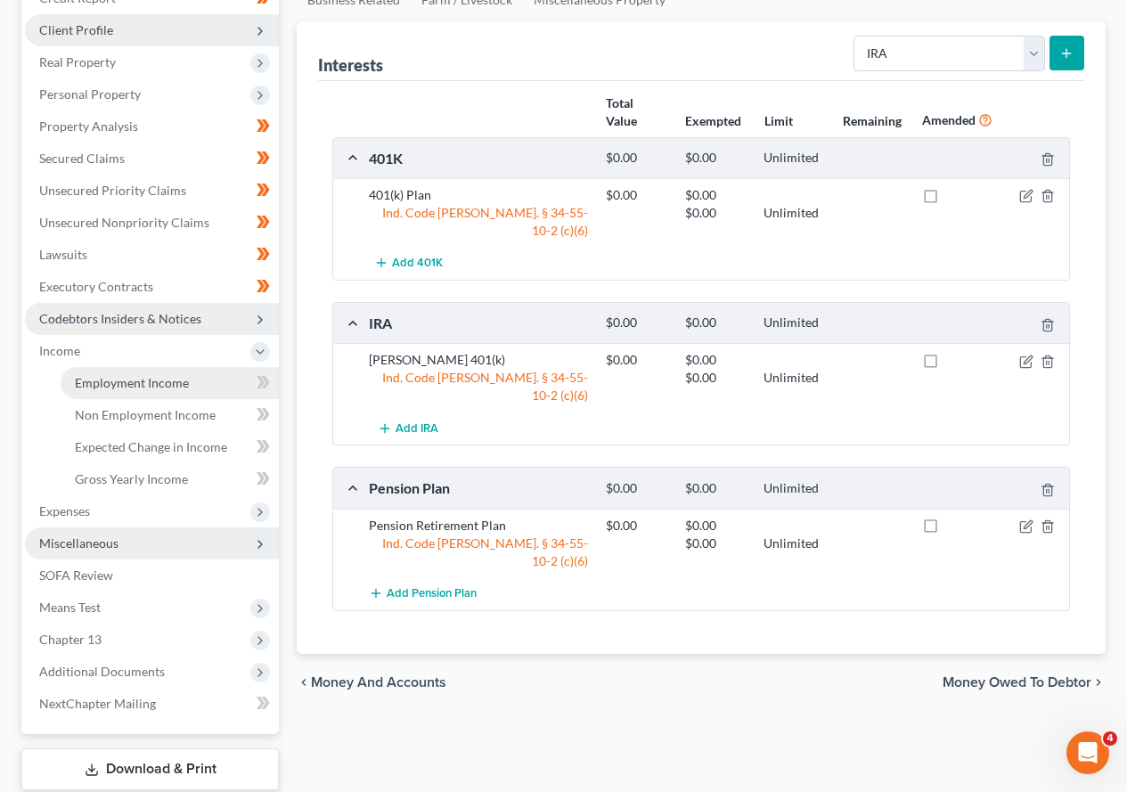
click at [108, 386] on span "Employment Income" at bounding box center [132, 382] width 114 height 15
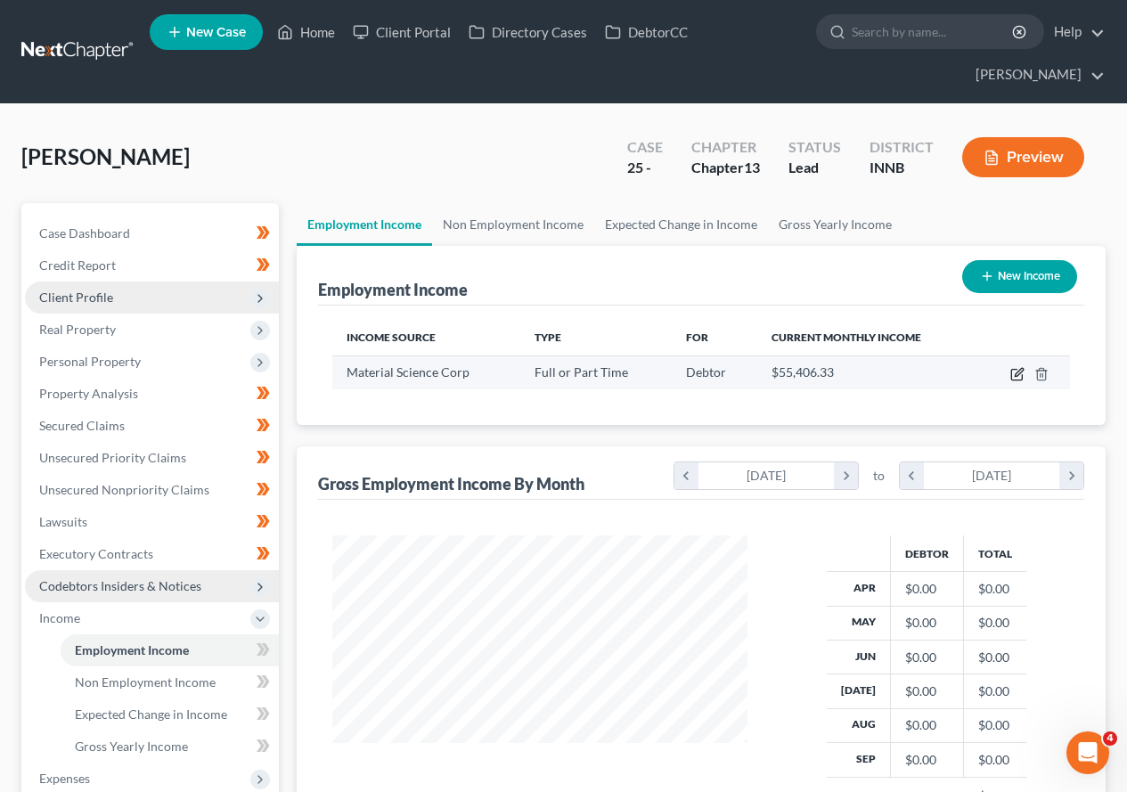
click at [1019, 376] on icon "button" at bounding box center [1017, 374] width 14 height 14
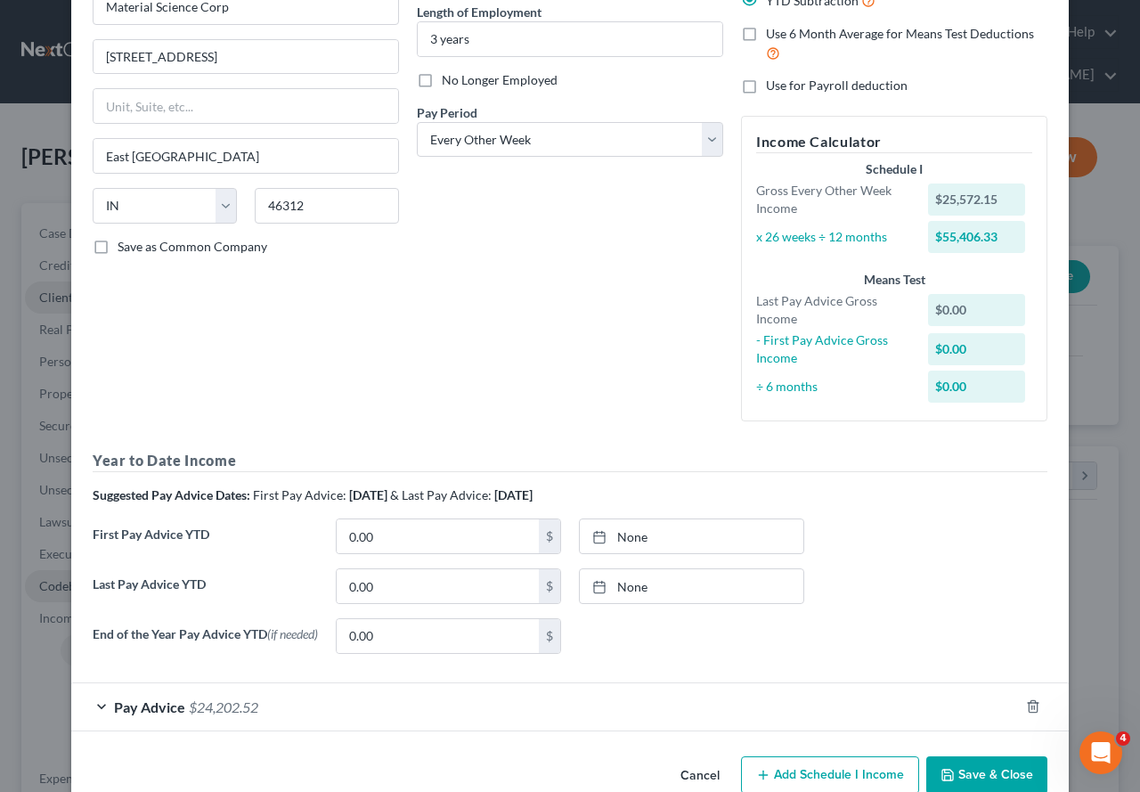
scroll to position [221, 0]
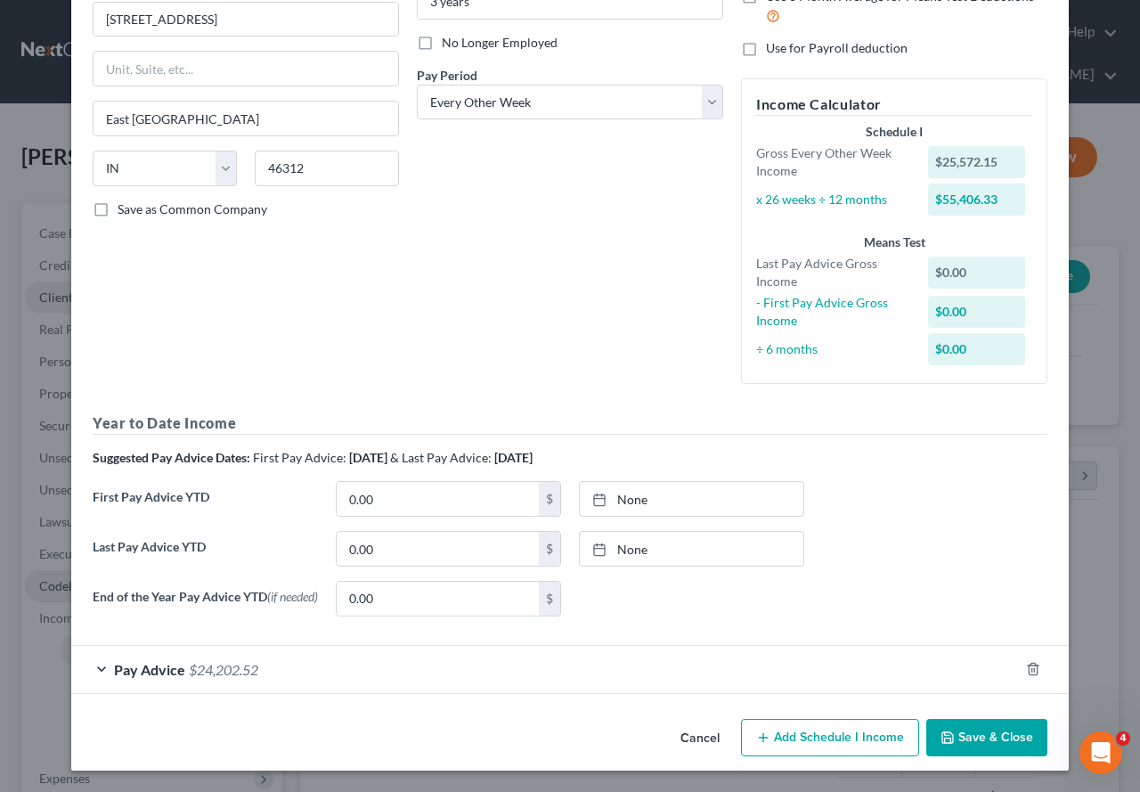
click at [92, 671] on div "Pay Advice $24,202.52" at bounding box center [545, 669] width 948 height 47
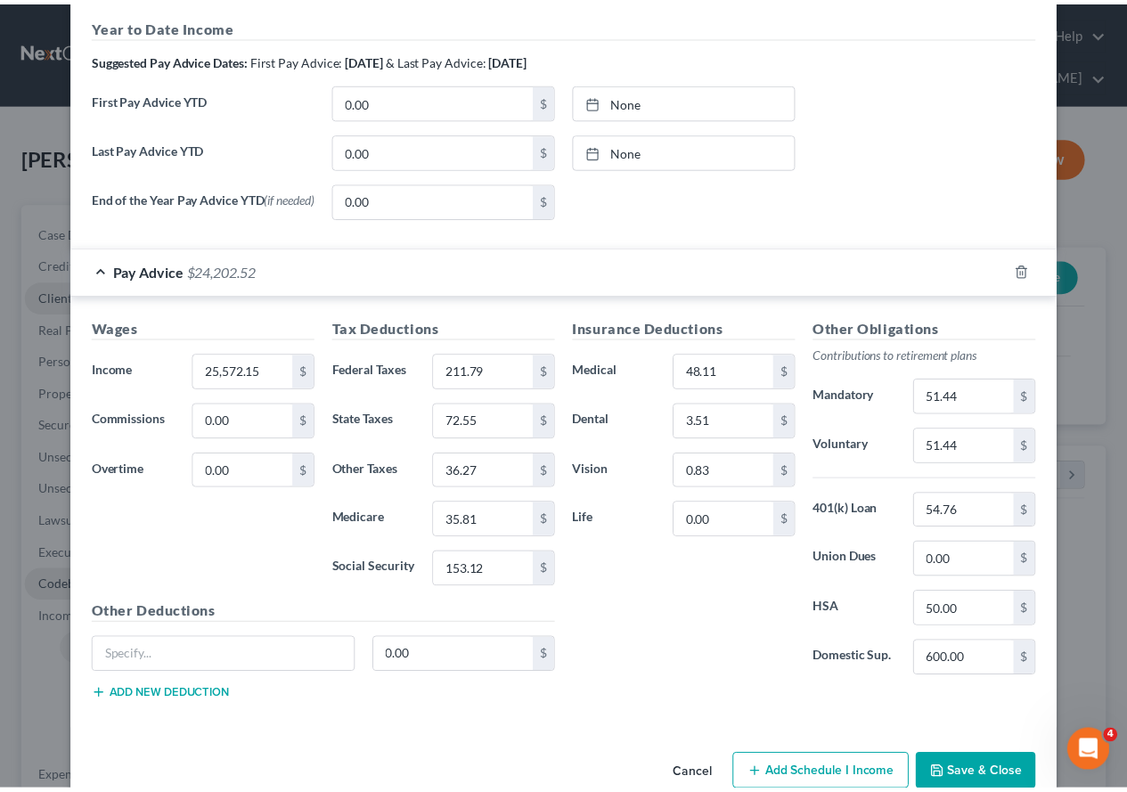
scroll to position [657, 0]
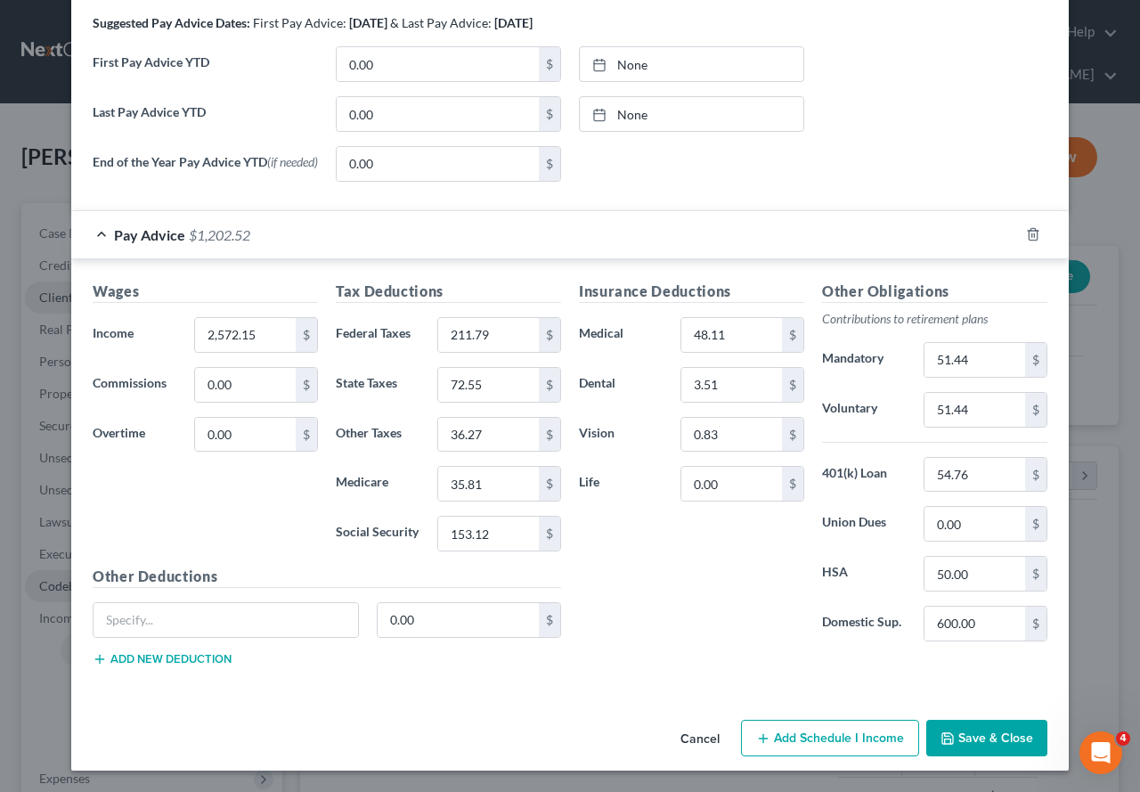
click at [983, 681] on button "Save & Close" at bounding box center [986, 738] width 121 height 37
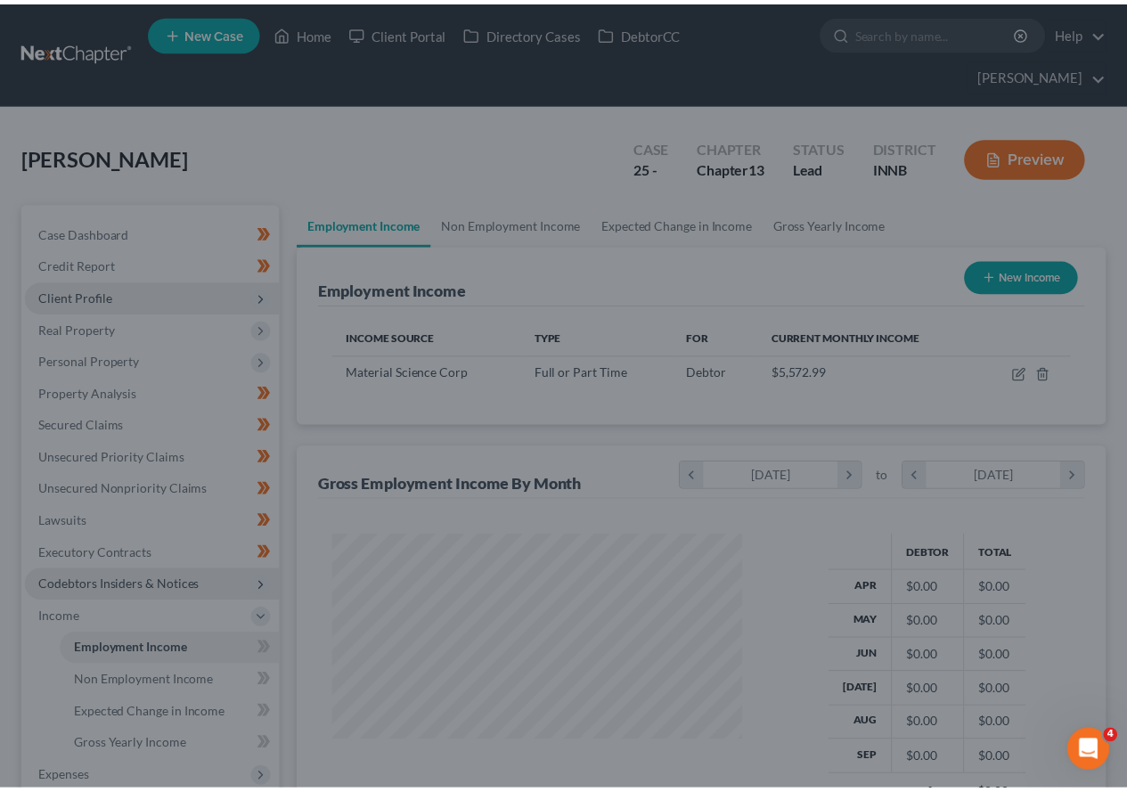
scroll to position [890503, 890371]
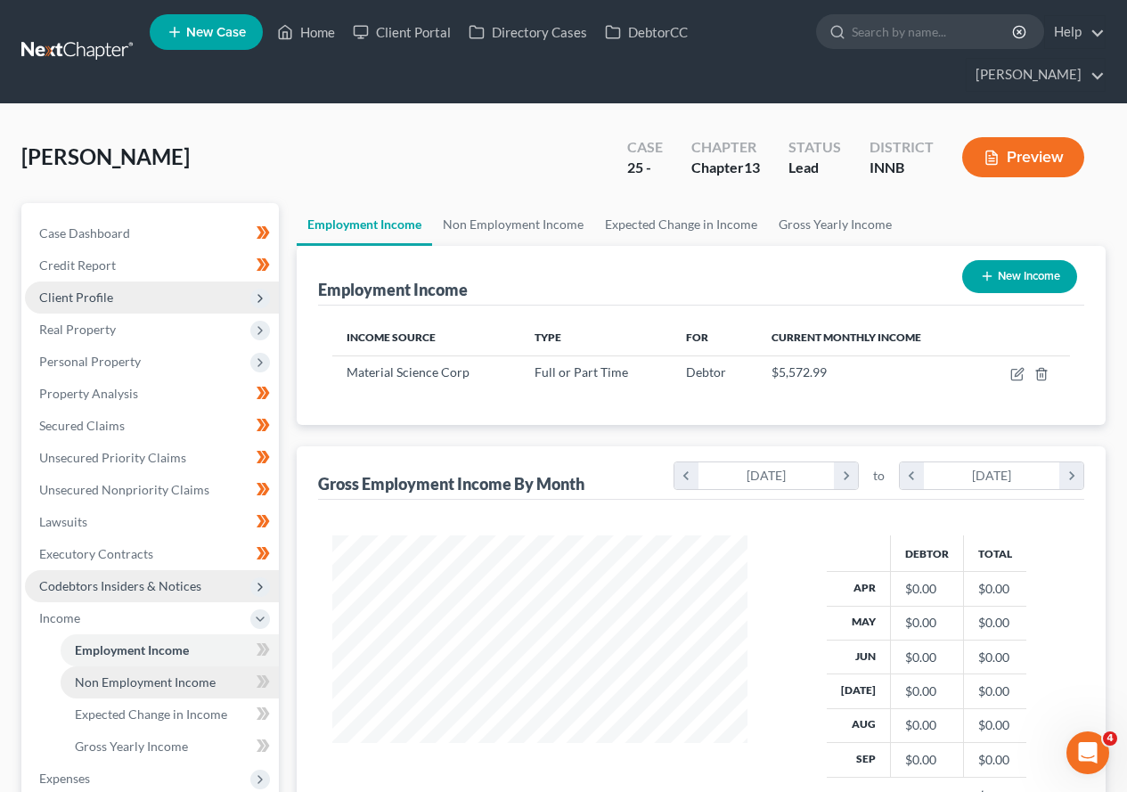
click at [154, 680] on span "Non Employment Income" at bounding box center [145, 681] width 141 height 15
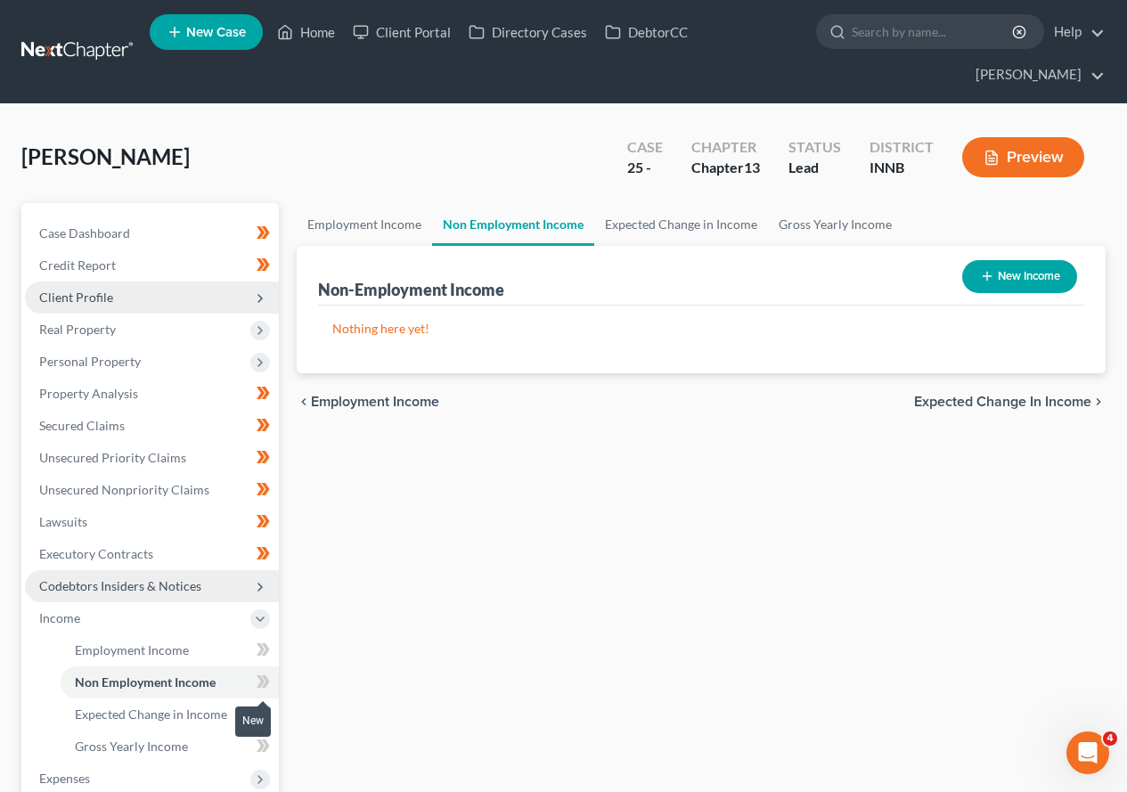
click at [265, 681] on icon at bounding box center [266, 681] width 8 height 12
click at [266, 681] on icon at bounding box center [266, 681] width 8 height 12
click at [262, 681] on icon at bounding box center [261, 713] width 8 height 12
click at [203, 681] on span "Expected Change in Income" at bounding box center [151, 713] width 152 height 15
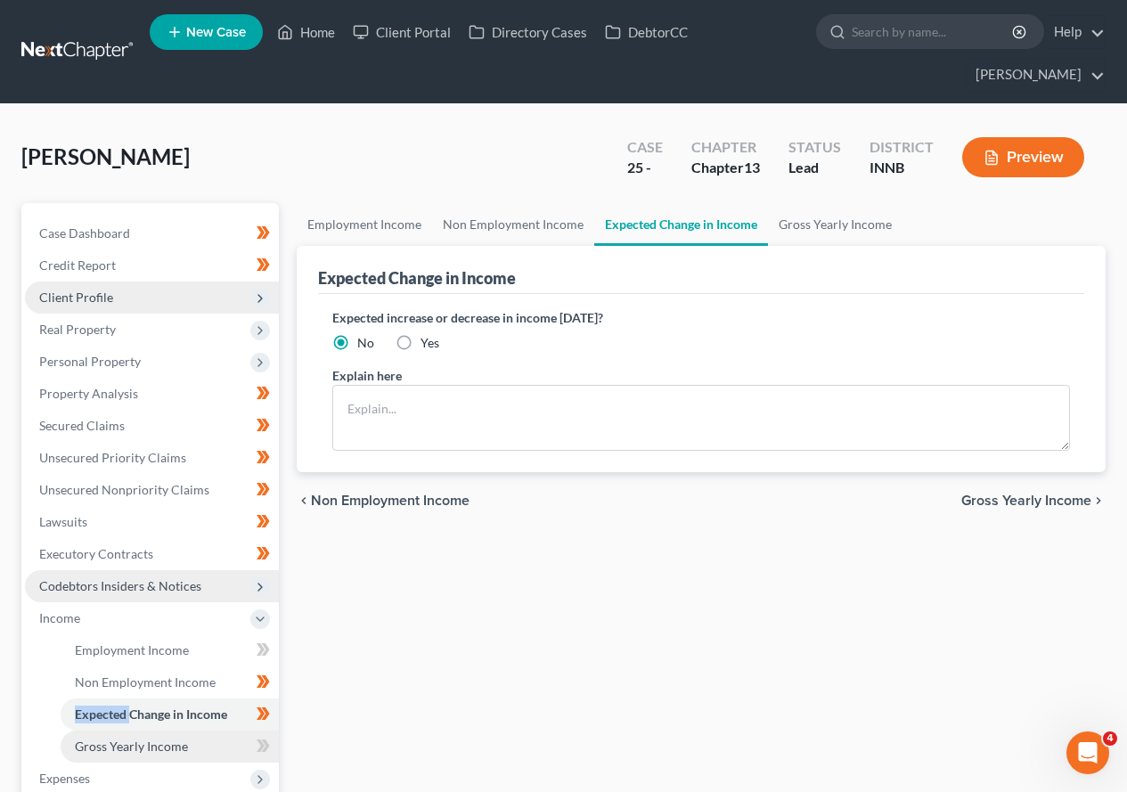
click at [168, 681] on span "Gross Yearly Income" at bounding box center [131, 745] width 113 height 15
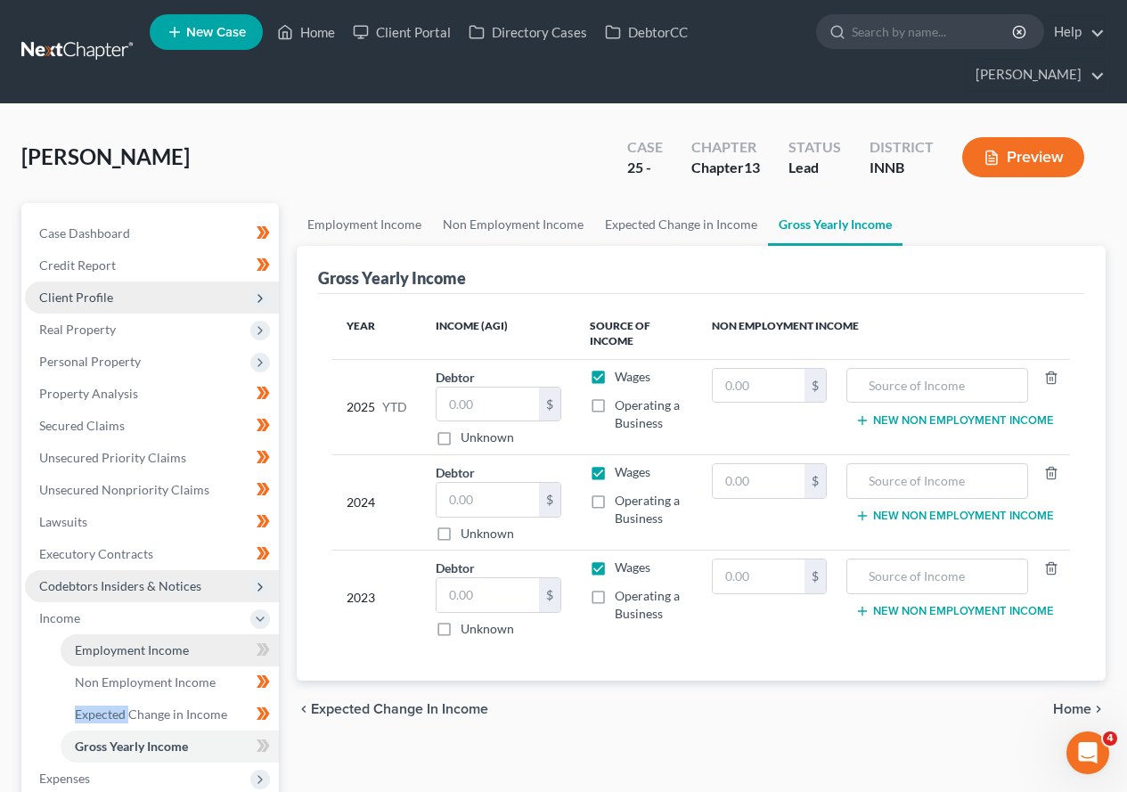
click at [150, 648] on span "Employment Income" at bounding box center [132, 649] width 114 height 15
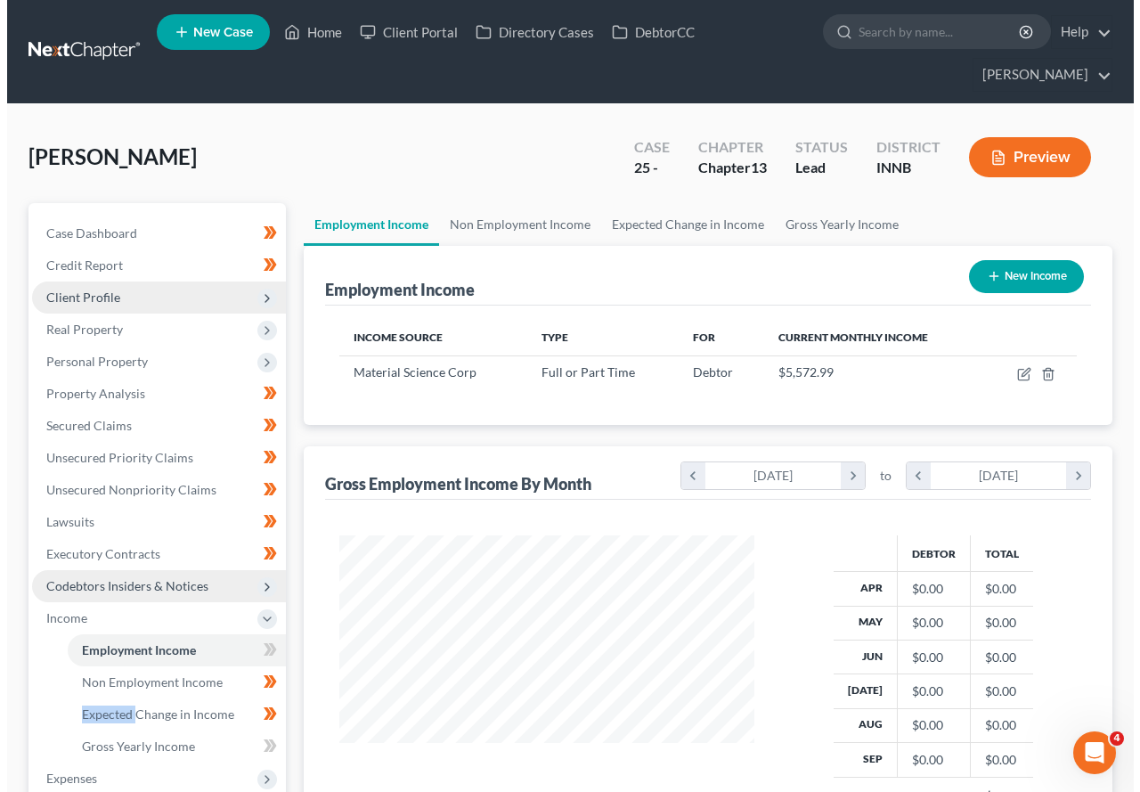
scroll to position [320, 451]
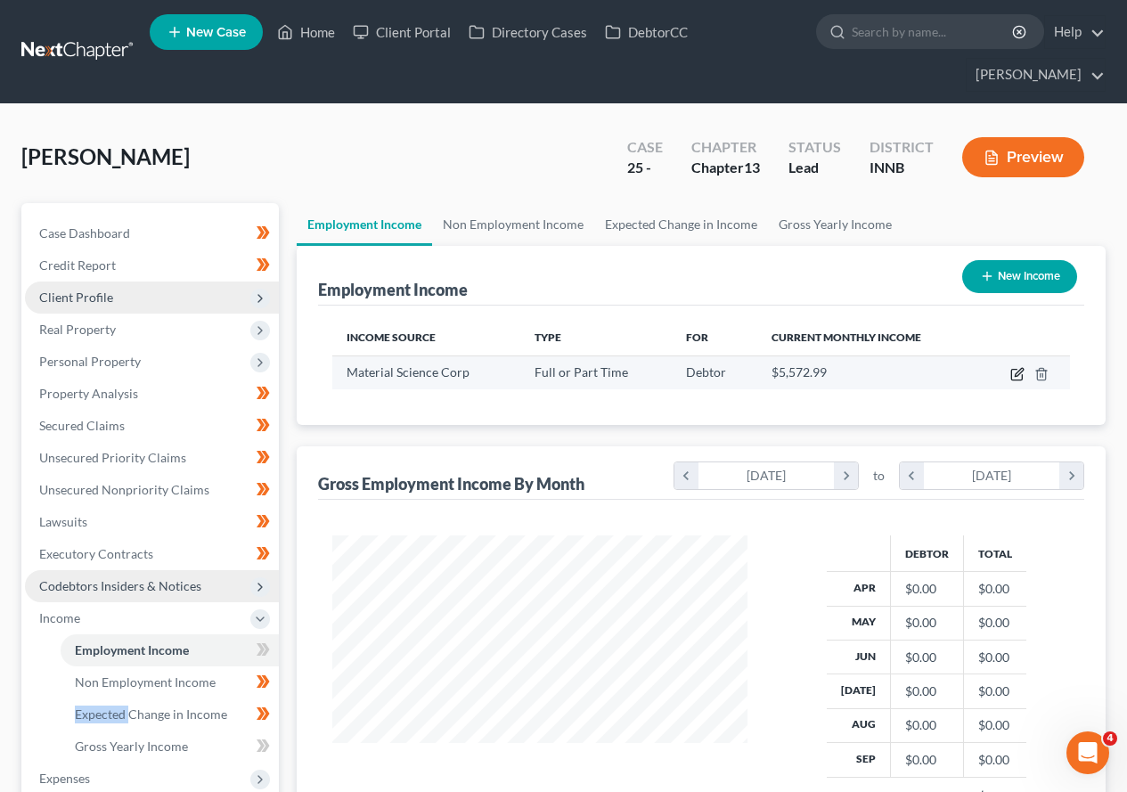
click at [1018, 375] on icon "button" at bounding box center [1019, 372] width 8 height 8
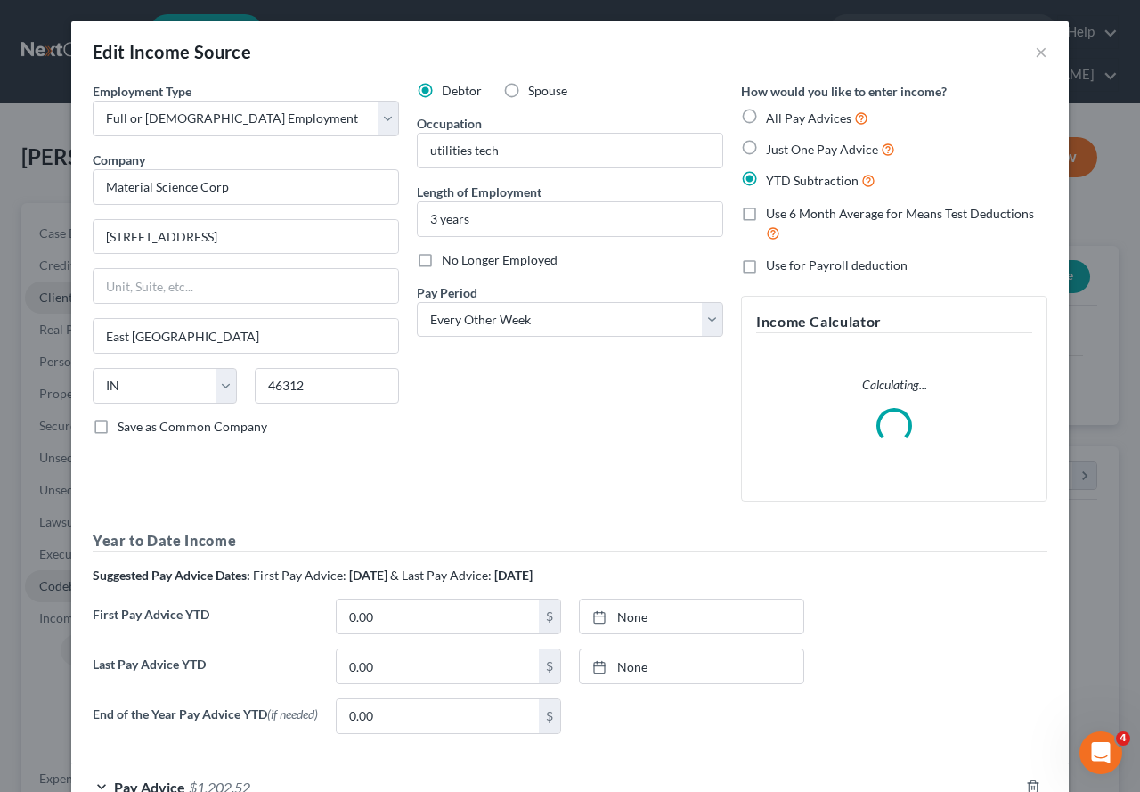
scroll to position [320, 457]
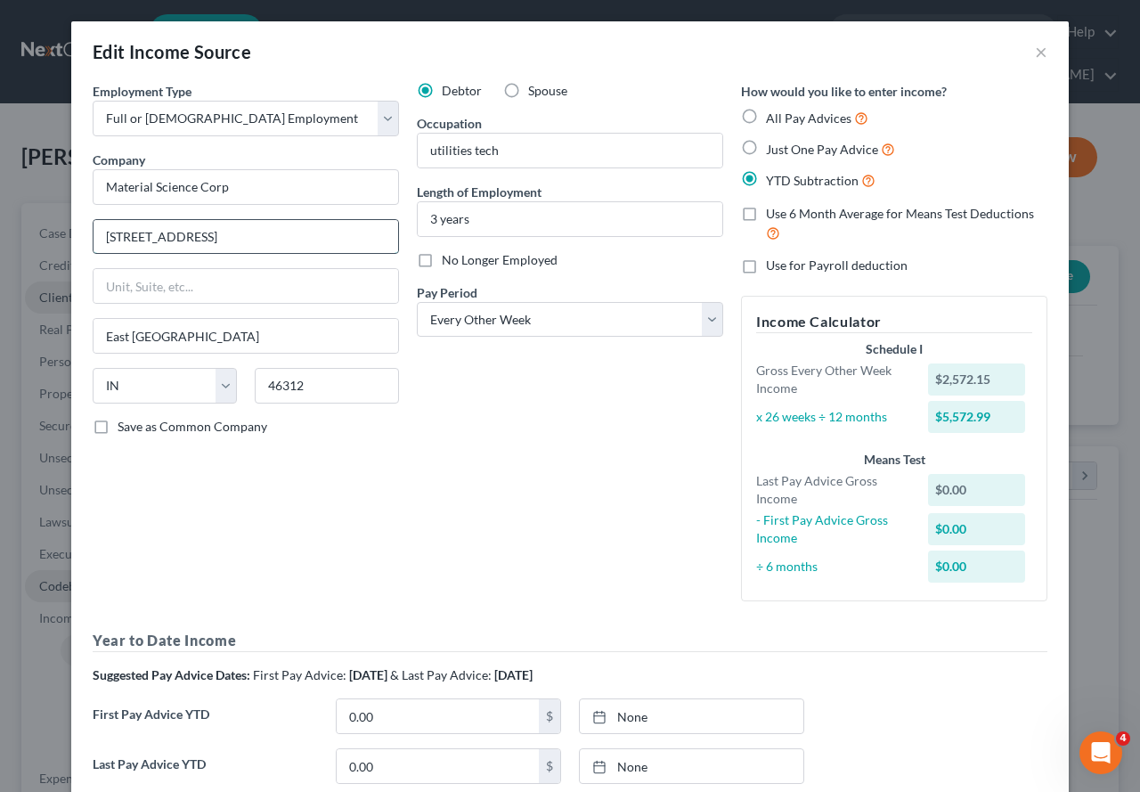
click at [222, 236] on input "[STREET_ADDRESS]" at bounding box center [246, 237] width 305 height 34
click at [168, 280] on input "text" at bounding box center [246, 286] width 305 height 34
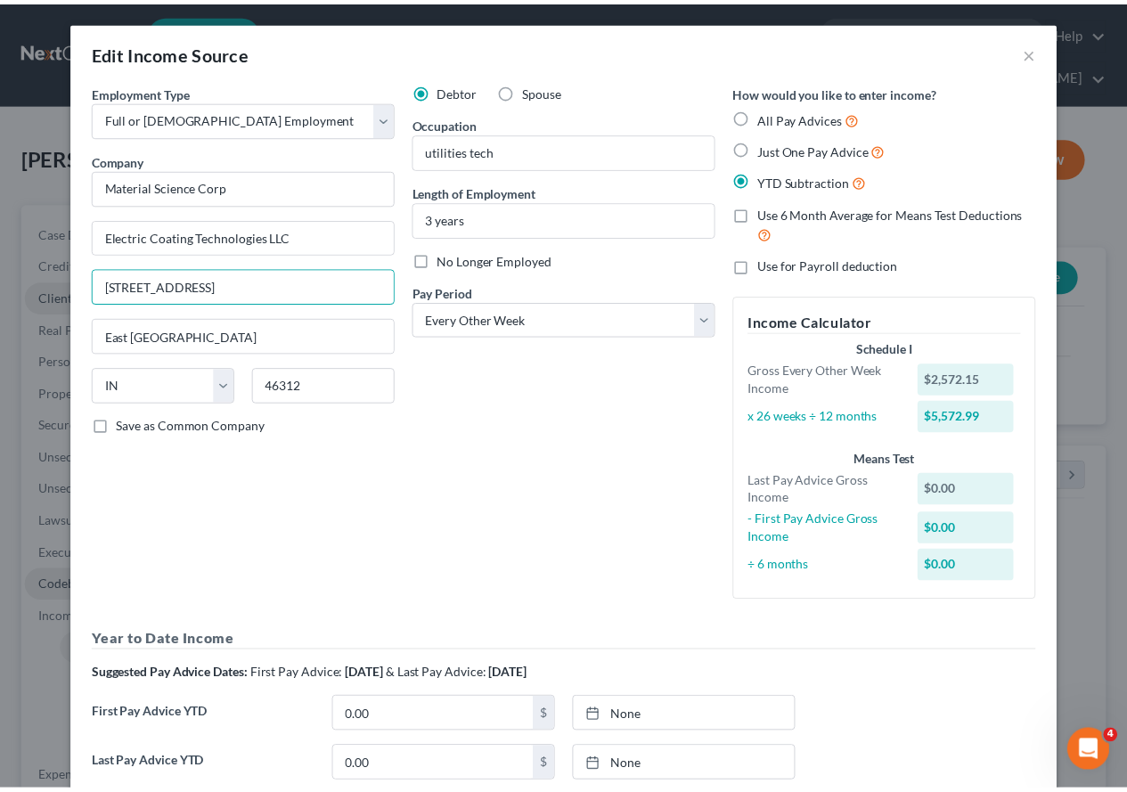
scroll to position [221, 0]
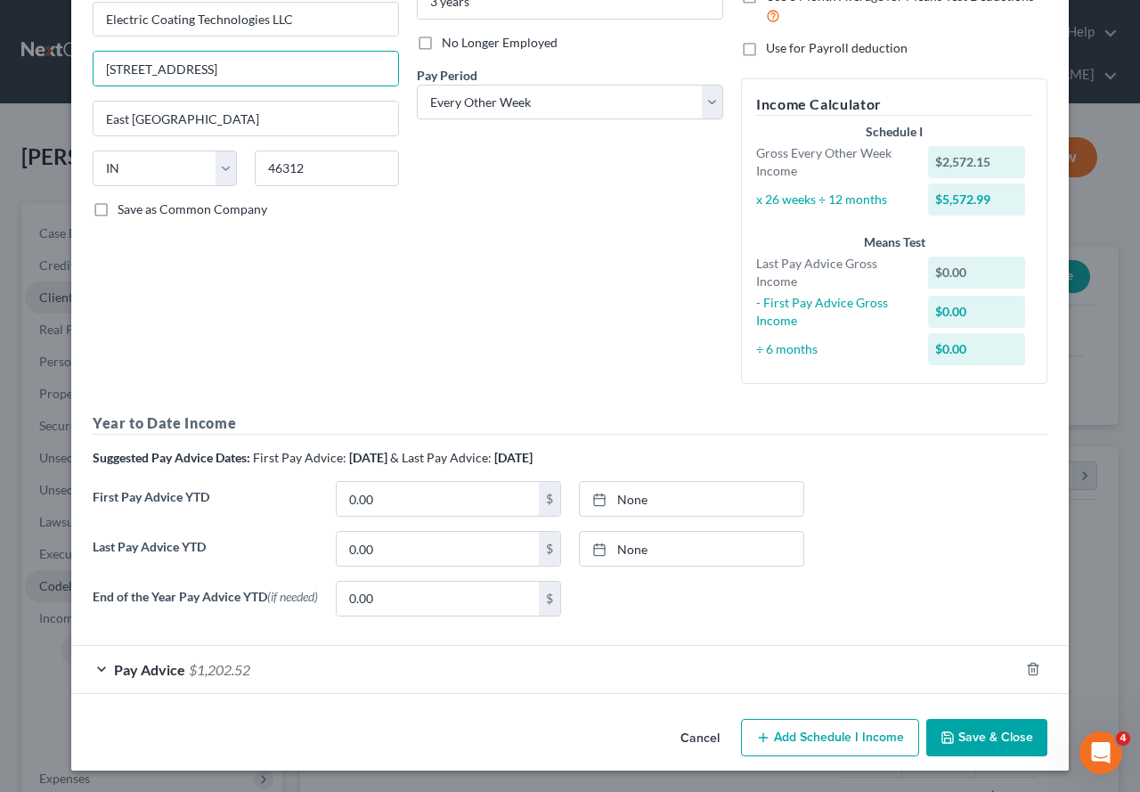
click at [996, 681] on button "Save & Close" at bounding box center [986, 737] width 121 height 37
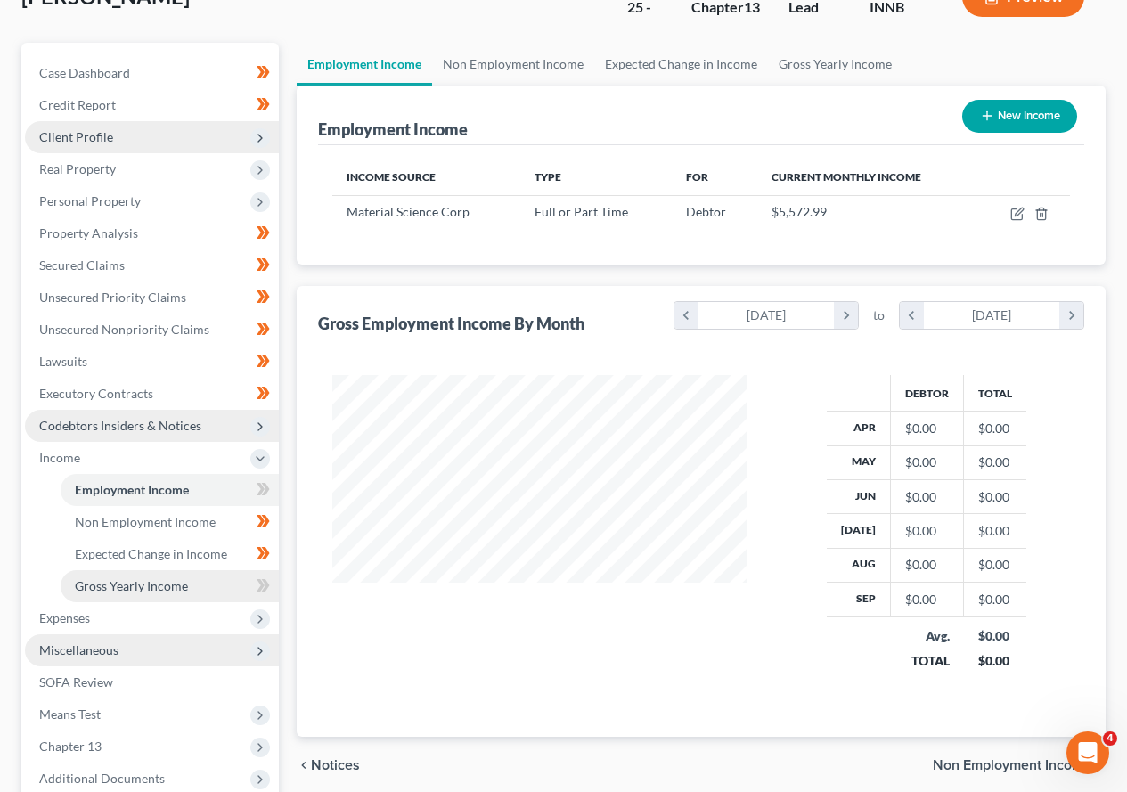
scroll to position [356, 0]
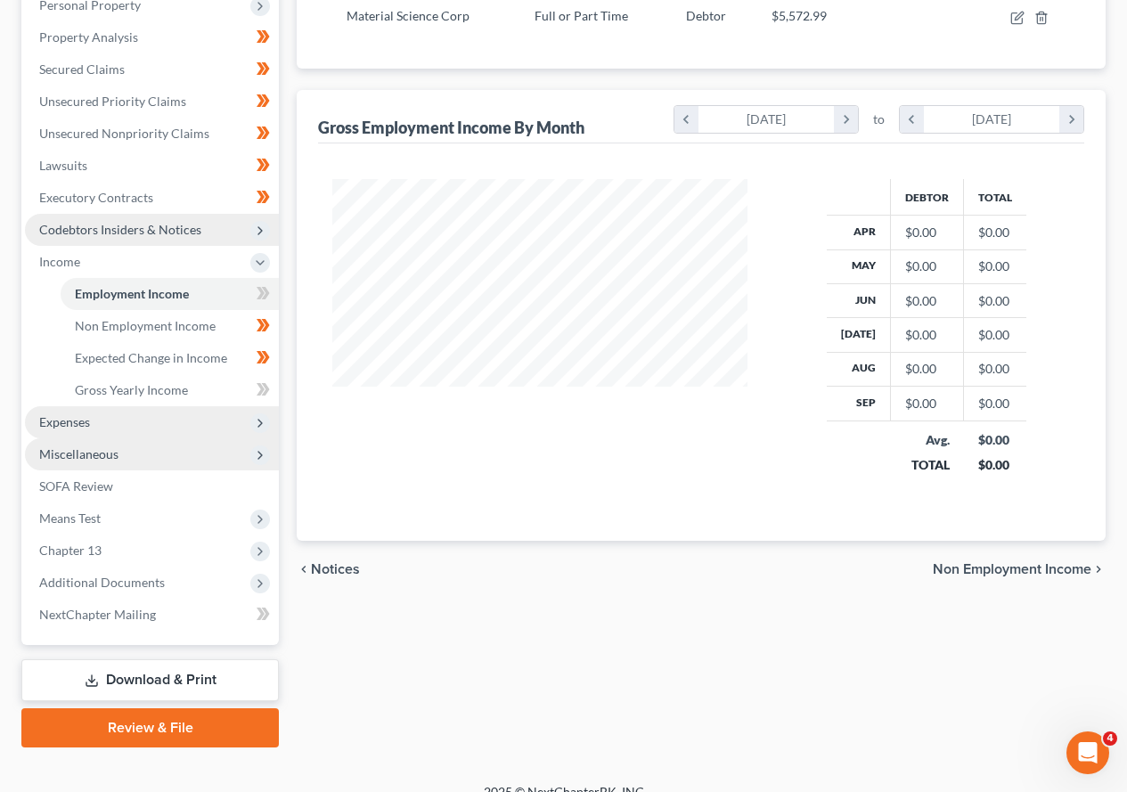
click at [97, 423] on span "Expenses" at bounding box center [152, 422] width 254 height 32
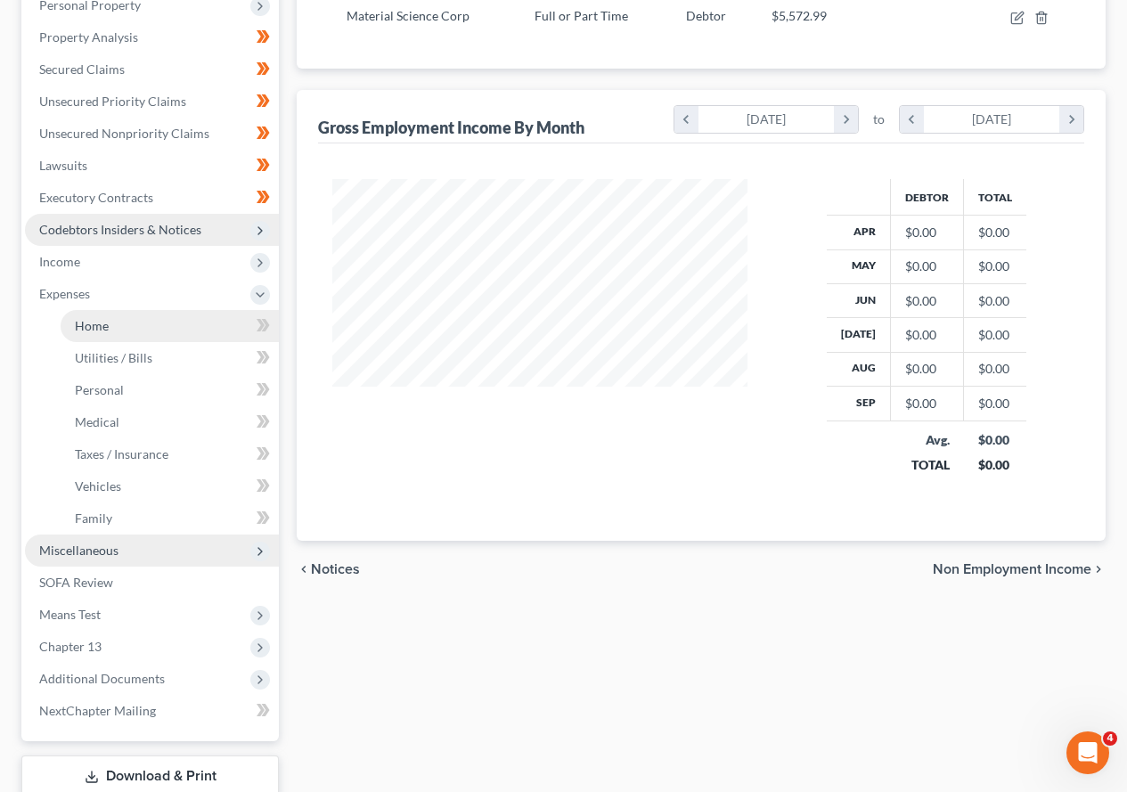
click at [111, 324] on link "Home" at bounding box center [170, 326] width 218 height 32
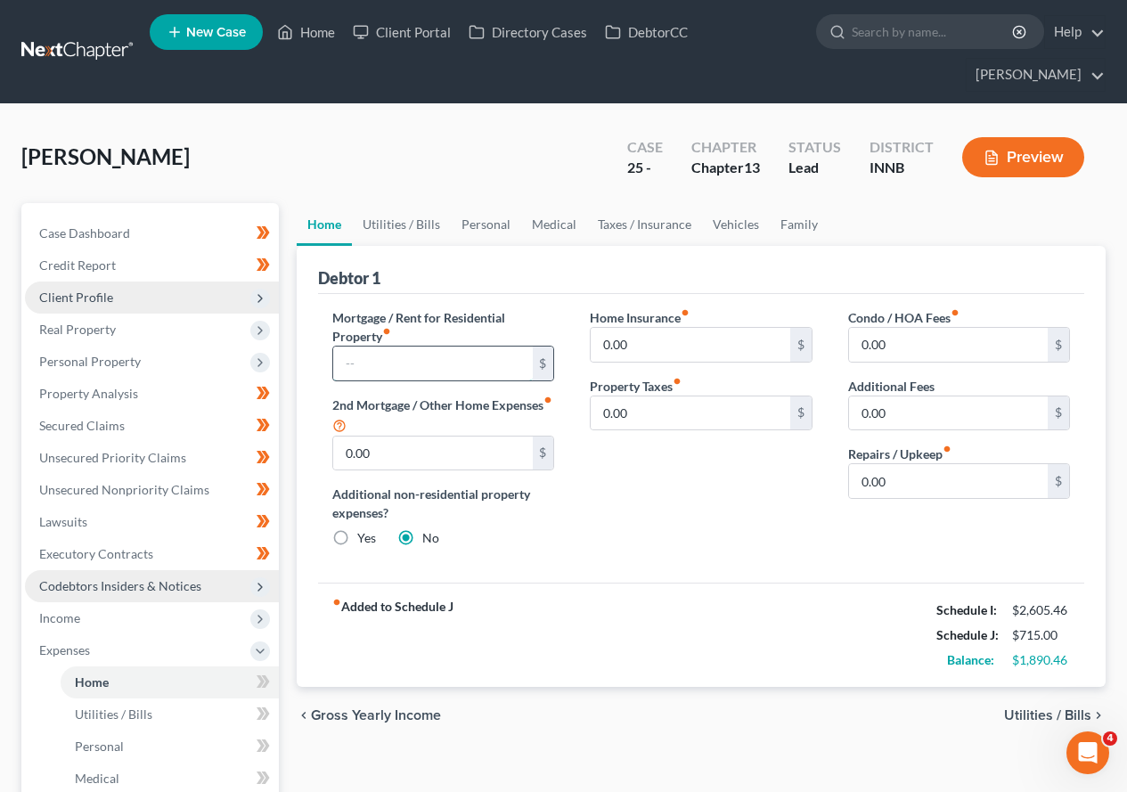
click at [445, 363] on input "text" at bounding box center [432, 364] width 199 height 34
click at [1048, 681] on span "Utilities / Bills" at bounding box center [1047, 715] width 87 height 14
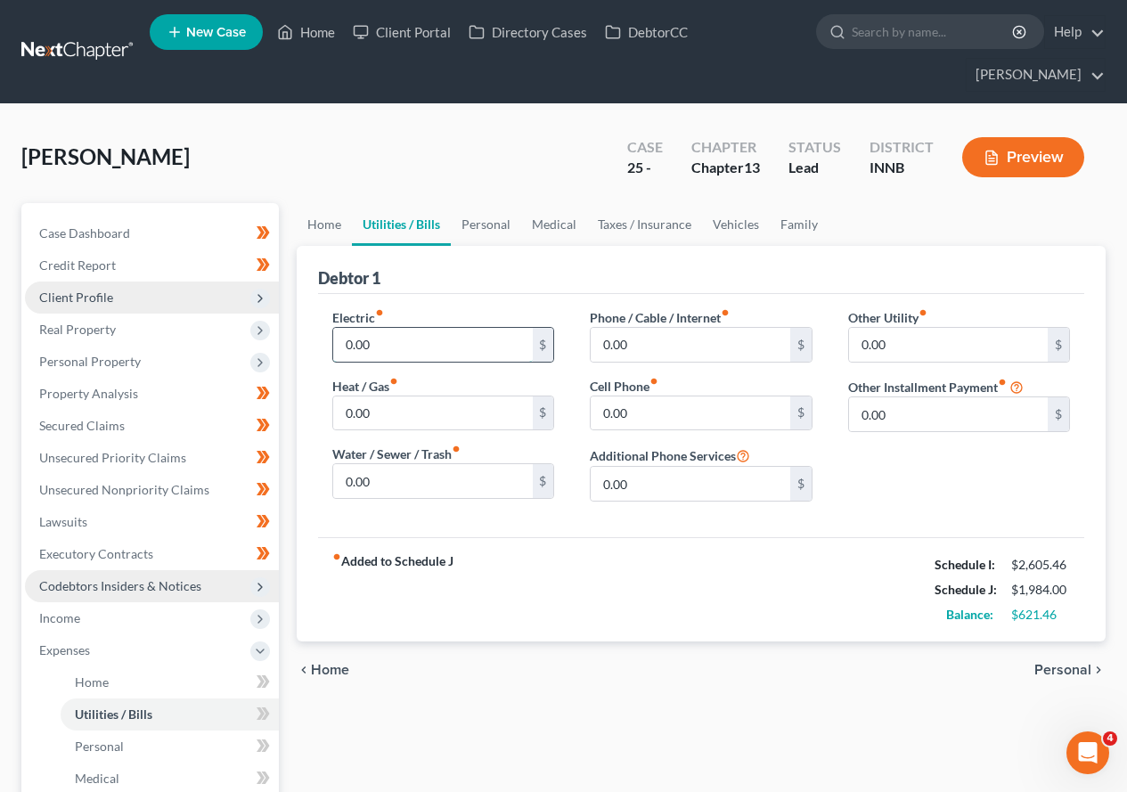
click at [417, 339] on input "0.00" at bounding box center [432, 345] width 199 height 34
click at [1065, 670] on span "Personal" at bounding box center [1062, 670] width 57 height 14
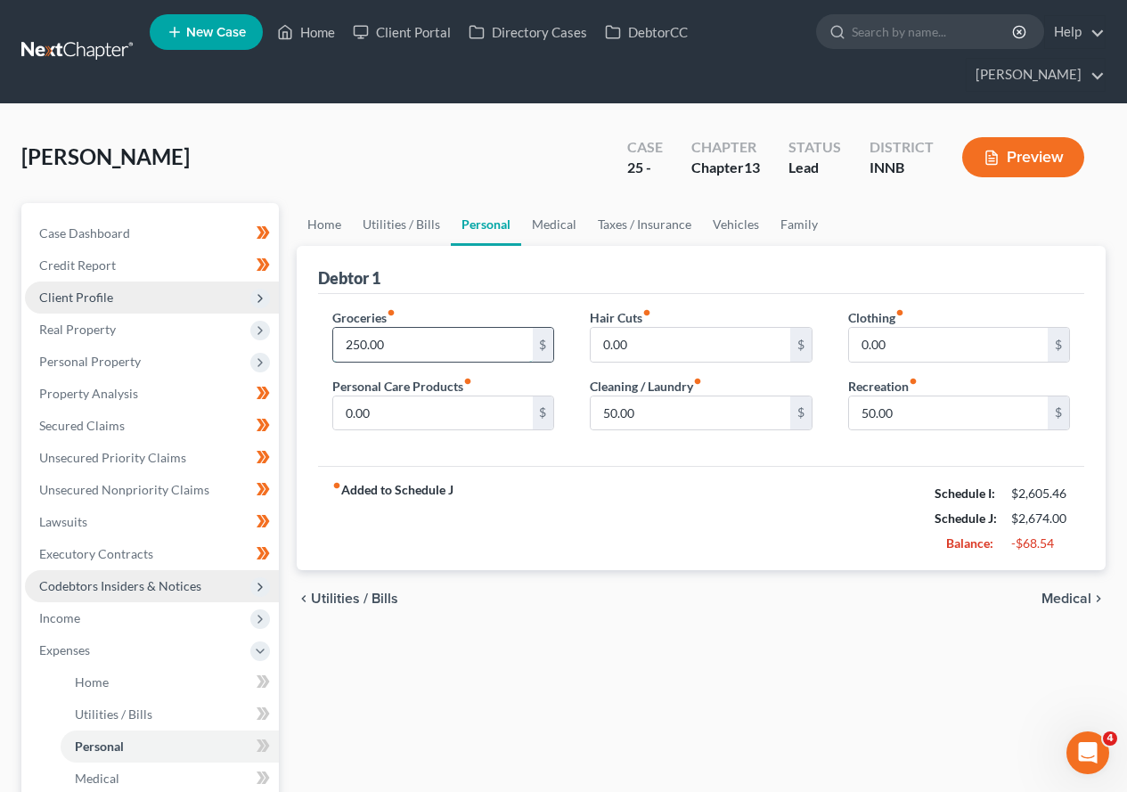
click at [404, 343] on input "250.00" at bounding box center [432, 345] width 199 height 34
click at [371, 493] on strong "fiber_manual_record Added to Schedule J" at bounding box center [392, 518] width 121 height 75
click at [394, 223] on link "Utilities / Bills" at bounding box center [401, 224] width 99 height 43
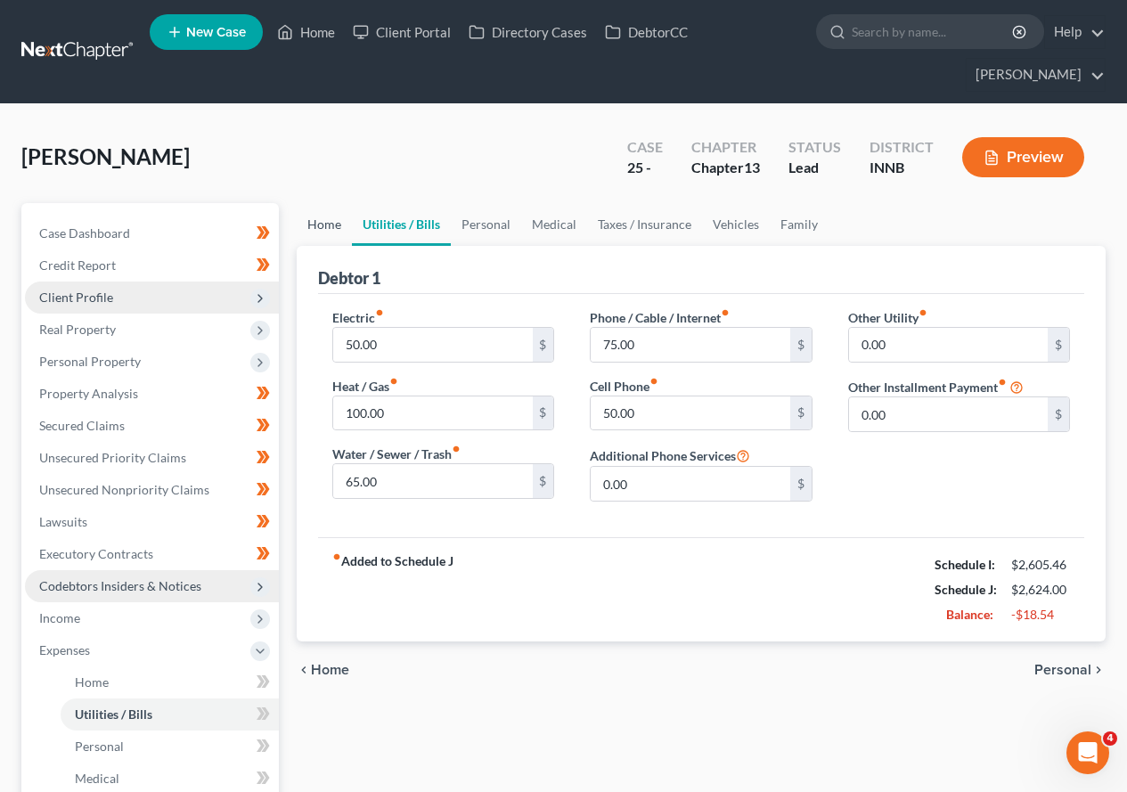
click at [330, 225] on link "Home" at bounding box center [324, 224] width 55 height 43
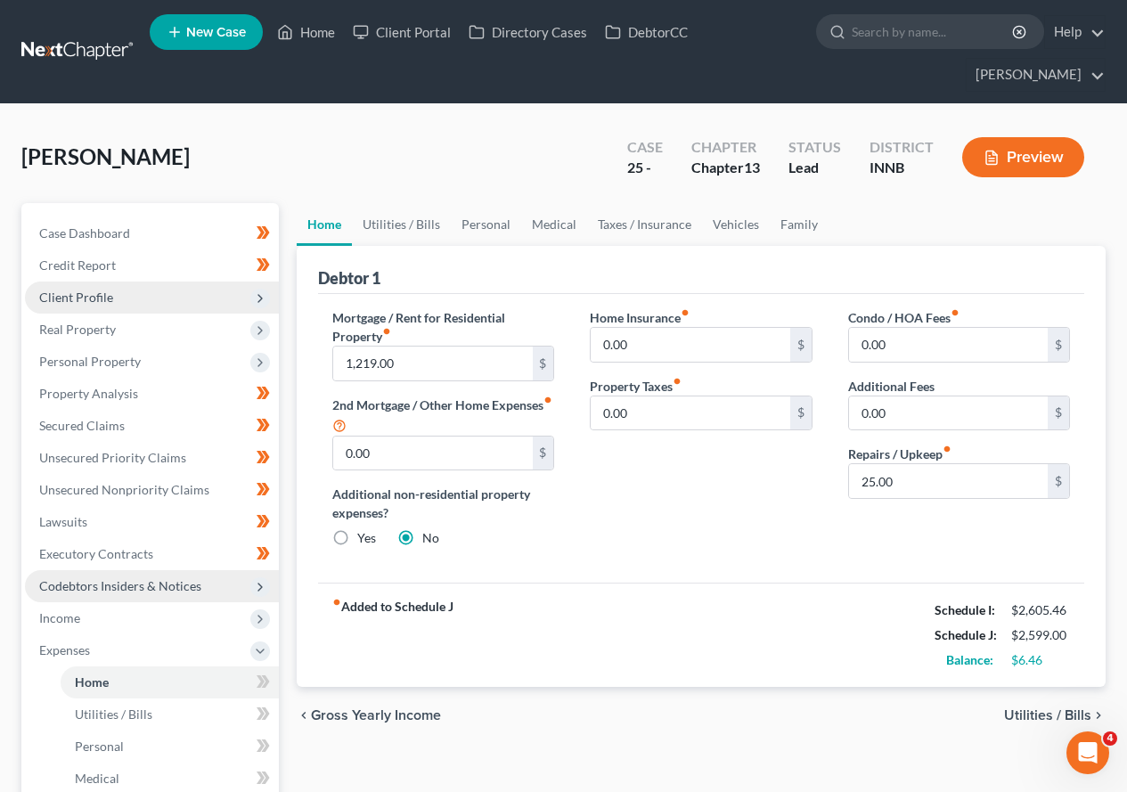
click at [1041, 681] on span "Utilities / Bills" at bounding box center [1047, 715] width 87 height 14
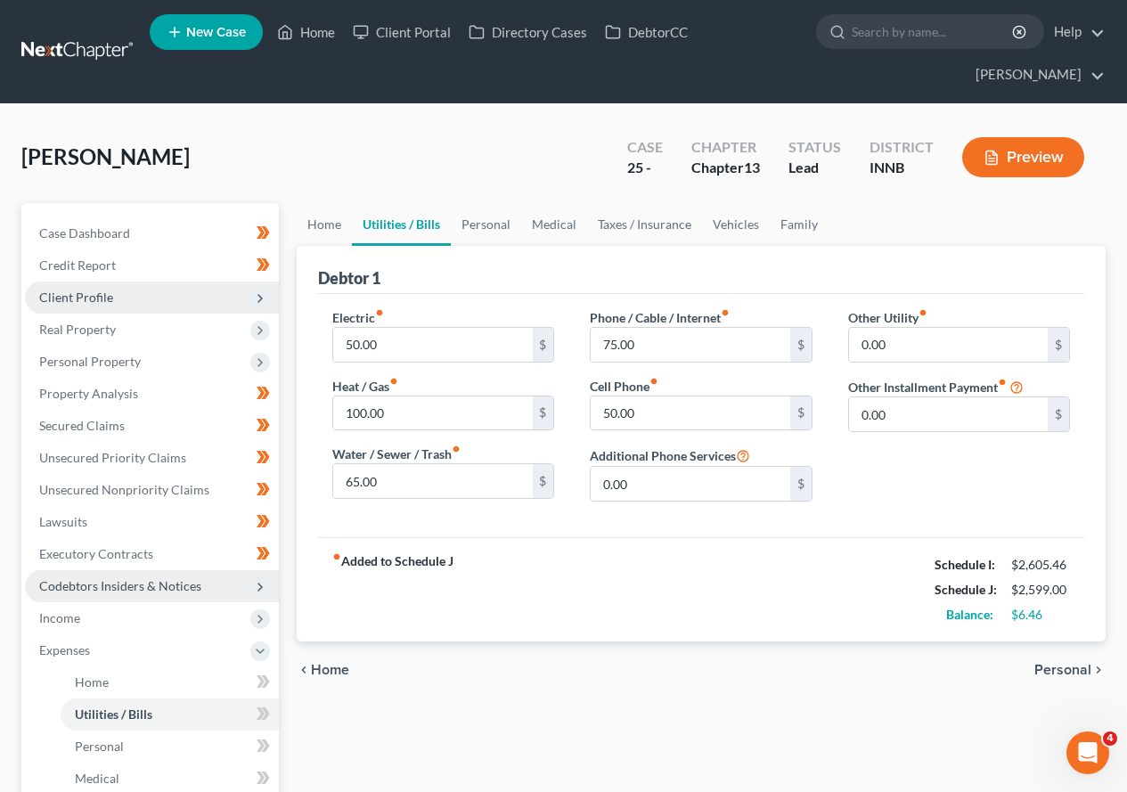
click at [1041, 681] on div "Home Utilities / Bills Personal Medical Taxes / Insurance Vehicles Family Debto…" at bounding box center [701, 701] width 827 height 997
click at [1078, 670] on span "Personal" at bounding box center [1062, 670] width 57 height 14
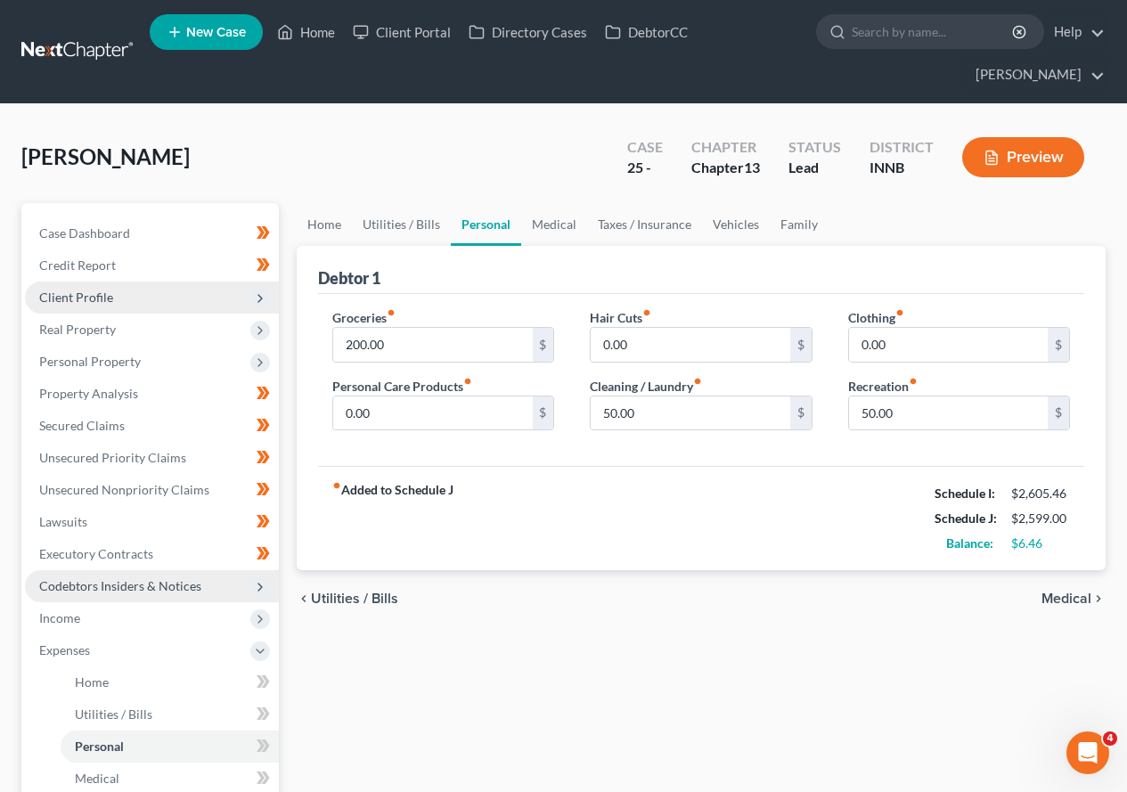
click at [1078, 670] on div "Home Utilities / Bills Personal Medical Taxes / Insurance Vehicles Family Debto…" at bounding box center [701, 701] width 827 height 997
click at [1076, 599] on span "Medical" at bounding box center [1066, 599] width 50 height 14
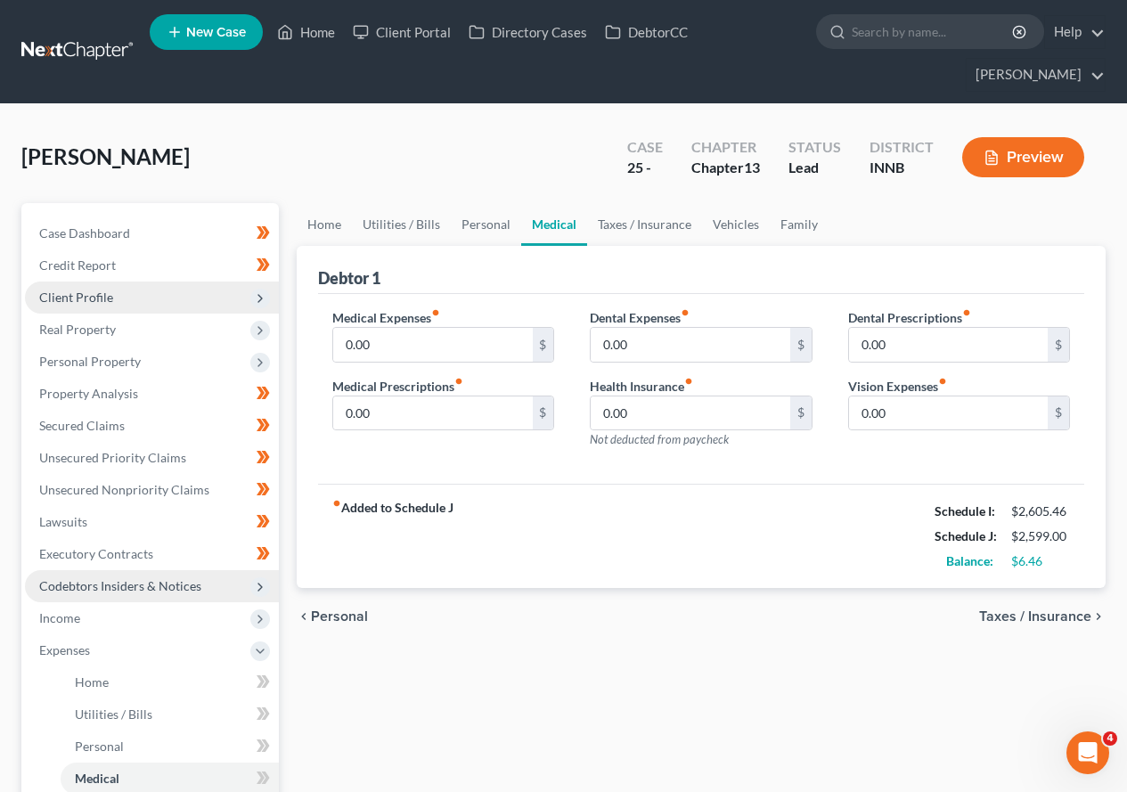
click at [330, 618] on span "Personal" at bounding box center [339, 616] width 57 height 14
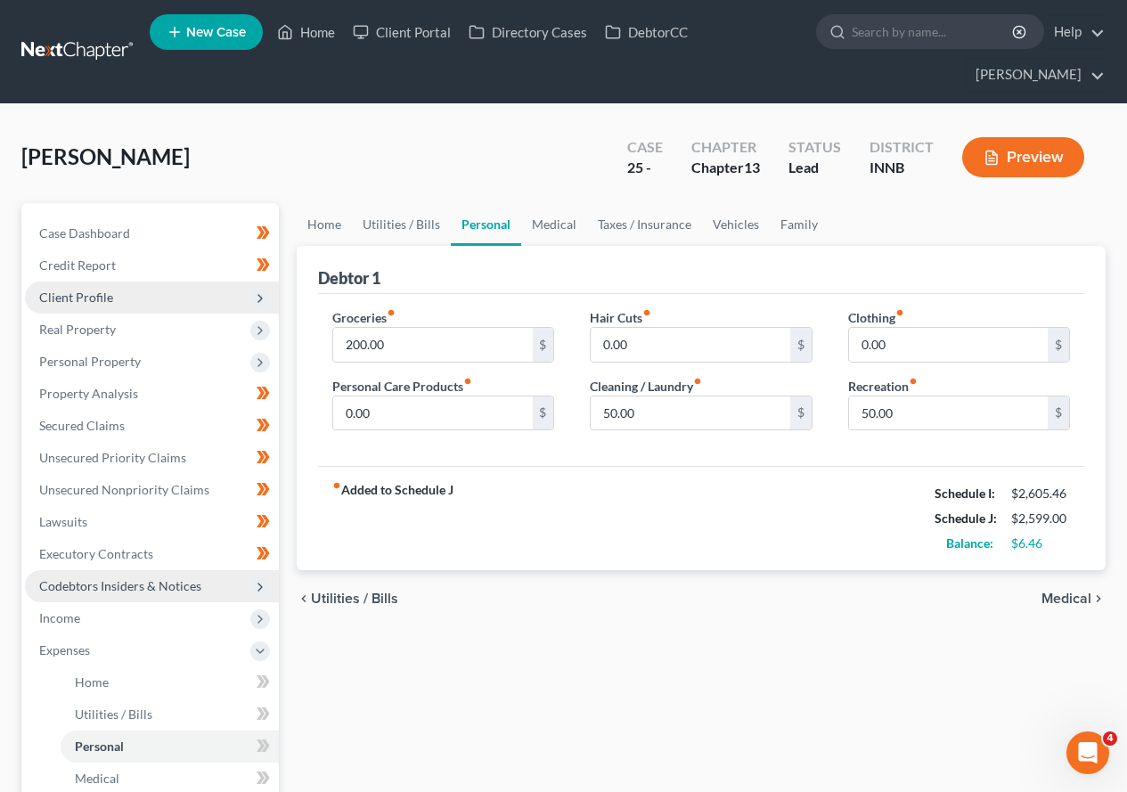
click at [1073, 603] on span "Medical" at bounding box center [1066, 599] width 50 height 14
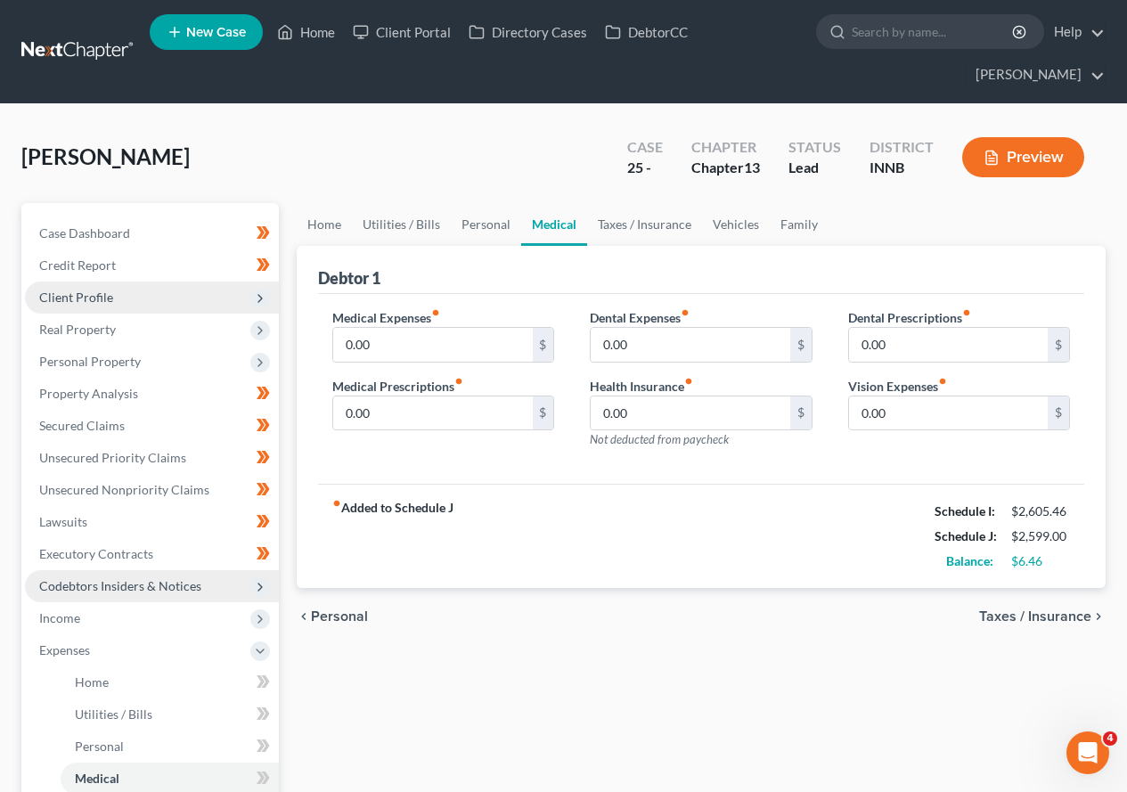
click at [1065, 615] on span "Taxes / Insurance" at bounding box center [1035, 616] width 112 height 14
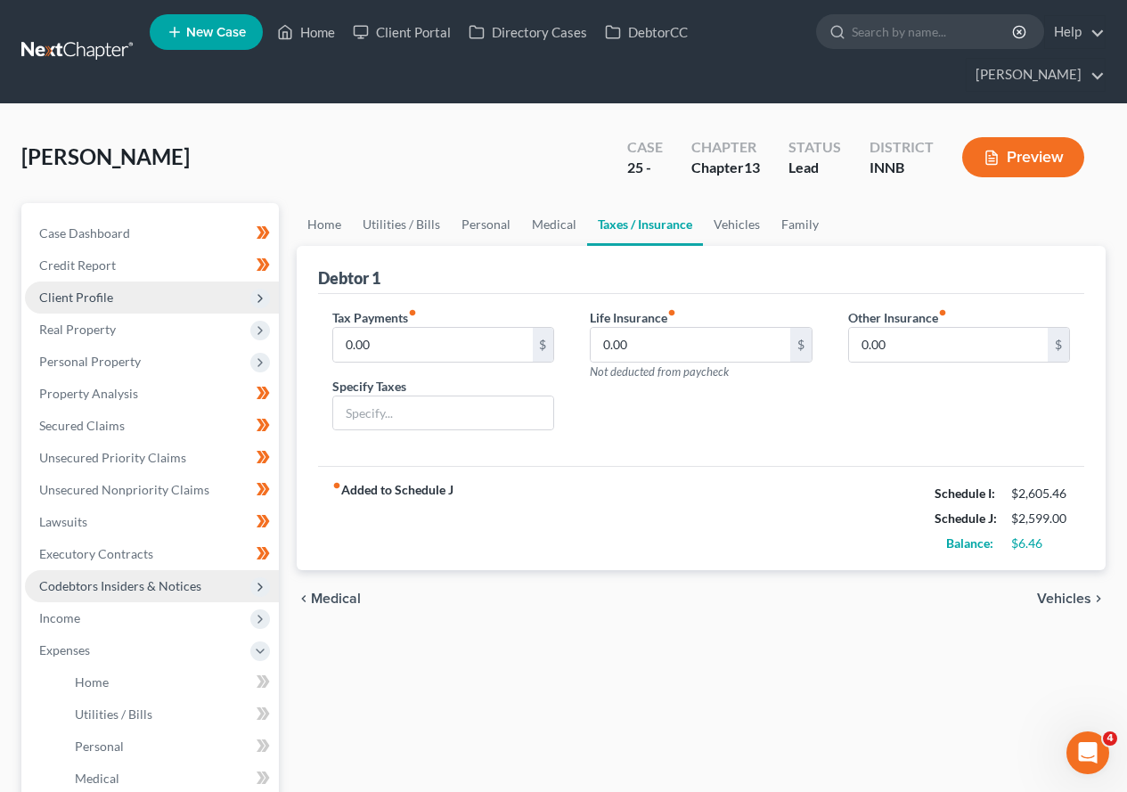
click at [1065, 615] on div "chevron_left Medical Vehicles chevron_right" at bounding box center [701, 598] width 809 height 57
click at [1069, 599] on span "Vehicles" at bounding box center [1064, 599] width 54 height 14
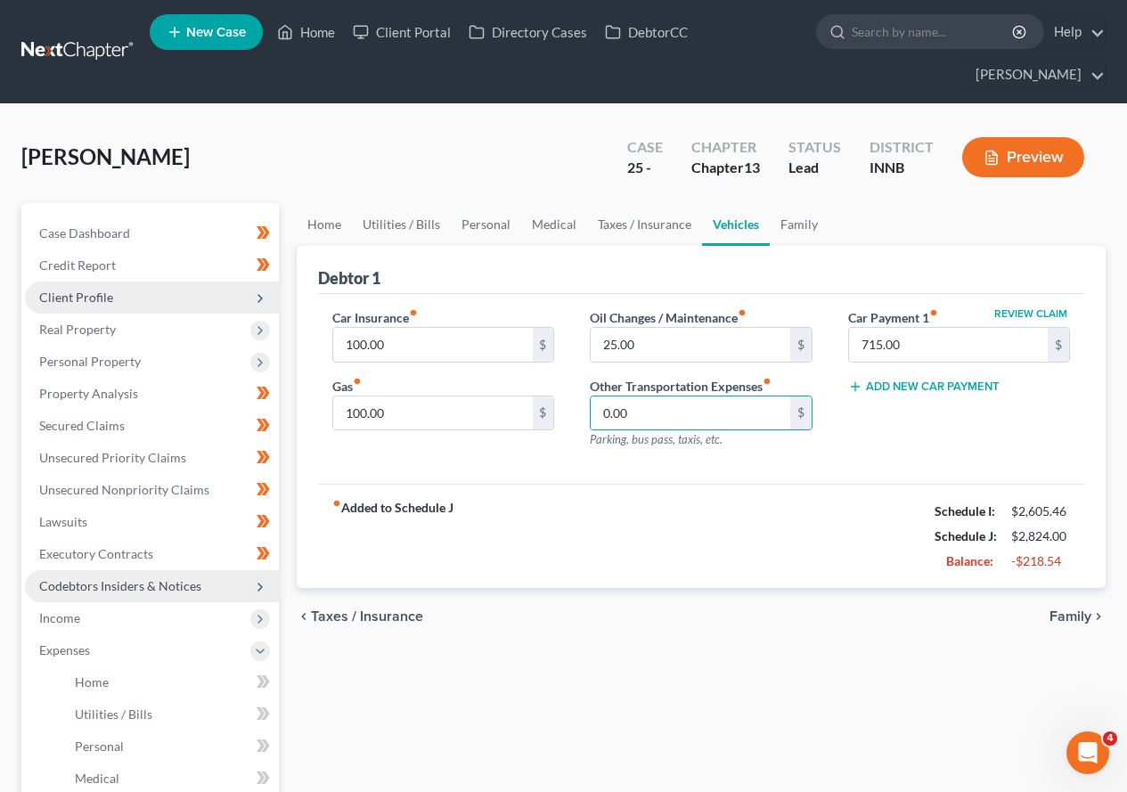
click at [1069, 616] on span "Family" at bounding box center [1070, 616] width 42 height 14
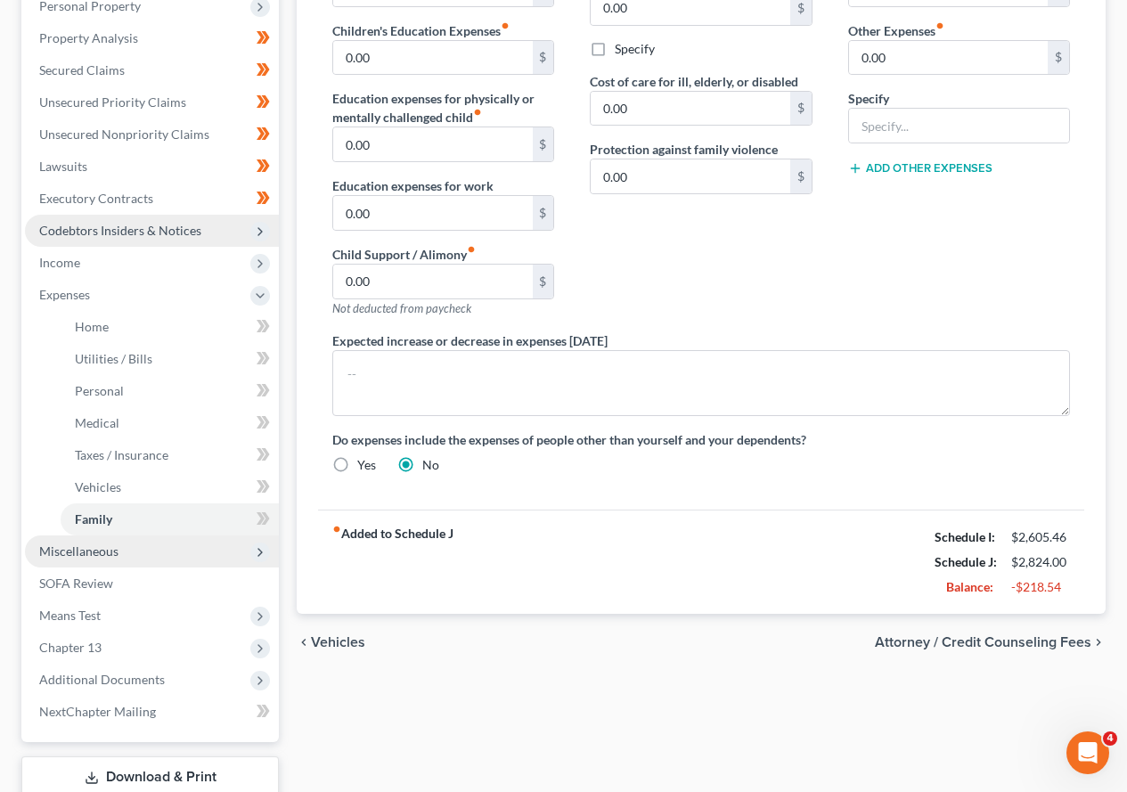
scroll to position [356, 0]
click at [325, 642] on span "Vehicles" at bounding box center [338, 641] width 54 height 14
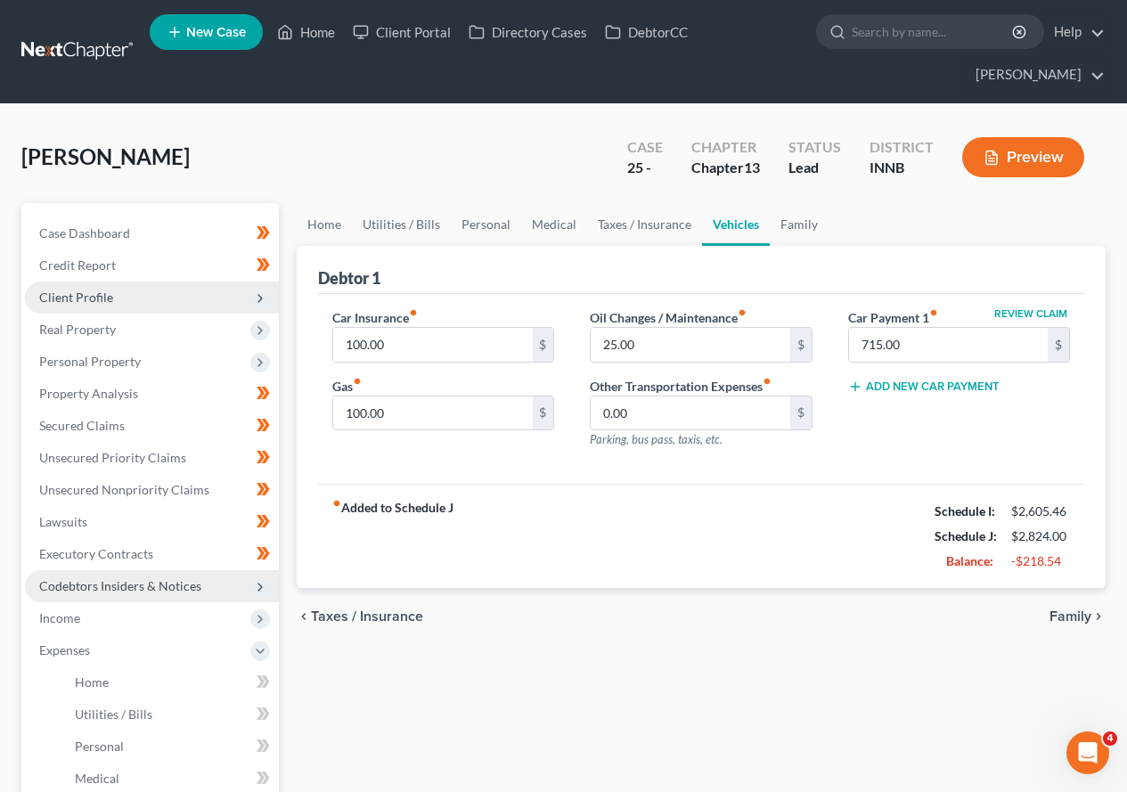
click at [357, 616] on span "Taxes / Insurance" at bounding box center [367, 616] width 112 height 14
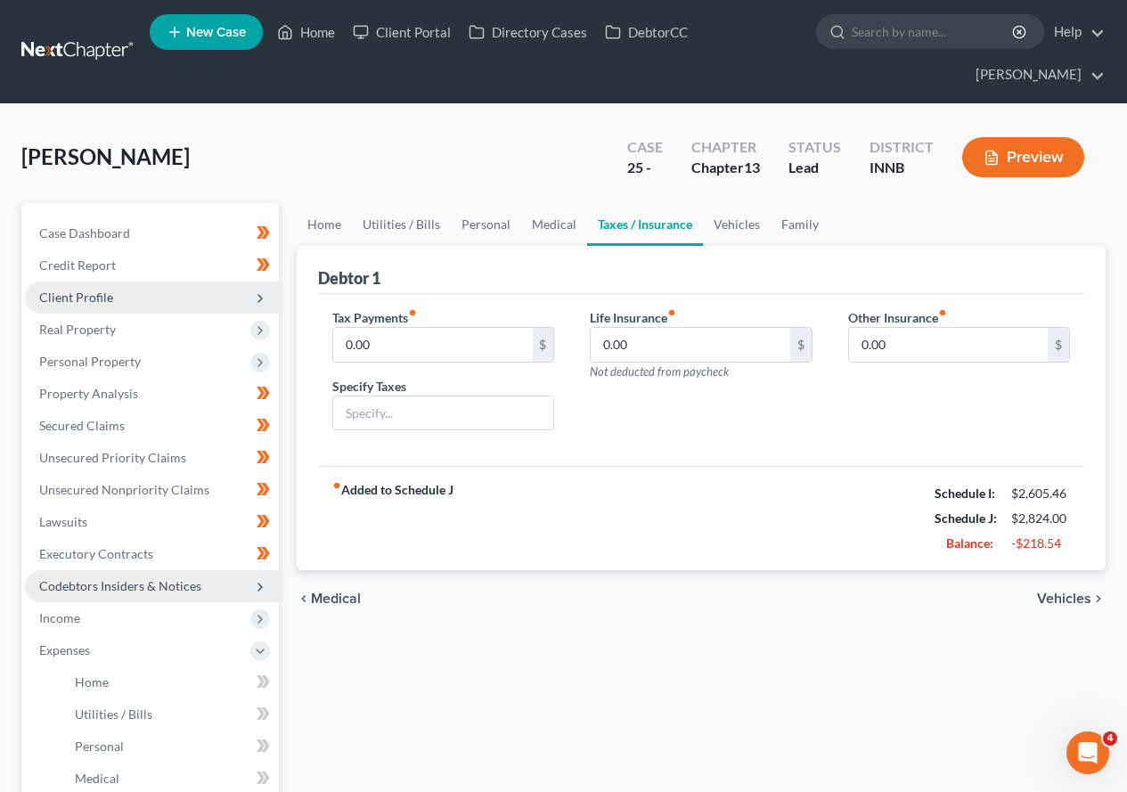
click at [329, 597] on span "Medical" at bounding box center [336, 599] width 50 height 14
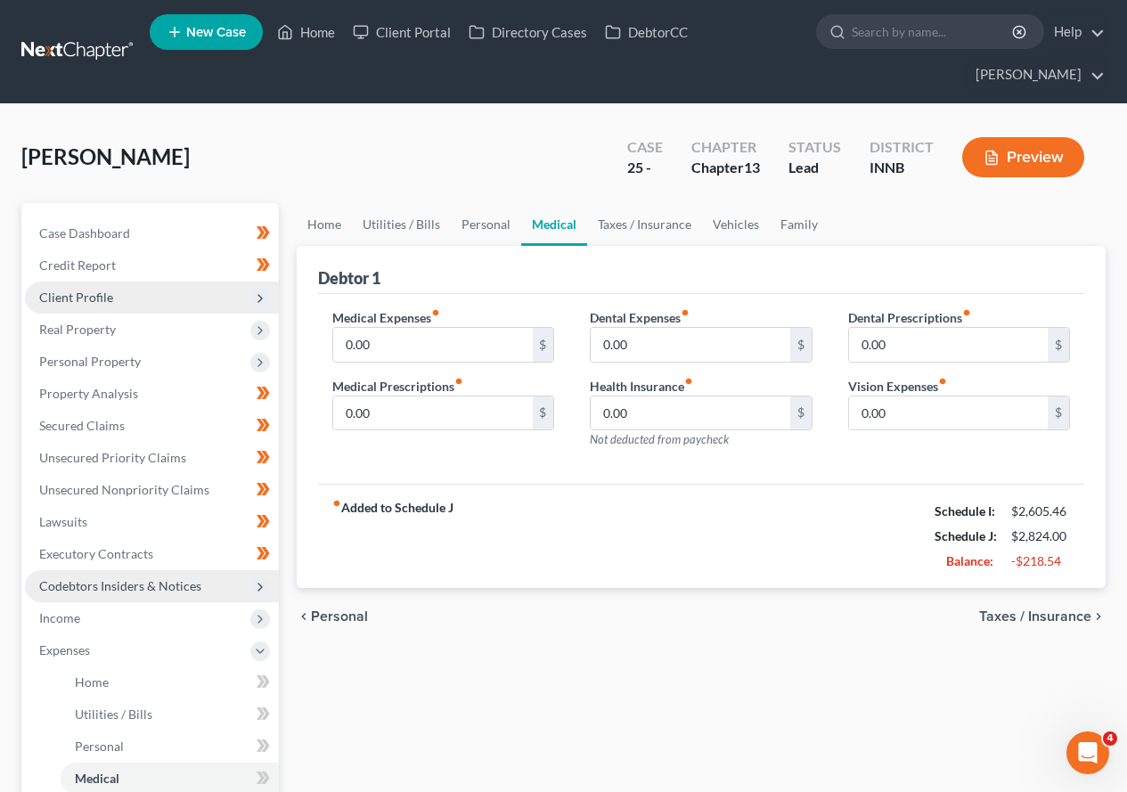
click at [328, 616] on span "Personal" at bounding box center [339, 616] width 57 height 14
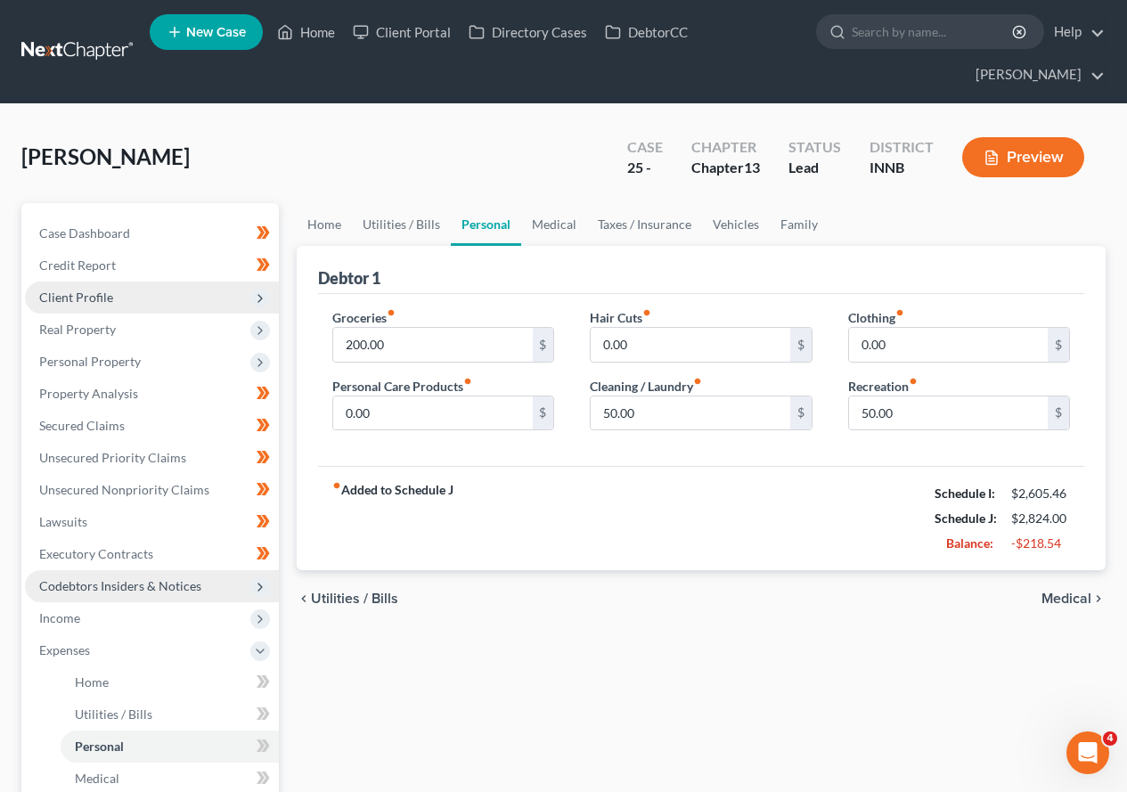
click at [338, 600] on span "Utilities / Bills" at bounding box center [354, 599] width 87 height 14
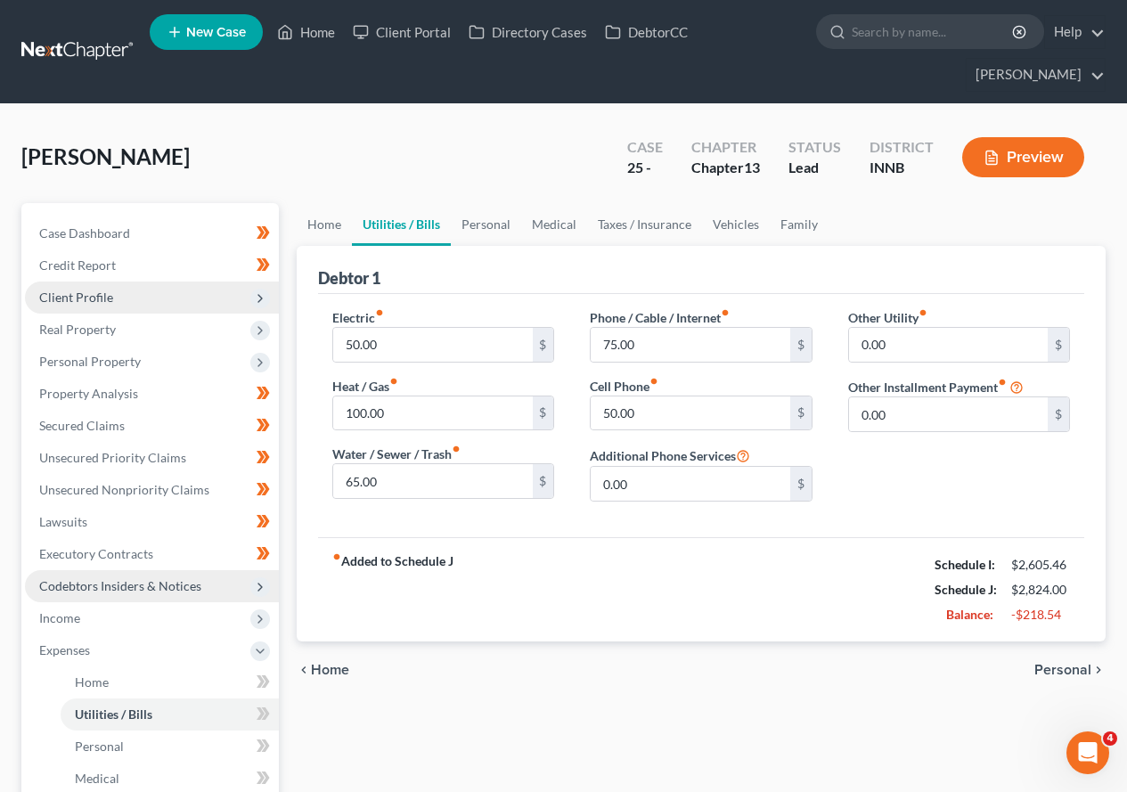
click at [322, 667] on span "Home" at bounding box center [330, 670] width 38 height 14
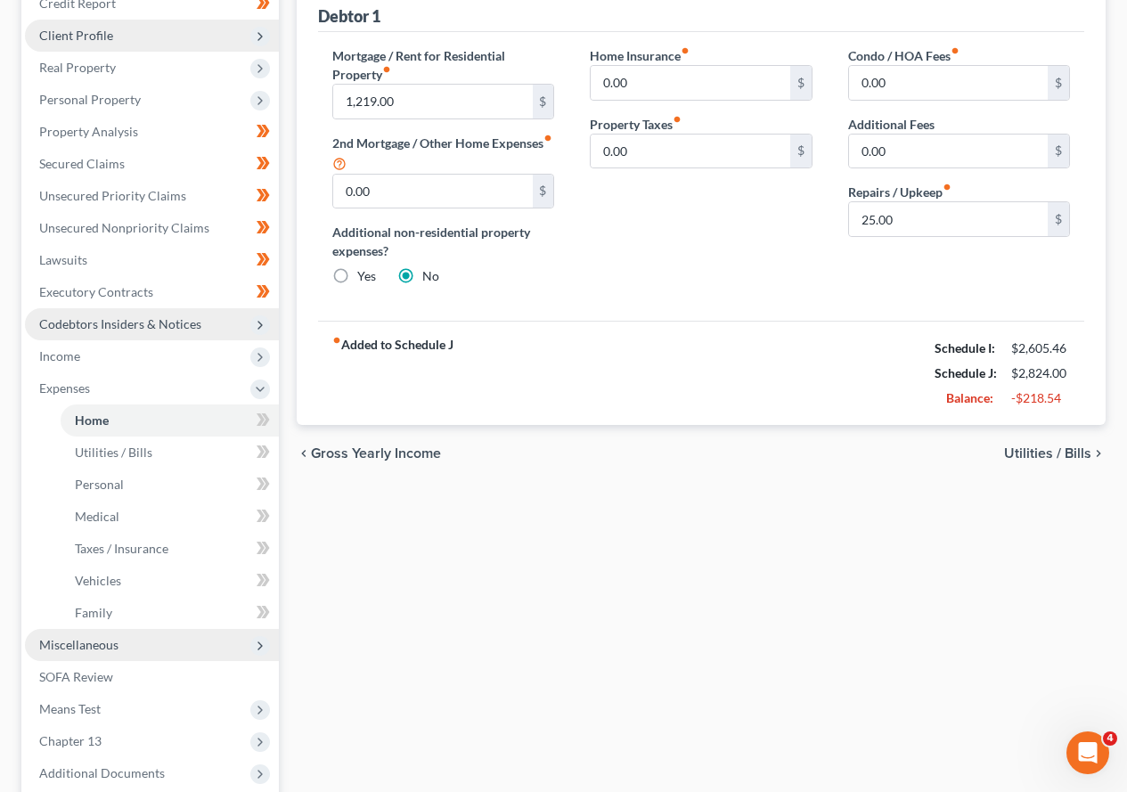
scroll to position [267, 0]
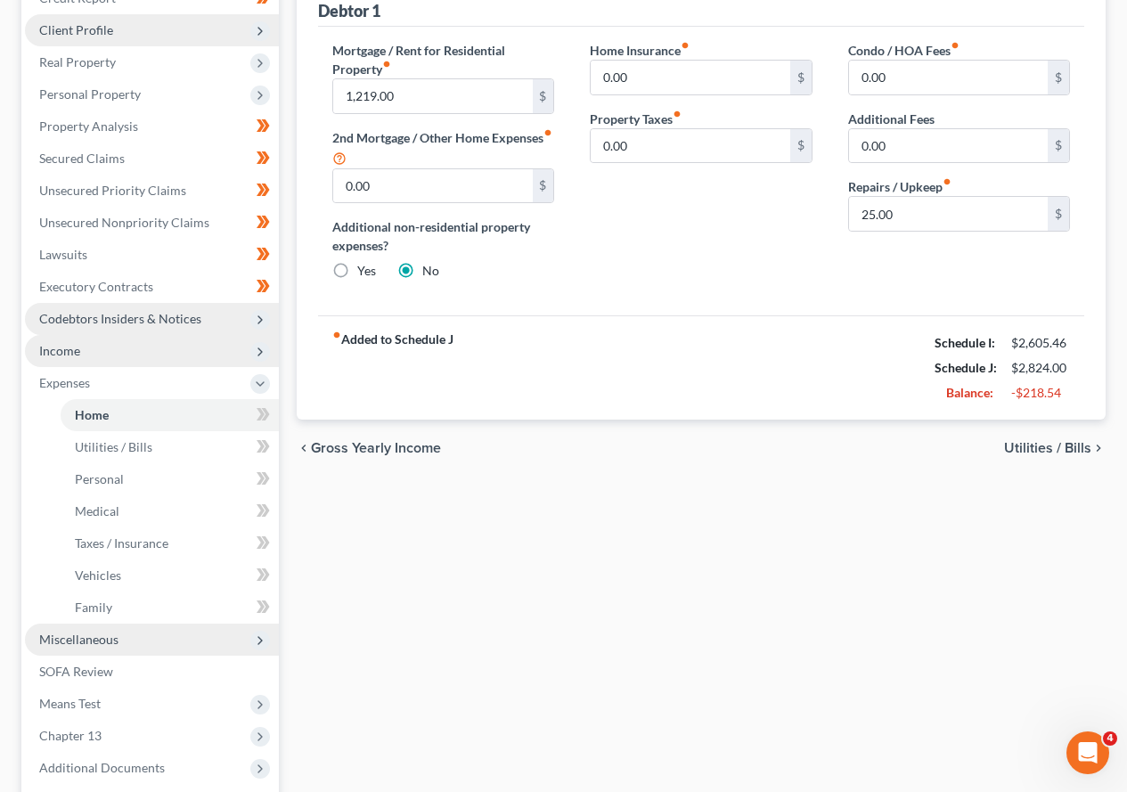
click at [97, 353] on span "Income" at bounding box center [152, 351] width 254 height 32
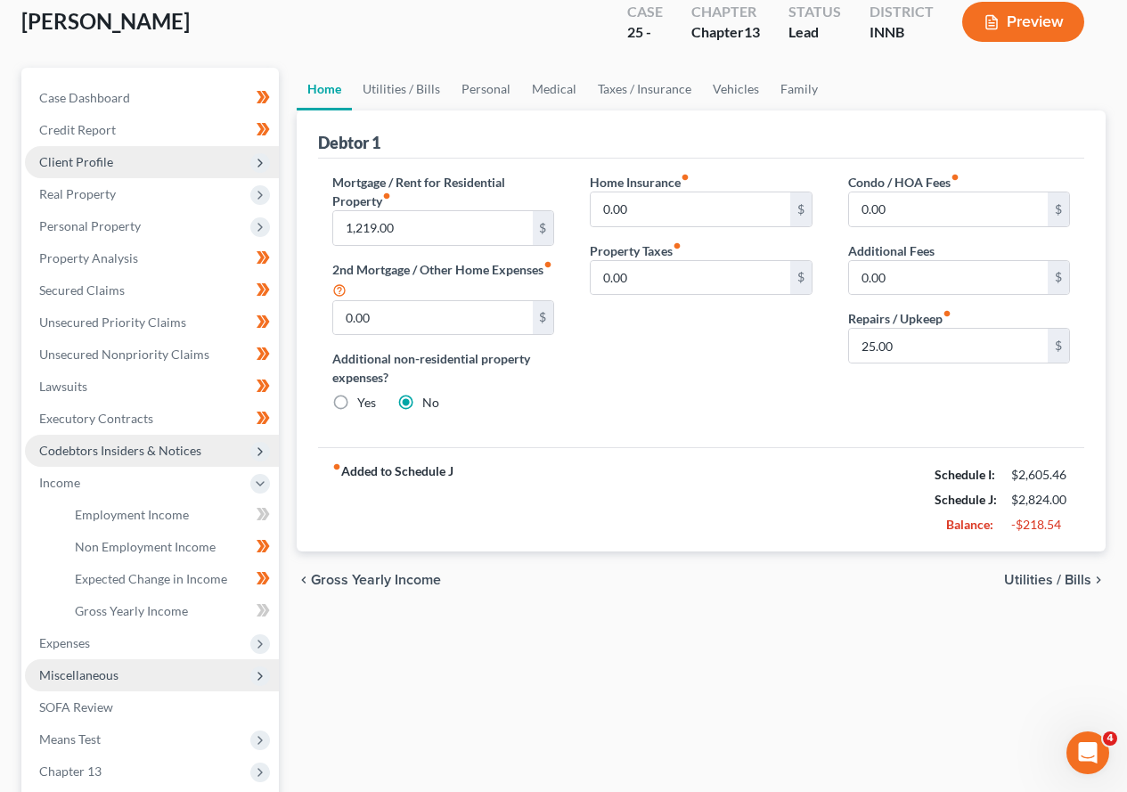
scroll to position [0, 0]
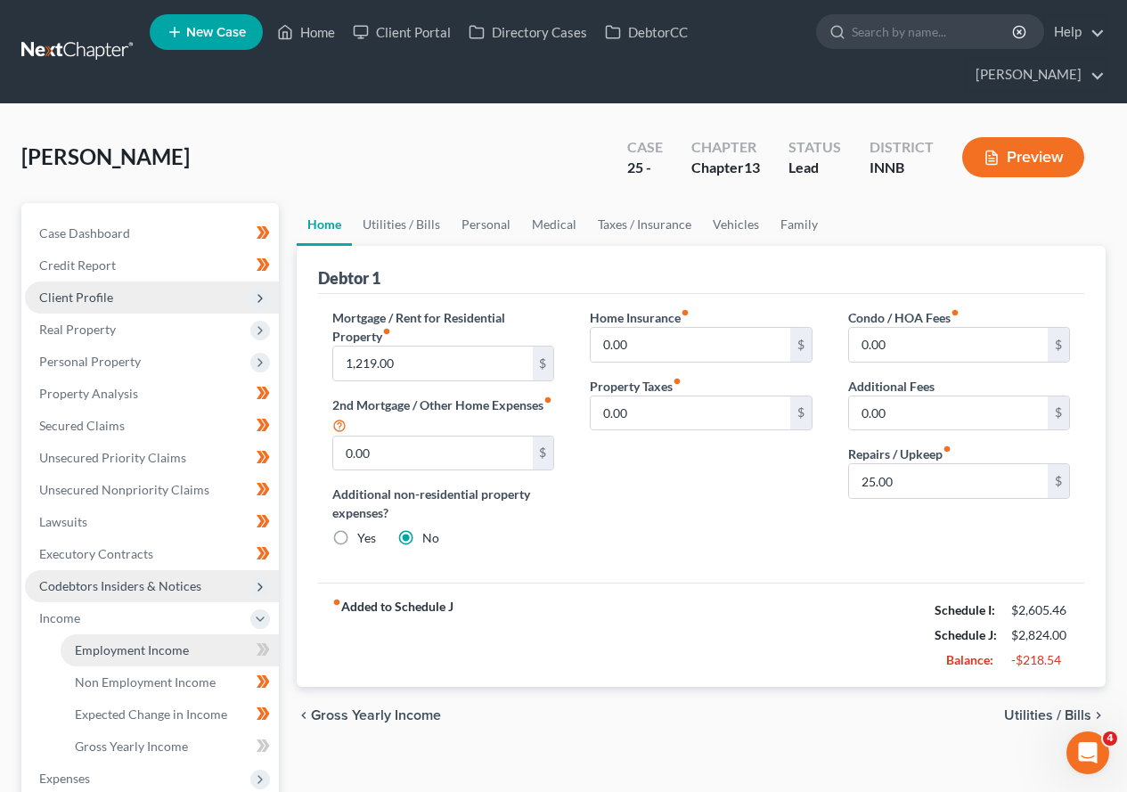
click at [151, 648] on span "Employment Income" at bounding box center [132, 649] width 114 height 15
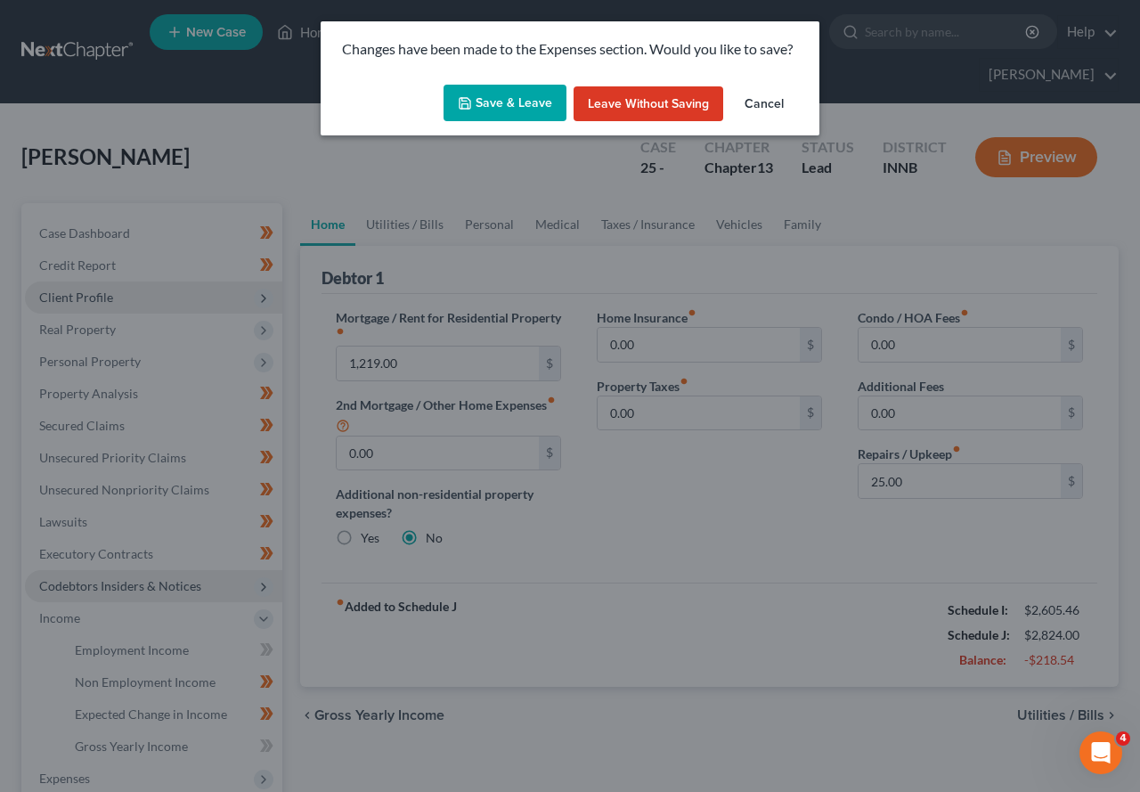
click at [526, 98] on button "Save & Leave" at bounding box center [505, 103] width 123 height 37
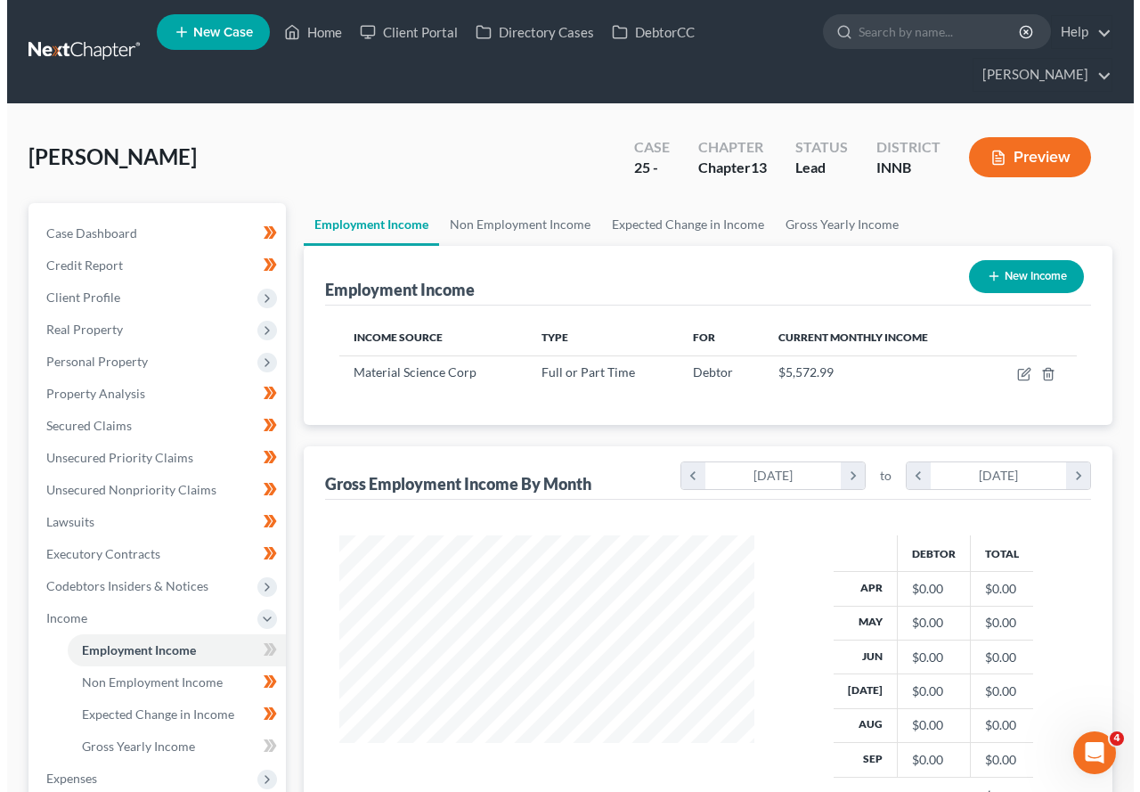
scroll to position [320, 451]
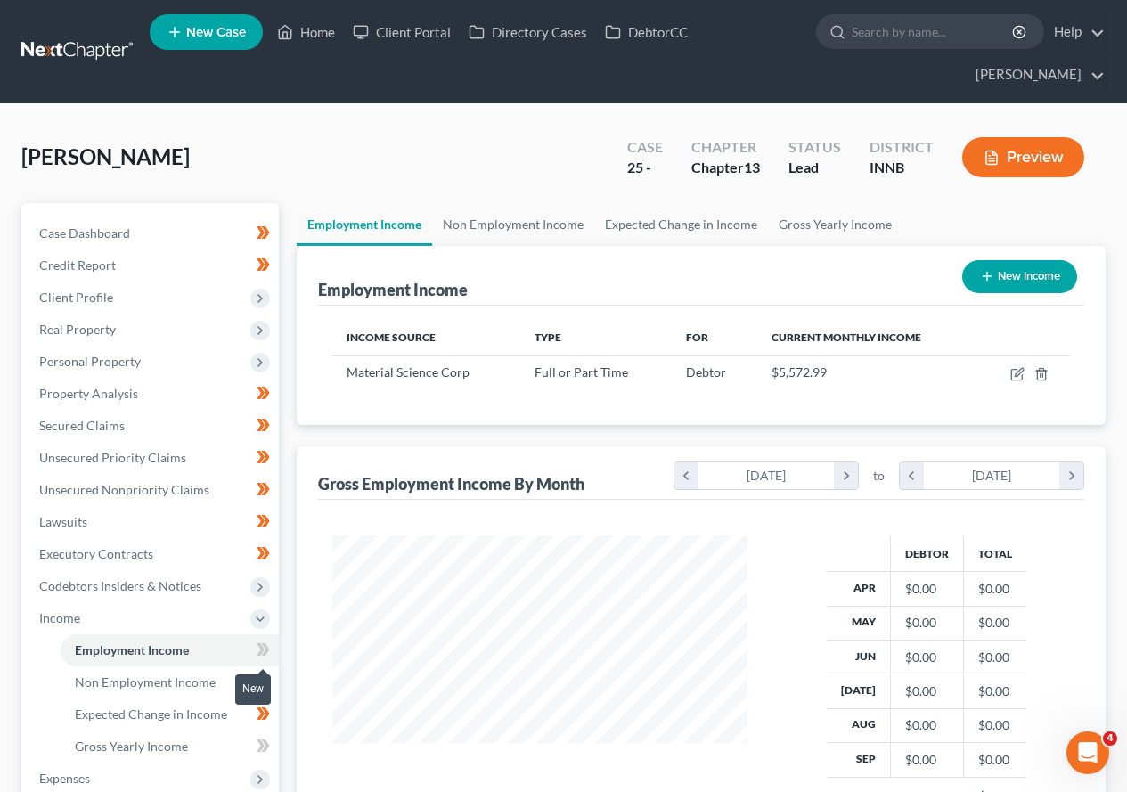
click at [267, 649] on icon at bounding box center [266, 649] width 8 height 12
click at [1016, 374] on icon "button" at bounding box center [1019, 372] width 8 height 8
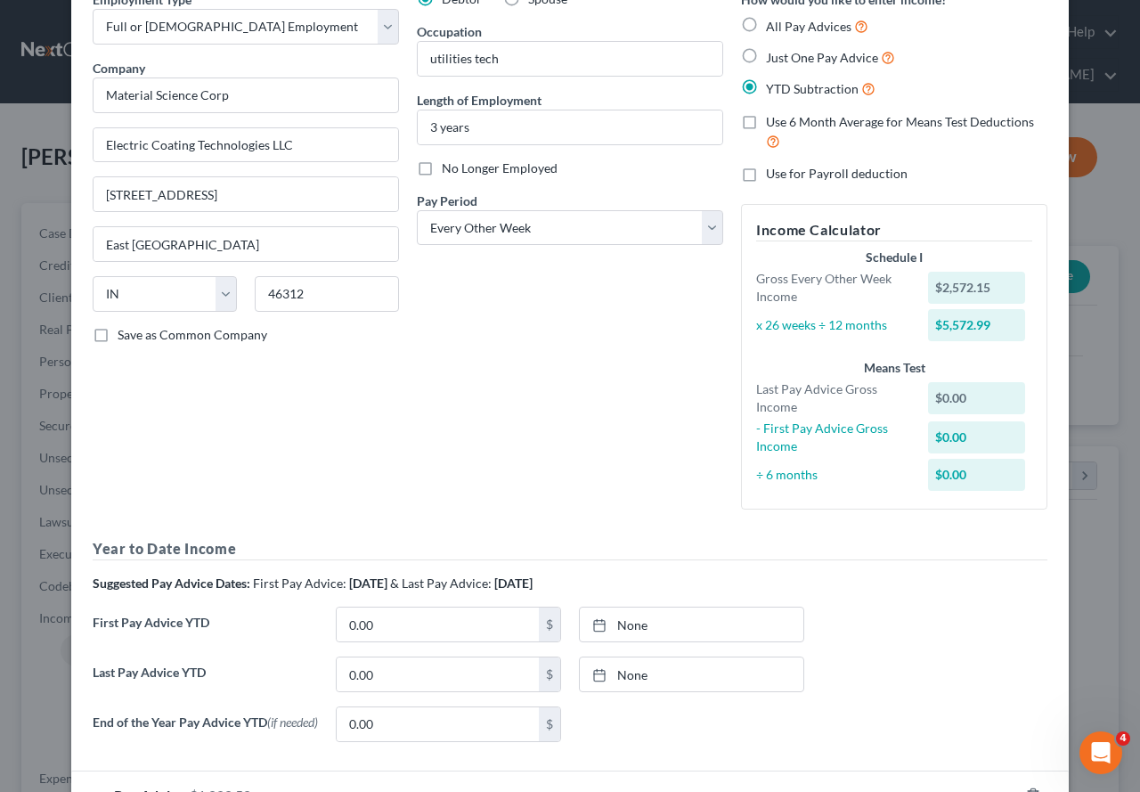
scroll to position [221, 0]
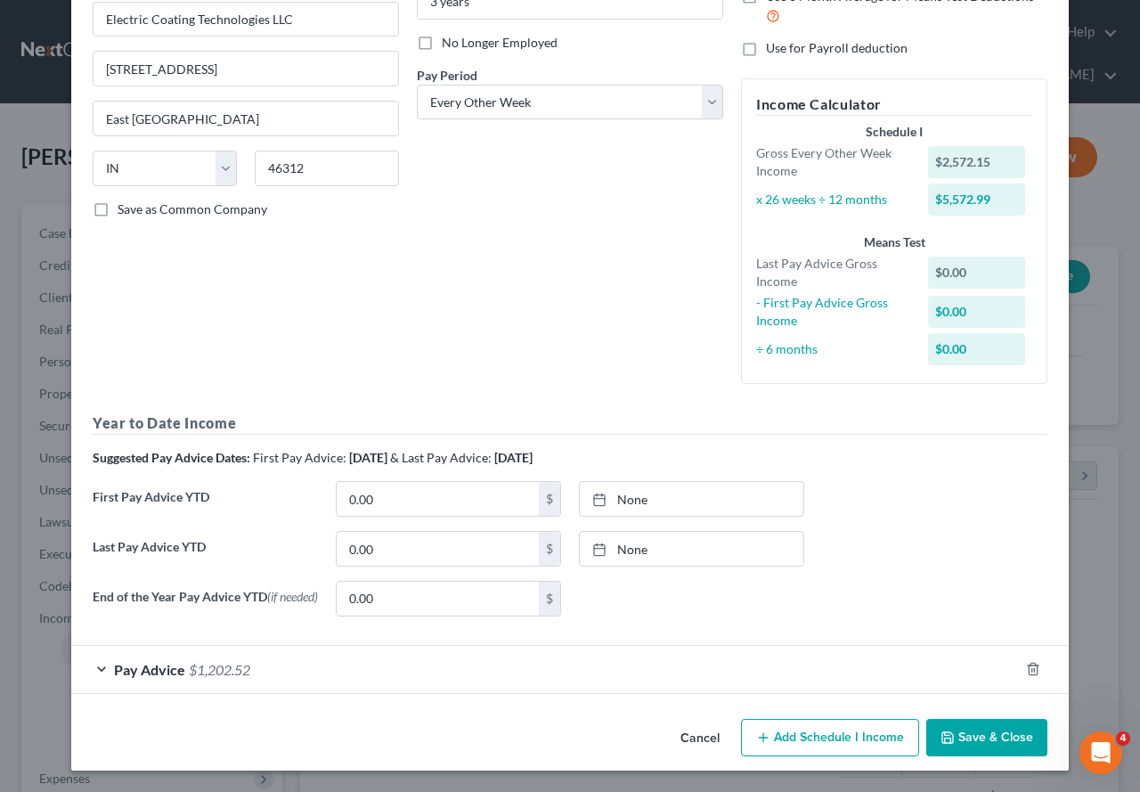
click at [94, 668] on div "Pay Advice $1,202.52" at bounding box center [545, 669] width 948 height 47
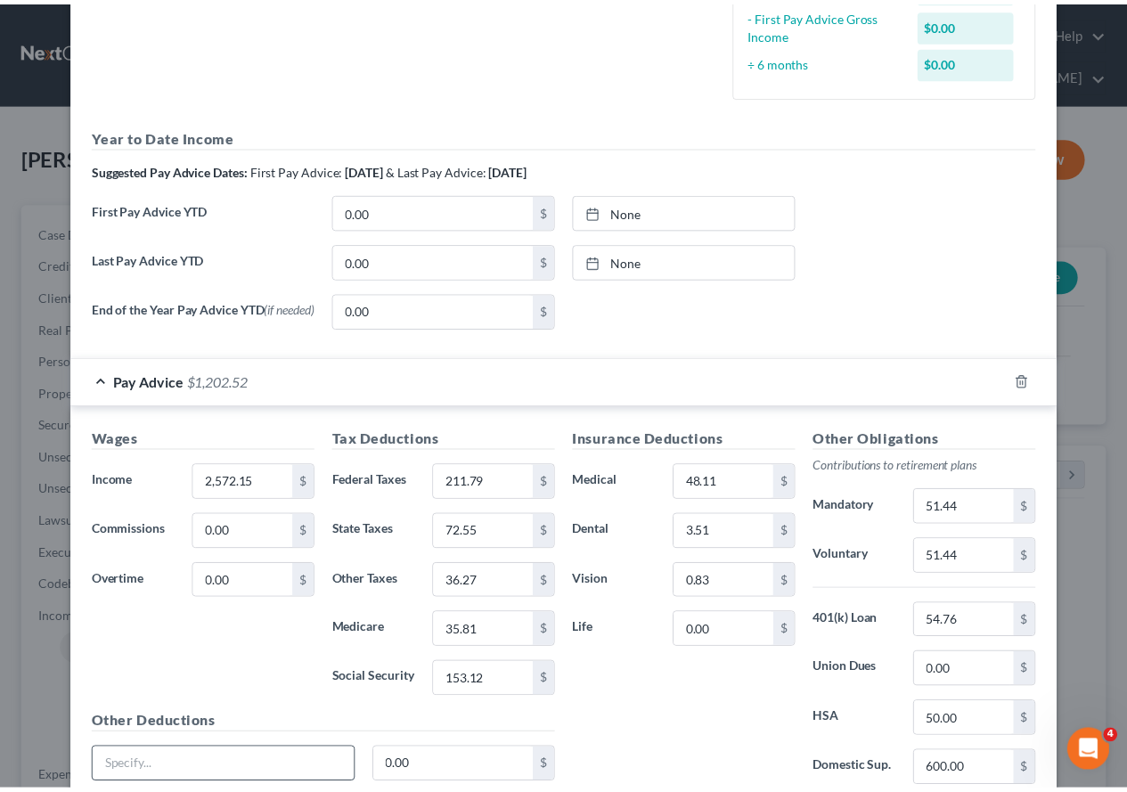
scroll to position [657, 0]
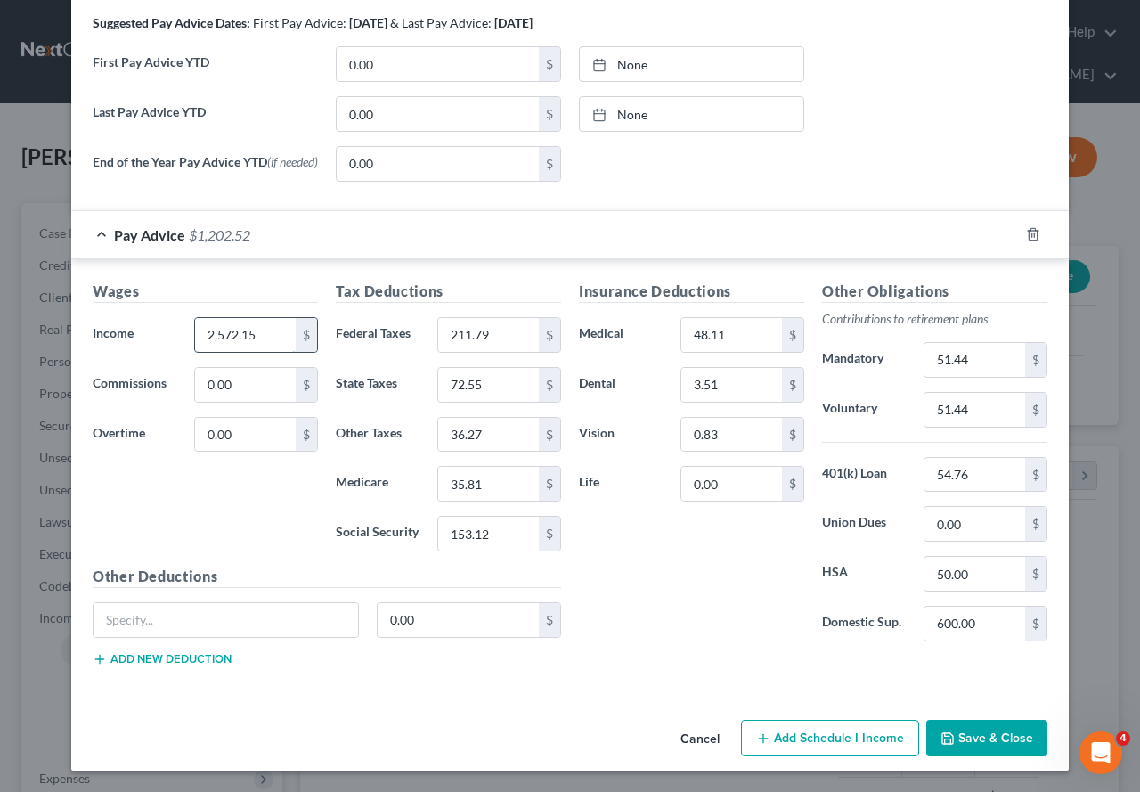
click at [265, 340] on input "2,572.15" at bounding box center [245, 335] width 101 height 34
click at [979, 360] on input "51.44" at bounding box center [975, 360] width 101 height 34
click at [998, 681] on button "Save & Close" at bounding box center [986, 738] width 121 height 37
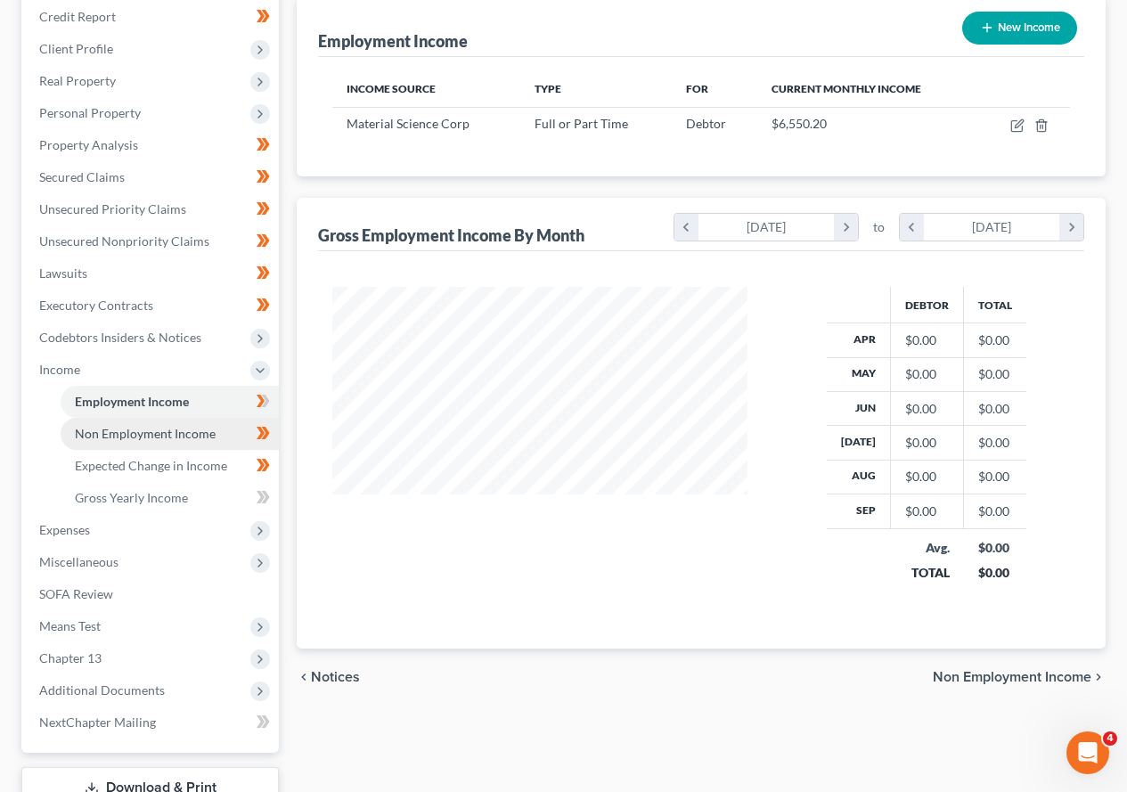
scroll to position [267, 0]
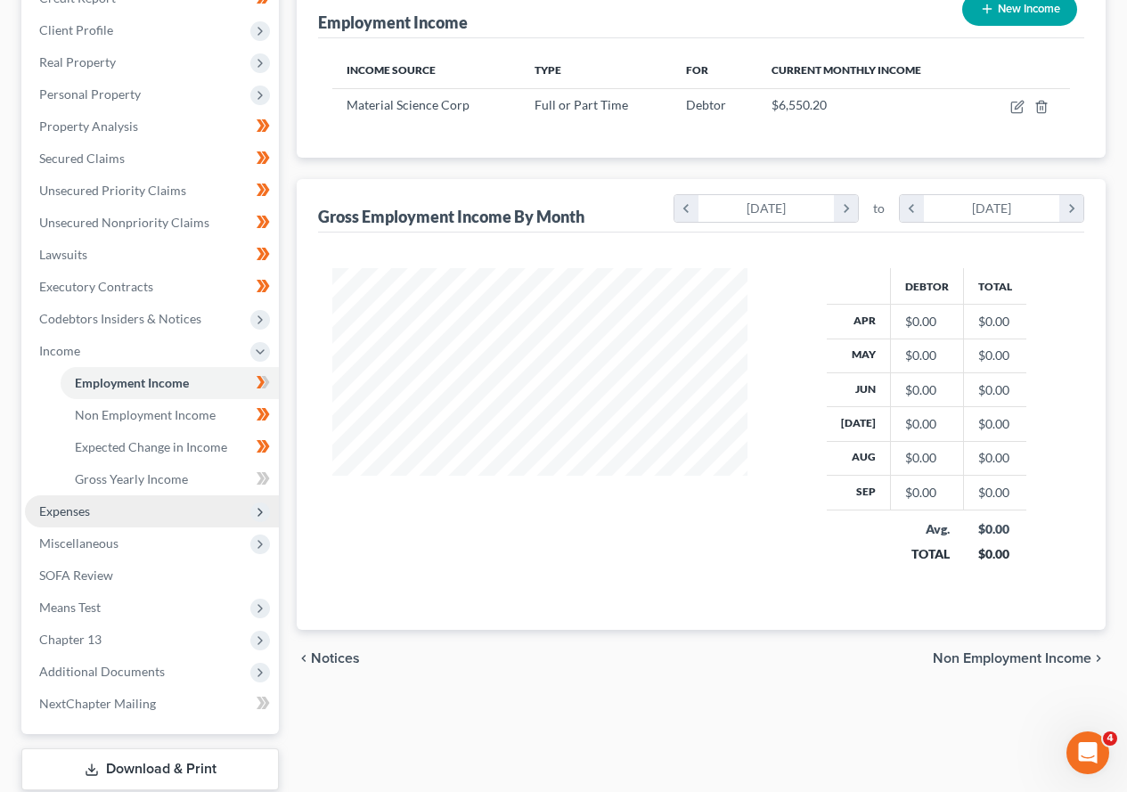
click at [78, 508] on span "Expenses" at bounding box center [64, 510] width 51 height 15
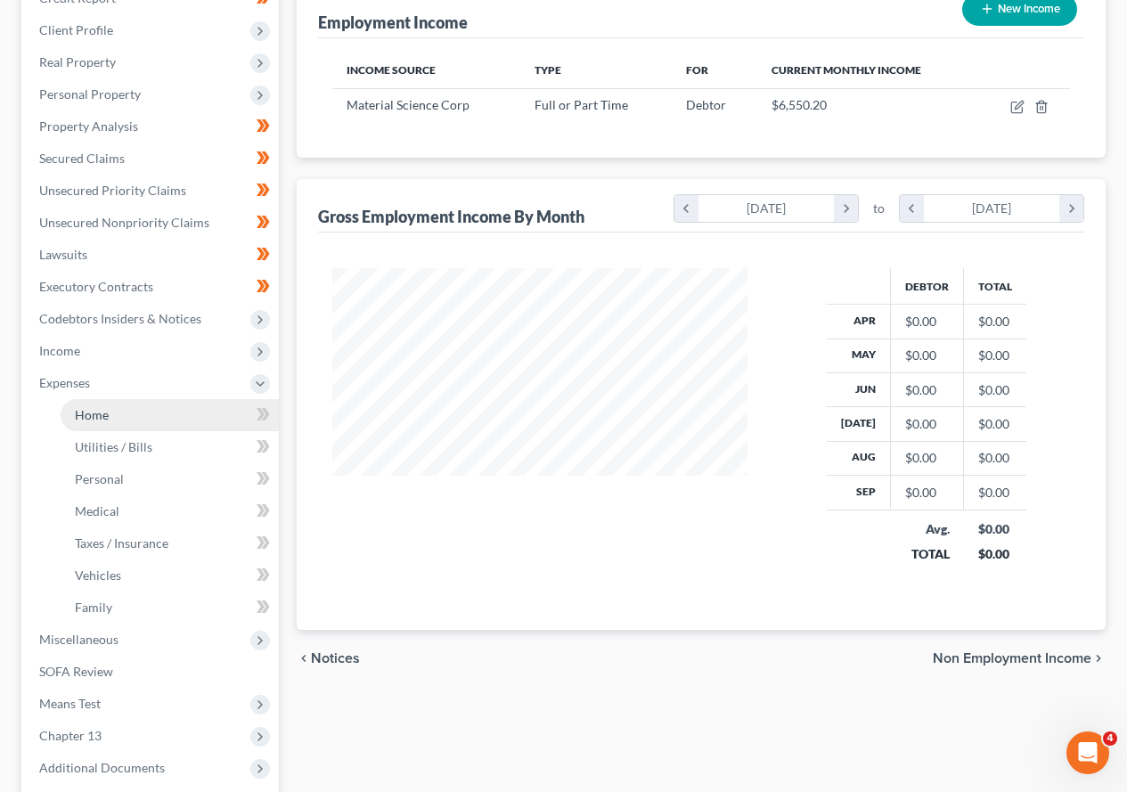
click at [110, 417] on link "Home" at bounding box center [170, 415] width 218 height 32
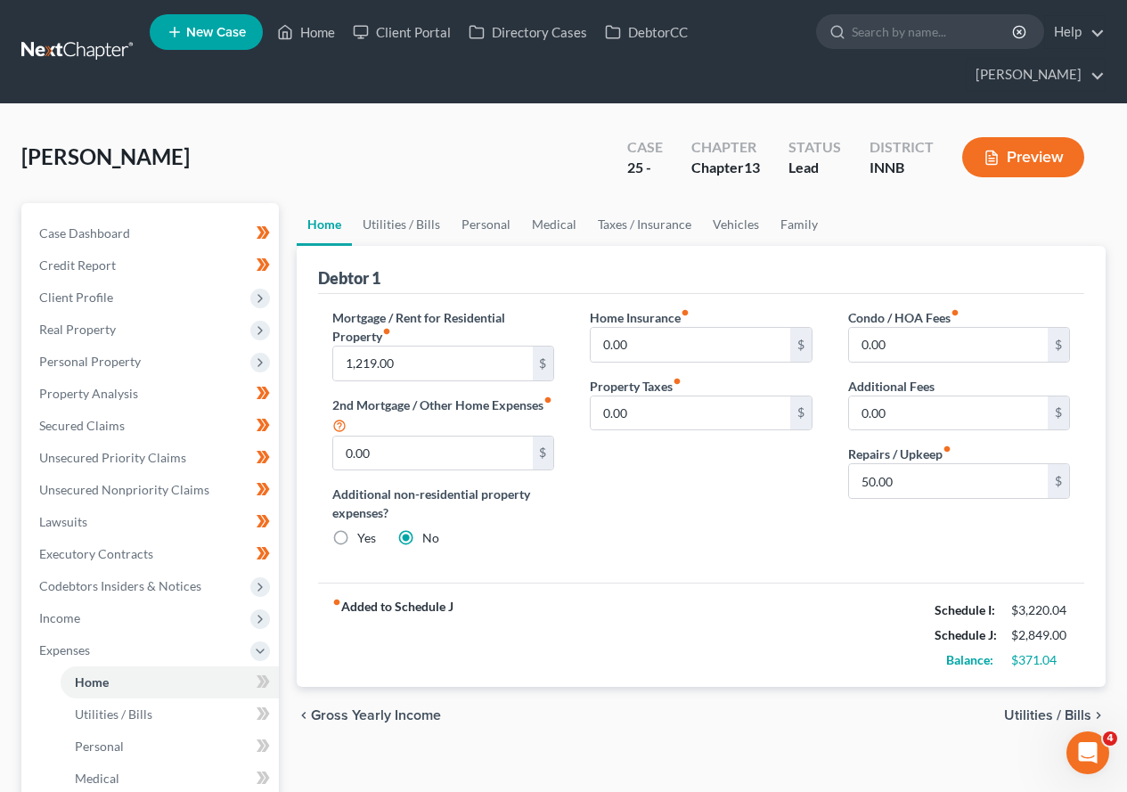
click at [1024, 681] on span "Utilities / Bills" at bounding box center [1047, 715] width 87 height 14
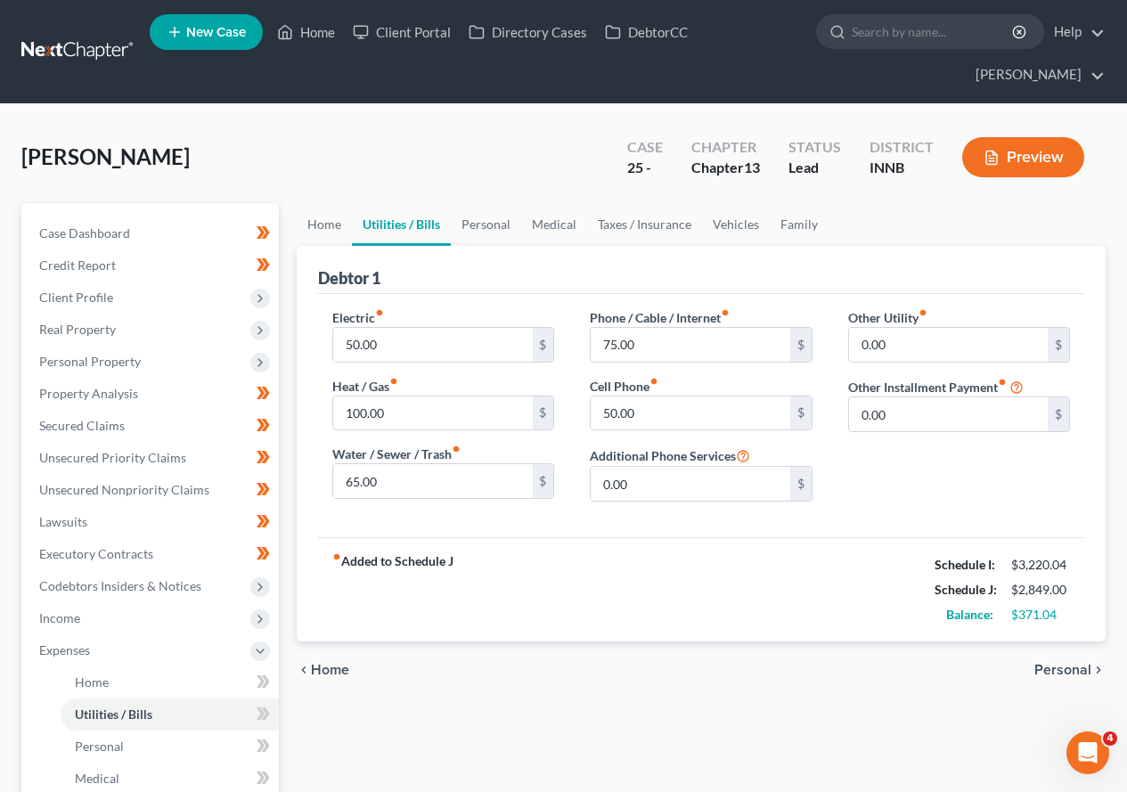
click at [1060, 673] on span "Personal" at bounding box center [1062, 670] width 57 height 14
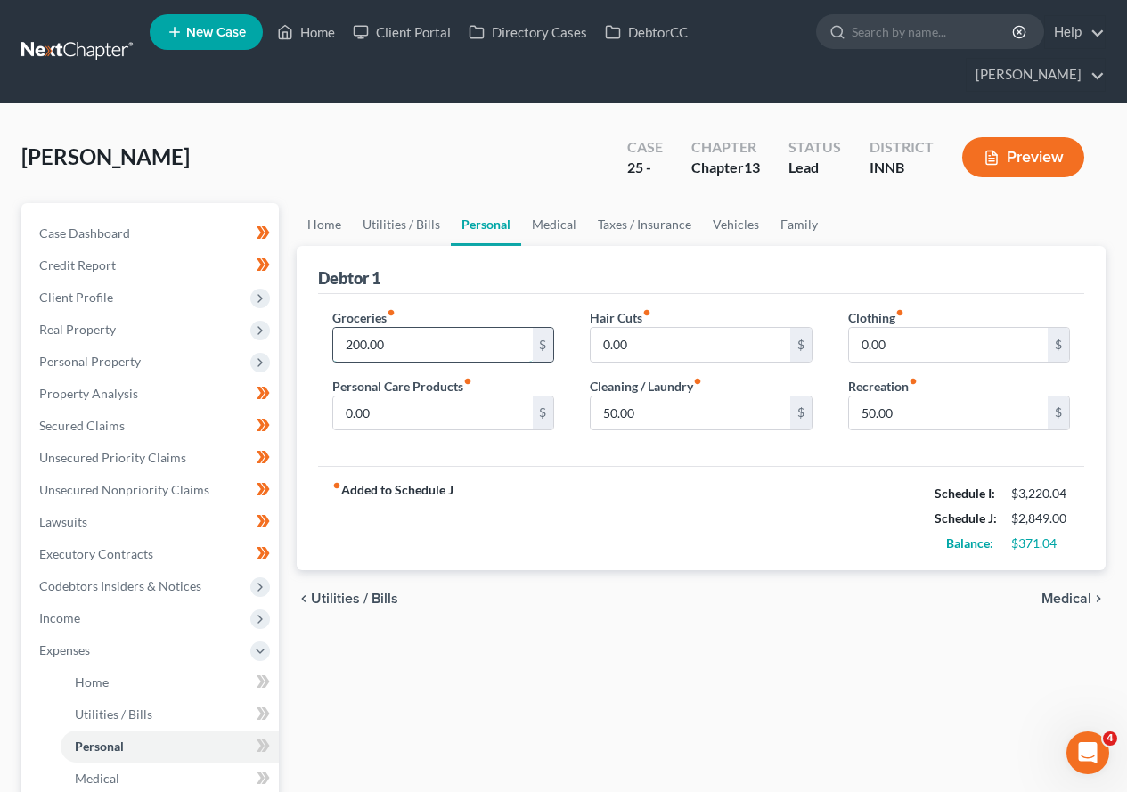
click at [408, 345] on input "200.00" at bounding box center [432, 345] width 199 height 34
click at [1058, 600] on span "Medical" at bounding box center [1066, 599] width 50 height 14
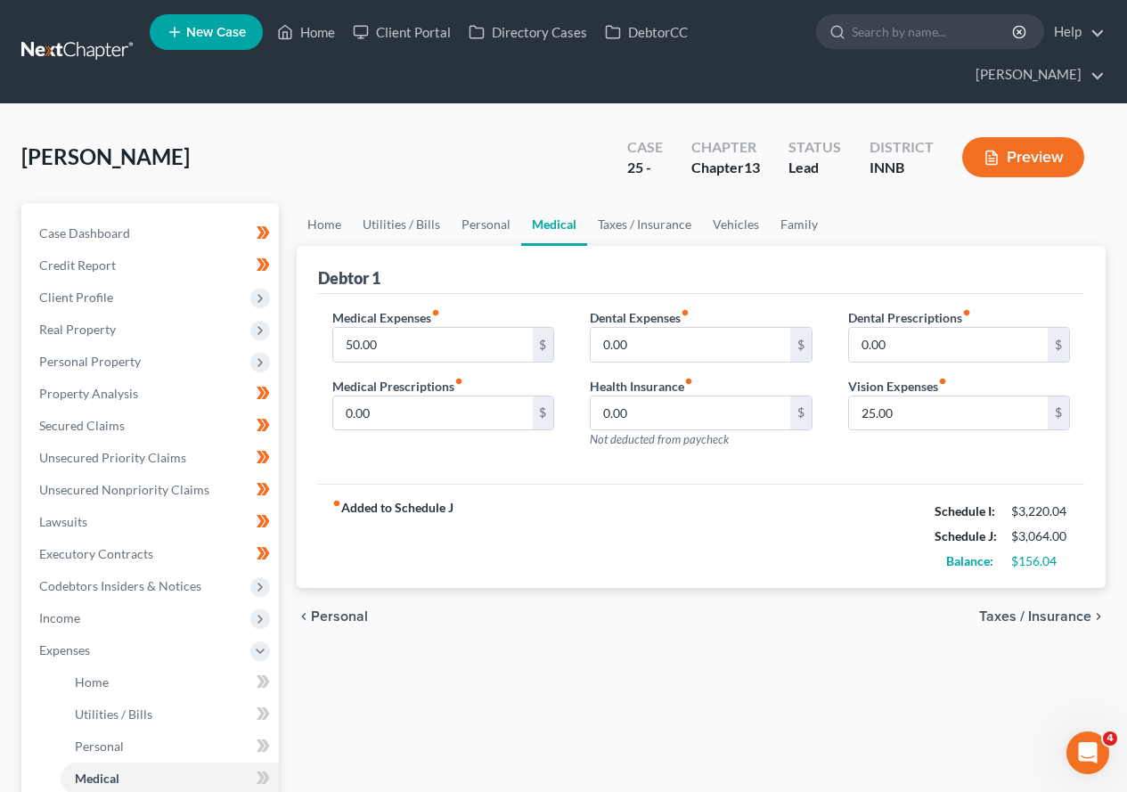
click at [1046, 612] on span "Taxes / Insurance" at bounding box center [1035, 616] width 112 height 14
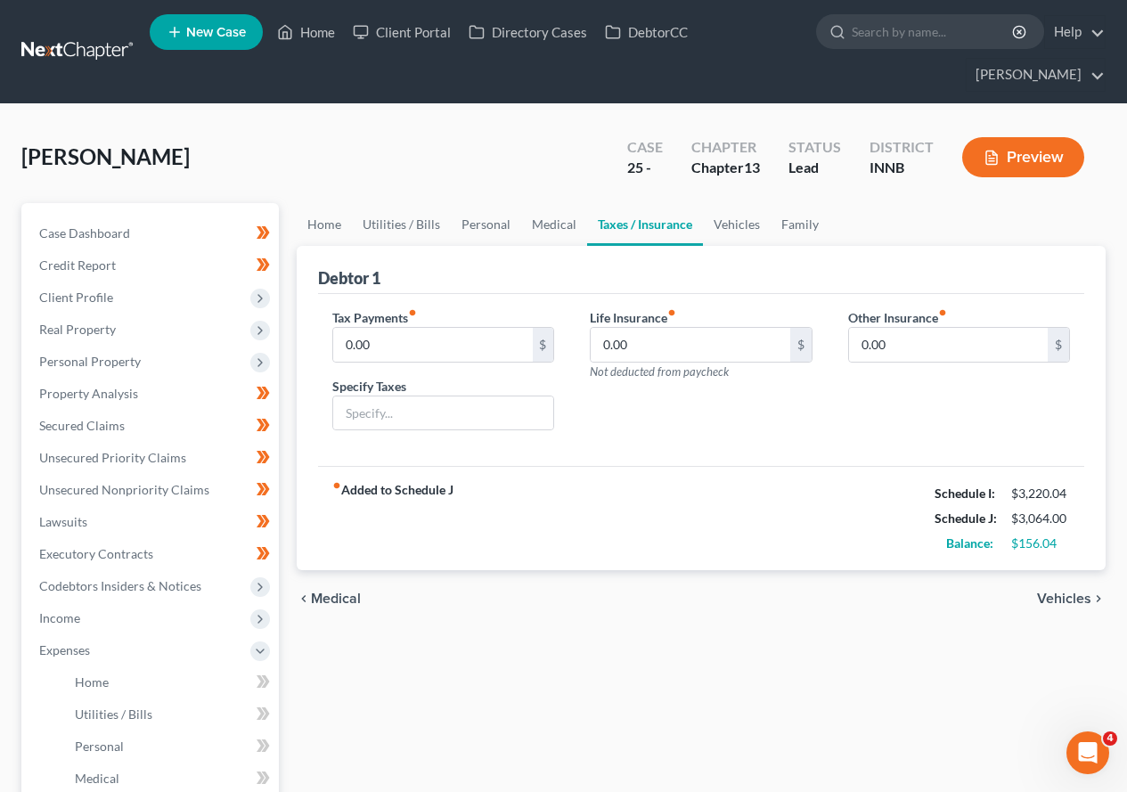
click at [1058, 598] on span "Vehicles" at bounding box center [1064, 599] width 54 height 14
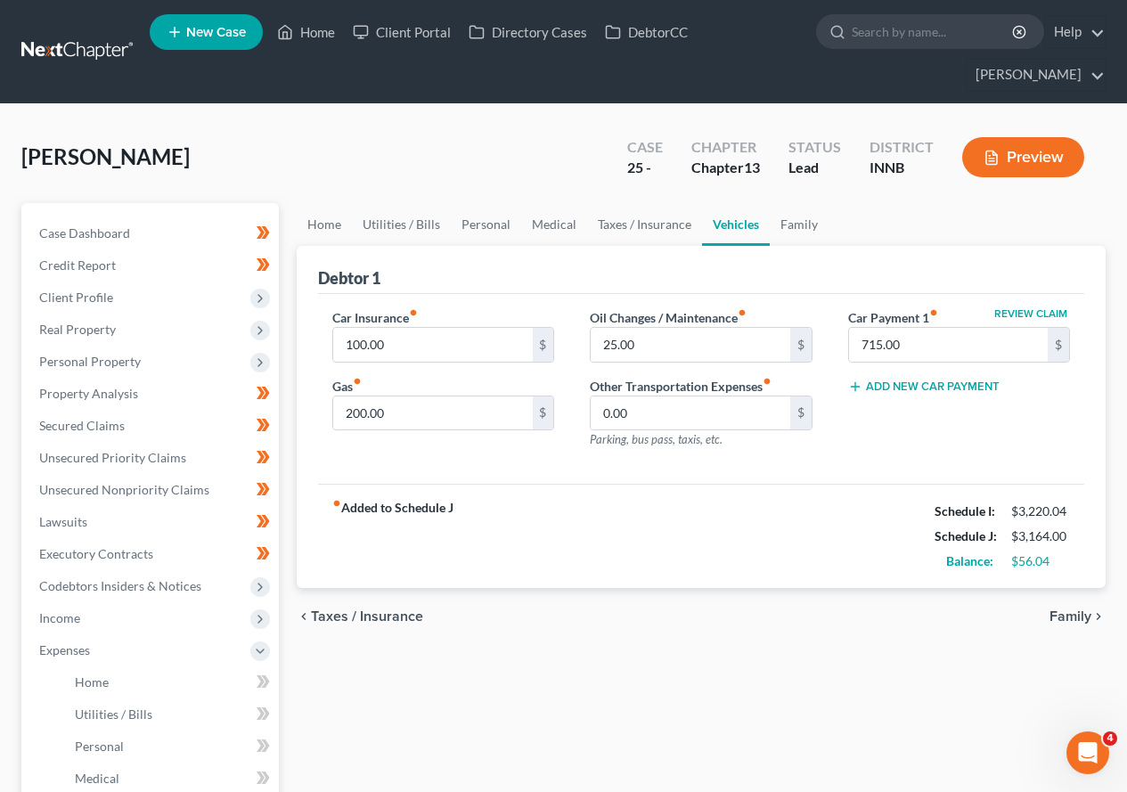
click at [1069, 613] on span "Family" at bounding box center [1070, 616] width 42 height 14
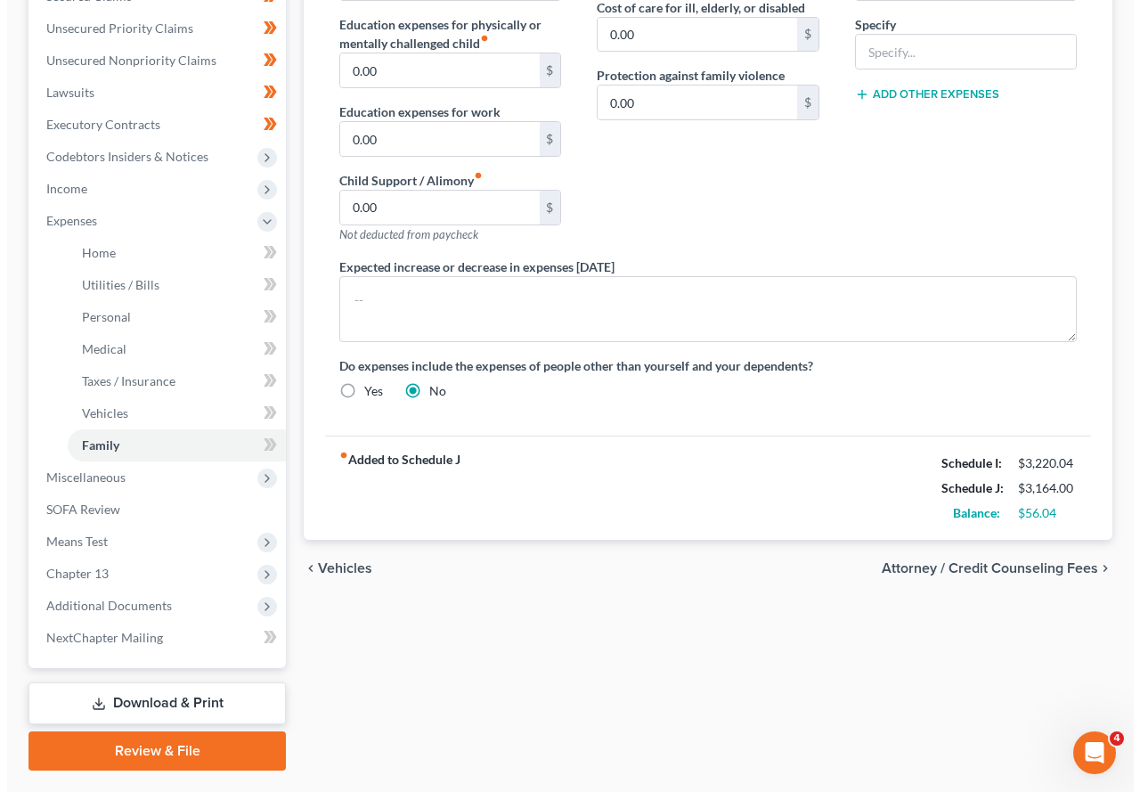
scroll to position [445, 0]
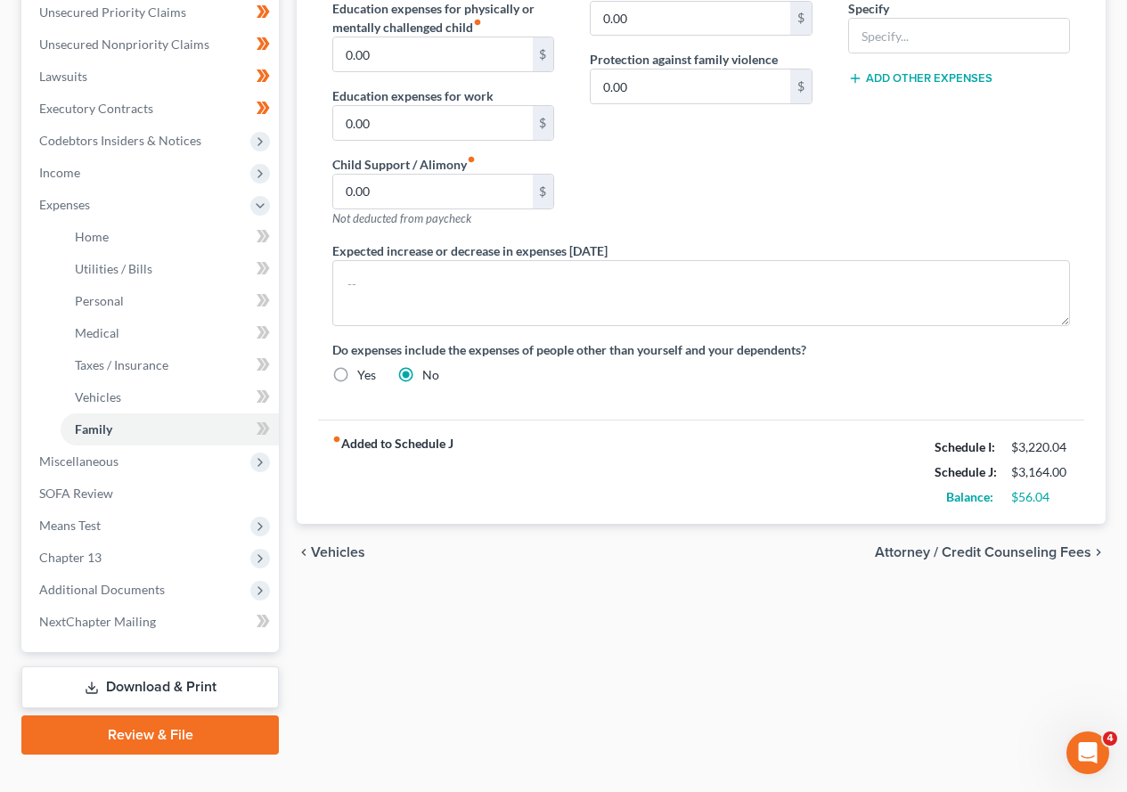
click at [987, 554] on span "Attorney / Credit Counseling Fees" at bounding box center [983, 552] width 216 height 14
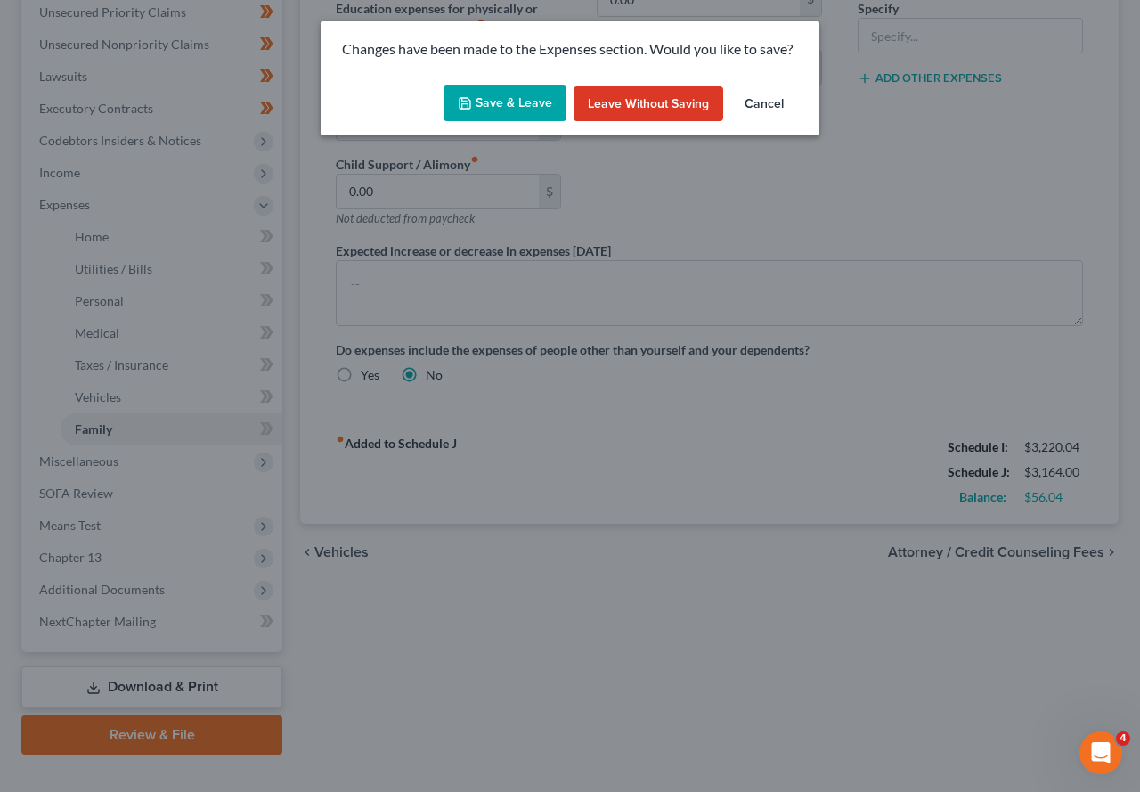
click at [546, 97] on button "Save & Leave" at bounding box center [505, 103] width 123 height 37
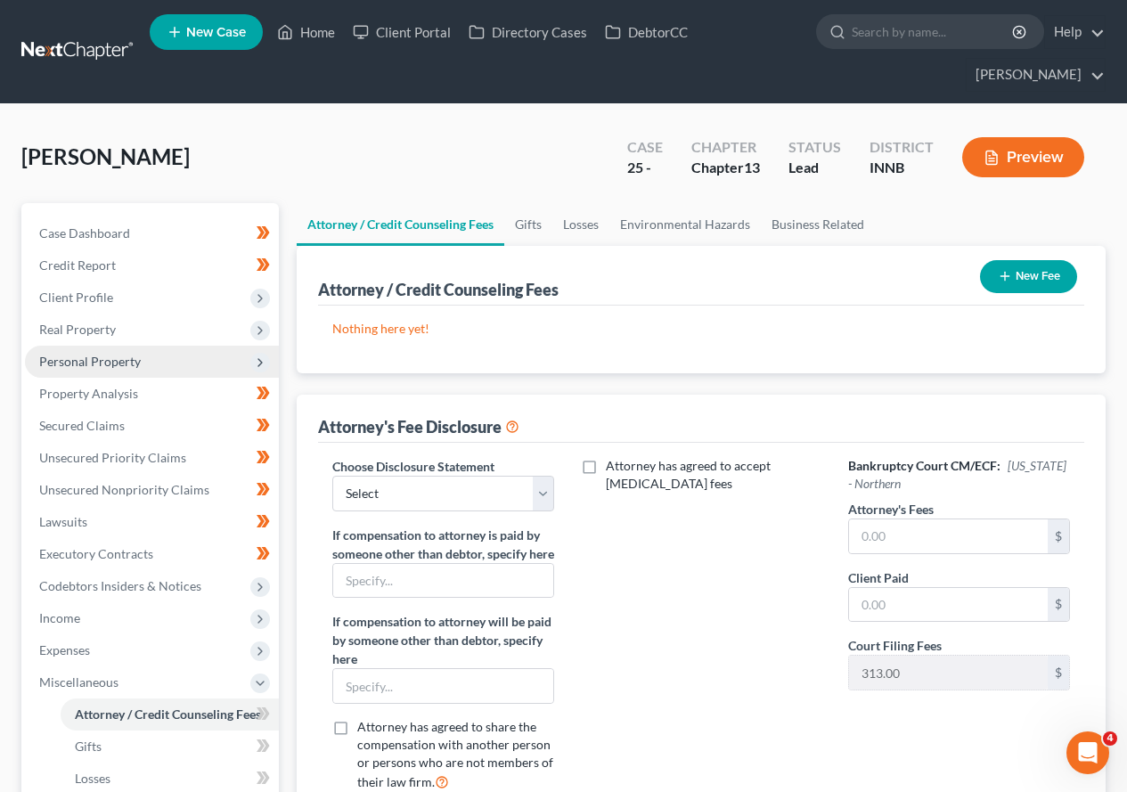
click at [98, 360] on span "Personal Property" at bounding box center [90, 361] width 102 height 15
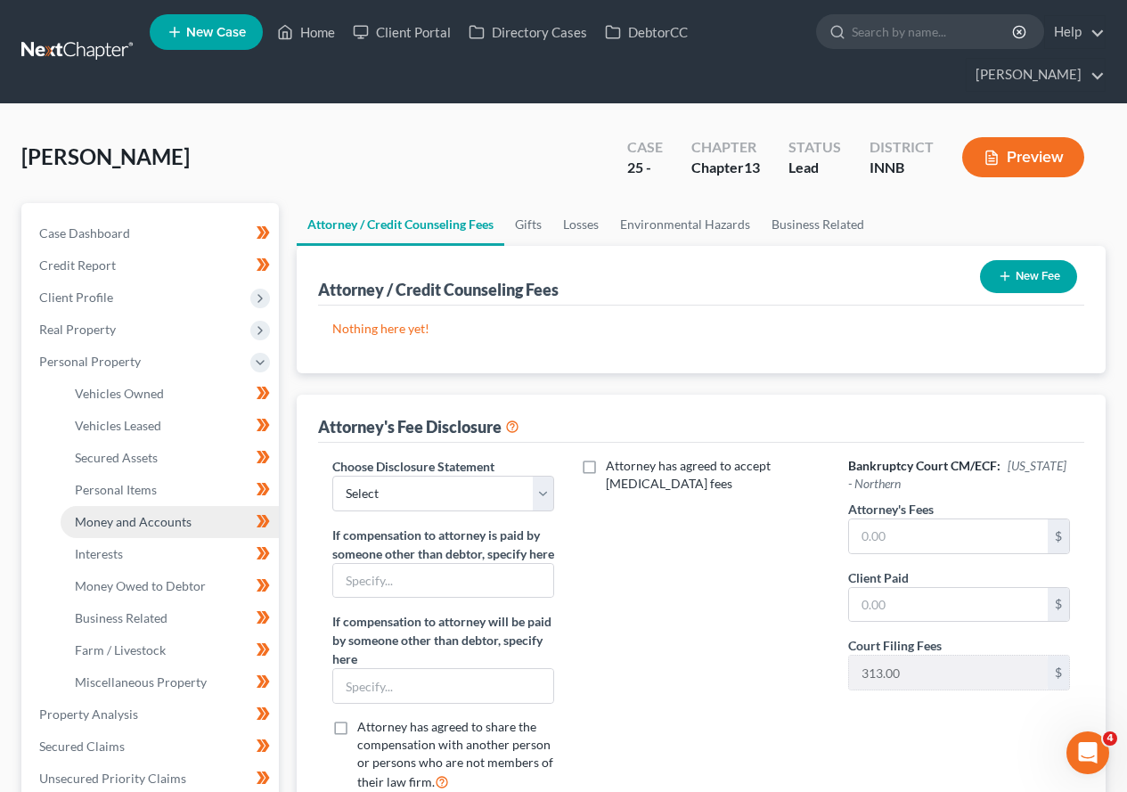
click at [135, 520] on span "Money and Accounts" at bounding box center [133, 521] width 117 height 15
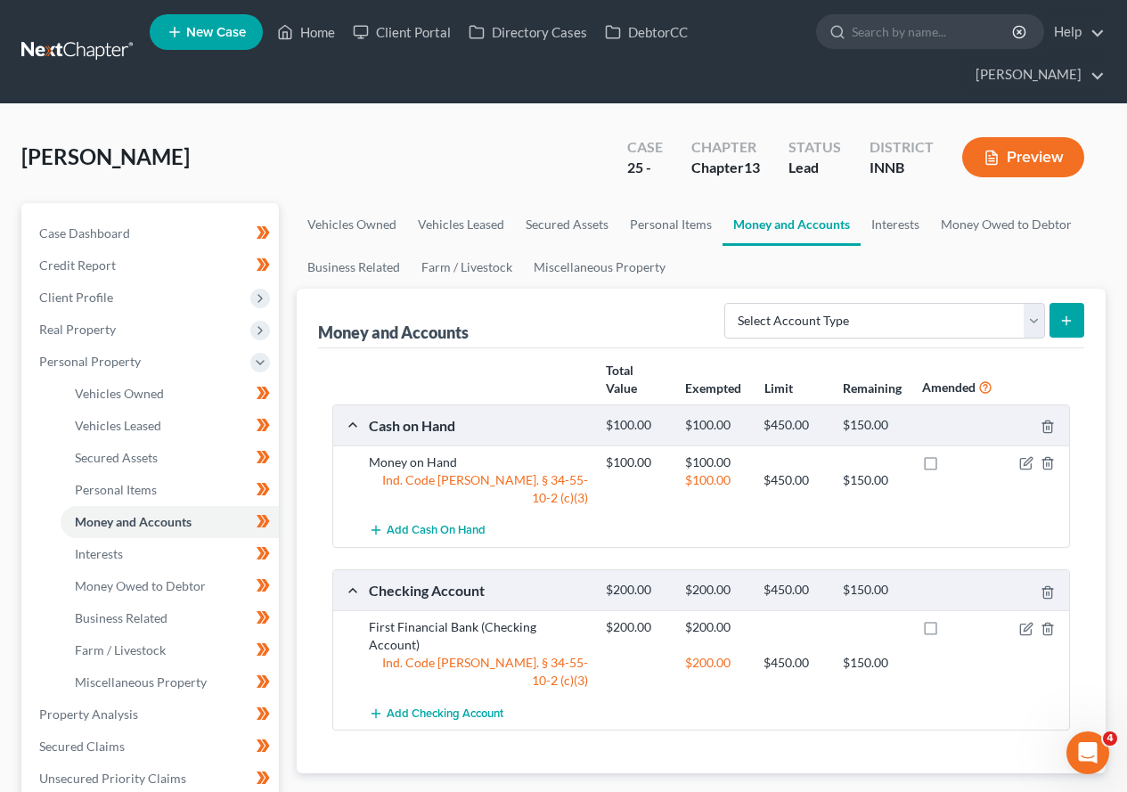
click at [1071, 322] on icon "submit" at bounding box center [1066, 321] width 14 height 14
click at [1031, 317] on select "Select Account Type Brokerage Cash on Hand Certificates of Deposit Checking Acc…" at bounding box center [884, 321] width 321 height 36
click at [728, 303] on select "Select Account Type Brokerage Cash on Hand Certificates of Deposit Checking Acc…" at bounding box center [884, 321] width 321 height 36
click at [1070, 322] on icon "submit" at bounding box center [1066, 321] width 14 height 14
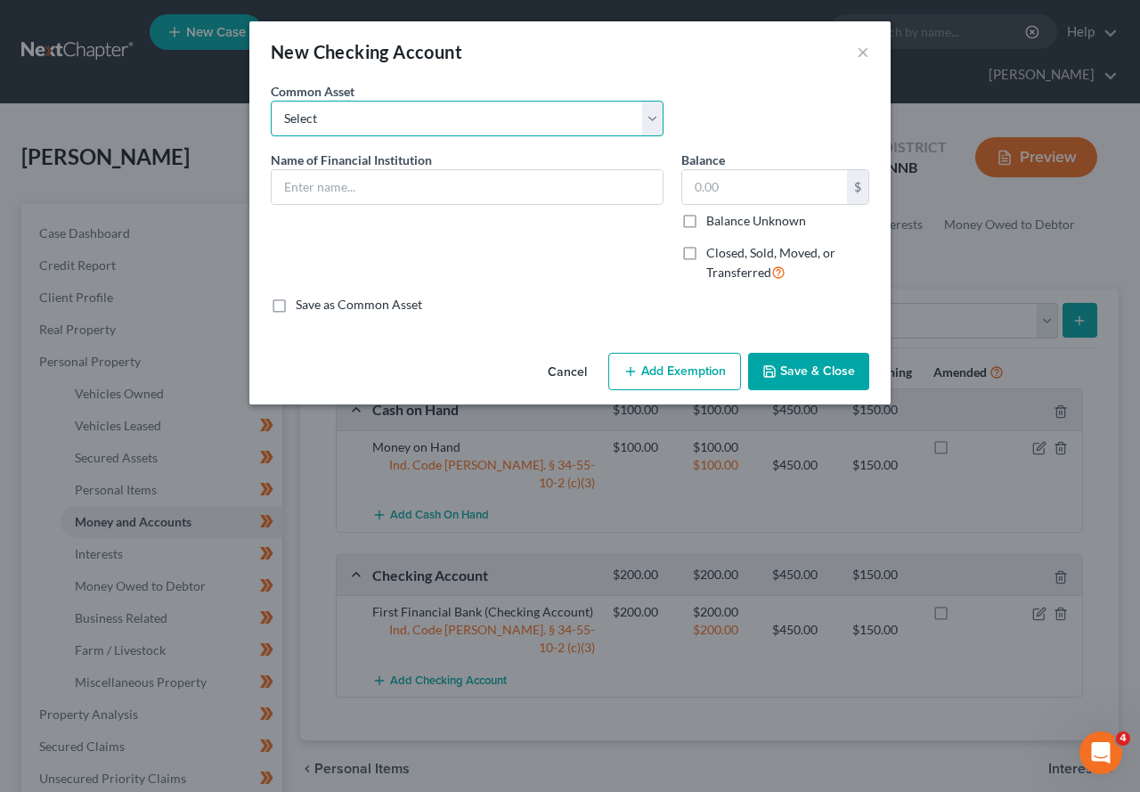
click at [651, 110] on select "Select Bankers Trust - Checking Centier Bank - Checking Account Fifth Third Ban…" at bounding box center [467, 119] width 393 height 36
click at [271, 101] on select "Select Bankers Trust - Checking Centier Bank - Checking Account Fifth Third Ban…" at bounding box center [467, 119] width 393 height 36
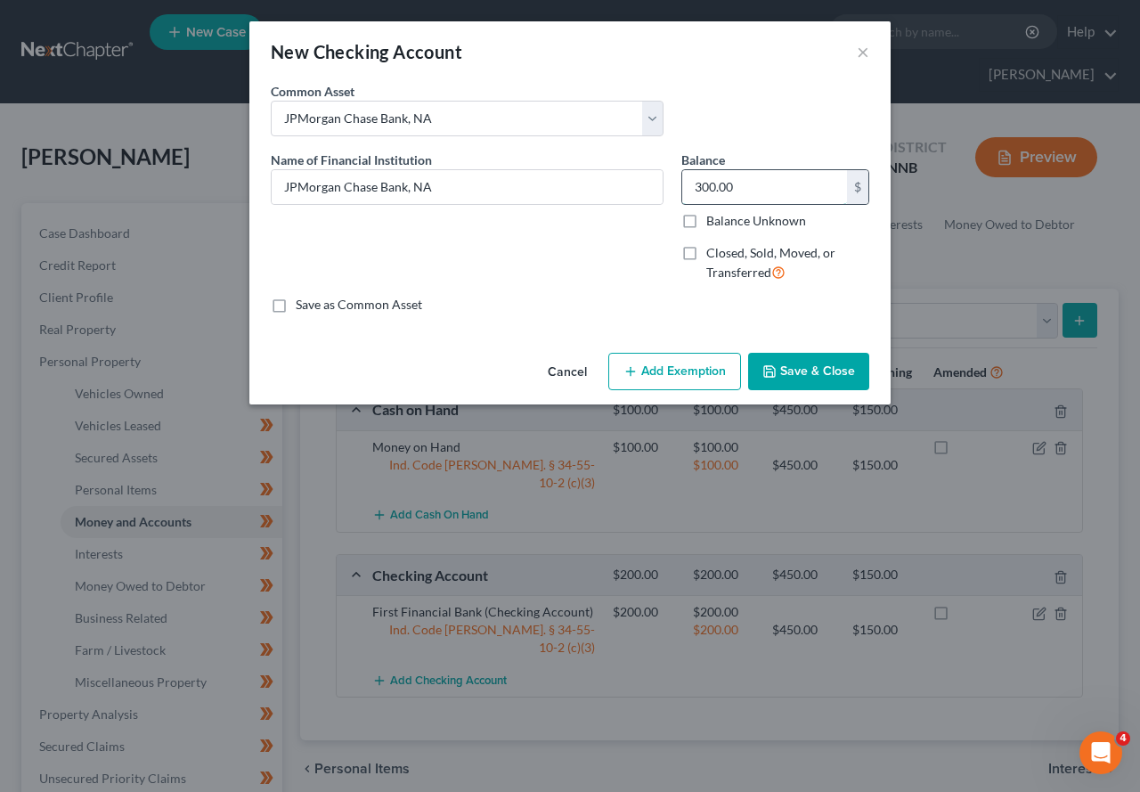
click at [762, 188] on input "300.00" at bounding box center [764, 187] width 165 height 34
click at [673, 371] on button "Add Exemption" at bounding box center [674, 371] width 133 height 37
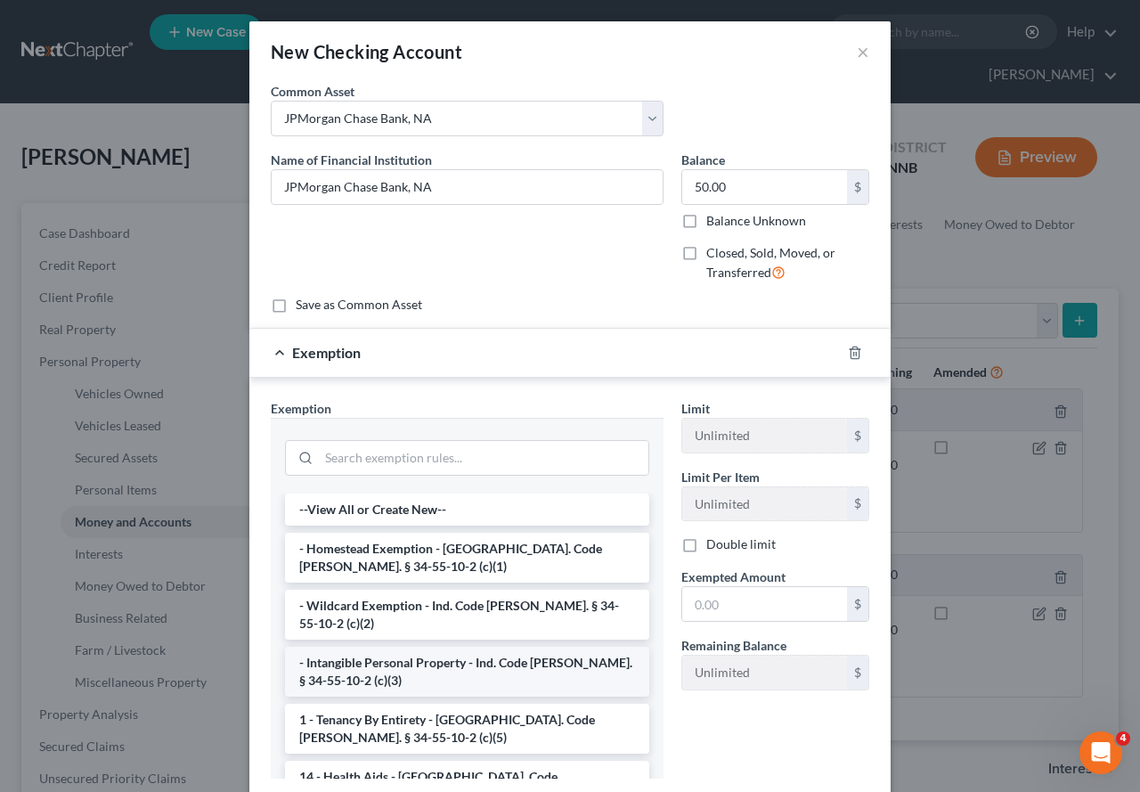
click at [425, 647] on li "- Intangible Personal Property - Ind. Code [PERSON_NAME]. § 34-55-10-2 (c)(3)" at bounding box center [467, 672] width 364 height 50
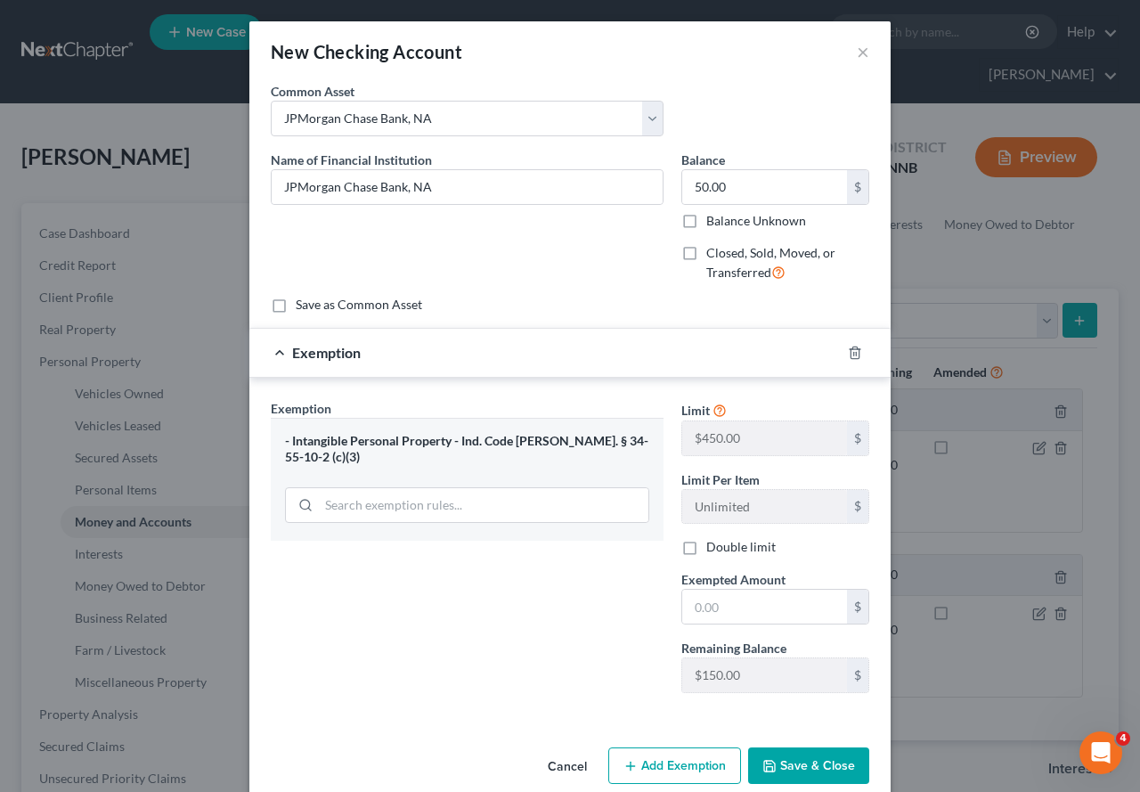
click at [834, 681] on button "Save & Close" at bounding box center [808, 765] width 121 height 37
click at [738, 607] on input "text" at bounding box center [764, 607] width 165 height 34
click at [812, 681] on button "Save & Close" at bounding box center [808, 765] width 121 height 37
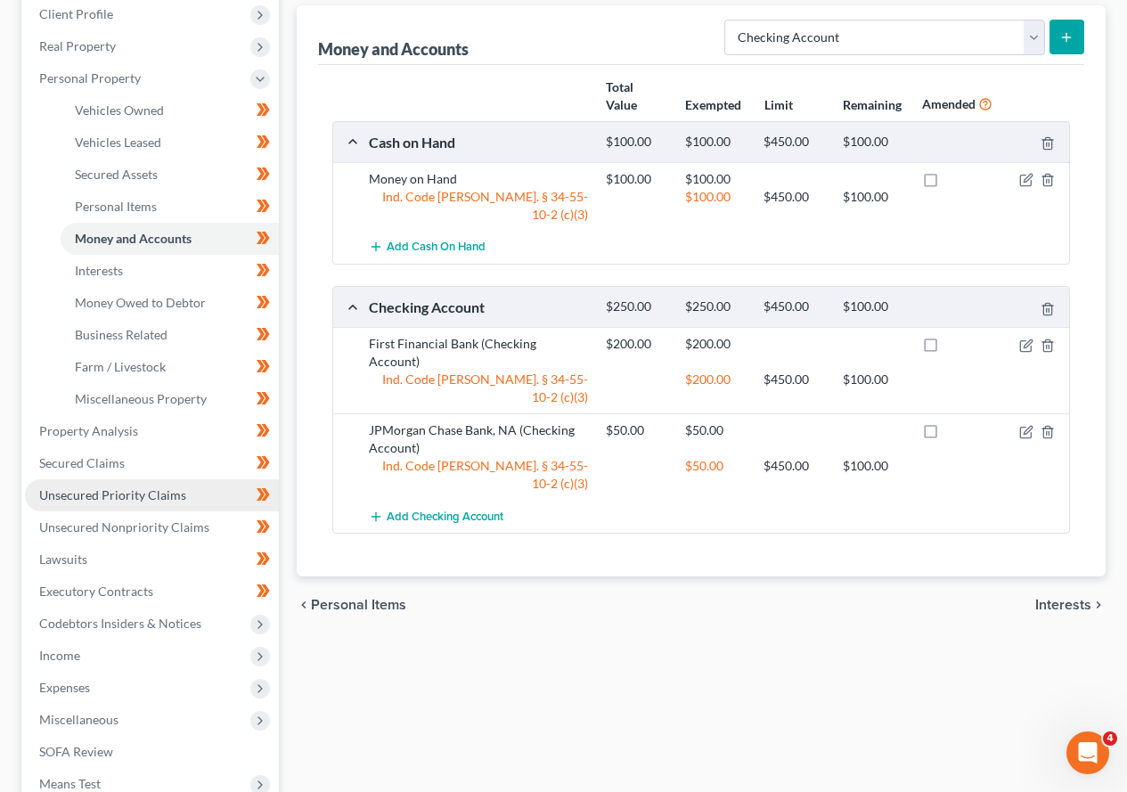
scroll to position [356, 0]
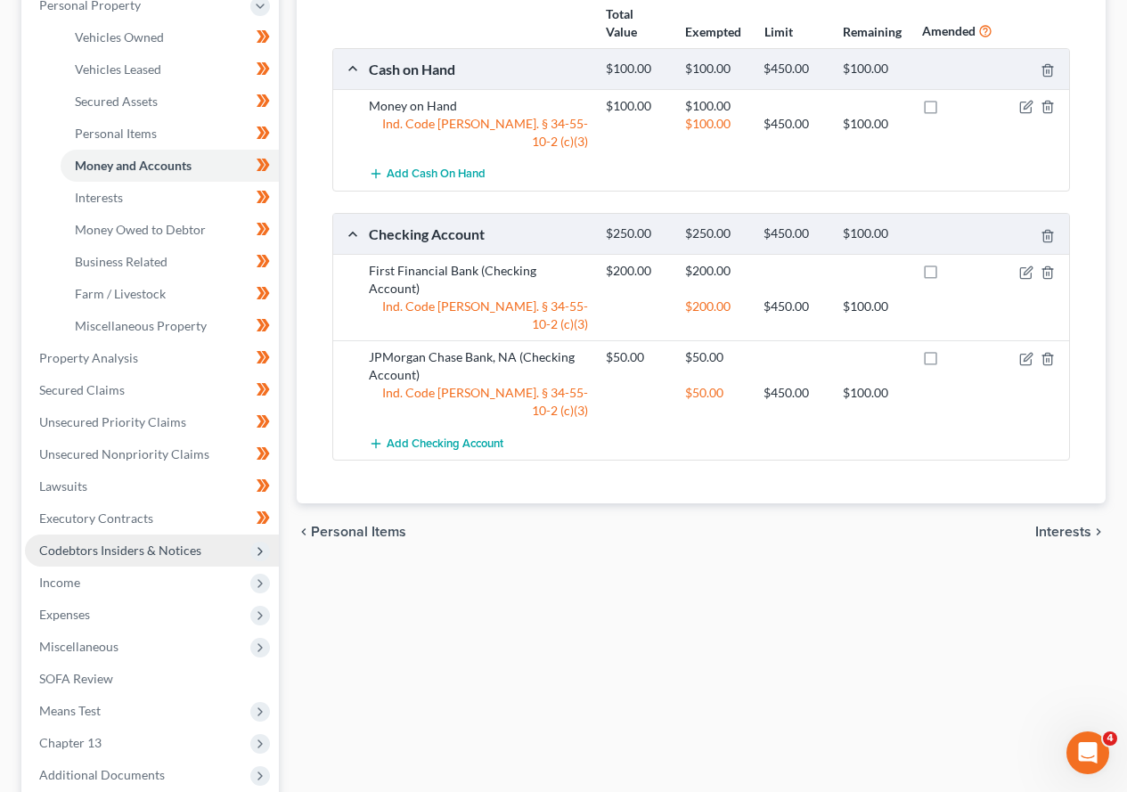
click at [259, 547] on icon at bounding box center [260, 551] width 14 height 14
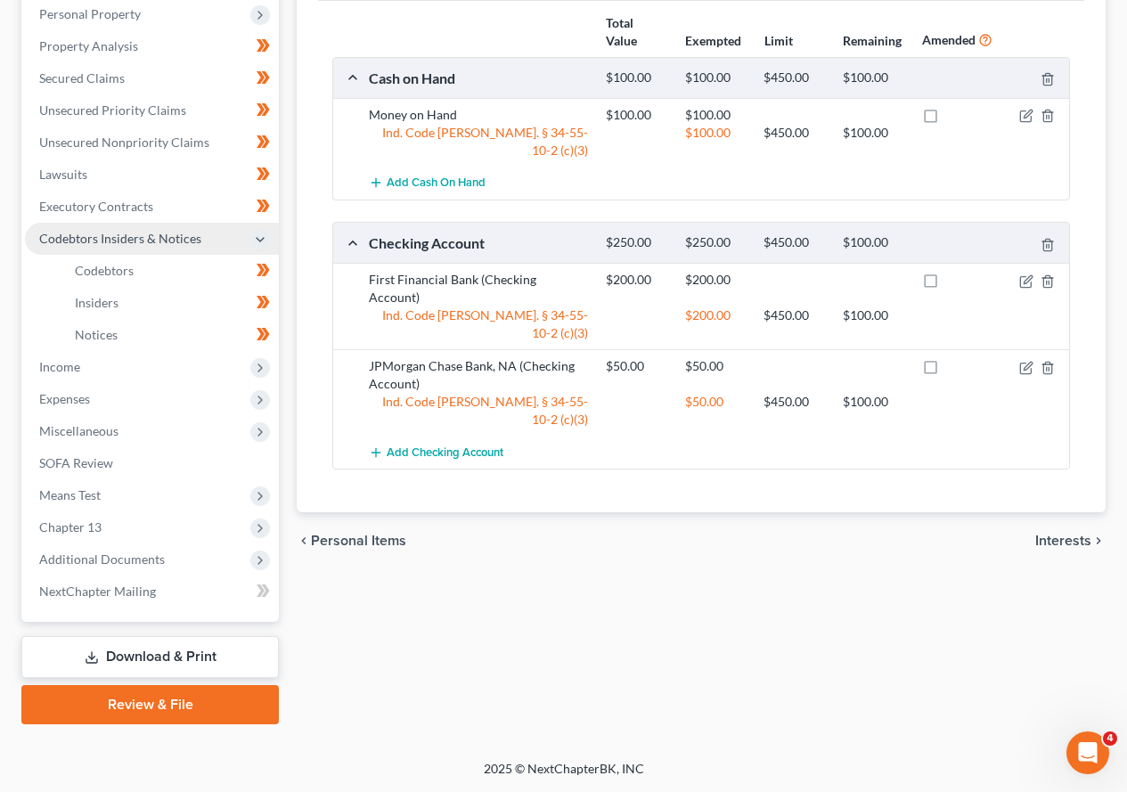
scroll to position [347, 0]
click at [258, 371] on polyline at bounding box center [260, 367] width 4 height 7
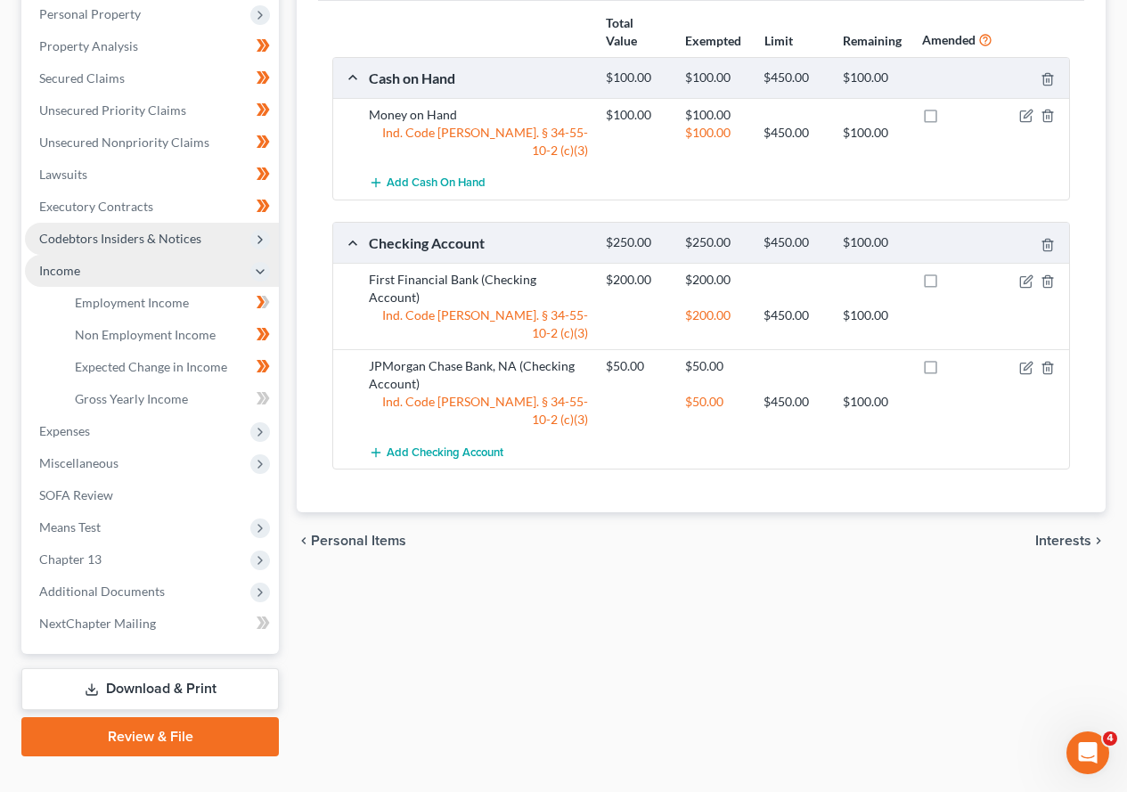
scroll to position [356, 0]
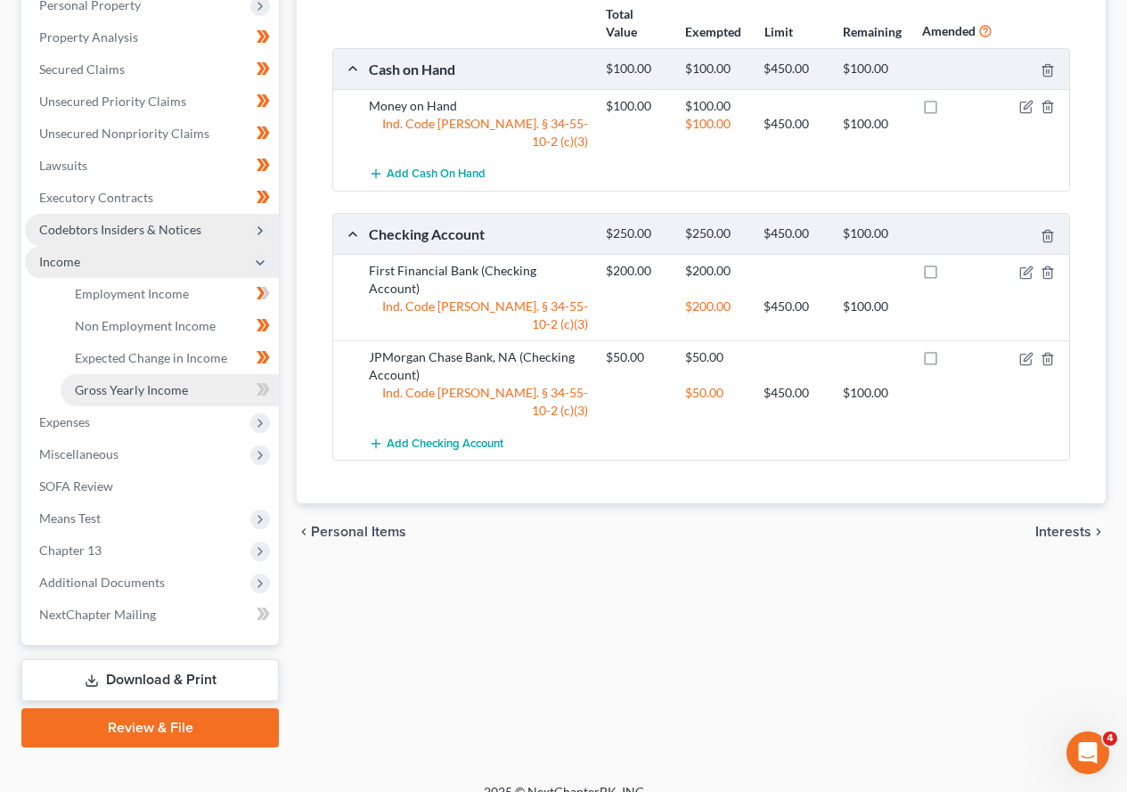
click at [154, 392] on span "Gross Yearly Income" at bounding box center [131, 389] width 113 height 15
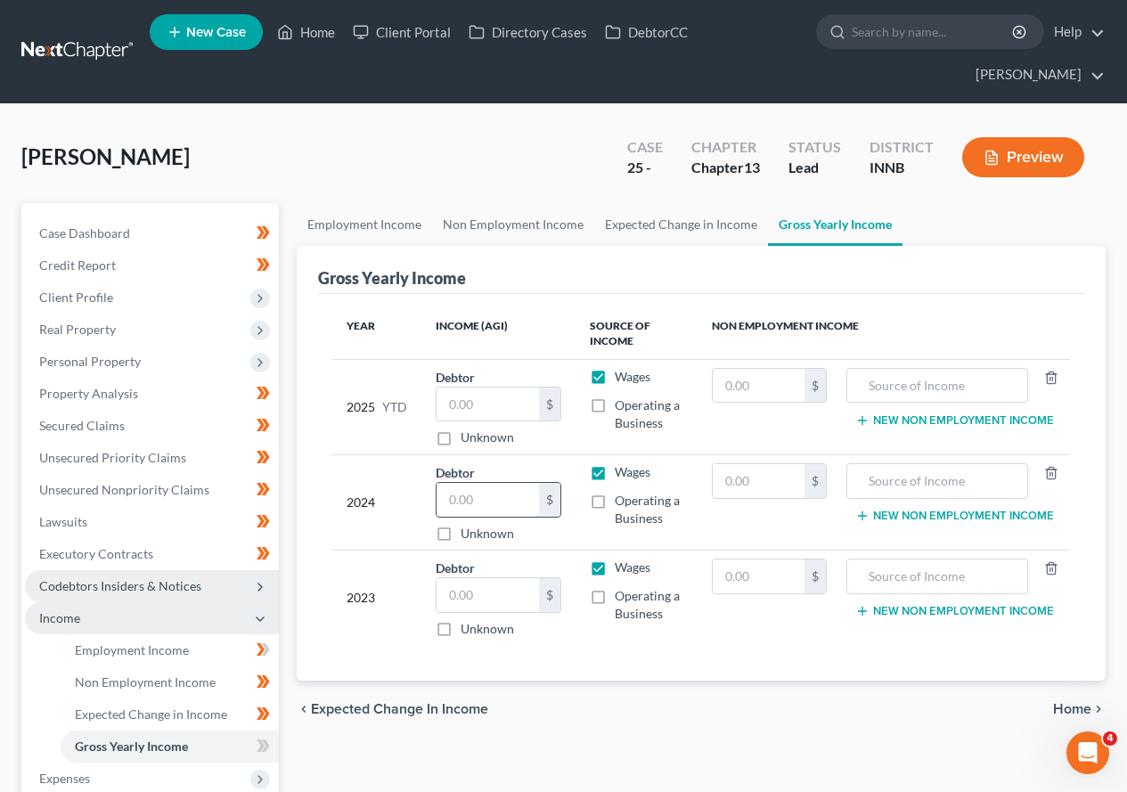
click at [484, 502] on input "text" at bounding box center [488, 500] width 102 height 34
click at [510, 593] on input "text" at bounding box center [488, 595] width 102 height 34
click at [508, 592] on input "text" at bounding box center [488, 595] width 102 height 34
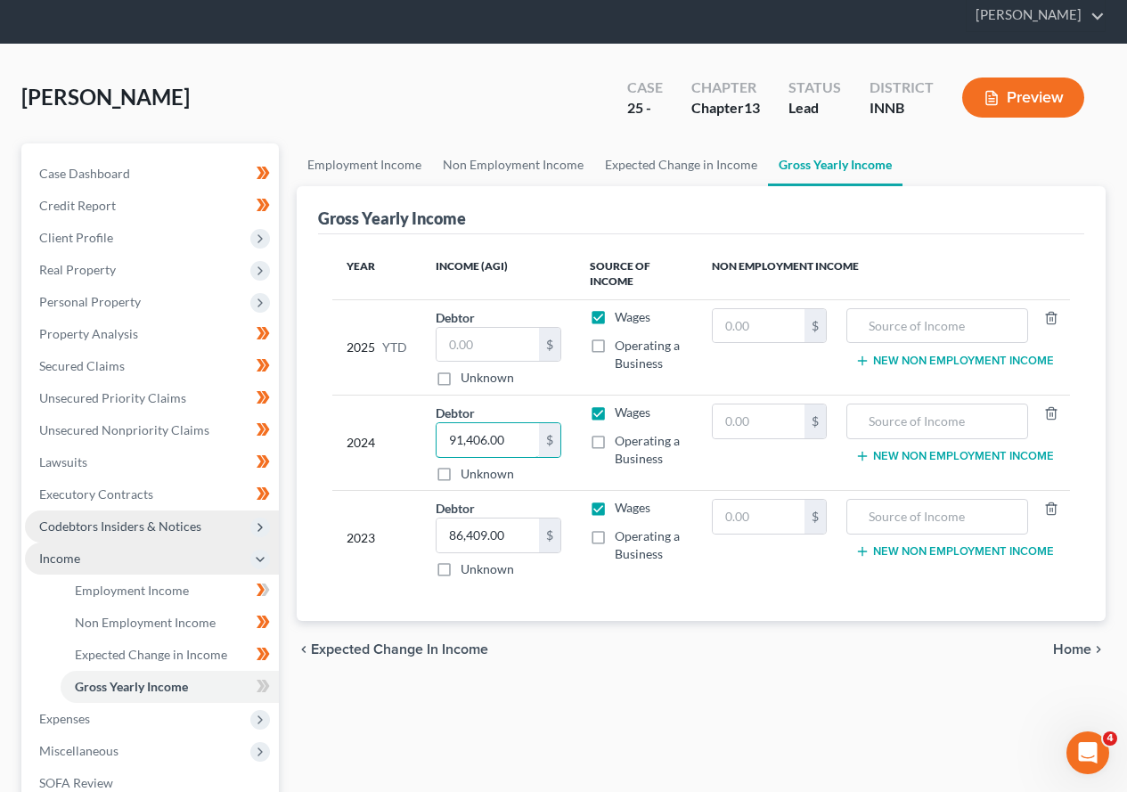
scroll to position [89, 0]
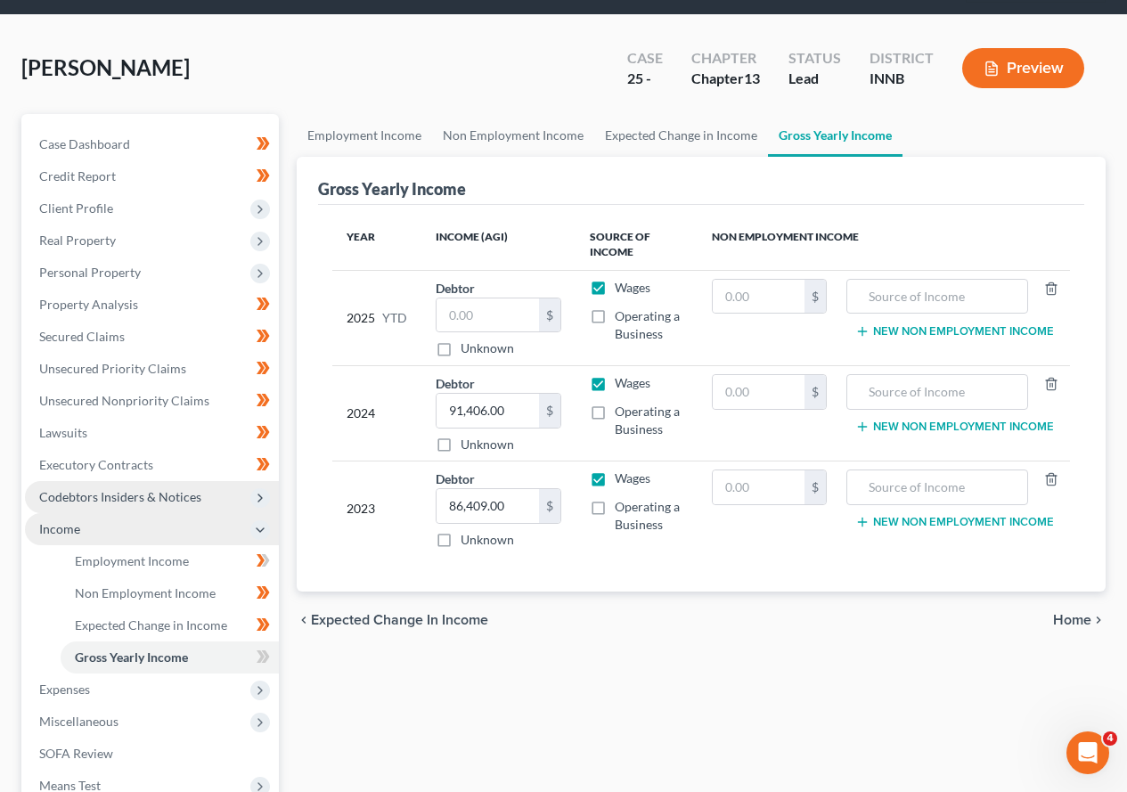
click at [1074, 622] on span "Home" at bounding box center [1072, 620] width 38 height 14
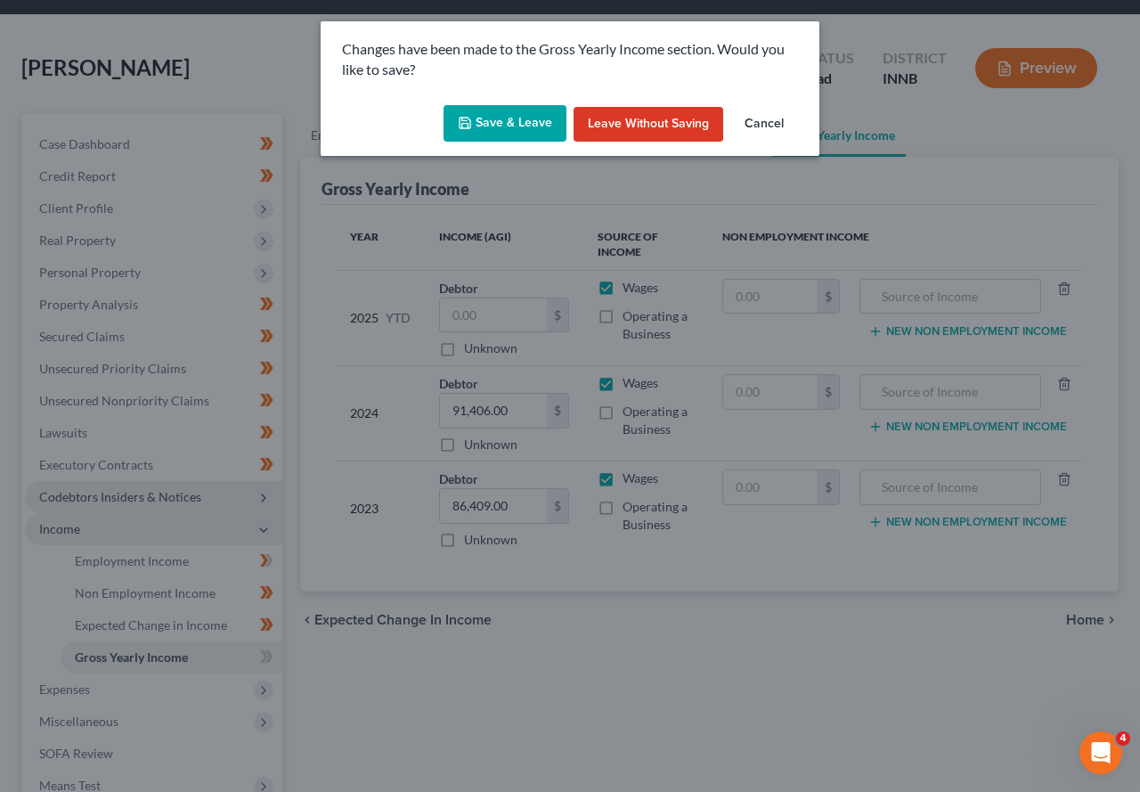
click at [504, 129] on button "Save & Leave" at bounding box center [505, 123] width 123 height 37
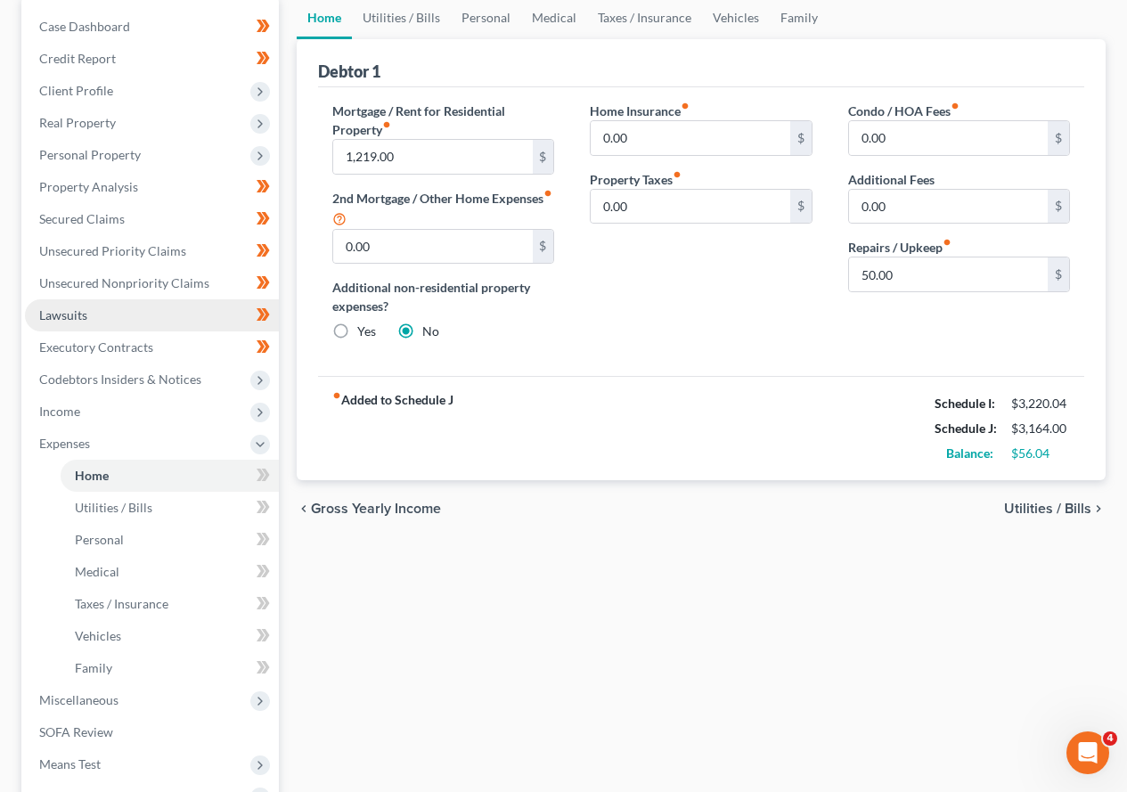
scroll to position [356, 0]
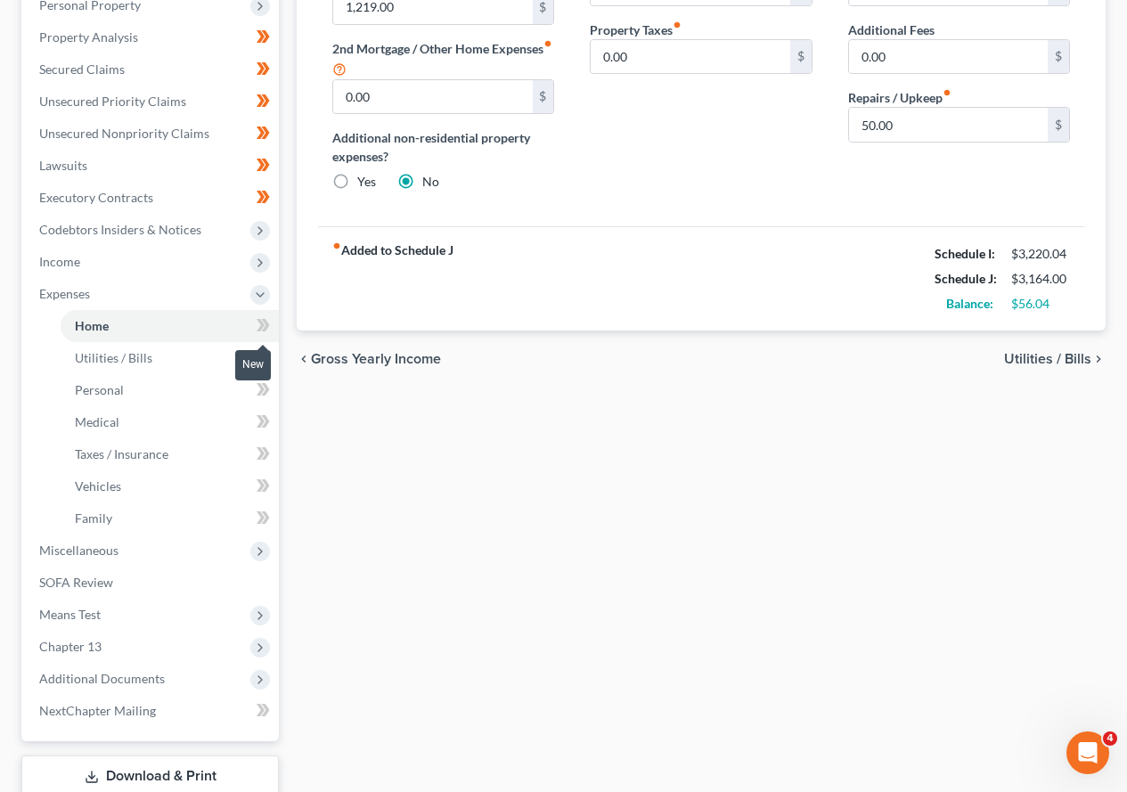
click at [262, 325] on icon at bounding box center [261, 325] width 8 height 12
click at [265, 356] on icon at bounding box center [263, 358] width 13 height 22
click at [258, 384] on icon at bounding box center [261, 389] width 8 height 12
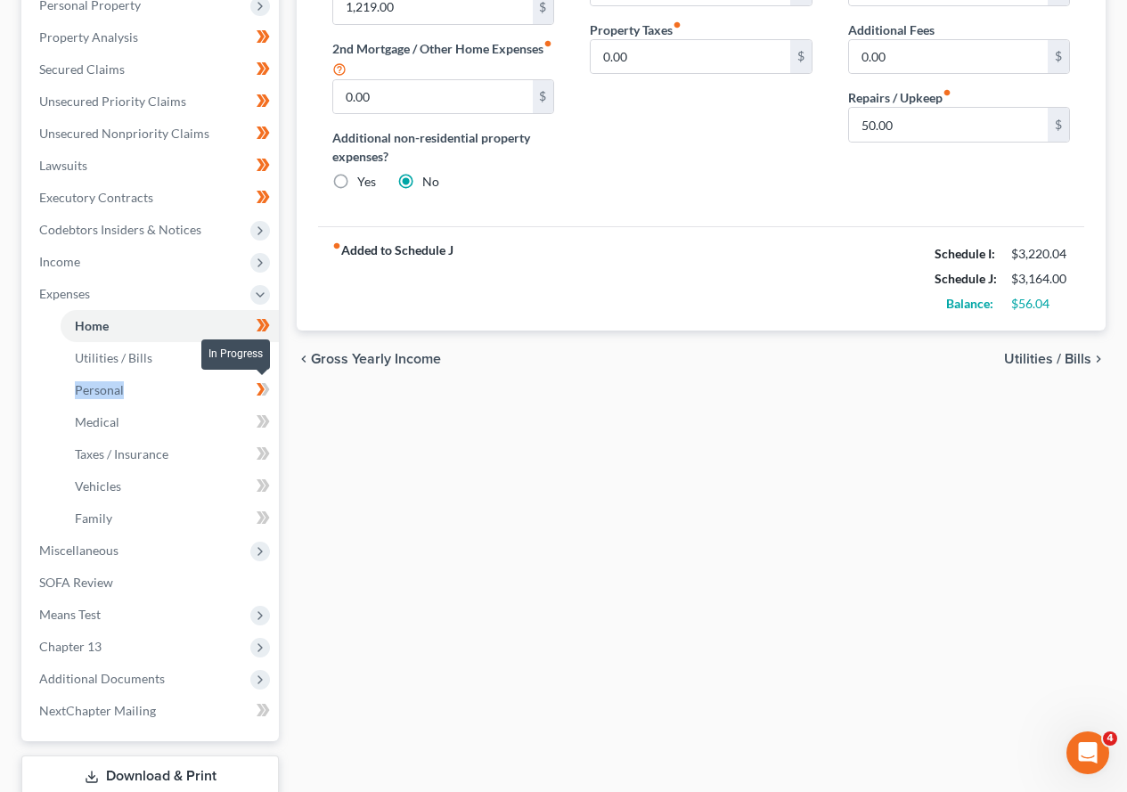
click at [258, 384] on icon at bounding box center [261, 389] width 8 height 12
click at [258, 421] on icon at bounding box center [263, 422] width 13 height 22
click at [259, 421] on icon at bounding box center [263, 422] width 13 height 22
click at [265, 453] on icon at bounding box center [263, 454] width 13 height 22
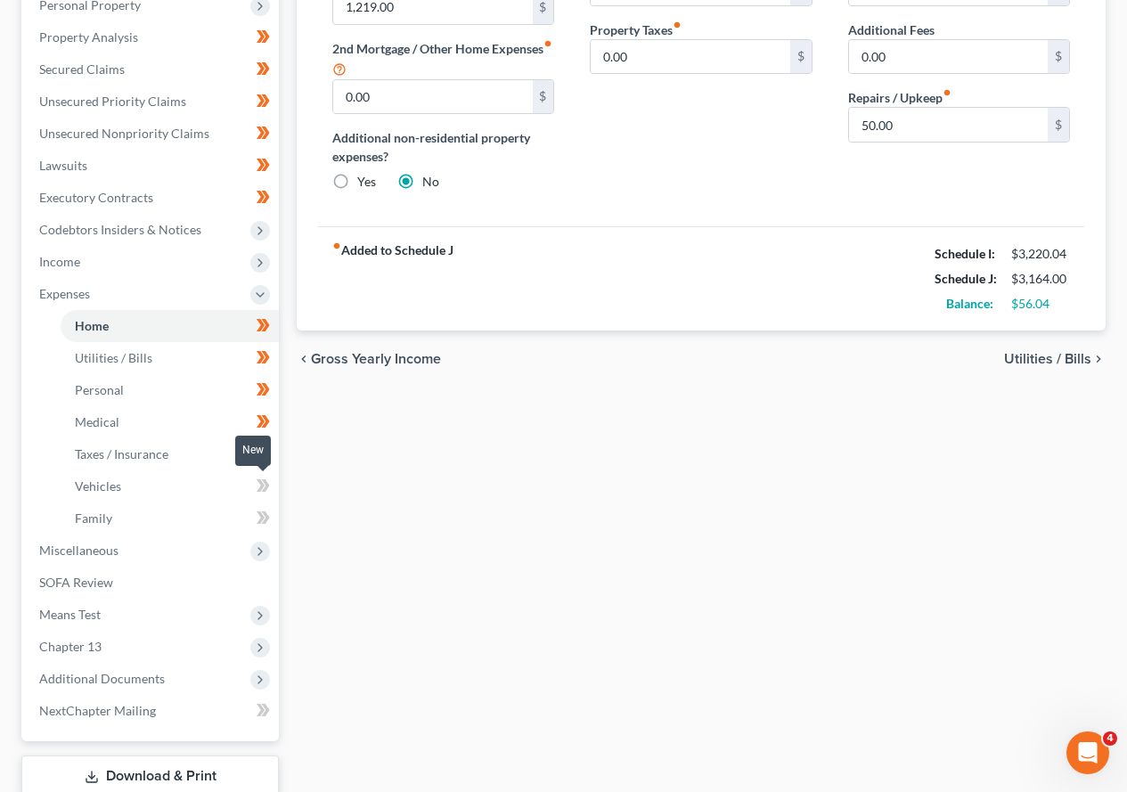
click at [257, 488] on icon at bounding box center [263, 486] width 13 height 22
click at [257, 516] on icon at bounding box center [263, 518] width 13 height 22
click at [257, 555] on icon at bounding box center [260, 551] width 14 height 14
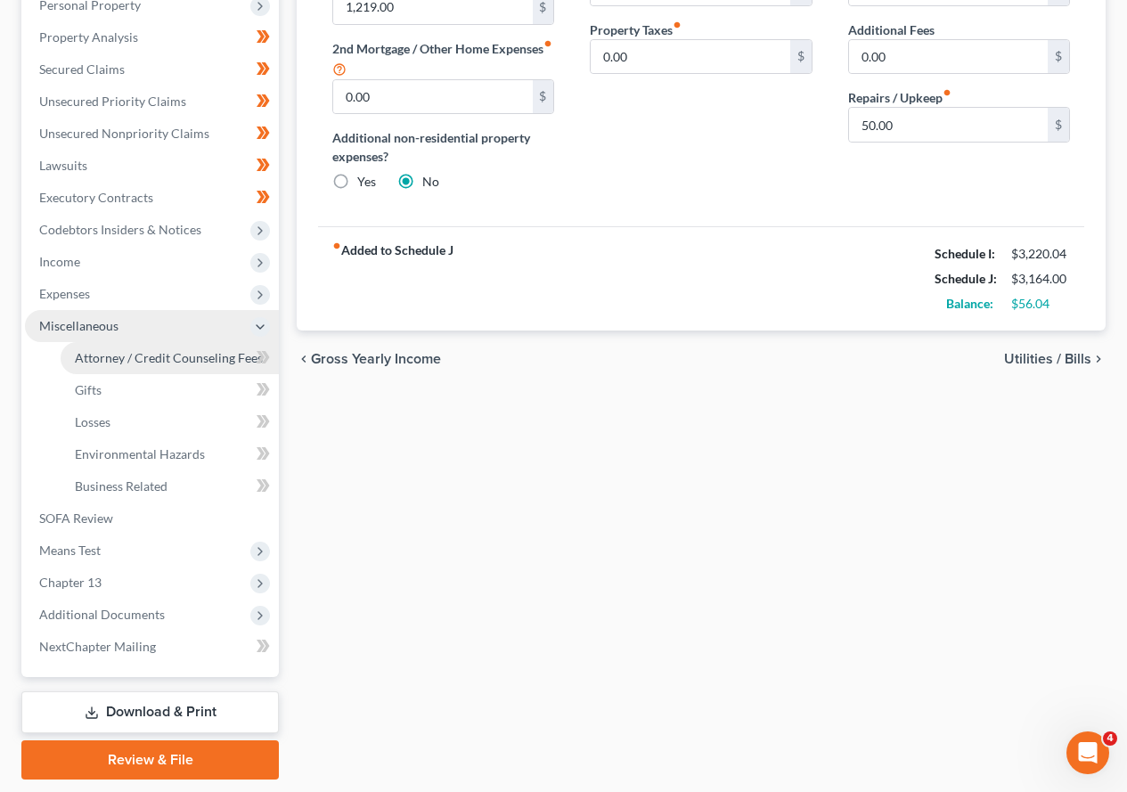
click at [189, 356] on span "Attorney / Credit Counseling Fees" at bounding box center [169, 357] width 188 height 15
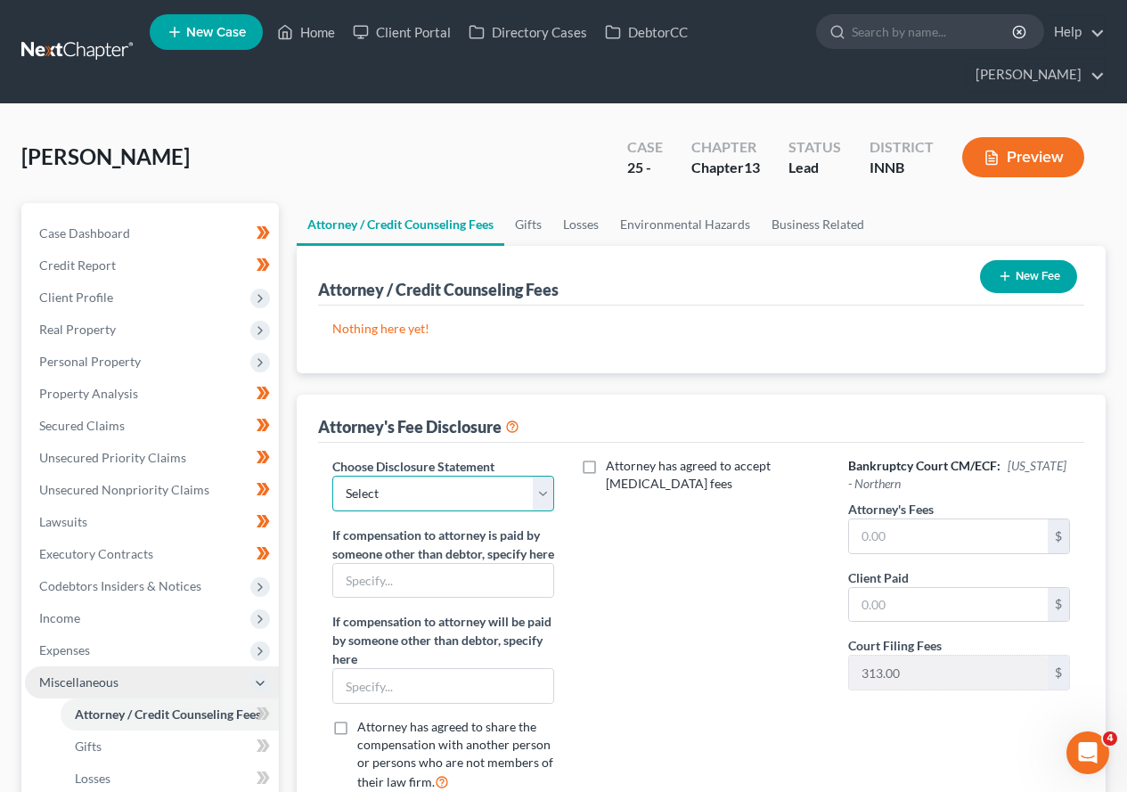
click at [543, 494] on select "Select final draft" at bounding box center [443, 494] width 222 height 36
click at [332, 476] on select "Select final draft" at bounding box center [443, 494] width 222 height 36
click at [903, 525] on input "text" at bounding box center [948, 536] width 199 height 34
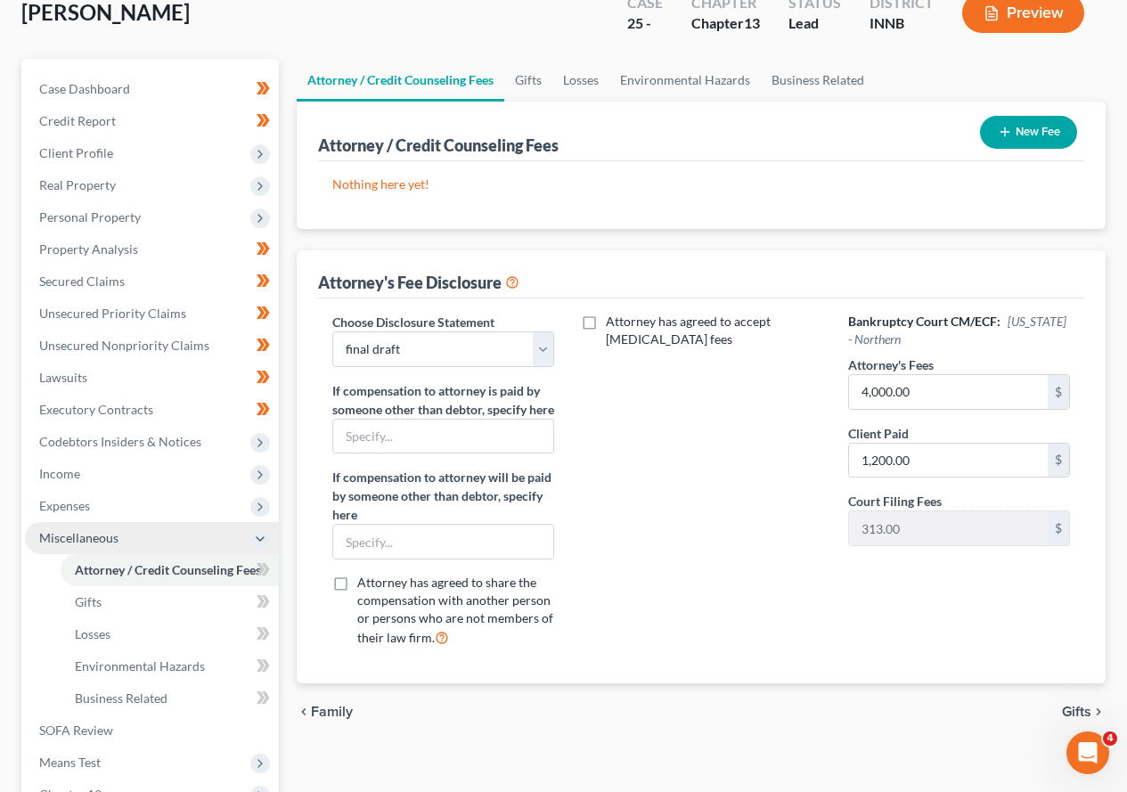
scroll to position [233, 0]
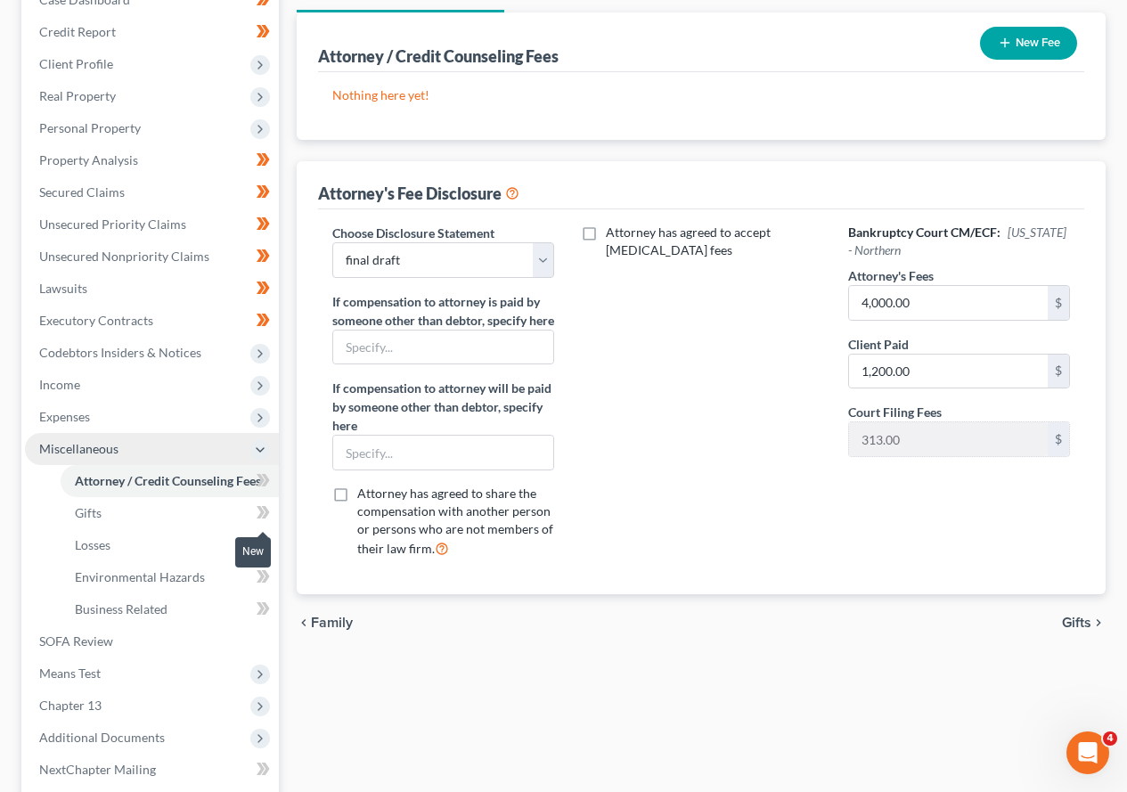
click at [262, 513] on icon at bounding box center [261, 512] width 8 height 12
click at [264, 481] on icon at bounding box center [261, 480] width 8 height 12
click at [260, 544] on icon at bounding box center [263, 545] width 13 height 22
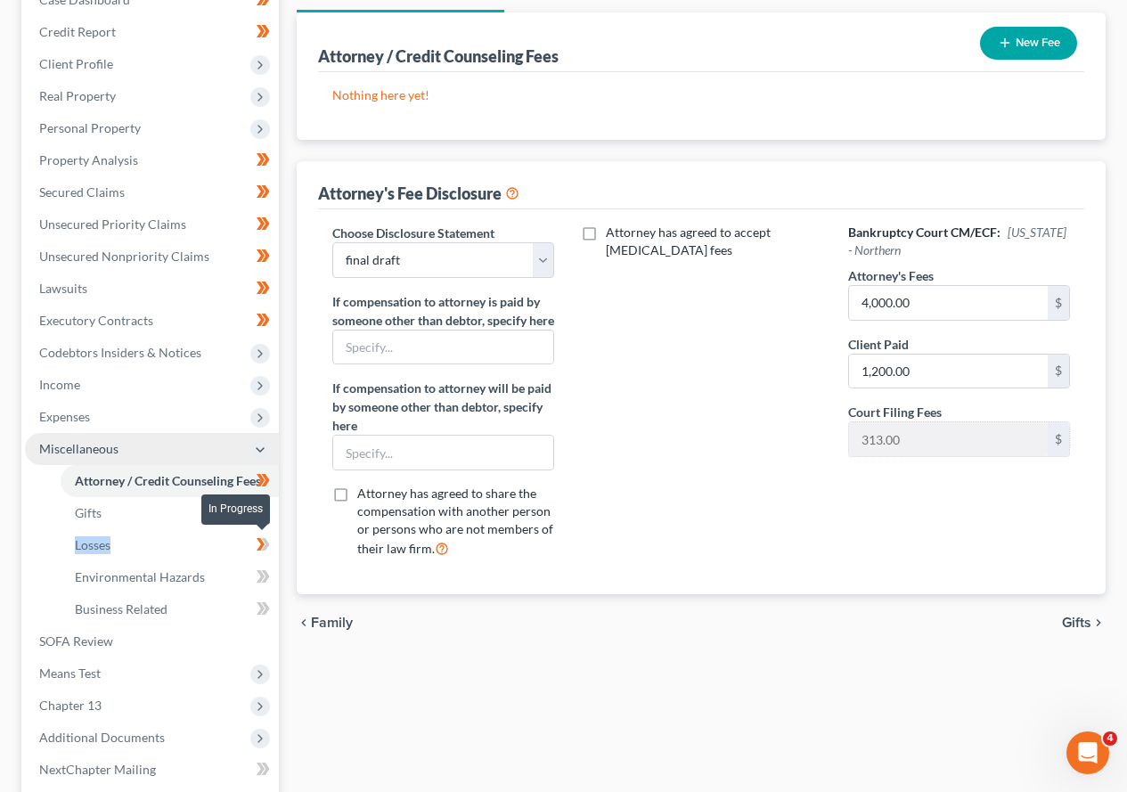
click at [260, 544] on icon at bounding box center [263, 545] width 13 height 22
click at [261, 579] on icon at bounding box center [261, 576] width 8 height 12
click at [267, 613] on icon at bounding box center [263, 609] width 13 height 22
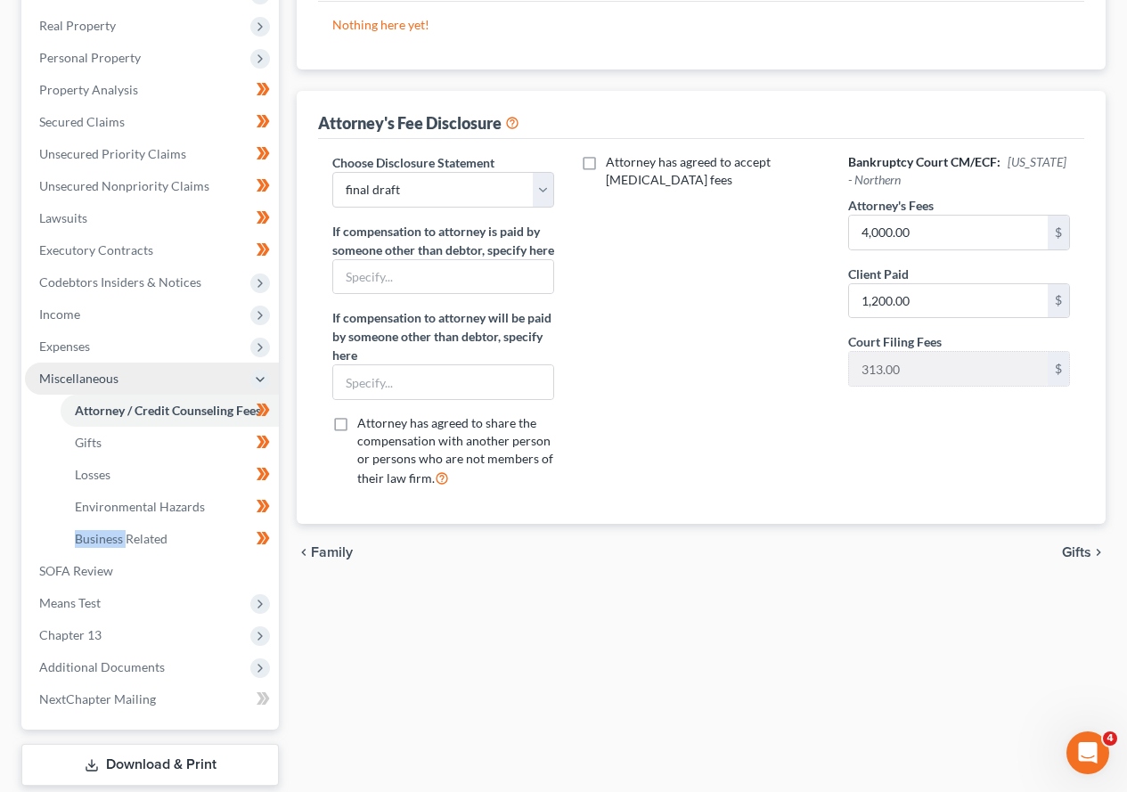
scroll to position [412, 0]
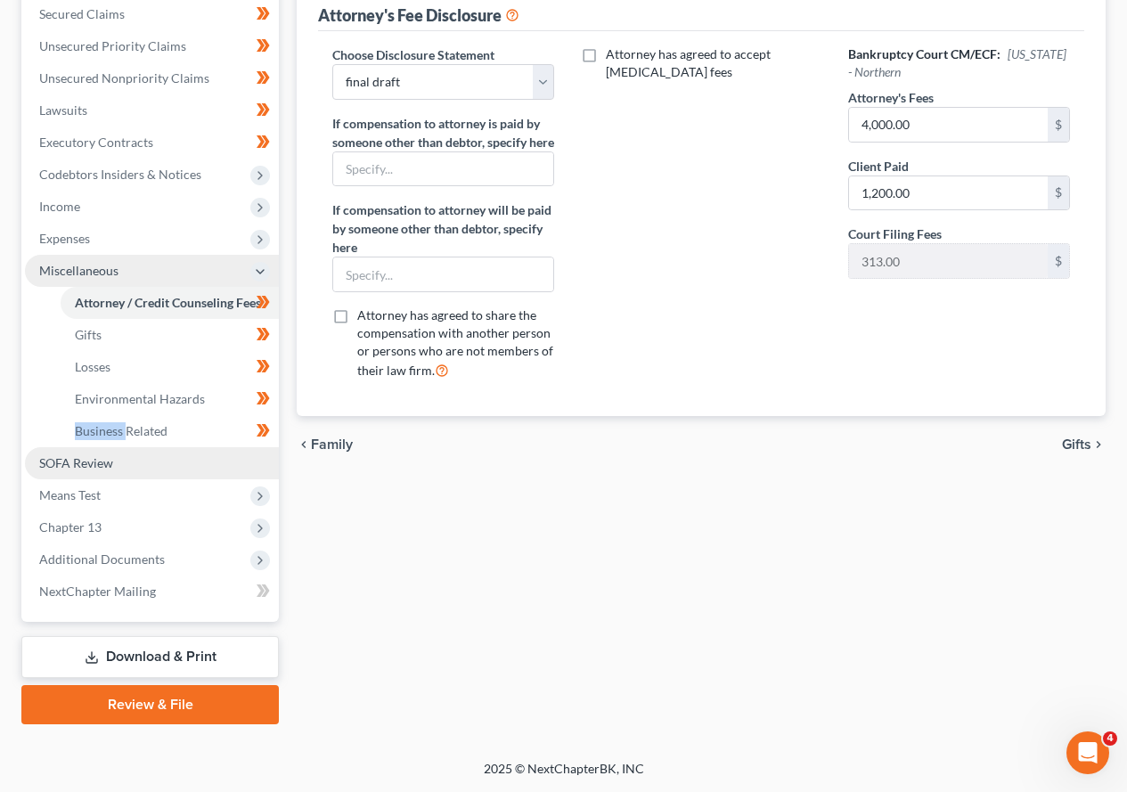
click at [100, 461] on span "SOFA Review" at bounding box center [76, 462] width 74 height 15
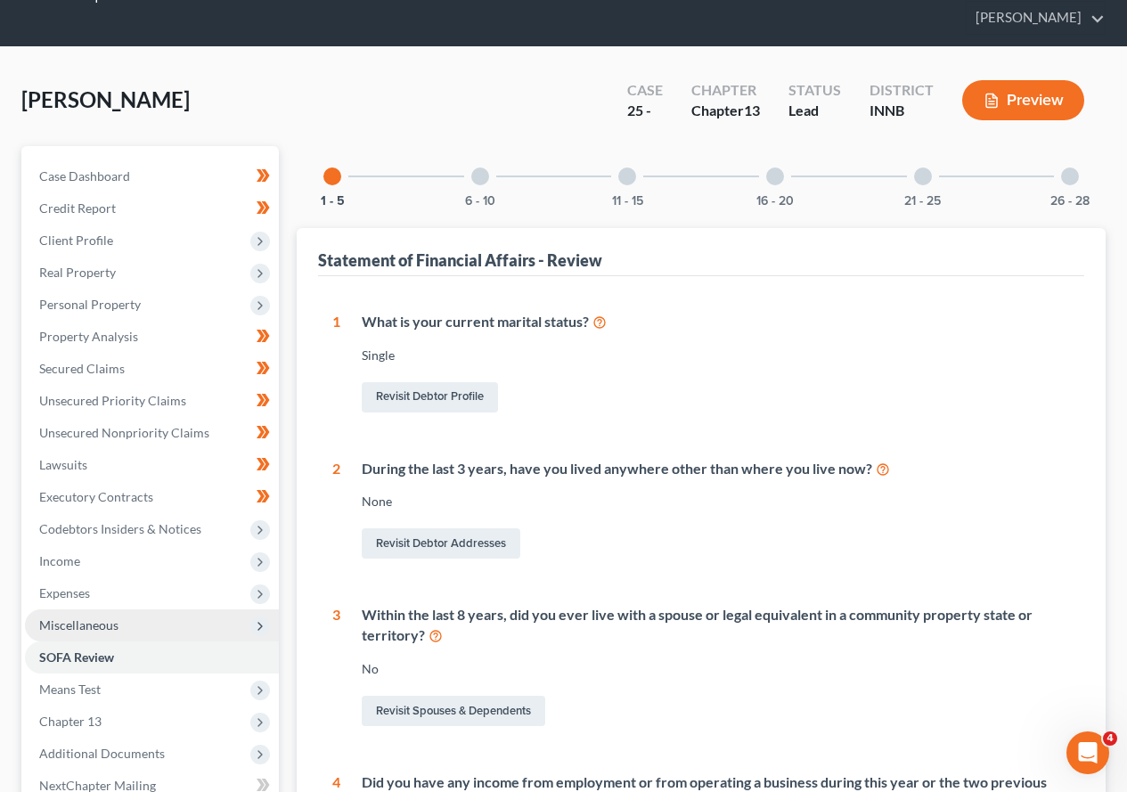
scroll to position [89, 0]
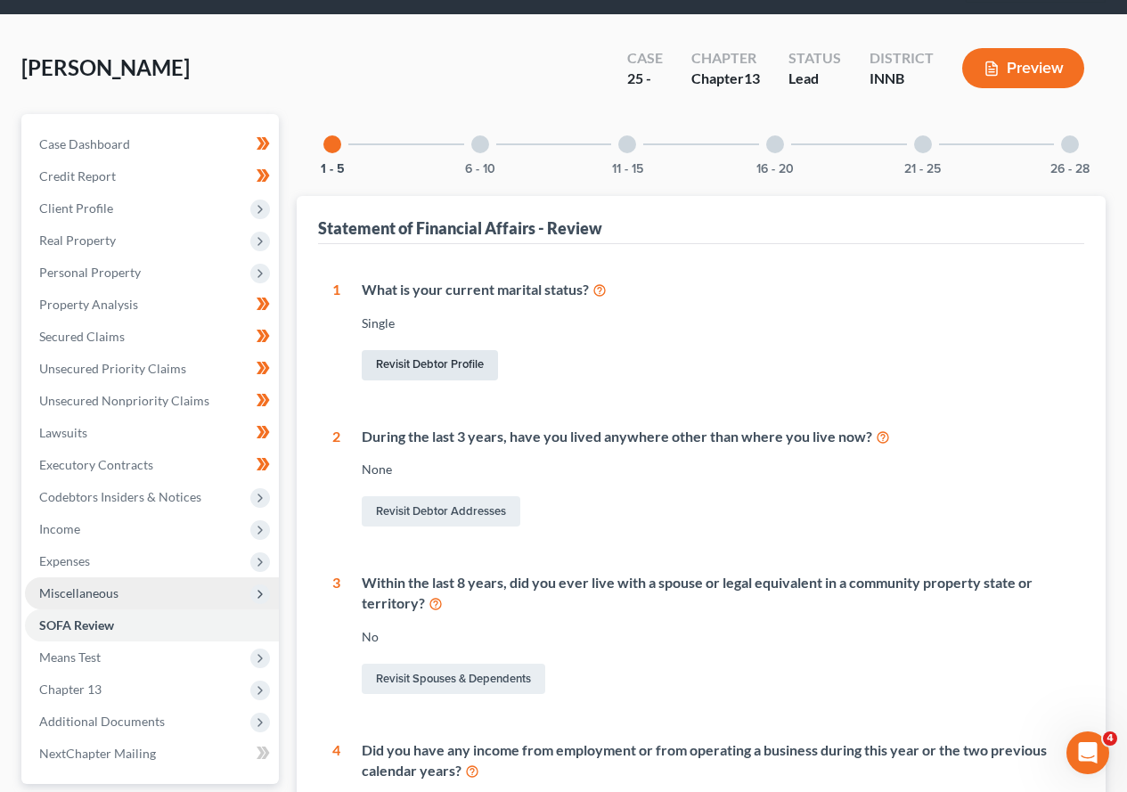
click at [435, 365] on link "Revisit Debtor Profile" at bounding box center [430, 365] width 136 height 30
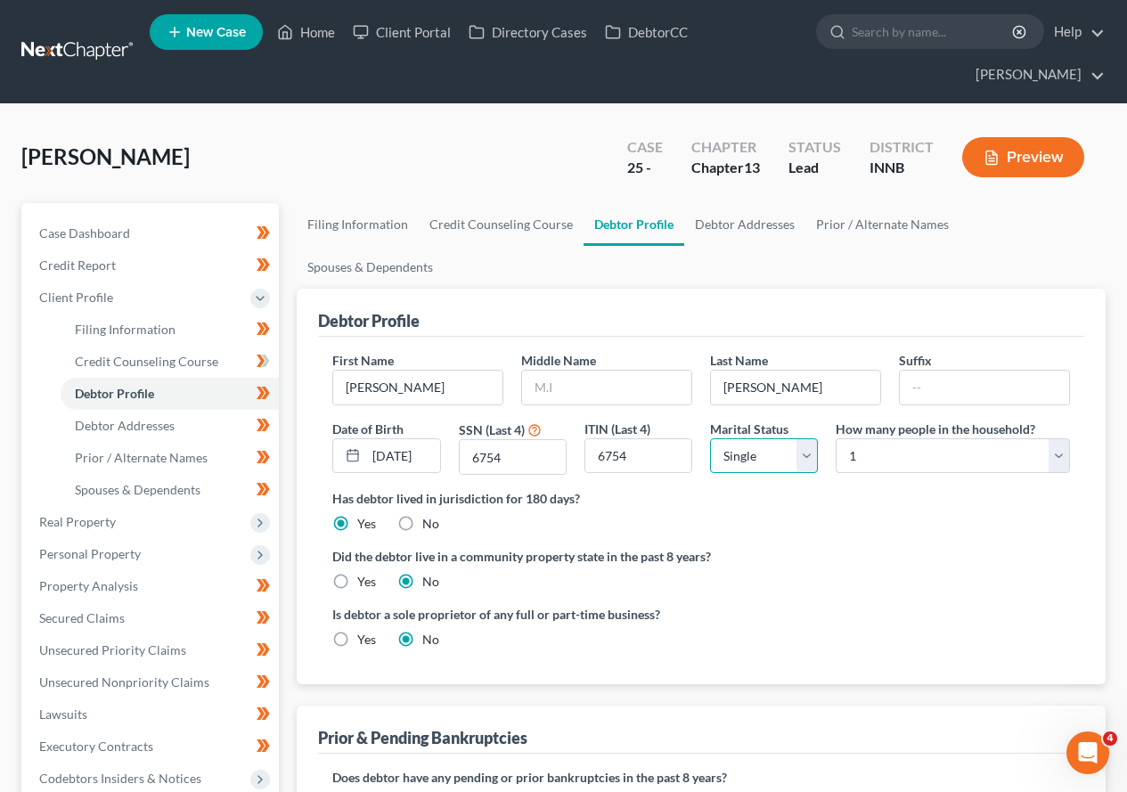
drag, startPoint x: 804, startPoint y: 411, endPoint x: 789, endPoint y: 426, distance: 21.4
click at [804, 438] on select "Select Single Married Separated Divorced Widowed" at bounding box center [764, 456] width 108 height 36
click at [710, 438] on select "Select Single Married Separated Divorced Widowed" at bounding box center [764, 456] width 108 height 36
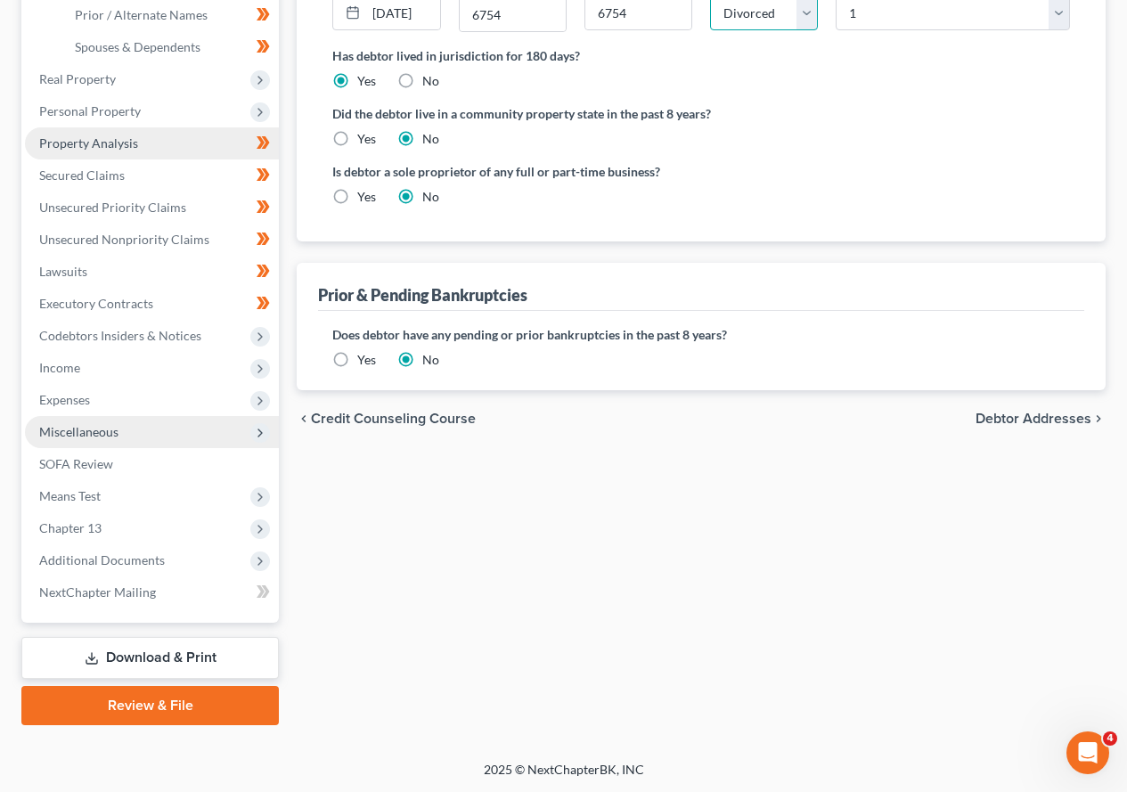
scroll to position [444, 0]
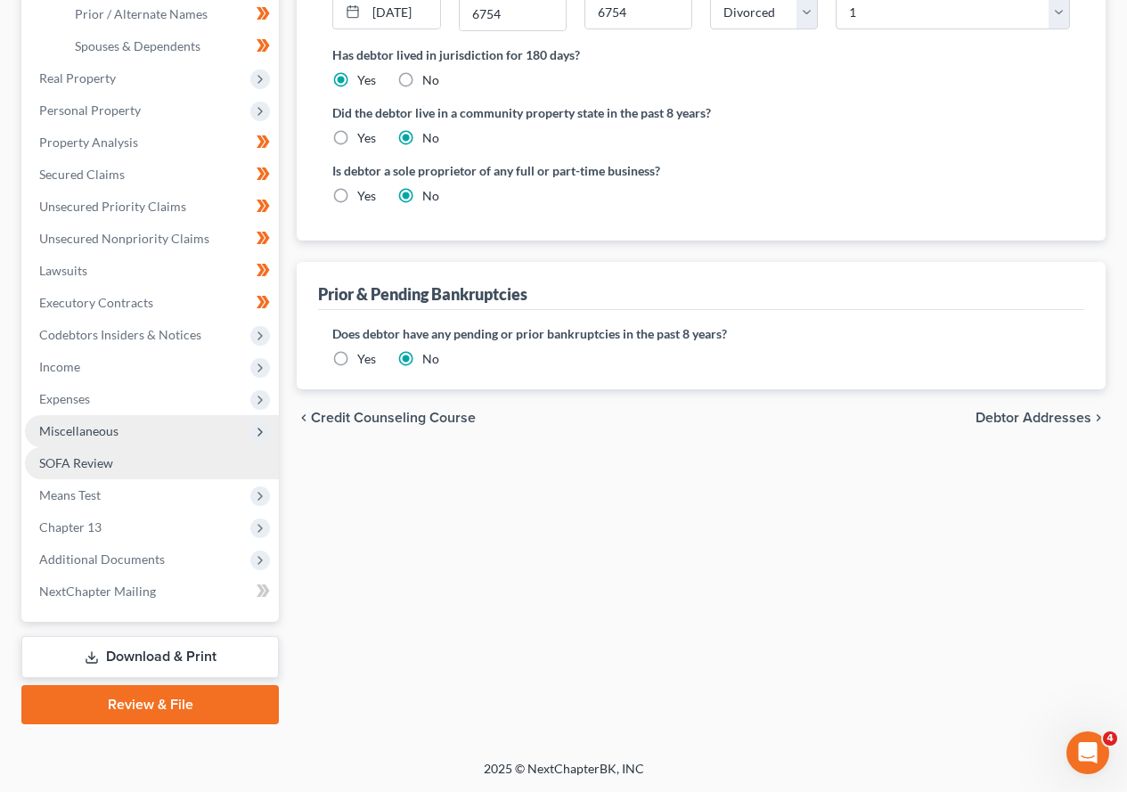
click at [107, 467] on span "SOFA Review" at bounding box center [76, 462] width 74 height 15
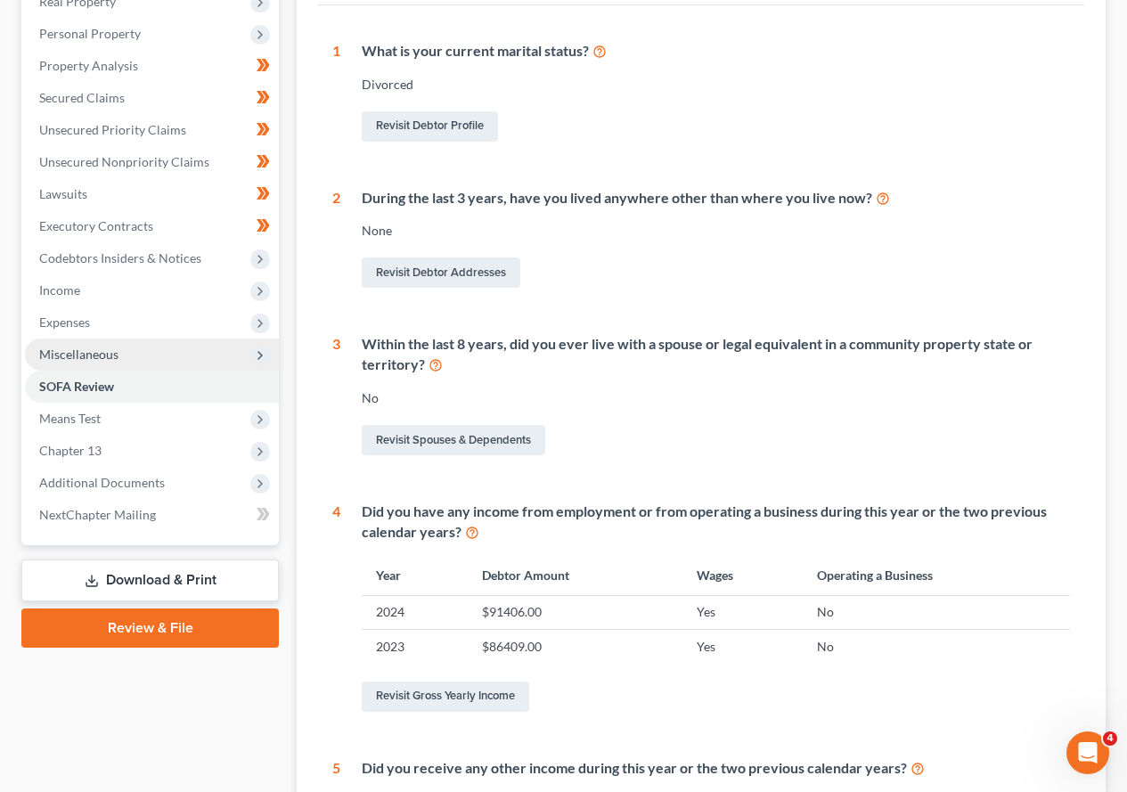
scroll to position [52, 0]
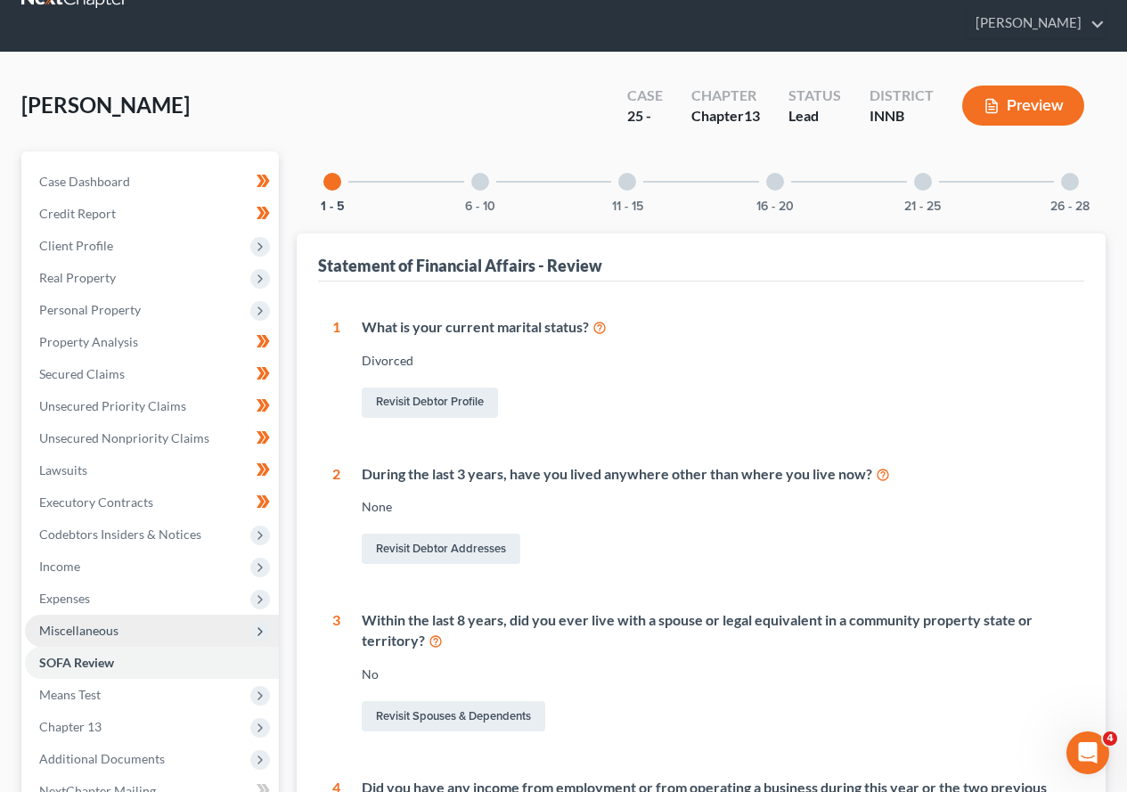
click at [485, 177] on div at bounding box center [480, 182] width 18 height 18
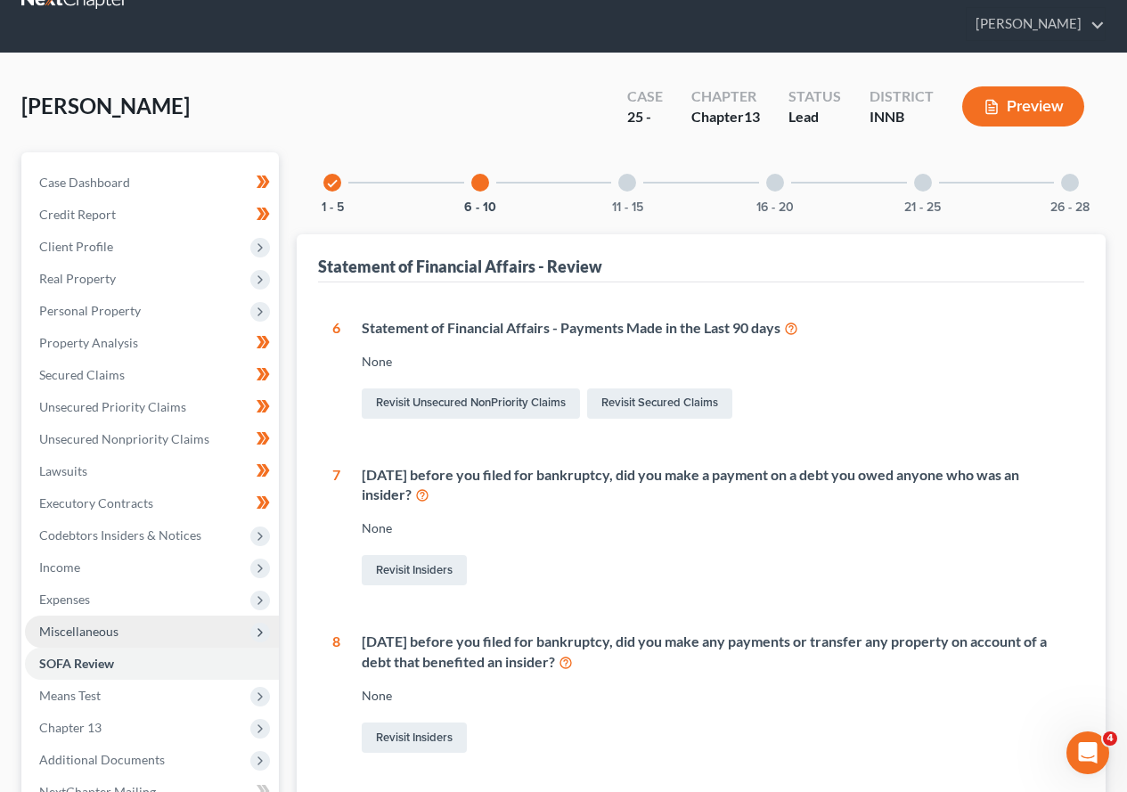
scroll to position [0, 0]
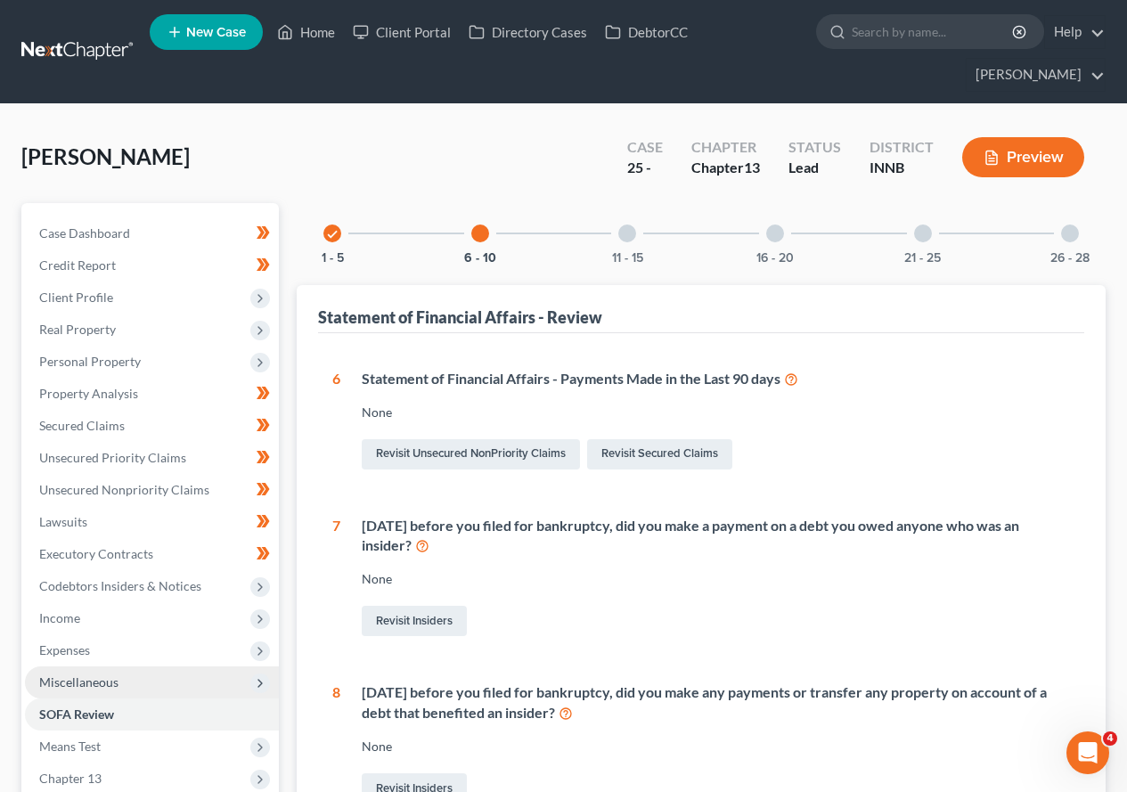
click at [630, 236] on div at bounding box center [627, 233] width 18 height 18
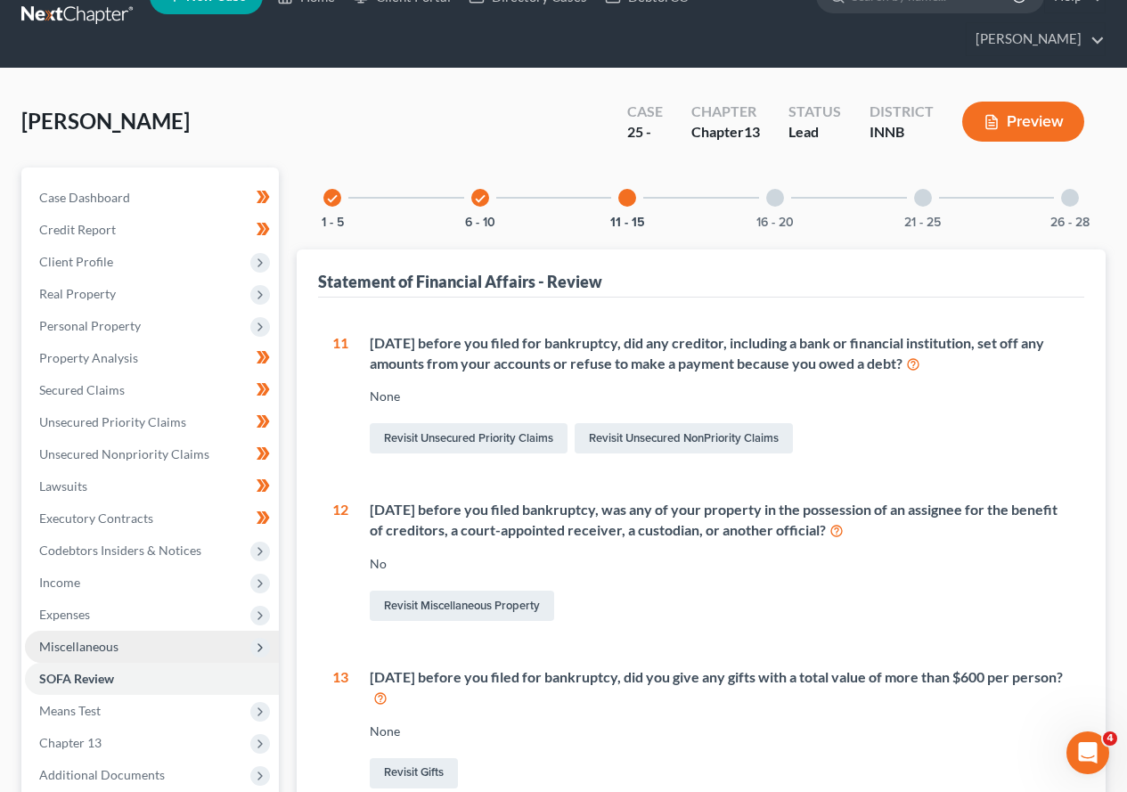
scroll to position [24, 0]
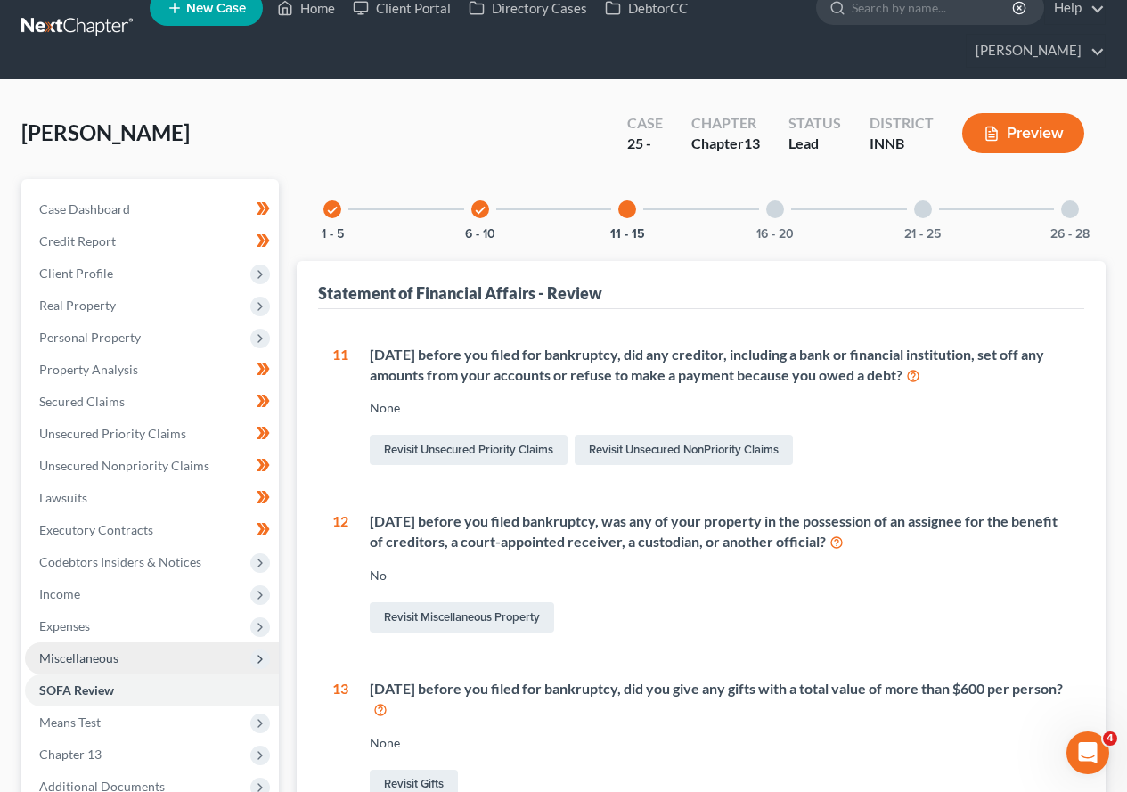
click at [772, 210] on div at bounding box center [775, 209] width 18 height 18
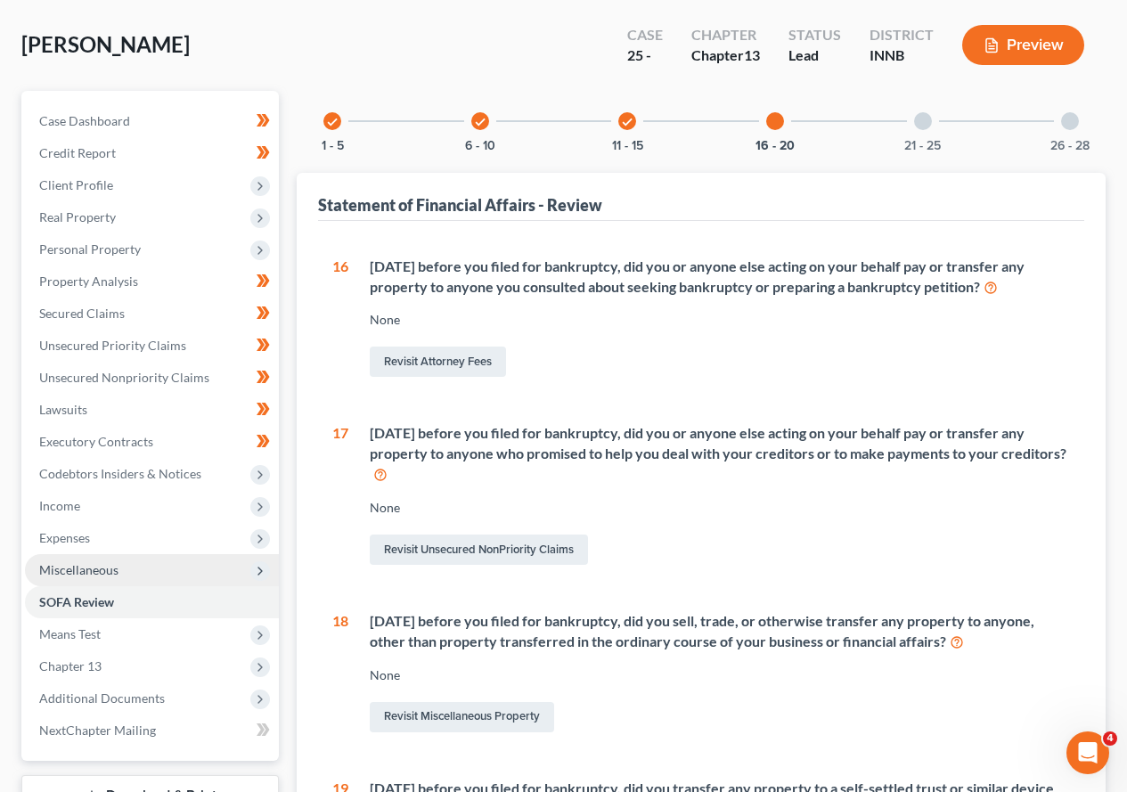
scroll to position [0, 0]
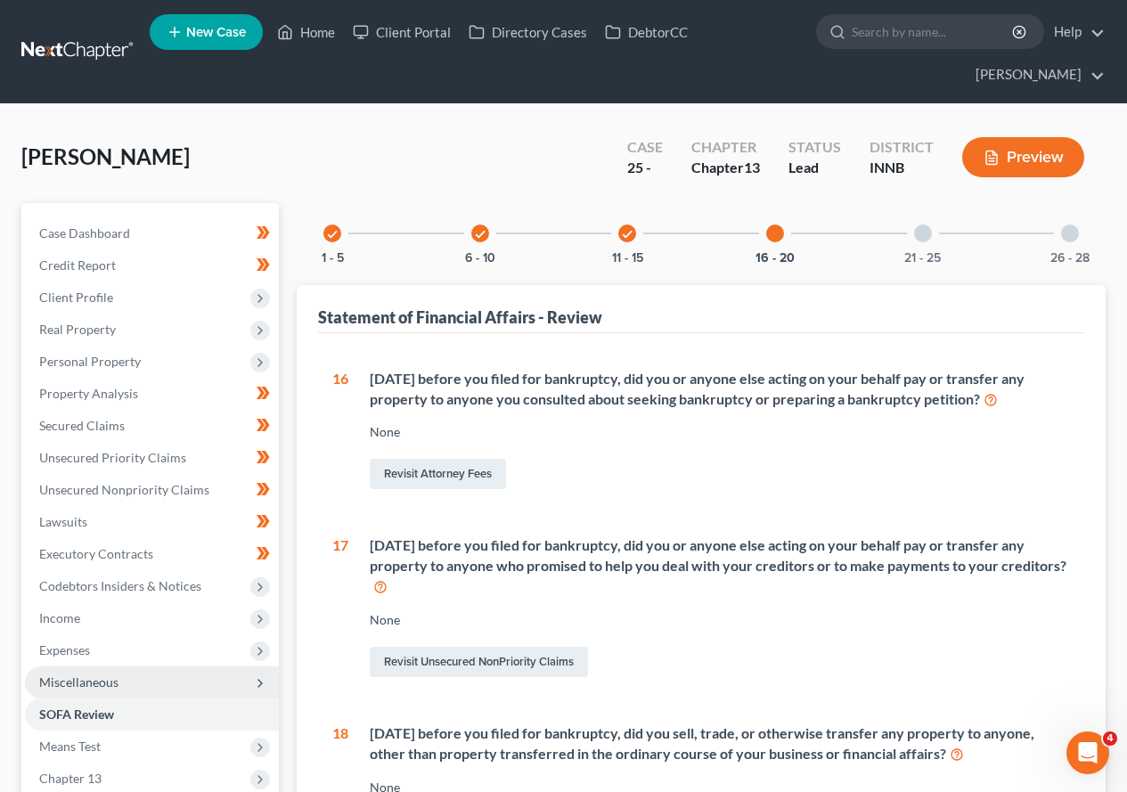
click at [925, 229] on div at bounding box center [923, 233] width 18 height 18
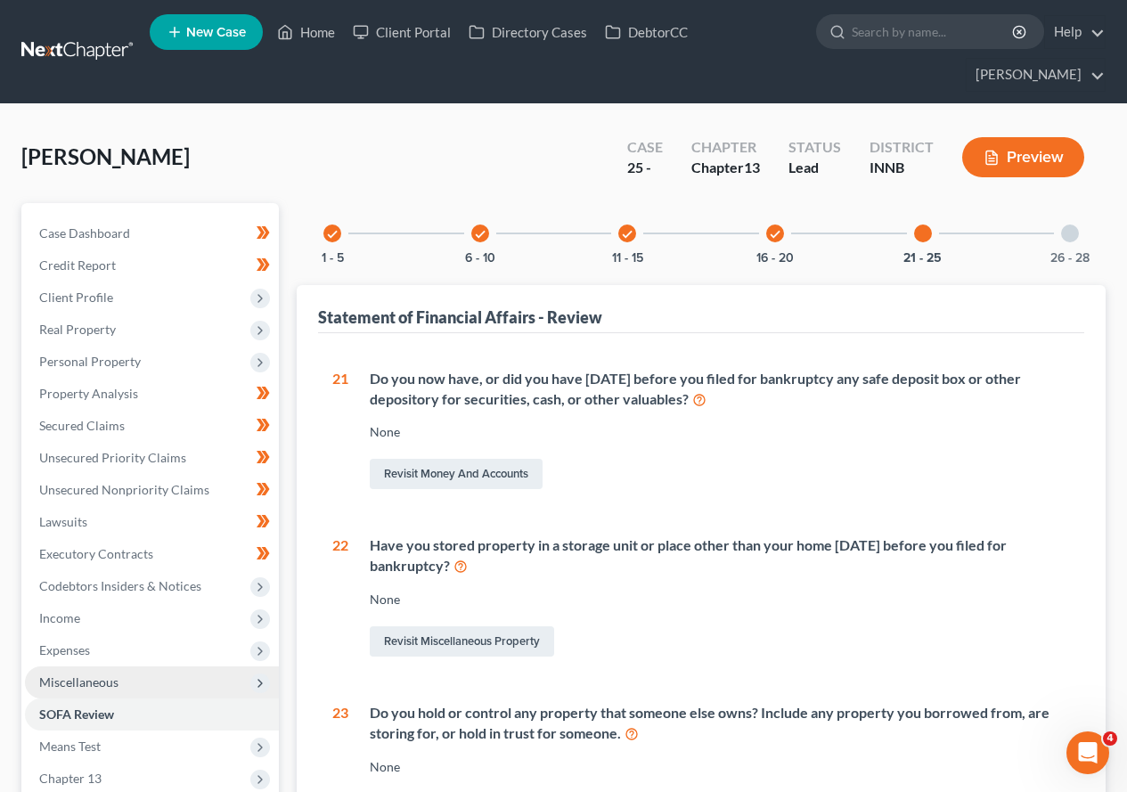
click at [772, 230] on icon "check" at bounding box center [775, 234] width 12 height 12
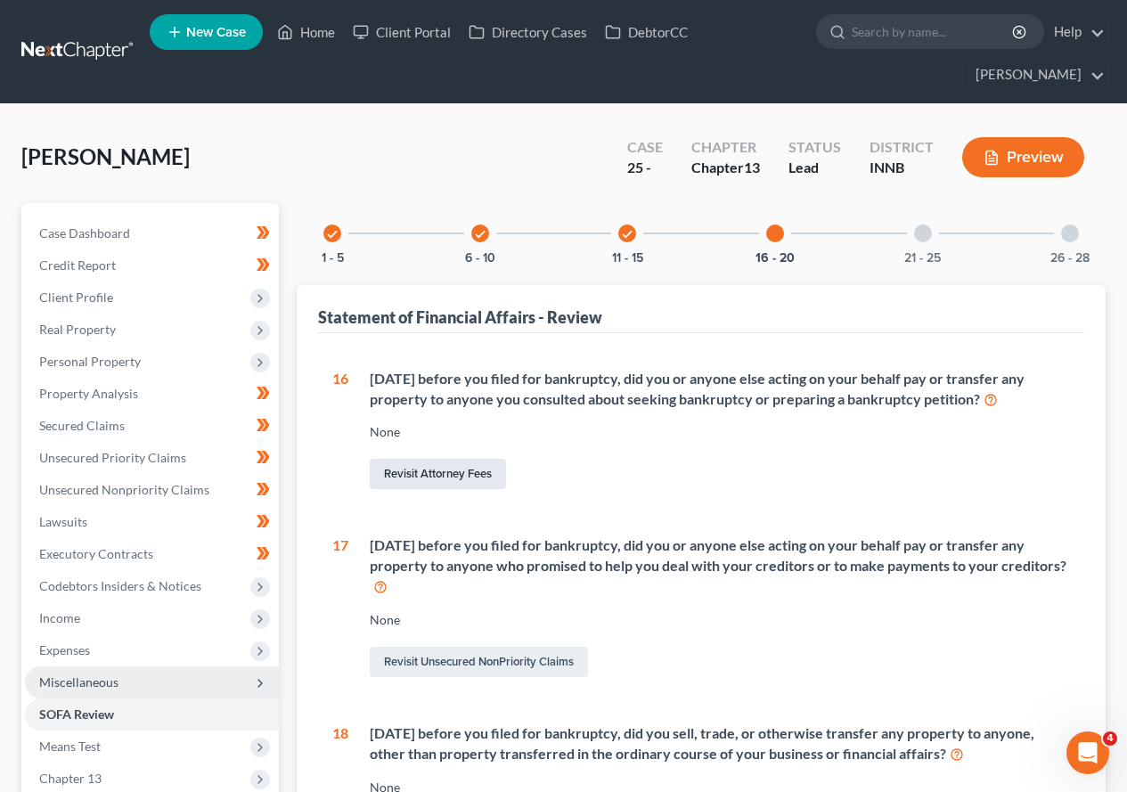
click at [437, 476] on link "Revisit Attorney Fees" at bounding box center [438, 474] width 136 height 30
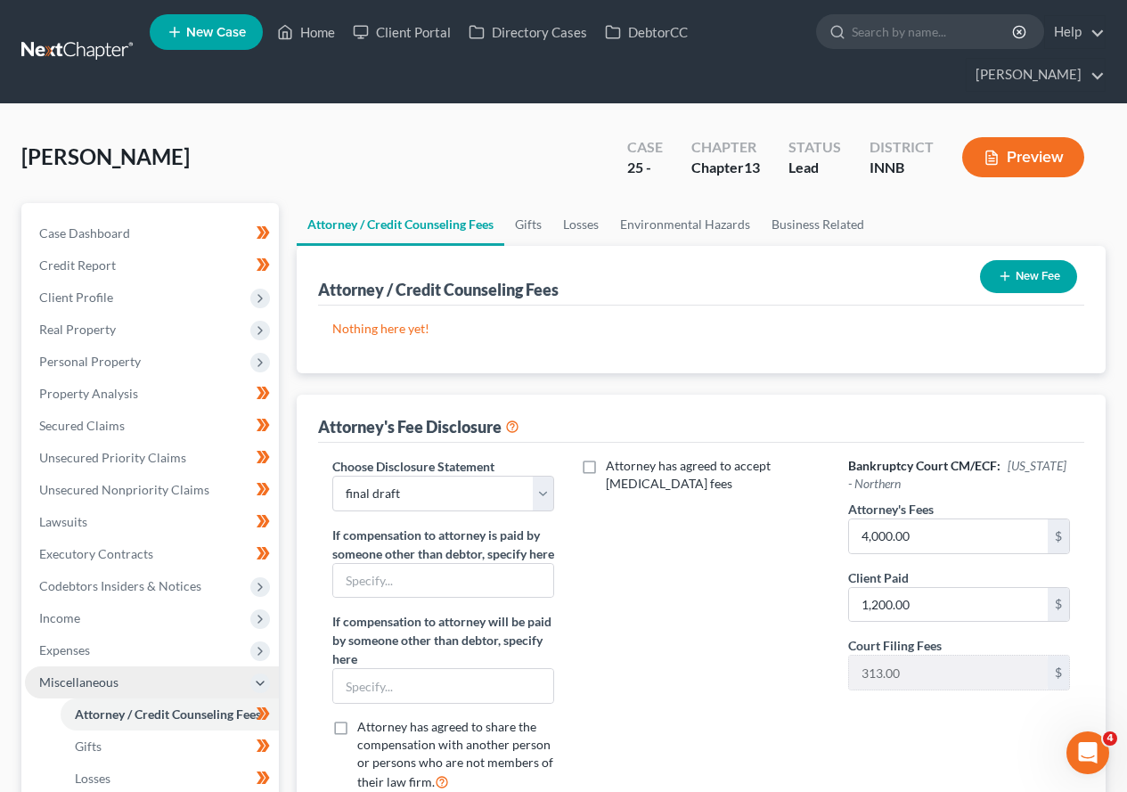
click at [606, 466] on label "Attorney has agreed to accept [MEDICAL_DATA] fees" at bounding box center [713, 475] width 215 height 36
click at [613, 466] on input "Attorney has agreed to accept [MEDICAL_DATA] fees" at bounding box center [619, 463] width 12 height 12
click at [606, 466] on label "Attorney has agreed to accept [MEDICAL_DATA] fees" at bounding box center [713, 475] width 215 height 36
click at [613, 466] on input "Attorney has agreed to accept [MEDICAL_DATA] fees" at bounding box center [619, 463] width 12 height 12
click at [546, 496] on select "Select final draft" at bounding box center [443, 494] width 222 height 36
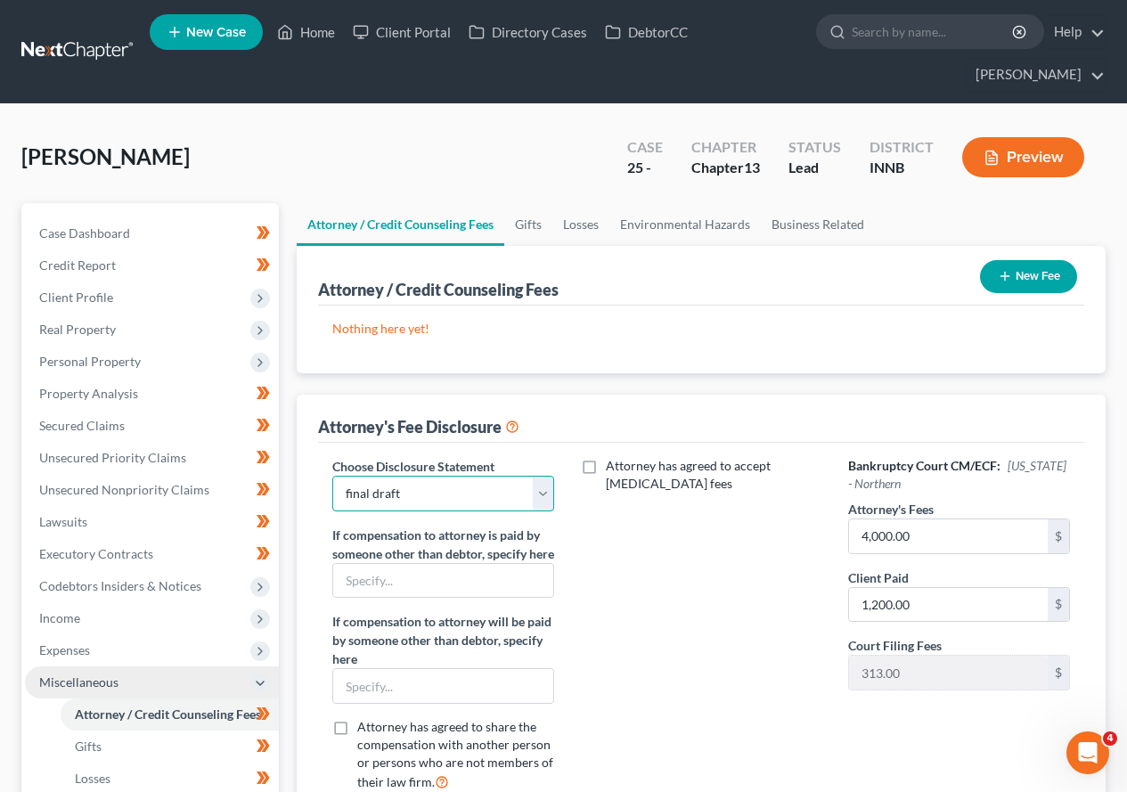
click at [548, 492] on select "Select final draft" at bounding box center [443, 494] width 222 height 36
click at [1034, 279] on button "New Fee" at bounding box center [1028, 276] width 97 height 33
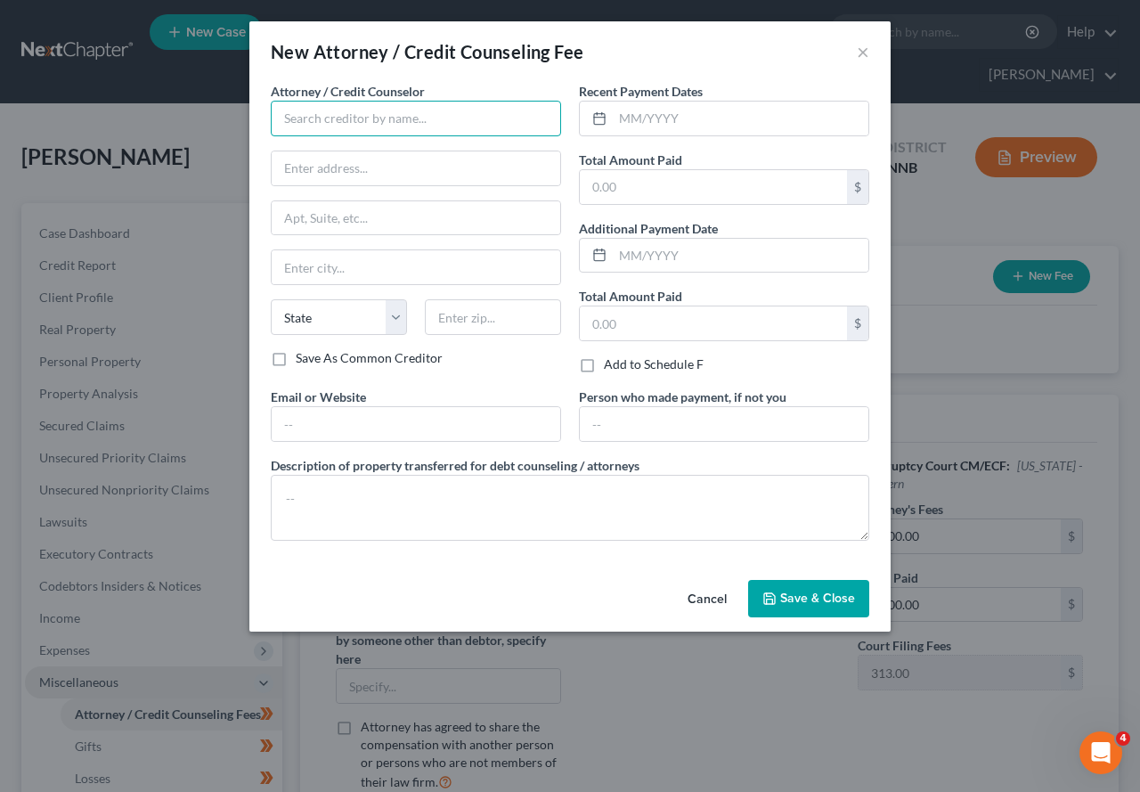
click at [345, 109] on input "text" at bounding box center [416, 119] width 290 height 36
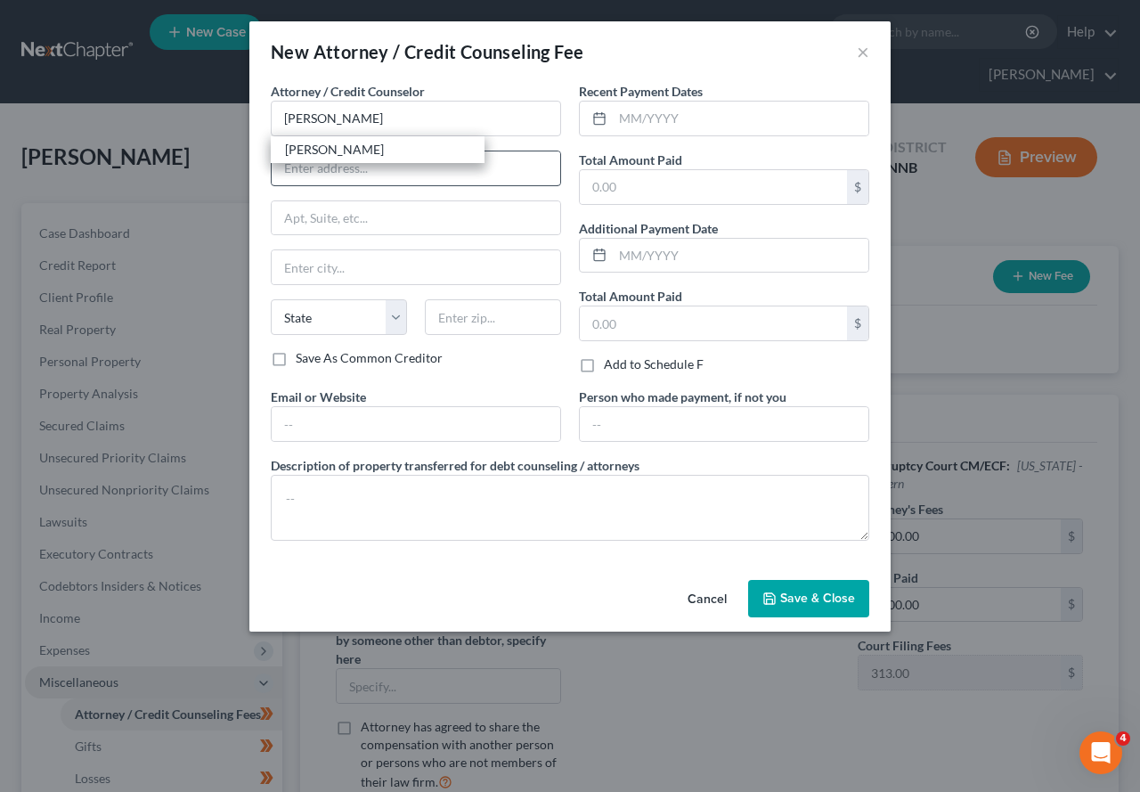
click at [355, 154] on div "[PERSON_NAME]" at bounding box center [377, 150] width 185 height 18
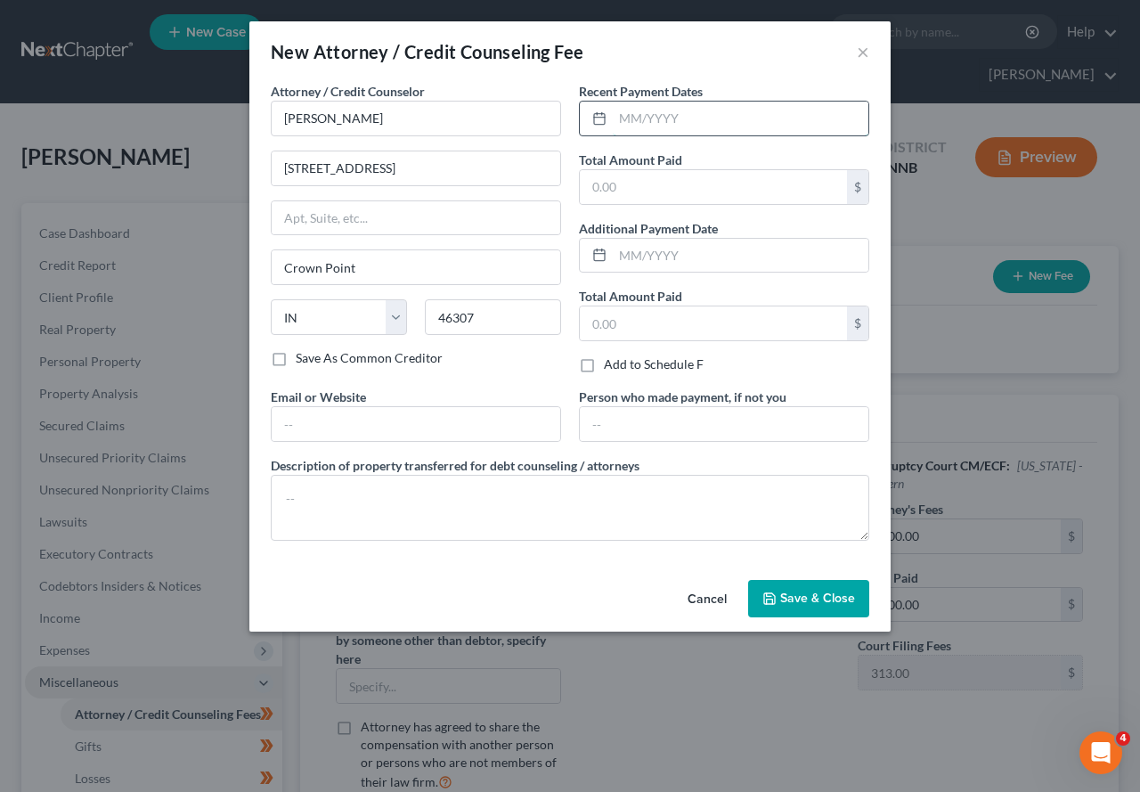
click at [668, 119] on input "text" at bounding box center [741, 119] width 256 height 34
click at [805, 603] on span "Save & Close" at bounding box center [817, 598] width 75 height 15
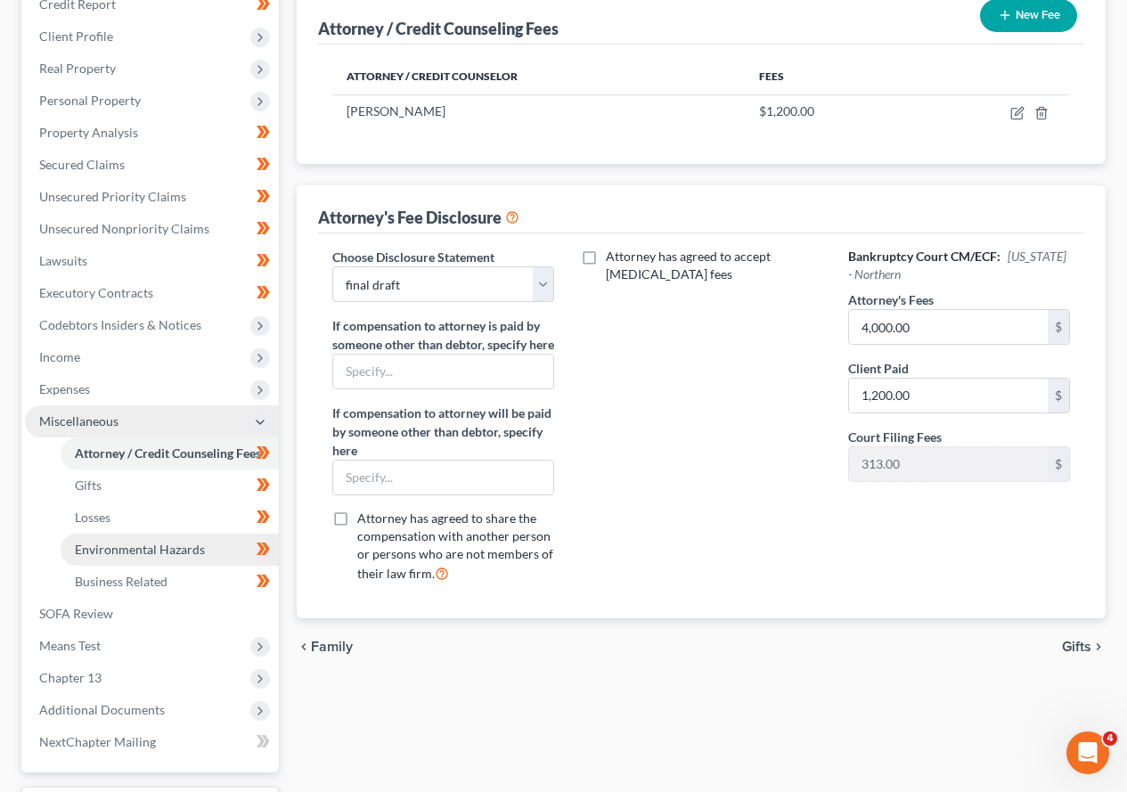
scroll to position [267, 0]
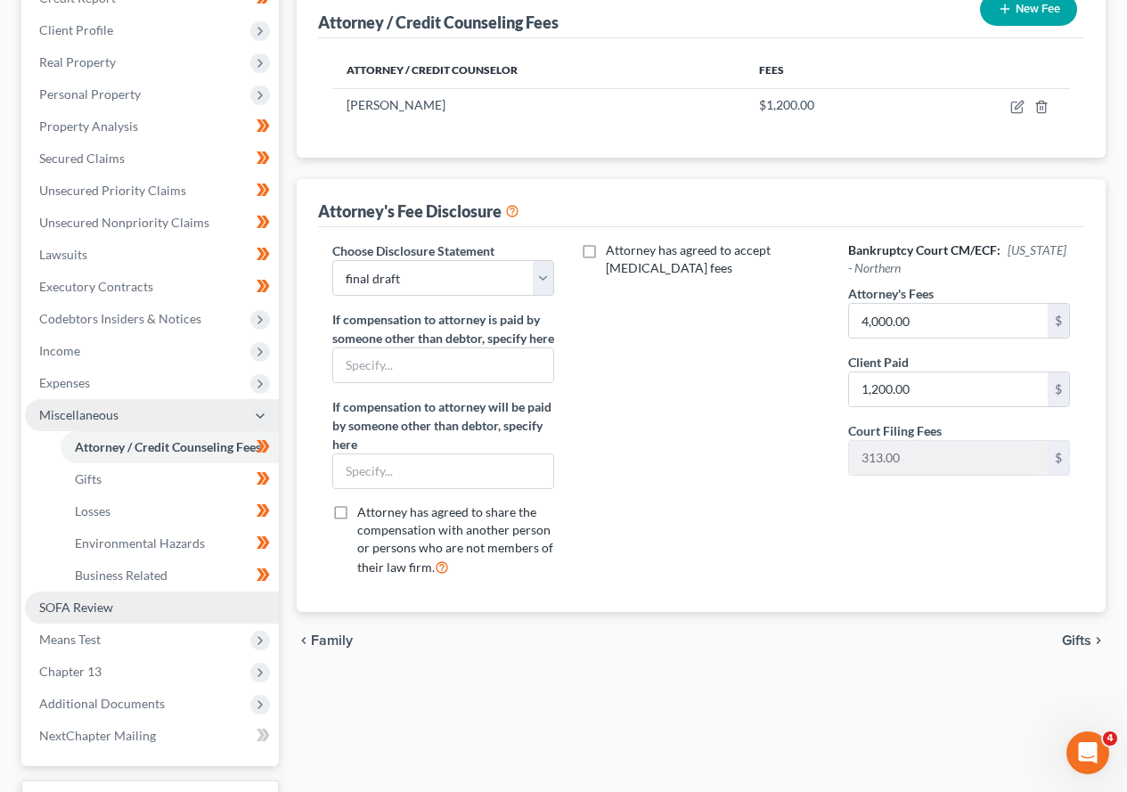
click at [106, 605] on span "SOFA Review" at bounding box center [76, 607] width 74 height 15
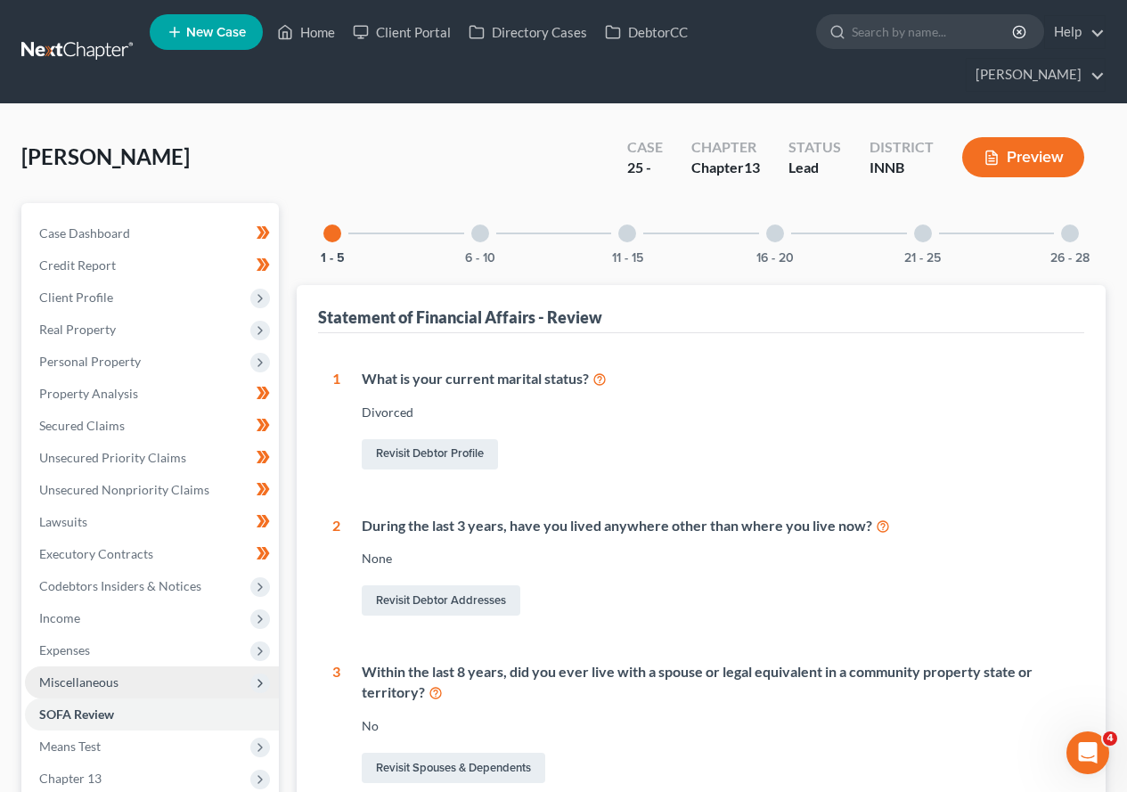
drag, startPoint x: 477, startPoint y: 234, endPoint x: 557, endPoint y: 227, distance: 80.5
click at [479, 234] on div at bounding box center [480, 233] width 18 height 18
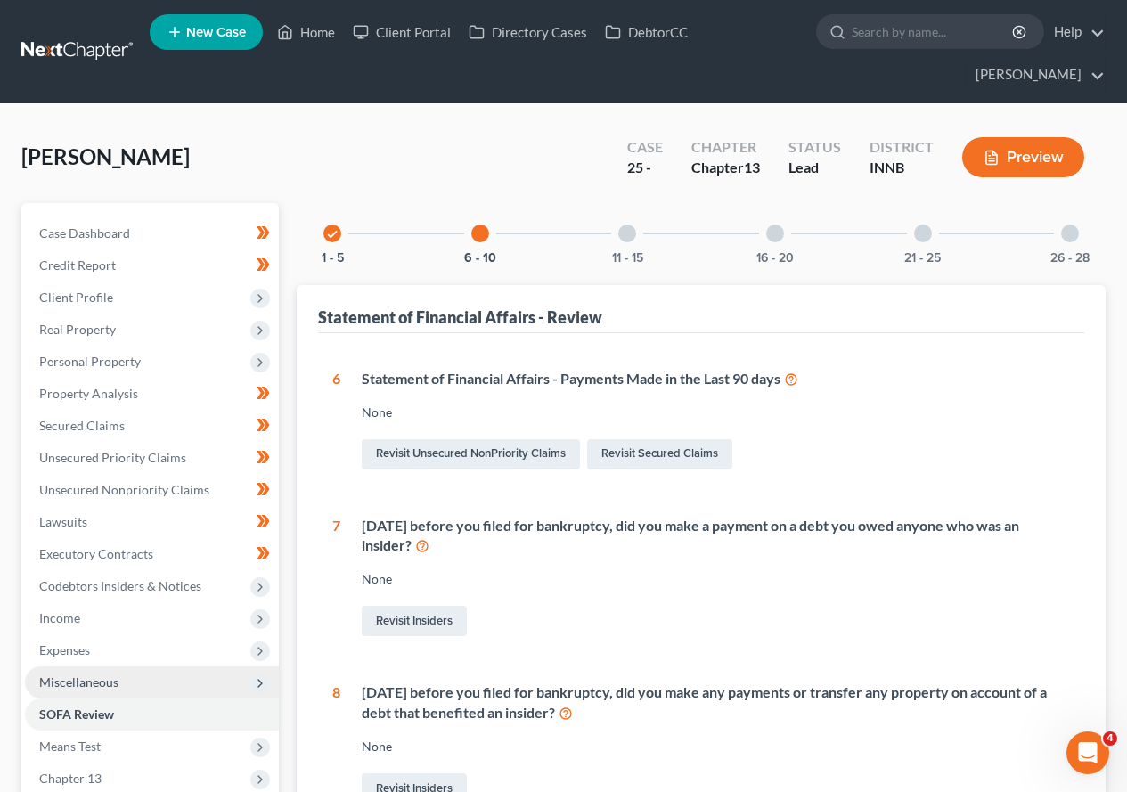
click at [628, 233] on div at bounding box center [627, 233] width 18 height 18
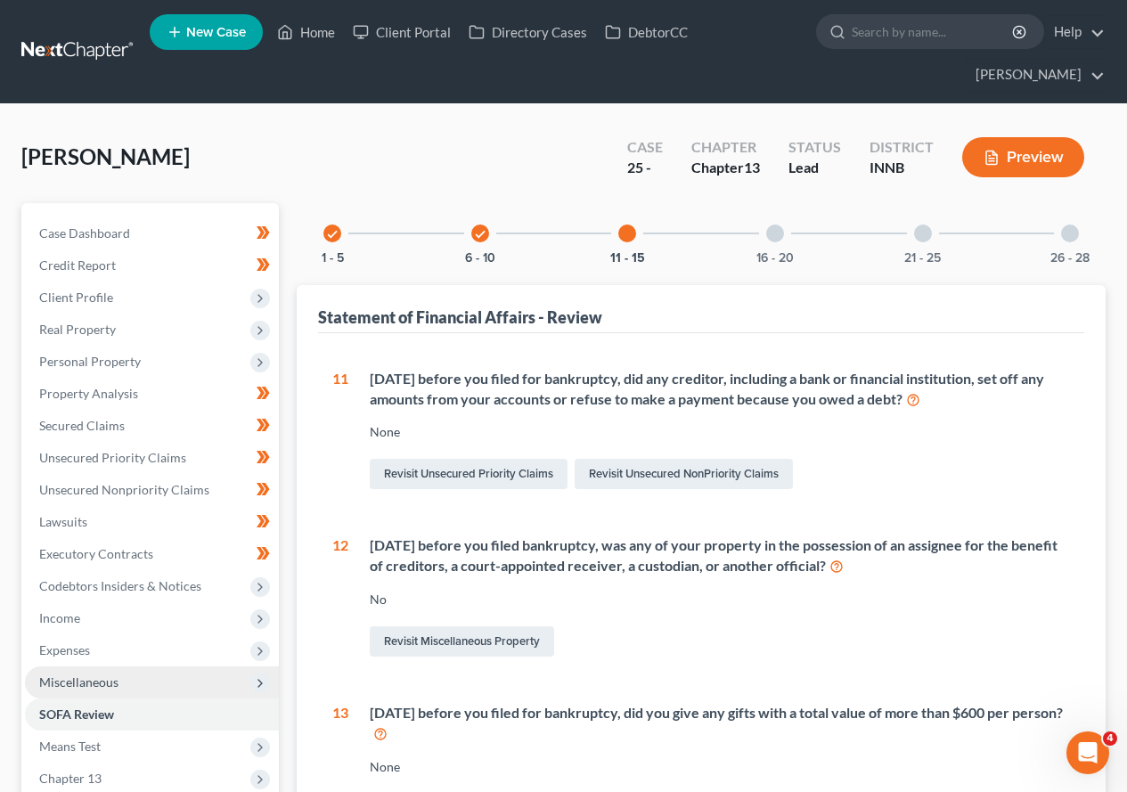
click at [777, 236] on div at bounding box center [775, 233] width 18 height 18
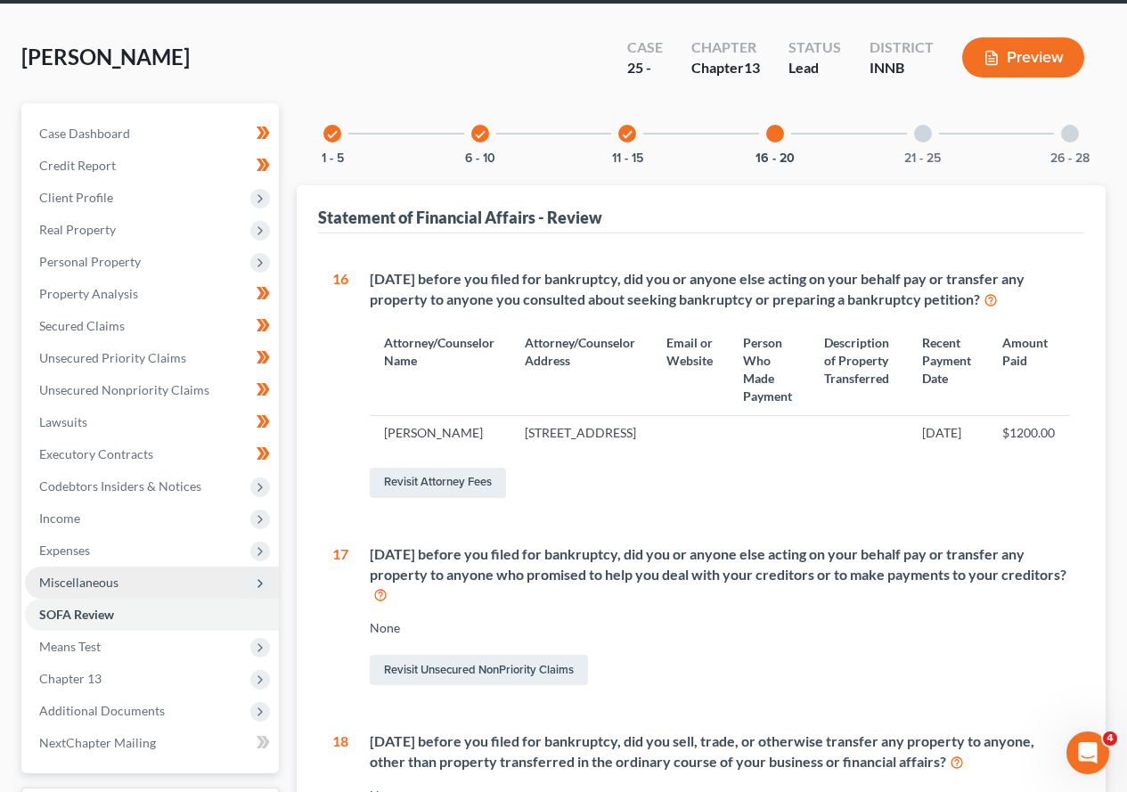
scroll to position [99, 0]
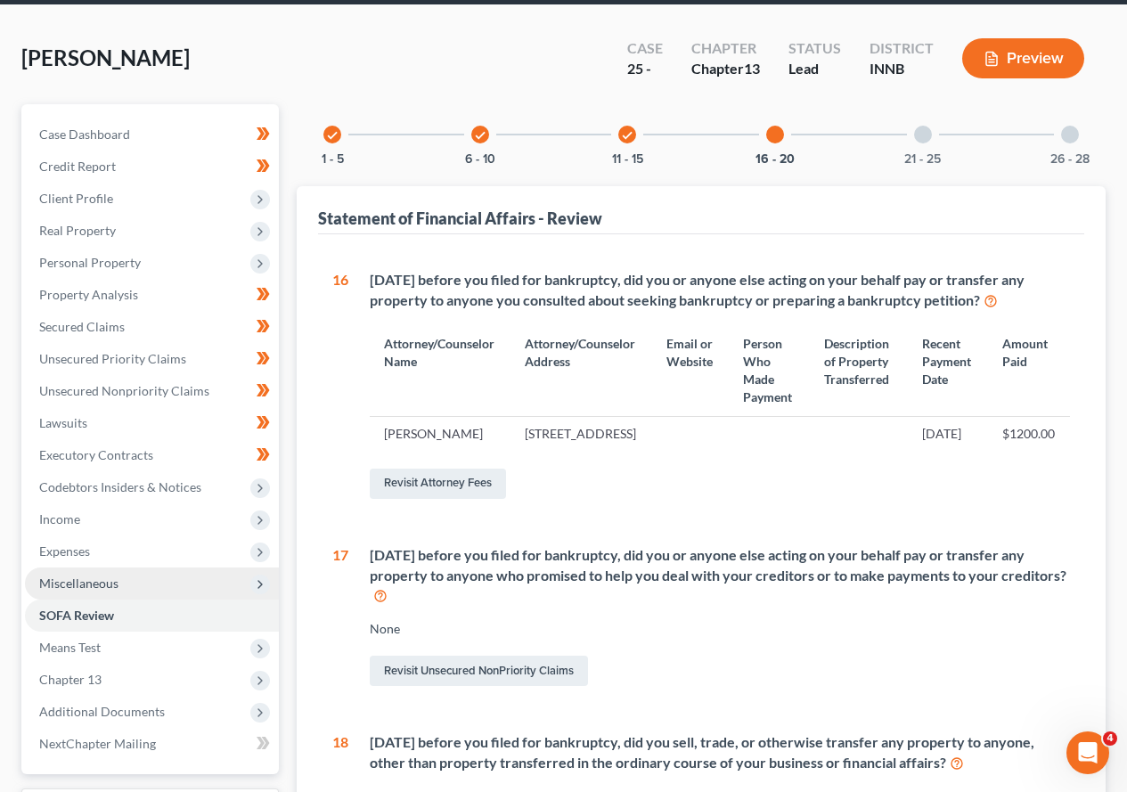
click at [926, 139] on div at bounding box center [923, 135] width 18 height 18
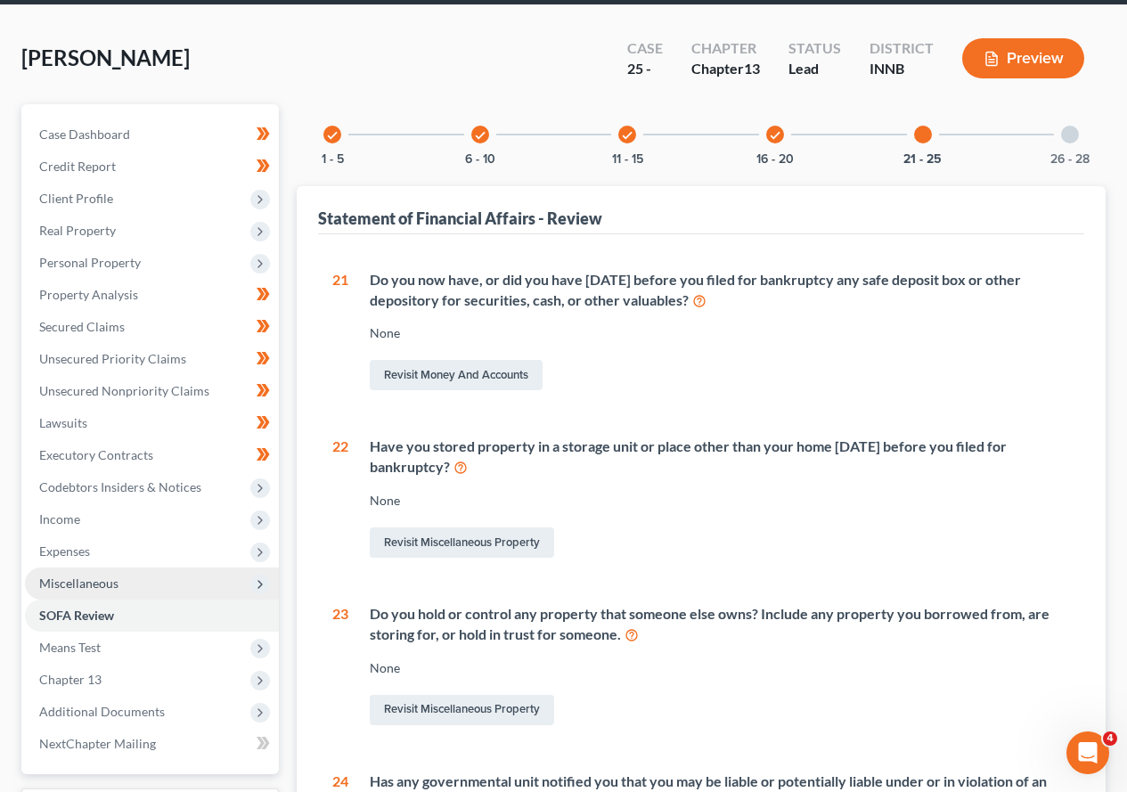
click at [1074, 134] on div at bounding box center [1070, 135] width 18 height 18
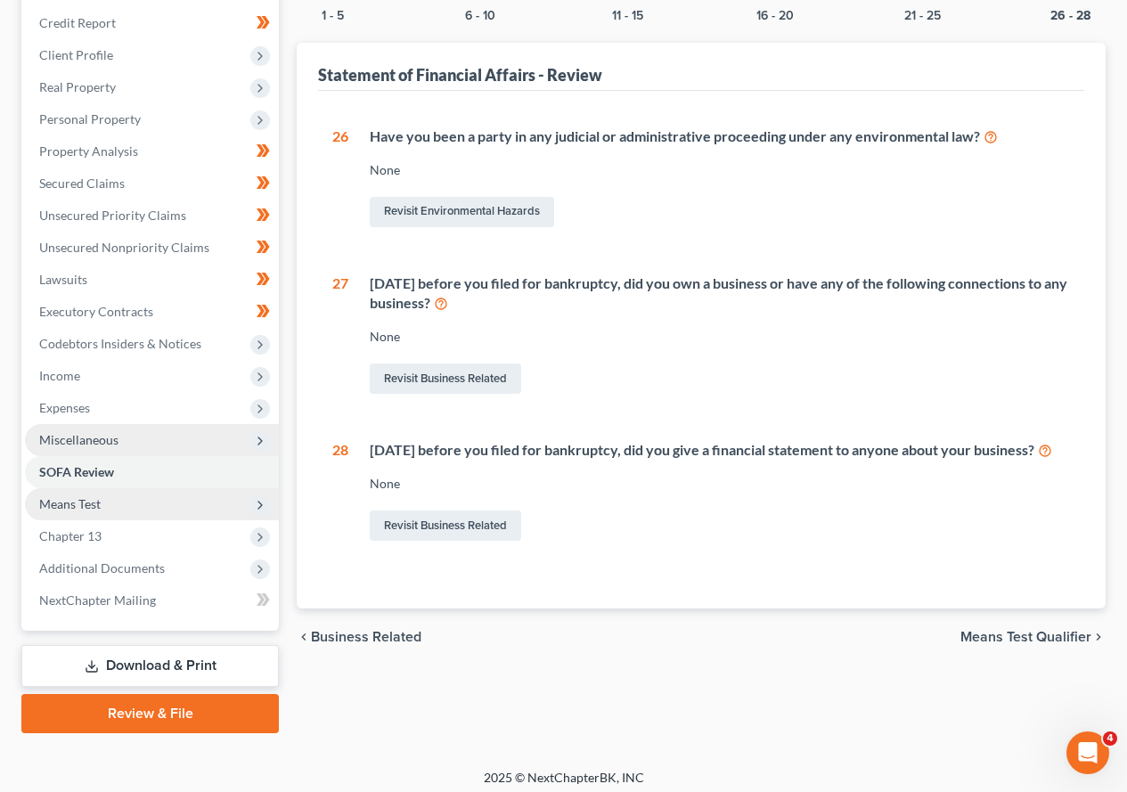
scroll to position [251, 0]
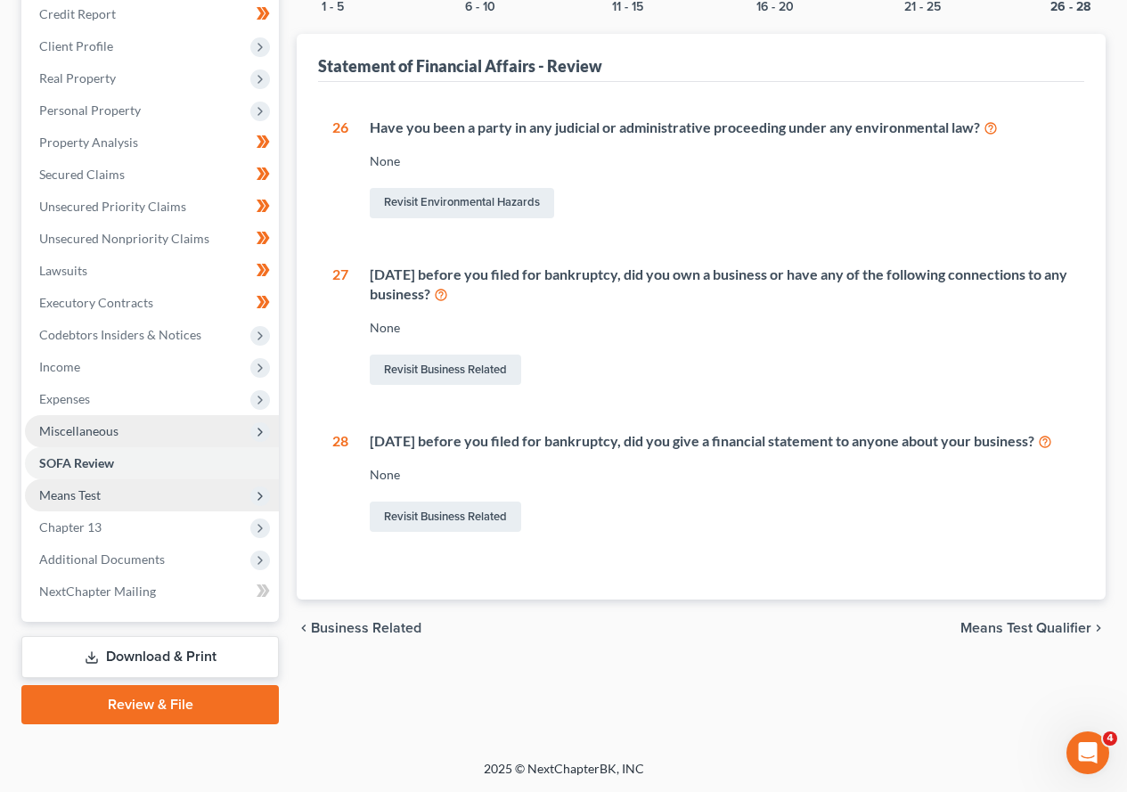
click at [84, 495] on span "Means Test" at bounding box center [69, 494] width 61 height 15
